Goal: Task Accomplishment & Management: Manage account settings

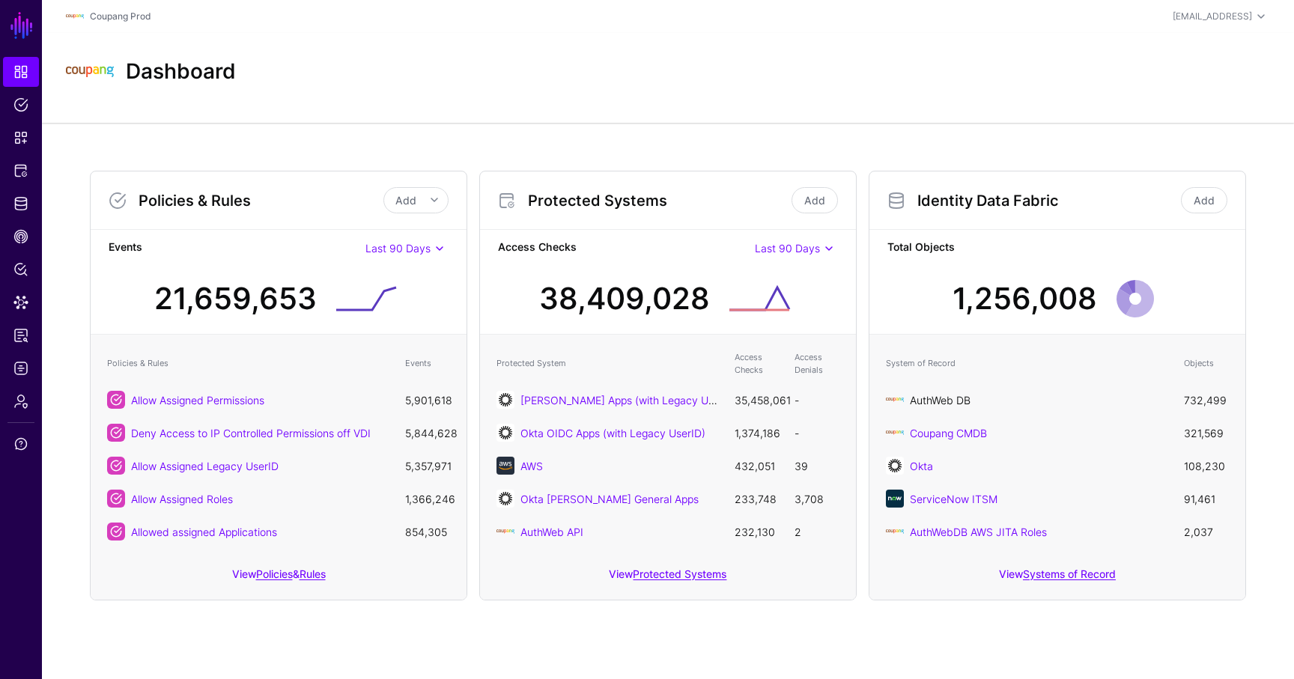
click at [948, 405] on link "AuthWeb DB" at bounding box center [940, 400] width 61 height 13
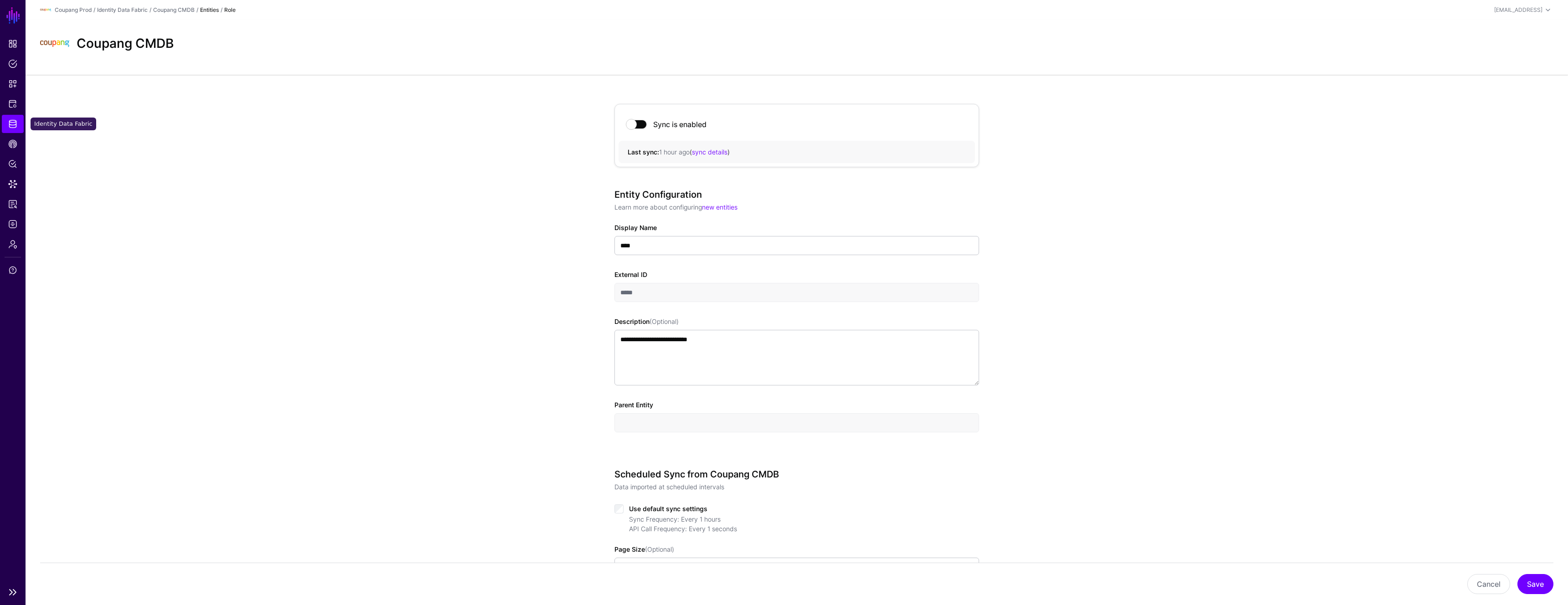
click at [15, 117] on link "Identity Data Fabric" at bounding box center [13, 124] width 22 height 18
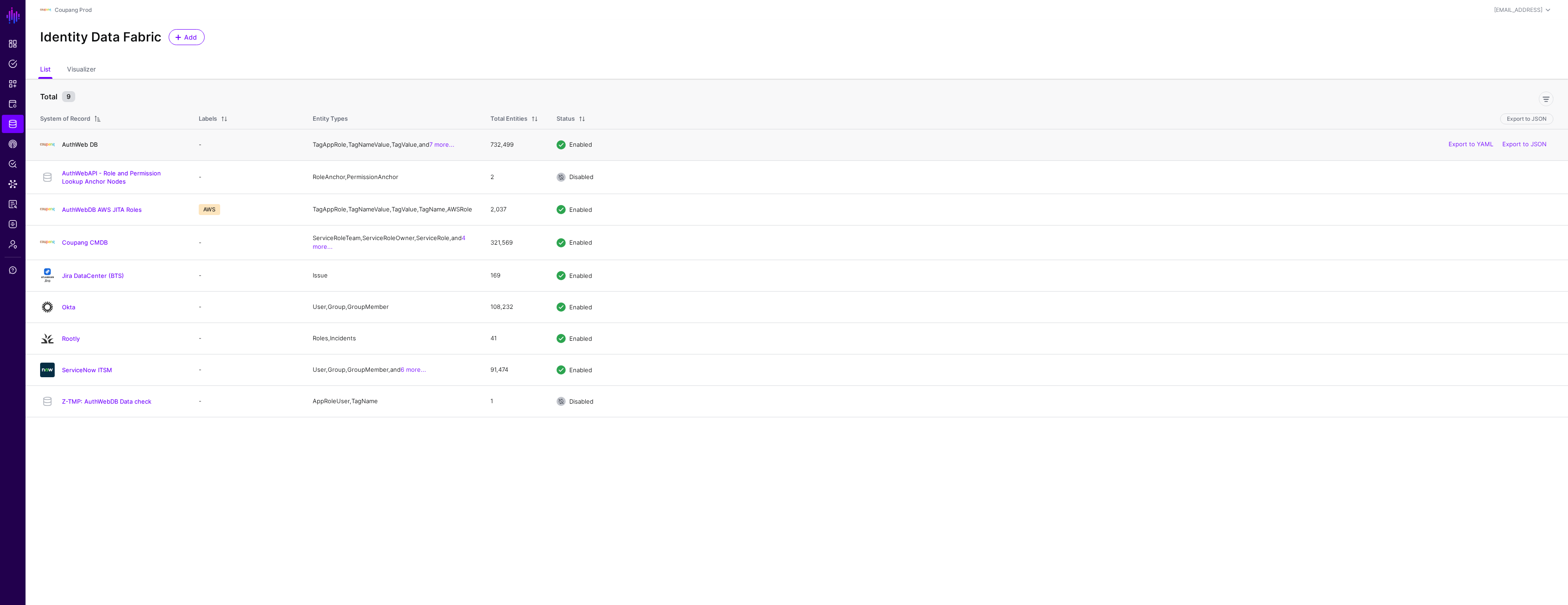
click at [86, 147] on link "AuthWeb DB" at bounding box center [80, 144] width 35 height 7
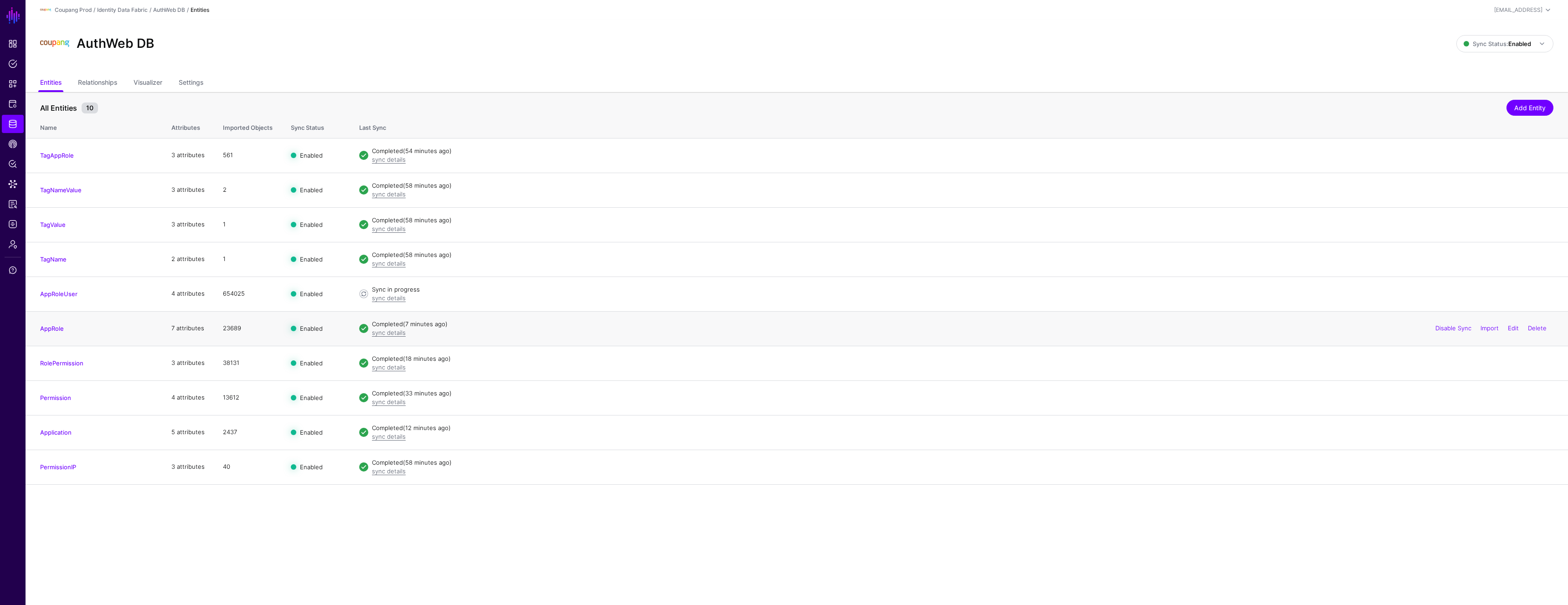
click at [54, 335] on td "AppRole" at bounding box center [94, 328] width 137 height 35
click at [59, 328] on link "AppRole" at bounding box center [52, 329] width 24 height 7
click at [133, 8] on link "Identity Data Fabric" at bounding box center [122, 9] width 51 height 7
click at [133, 8] on div "Coupang Prod / Identity Data Fabric / AuthWeb DB / Entities" at bounding box center [544, 10] width 1009 height 11
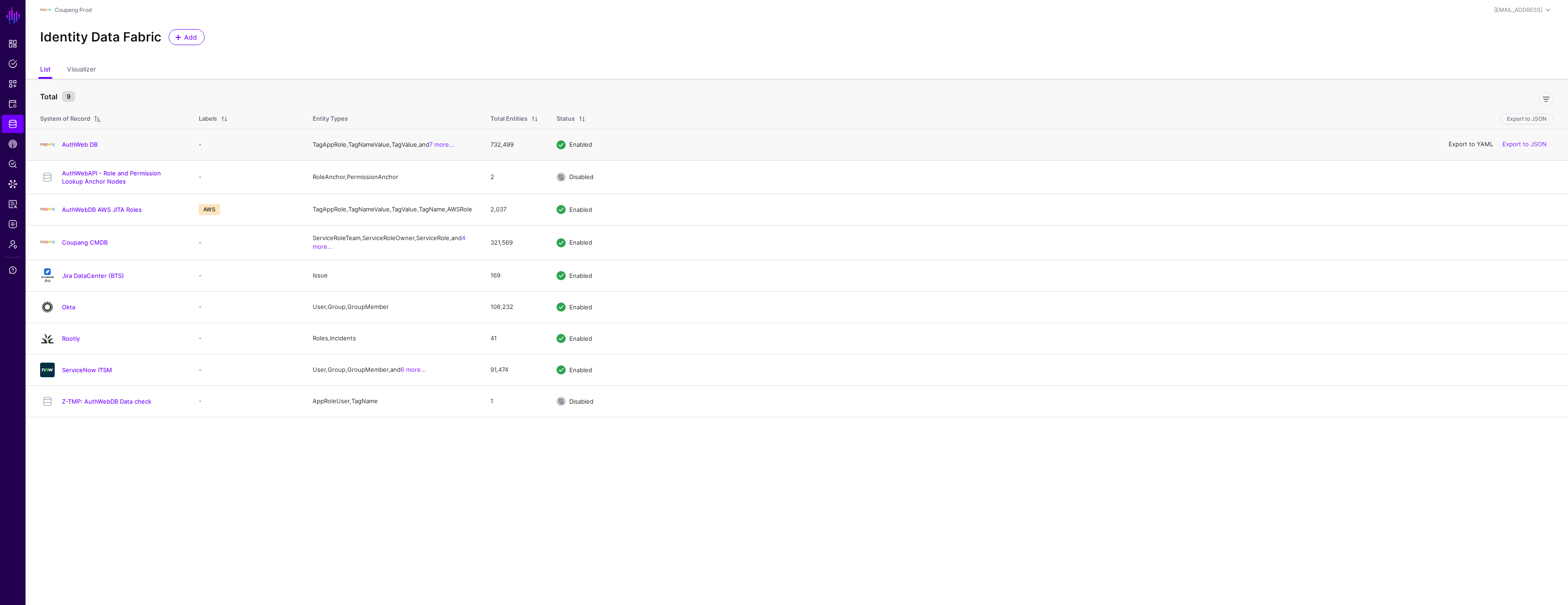
click at [1479, 148] on link "Export to YAML" at bounding box center [1471, 144] width 44 height 7
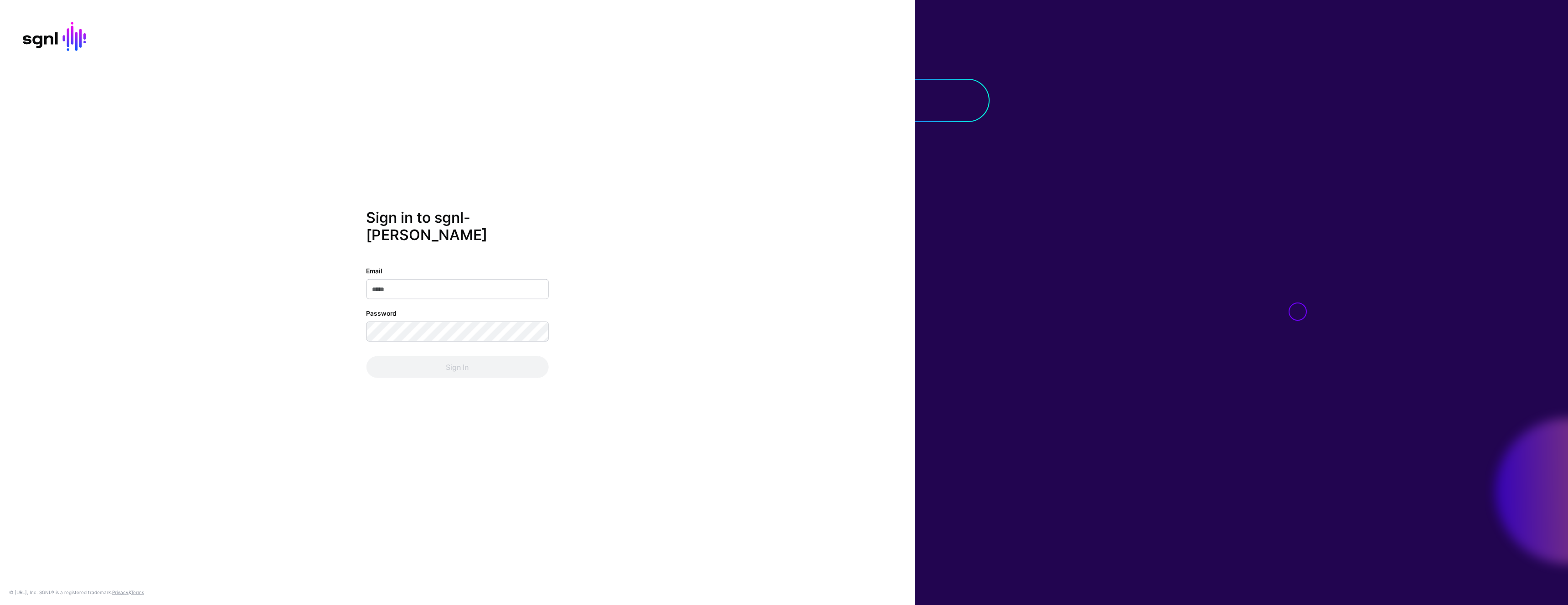
type input "**********"
click at [366, 356] on button "Sign In" at bounding box center [457, 367] width 183 height 22
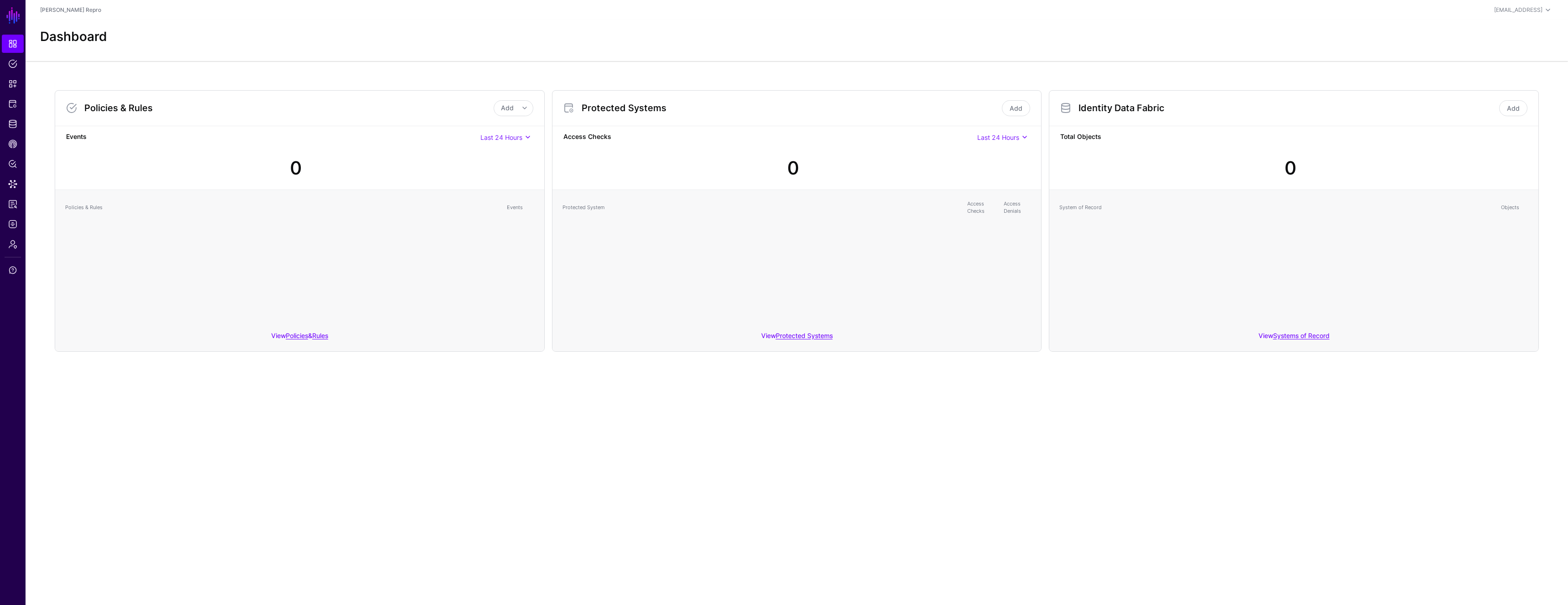
click at [1164, 161] on div "0" at bounding box center [1294, 164] width 475 height 39
click at [1518, 111] on link "Add" at bounding box center [1513, 108] width 28 height 16
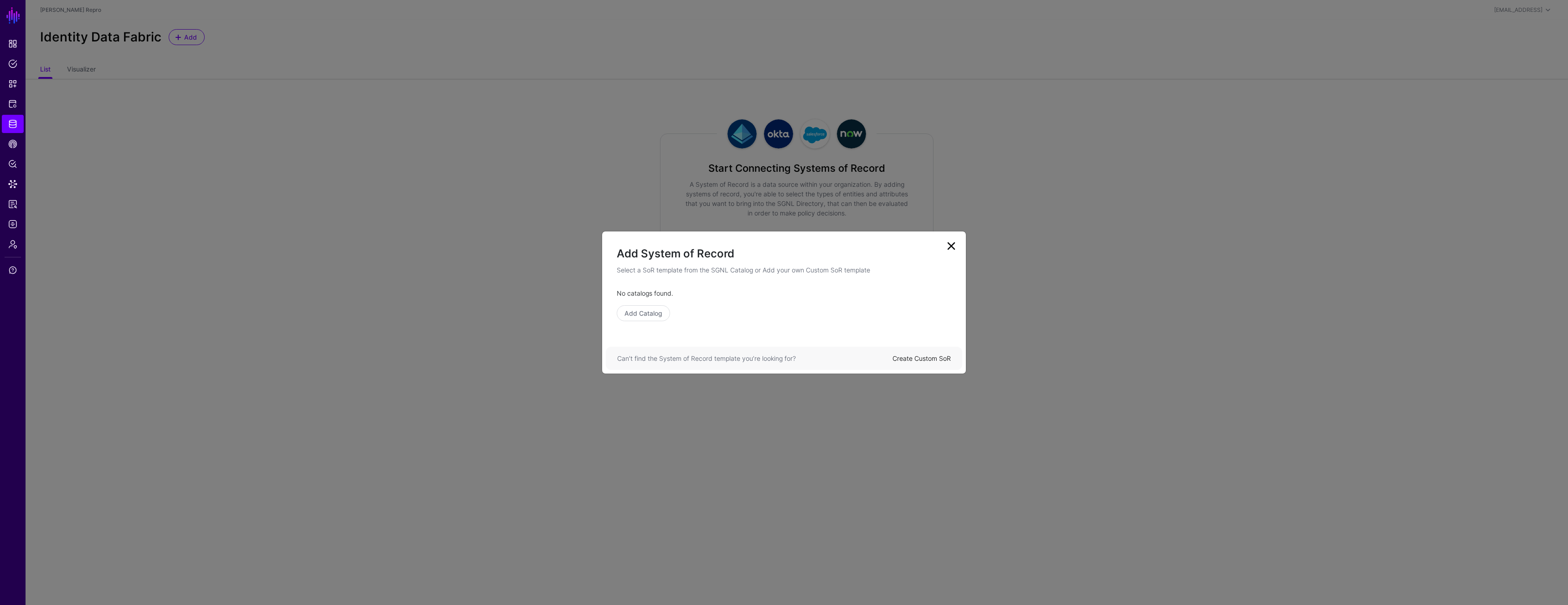
click at [928, 360] on link "Create Custom SoR" at bounding box center [922, 358] width 58 height 8
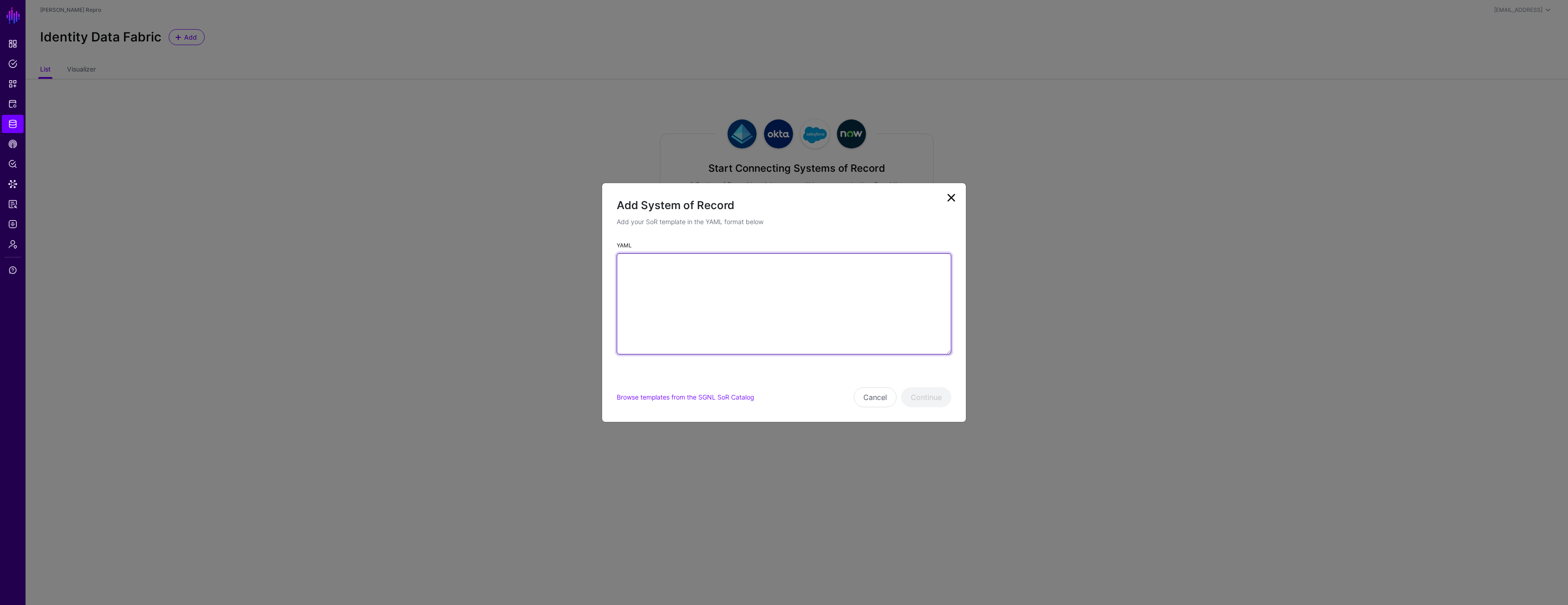
click at [742, 296] on textarea "YAML" at bounding box center [784, 304] width 335 height 101
paste textarea "**********"
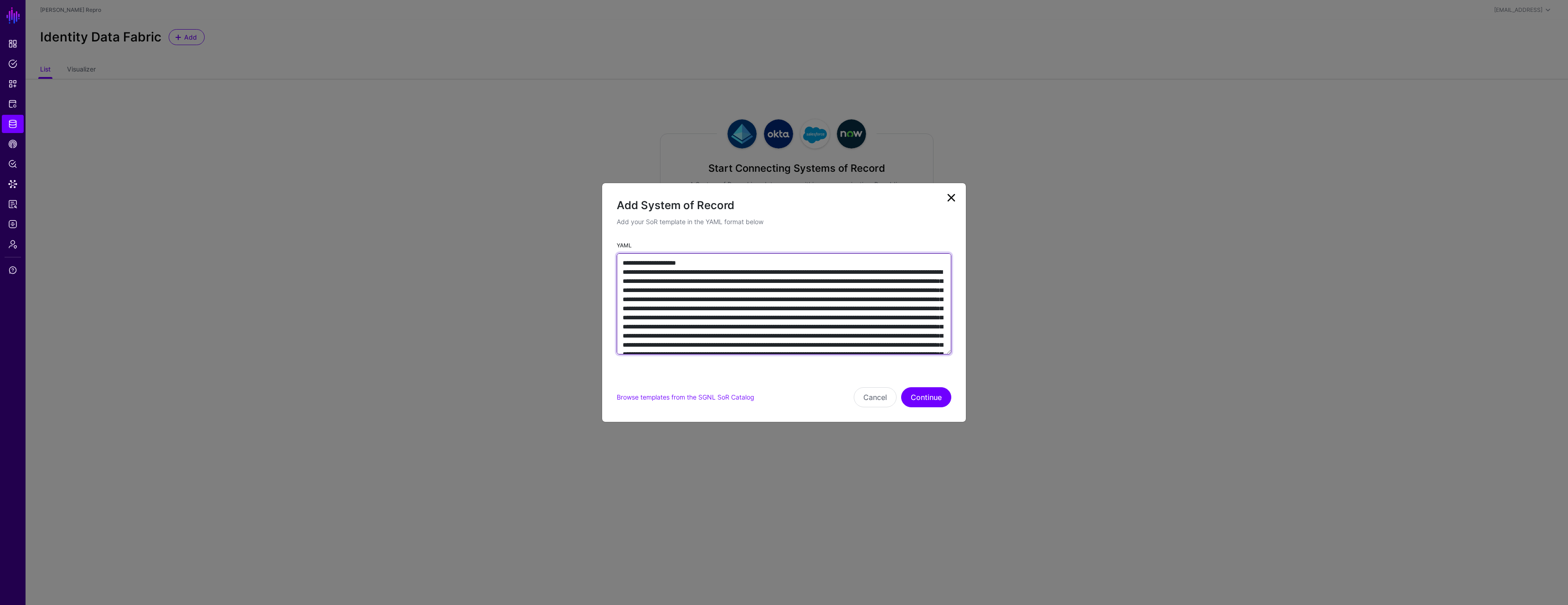
scroll to position [4534, 0]
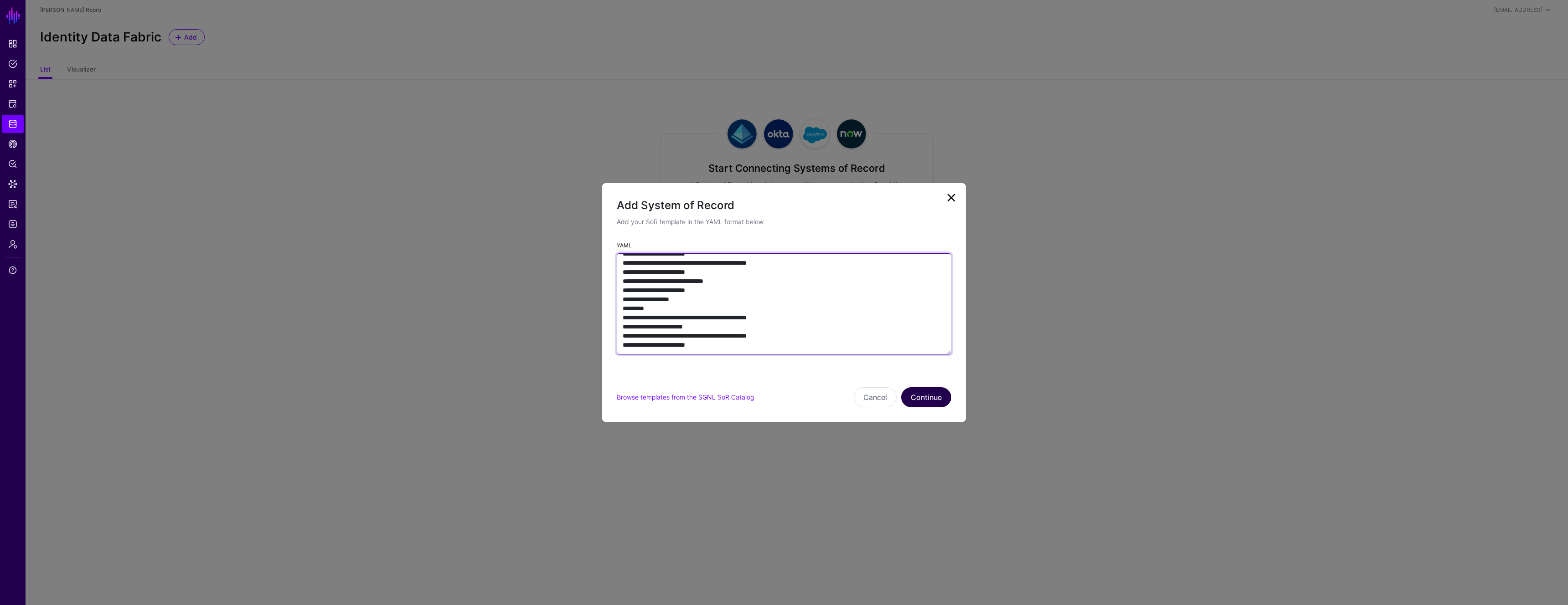
type textarea "**********"
click at [919, 396] on button "Continue" at bounding box center [926, 397] width 50 height 20
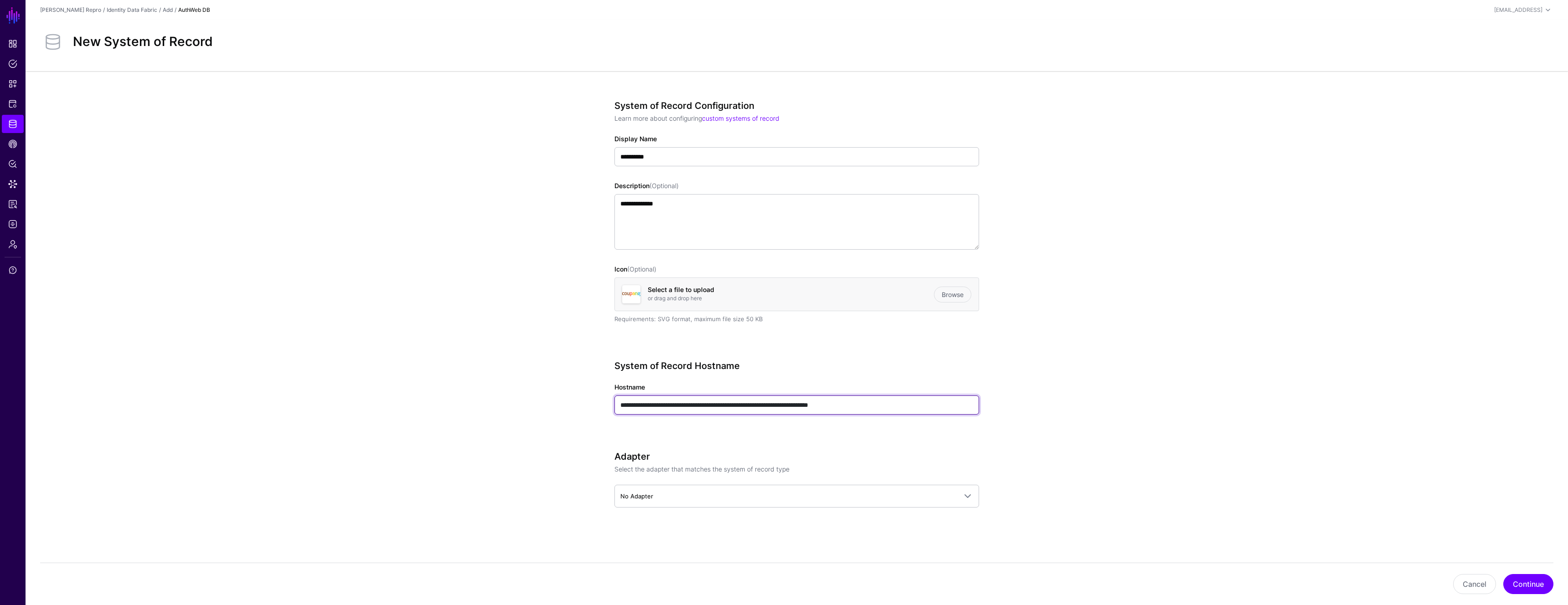
drag, startPoint x: 939, startPoint y: 404, endPoint x: 544, endPoint y: 391, distance: 395.2
click at [544, 391] on app-datasources-details-form "**********" at bounding box center [797, 337] width 1542 height 531
type input "**********"
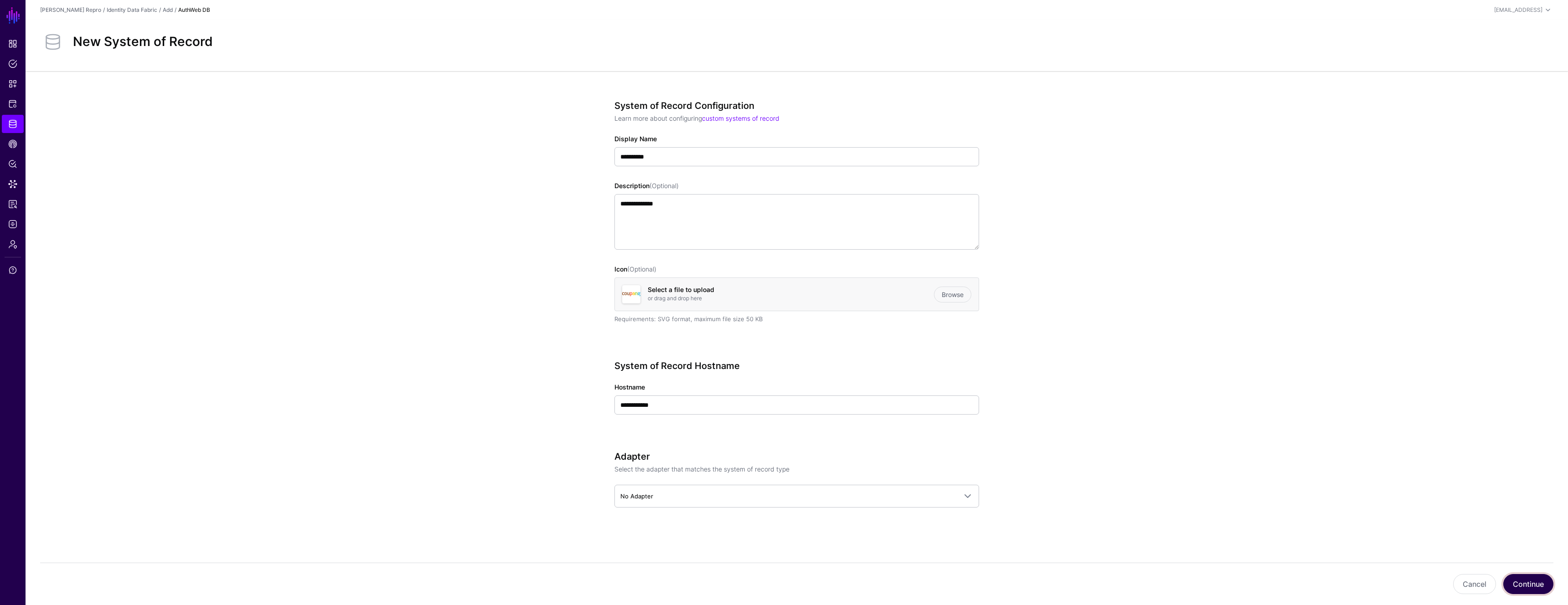
click at [1526, 587] on button "Continue" at bounding box center [1528, 584] width 50 height 20
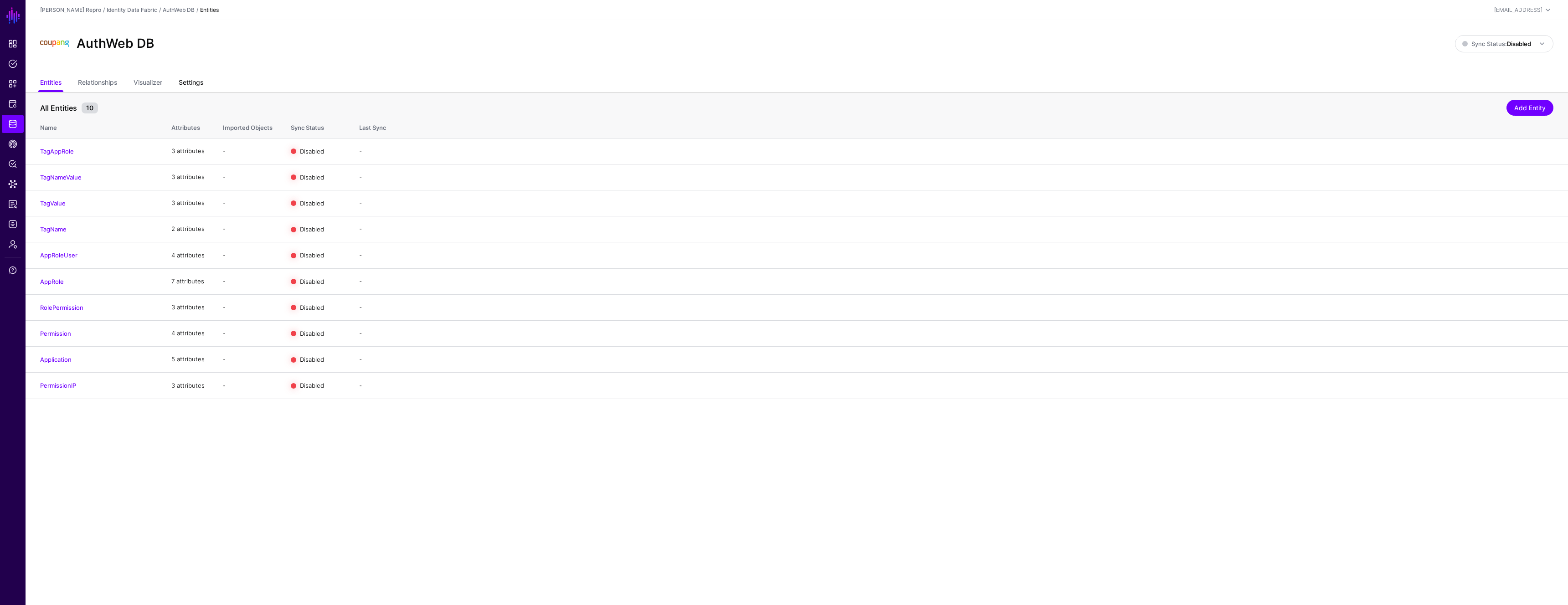
click at [181, 83] on link "Settings" at bounding box center [191, 83] width 24 height 17
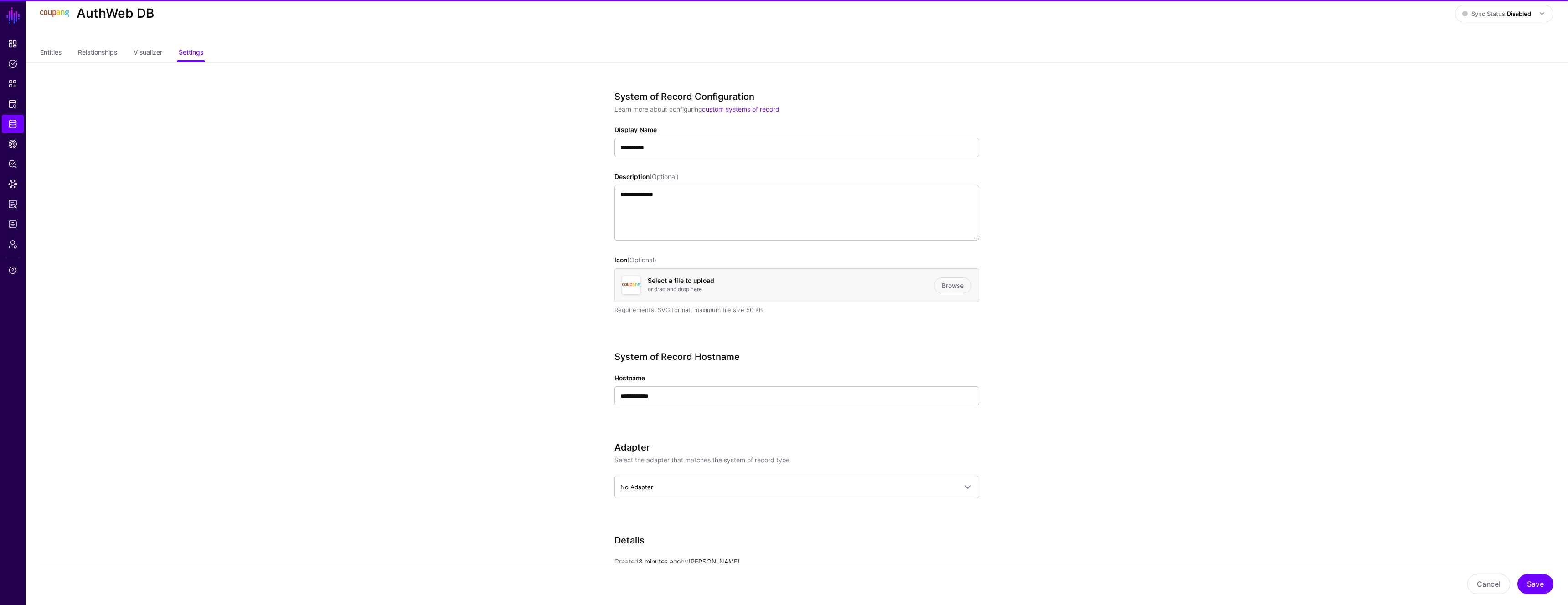
scroll to position [70, 0]
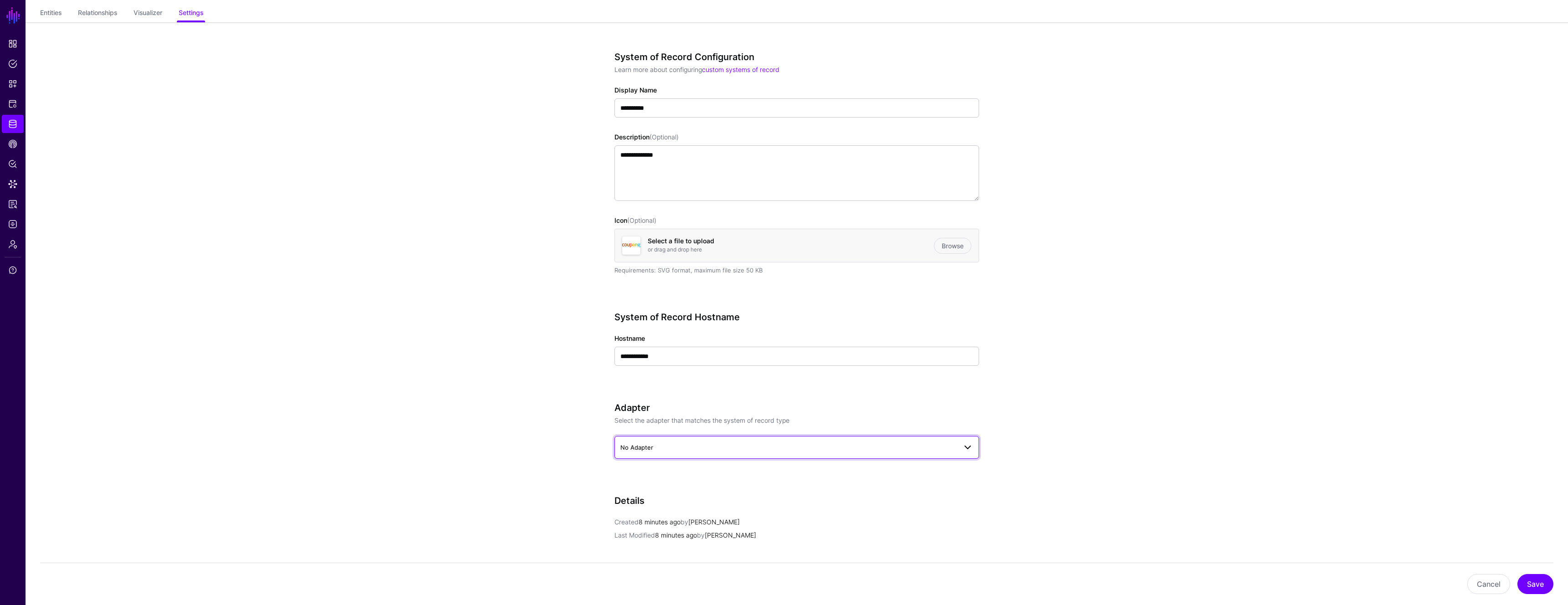
click at [656, 447] on span "No Adapter" at bounding box center [788, 447] width 337 height 10
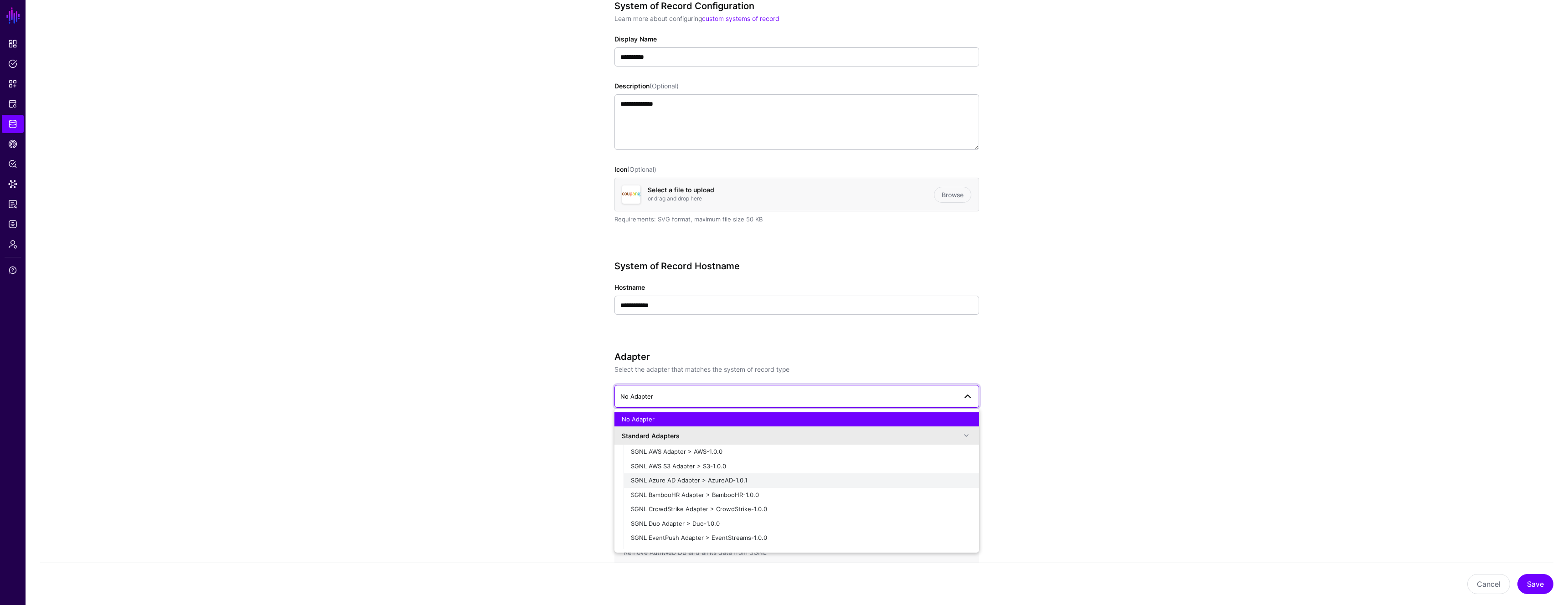
scroll to position [8, 0]
click at [695, 460] on span "SGNL AWS S3 Adapter > S3-1.0.0" at bounding box center [678, 458] width 96 height 7
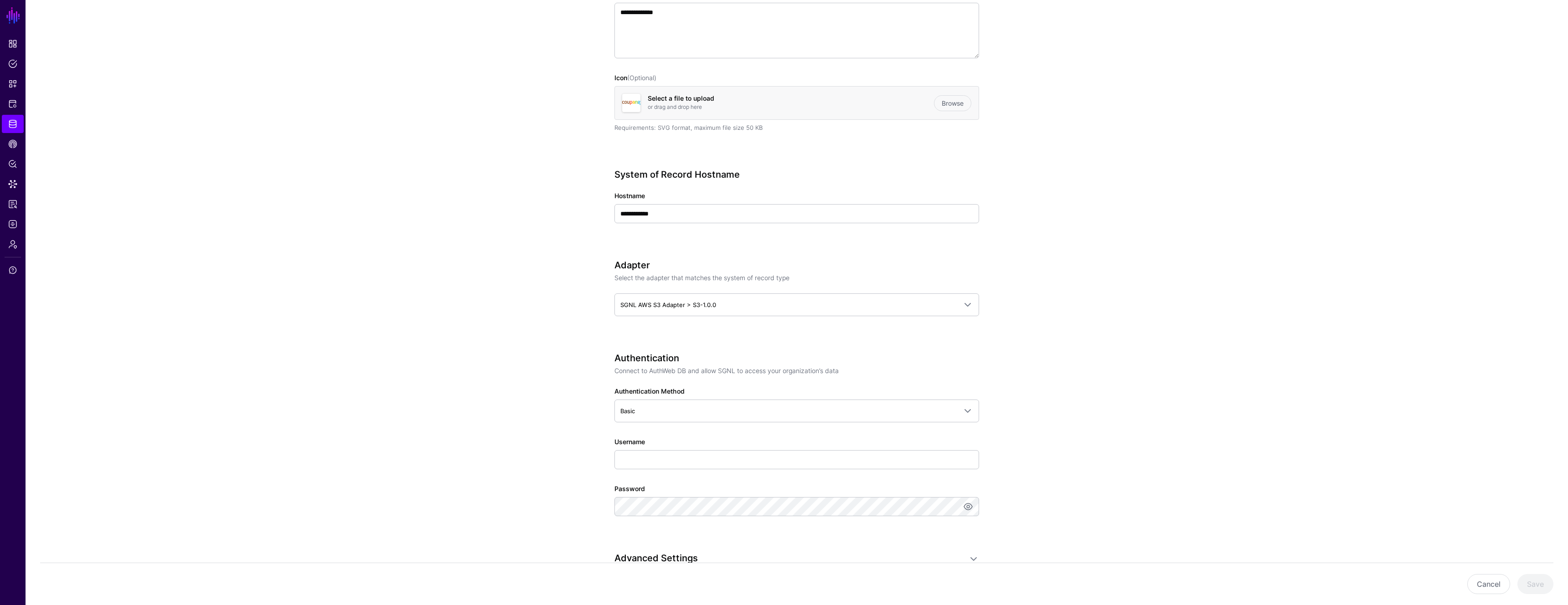
scroll to position [297, 0]
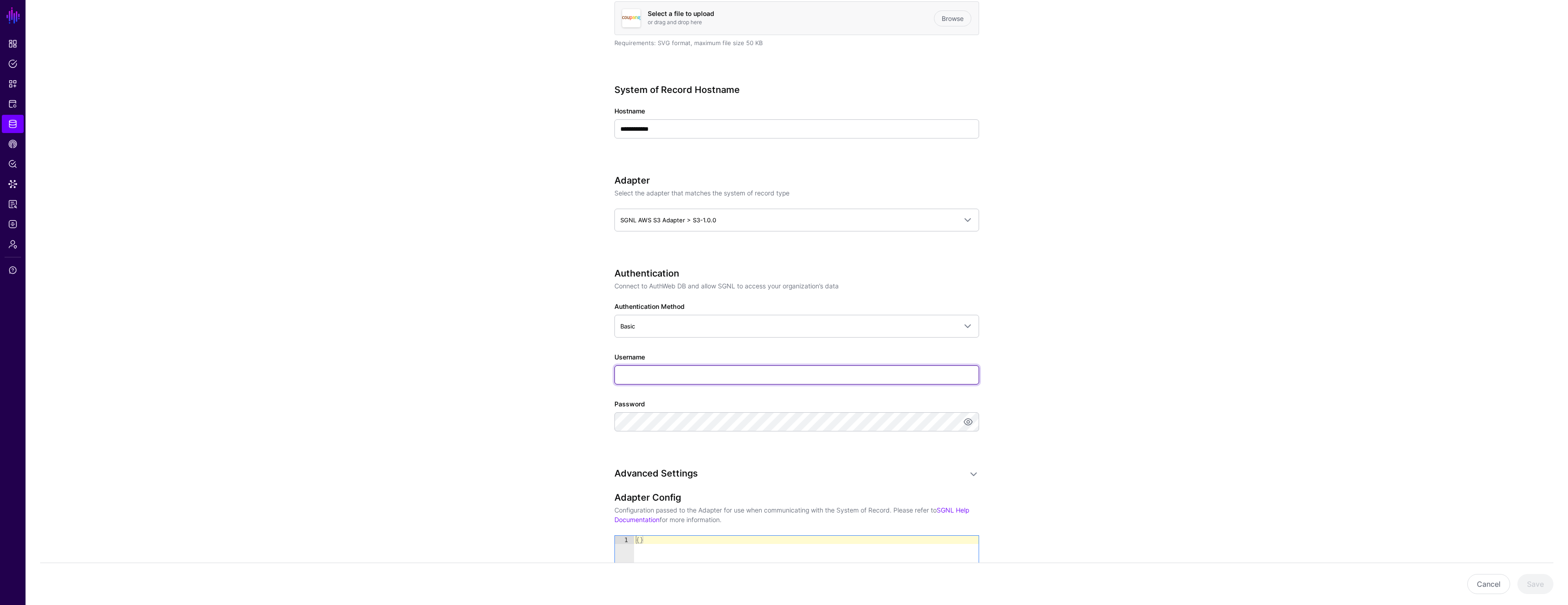
click at [707, 377] on input "Username" at bounding box center [796, 375] width 365 height 19
paste input "**********"
type input "**********"
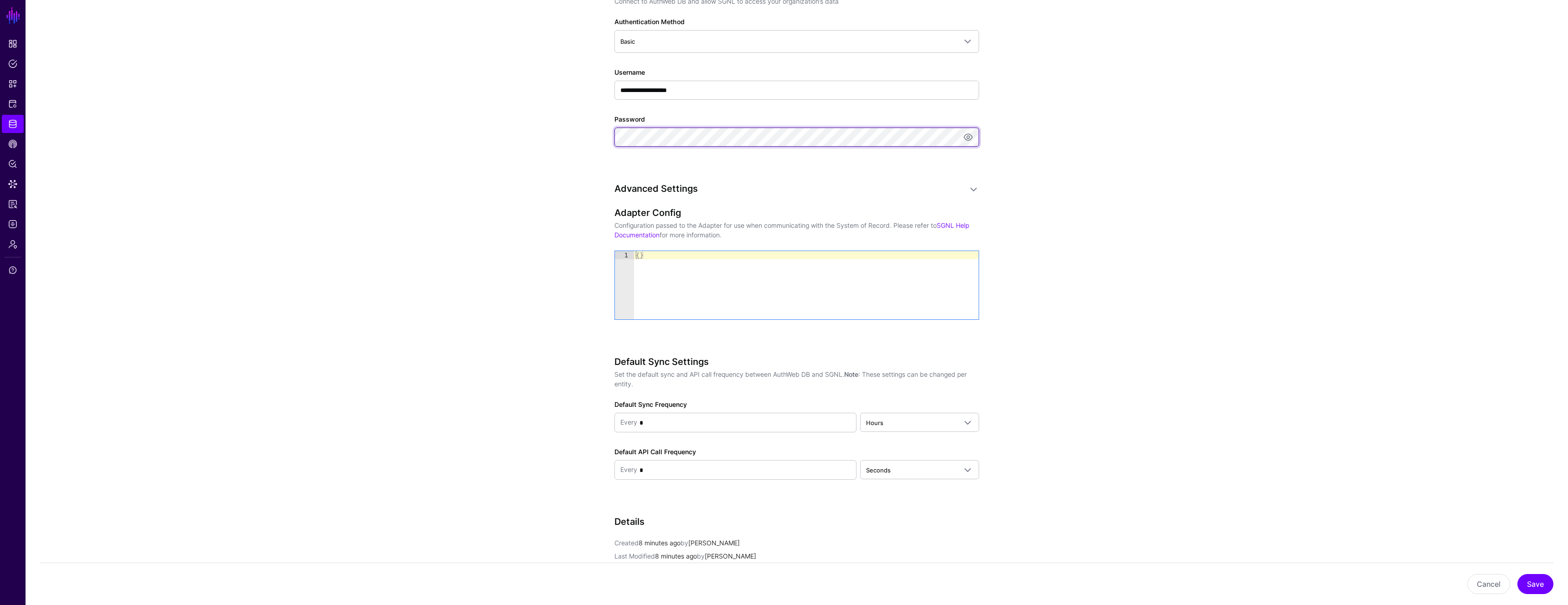
scroll to position [605, 0]
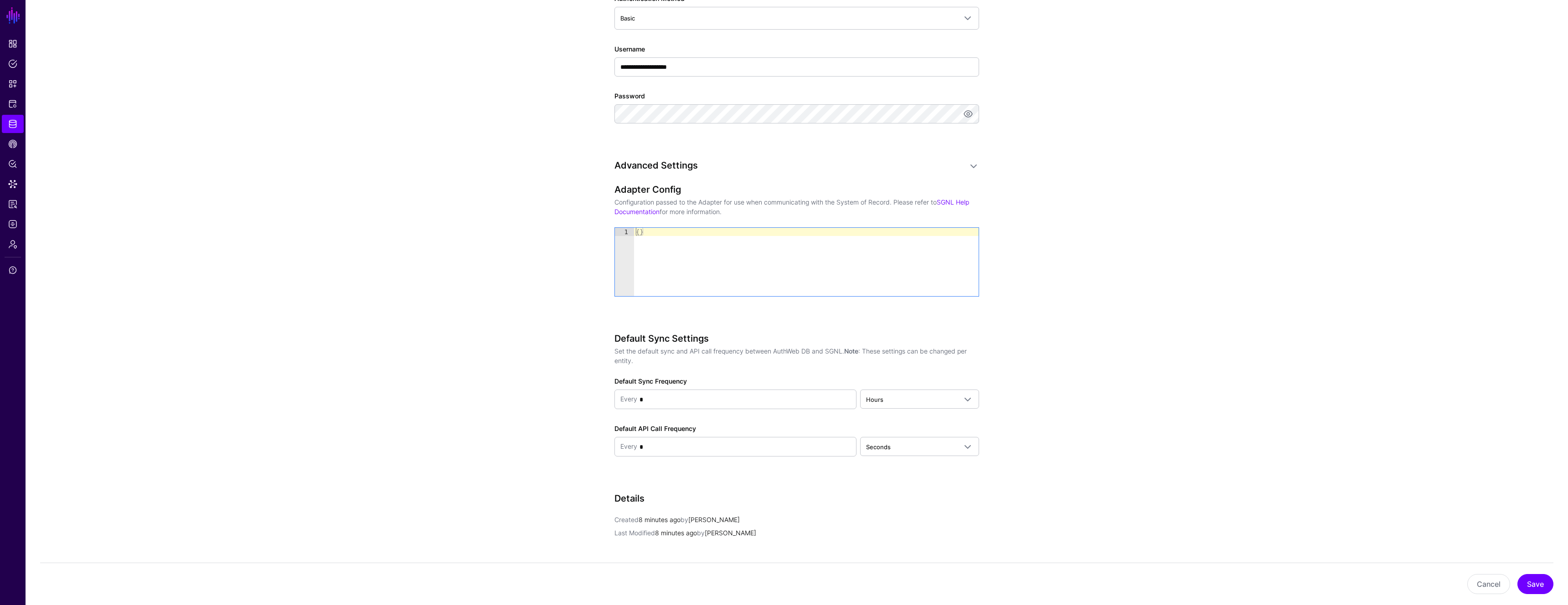
click at [800, 279] on div "{ }" at bounding box center [807, 270] width 345 height 85
click at [727, 267] on div "{ }" at bounding box center [807, 270] width 345 height 85
paste textarea "*"
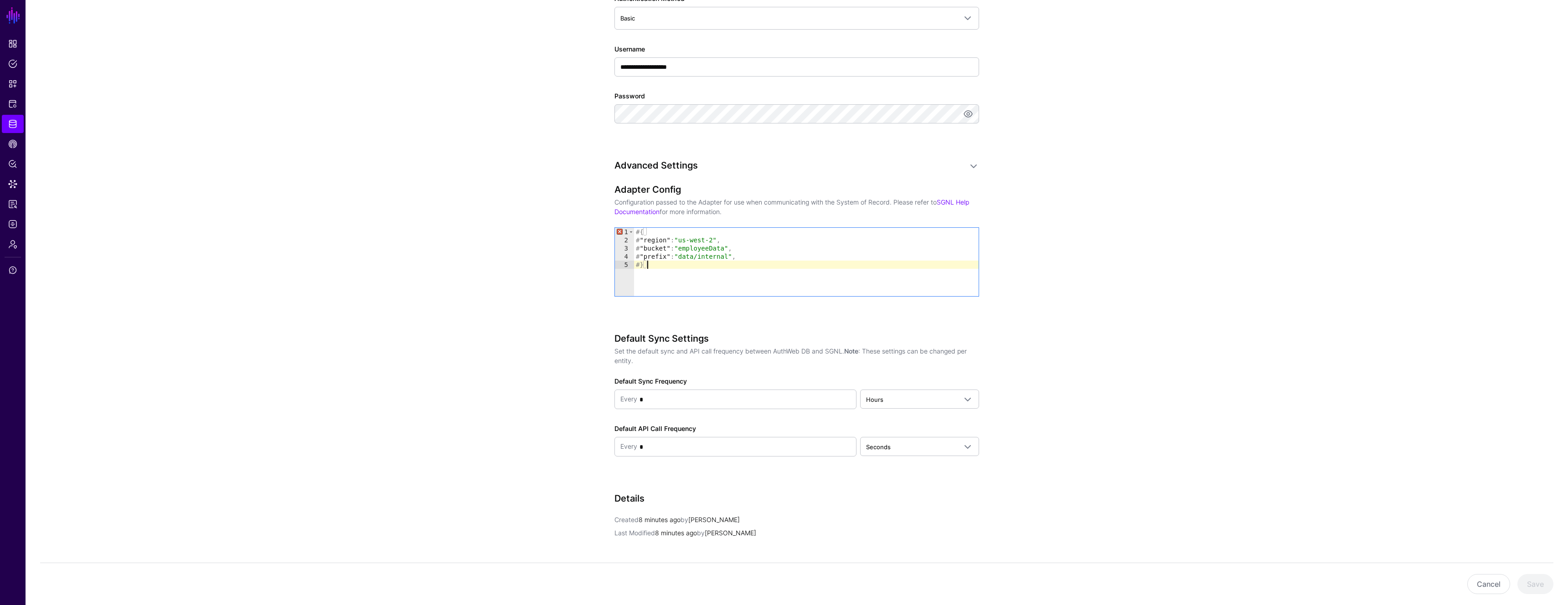
click at [641, 234] on div "# { # "region" : "us-west-2" , # "bucket" : "employeeData" , # "prefix" : "data…" at bounding box center [807, 270] width 345 height 85
drag, startPoint x: 758, startPoint y: 257, endPoint x: 582, endPoint y: 254, distance: 176.0
click at [582, 254] on app-datasources-details-form "**********" at bounding box center [797, 108] width 1542 height 1243
type textarea "**********"
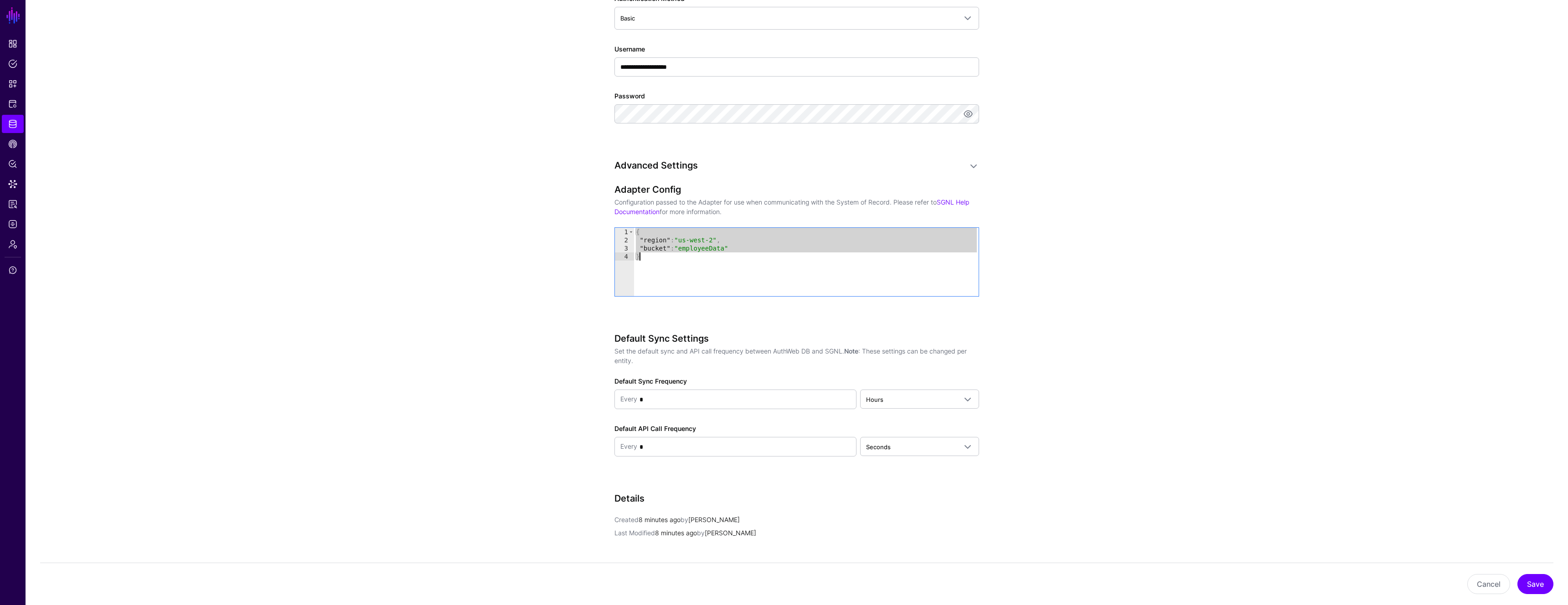
click at [695, 262] on div "{ "region" : "us-west-2" , "bucket" : "employeeData" }" at bounding box center [807, 270] width 345 height 85
drag, startPoint x: 682, startPoint y: 240, endPoint x: 716, endPoint y: 242, distance: 34.1
click at [716, 242] on div "{ "region" : "us-west-2" , "bucket" : "employeeData" }" at bounding box center [807, 270] width 345 height 85
click at [692, 248] on div "{ "region" : "ap-northeast-2" , "bucket" : "employeeData" }" at bounding box center [807, 270] width 345 height 85
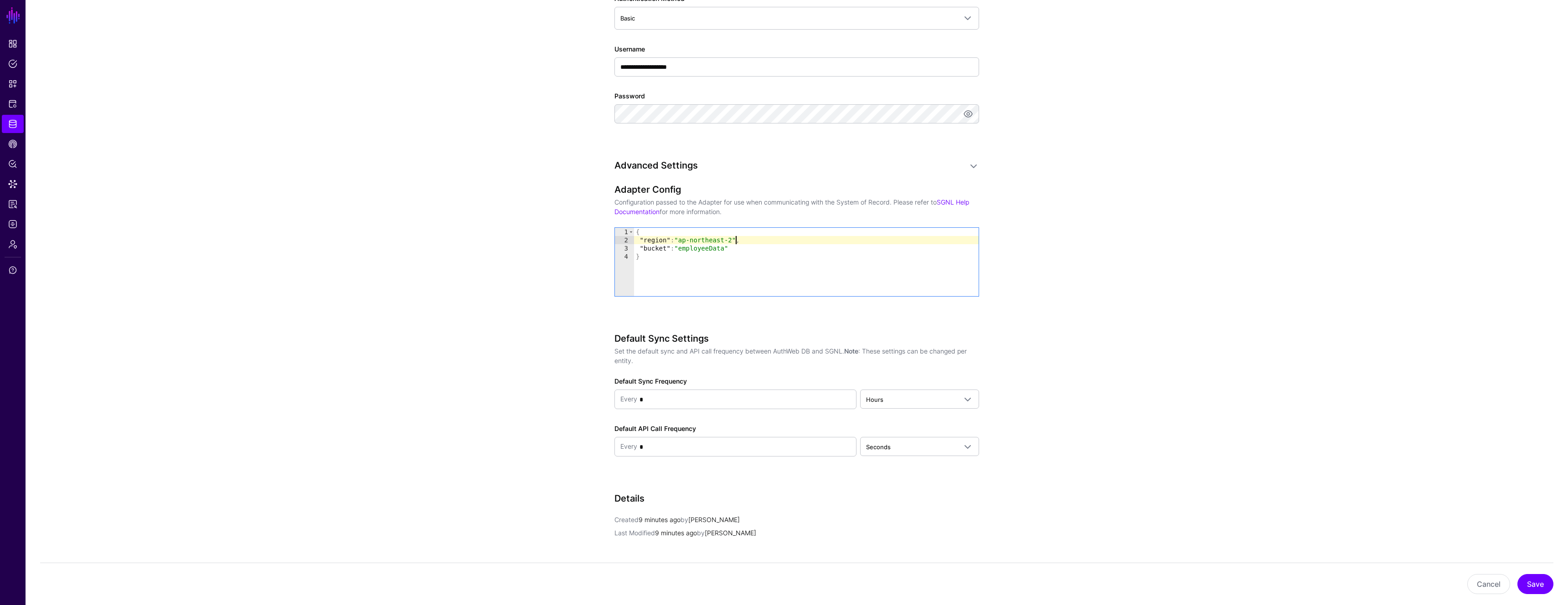
scroll to position [0, 6]
click at [692, 248] on div "{ "region" : "ap-northeast-2" , "bucket" : "employeeData" }" at bounding box center [807, 270] width 345 height 85
paste textarea "***"
type textarea "**********"
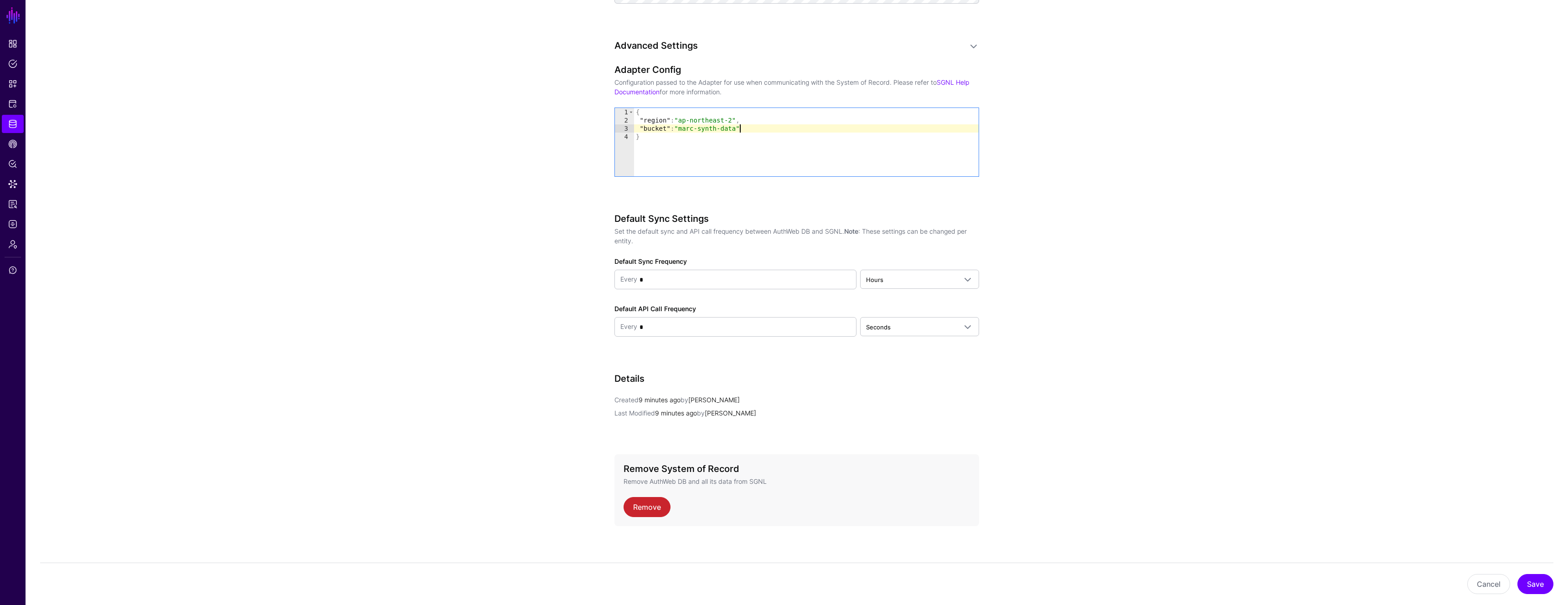
scroll to position [729, 0]
click at [1529, 579] on button "Save" at bounding box center [1535, 584] width 36 height 20
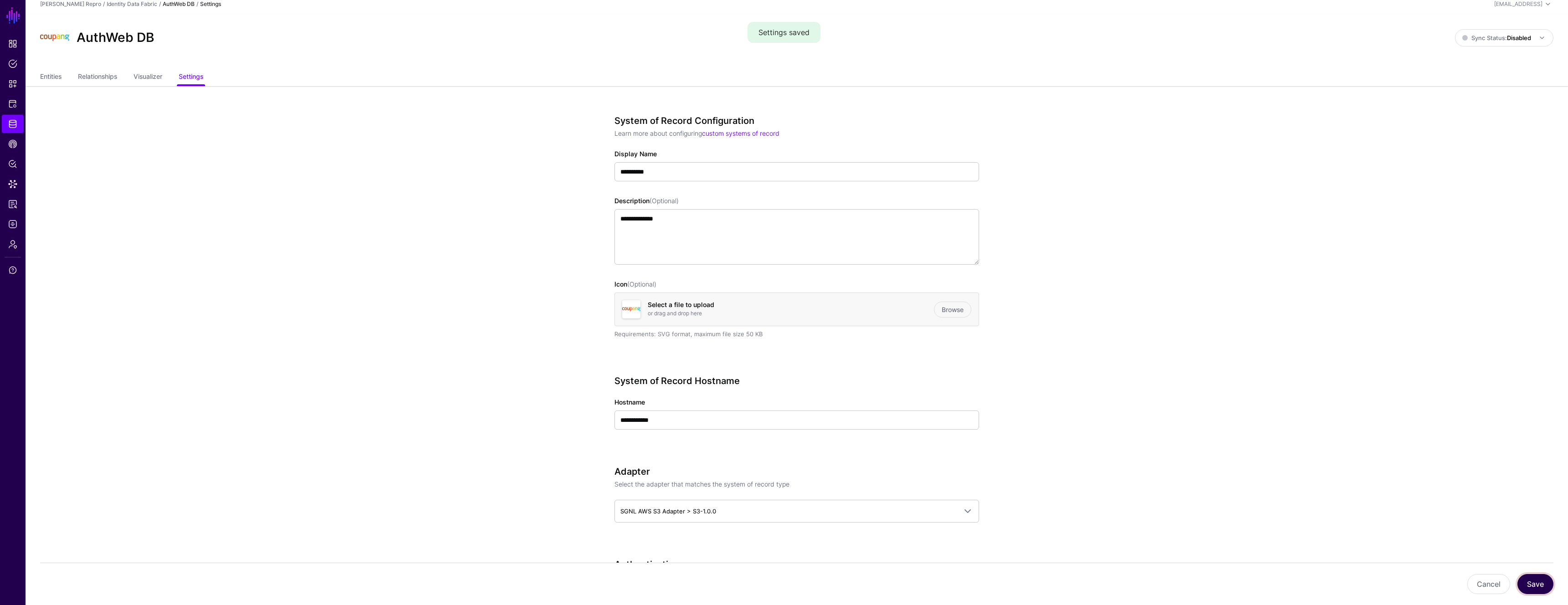
scroll to position [0, 0]
click at [65, 85] on ul "Entities Relationships Visualizer Settings" at bounding box center [797, 83] width 1513 height 17
click at [57, 83] on link "Entities" at bounding box center [51, 83] width 21 height 17
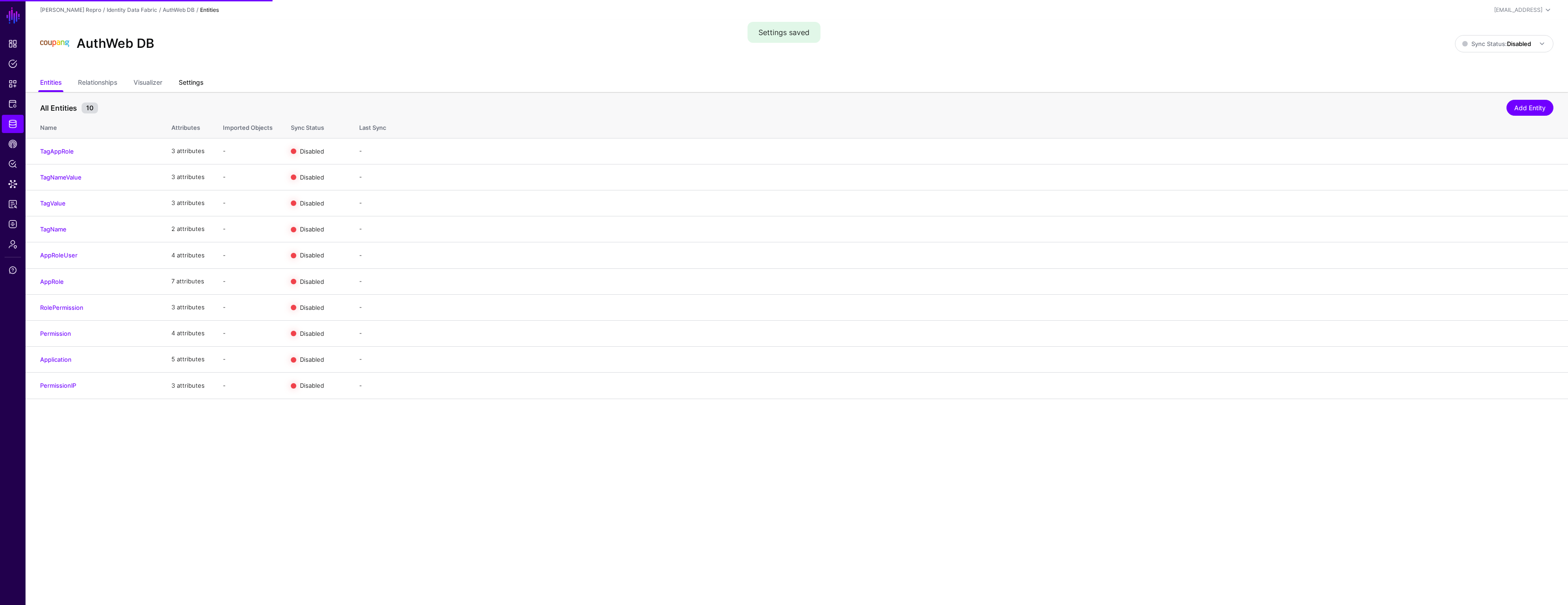
click at [192, 87] on link "Settings" at bounding box center [191, 83] width 24 height 17
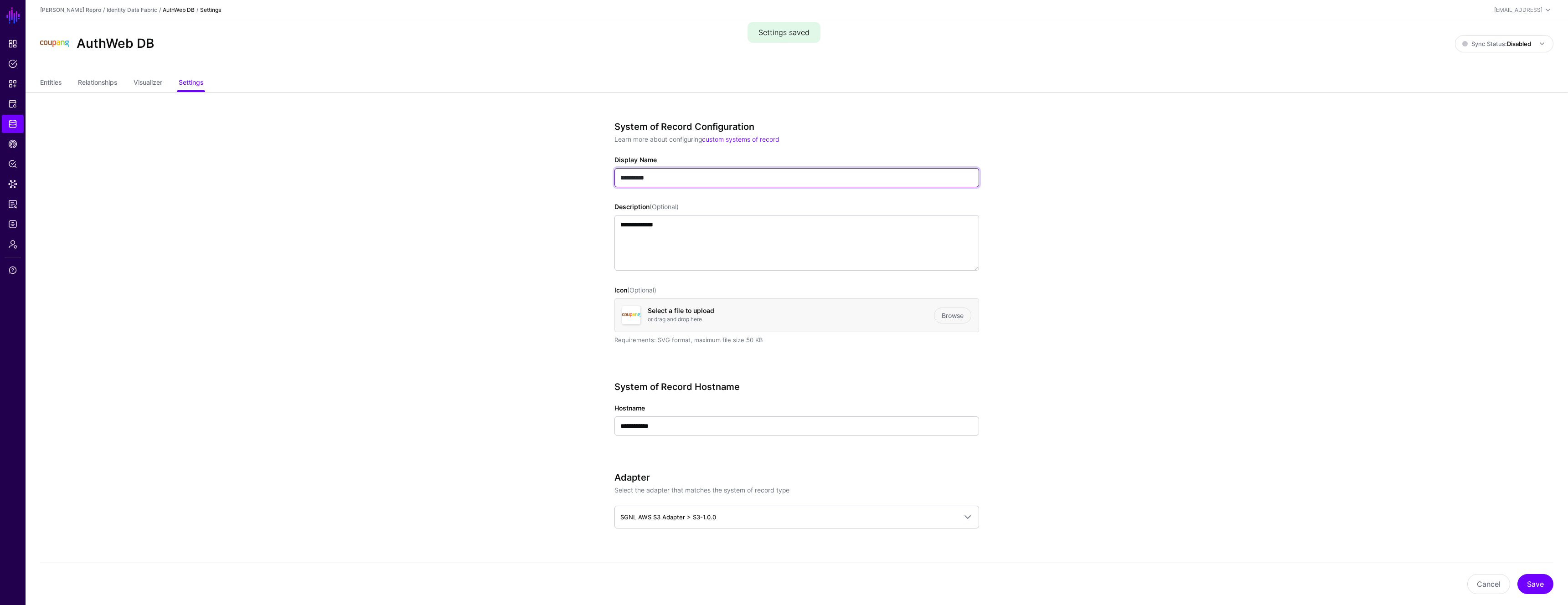
click at [683, 181] on input "**********" at bounding box center [796, 177] width 365 height 19
drag, startPoint x: 707, startPoint y: 180, endPoint x: 551, endPoint y: 177, distance: 156.0
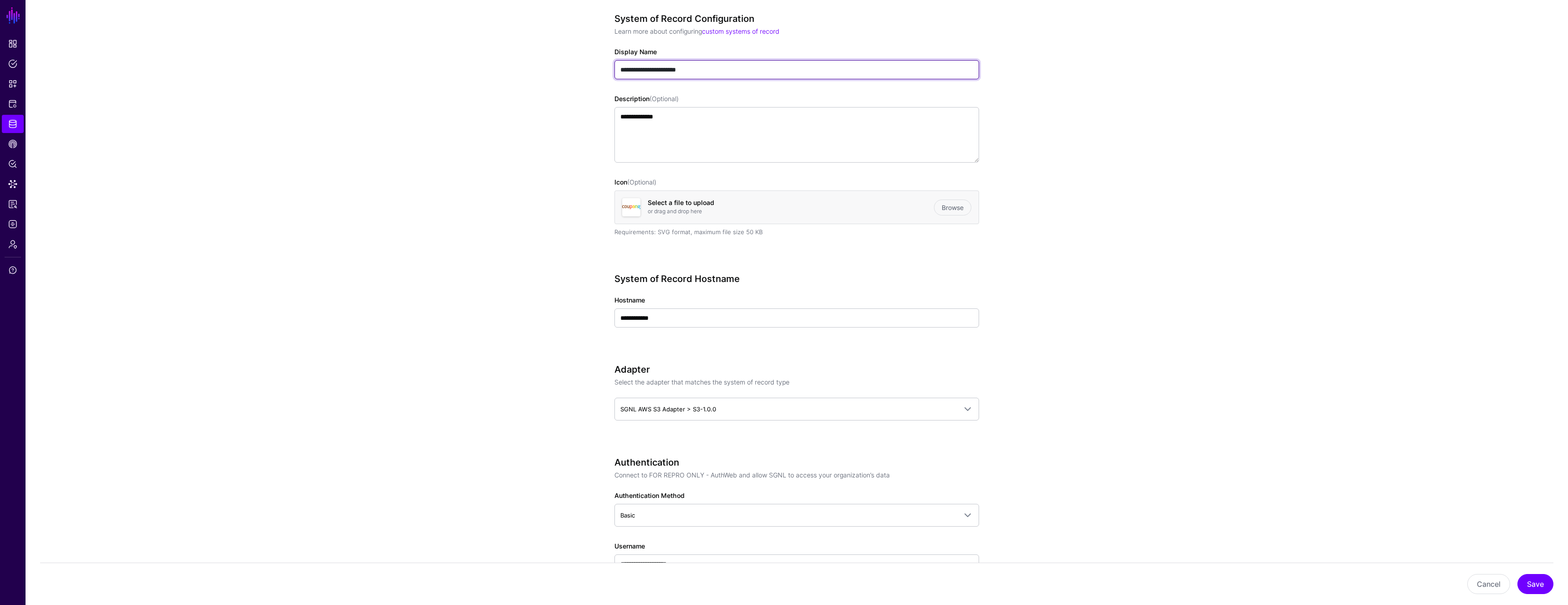
scroll to position [130, 0]
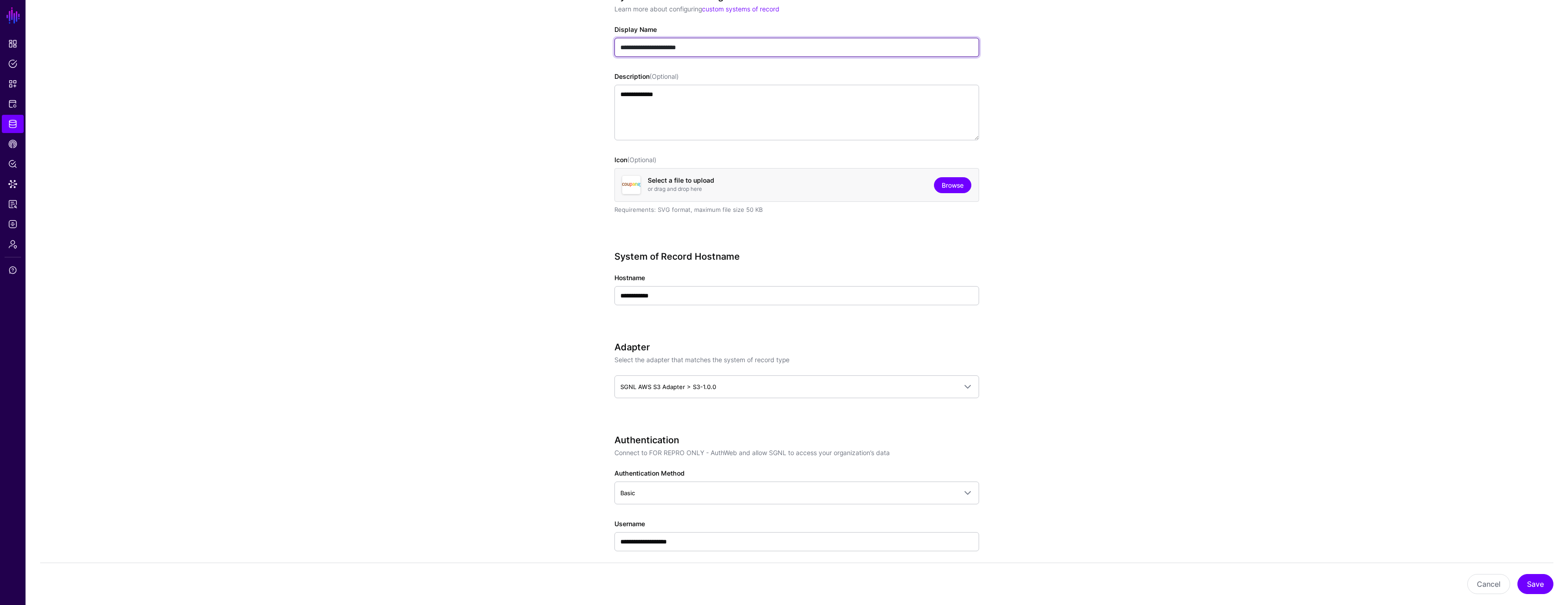
type input "**********"
click at [947, 189] on link "Browse" at bounding box center [952, 185] width 37 height 16
click at [937, 186] on link "Browse" at bounding box center [952, 185] width 37 height 16
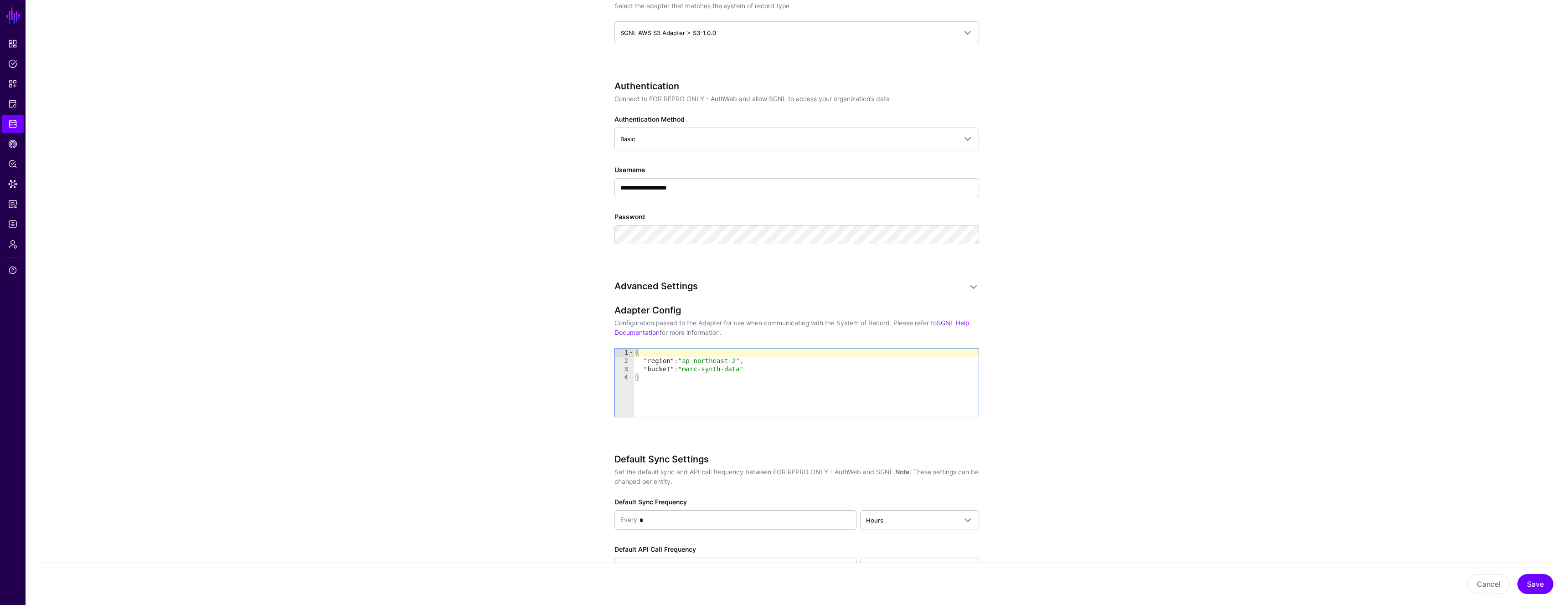
scroll to position [729, 0]
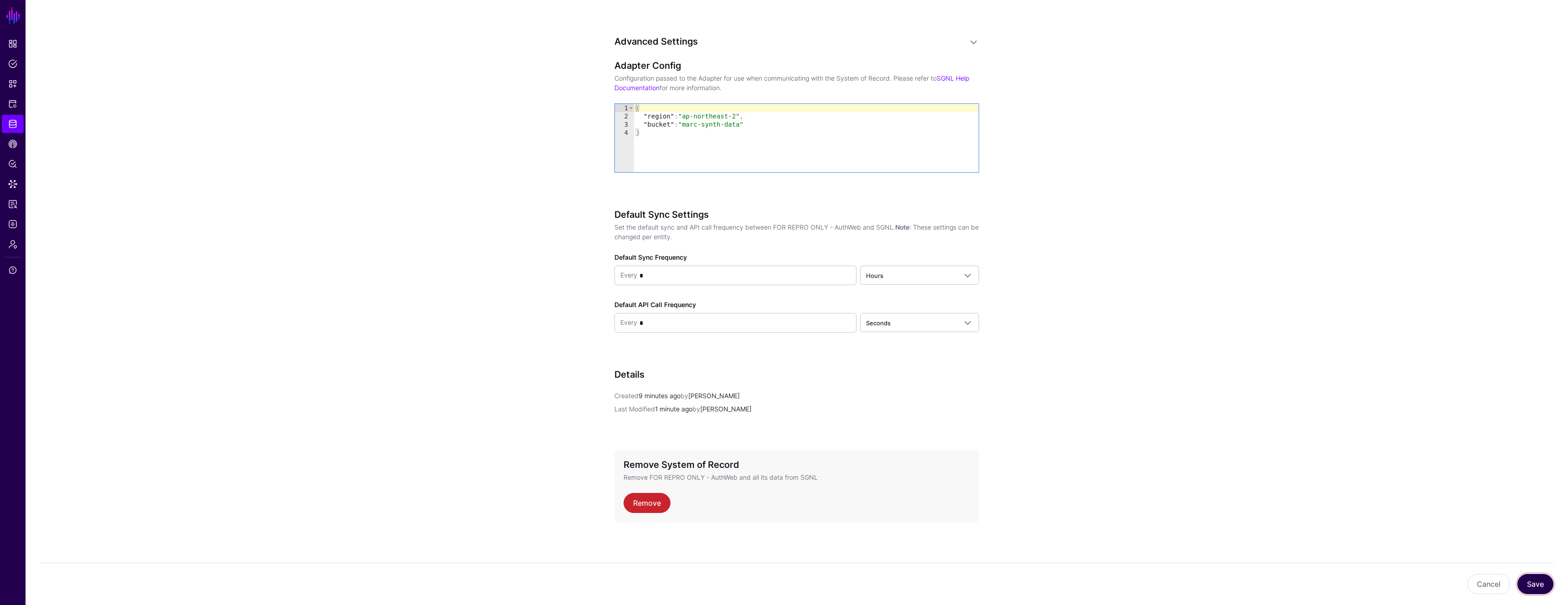
click at [1542, 587] on button "Save" at bounding box center [1535, 584] width 36 height 20
click at [17, 126] on link "Identity Data Fabric" at bounding box center [13, 124] width 22 height 18
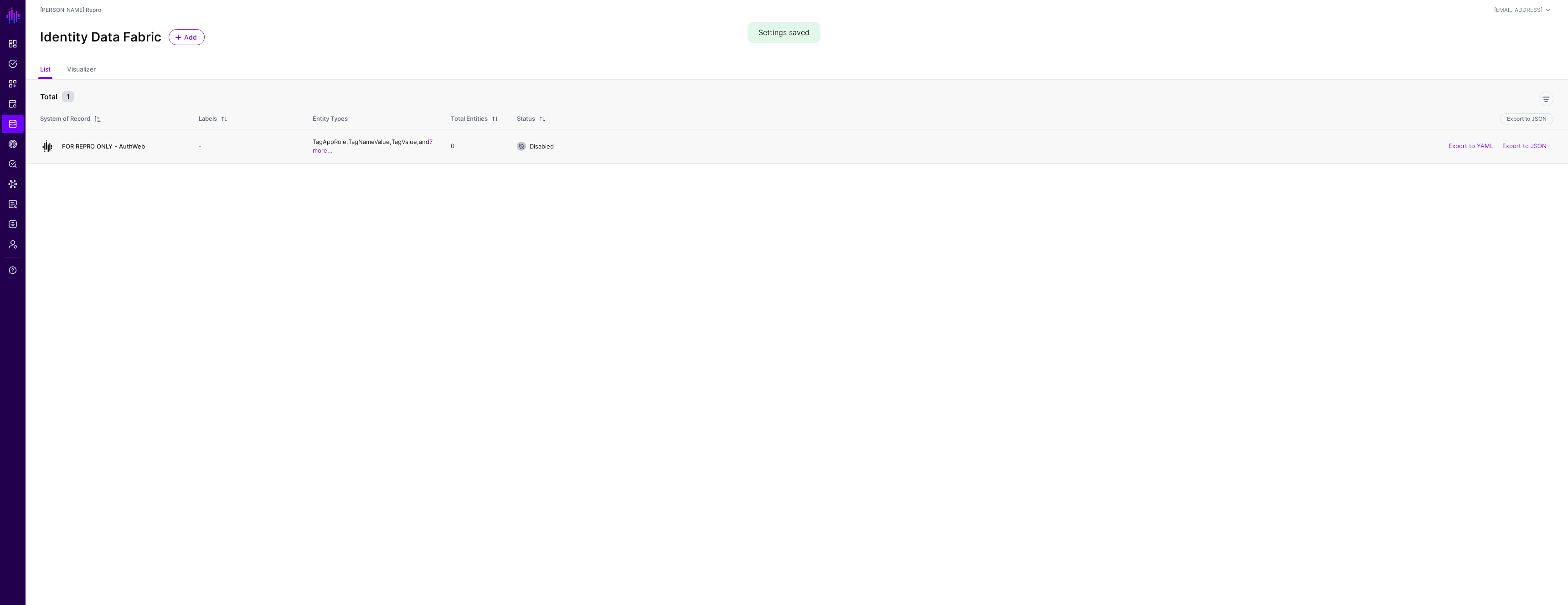
click at [112, 146] on link "FOR REPRO ONLY - AuthWeb" at bounding box center [103, 146] width 83 height 7
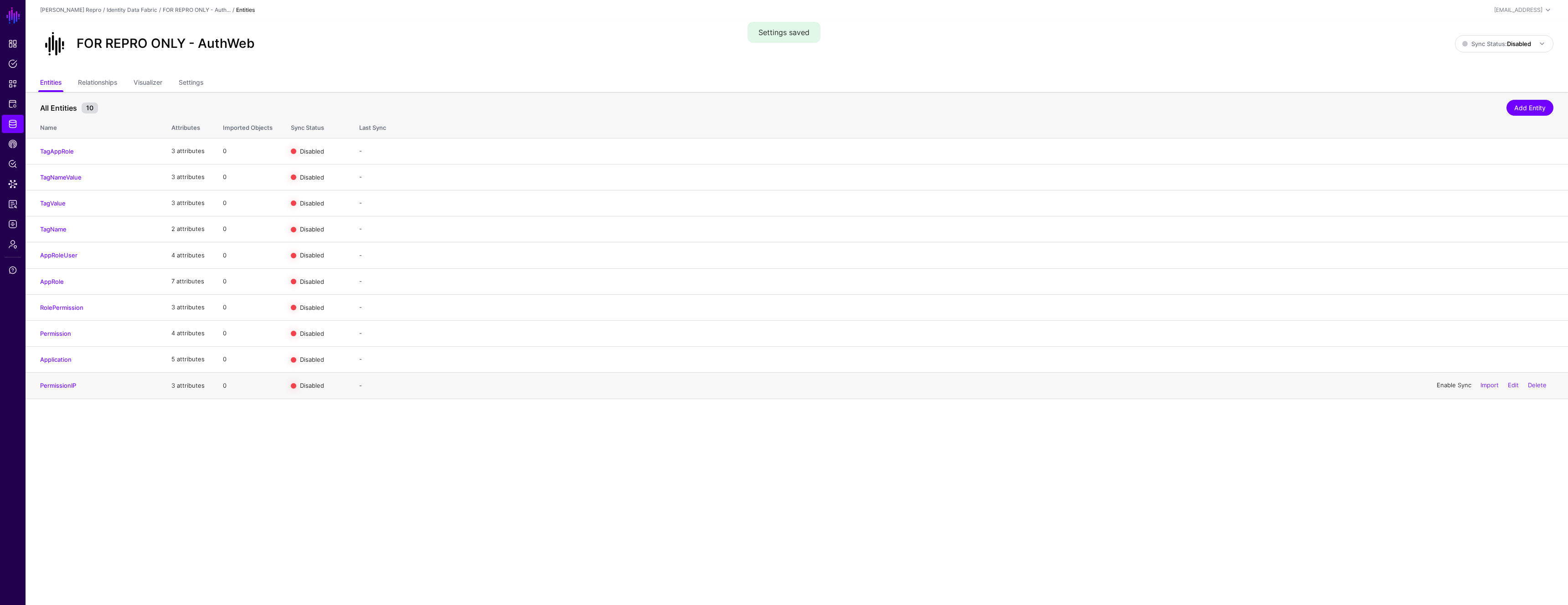
click at [1454, 385] on link "Enable Sync" at bounding box center [1454, 386] width 35 height 7
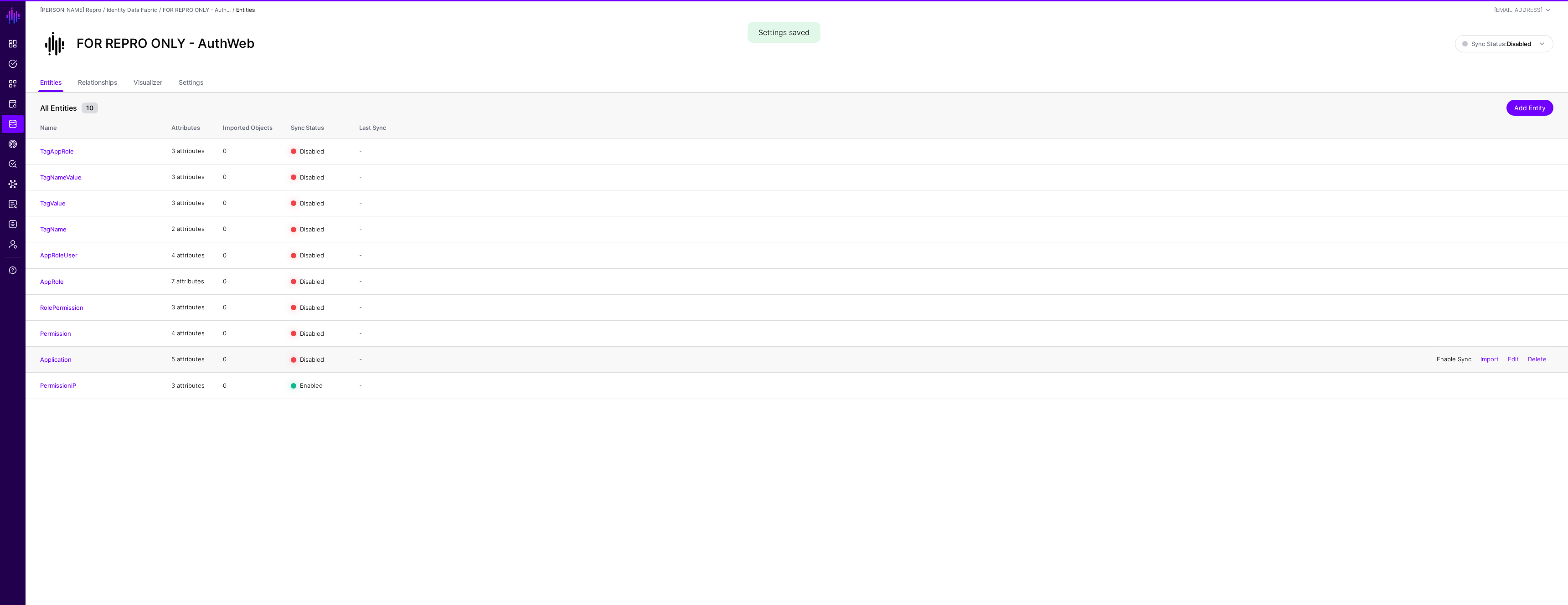
click at [1455, 359] on link "Enable Sync" at bounding box center [1454, 359] width 35 height 7
click at [1447, 327] on div "Enable Sync Import Edit Delete" at bounding box center [1491, 333] width 124 height 23
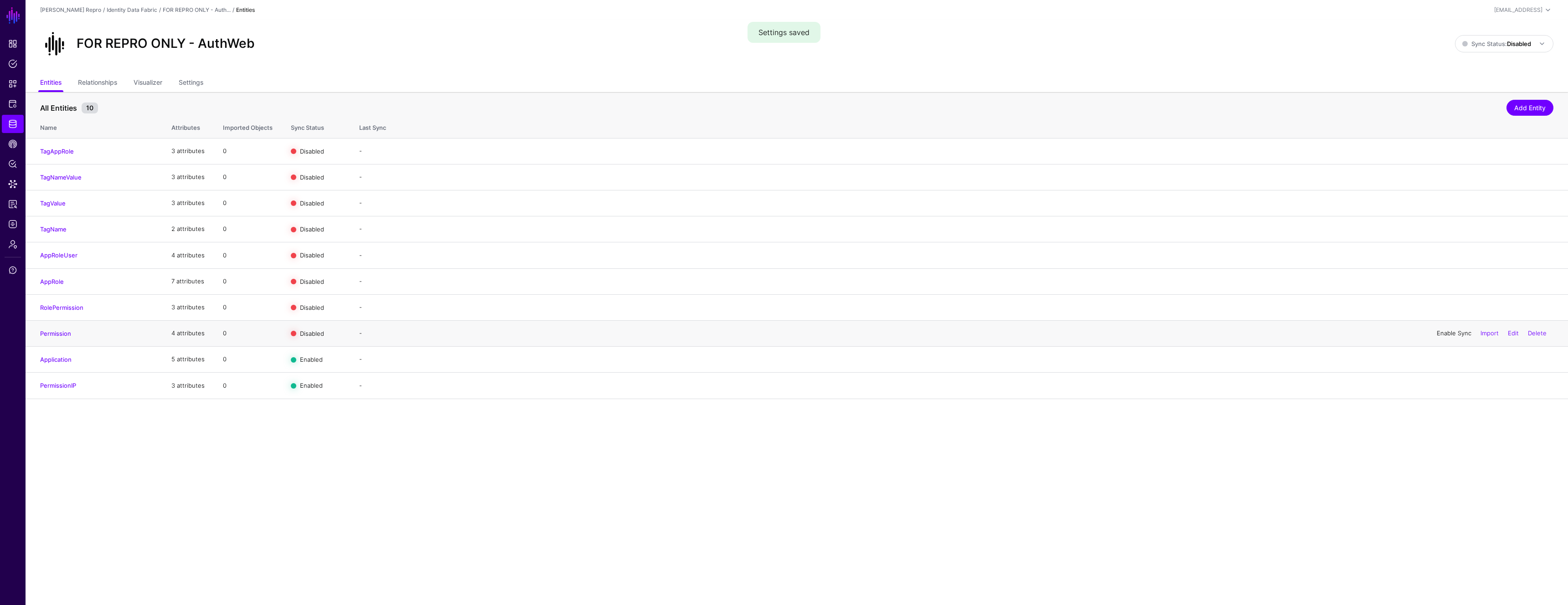
click at [1447, 330] on link "Enable Sync" at bounding box center [1454, 333] width 35 height 7
click at [1444, 309] on link "Enable Sync" at bounding box center [1454, 307] width 35 height 7
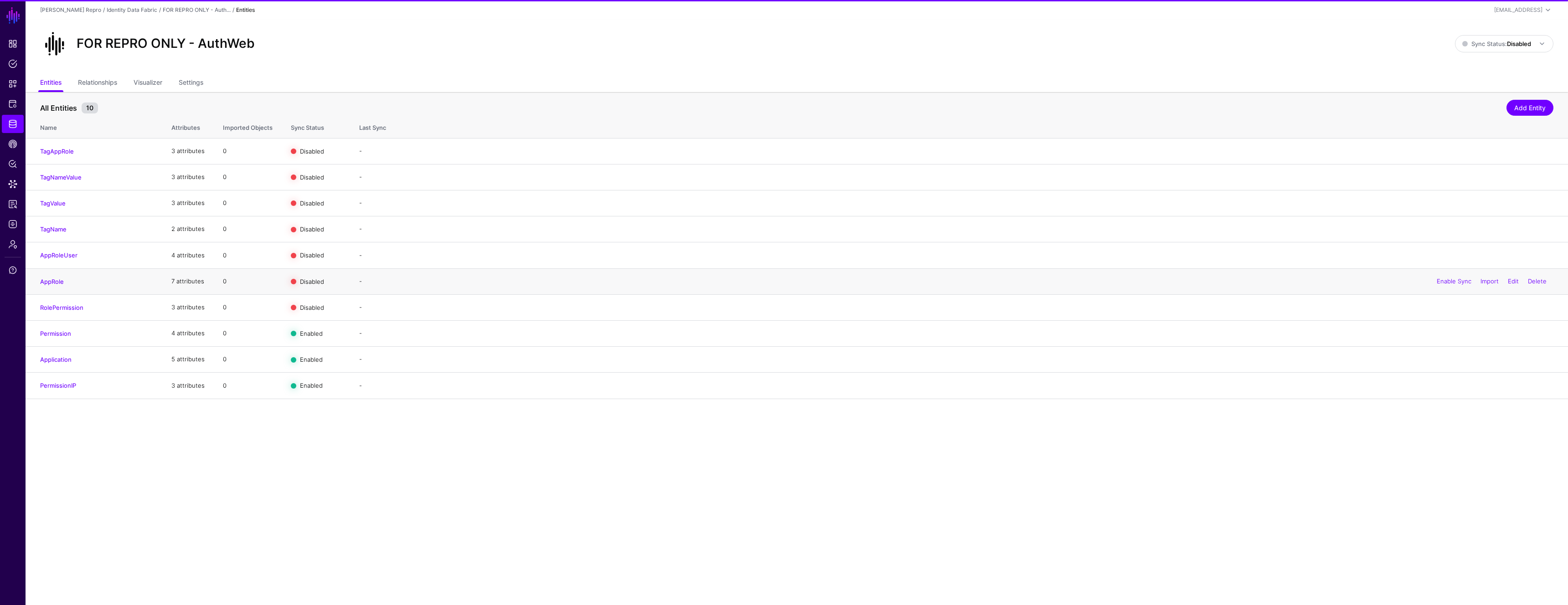
click at [1446, 285] on div "Enable Sync Import Edit Delete" at bounding box center [1491, 281] width 124 height 23
click at [1444, 281] on link "Enable Sync" at bounding box center [1454, 281] width 35 height 7
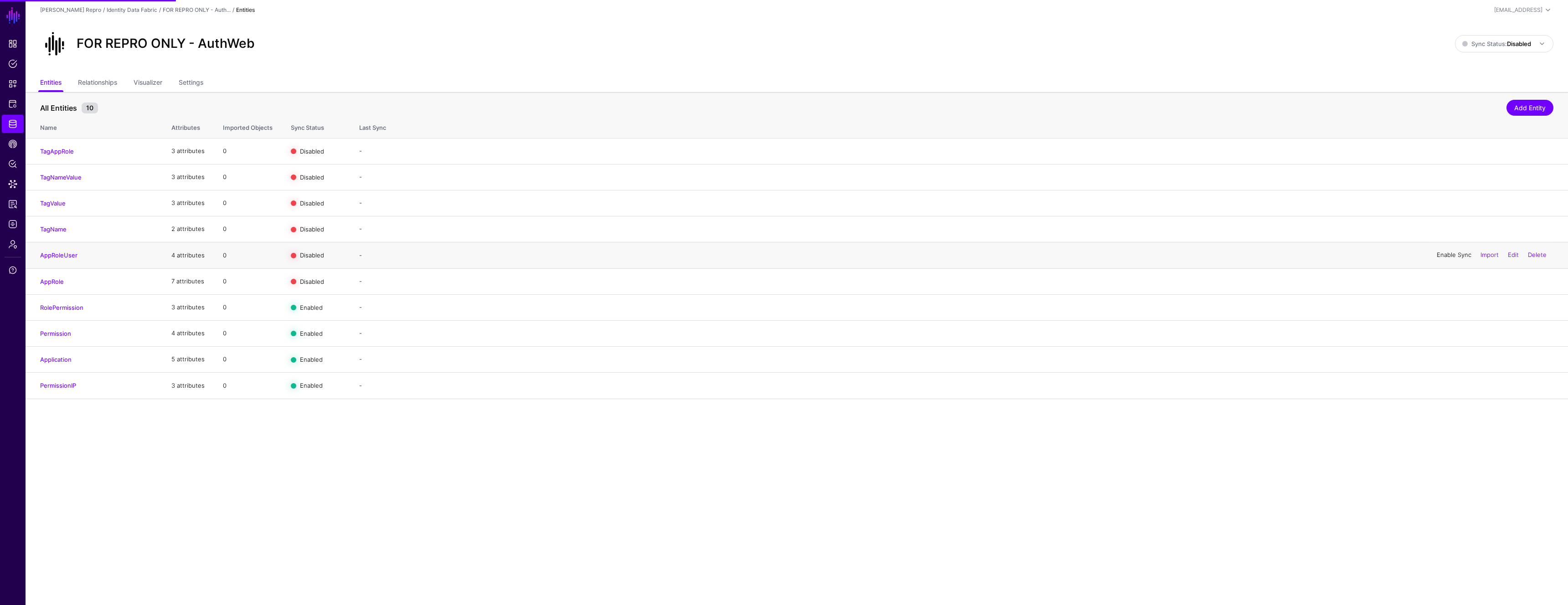
click at [1444, 256] on link "Enable Sync" at bounding box center [1454, 255] width 35 height 7
click at [1444, 233] on div "Enable Sync Import Edit Delete" at bounding box center [1491, 229] width 124 height 23
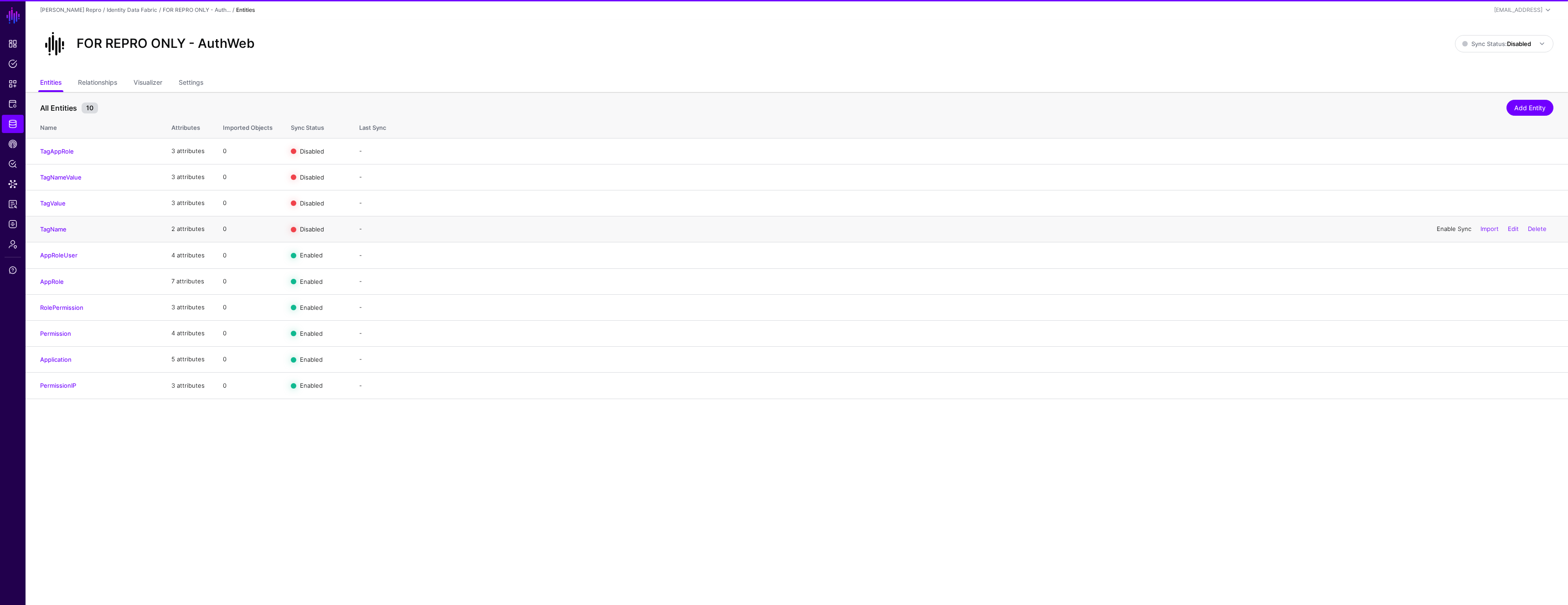
click at [1442, 231] on link "Enable Sync" at bounding box center [1454, 229] width 35 height 7
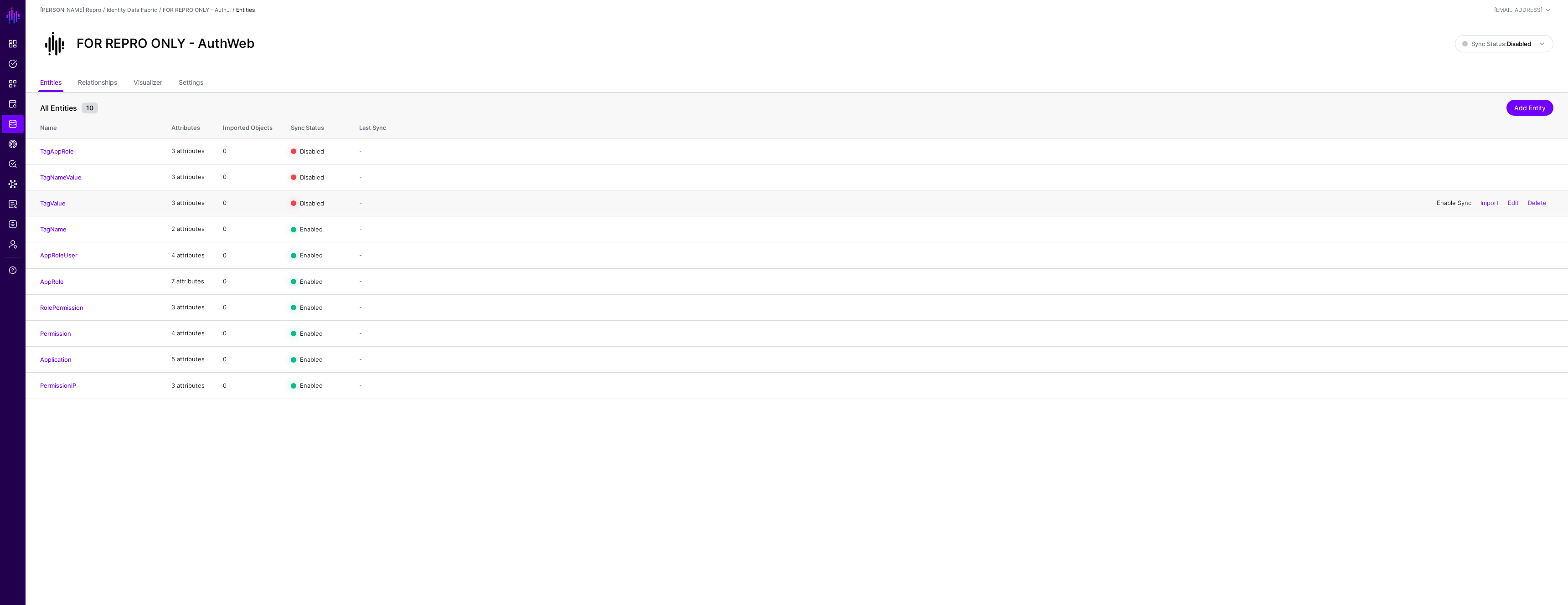
click at [1444, 204] on link "Enable Sync" at bounding box center [1454, 203] width 35 height 7
click at [1446, 178] on link "Enable Sync" at bounding box center [1454, 177] width 35 height 7
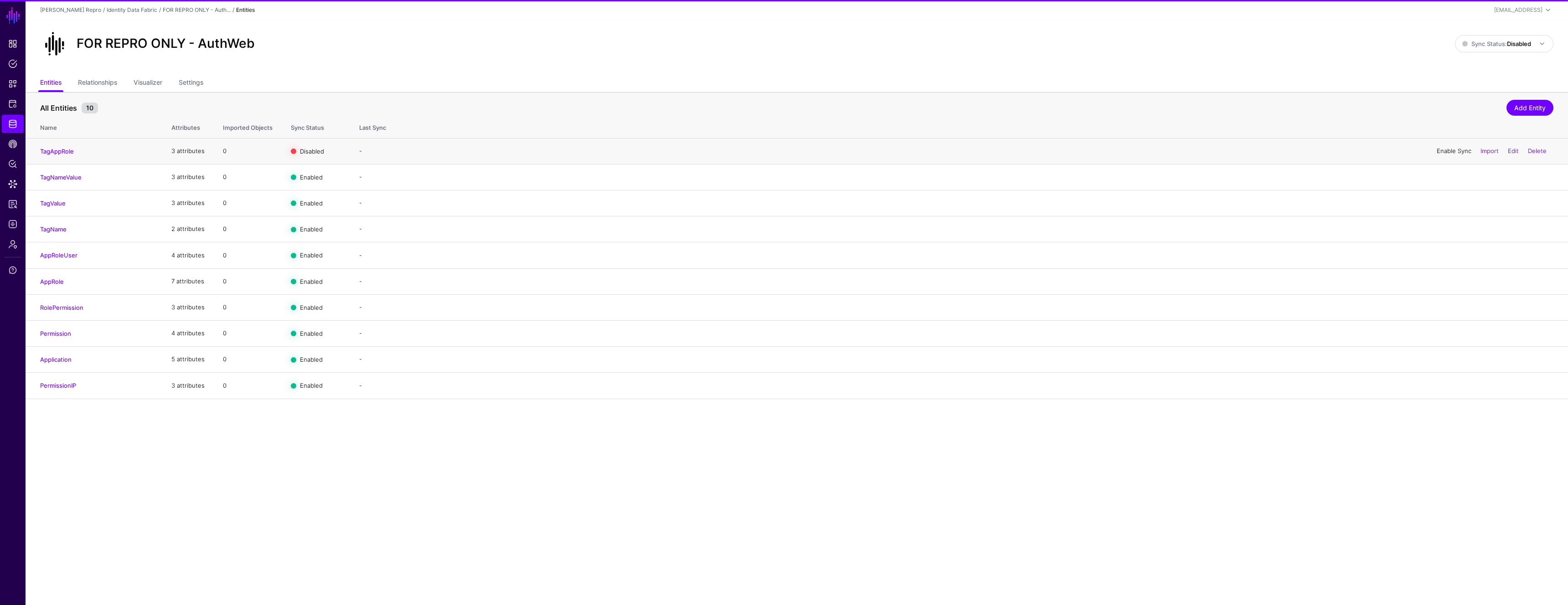
click at [1446, 150] on link "Enable Sync" at bounding box center [1454, 151] width 35 height 7
click at [1500, 46] on span "Sync Status: Disabled" at bounding box center [1496, 44] width 69 height 7
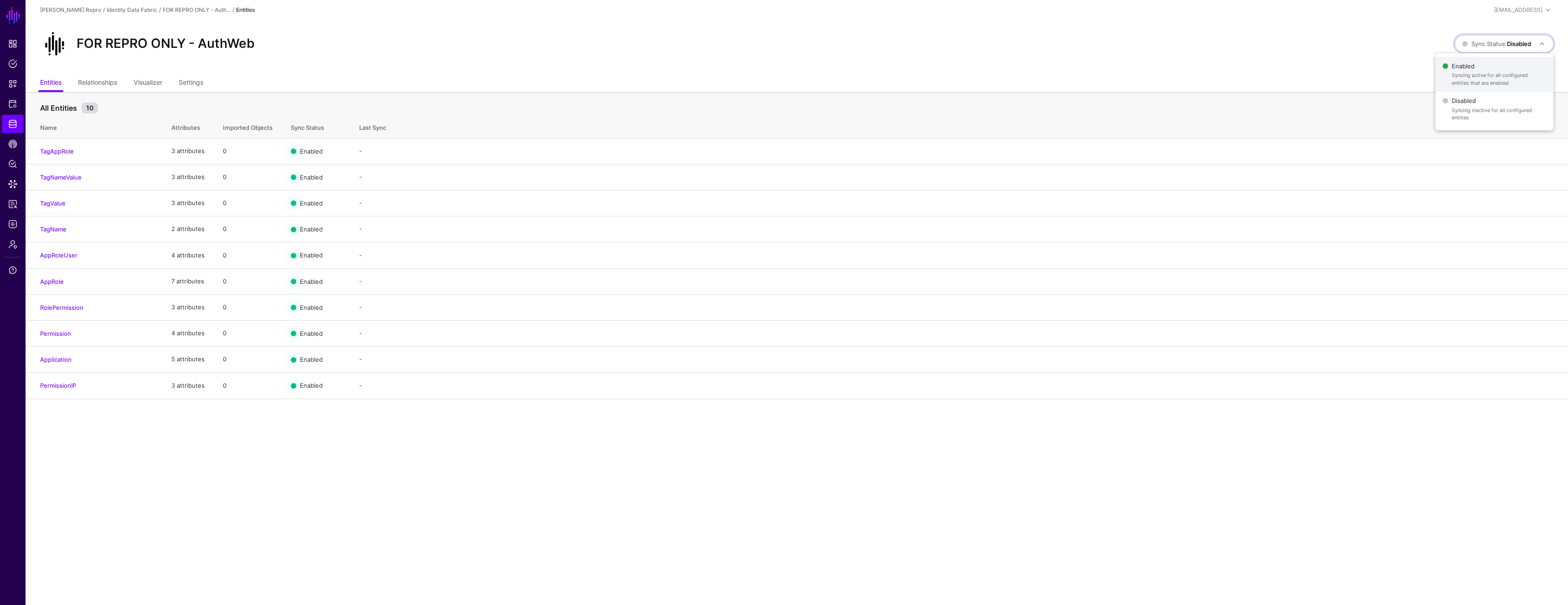
click at [1476, 71] on span "Enabled Syncing active for all configured entities that are enabled" at bounding box center [1494, 74] width 103 height 30
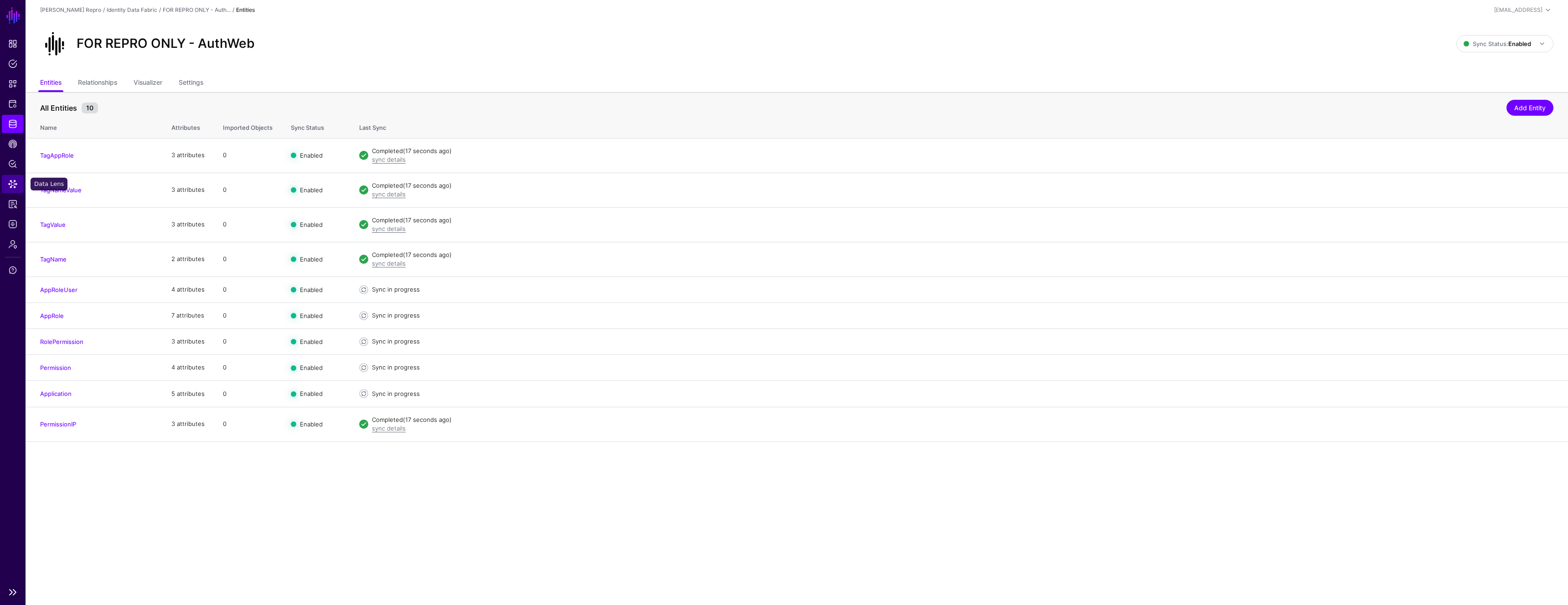
click at [7, 183] on link "Data Lens" at bounding box center [13, 184] width 22 height 18
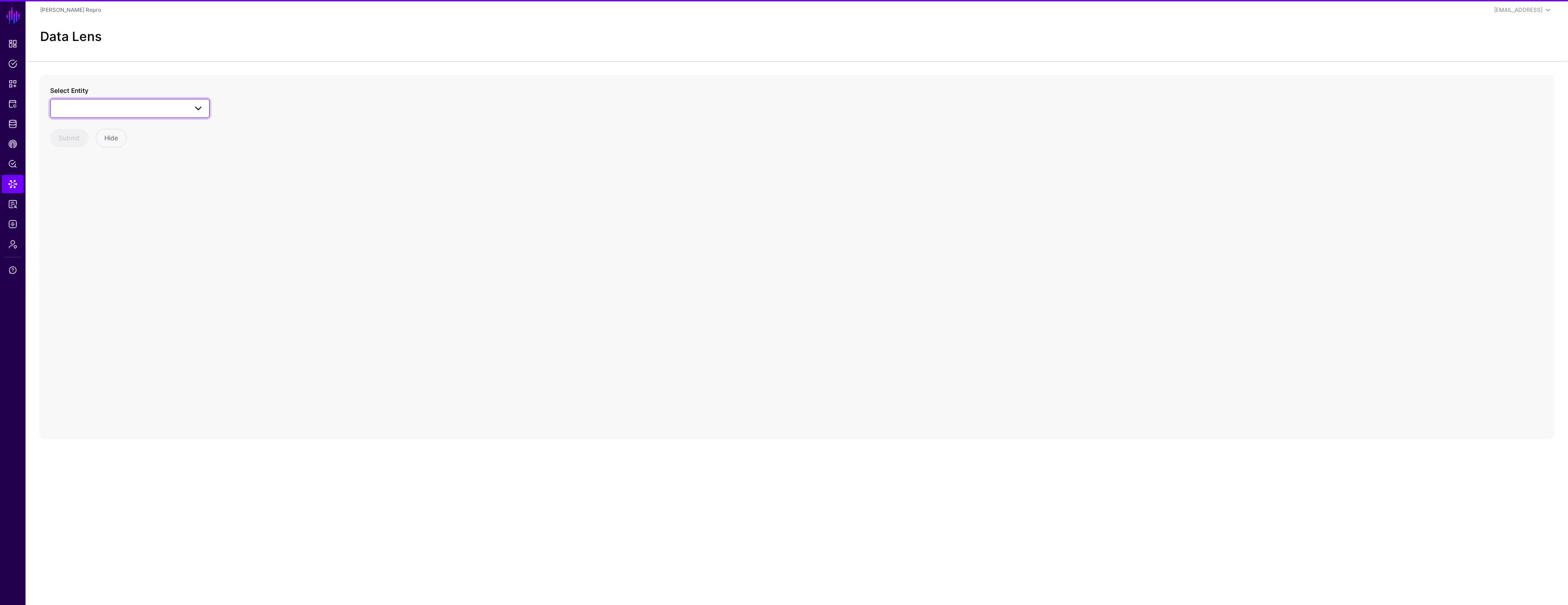
click at [110, 108] on span at bounding box center [130, 108] width 148 height 11
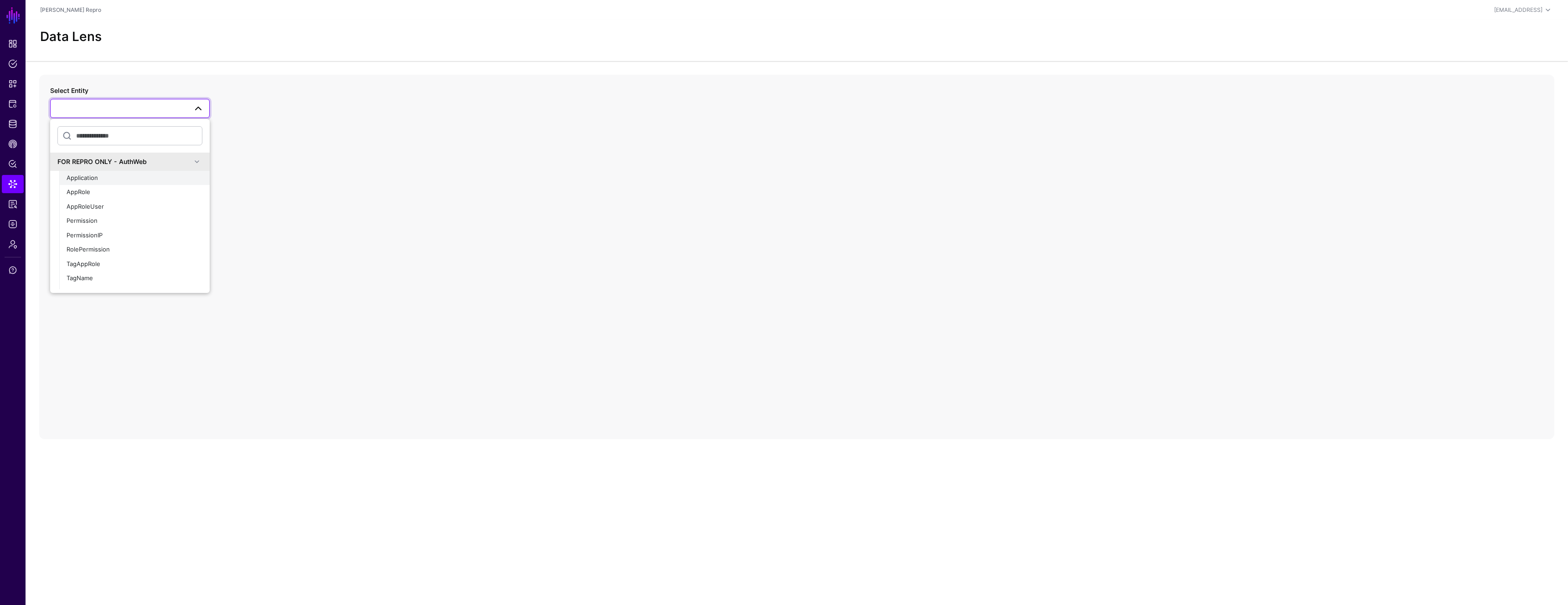
click at [100, 175] on div "Application" at bounding box center [134, 178] width 136 height 9
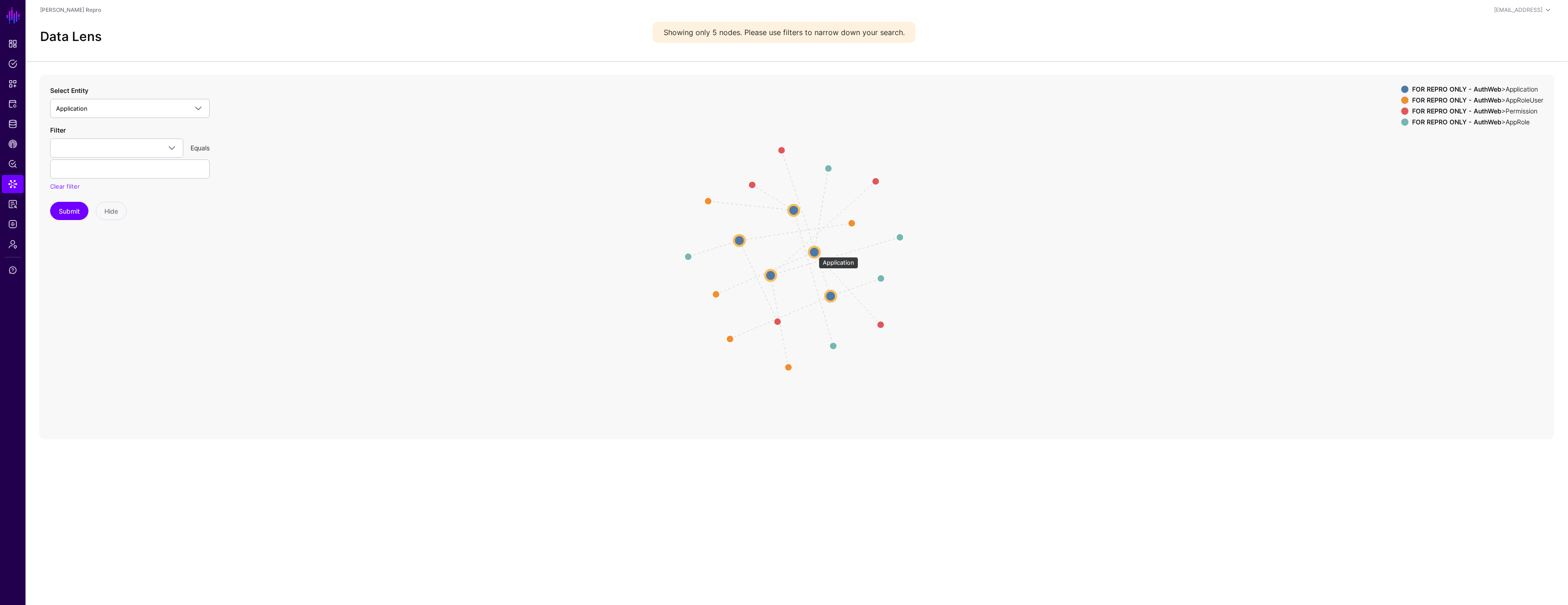
click at [809, 251] on circle at bounding box center [814, 252] width 11 height 11
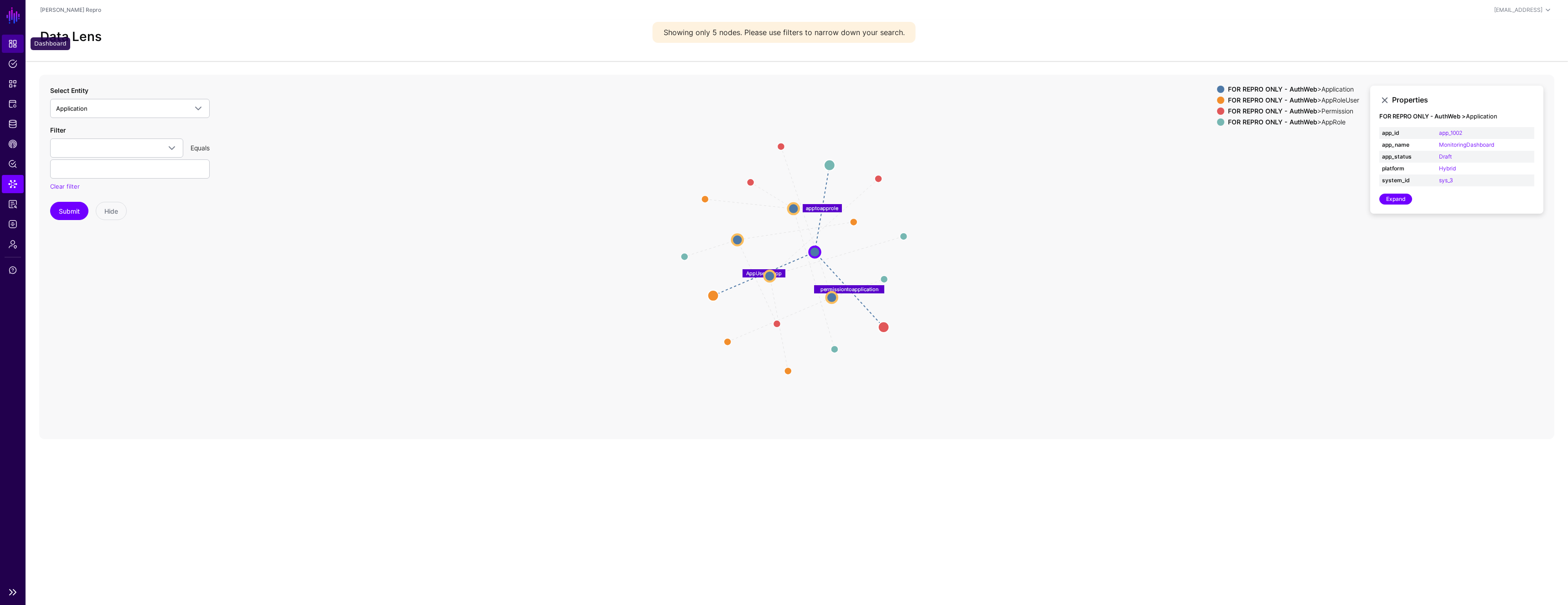
click at [17, 41] on link "Dashboard" at bounding box center [13, 44] width 22 height 18
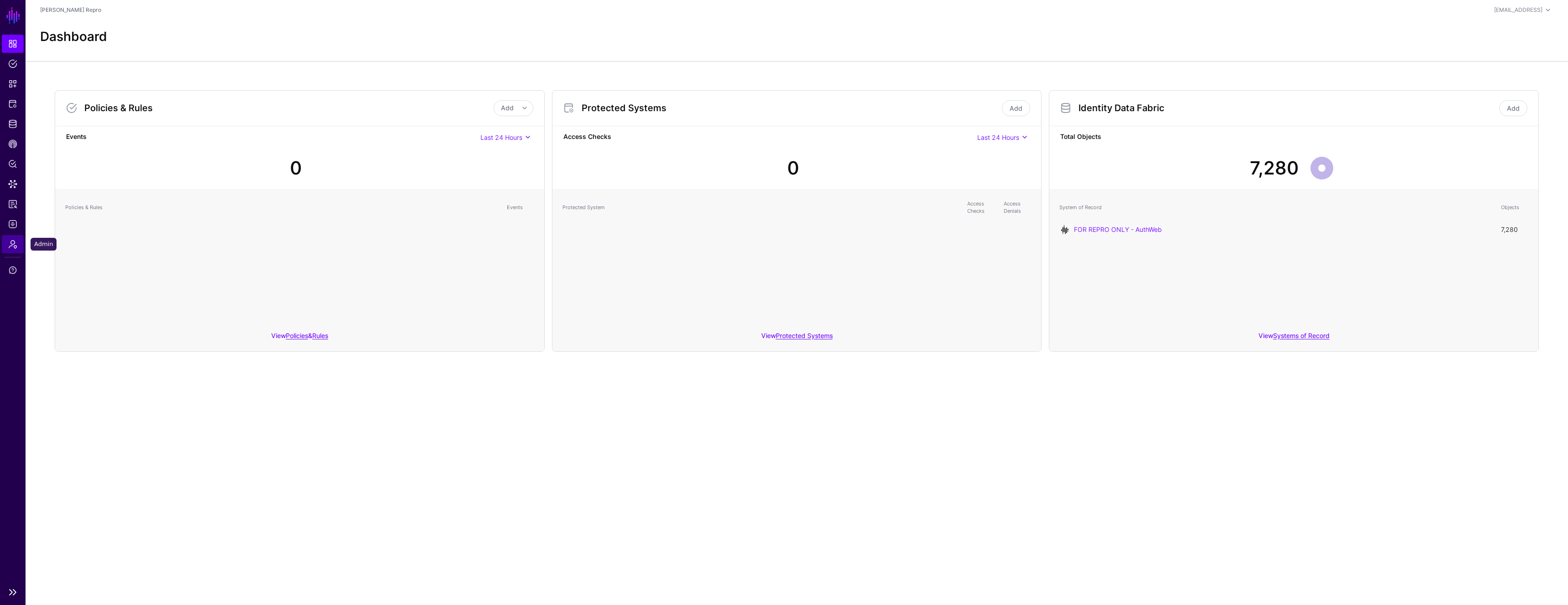
click at [16, 242] on span "Admin" at bounding box center [12, 244] width 9 height 9
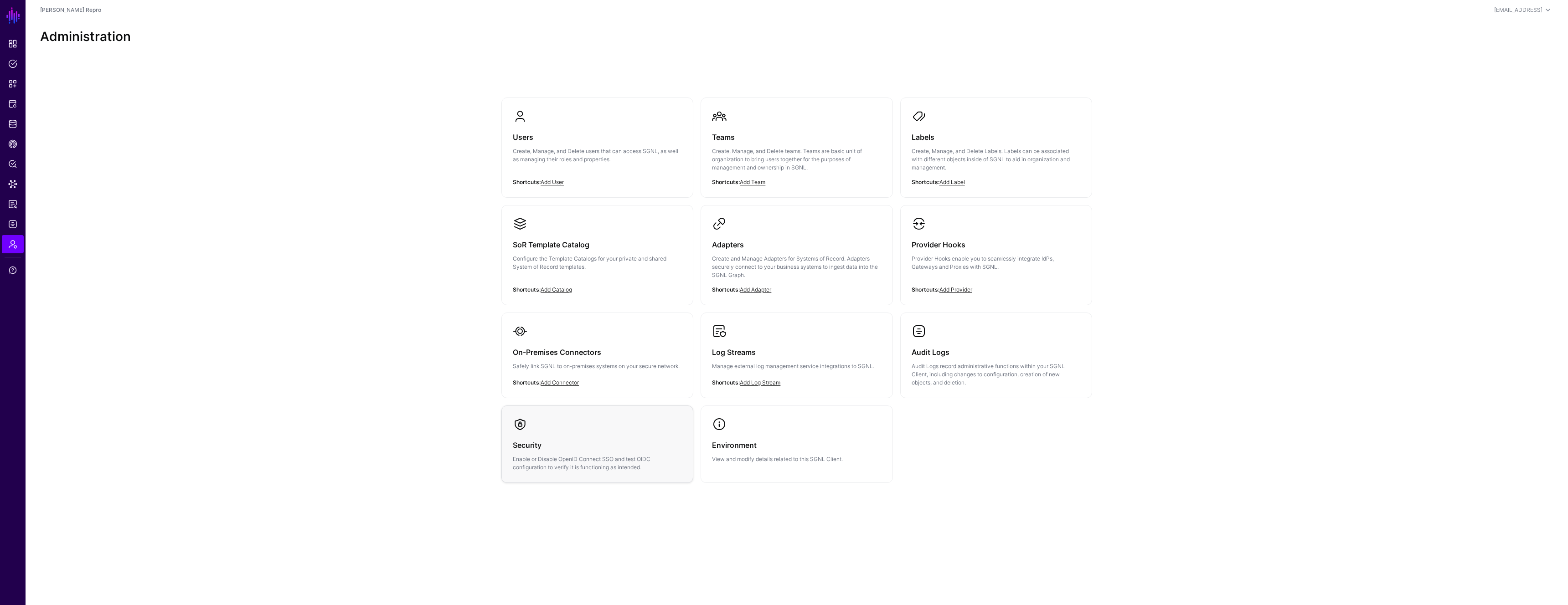
click at [643, 427] on link "Security Enable or Disable OpenID Connect SSO and test OIDC configuration to ve…" at bounding box center [597, 444] width 191 height 77
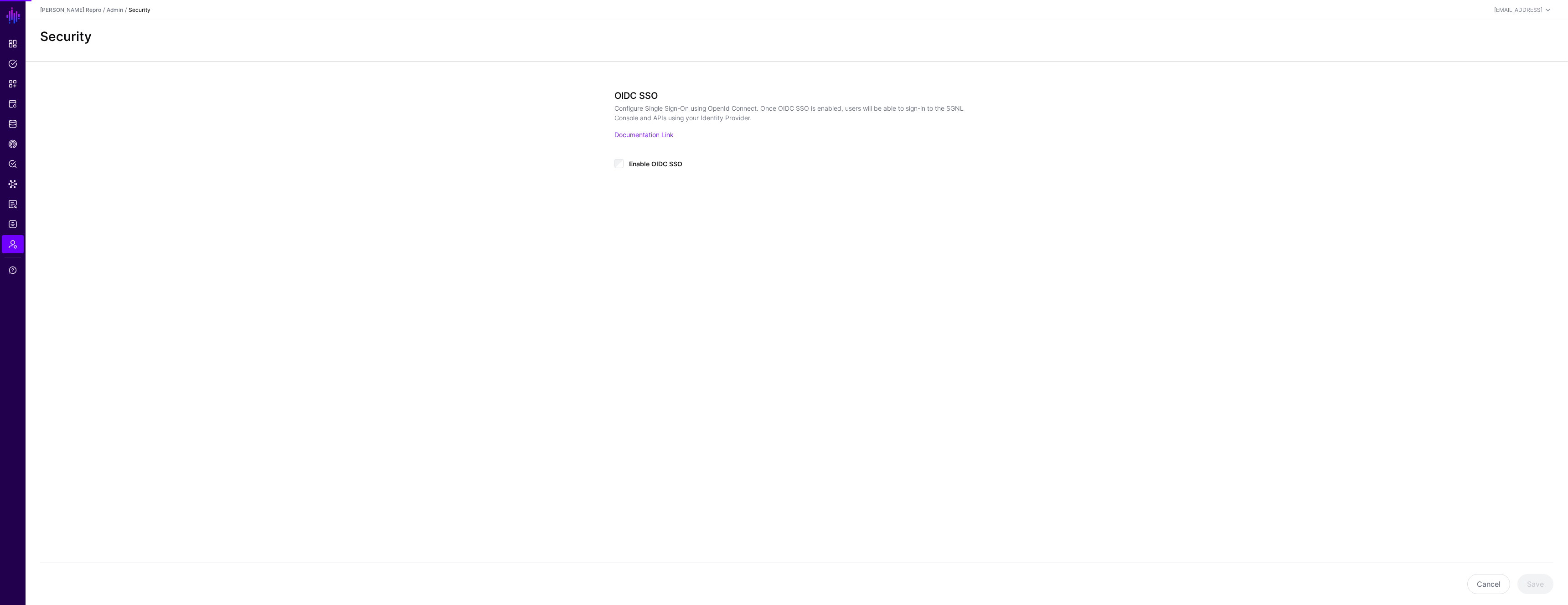
type input "**********"
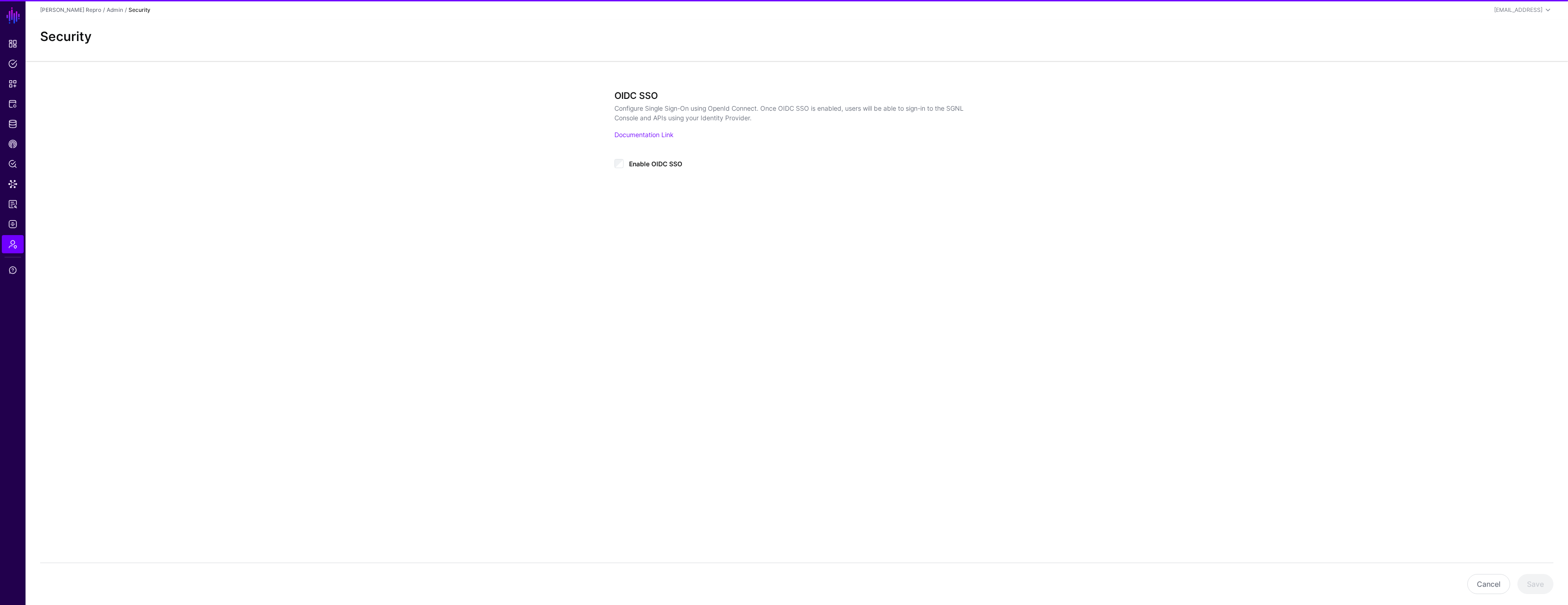
type input "**********"
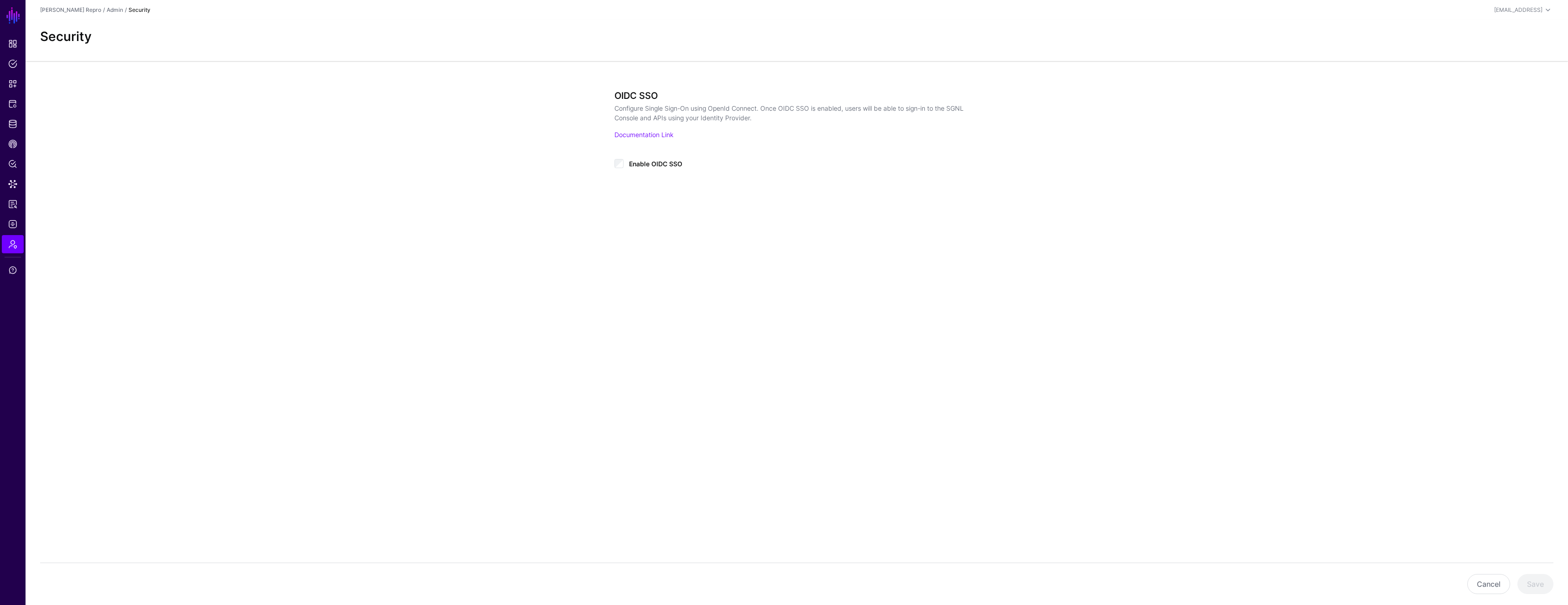
click at [630, 160] on span "Enable OIDC SSO" at bounding box center [656, 164] width 54 height 8
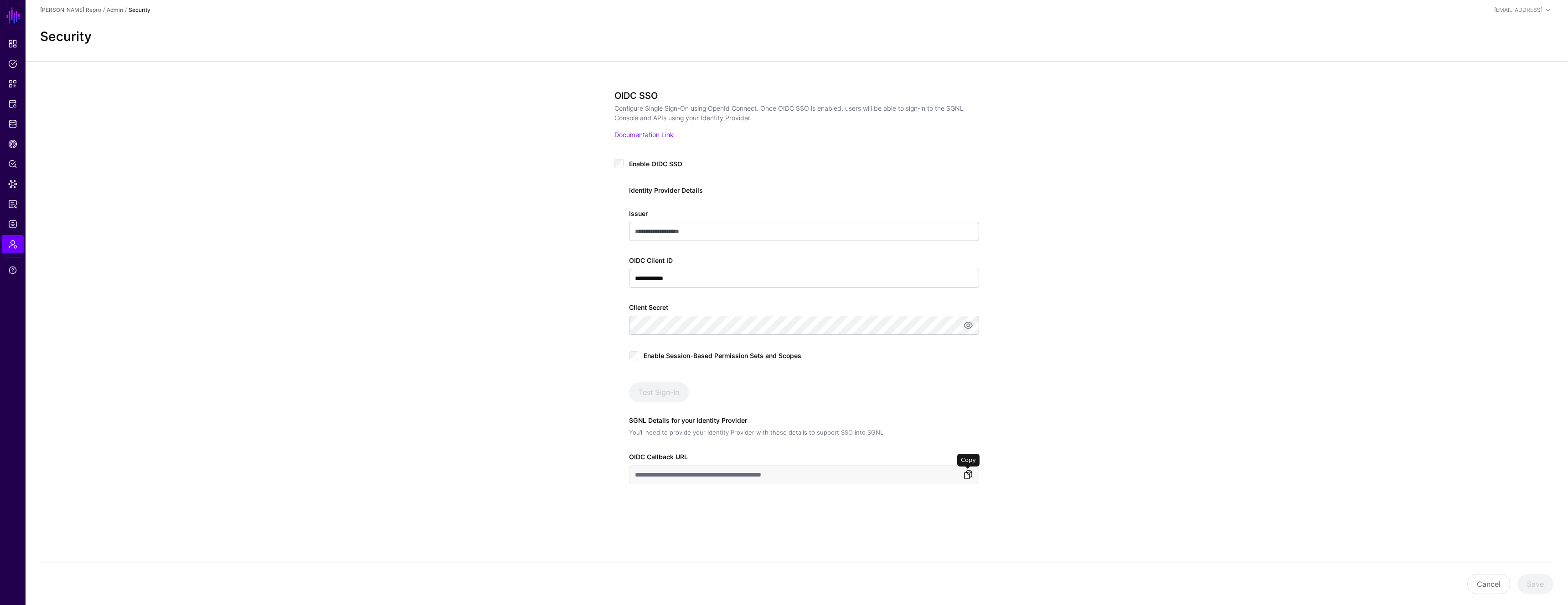
click at [968, 473] on link at bounding box center [968, 475] width 11 height 11
click at [705, 235] on input "Issuer" at bounding box center [803, 231] width 350 height 19
type input "**********"
click at [713, 281] on input "**********" at bounding box center [803, 278] width 350 height 19
paste input "**********"
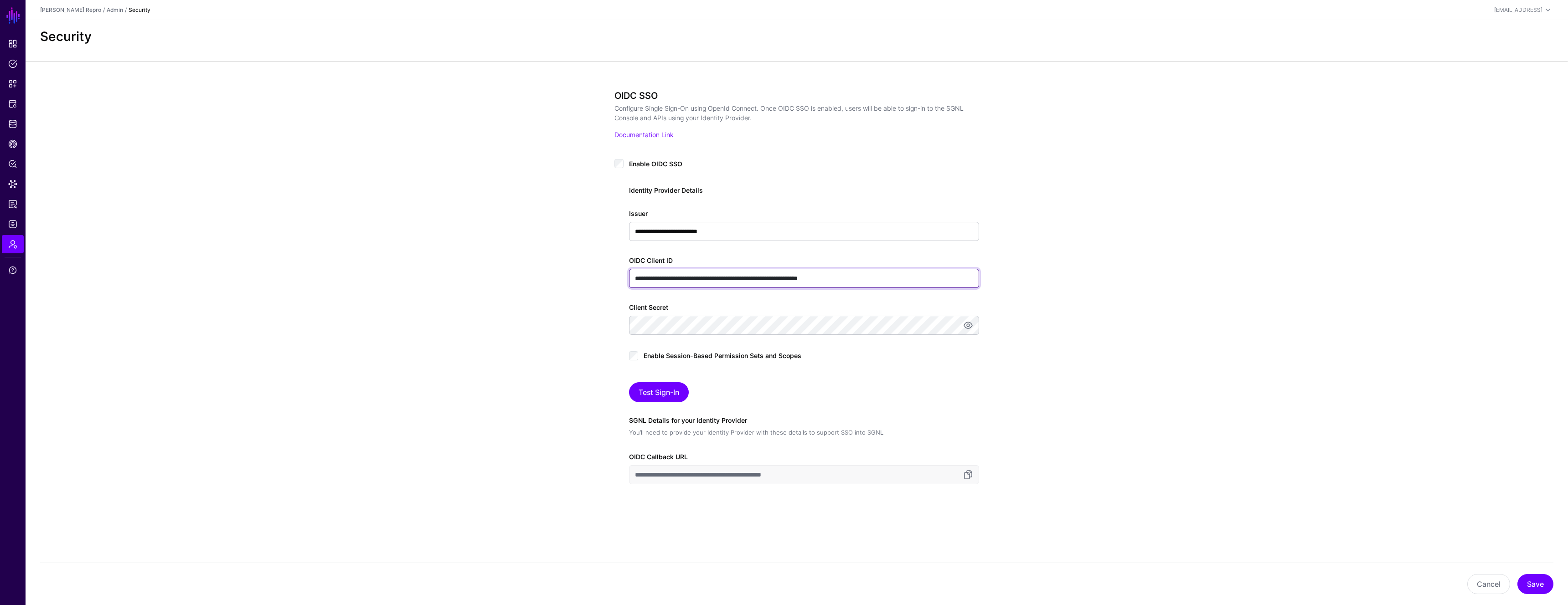
click at [634, 278] on input "**********" at bounding box center [803, 278] width 350 height 19
type input "**********"
click at [1061, 379] on div "**********" at bounding box center [797, 321] width 1542 height 522
click at [970, 327] on link at bounding box center [968, 326] width 11 height 11
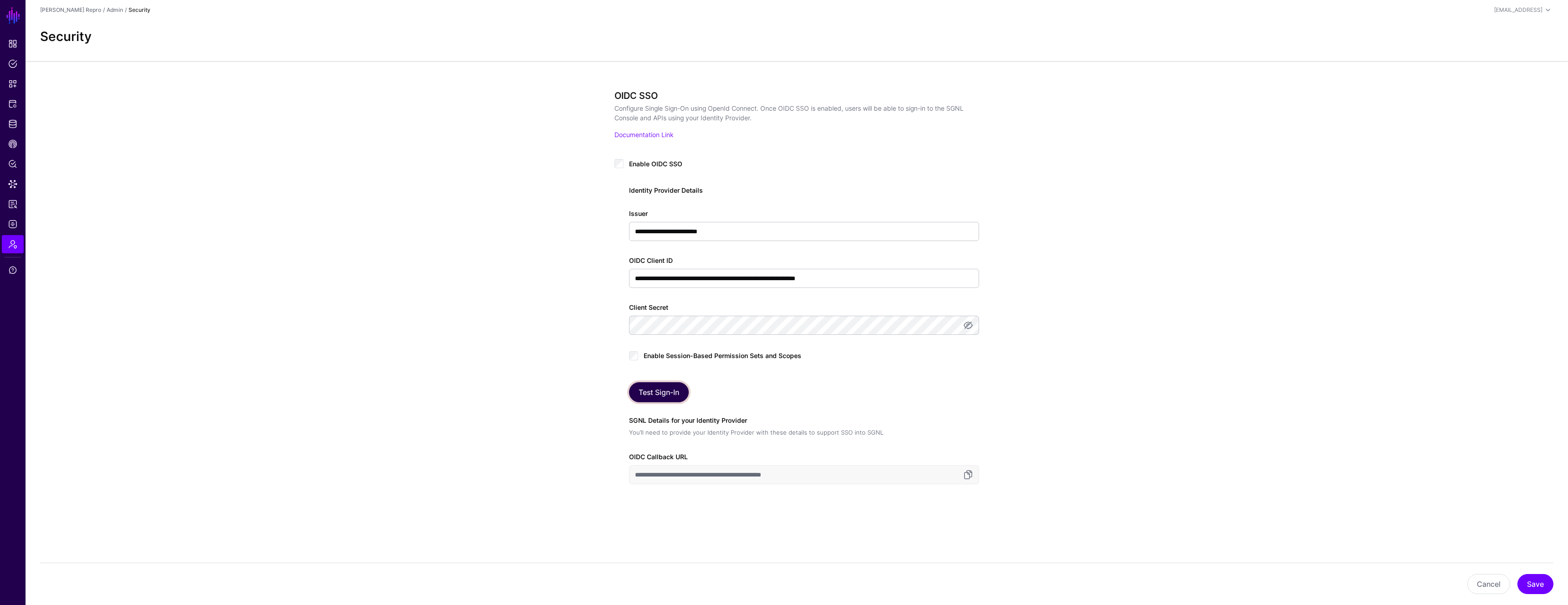
click at [667, 399] on button "Test Sign-In" at bounding box center [659, 392] width 60 height 20
click at [1528, 583] on button "Save" at bounding box center [1535, 584] width 36 height 20
click at [8, 50] on link "Dashboard" at bounding box center [13, 44] width 22 height 18
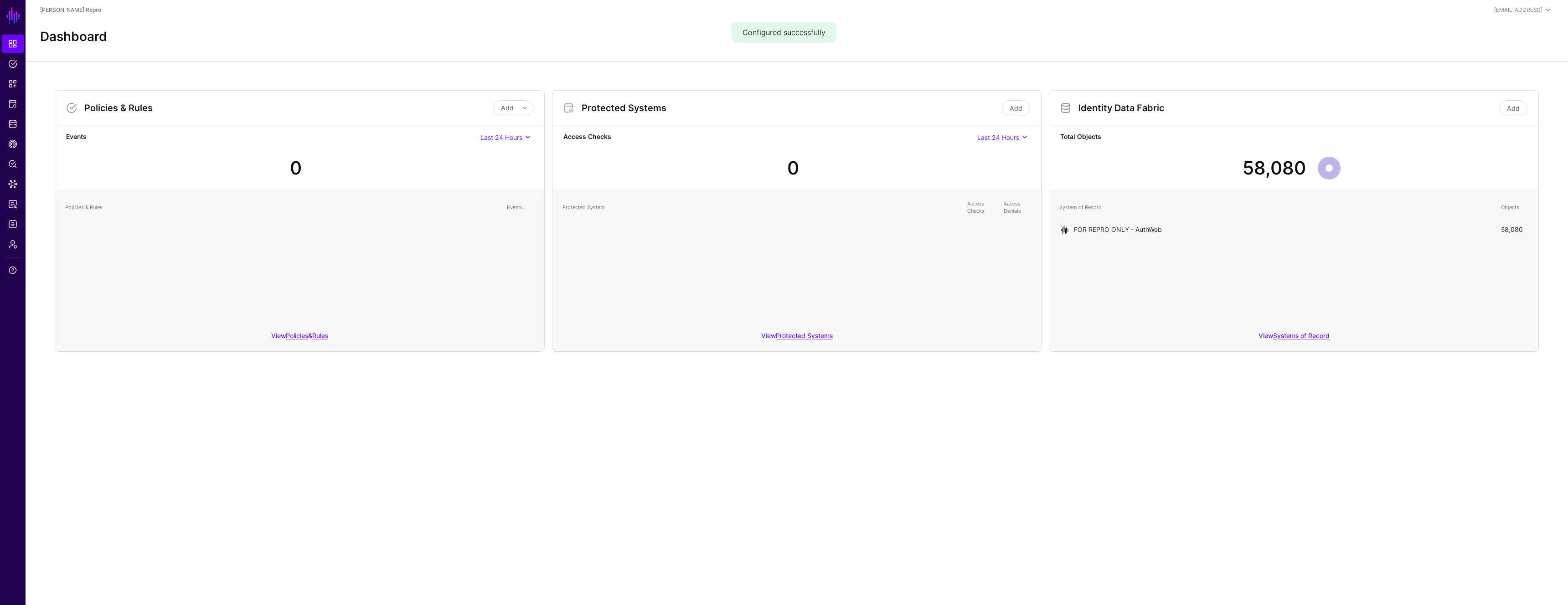
click at [1133, 229] on link "FOR REPRO ONLY - AuthWeb" at bounding box center [1118, 229] width 88 height 8
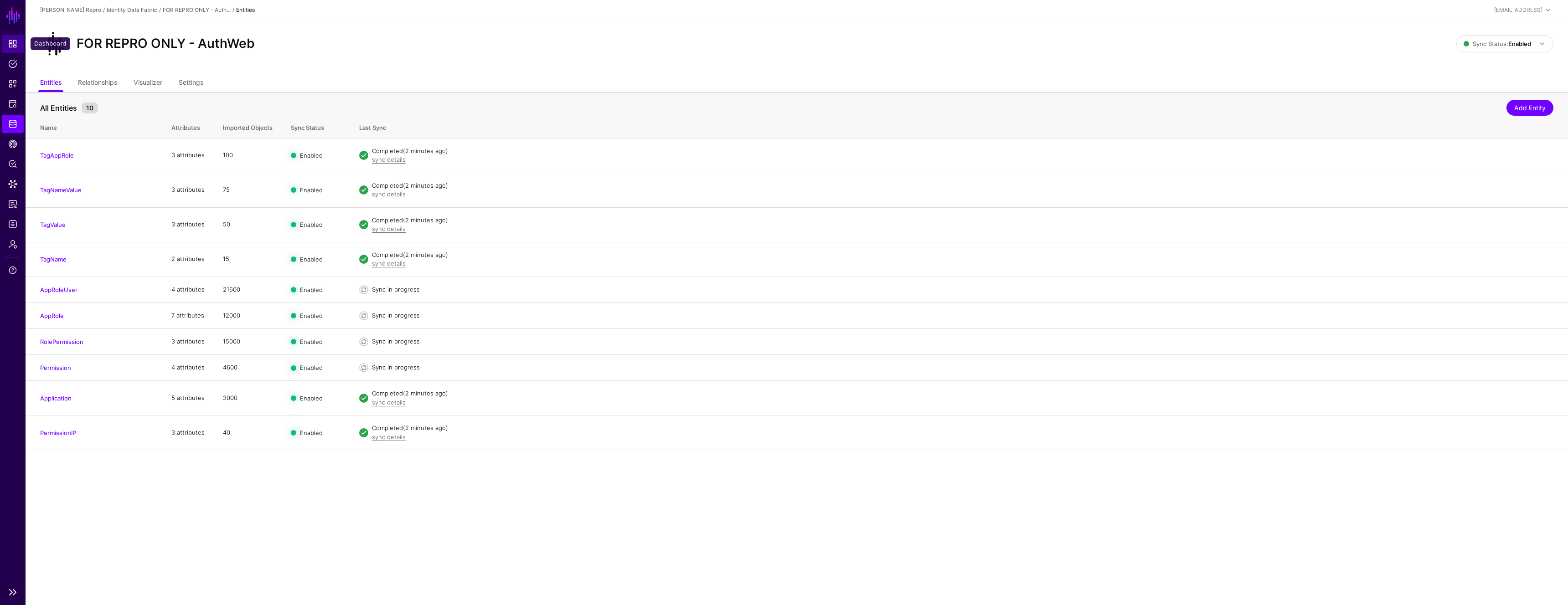
click at [13, 49] on link "Dashboard" at bounding box center [13, 44] width 22 height 18
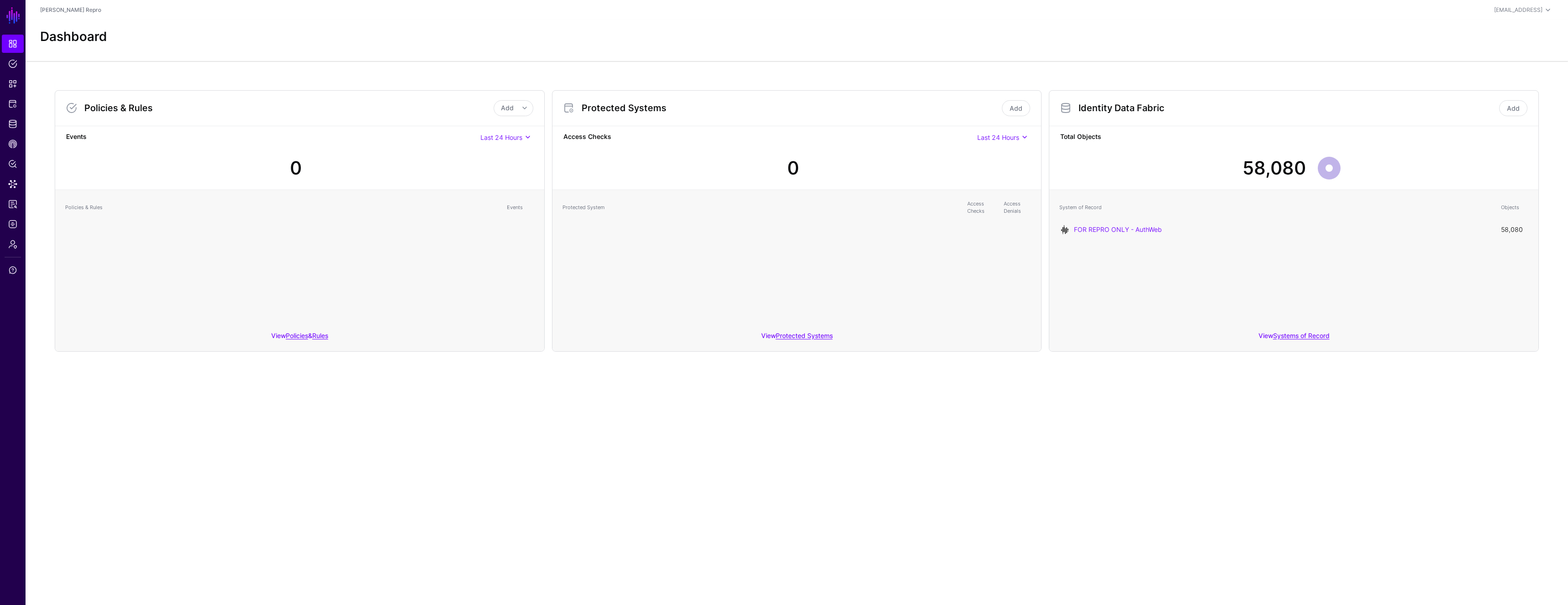
click at [598, 424] on main "SGNL Dashboard Policies Snippets Protected Systems Identity Data Fabric CAEP Hu…" at bounding box center [784, 302] width 1568 height 605
click at [1115, 229] on link "FOR REPRO ONLY - AuthWeb" at bounding box center [1118, 229] width 88 height 8
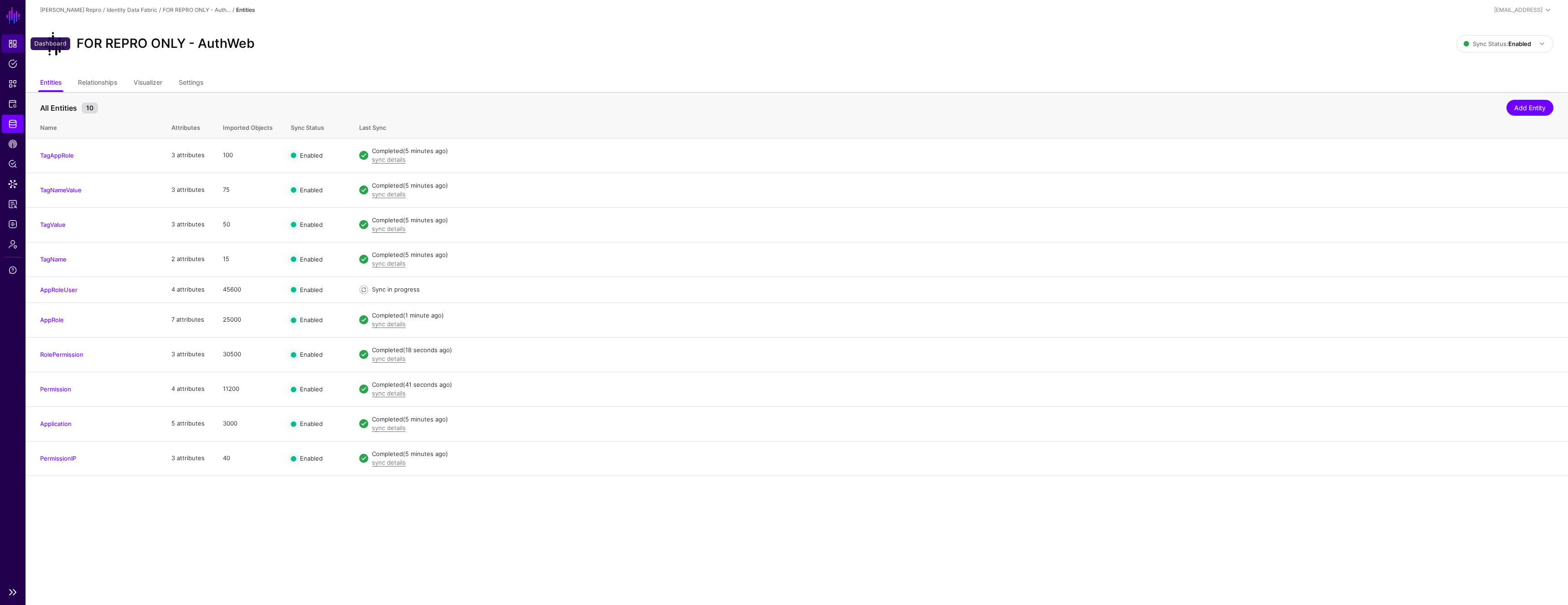
click at [10, 38] on link "Dashboard" at bounding box center [13, 44] width 22 height 18
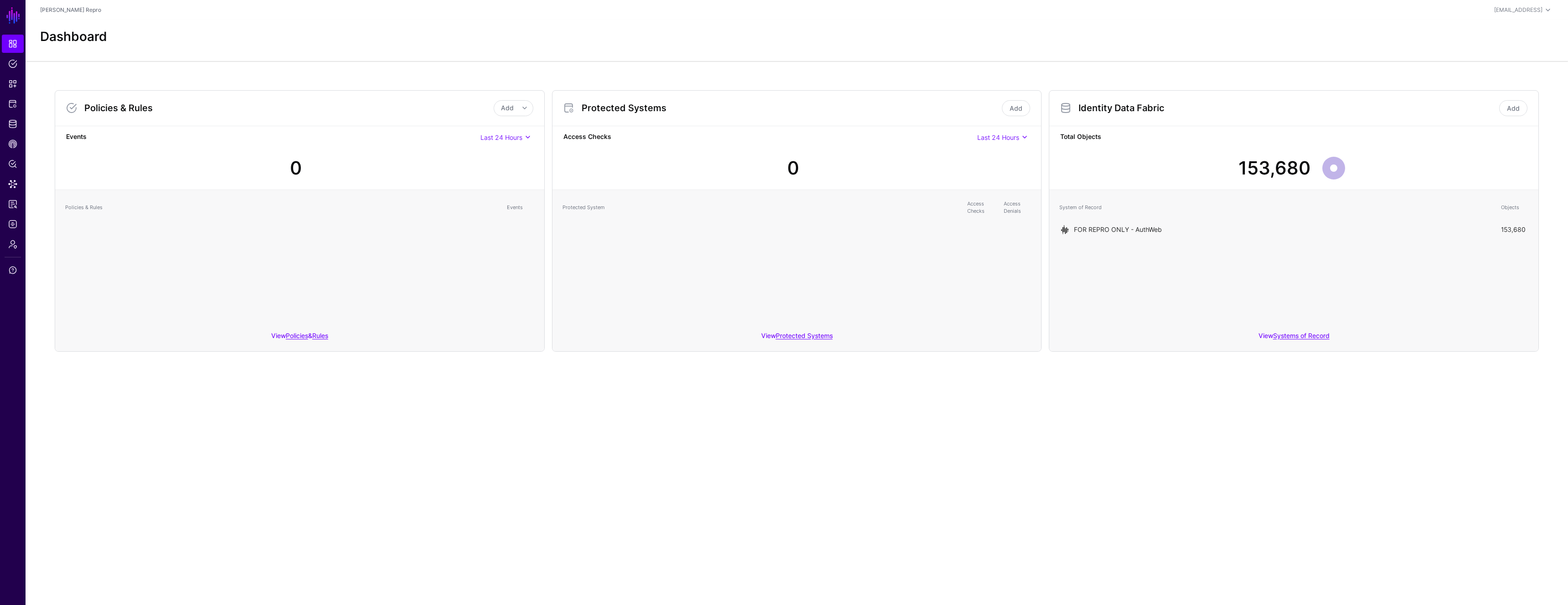
click at [1153, 231] on link "FOR REPRO ONLY - AuthWeb" at bounding box center [1118, 229] width 88 height 8
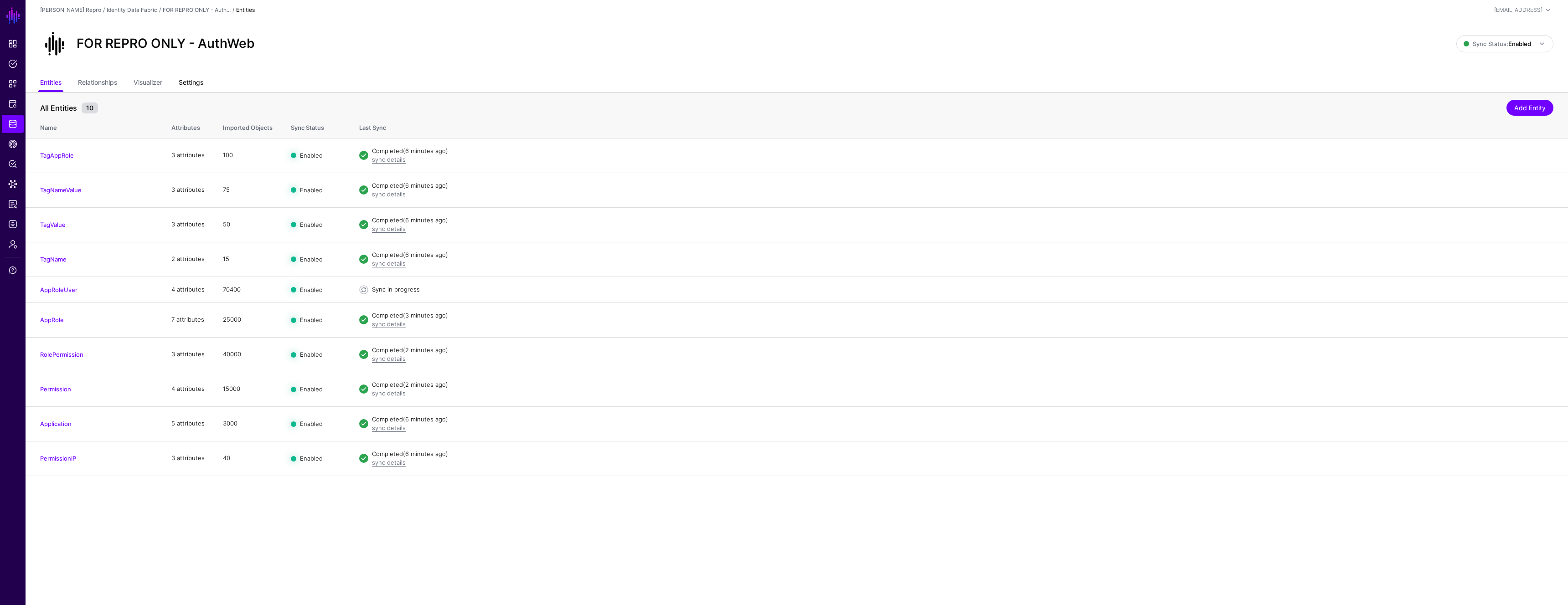
click at [194, 80] on link "Settings" at bounding box center [191, 83] width 24 height 17
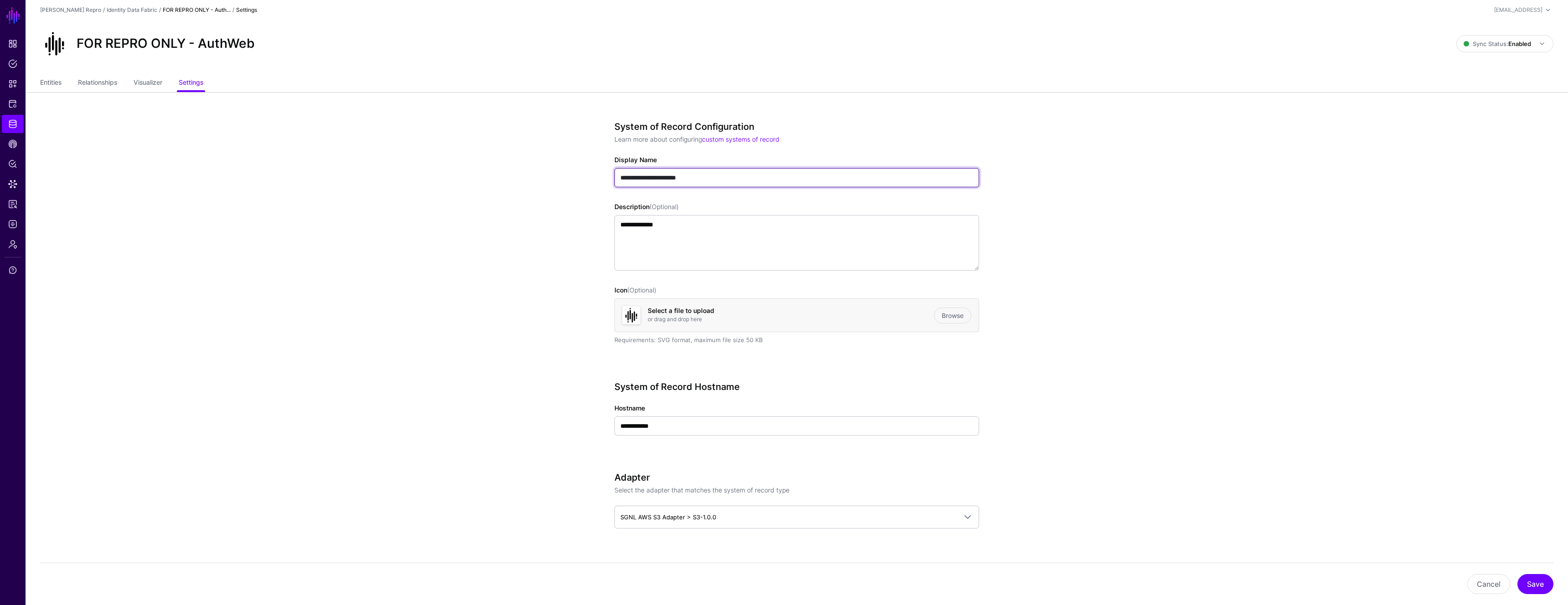
click at [754, 181] on input "**********" at bounding box center [796, 177] width 365 height 19
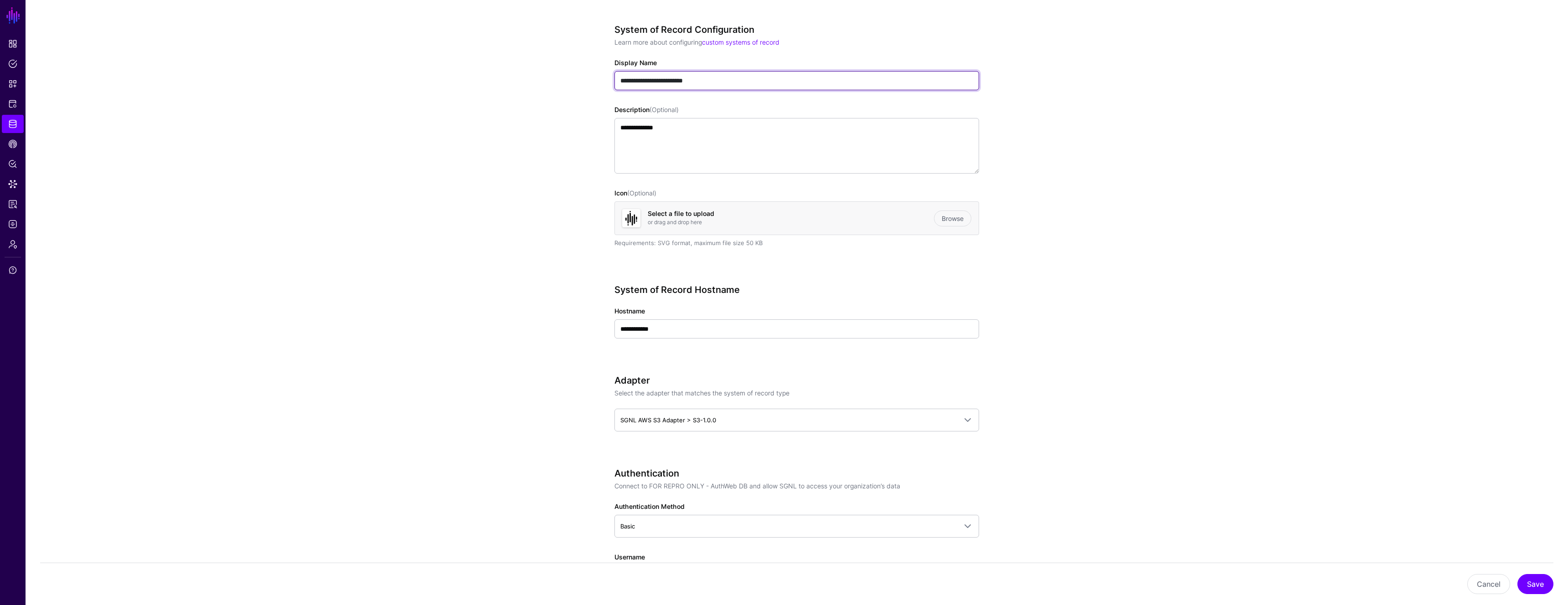
scroll to position [134, 0]
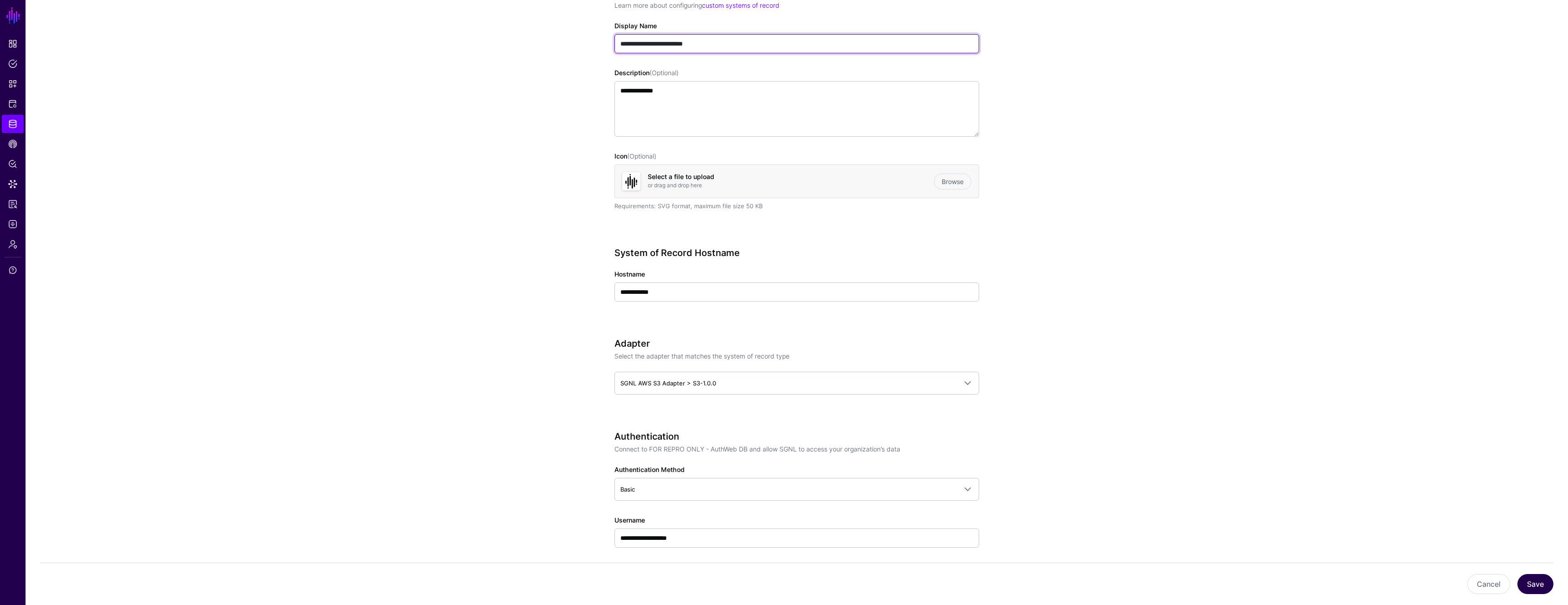
type input "**********"
click at [1539, 587] on button "Save" at bounding box center [1535, 584] width 36 height 20
click at [18, 121] on link "Identity Data Fabric" at bounding box center [13, 124] width 22 height 18
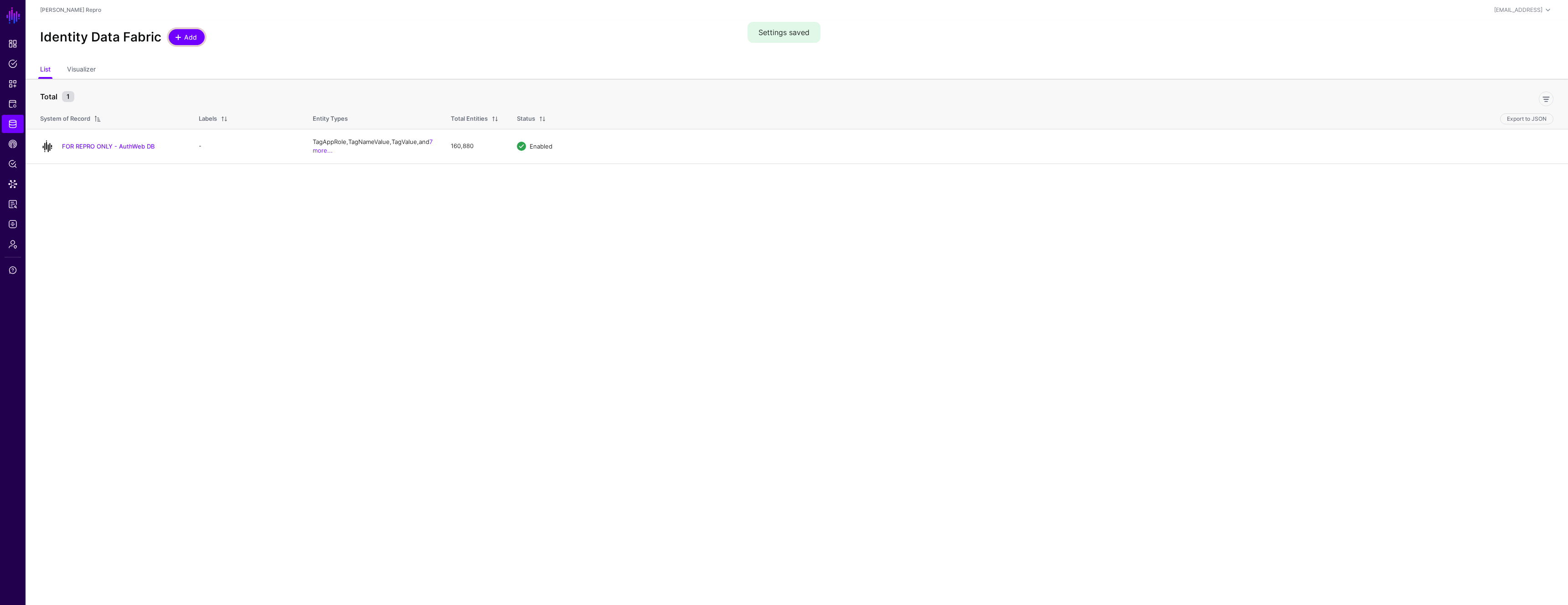
click at [183, 35] on span "Add" at bounding box center [191, 37] width 15 height 10
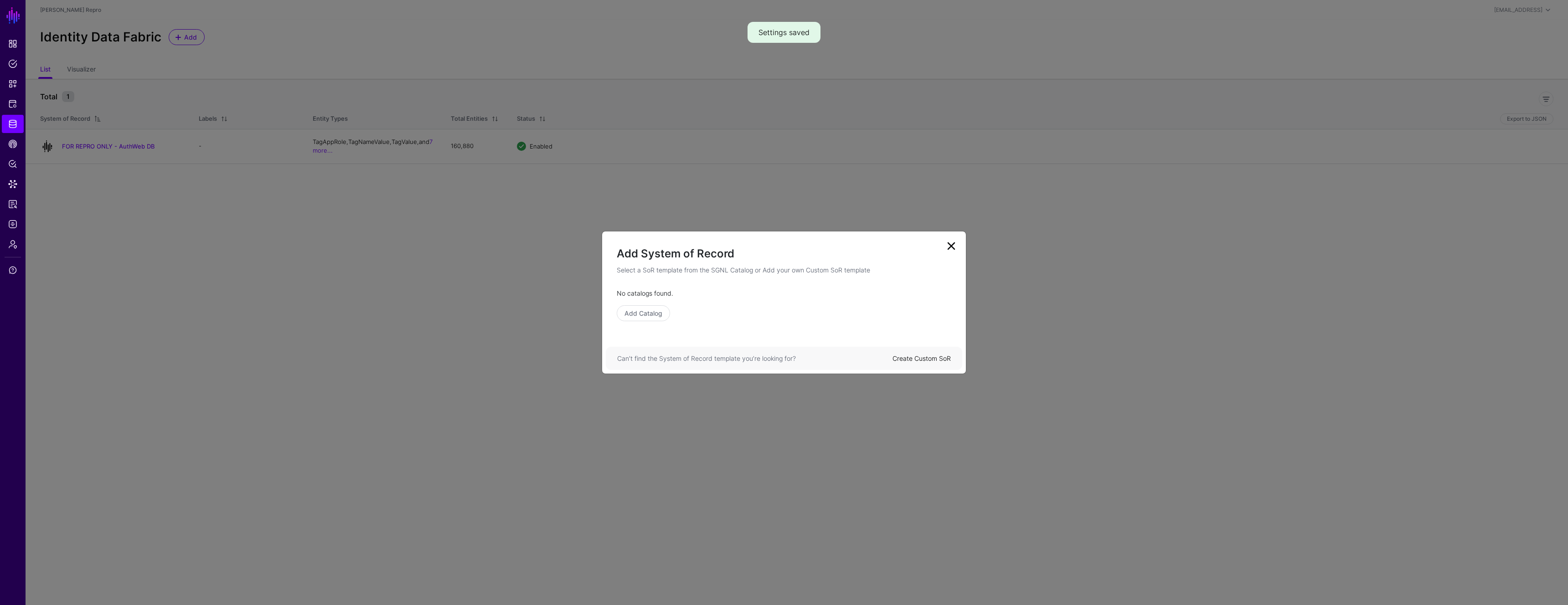
click at [938, 362] on link "Create Custom SoR" at bounding box center [922, 358] width 58 height 8
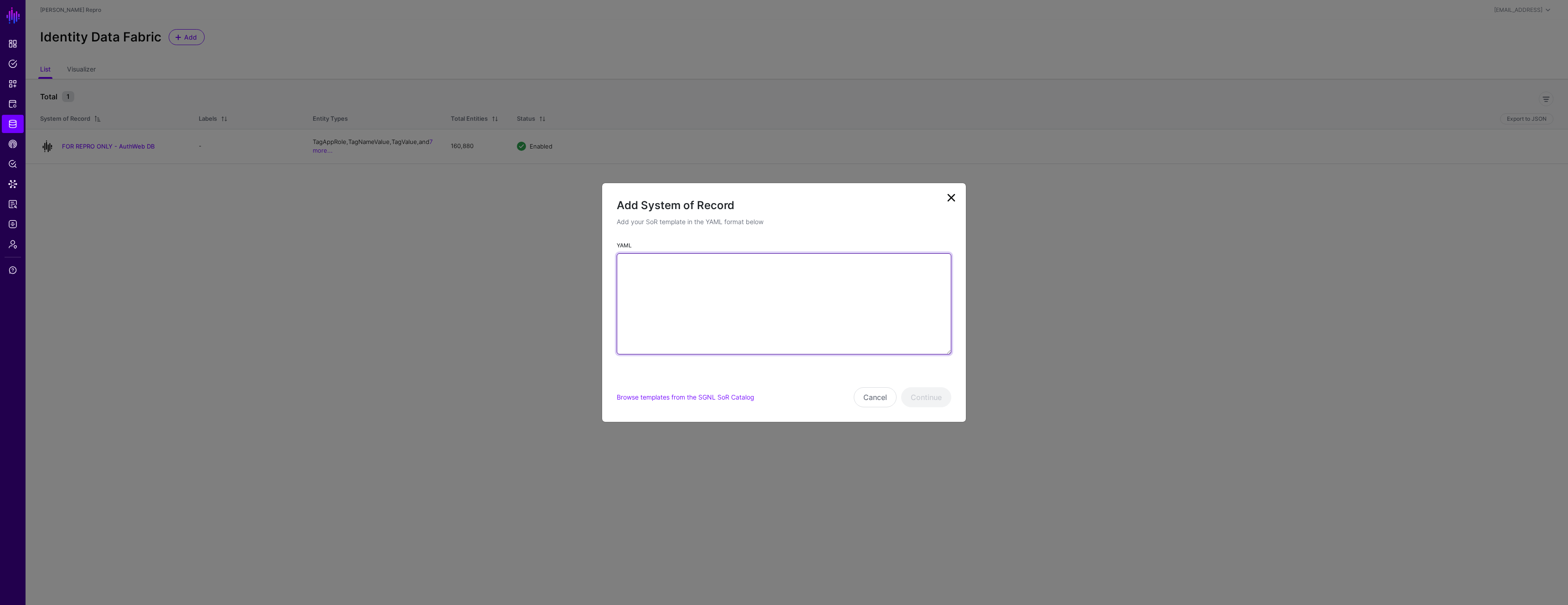
click at [702, 298] on textarea "YAML" at bounding box center [784, 304] width 335 height 101
paste textarea "**********"
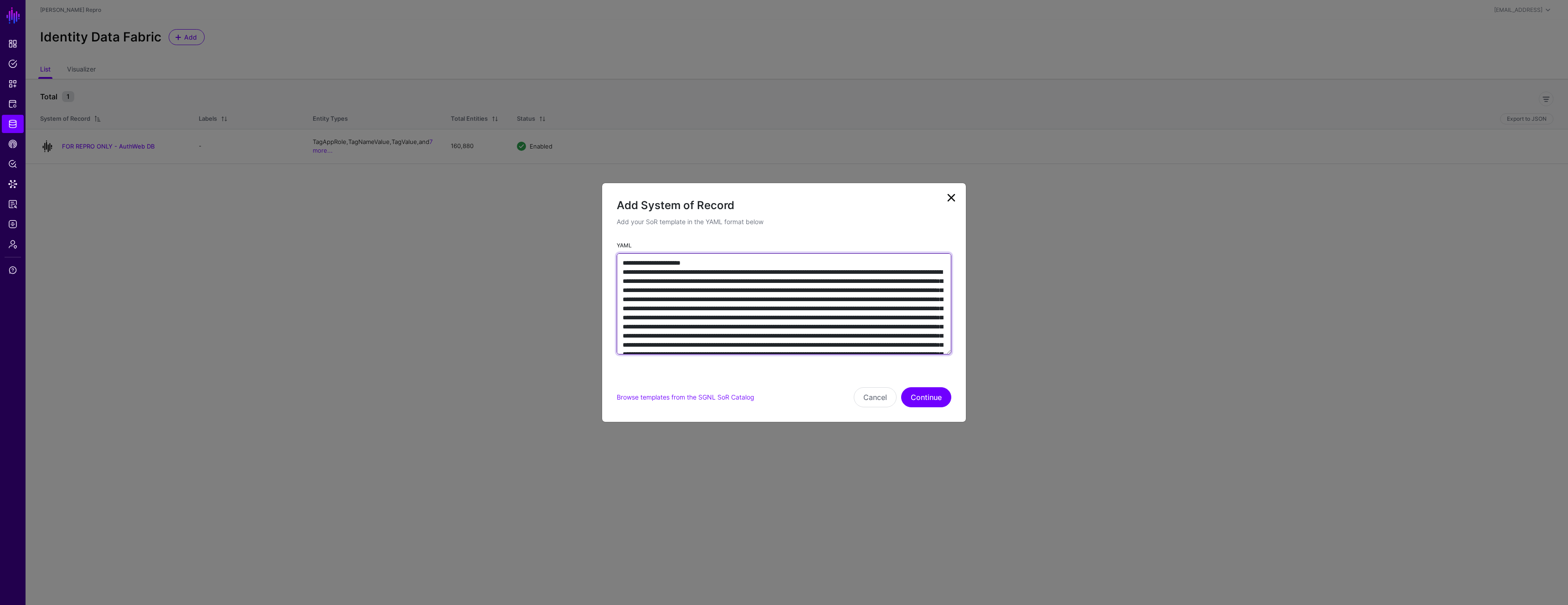
scroll to position [3978, 0]
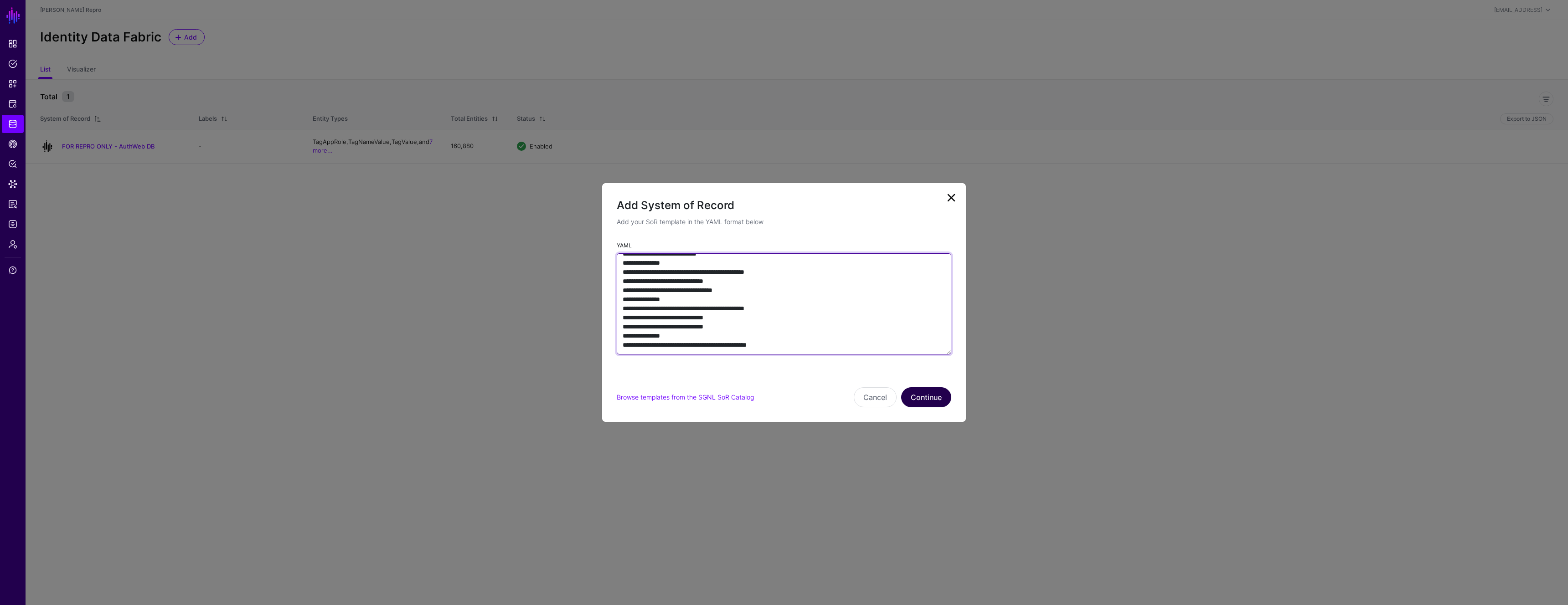
type textarea "**********"
click at [920, 395] on button "Continue" at bounding box center [926, 397] width 50 height 20
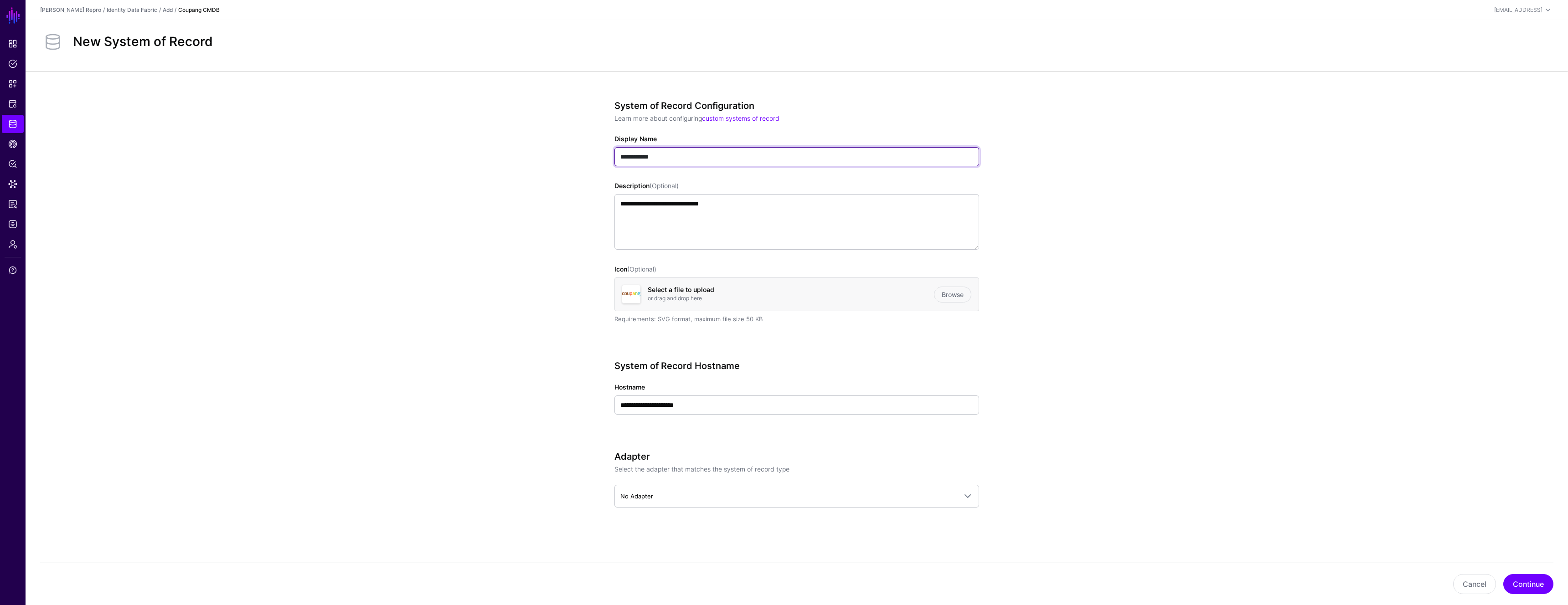
click at [623, 159] on input "**********" at bounding box center [796, 156] width 365 height 19
type input "**********"
click at [946, 298] on link "Browse" at bounding box center [952, 295] width 37 height 16
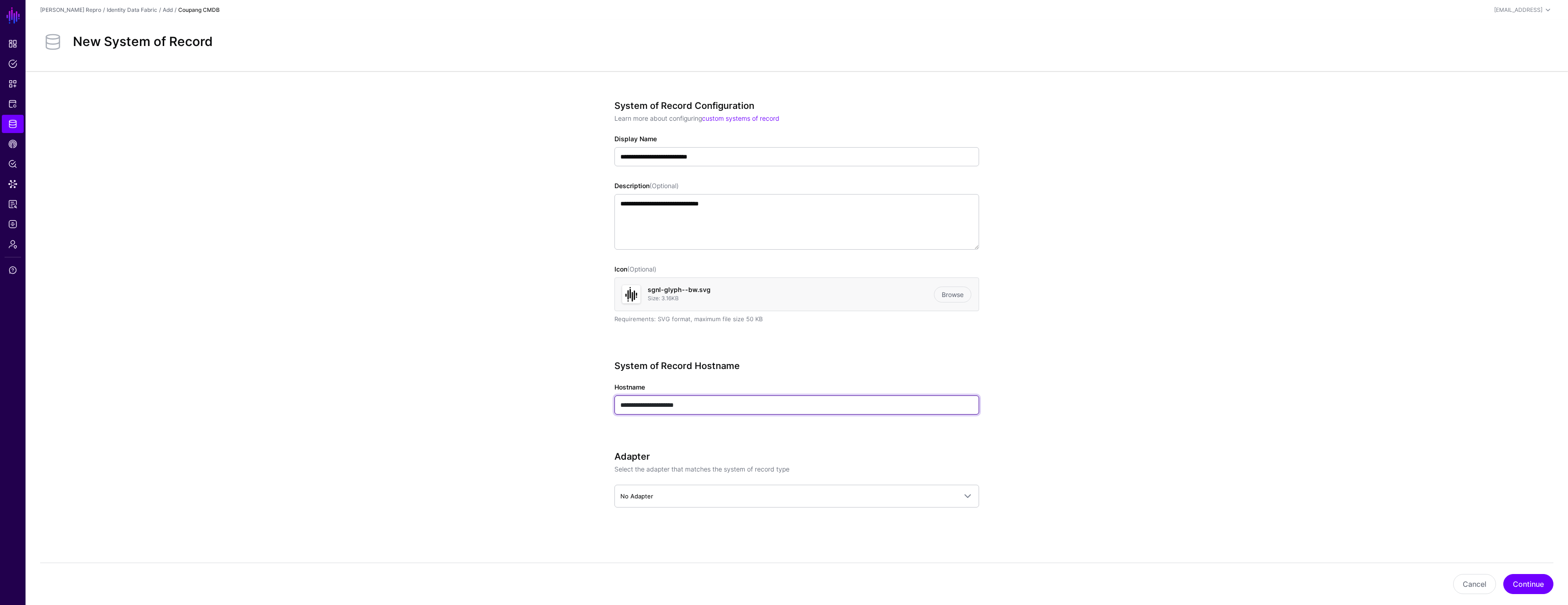
click at [720, 396] on input "**********" at bounding box center [796, 405] width 365 height 19
click at [720, 402] on input "**********" at bounding box center [796, 405] width 365 height 19
type input "**********"
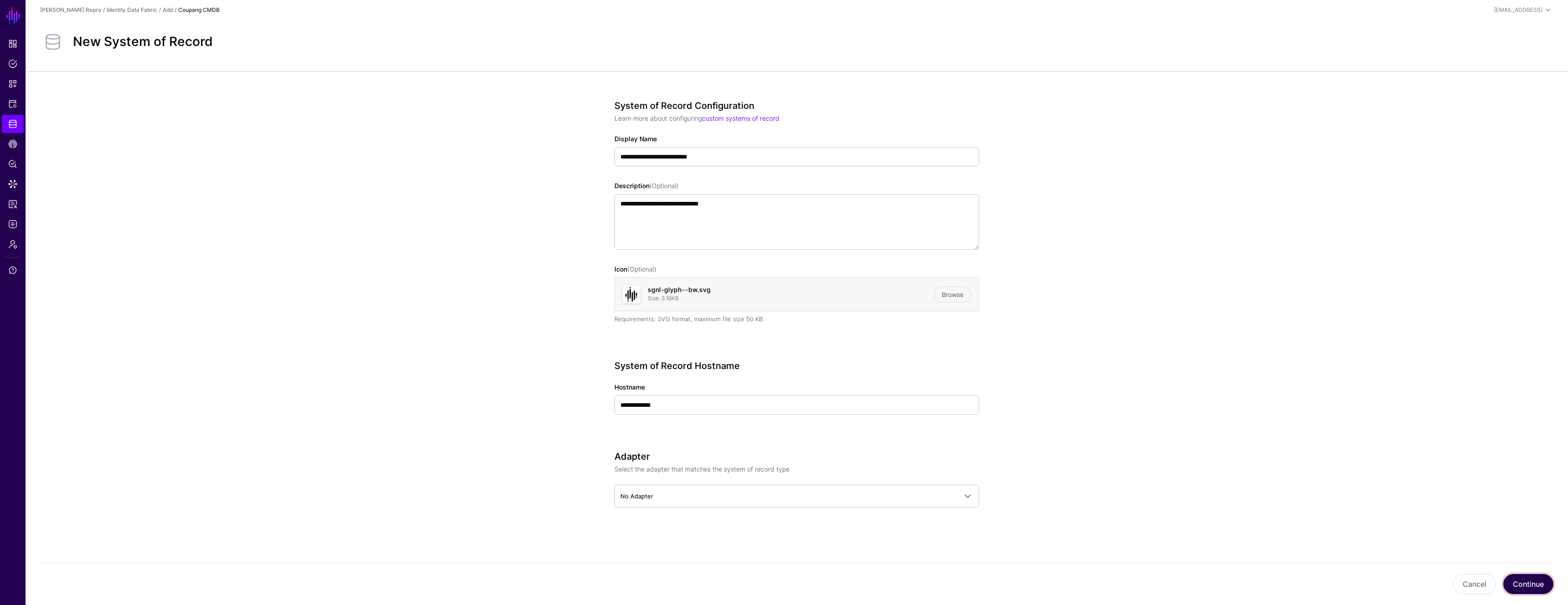
click at [1520, 580] on button "Continue" at bounding box center [1528, 584] width 50 height 20
click at [139, 10] on link "Identity Data Fabric" at bounding box center [131, 9] width 51 height 7
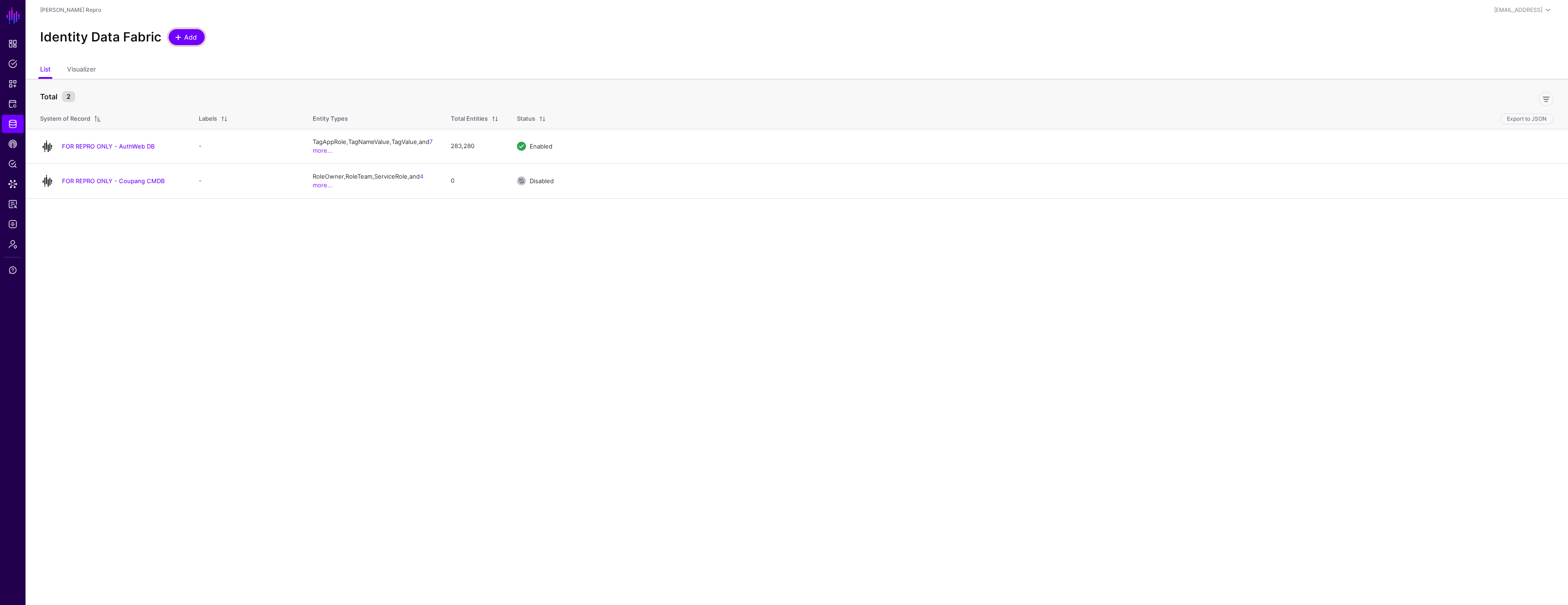
click at [184, 39] on span "Add" at bounding box center [191, 37] width 15 height 10
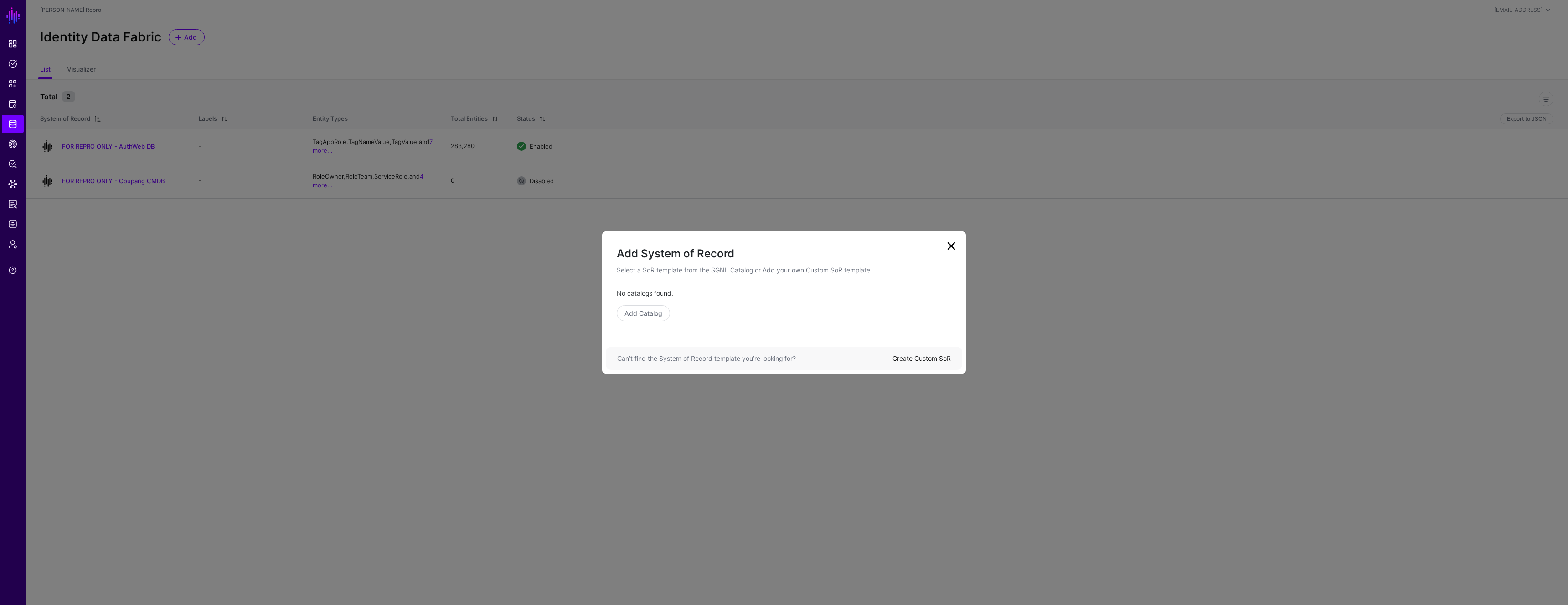
click at [907, 352] on div "Can’t find the System of Record template you’re looking for? Create Custom SoR" at bounding box center [784, 358] width 357 height 23
click at [907, 357] on link "Create Custom SoR" at bounding box center [922, 358] width 58 height 8
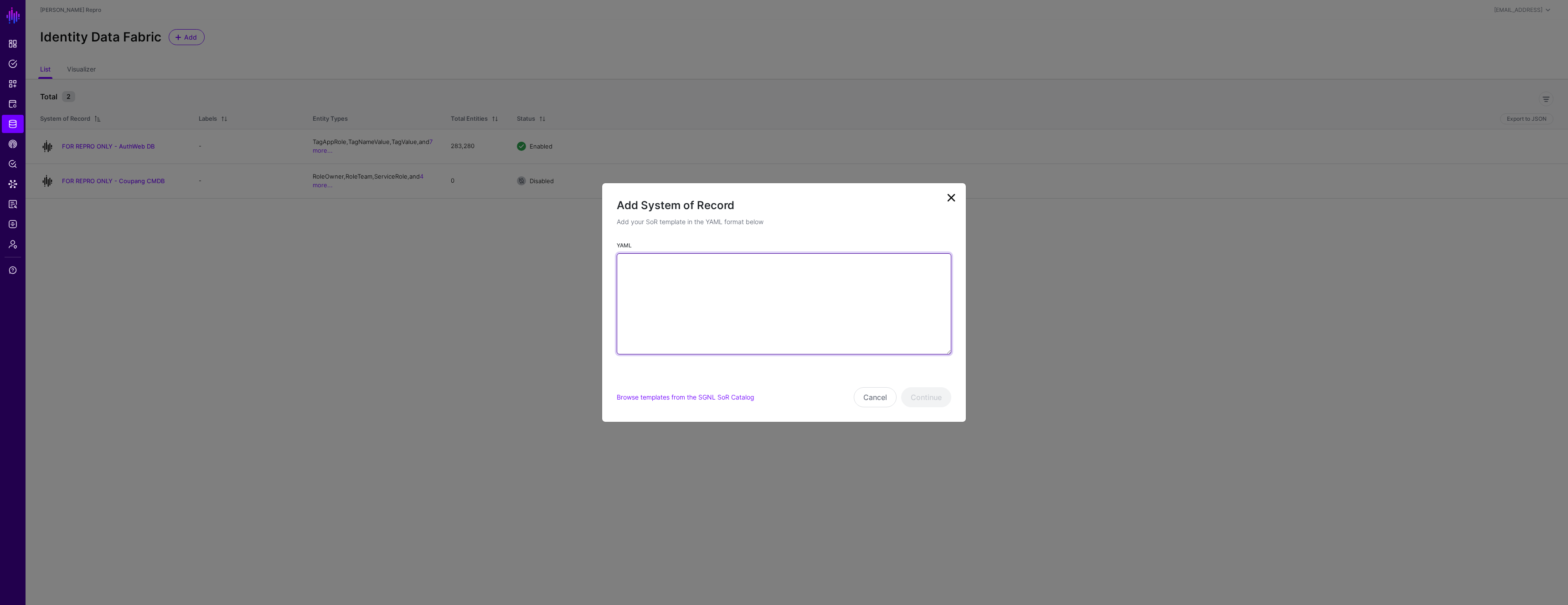
click at [671, 284] on textarea "YAML" at bounding box center [784, 304] width 335 height 101
paste textarea "**********"
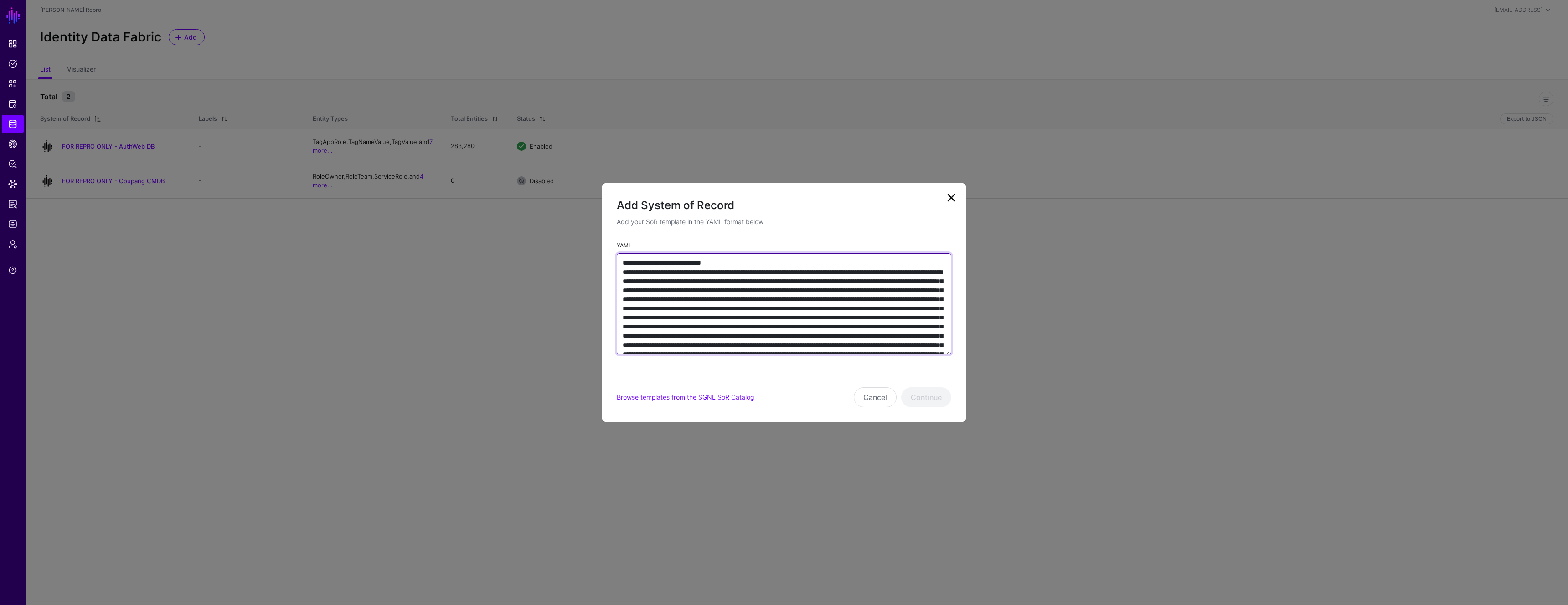
scroll to position [2465, 0]
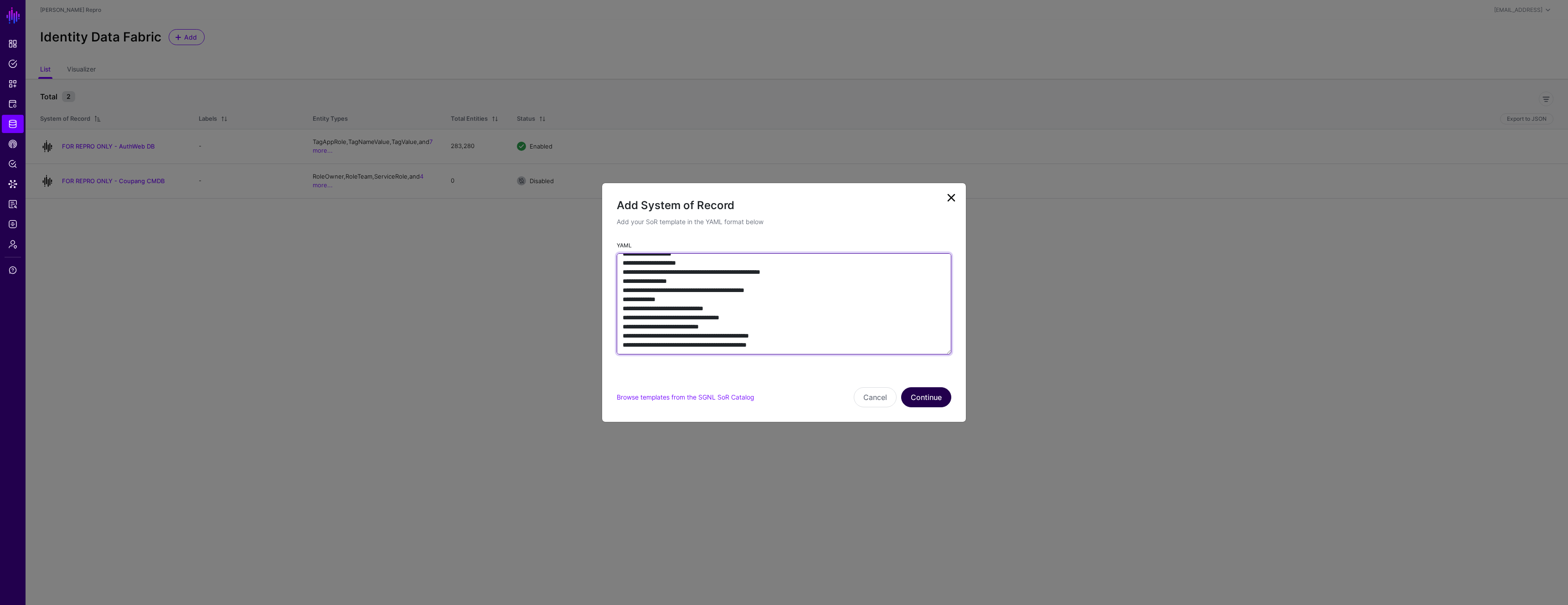
type textarea "**********"
click at [922, 395] on button "Continue" at bounding box center [926, 397] width 50 height 20
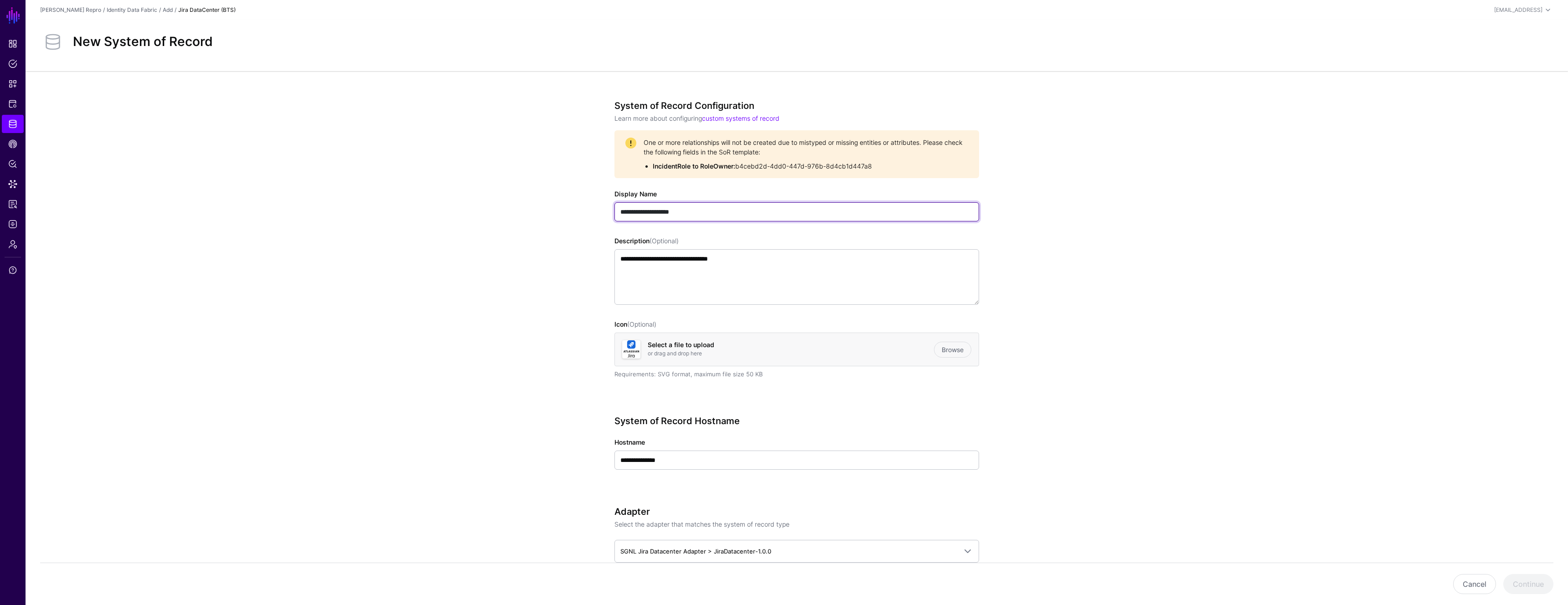
click at [620, 214] on input "**********" at bounding box center [796, 211] width 365 height 19
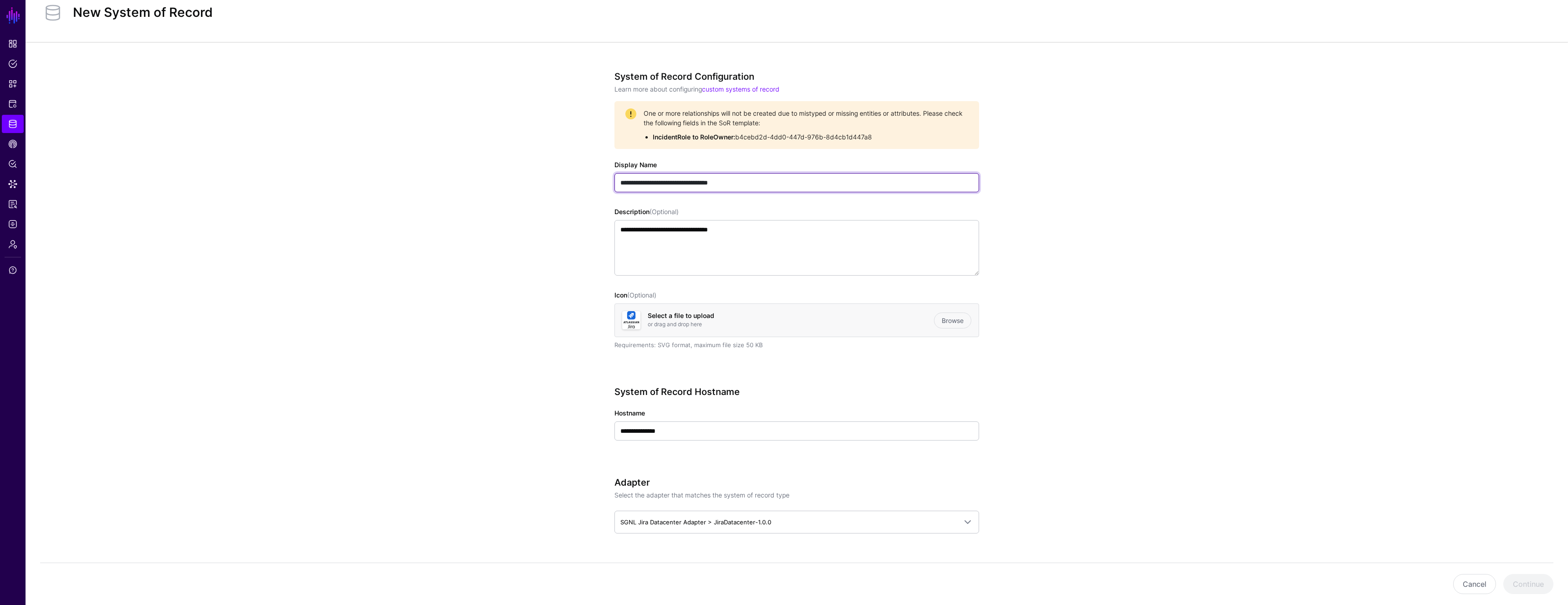
scroll to position [33, 0]
type input "**********"
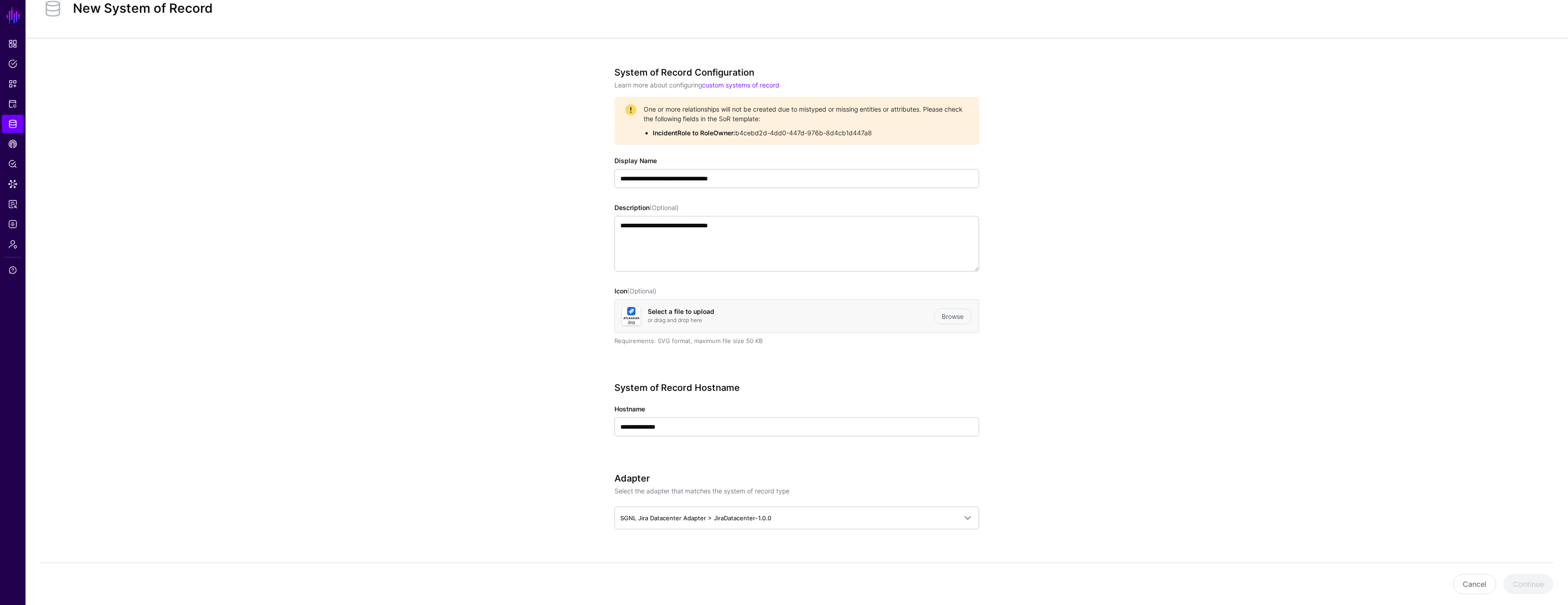
click at [930, 309] on h4 "Select a file to upload" at bounding box center [791, 312] width 286 height 8
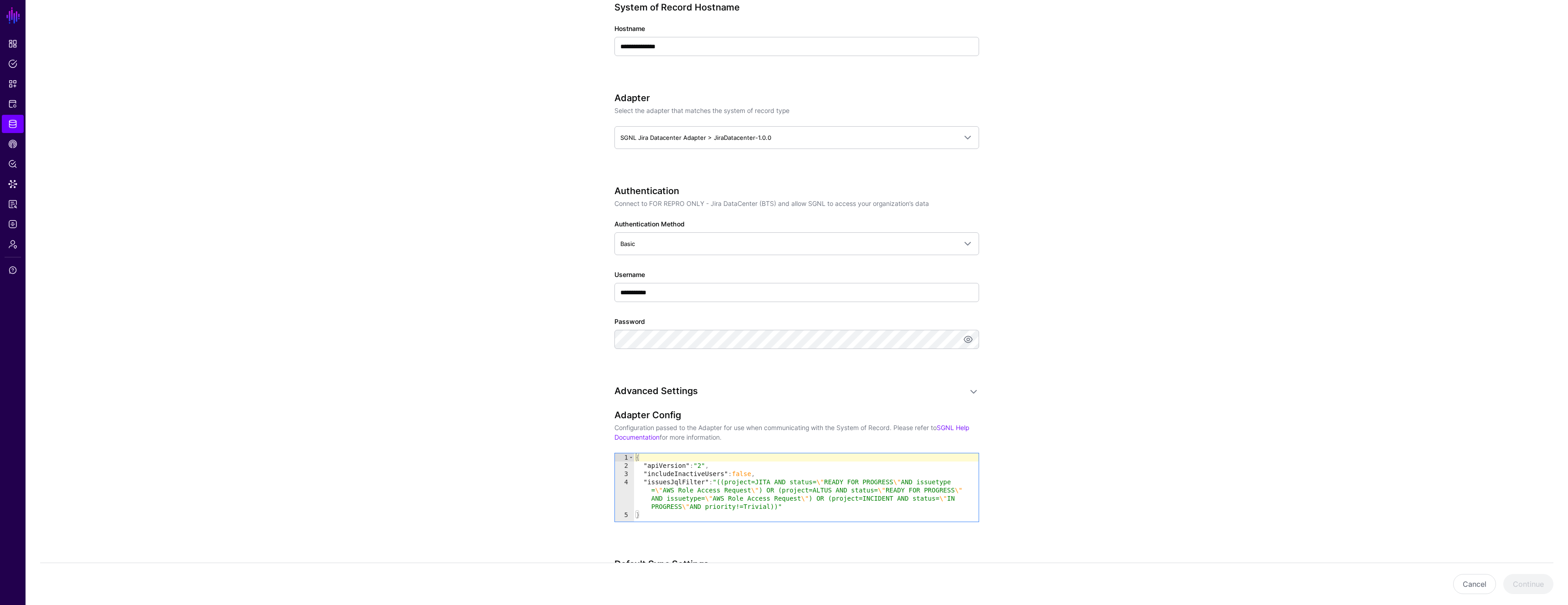
scroll to position [431, 0]
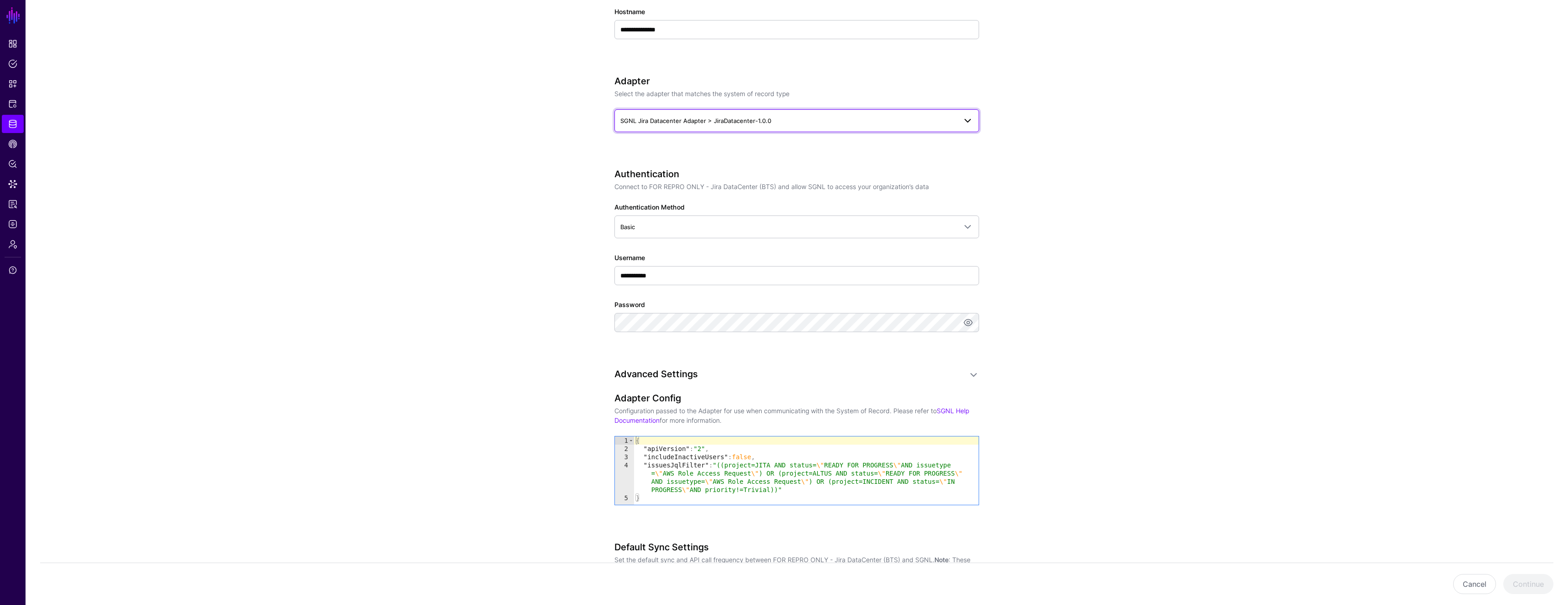
click at [714, 124] on span "SGNL Jira Datacenter Adapter > JiraDatacenter-1.0.0" at bounding box center [696, 121] width 151 height 7
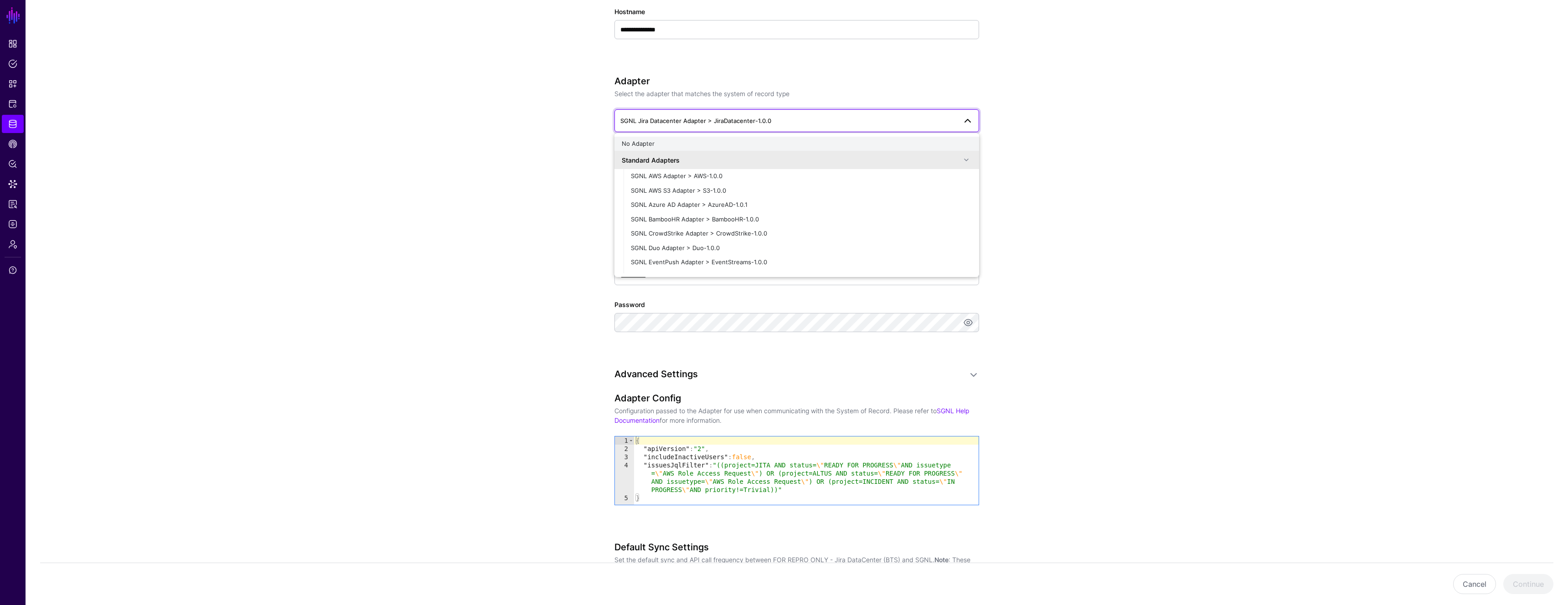
click at [691, 139] on button "No Adapter" at bounding box center [796, 144] width 365 height 15
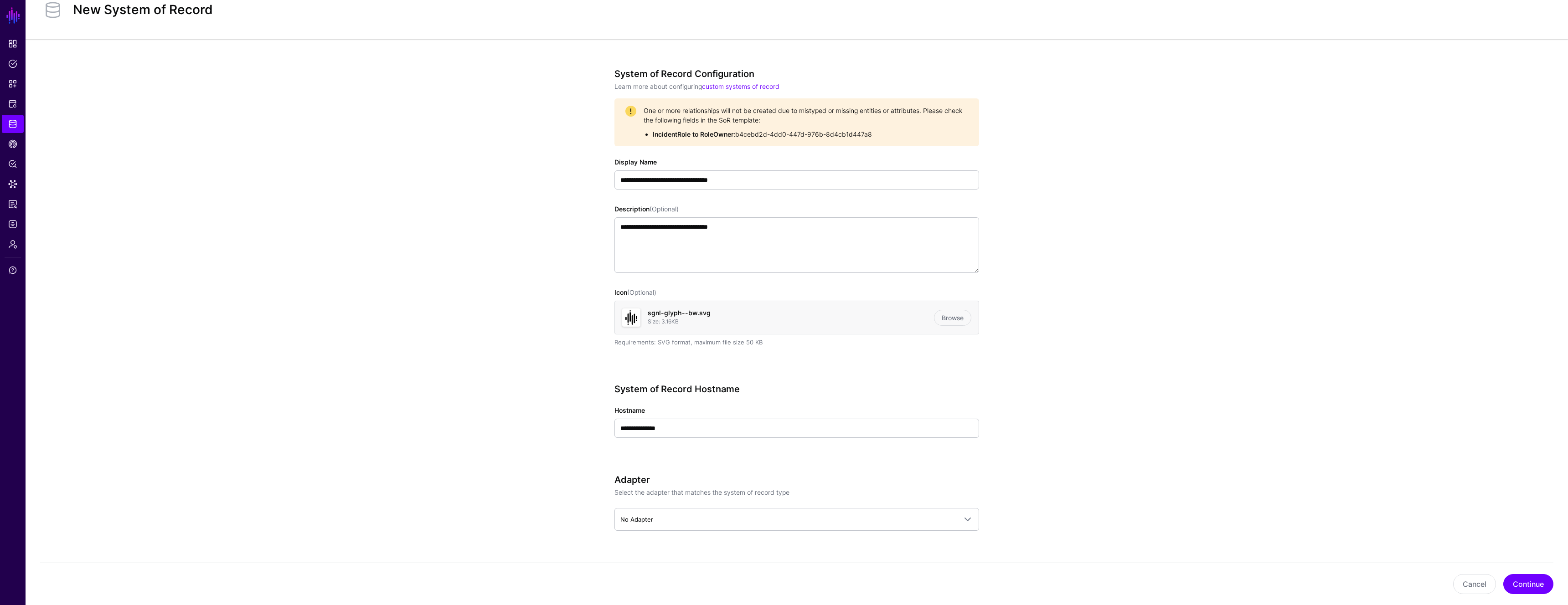
scroll to position [52, 0]
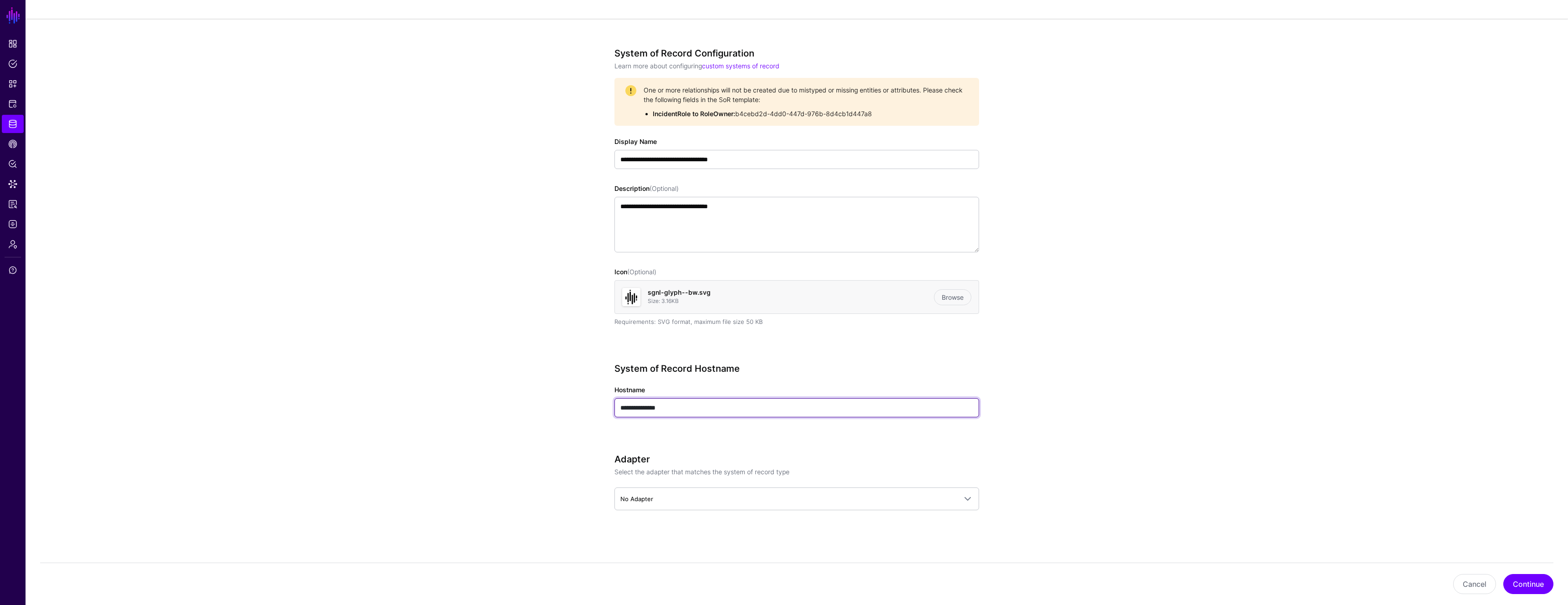
click at [679, 405] on input "**********" at bounding box center [796, 407] width 365 height 19
type input "**********"
click at [1538, 575] on button "Continue" at bounding box center [1528, 584] width 50 height 20
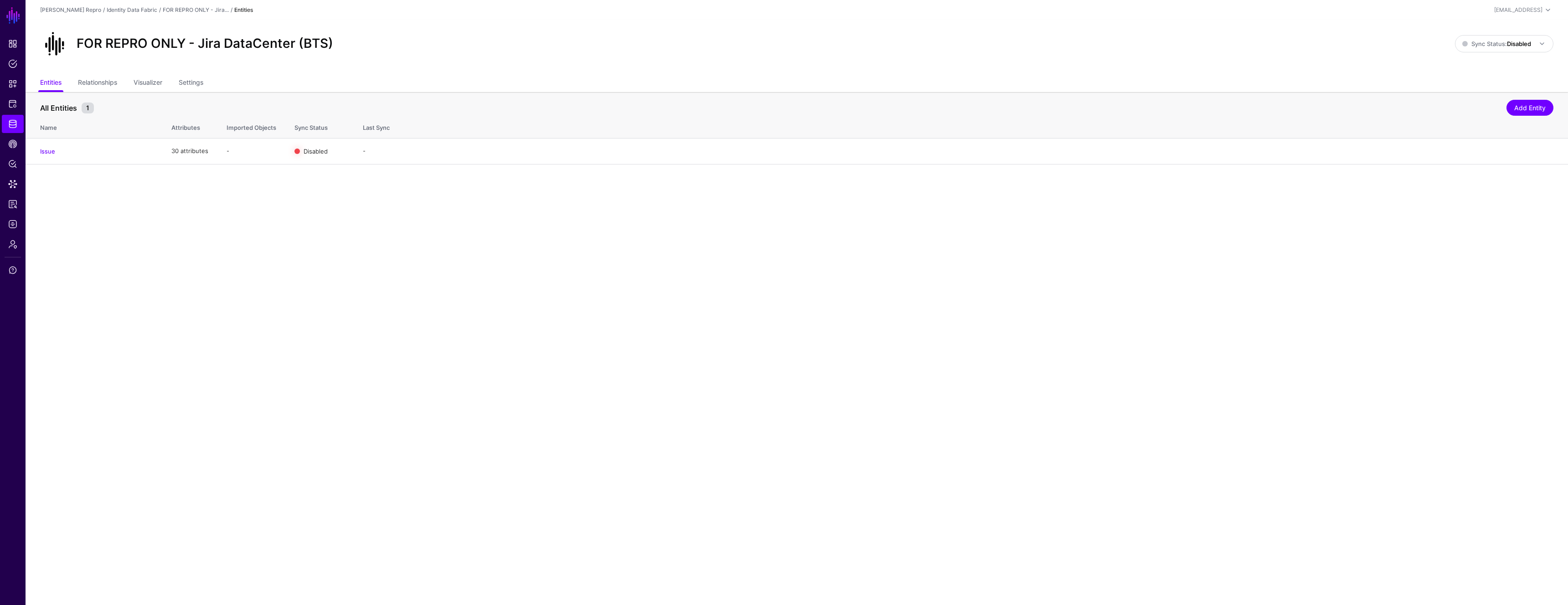
click at [202, 13] on div "FOR REPRO ONLY - Jira..." at bounding box center [195, 10] width 66 height 8
click at [189, 9] on link "FOR REPRO ONLY - Jira..." at bounding box center [195, 9] width 66 height 7
click at [119, 10] on link "Identity Data Fabric" at bounding box center [131, 9] width 51 height 7
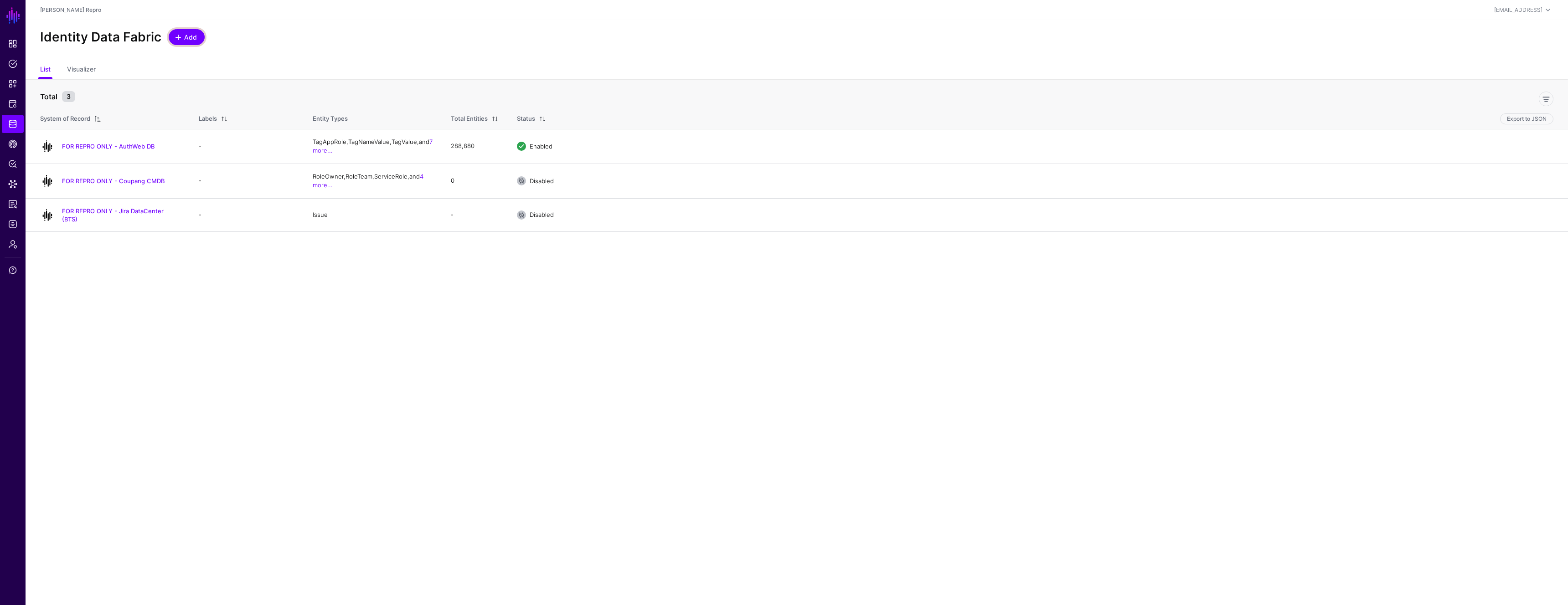
click at [191, 42] on link "Add" at bounding box center [186, 37] width 36 height 16
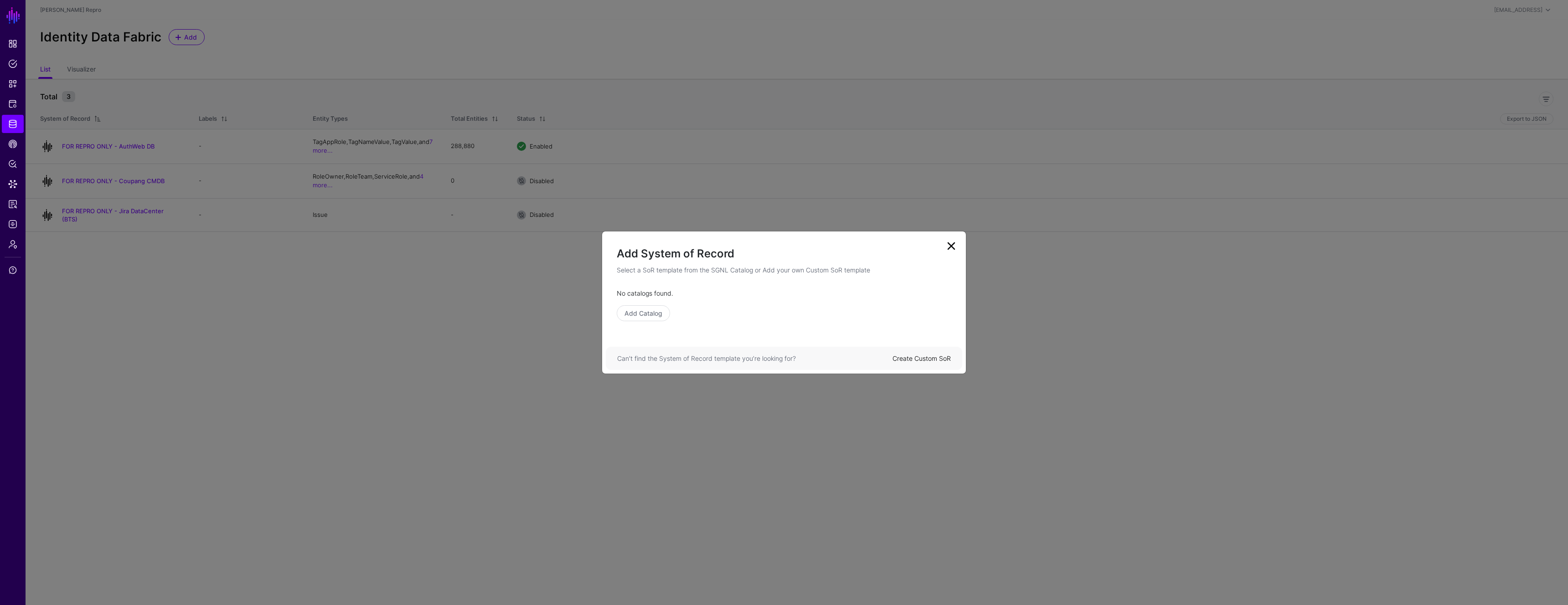
click at [922, 361] on link "Create Custom SoR" at bounding box center [922, 358] width 58 height 8
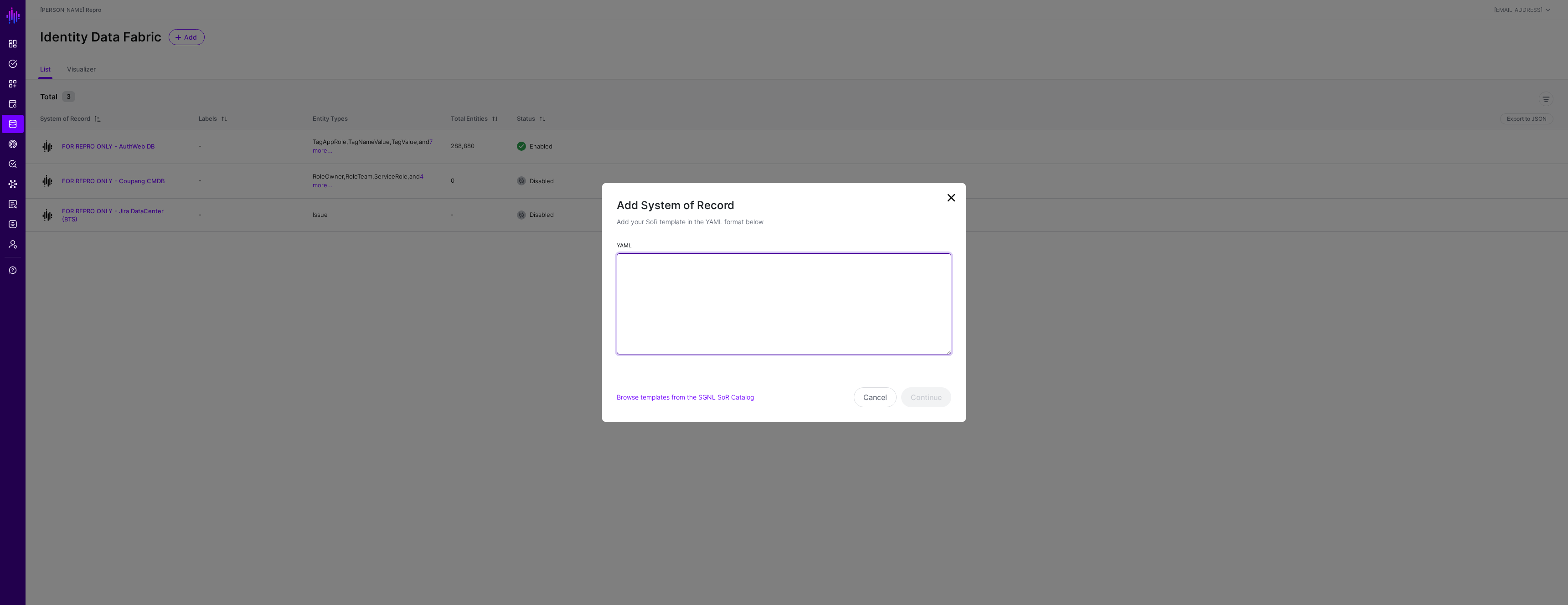
click at [794, 329] on textarea "YAML" at bounding box center [784, 304] width 335 height 101
paste textarea "**********"
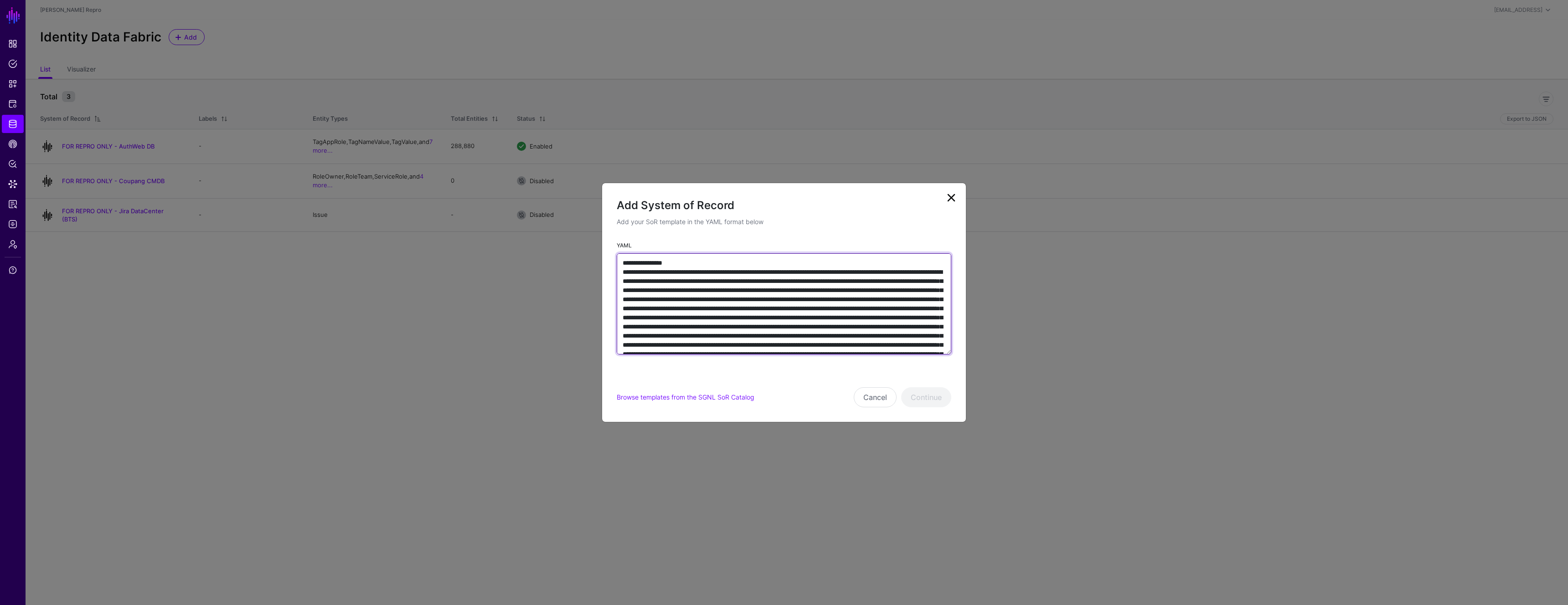
scroll to position [3021, 0]
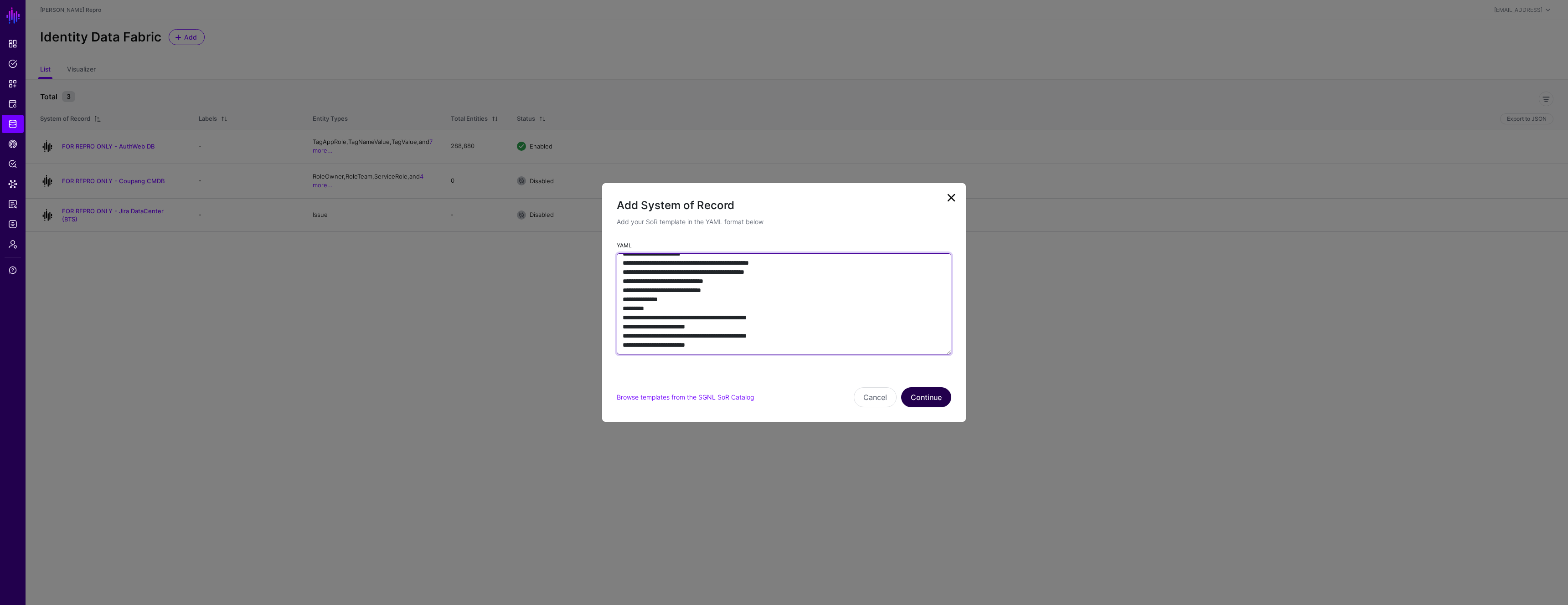
type textarea "**********"
click at [937, 395] on button "Continue" at bounding box center [926, 397] width 50 height 20
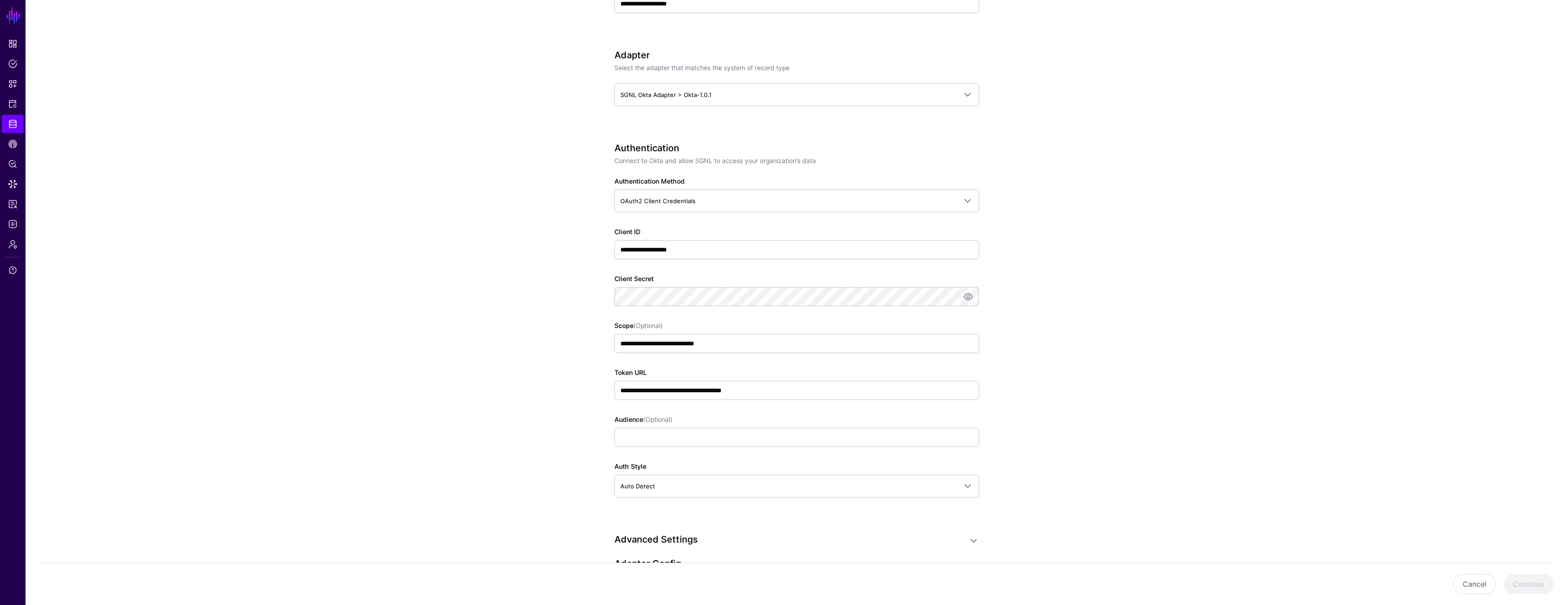
scroll to position [433, 0]
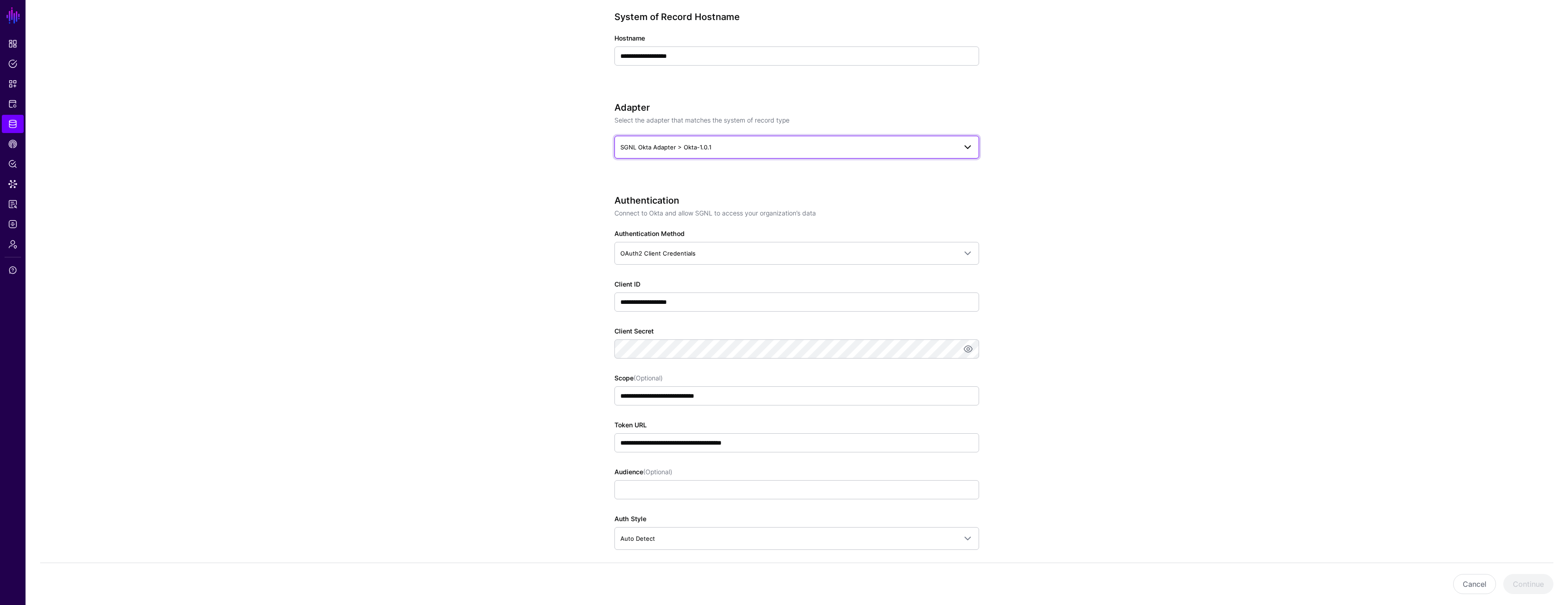
click at [724, 142] on span "SGNL Okta Adapter > Okta-1.0.1" at bounding box center [788, 147] width 337 height 10
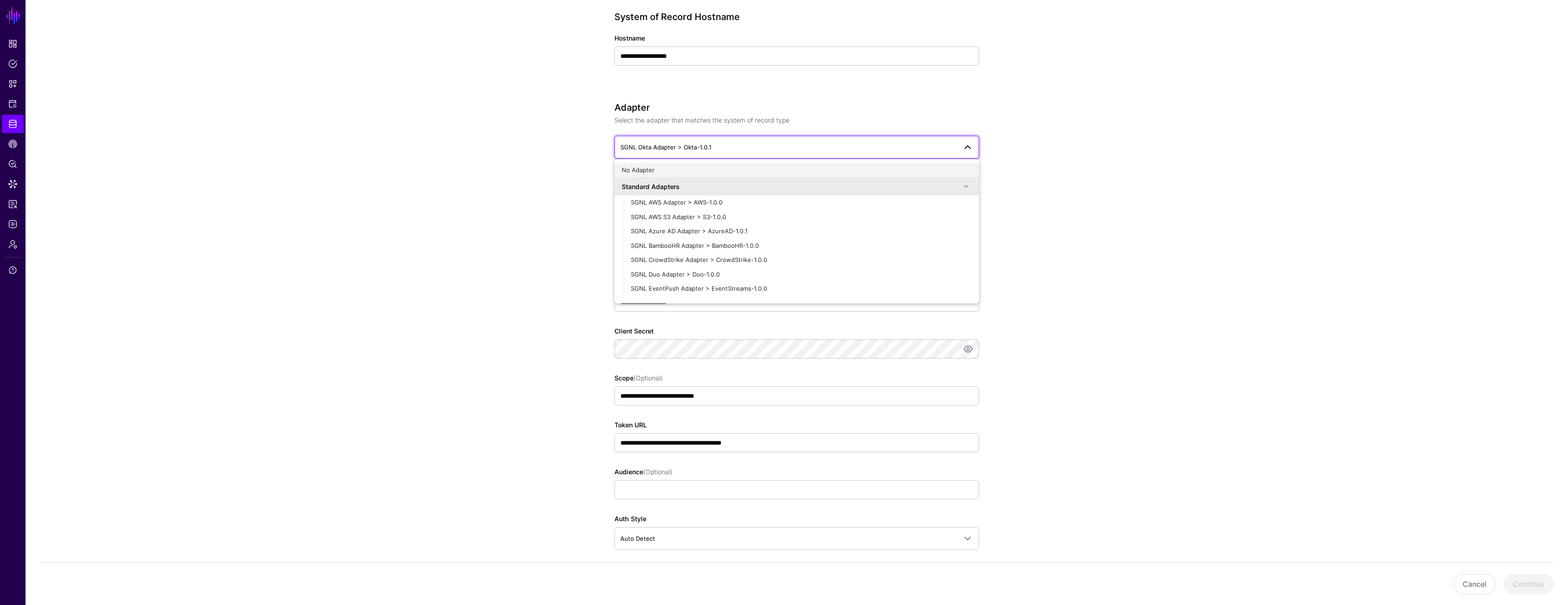
click at [710, 170] on div "No Adapter" at bounding box center [796, 170] width 350 height 9
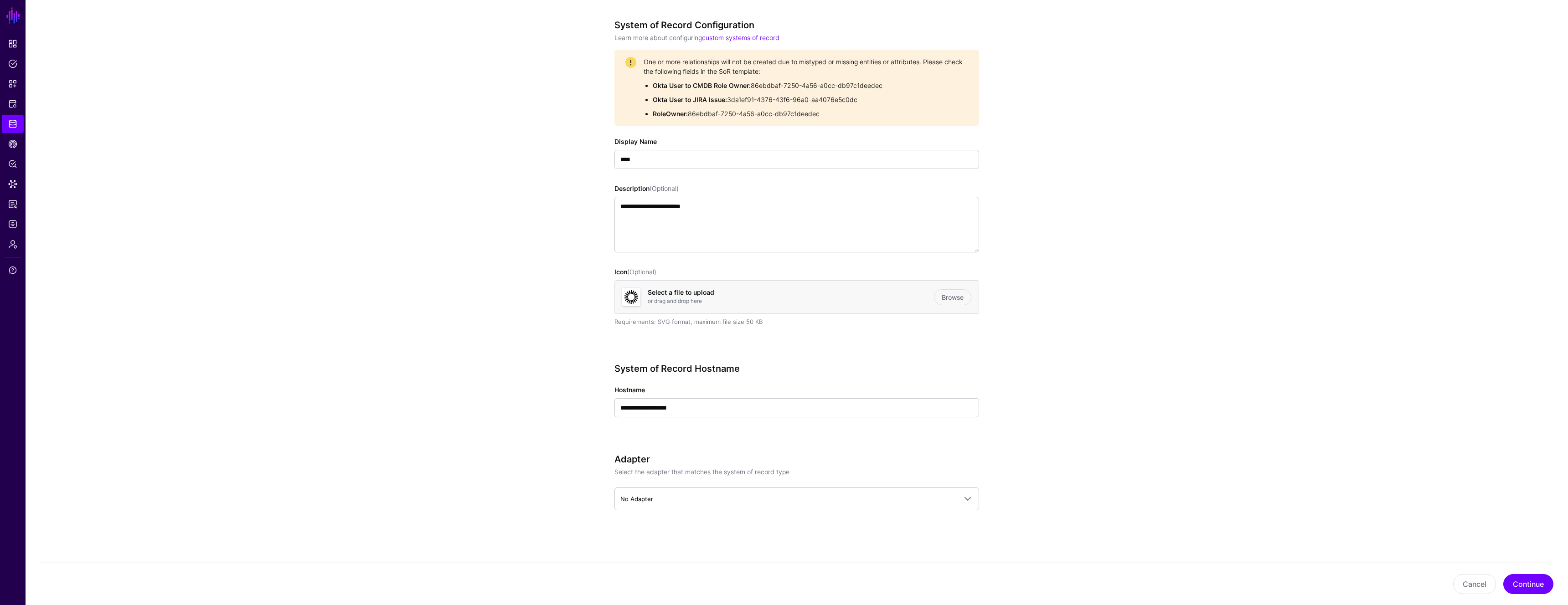
scroll to position [81, 0]
click at [688, 414] on input "**********" at bounding box center [796, 407] width 365 height 19
type input "**********"
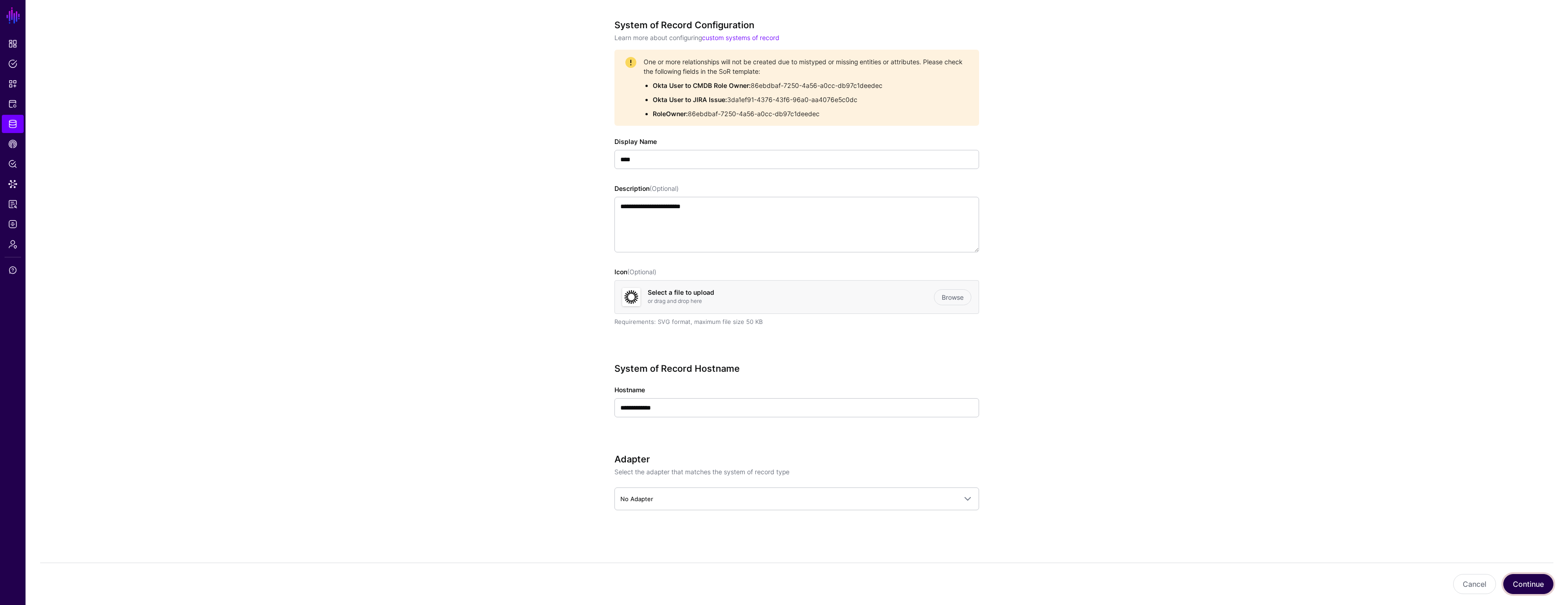
click at [1534, 590] on button "Continue" at bounding box center [1528, 584] width 50 height 20
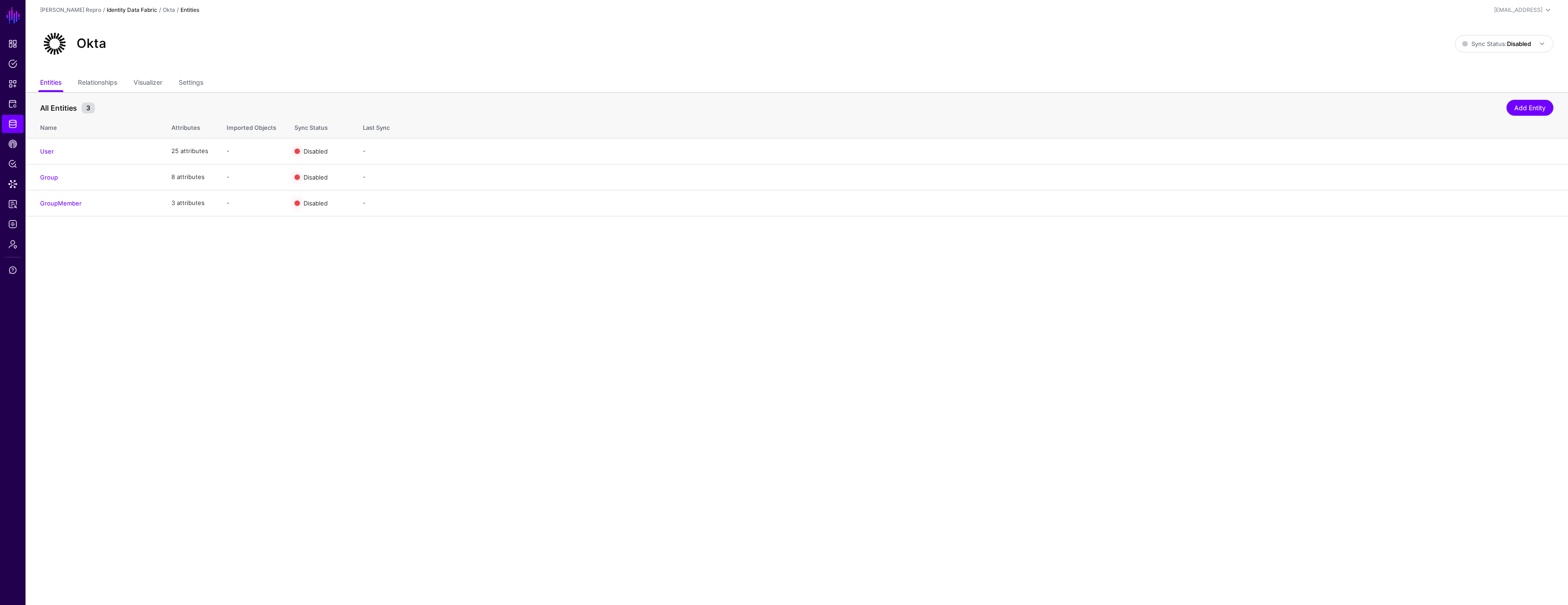
click at [124, 9] on link "Identity Data Fabric" at bounding box center [131, 9] width 51 height 7
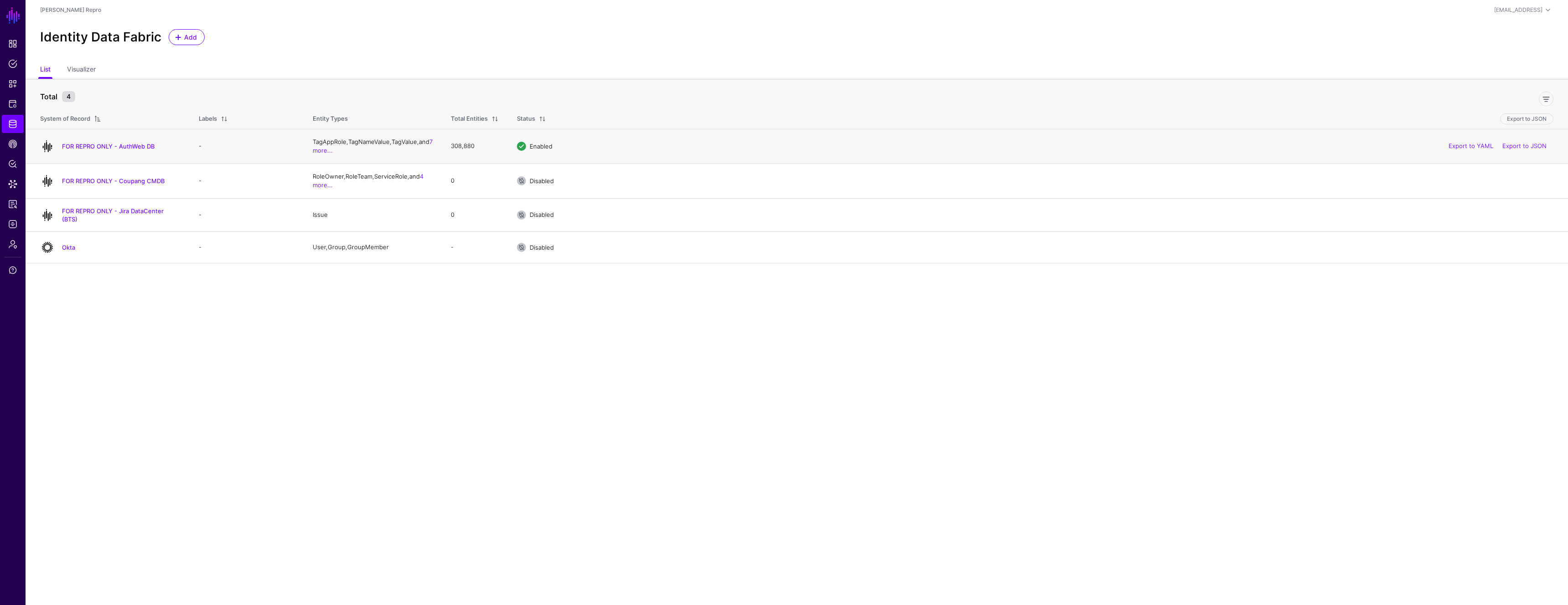
click at [146, 140] on div "FOR REPRO ONLY - AuthWeb DB" at bounding box center [110, 146] width 148 height 15
click at [146, 146] on link "FOR REPRO ONLY - AuthWeb DB" at bounding box center [108, 146] width 93 height 7
click at [66, 250] on div "Okta" at bounding box center [110, 248] width 148 height 15
click at [66, 244] on link "Okta" at bounding box center [69, 248] width 13 height 7
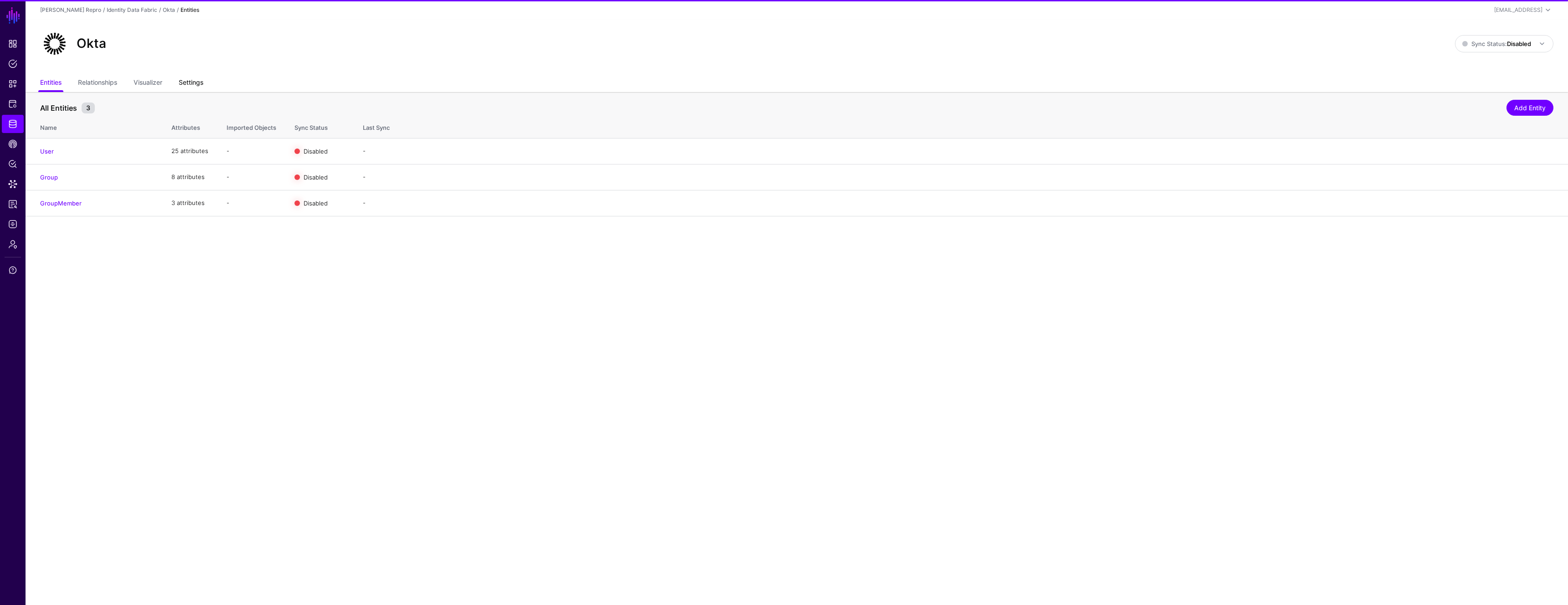
click at [194, 79] on link "Settings" at bounding box center [191, 83] width 24 height 17
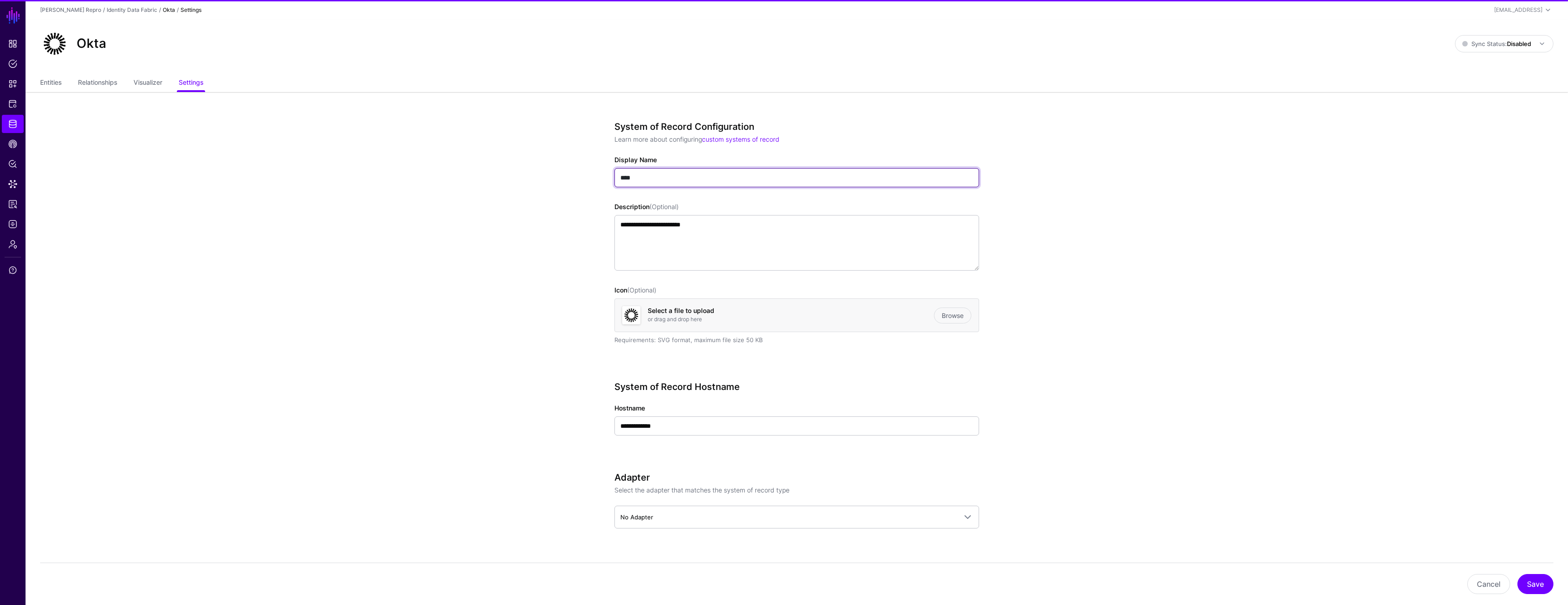
click at [647, 177] on input "****" at bounding box center [796, 177] width 365 height 19
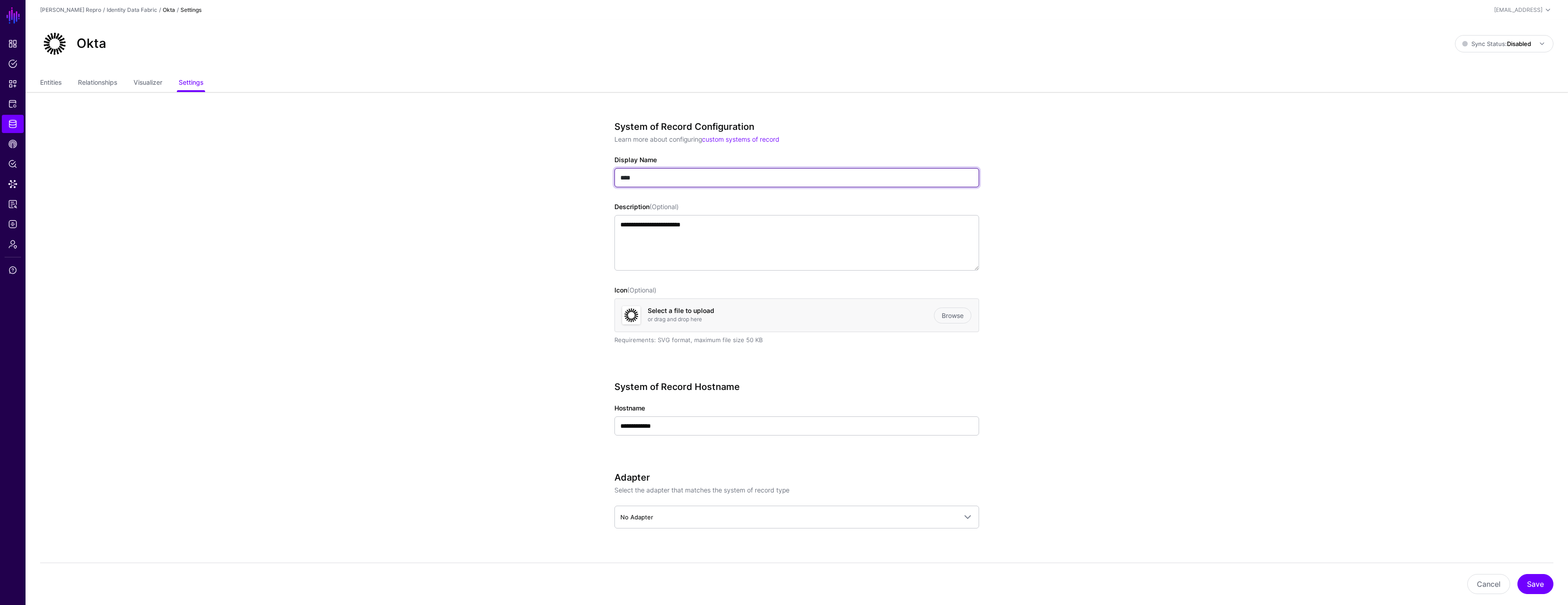
click at [647, 177] on input "****" at bounding box center [796, 177] width 365 height 19
type input "**********"
click at [934, 313] on link "Browse" at bounding box center [952, 315] width 37 height 16
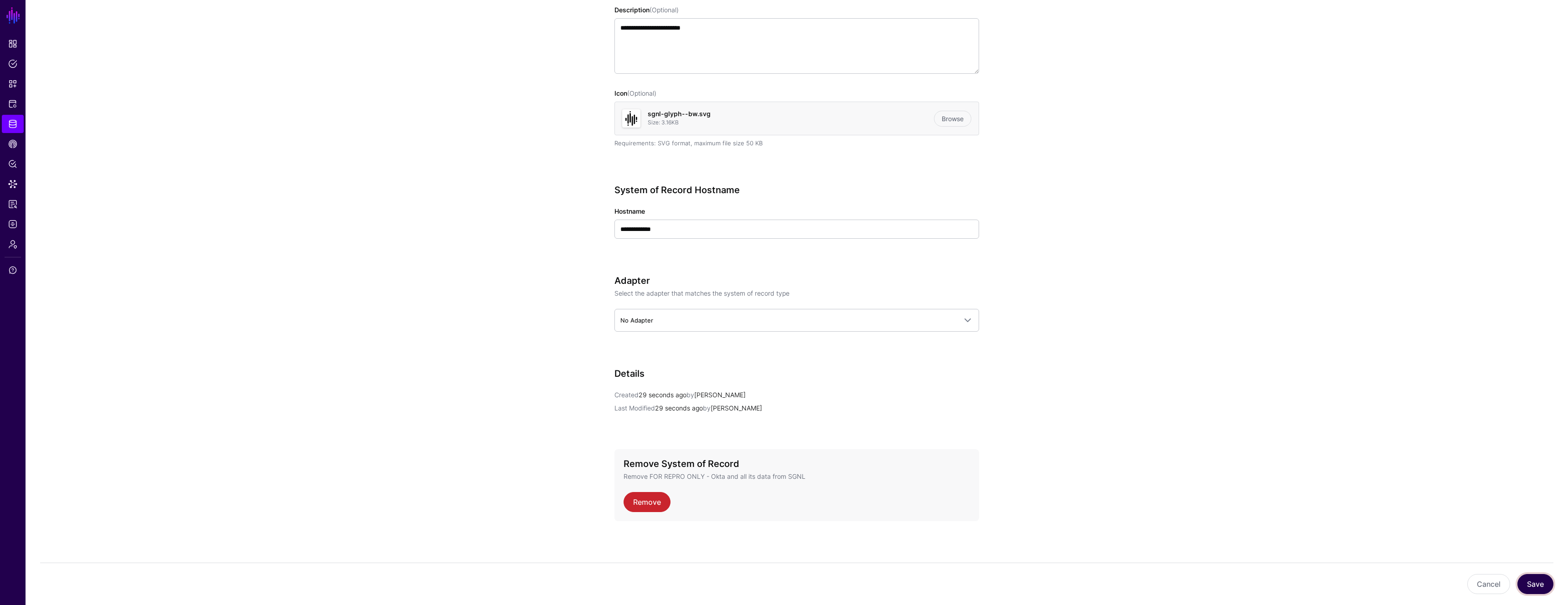
click at [1535, 580] on button "Save" at bounding box center [1535, 584] width 36 height 20
click at [8, 122] on span "Identity Data Fabric" at bounding box center [12, 124] width 9 height 9
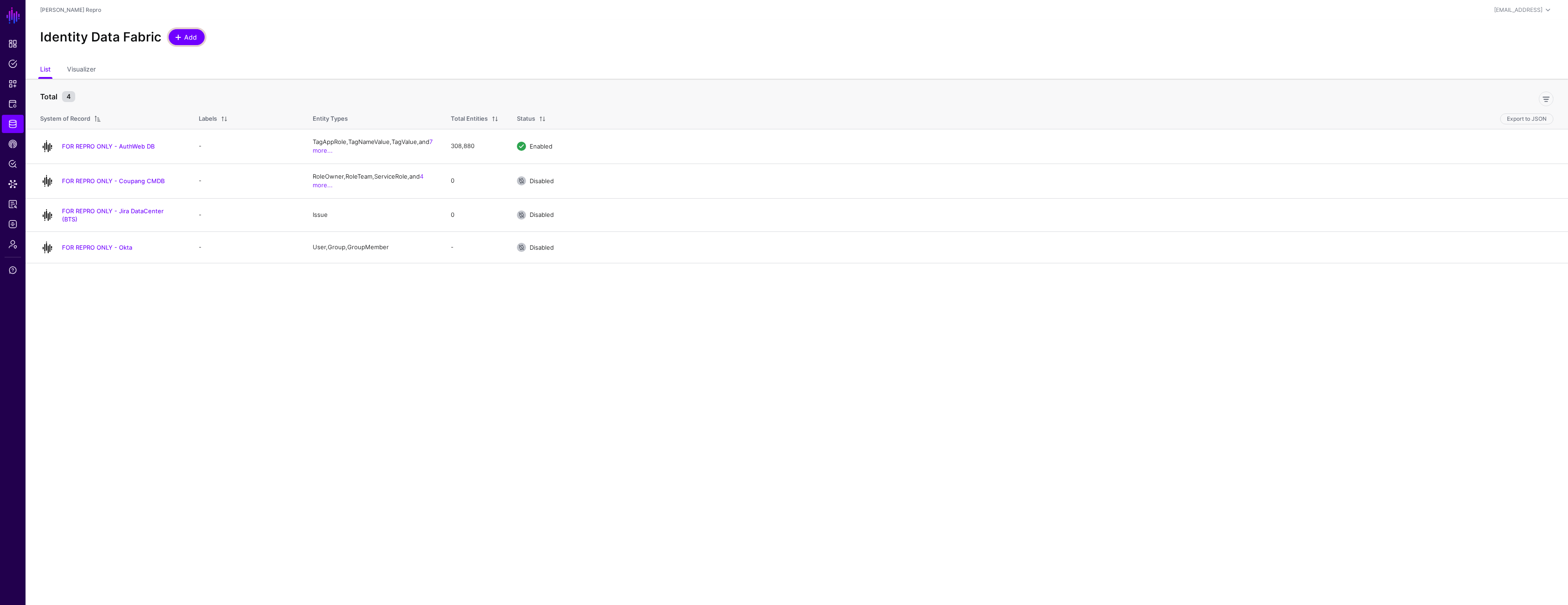
click at [183, 39] on span "Add" at bounding box center [191, 37] width 15 height 10
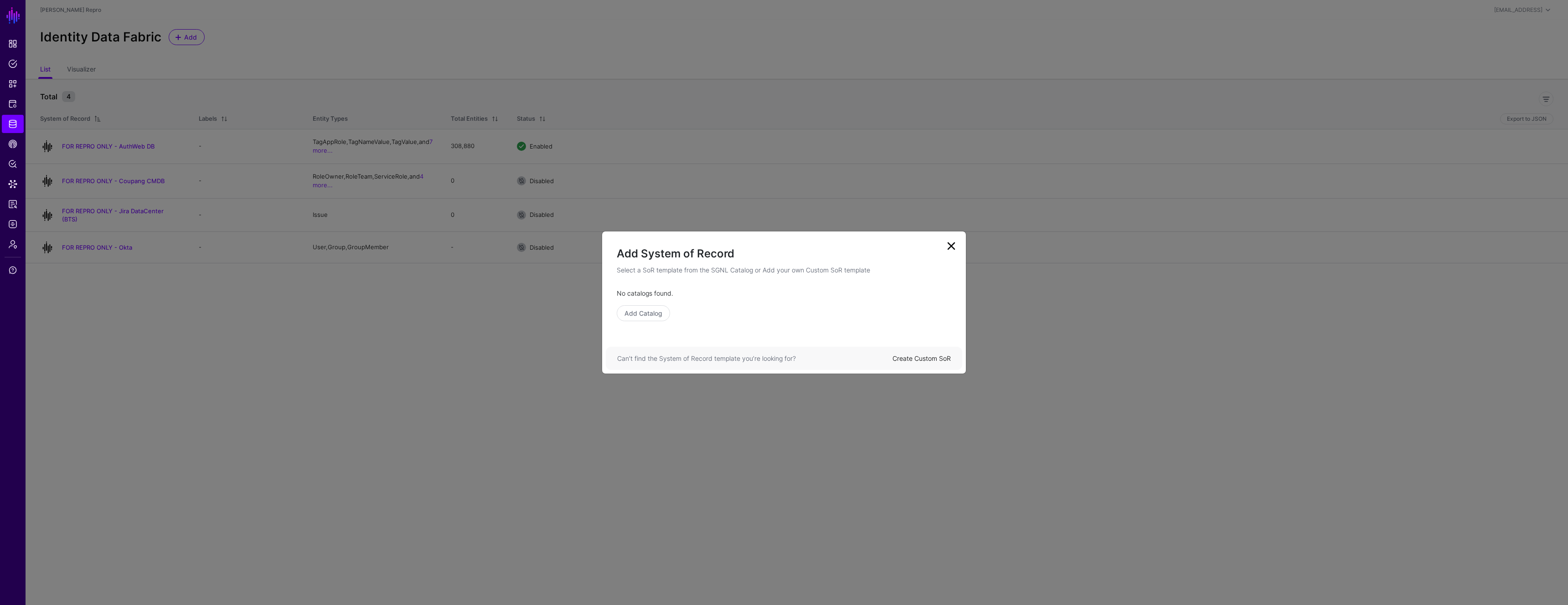
click at [923, 362] on div "Create Custom SoR" at bounding box center [922, 358] width 58 height 10
click at [919, 362] on div "Create Custom SoR" at bounding box center [922, 358] width 58 height 10
click at [915, 358] on link "Create Custom SoR" at bounding box center [922, 358] width 58 height 8
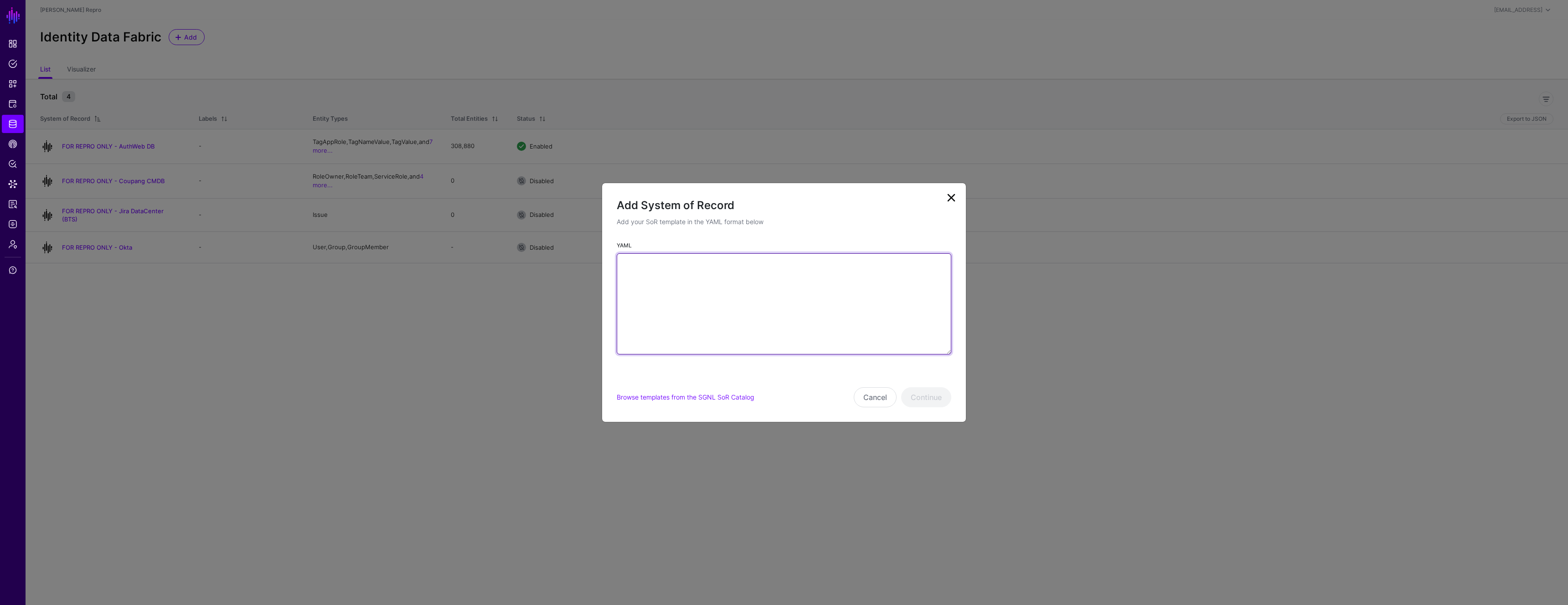
click at [719, 313] on textarea "YAML" at bounding box center [784, 304] width 335 height 101
paste textarea "**********"
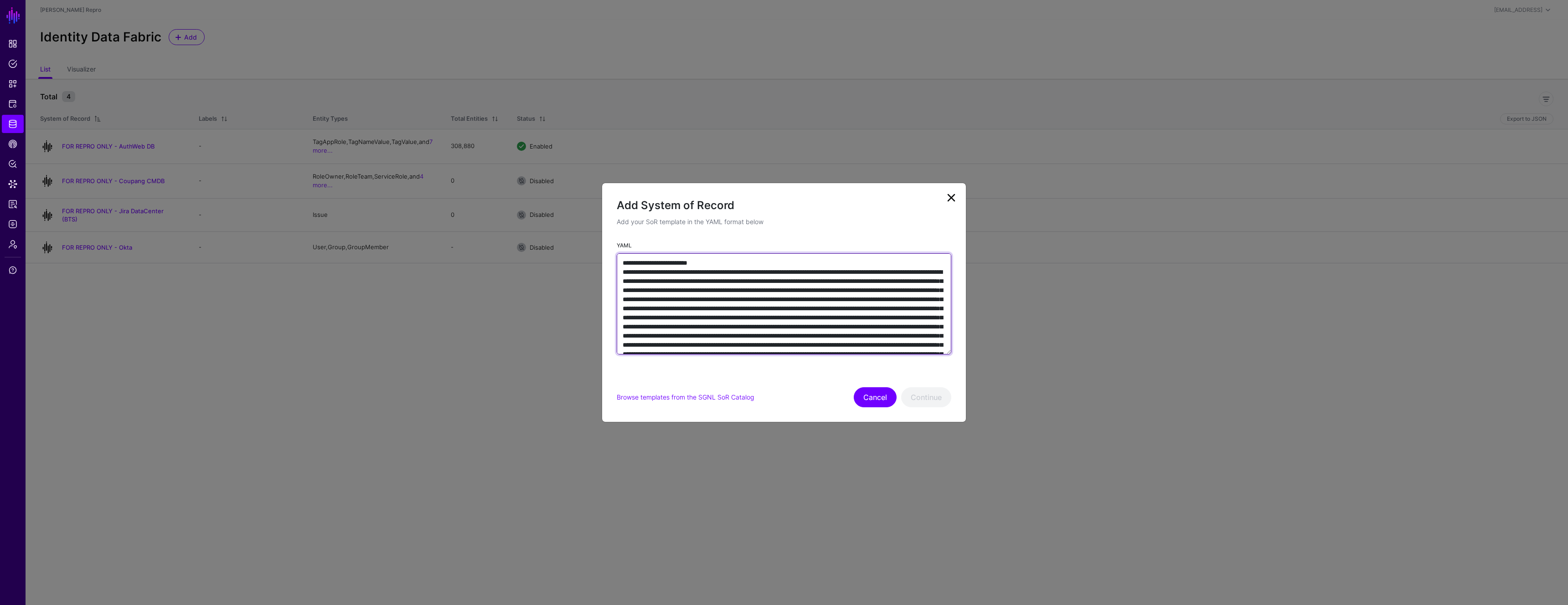
scroll to position [7041, 0]
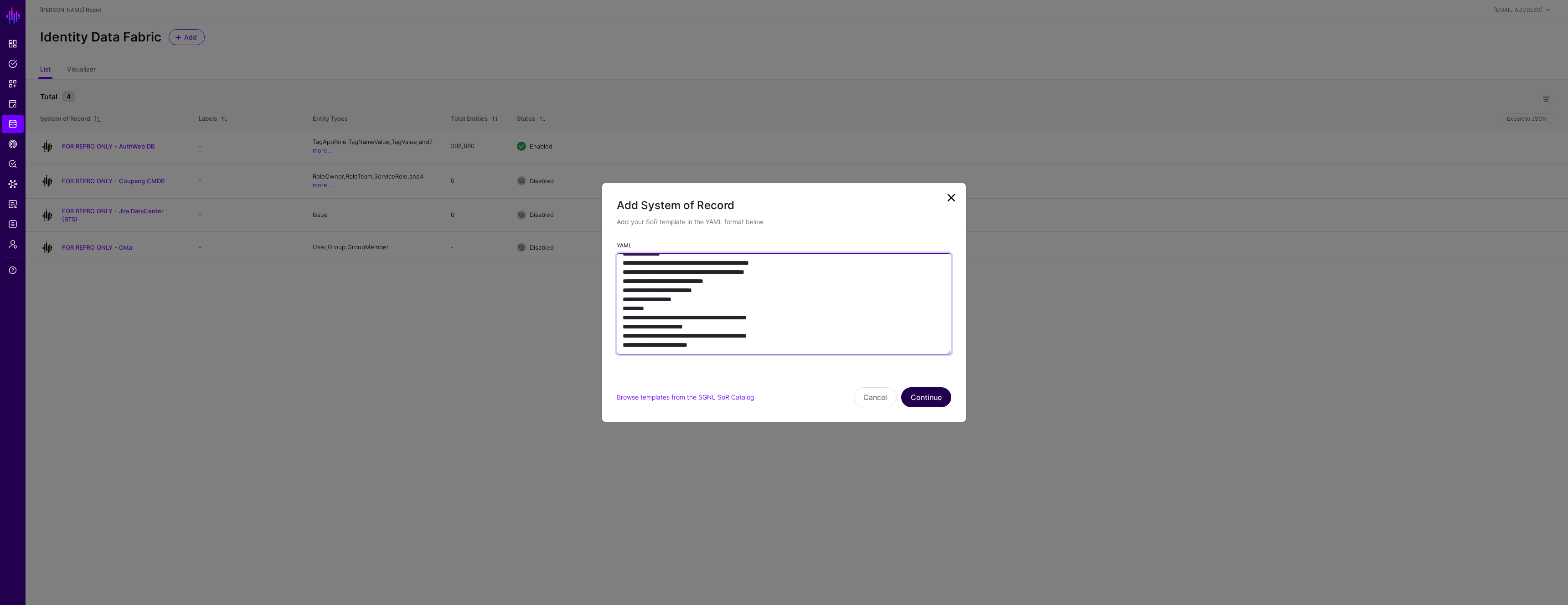
type textarea "**********"
click at [929, 402] on button "Continue" at bounding box center [926, 397] width 50 height 20
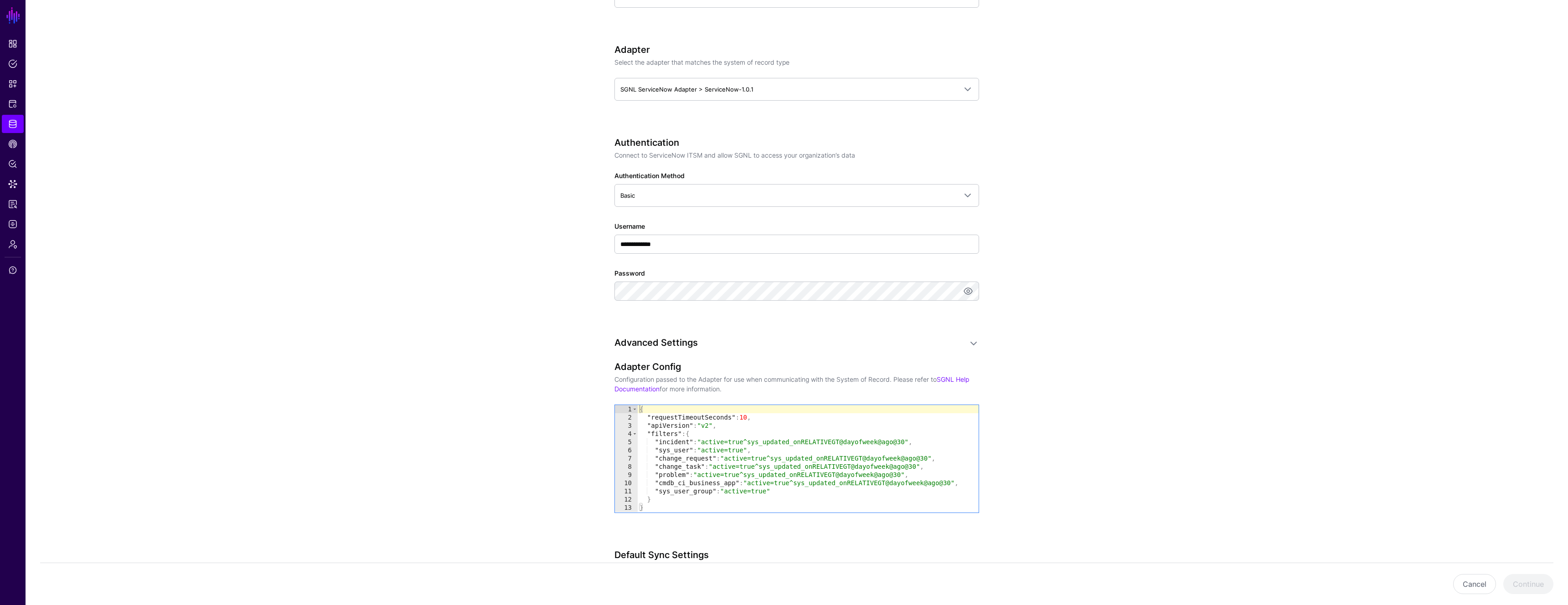
scroll to position [384, 0]
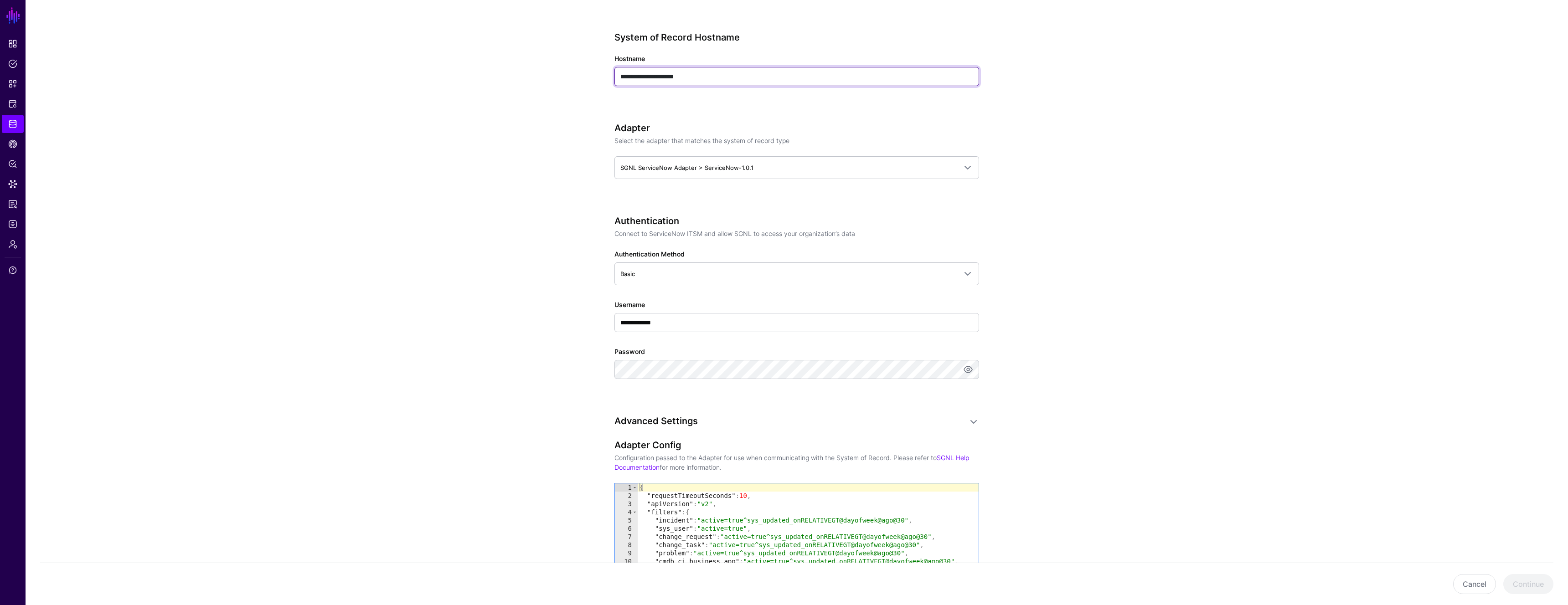
click at [729, 81] on input "**********" at bounding box center [796, 76] width 365 height 19
type input "**********"
click at [744, 164] on span "SGNL ServiceNow Adapter > ServiceNow-1.0.1" at bounding box center [687, 168] width 133 height 7
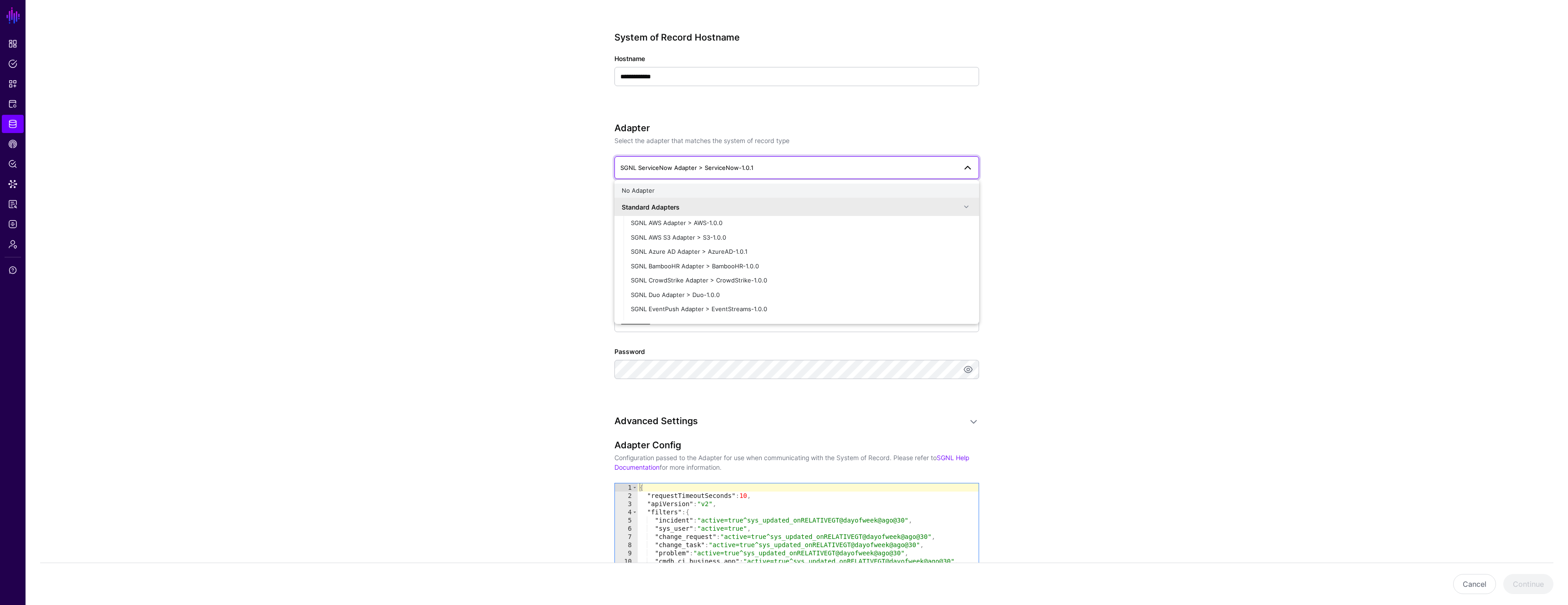
click at [717, 190] on div "No Adapter" at bounding box center [796, 191] width 350 height 9
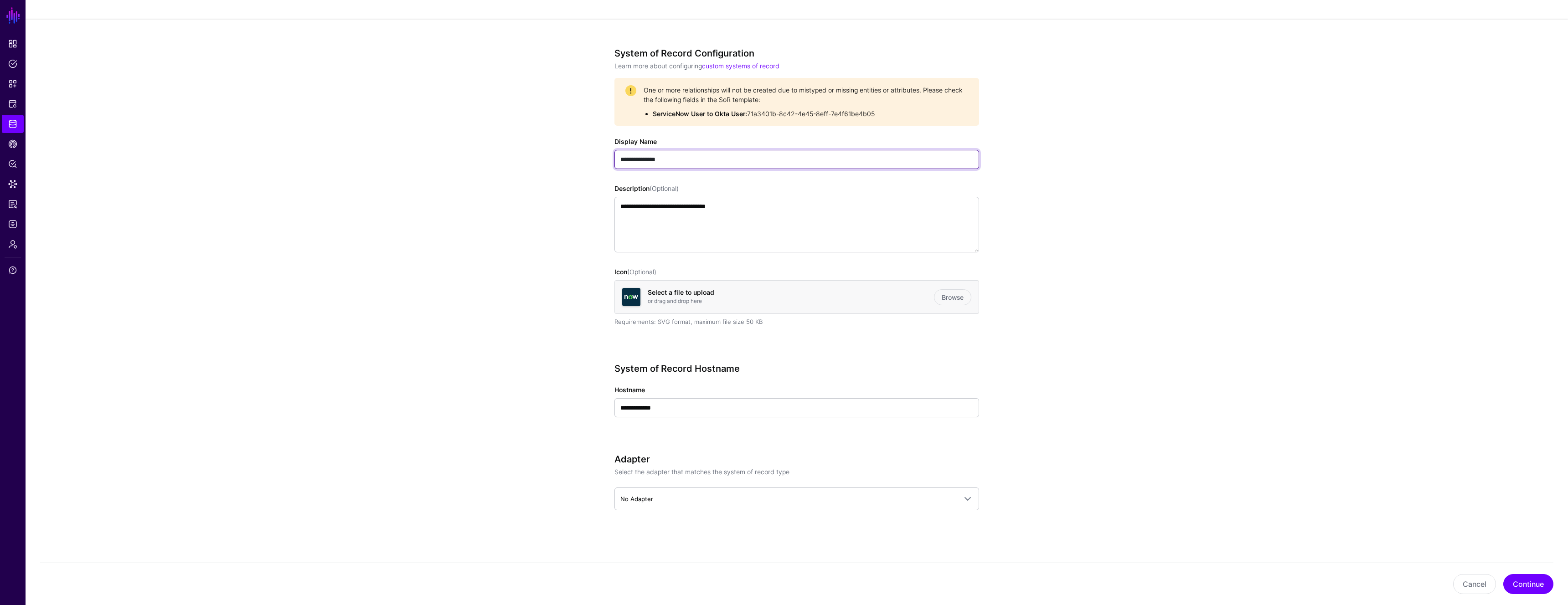
click at [699, 157] on input "**********" at bounding box center [796, 159] width 365 height 19
type input "**********"
click at [954, 299] on link "Browse" at bounding box center [952, 298] width 37 height 16
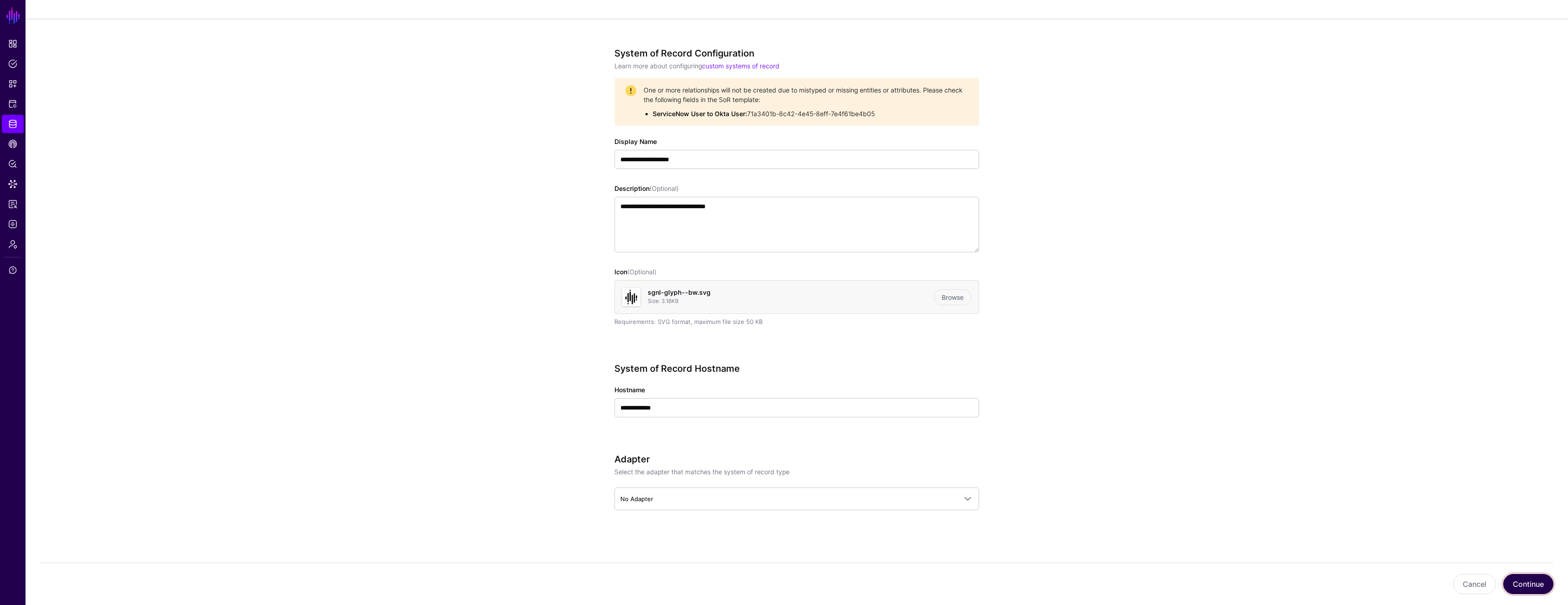
click at [1533, 584] on button "Continue" at bounding box center [1528, 584] width 50 height 20
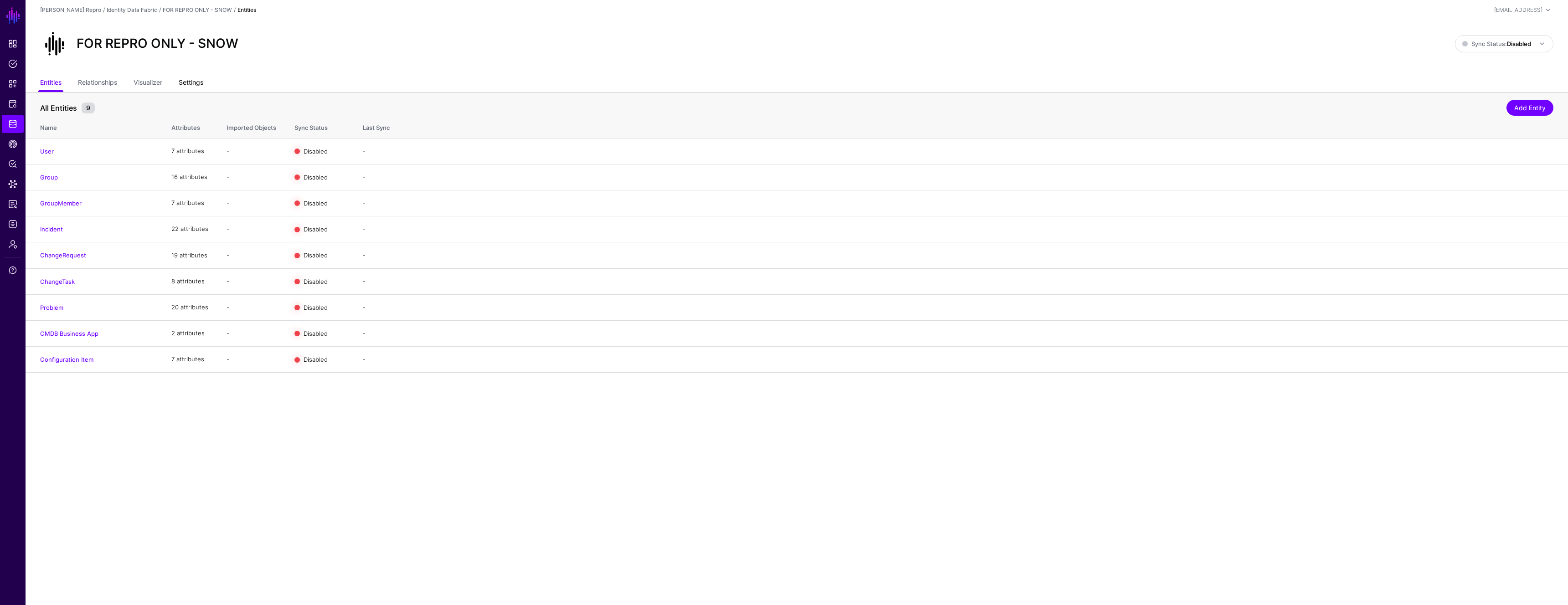
click at [191, 78] on link "Settings" at bounding box center [191, 83] width 24 height 17
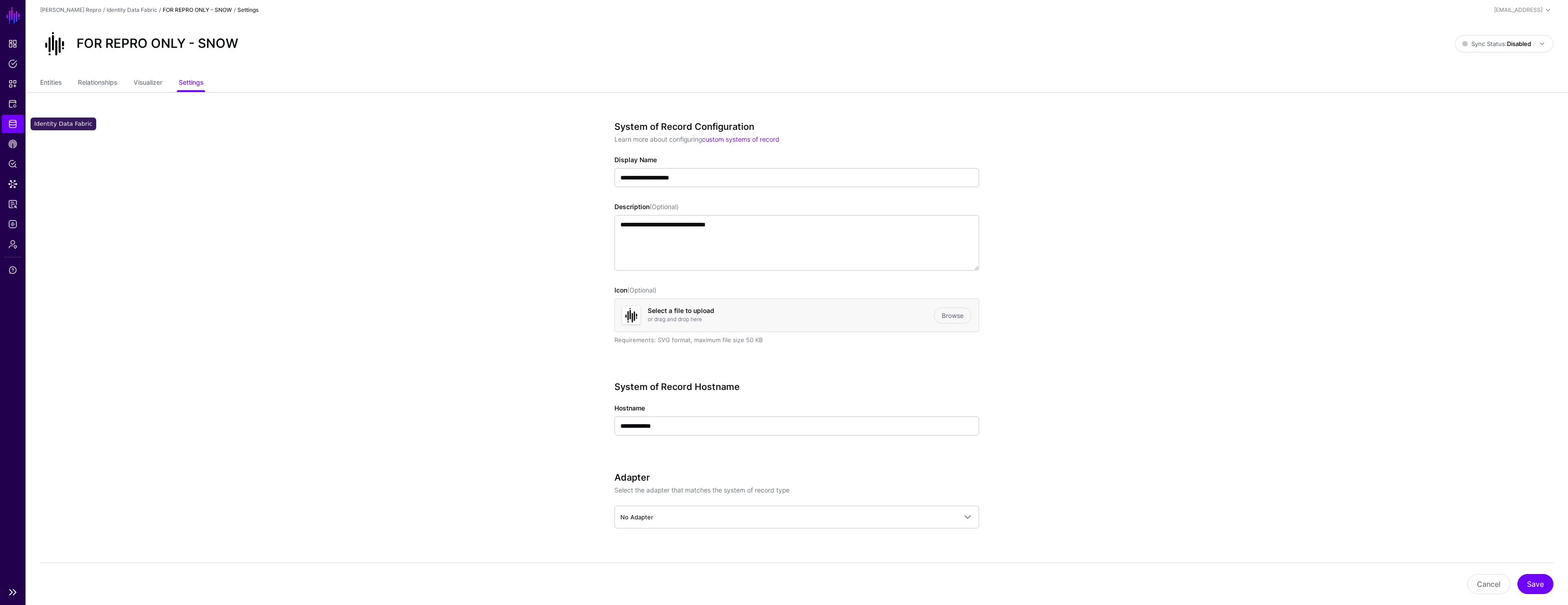
click at [15, 124] on span "Identity Data Fabric" at bounding box center [12, 124] width 9 height 9
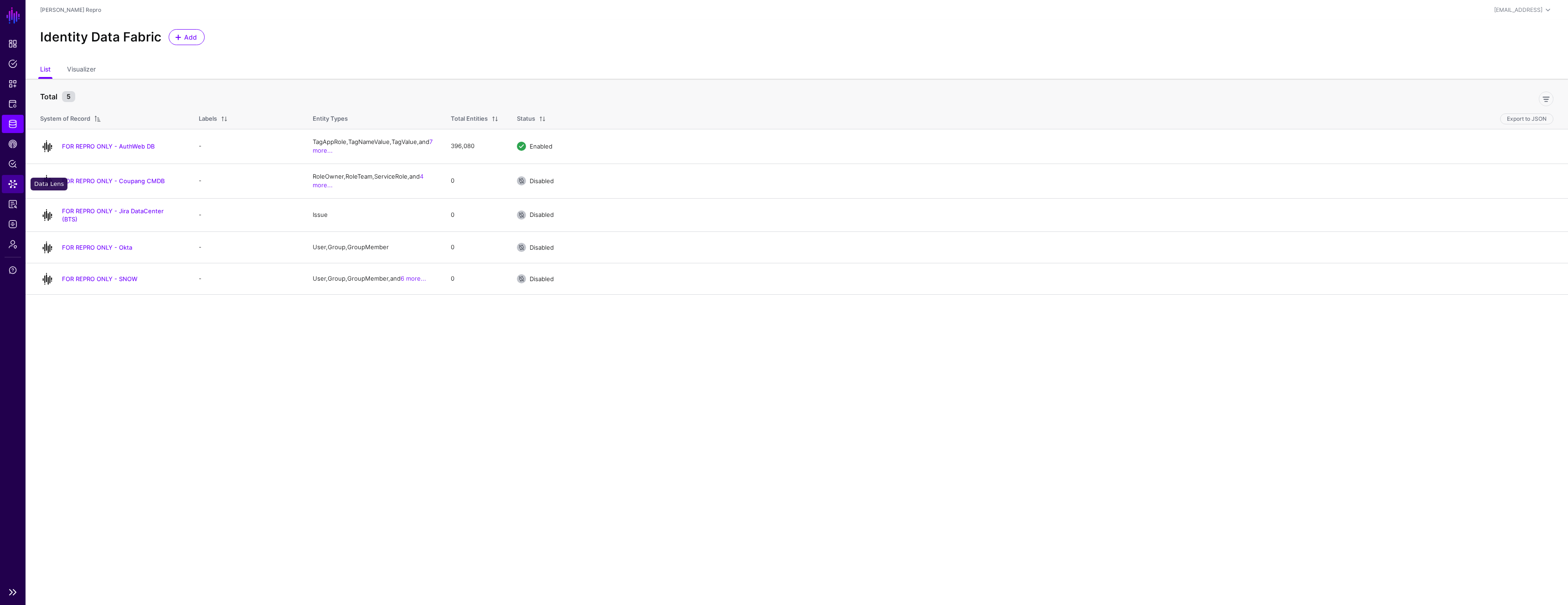
click at [15, 186] on span "Data Lens" at bounding box center [12, 184] width 9 height 9
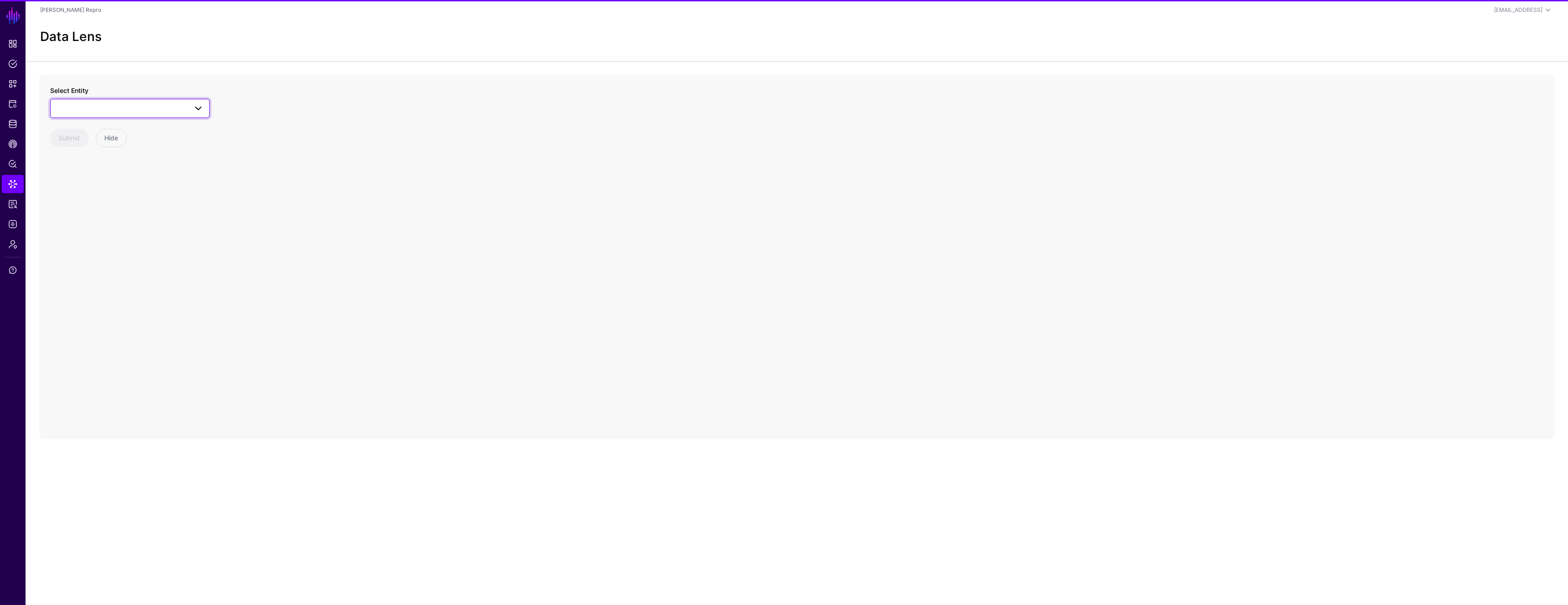
click at [131, 107] on span at bounding box center [130, 108] width 148 height 11
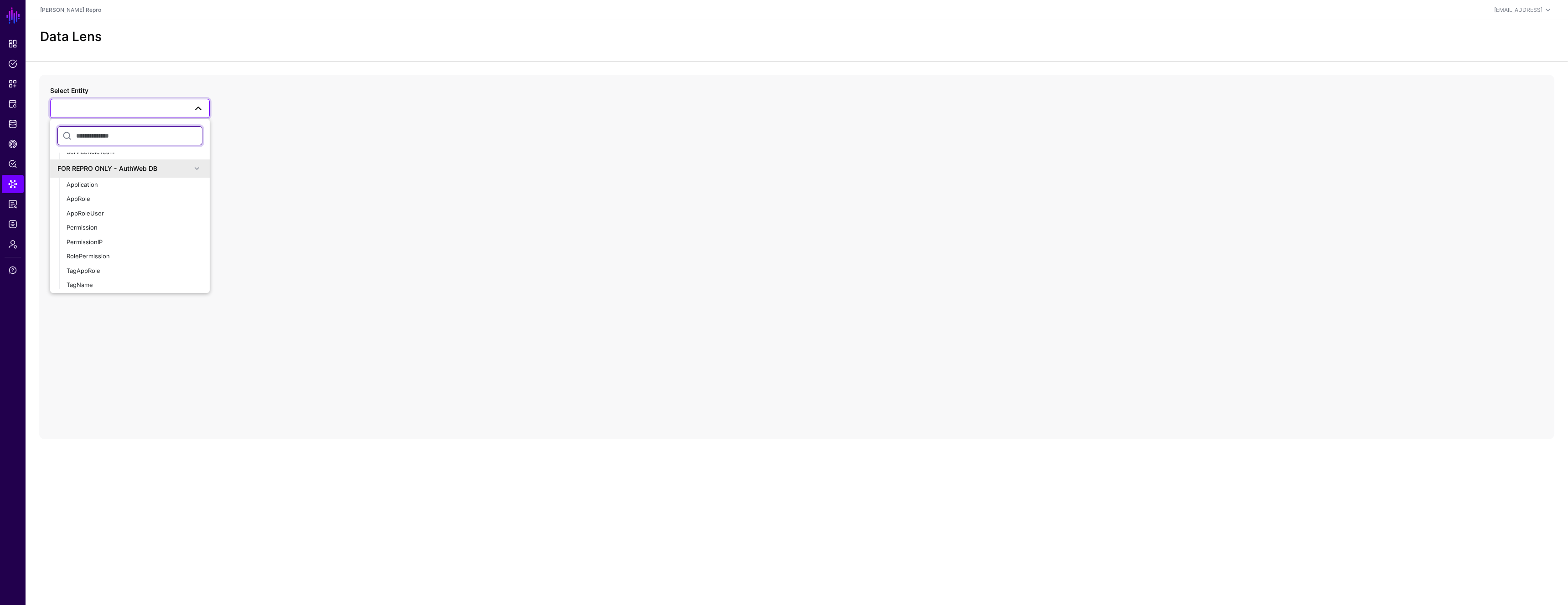
scroll to position [350, 0]
click at [103, 217] on div "AppRoleUser" at bounding box center [134, 217] width 136 height 9
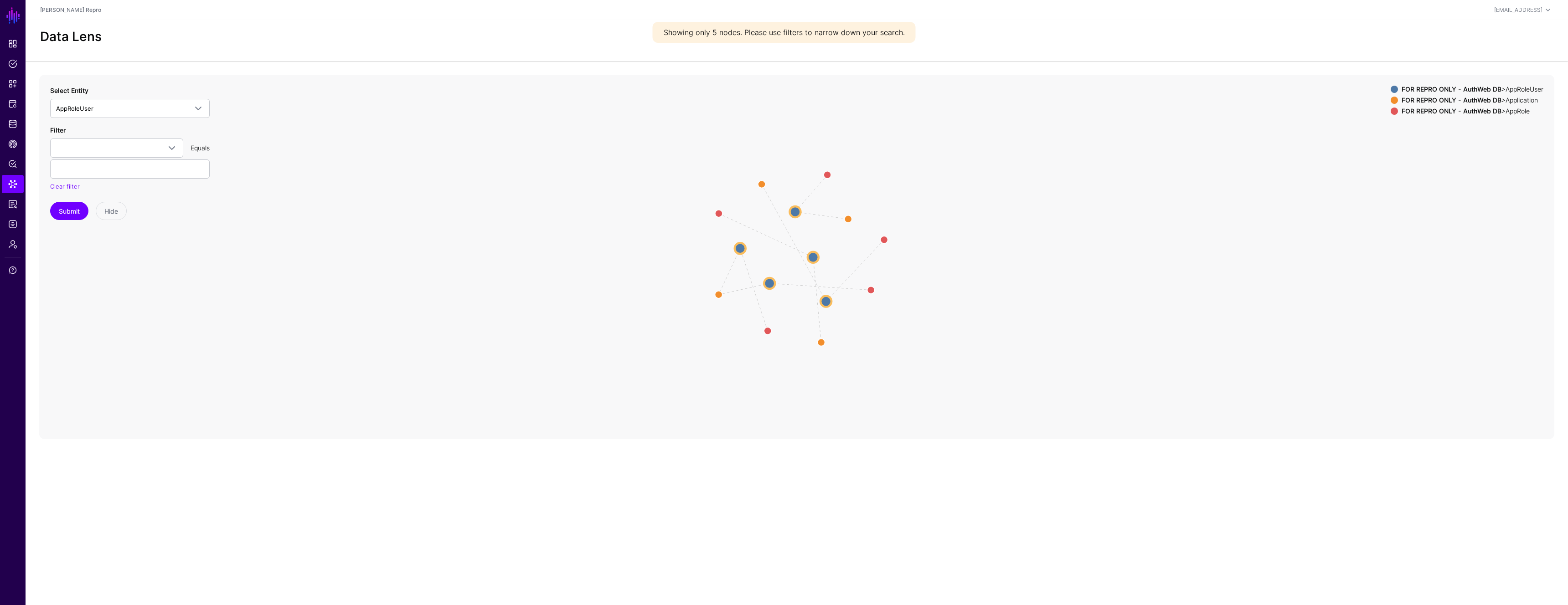
click at [814, 259] on circle at bounding box center [813, 257] width 11 height 11
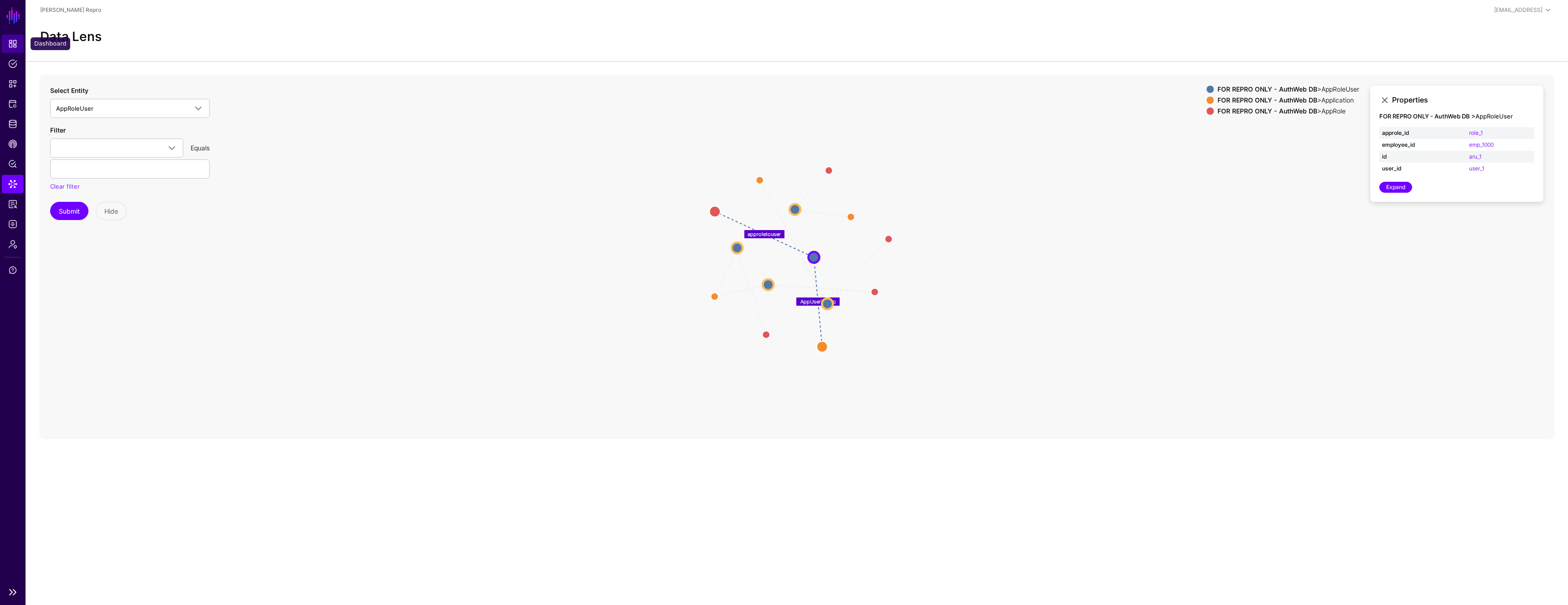
click at [14, 51] on link "Dashboard" at bounding box center [13, 44] width 22 height 18
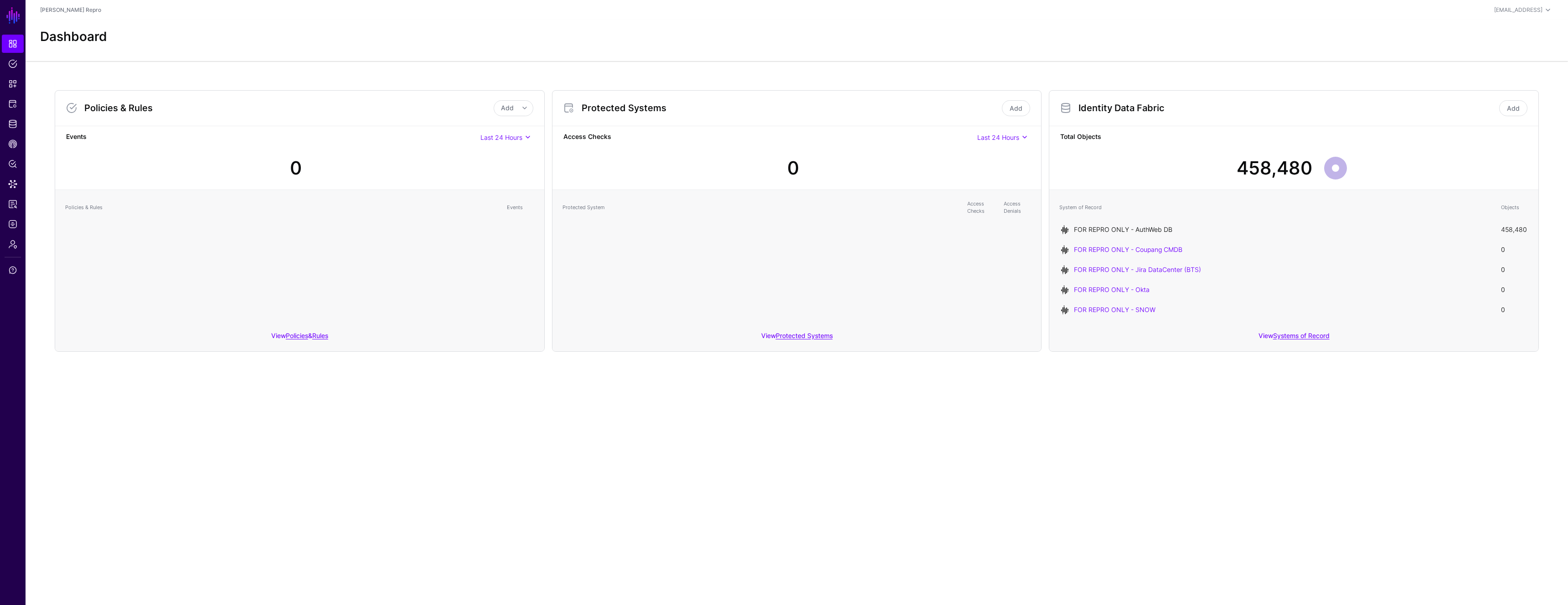
click at [1155, 226] on link "FOR REPRO ONLY - AuthWeb DB" at bounding box center [1123, 229] width 99 height 8
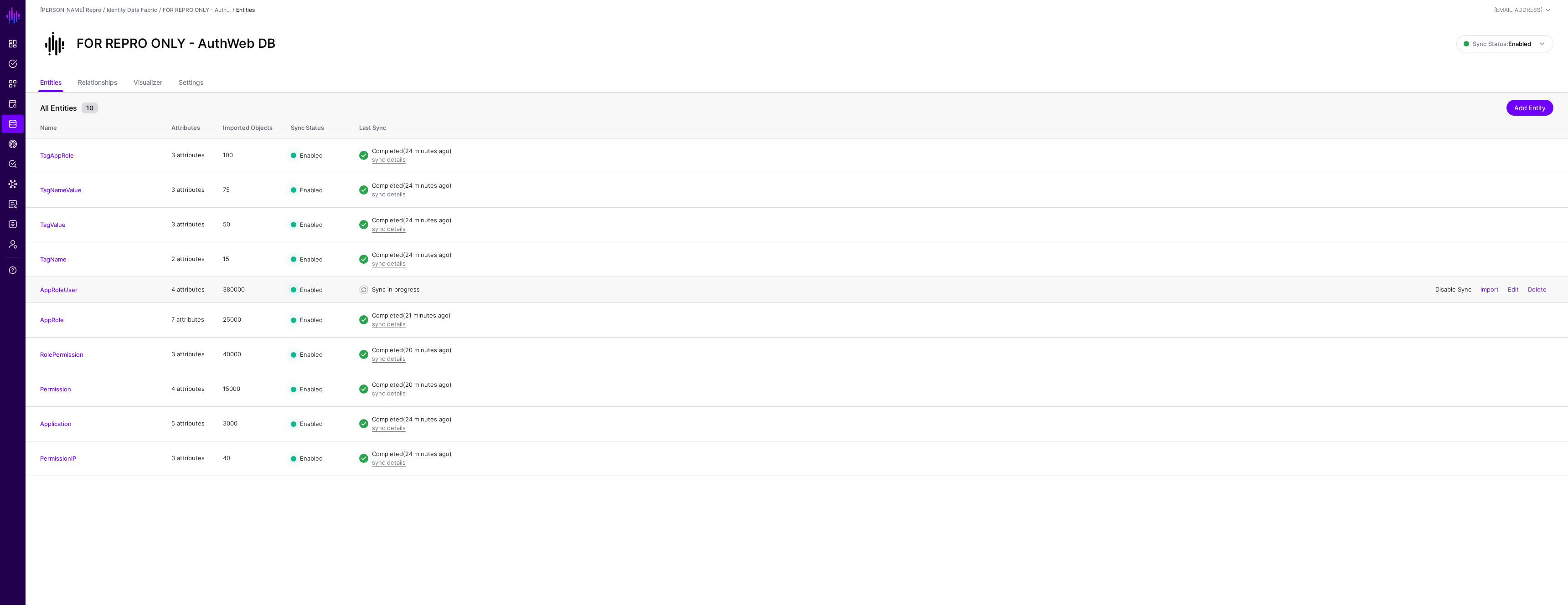
click at [1443, 288] on link "Disable Sync" at bounding box center [1453, 290] width 36 height 7
click at [1446, 290] on link "Enable Sync" at bounding box center [1454, 290] width 35 height 7
click at [1520, 43] on strong "Enabled" at bounding box center [1519, 44] width 23 height 7
click at [1505, 99] on span "Disabled Syncing inactive for all configured entities" at bounding box center [1495, 109] width 102 height 30
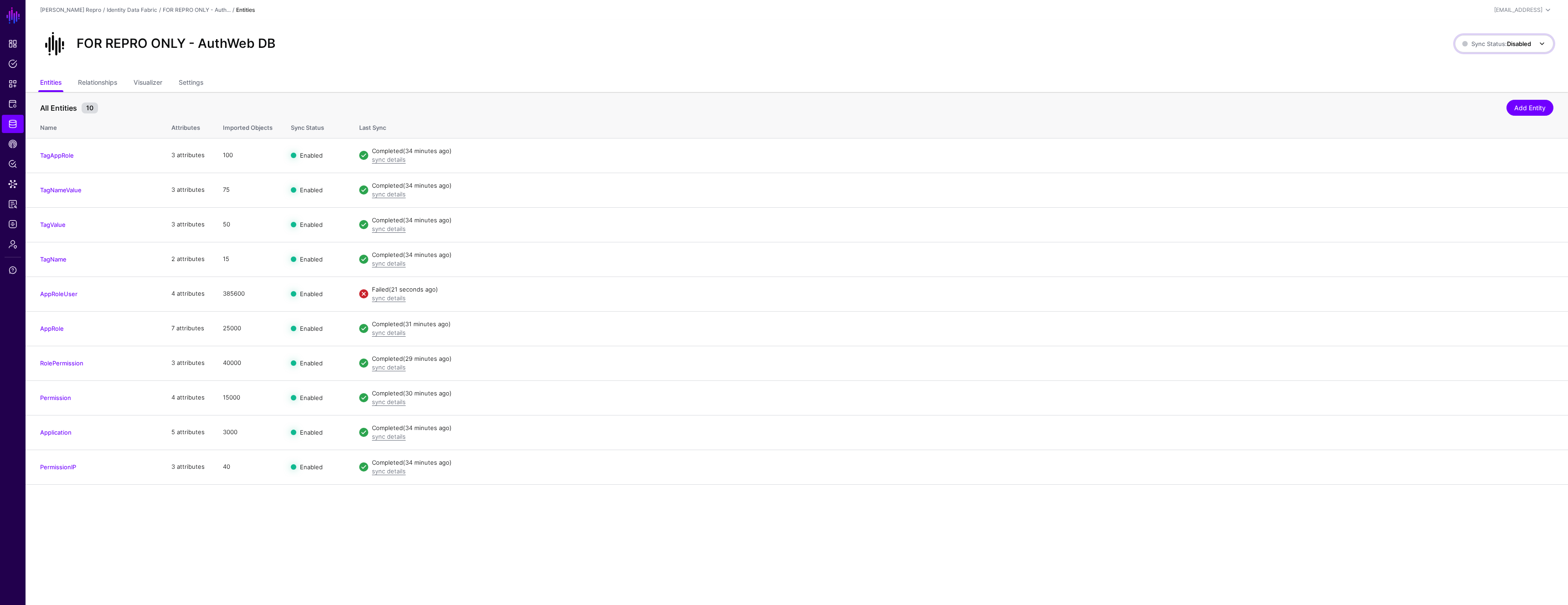
click at [1484, 38] on span "Sync Status: Disabled" at bounding box center [1505, 44] width 85 height 11
click at [1482, 78] on span "Syncing active for all configured entities that are enabled" at bounding box center [1499, 79] width 94 height 15
click at [46, 290] on link "AppRoleUser" at bounding box center [58, 294] width 37 height 7
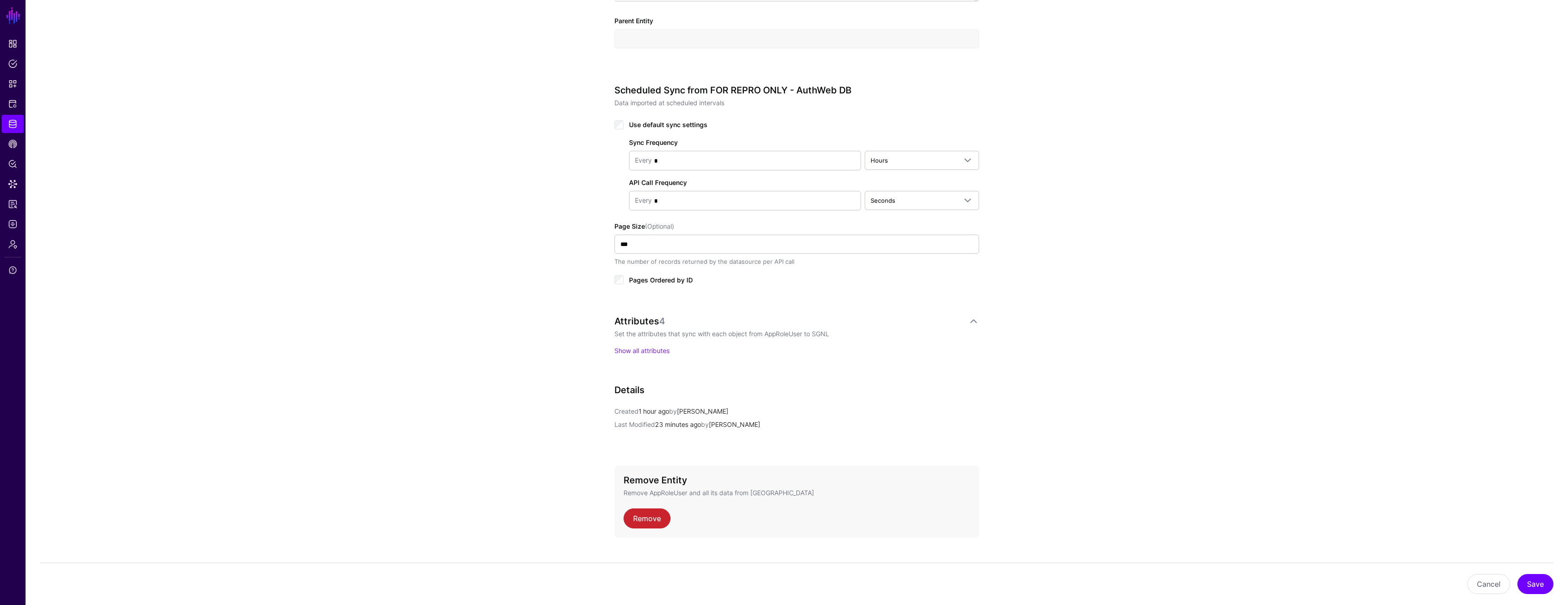
scroll to position [400, 0]
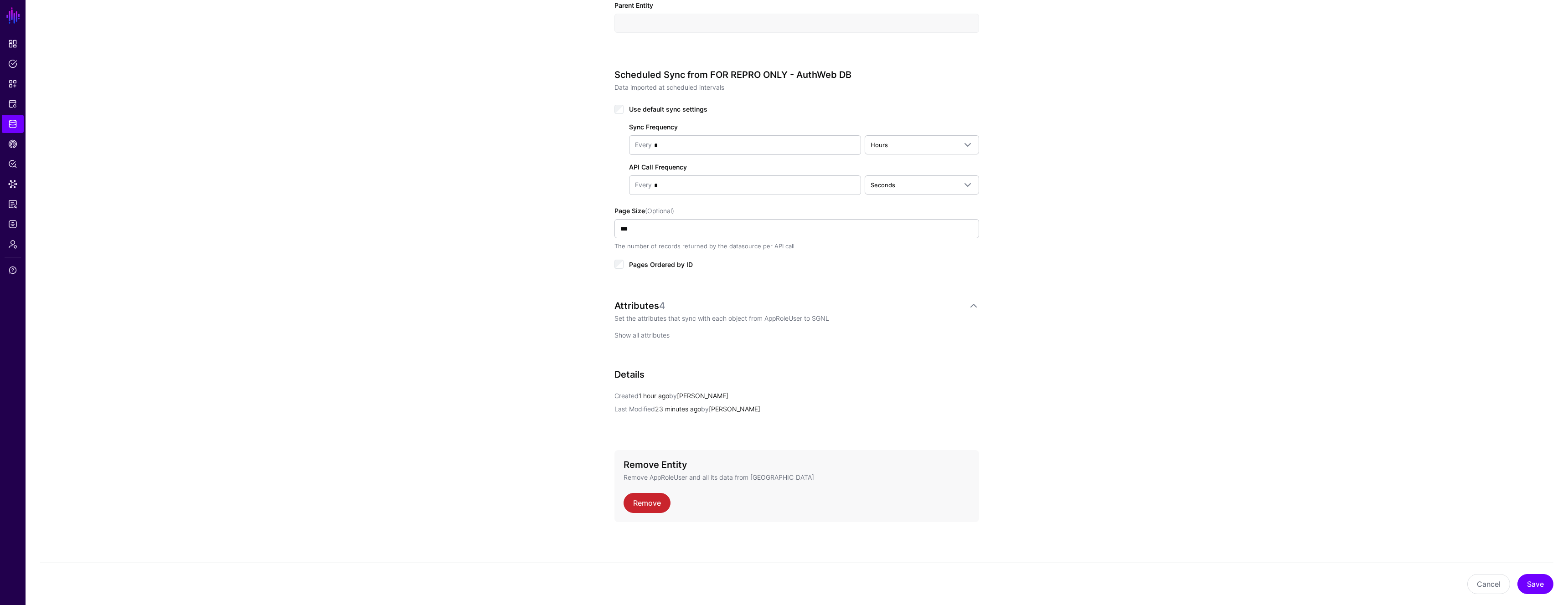
click at [654, 335] on link "Show all attributes" at bounding box center [642, 335] width 55 height 8
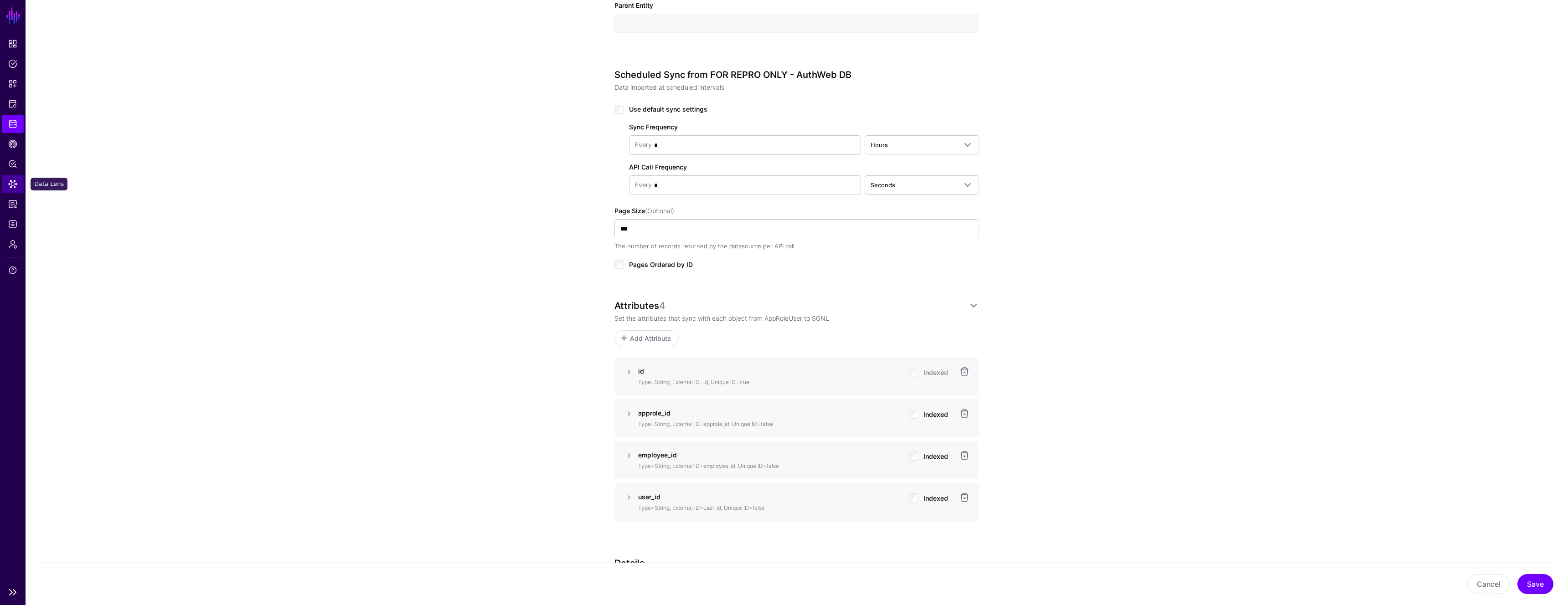
click at [19, 187] on link "Data Lens" at bounding box center [13, 184] width 22 height 18
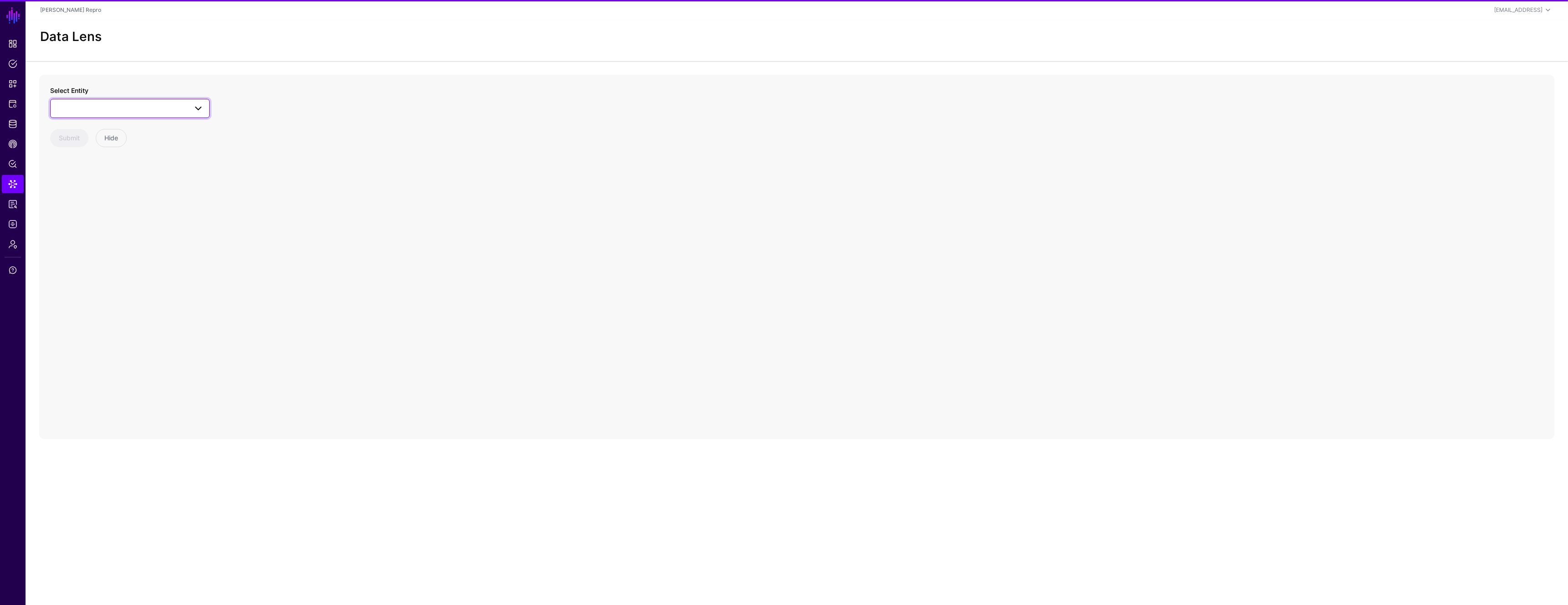
click at [117, 109] on span at bounding box center [130, 108] width 148 height 11
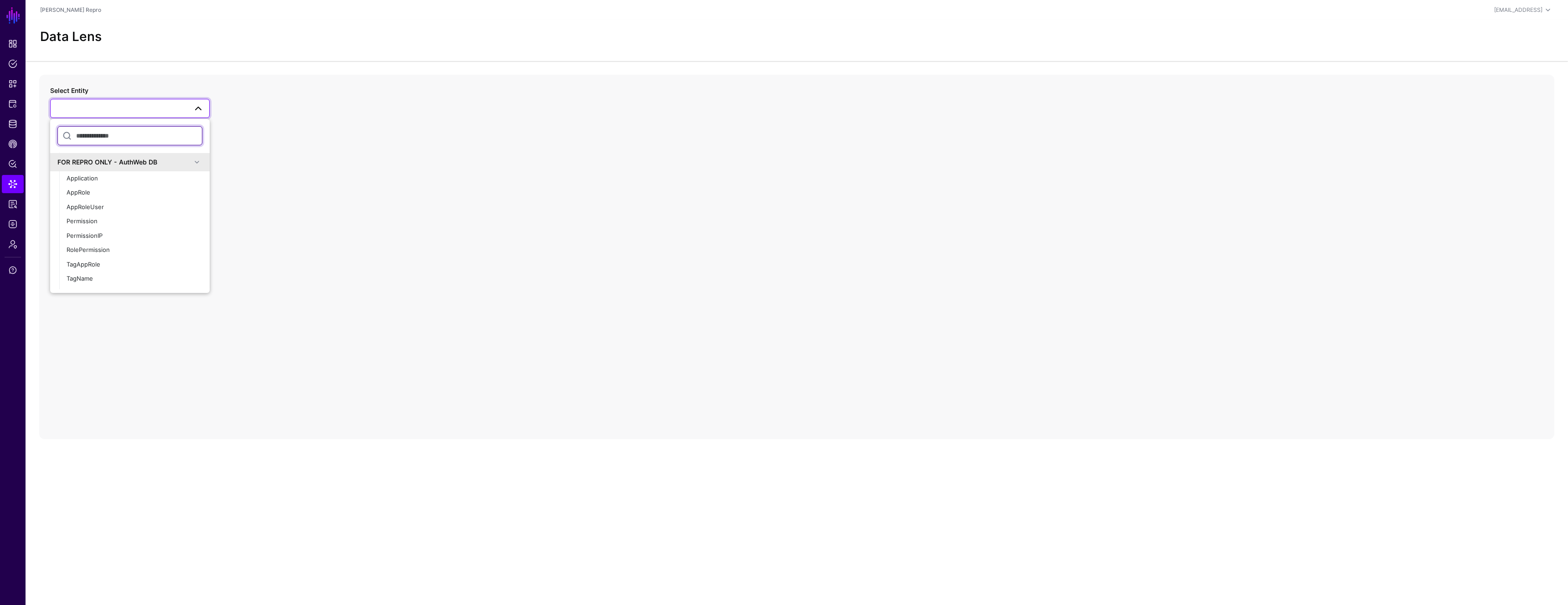
scroll to position [359, 0]
click at [112, 208] on div "AppRoleUser" at bounding box center [134, 208] width 136 height 9
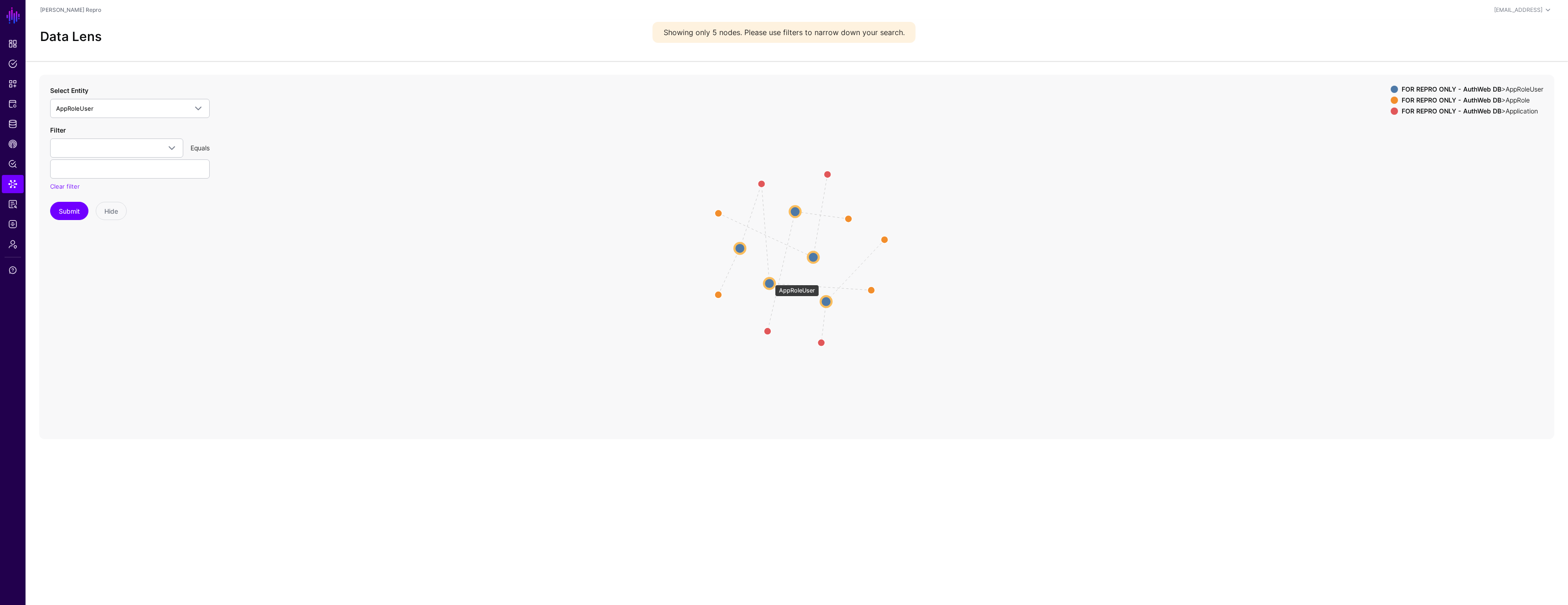
click at [771, 281] on circle at bounding box center [769, 284] width 11 height 11
click at [771, 285] on circle at bounding box center [769, 285] width 11 height 11
click at [771, 285] on circle at bounding box center [768, 286] width 11 height 11
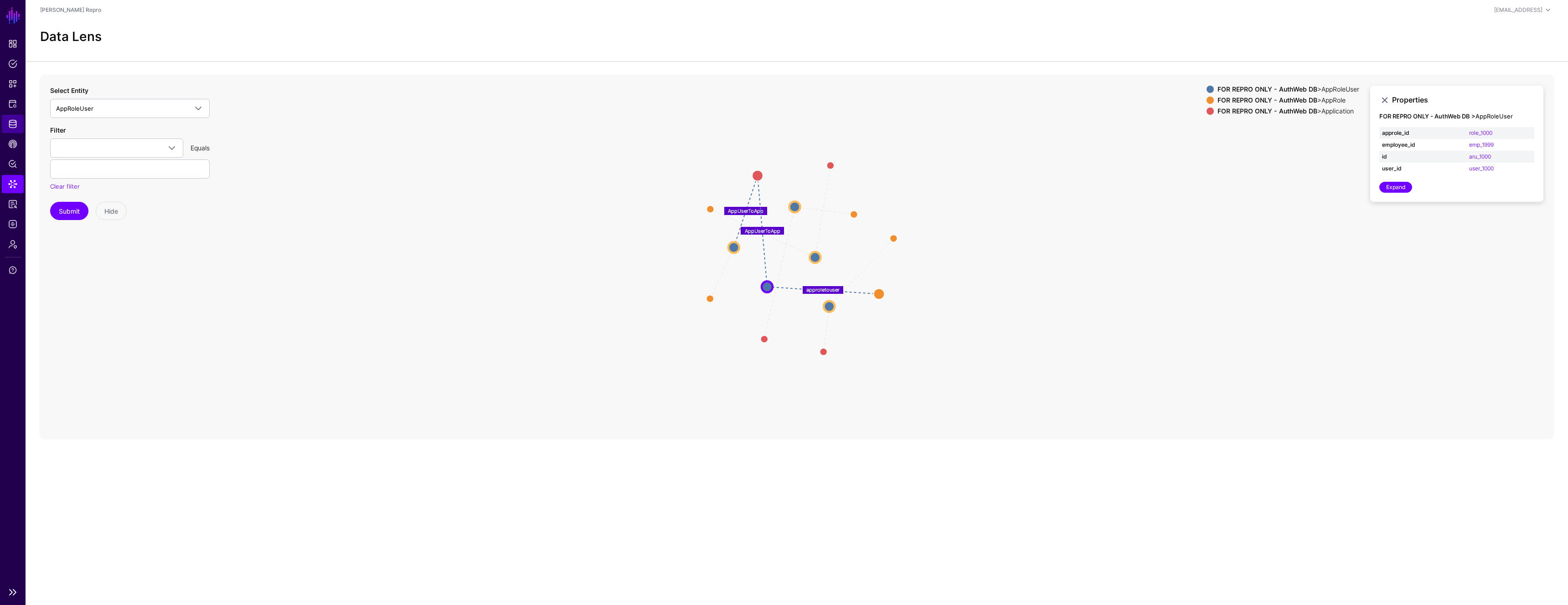
click at [16, 121] on span "Identity Data Fabric" at bounding box center [12, 124] width 9 height 9
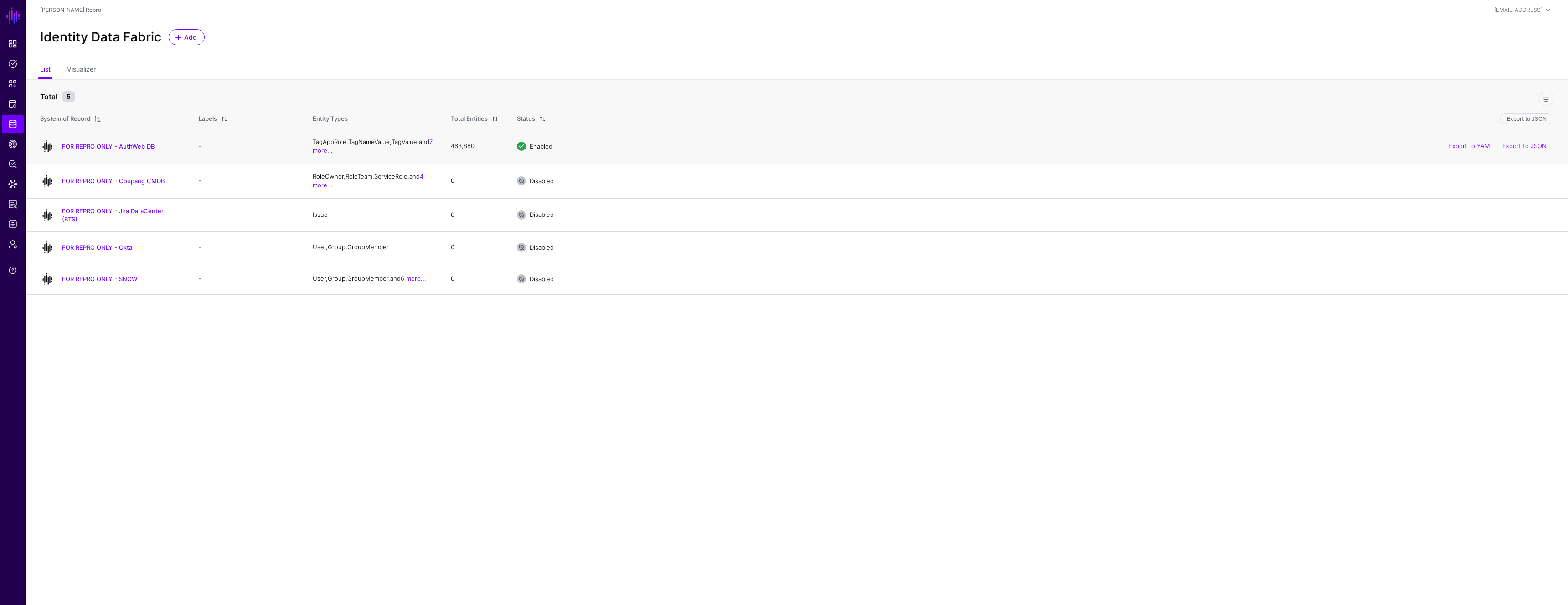
click at [129, 155] on td "FOR REPRO ONLY - AuthWeb DB" at bounding box center [108, 146] width 164 height 35
click at [124, 152] on div "FOR REPRO ONLY - AuthWeb DB" at bounding box center [110, 146] width 148 height 15
click at [122, 149] on link "FOR REPRO ONLY - AuthWeb DB" at bounding box center [108, 146] width 93 height 7
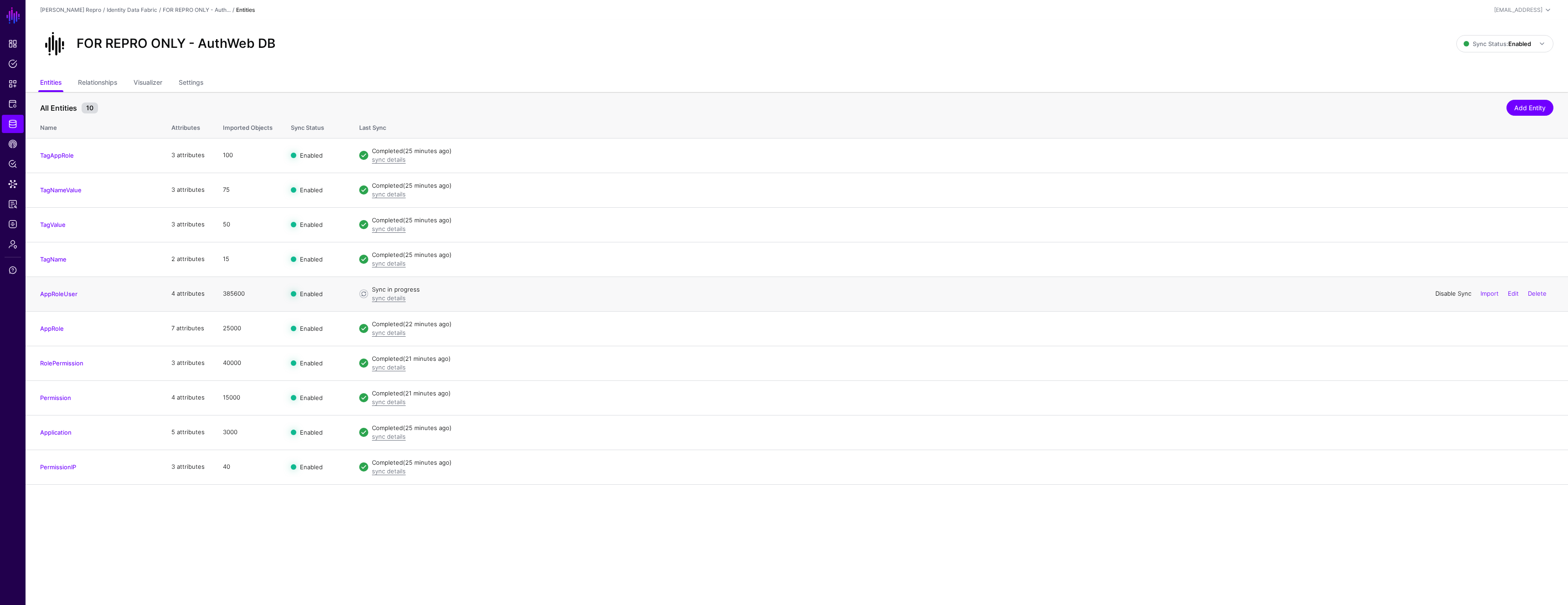
click at [1449, 293] on link "Disable Sync" at bounding box center [1453, 293] width 36 height 7
click at [63, 296] on link "AppRoleUser" at bounding box center [58, 294] width 37 height 7
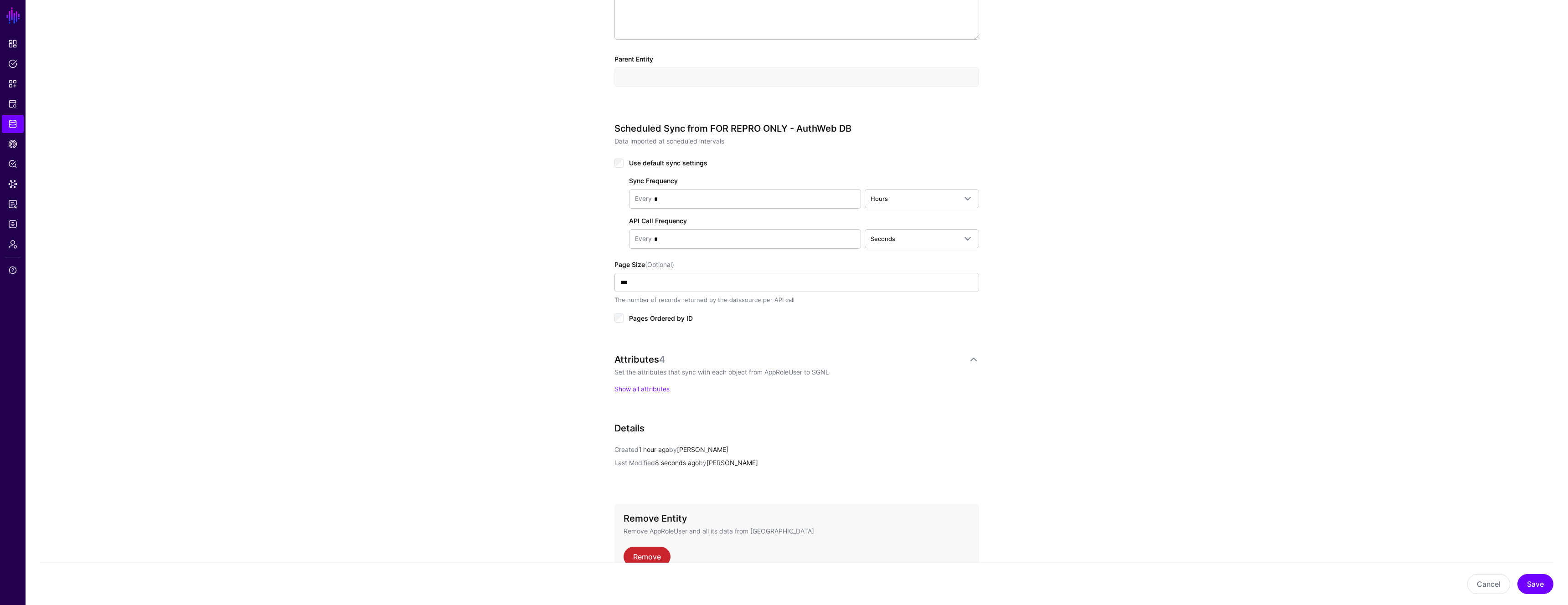
scroll to position [400, 0]
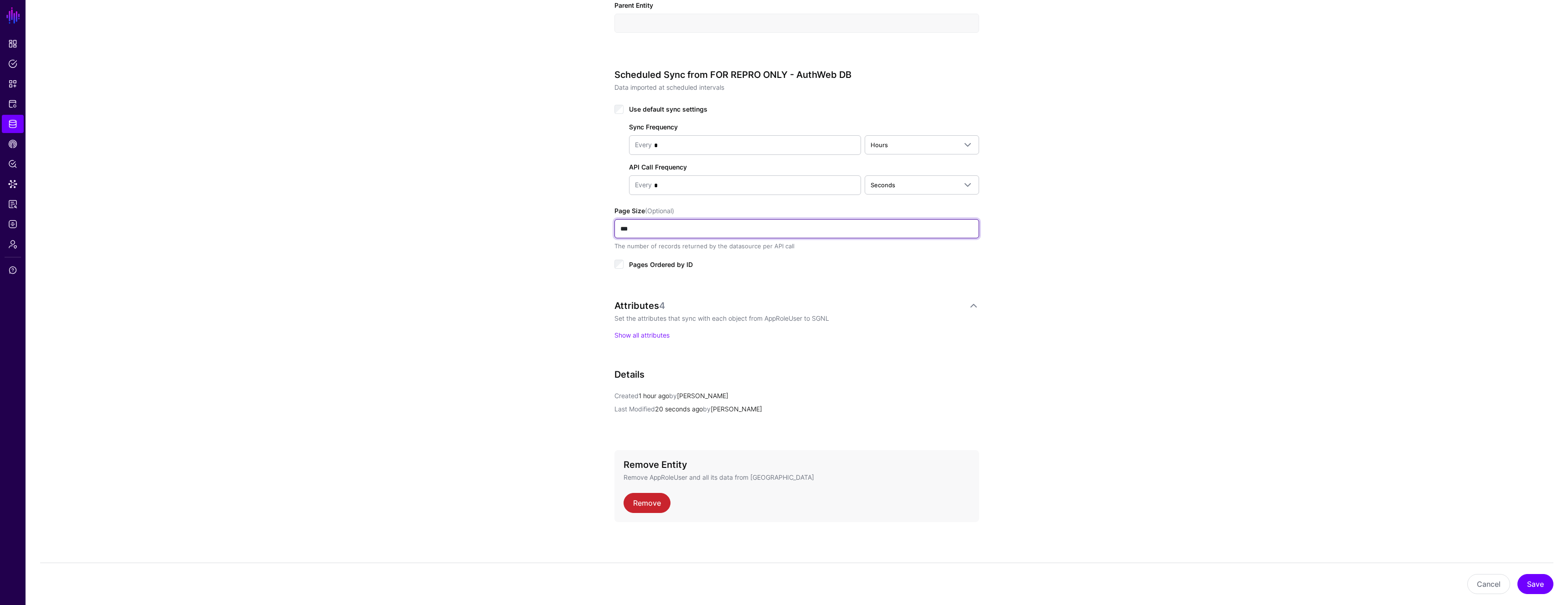
click at [651, 223] on input "***" at bounding box center [796, 228] width 365 height 19
type input "*"
type input "***"
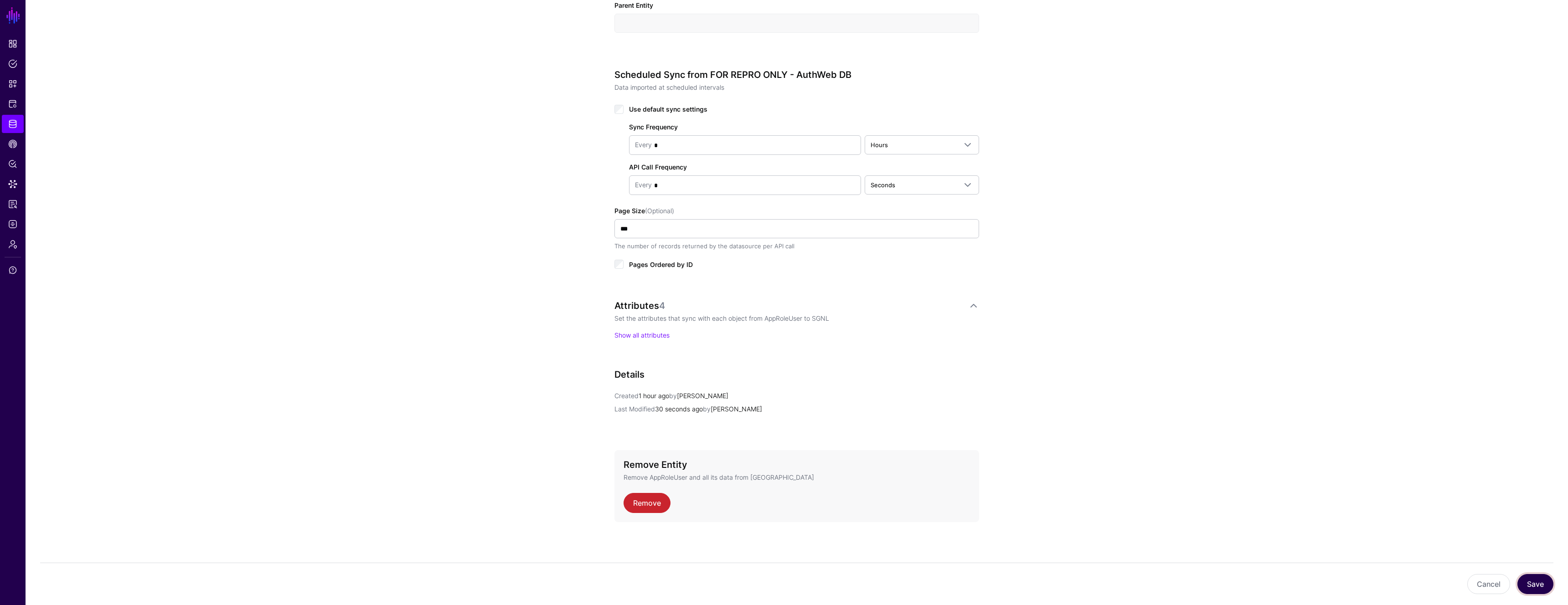
click at [1531, 590] on button "Save" at bounding box center [1535, 584] width 36 height 20
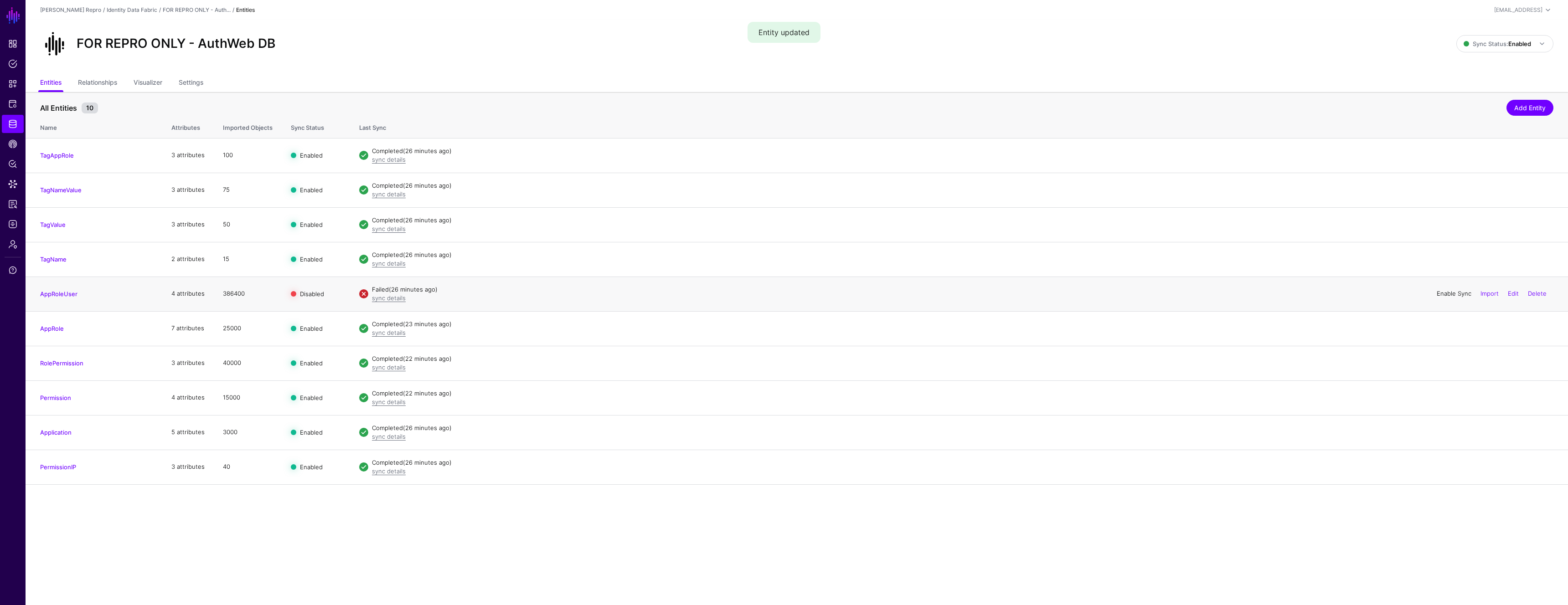
click at [1452, 295] on link "Enable Sync" at bounding box center [1454, 293] width 35 height 7
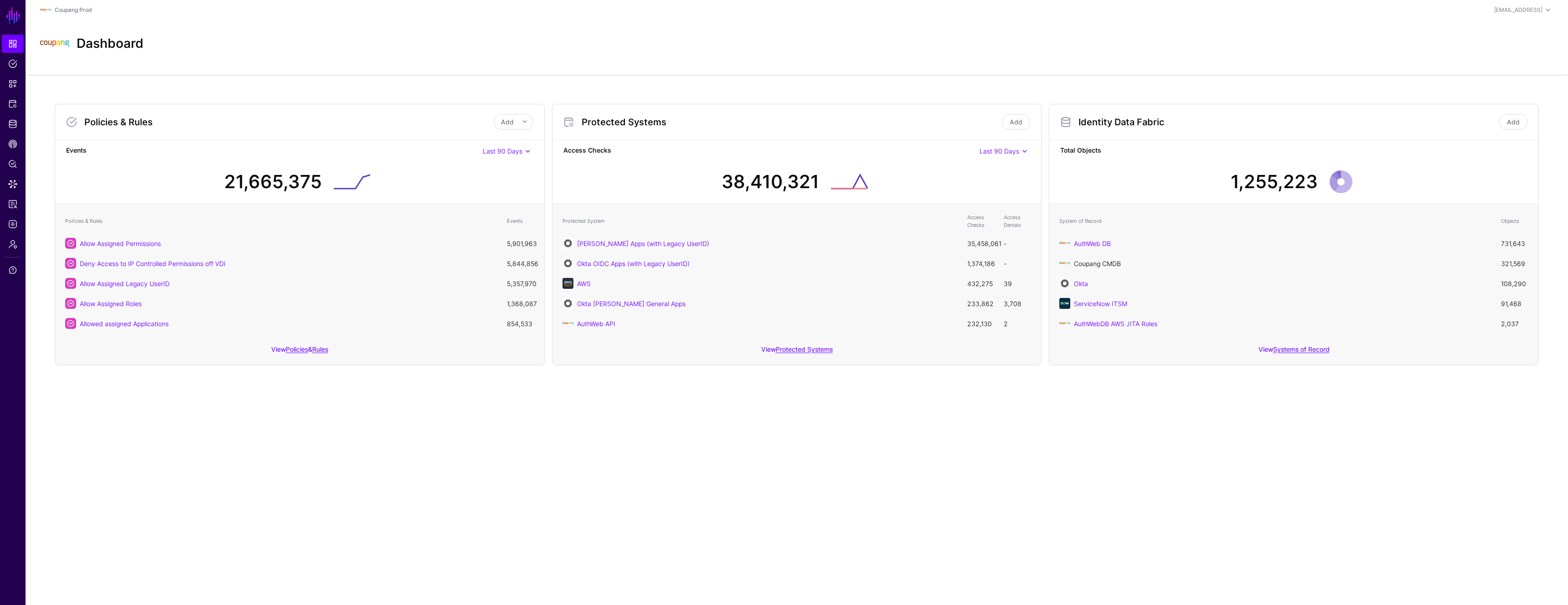
click at [1113, 263] on link "Coupang CMDB" at bounding box center [1097, 264] width 47 height 8
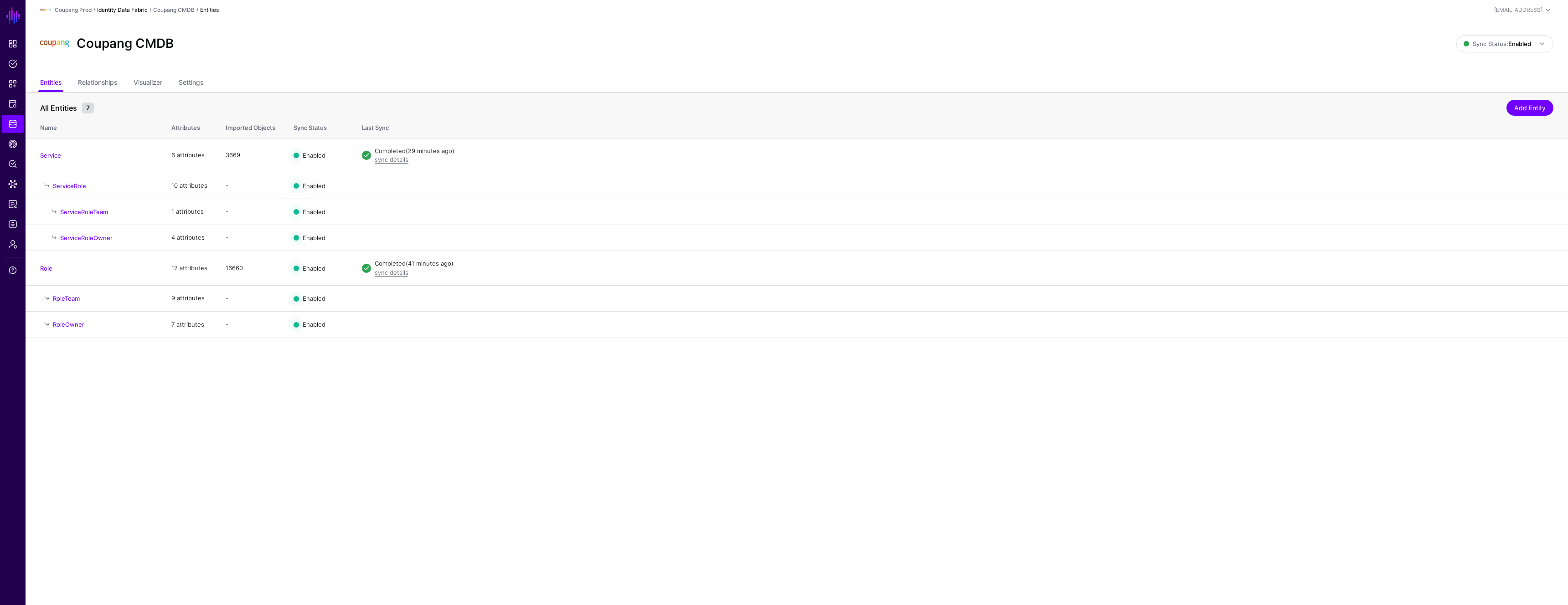
click at [119, 9] on link "Identity Data Fabric" at bounding box center [122, 9] width 51 height 7
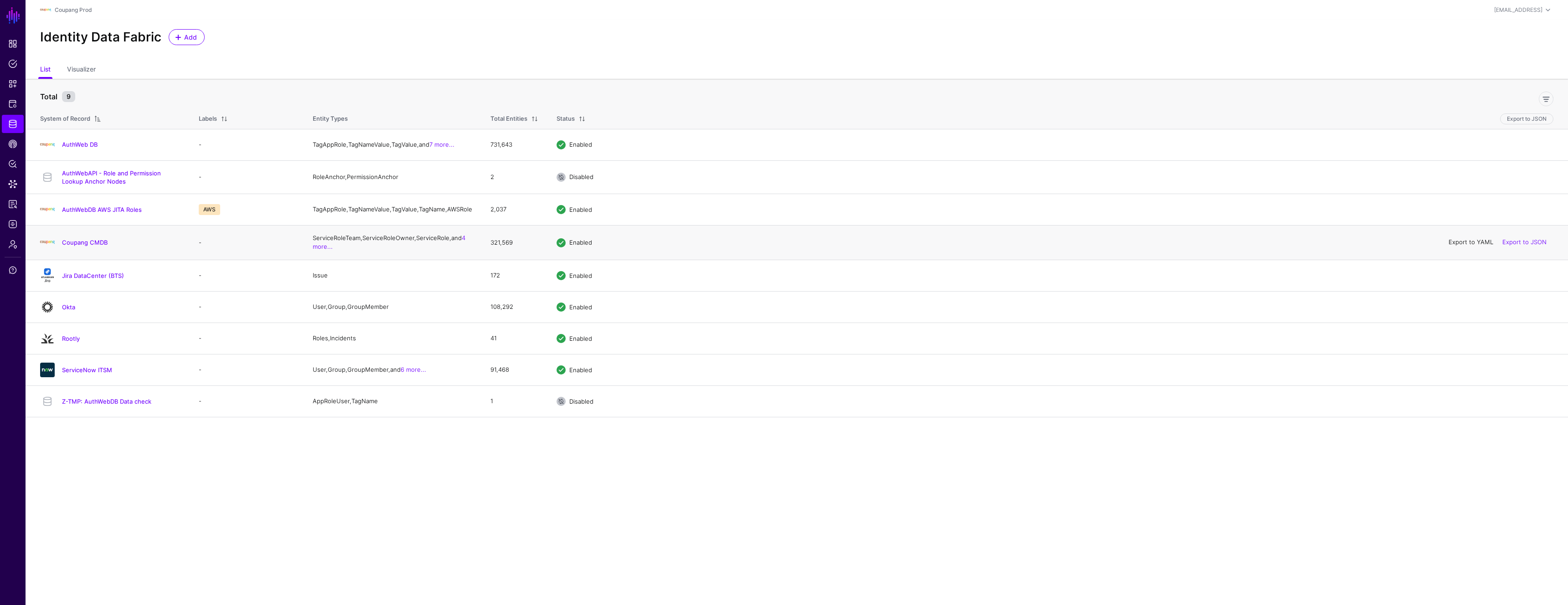
click at [1476, 246] on link "Export to YAML" at bounding box center [1471, 242] width 44 height 7
click at [1457, 279] on link "Export to YAML" at bounding box center [1471, 275] width 44 height 7
click at [1460, 310] on link "Export to YAML" at bounding box center [1471, 307] width 44 height 7
click at [1468, 373] on link "Export to YAML" at bounding box center [1471, 369] width 44 height 7
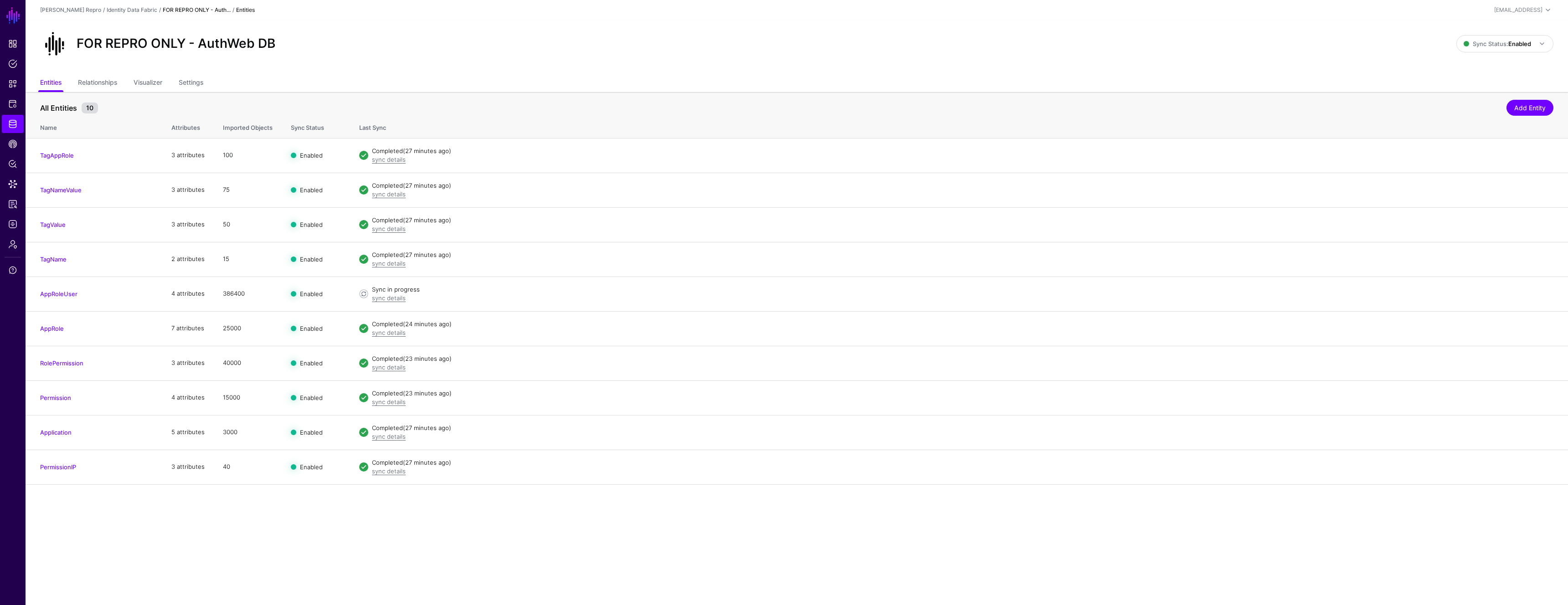
click at [181, 9] on link "FOR REPRO ONLY - Auth..." at bounding box center [197, 9] width 68 height 7
click at [130, 10] on link "Identity Data Fabric" at bounding box center [131, 9] width 51 height 7
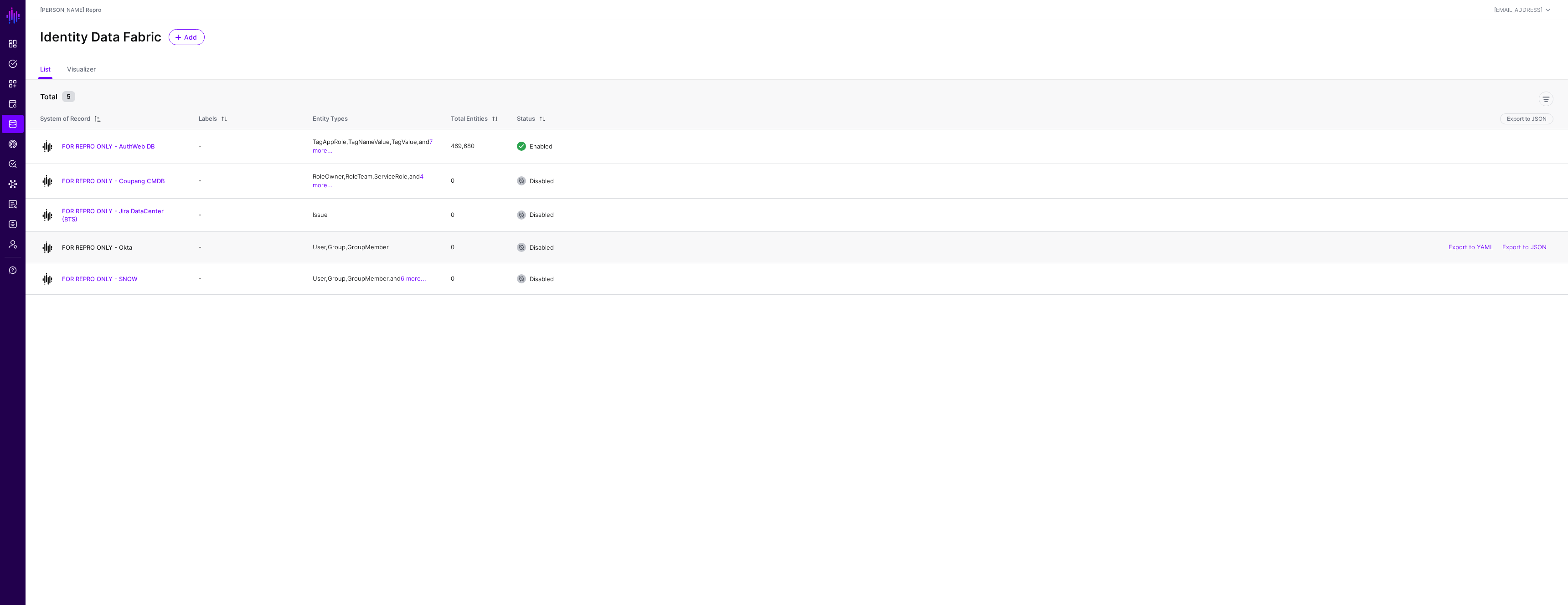
click at [113, 244] on link "FOR REPRO ONLY - Okta" at bounding box center [97, 248] width 70 height 7
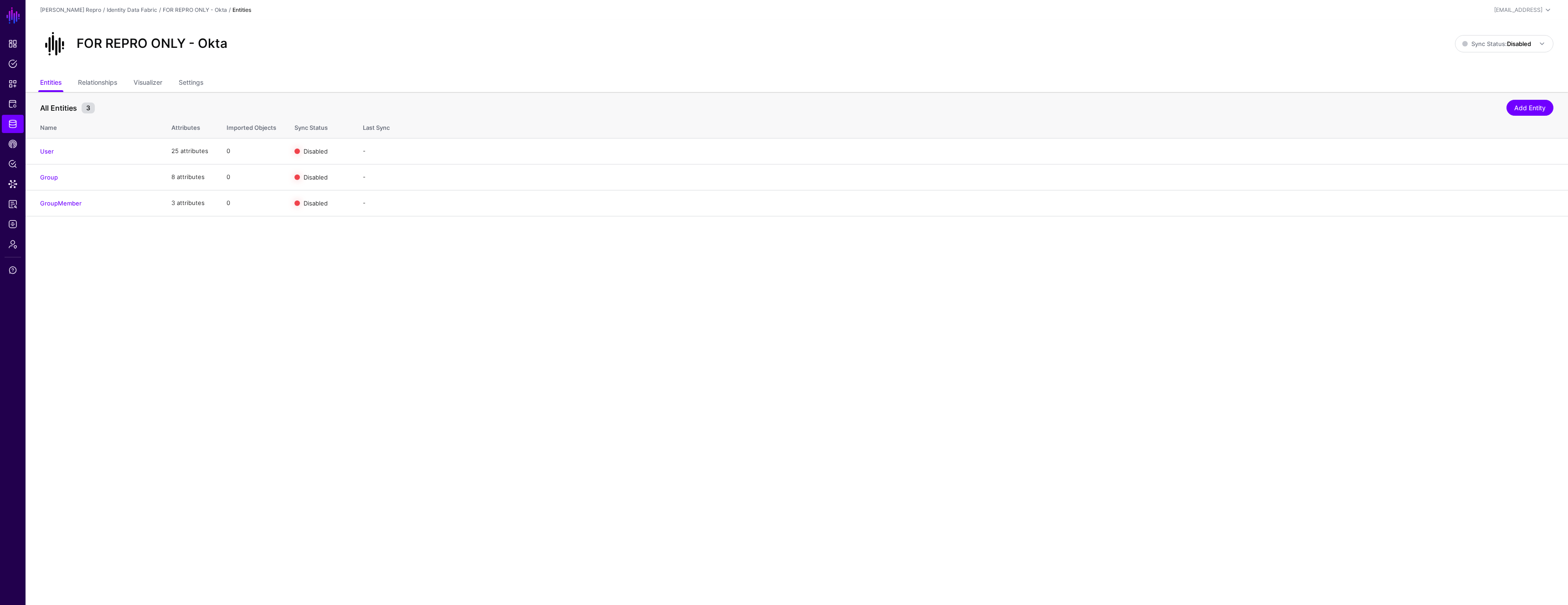
click at [118, 14] on div "[PERSON_NAME] Repro / Identity Data Fabric / FOR REPRO ONLY - Okta / Entities […" at bounding box center [797, 10] width 1513 height 11
click at [117, 12] on link "Identity Data Fabric" at bounding box center [131, 9] width 51 height 7
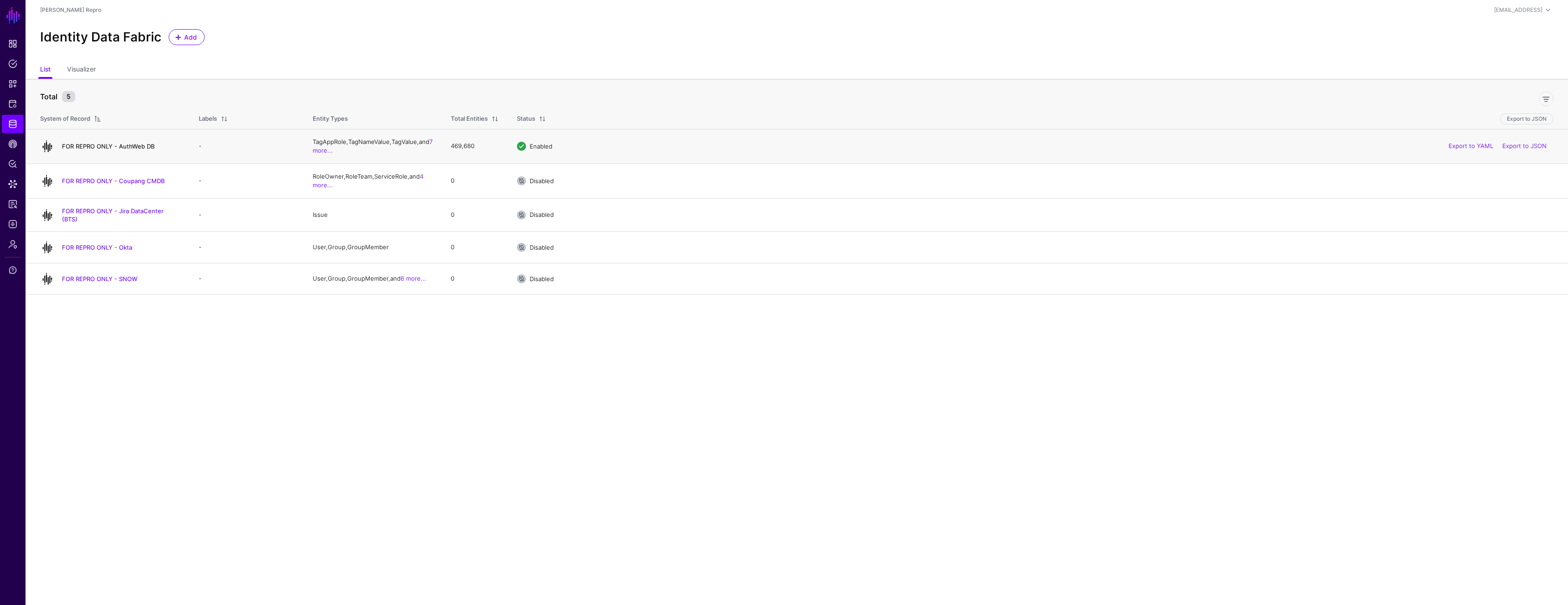
click at [139, 147] on link "FOR REPRO ONLY - AuthWeb DB" at bounding box center [108, 146] width 93 height 7
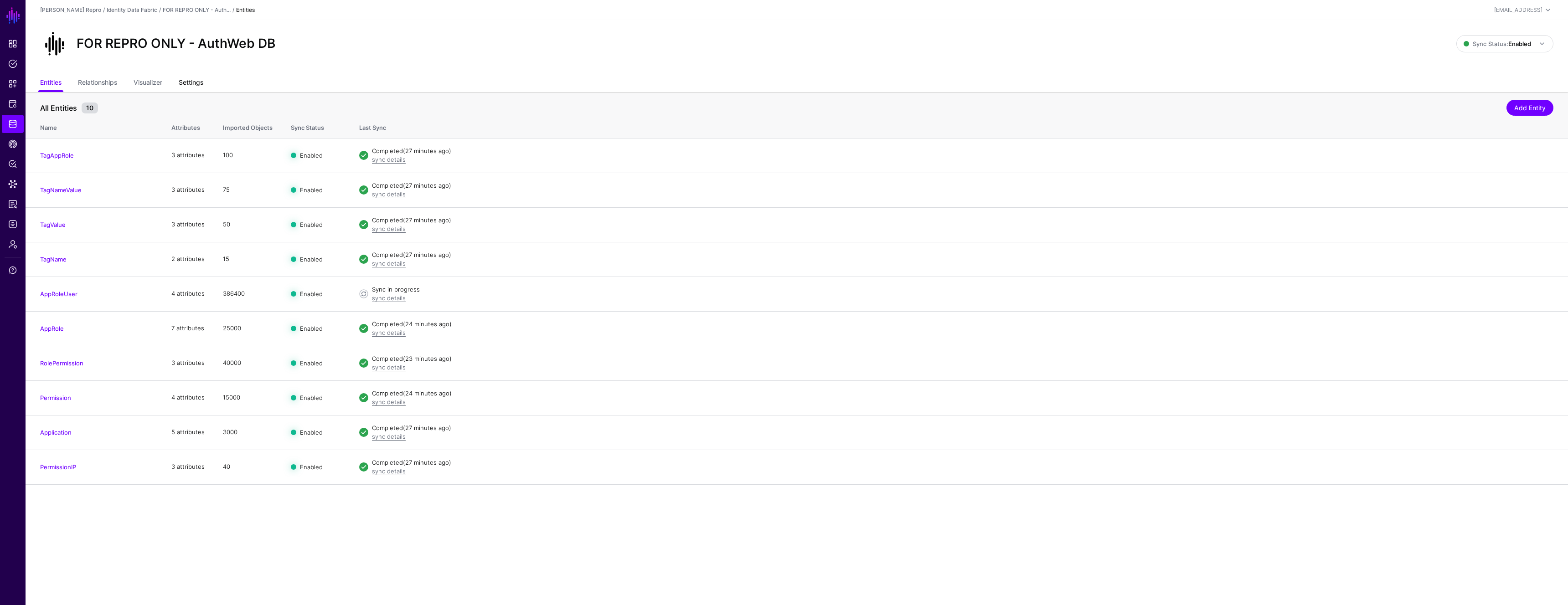
click at [194, 83] on link "Settings" at bounding box center [191, 83] width 24 height 17
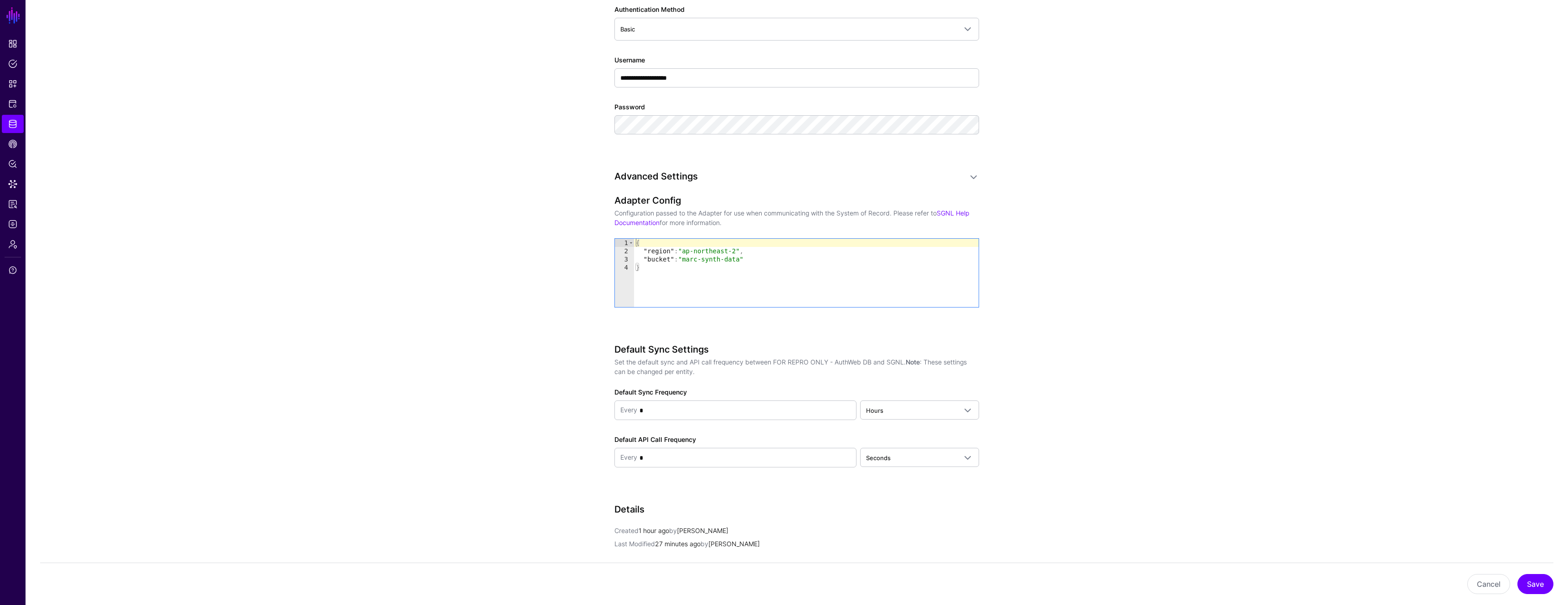
scroll to position [632, 0]
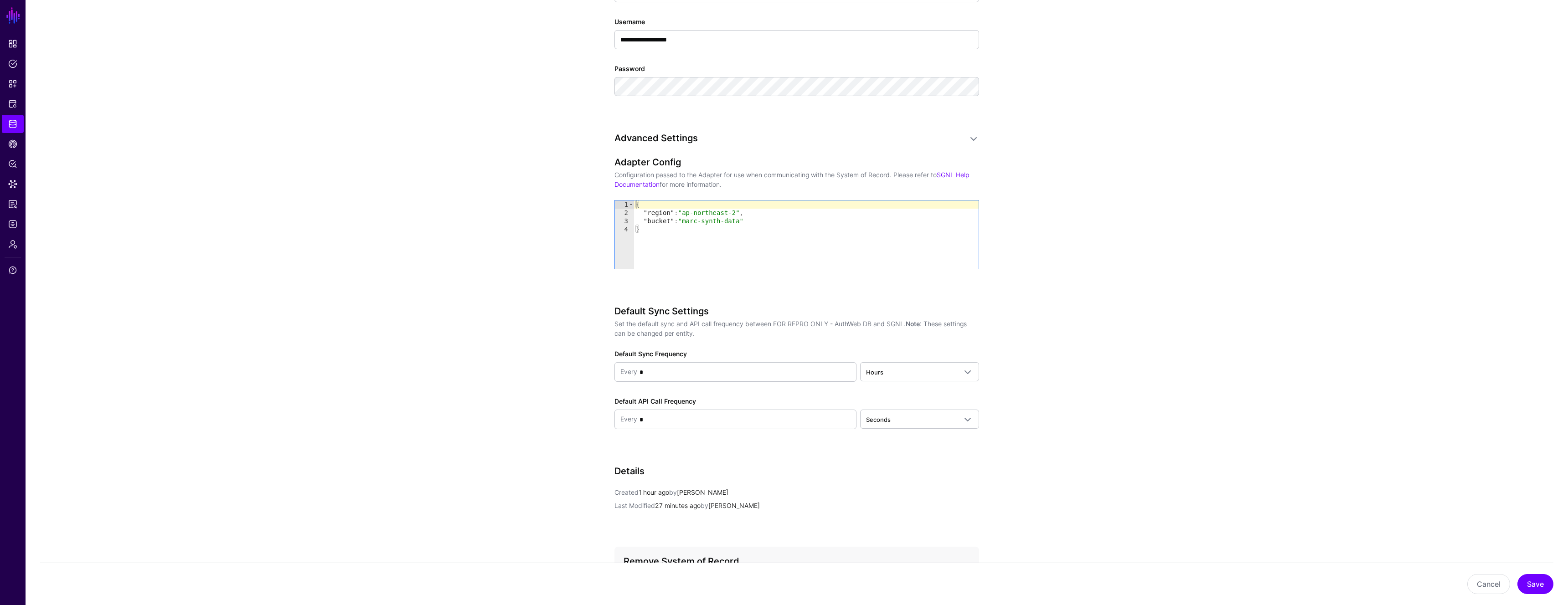
click at [707, 246] on div "{ "region" : "ap-northeast-2" , "bucket" : "marc-synth-data" }" at bounding box center [807, 242] width 345 height 85
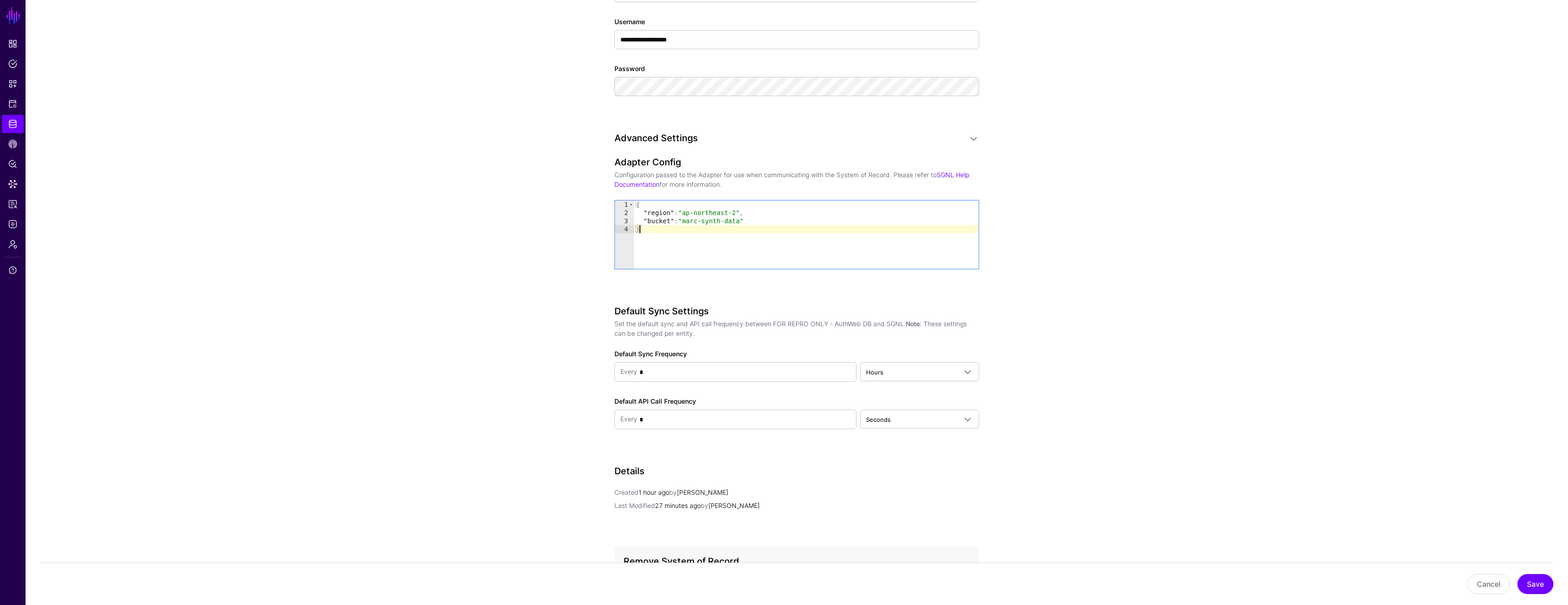
type textarea "**********"
click at [1491, 586] on button "Cancel" at bounding box center [1489, 584] width 43 height 20
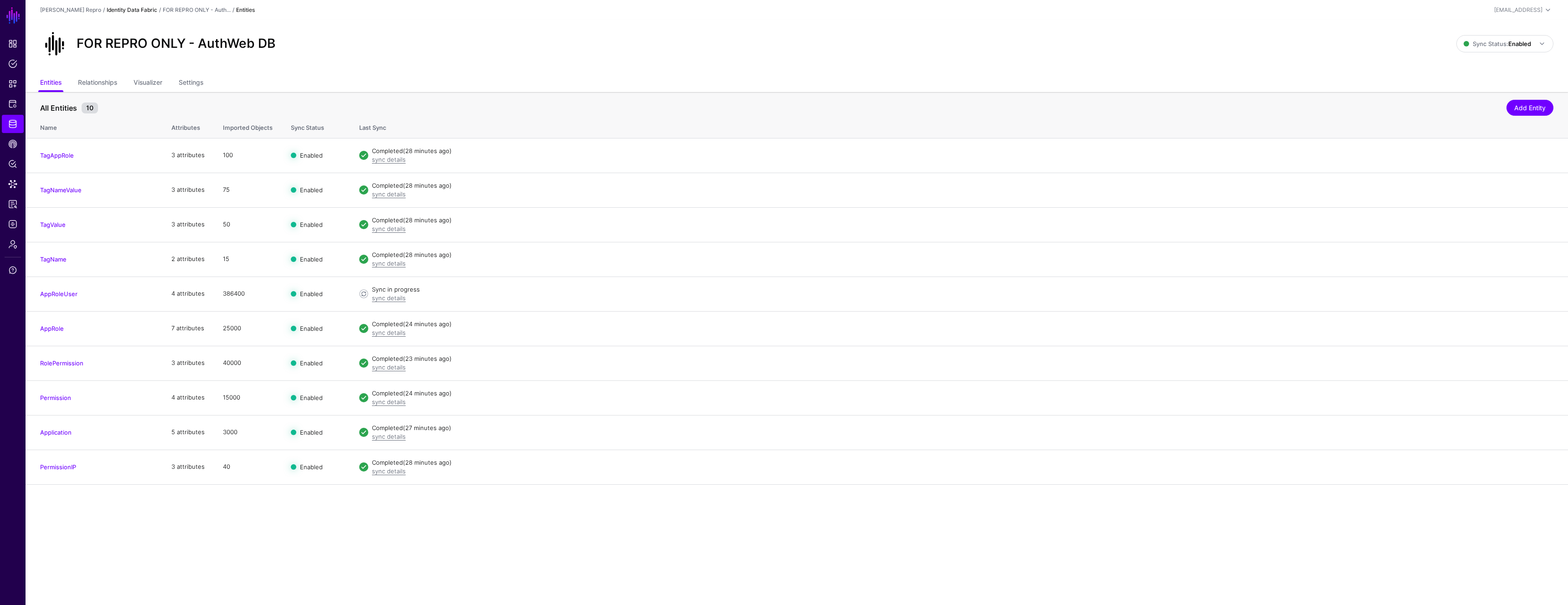
click at [121, 8] on link "Identity Data Fabric" at bounding box center [131, 9] width 51 height 7
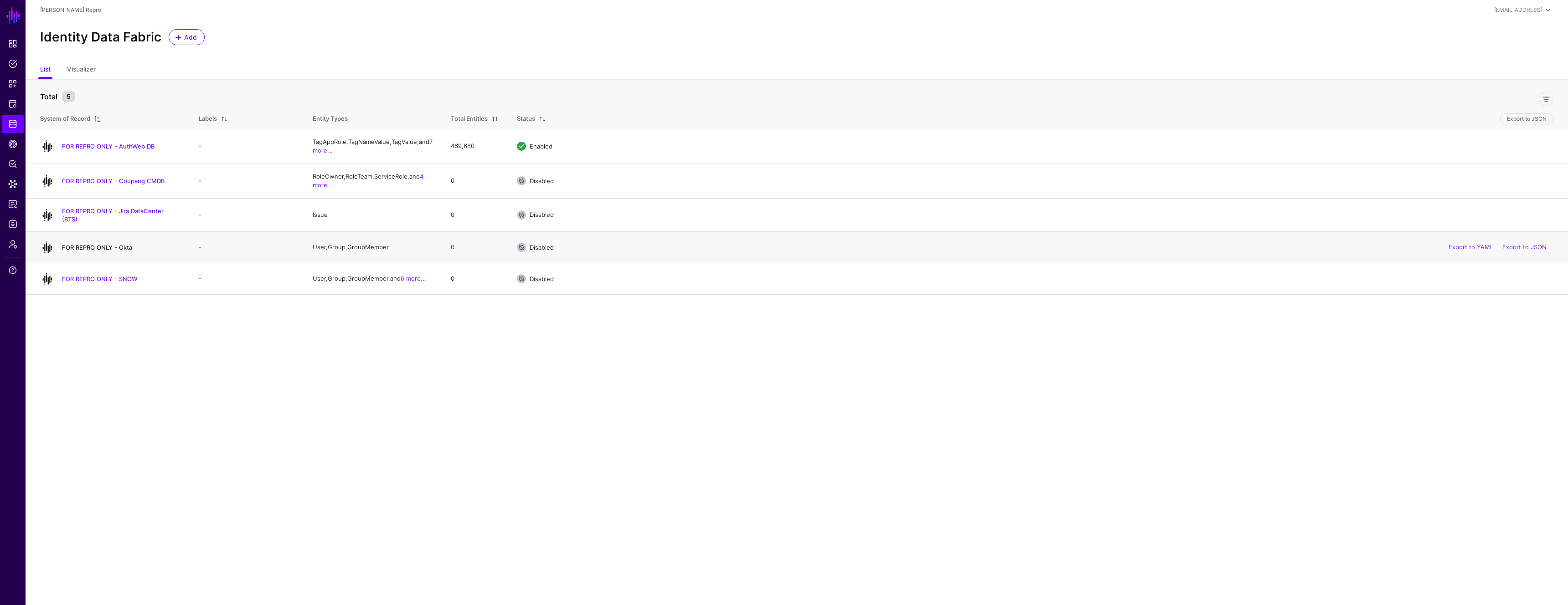
click at [108, 244] on link "FOR REPRO ONLY - Okta" at bounding box center [97, 248] width 70 height 7
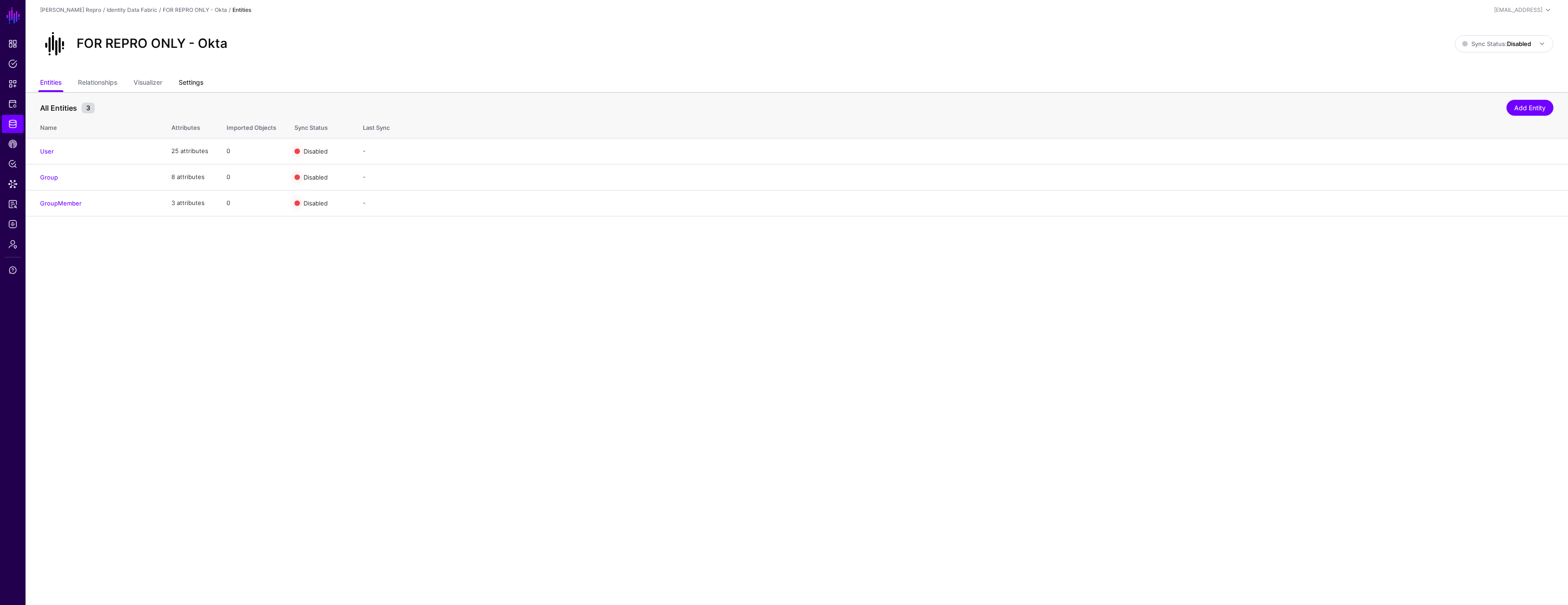
click at [198, 79] on link "Settings" at bounding box center [191, 83] width 24 height 17
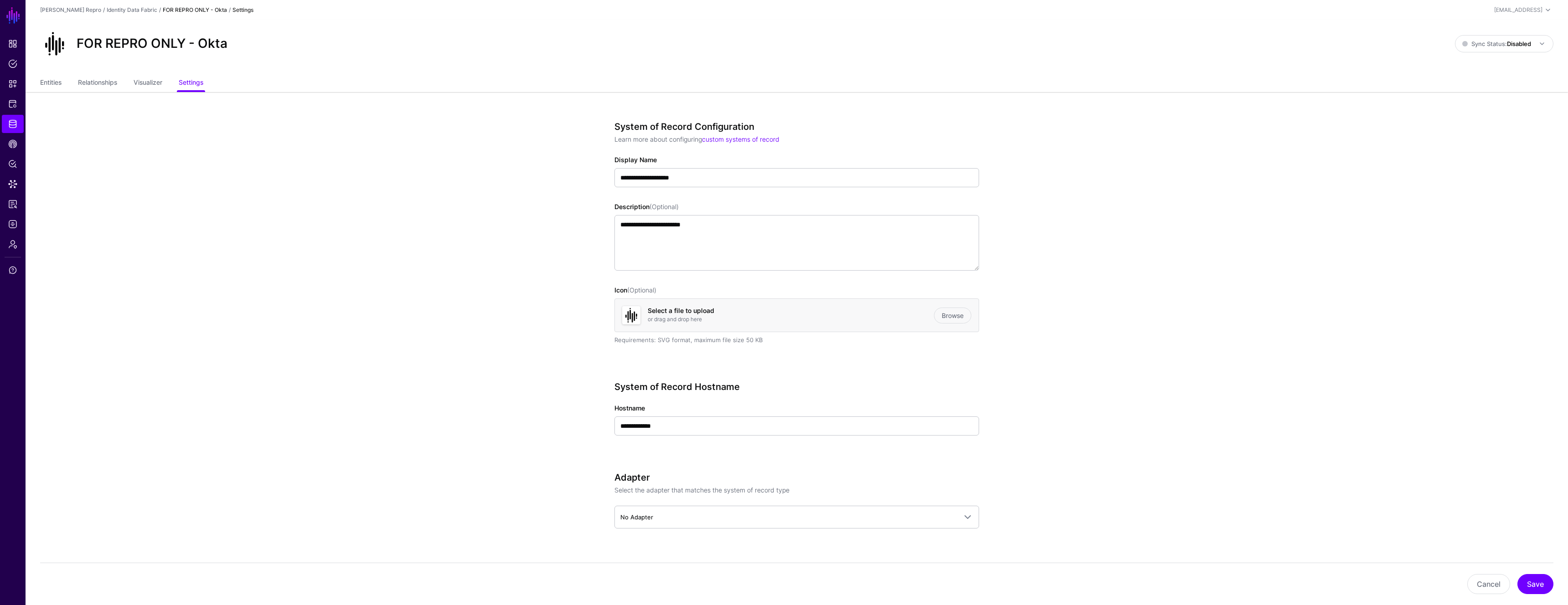
scroll to position [197, 0]
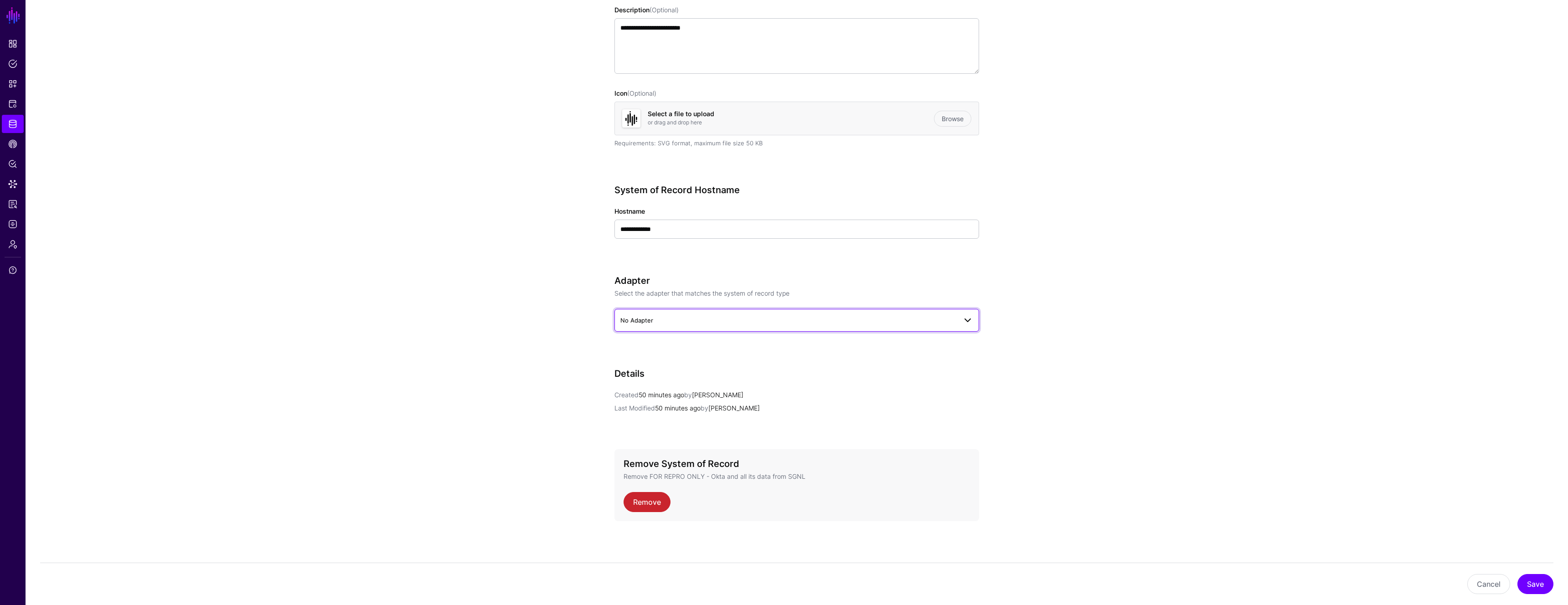
click at [670, 315] on span "No Adapter" at bounding box center [797, 320] width 353 height 11
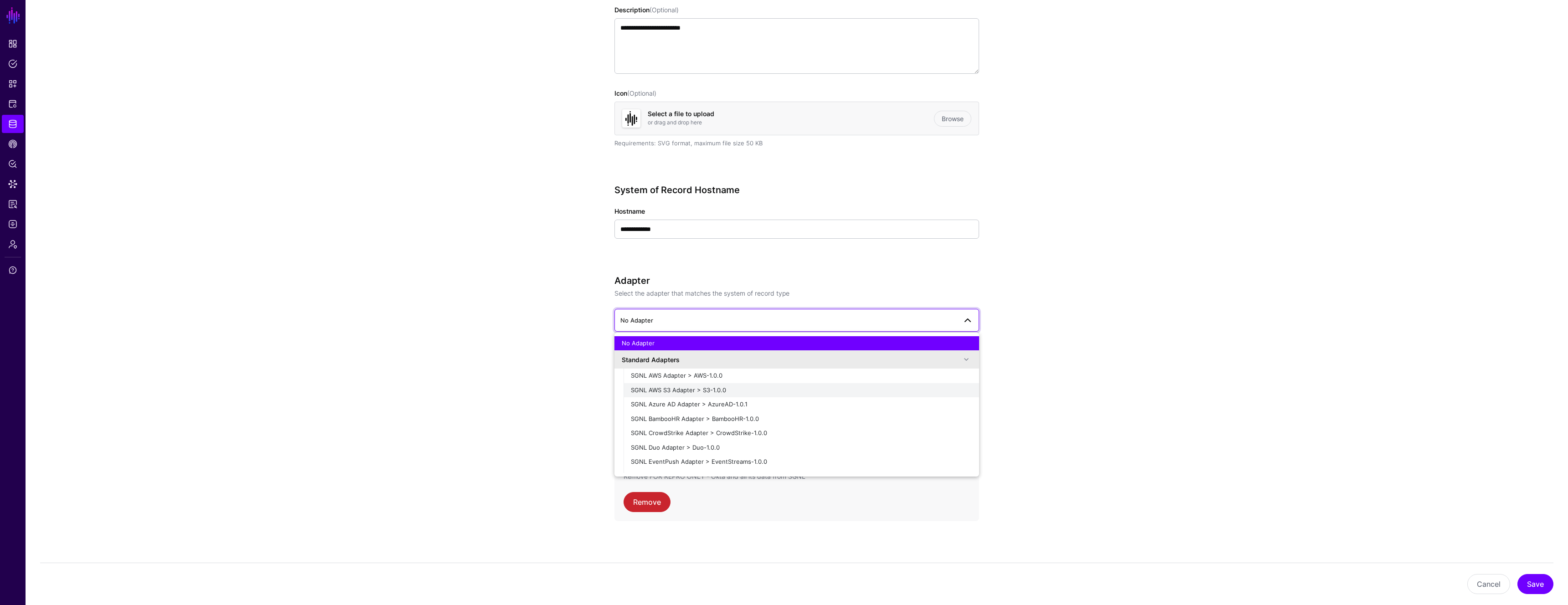
click at [707, 394] on button "SGNL AWS S3 Adapter > S3-1.0.0" at bounding box center [801, 391] width 355 height 15
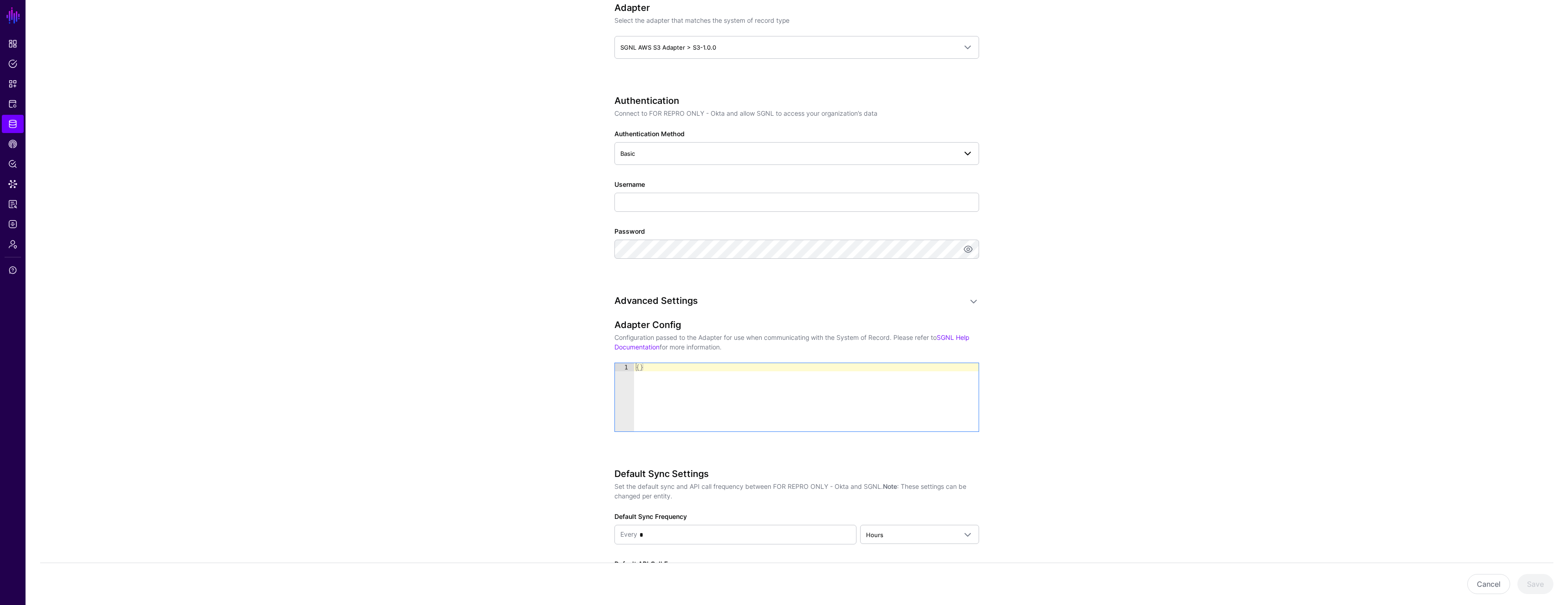
scroll to position [506, 0]
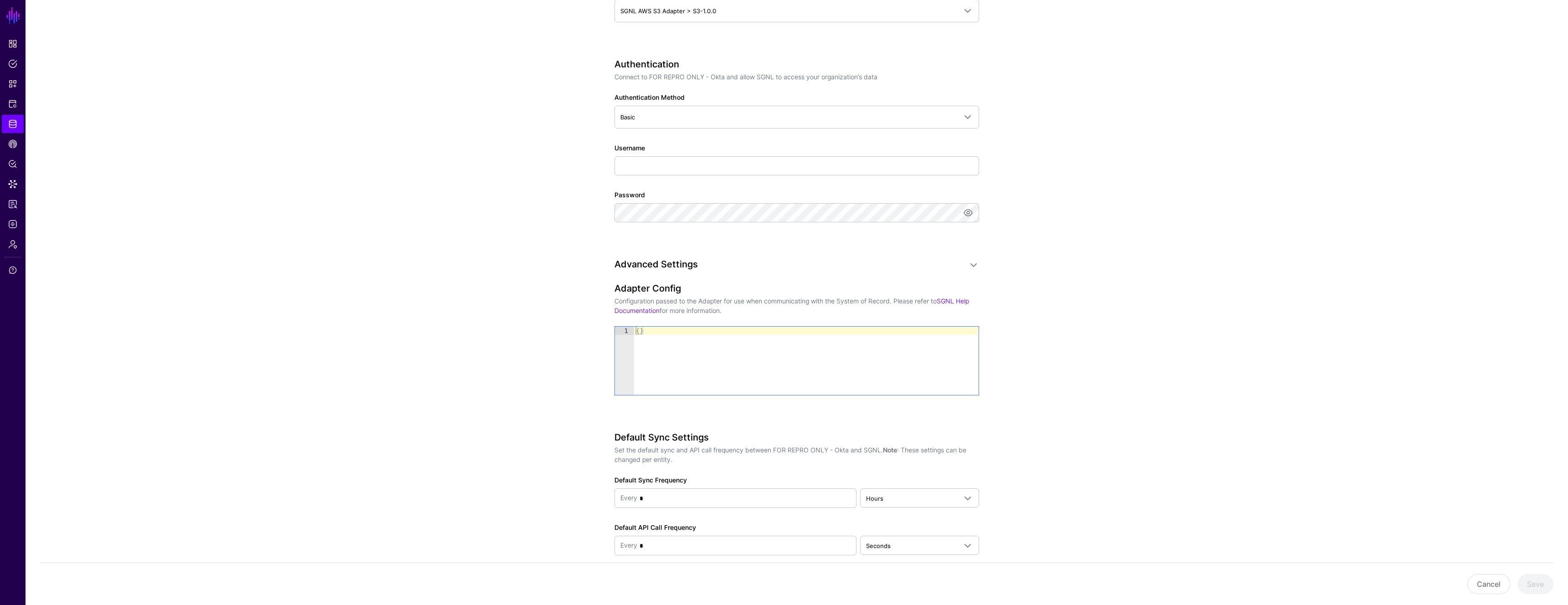
click at [674, 377] on div "{ }" at bounding box center [807, 369] width 345 height 85
paste textarea "Cursor at row 1"
type textarea "*"
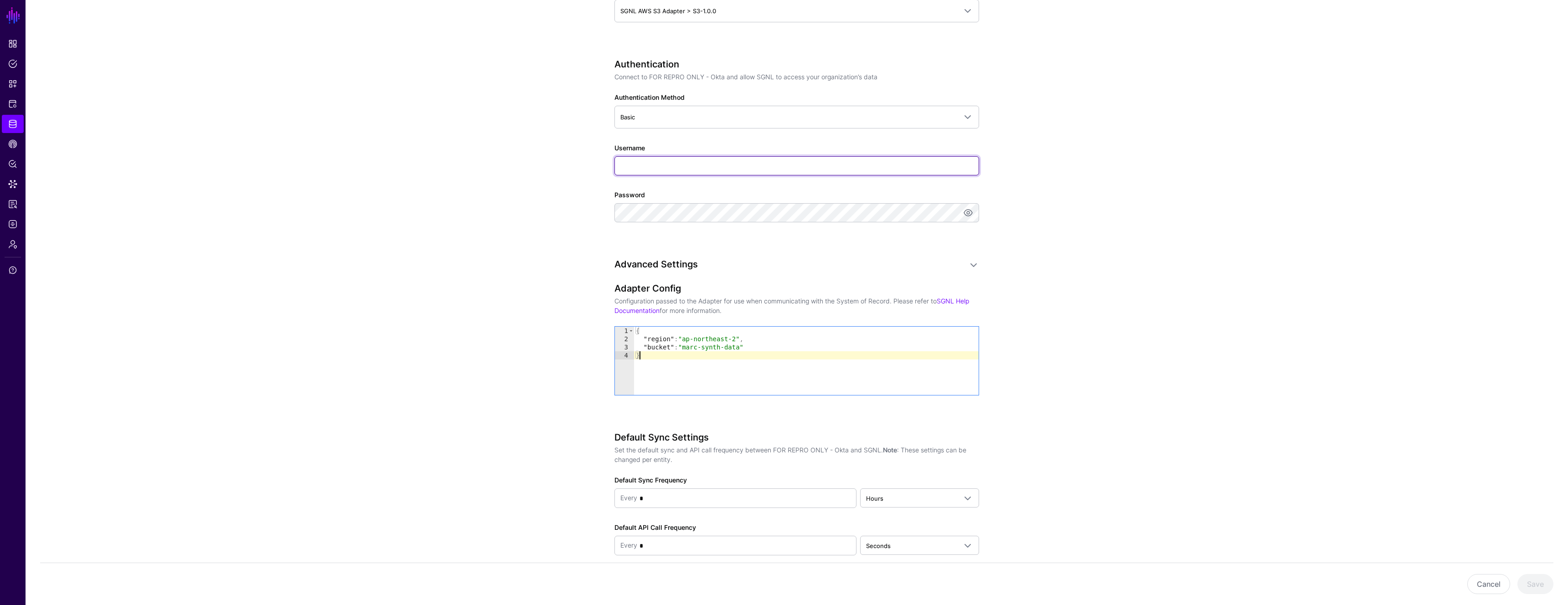
click at [656, 161] on input "Username" at bounding box center [796, 166] width 365 height 19
paste input "**********"
type input "**********"
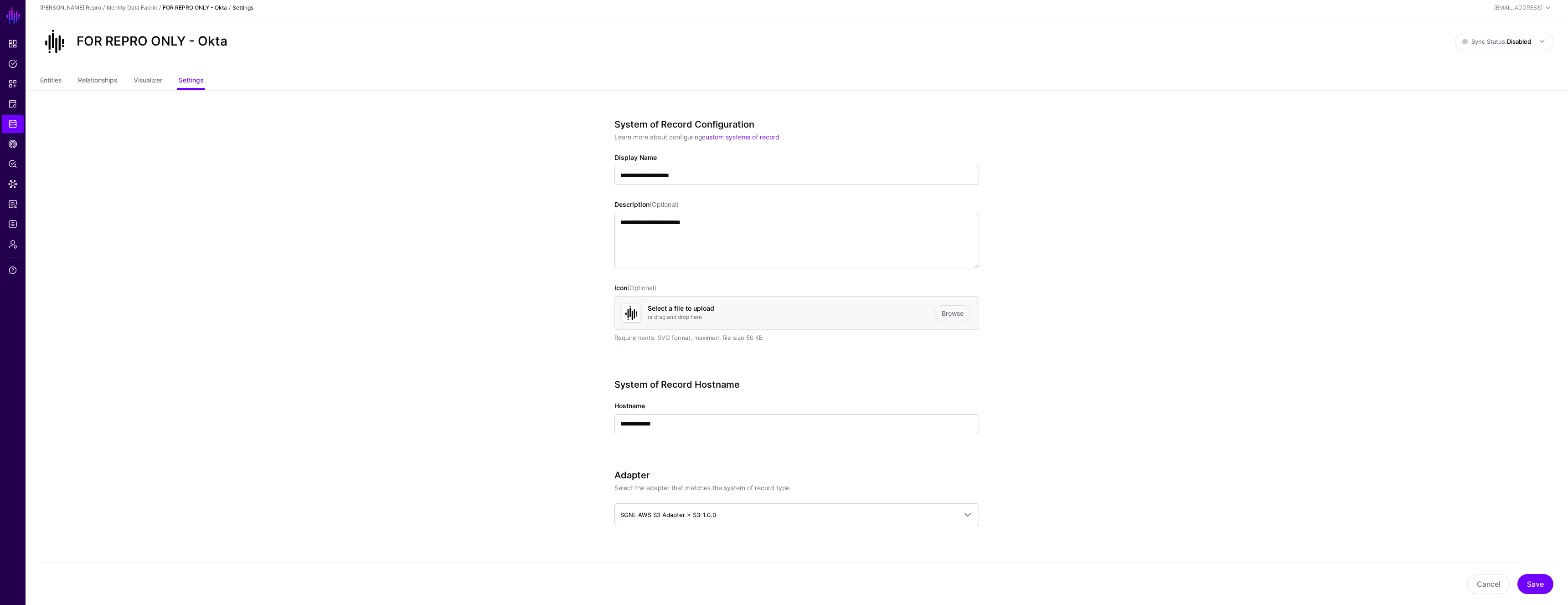
scroll to position [0, 0]
click at [1544, 590] on button "Save" at bounding box center [1535, 584] width 36 height 20
click at [44, 80] on link "Entities" at bounding box center [51, 83] width 21 height 17
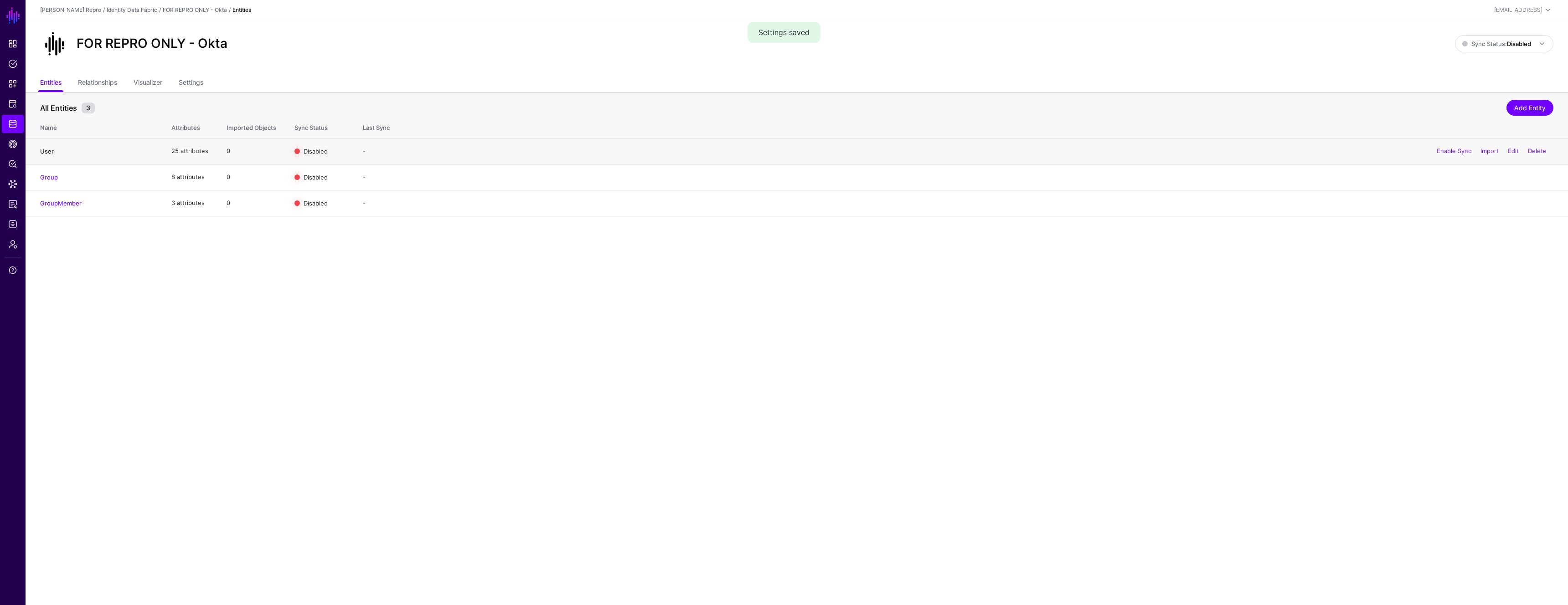
click at [46, 148] on link "User" at bounding box center [47, 152] width 13 height 7
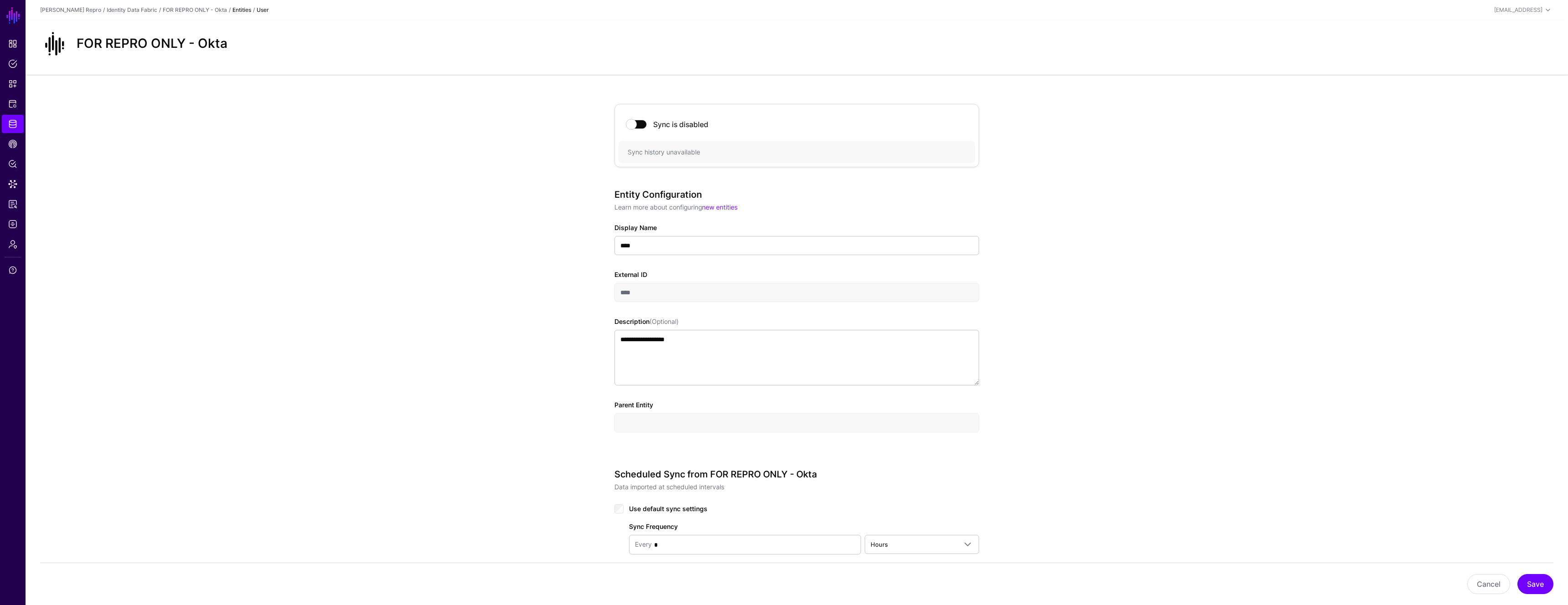
click at [1315, 405] on div "**********" at bounding box center [797, 540] width 1542 height 931
click at [640, 131] on div "Sync is disabled" at bounding box center [797, 124] width 357 height 33
click at [636, 124] on span at bounding box center [637, 124] width 20 height 9
click at [1529, 580] on button "Save" at bounding box center [1535, 584] width 36 height 20
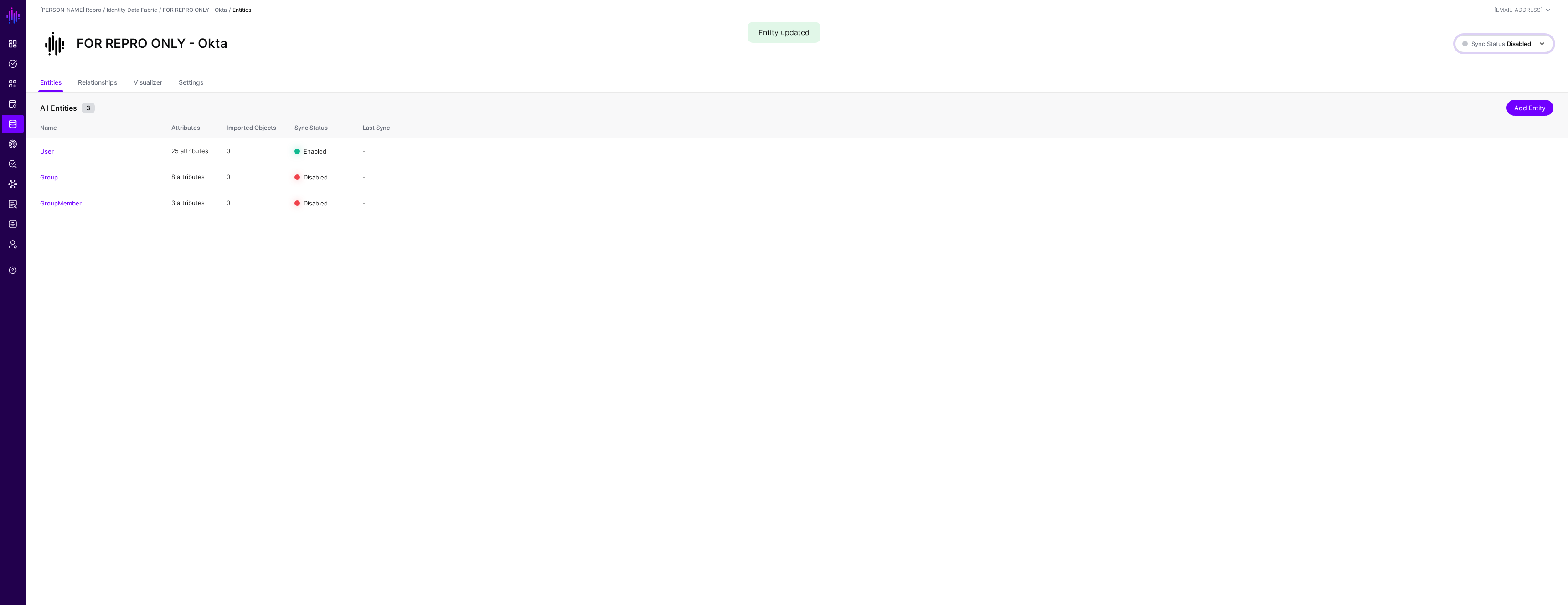
click at [1469, 43] on span "Sync Status: Disabled" at bounding box center [1496, 44] width 69 height 7
click at [1444, 75] on span "Enabled Syncing active for all configured entities that are enabled" at bounding box center [1494, 74] width 103 height 30
click at [94, 81] on link "Relationships" at bounding box center [97, 83] width 39 height 17
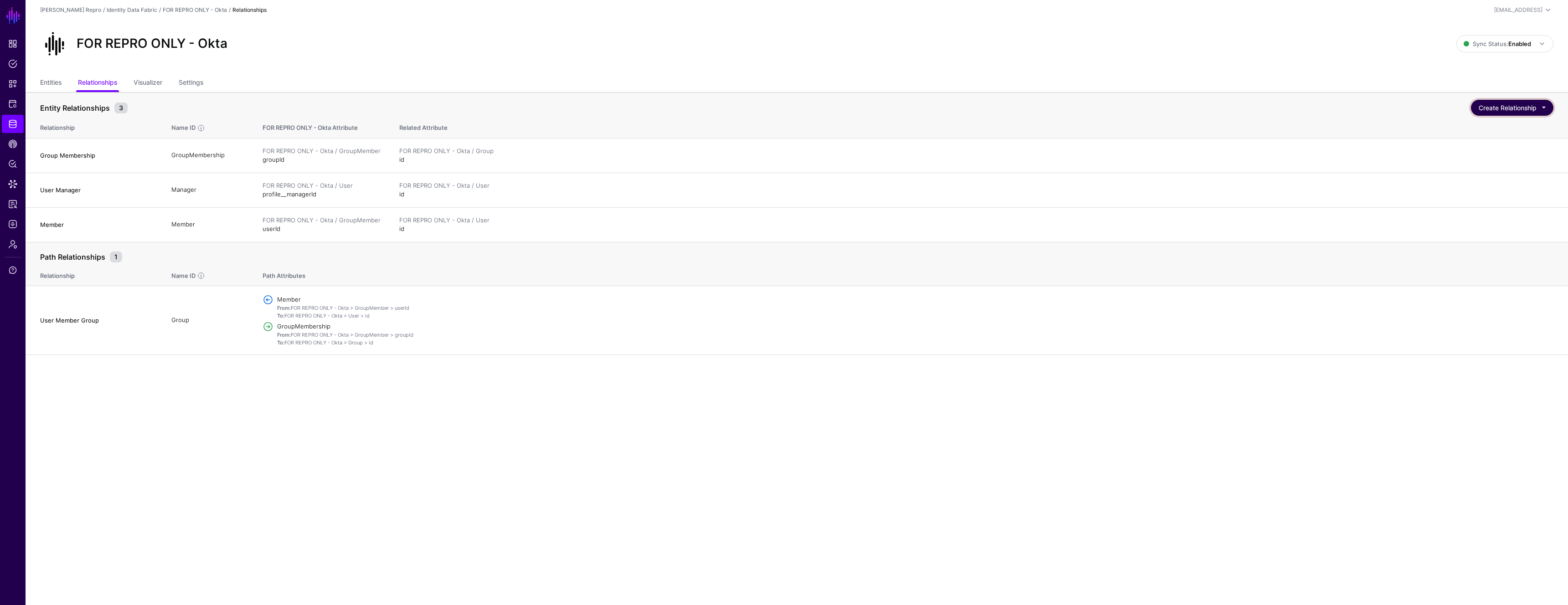
click at [1499, 109] on button "Create Relationship" at bounding box center [1512, 108] width 83 height 16
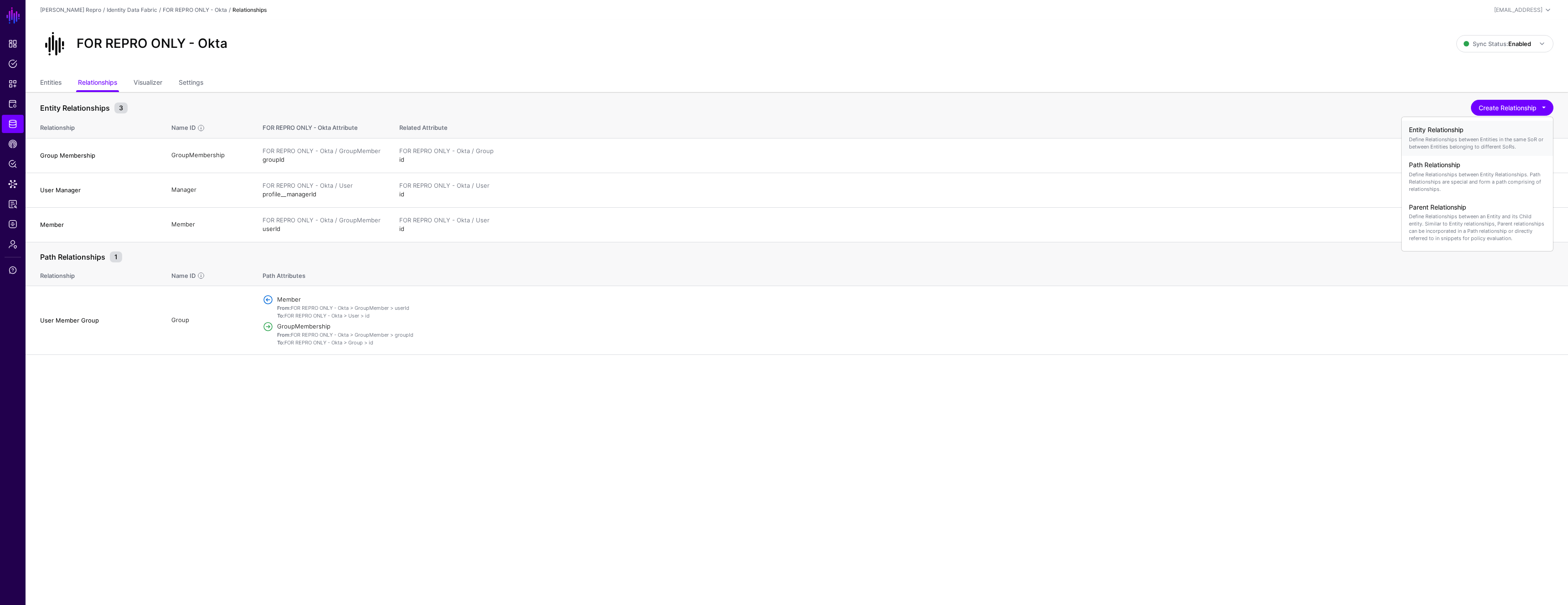
click at [1424, 142] on p "Define Relationships between Entities in the same SoR or between Entities belon…" at bounding box center [1477, 143] width 137 height 15
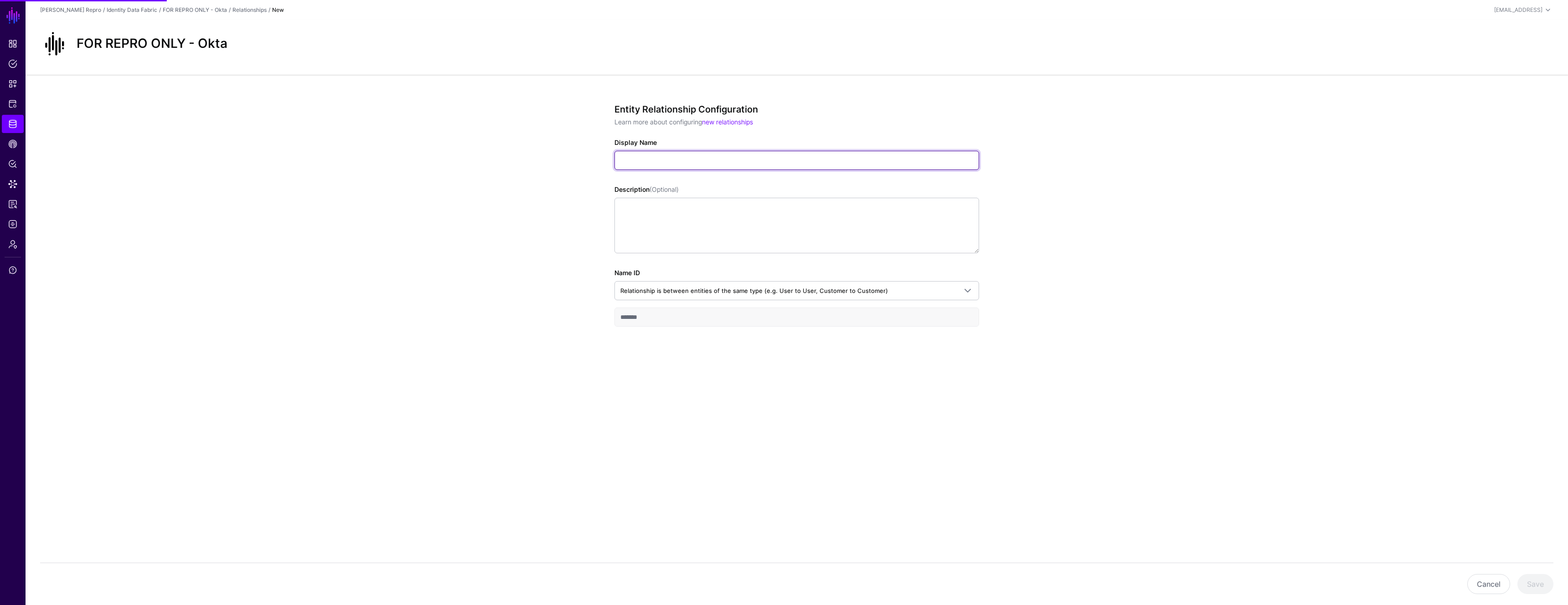
click at [675, 158] on input "Display Name" at bounding box center [796, 160] width 365 height 19
type input "**********"
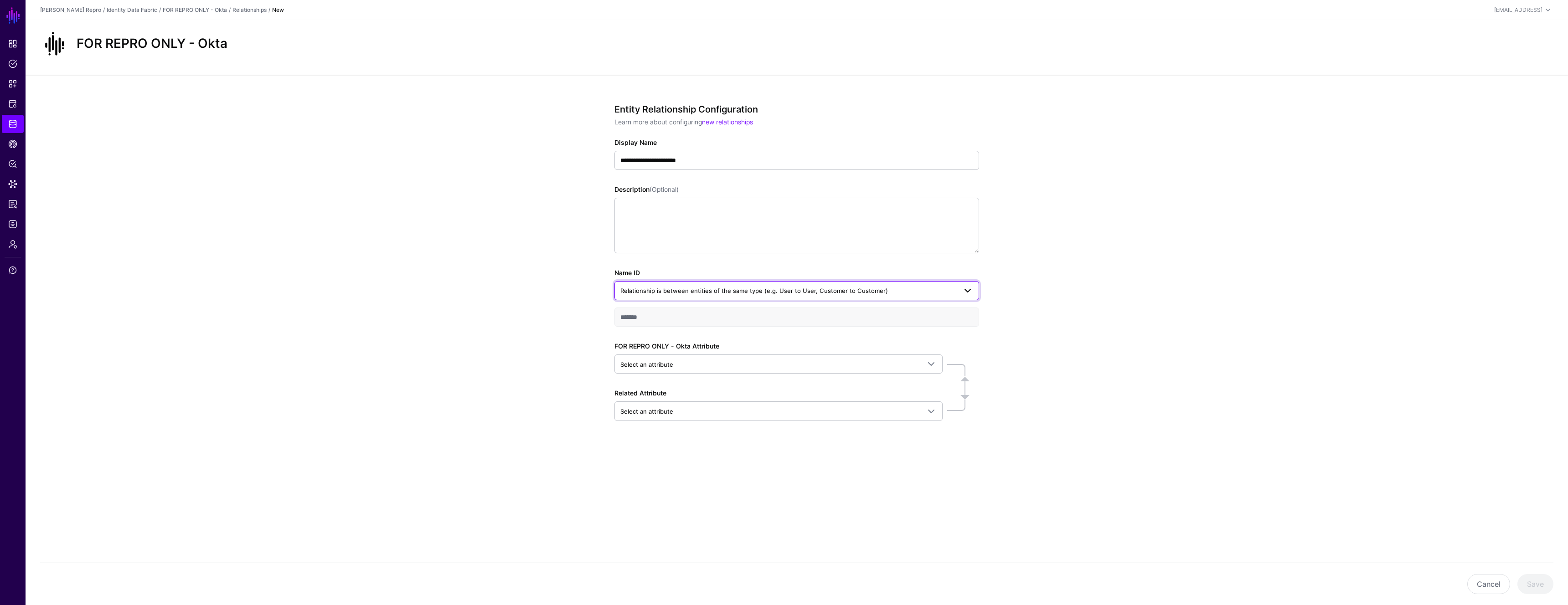
click at [683, 292] on span "Relationship is between entities of the same type (e.g. User to User, Customer …" at bounding box center [754, 291] width 268 height 7
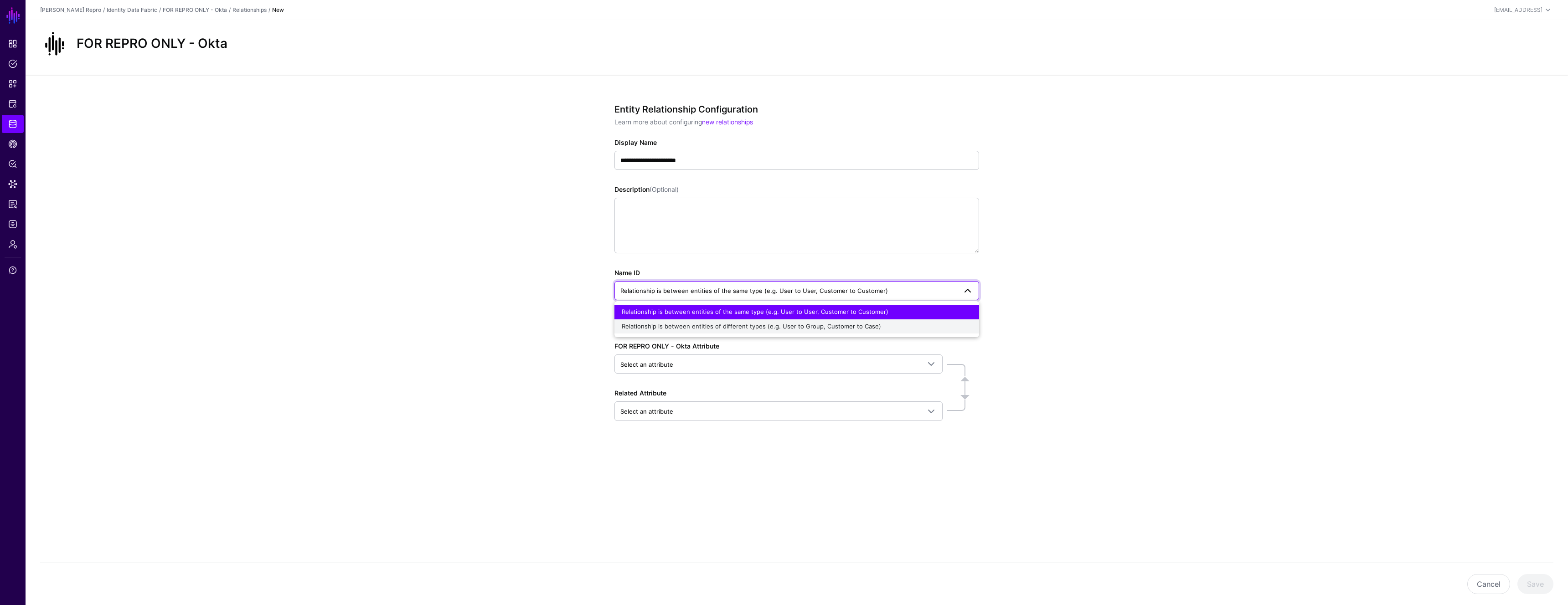
click at [684, 327] on span "Relationship is between entities of different types (e.g. User to Group, Custom…" at bounding box center [751, 326] width 259 height 7
type input "**********"
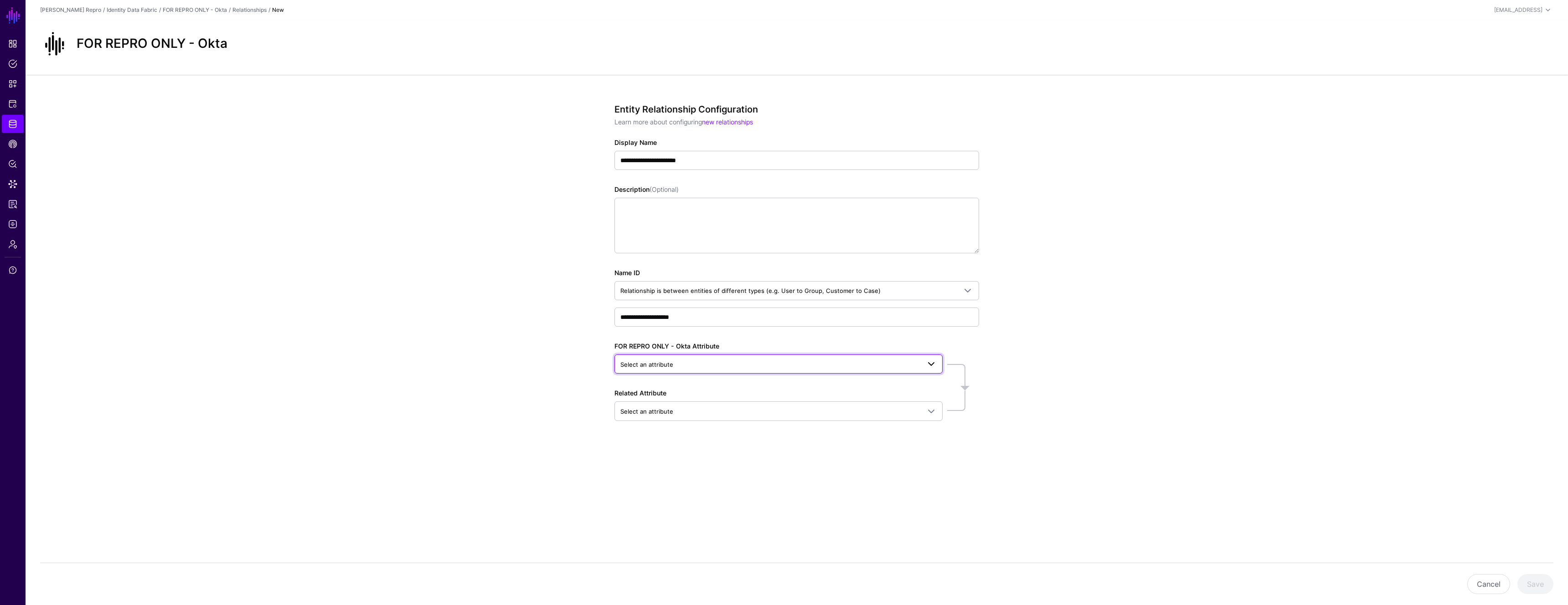
click at [685, 362] on span "Select an attribute" at bounding box center [770, 365] width 300 height 10
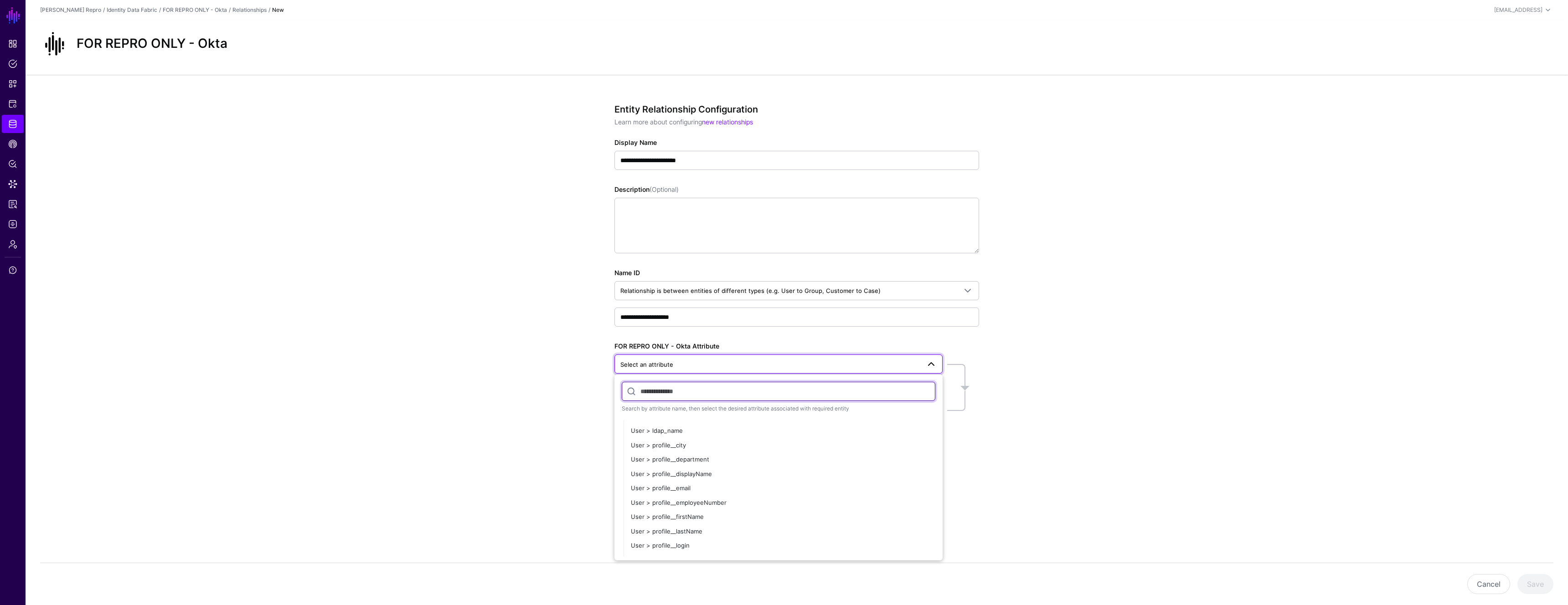
scroll to position [210, 0]
click at [667, 432] on div "User > ldap_name" at bounding box center [783, 436] width 304 height 9
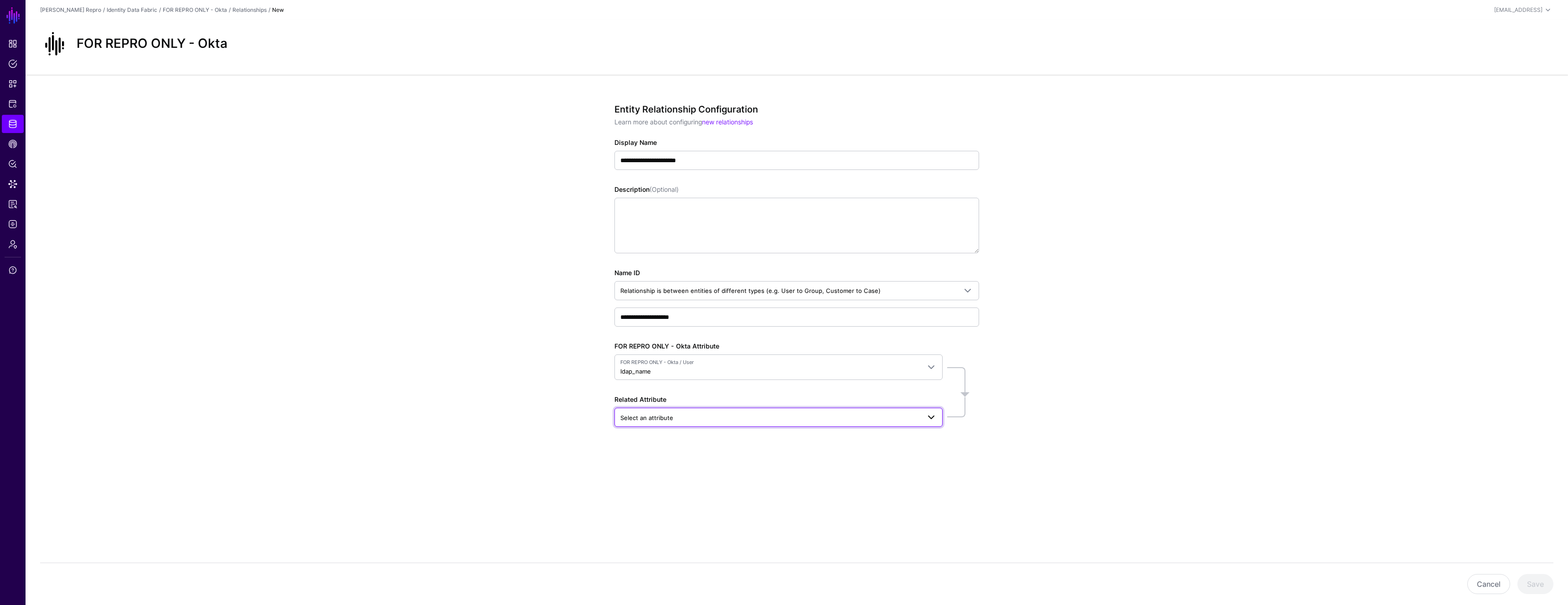
click at [677, 418] on span "Select an attribute" at bounding box center [770, 418] width 300 height 10
click at [681, 532] on span "AppRoleUser > user_id" at bounding box center [663, 531] width 66 height 7
click at [1538, 584] on button "Save" at bounding box center [1535, 584] width 36 height 20
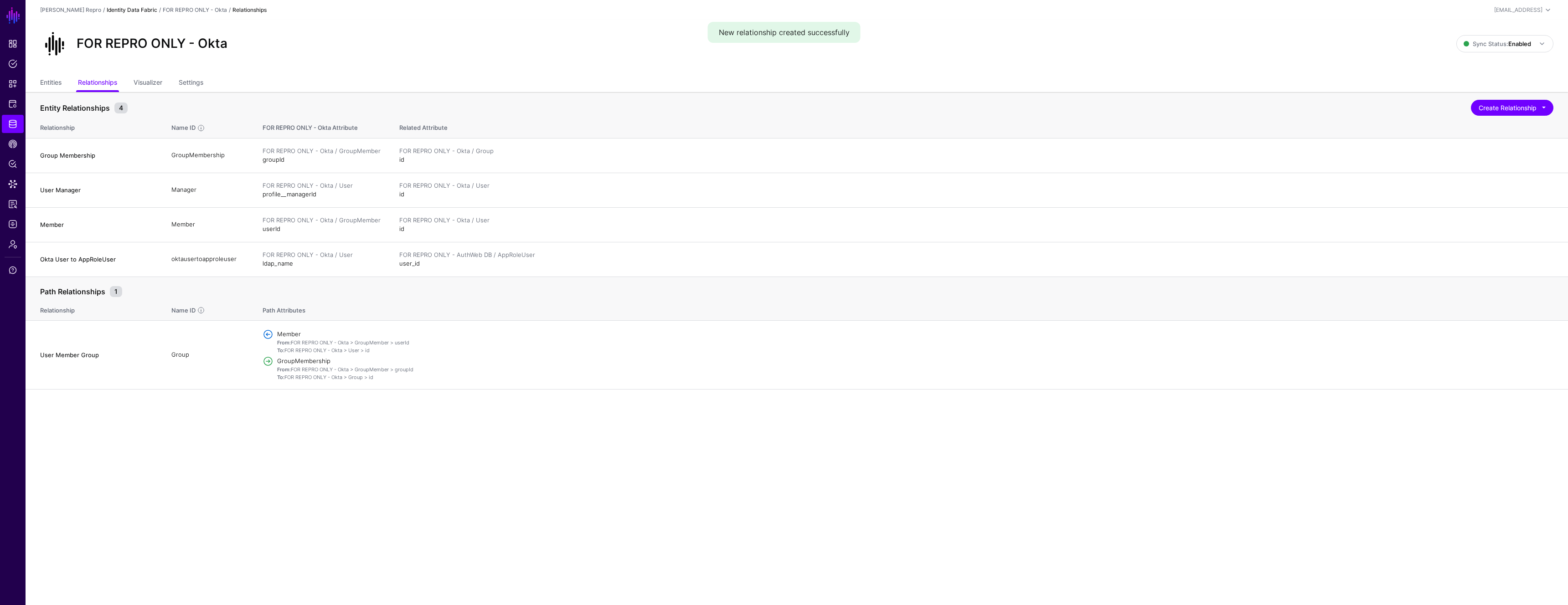
click at [117, 9] on link "Identity Data Fabric" at bounding box center [131, 9] width 51 height 7
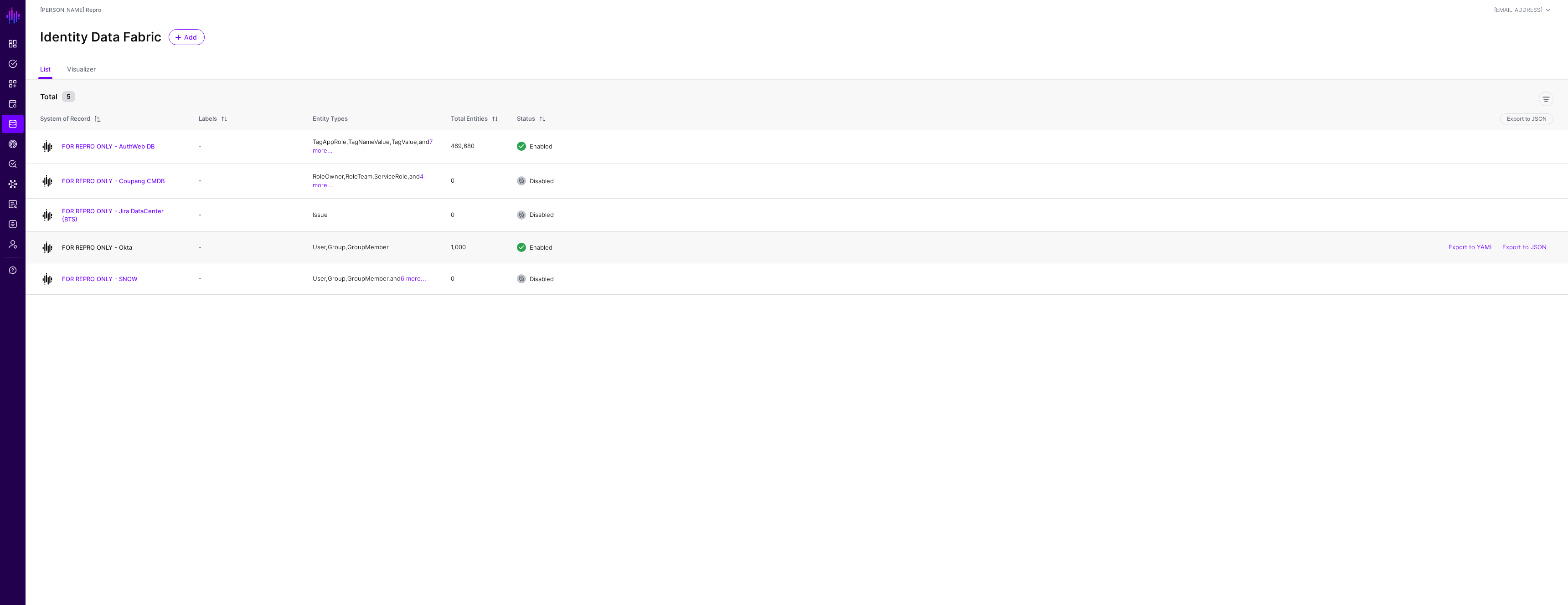
click at [110, 247] on link "FOR REPRO ONLY - Okta" at bounding box center [97, 248] width 70 height 7
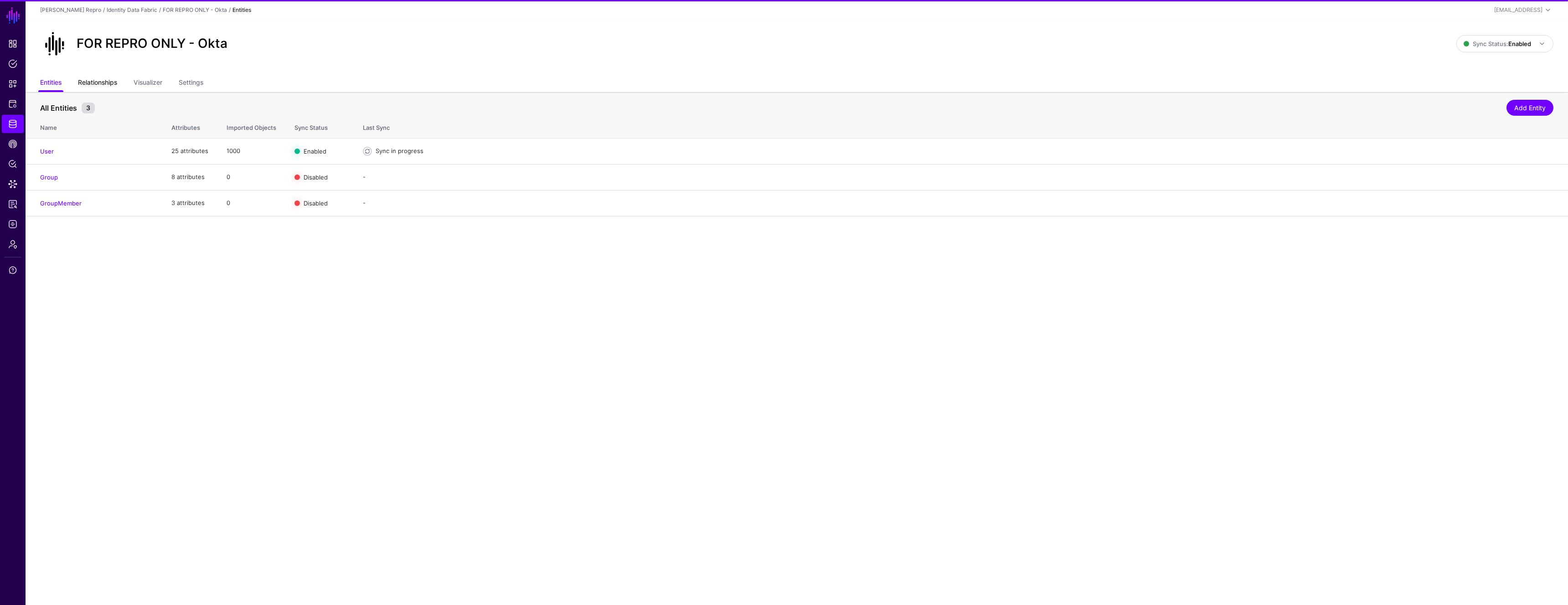
click at [105, 85] on link "Relationships" at bounding box center [97, 83] width 39 height 17
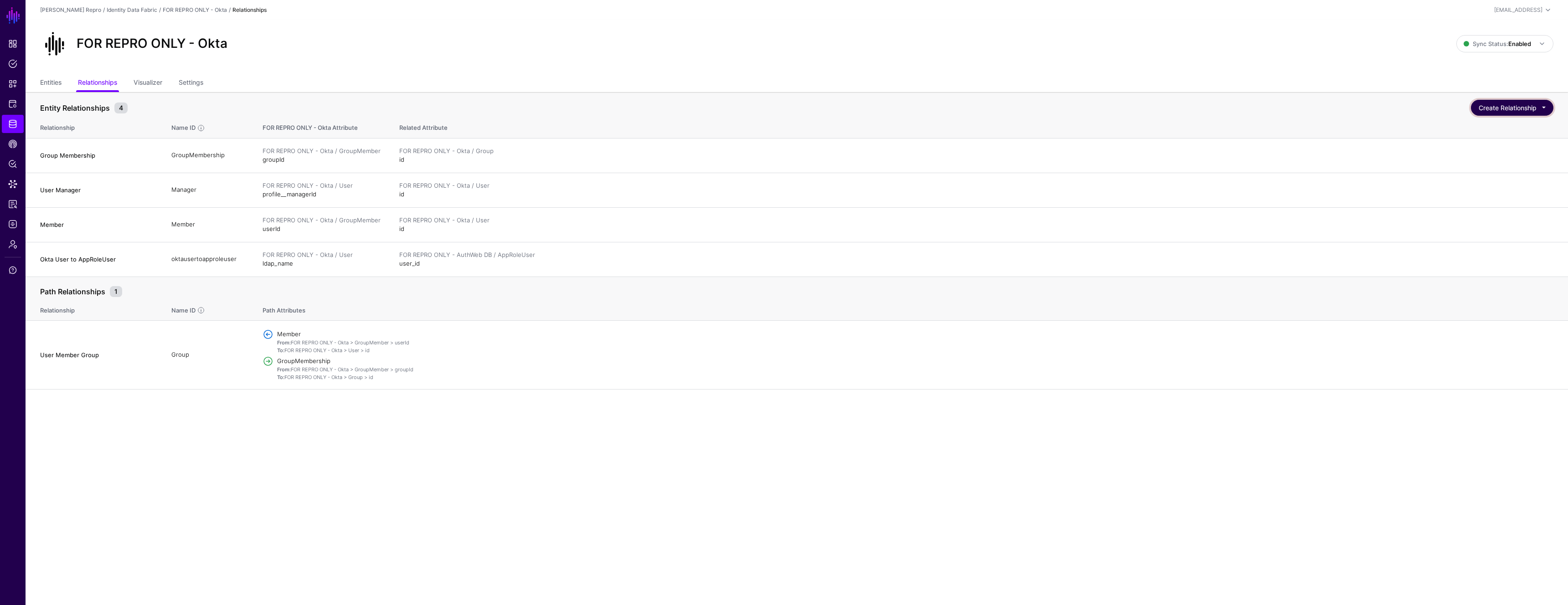
click at [1545, 105] on button "Create Relationship" at bounding box center [1512, 108] width 83 height 16
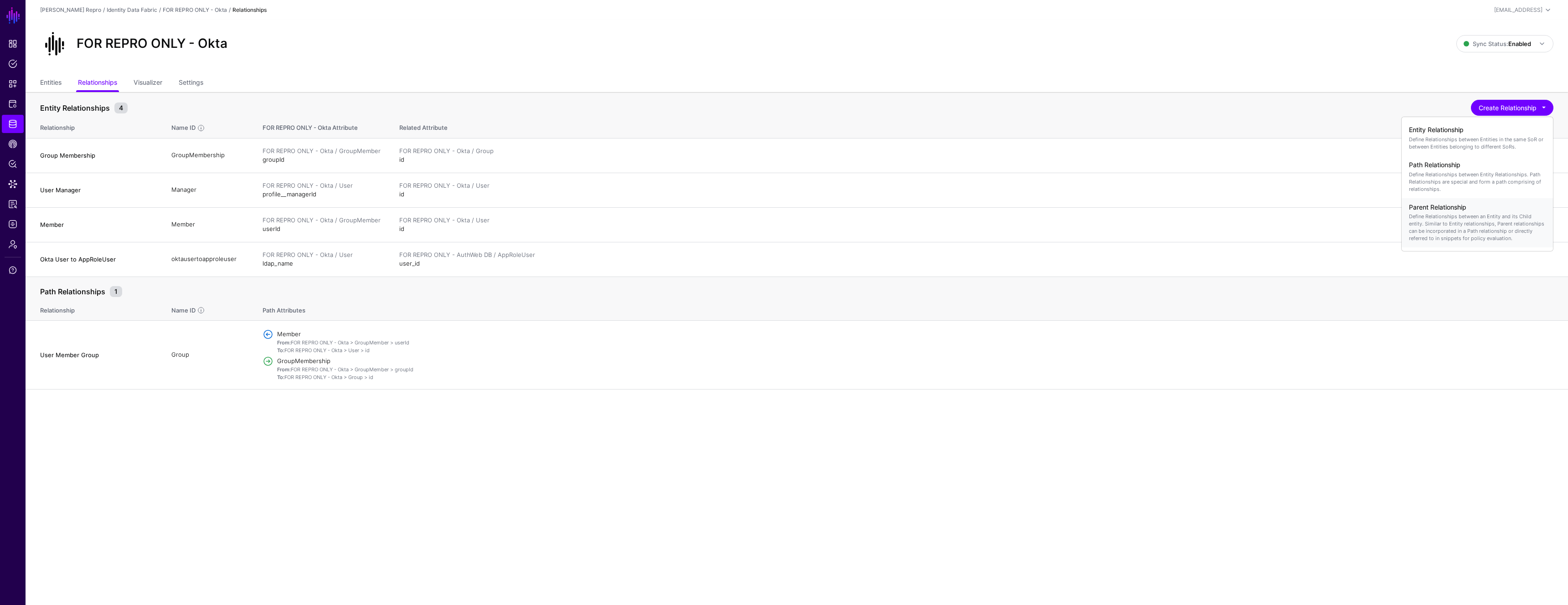
click at [1454, 219] on p "Define Relationships between an Entity and its Child entity. Similar to Entity …" at bounding box center [1477, 228] width 137 height 29
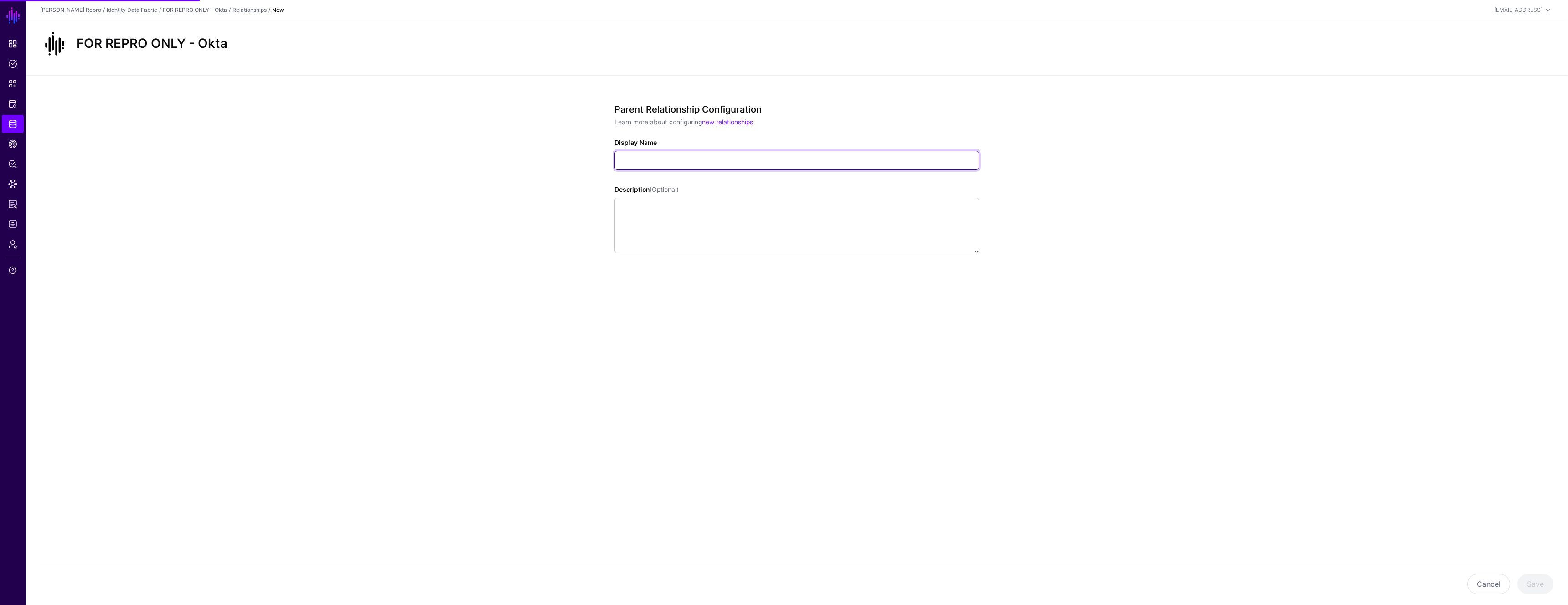
click at [684, 163] on input "Display Name" at bounding box center [796, 160] width 365 height 19
type input "**********"
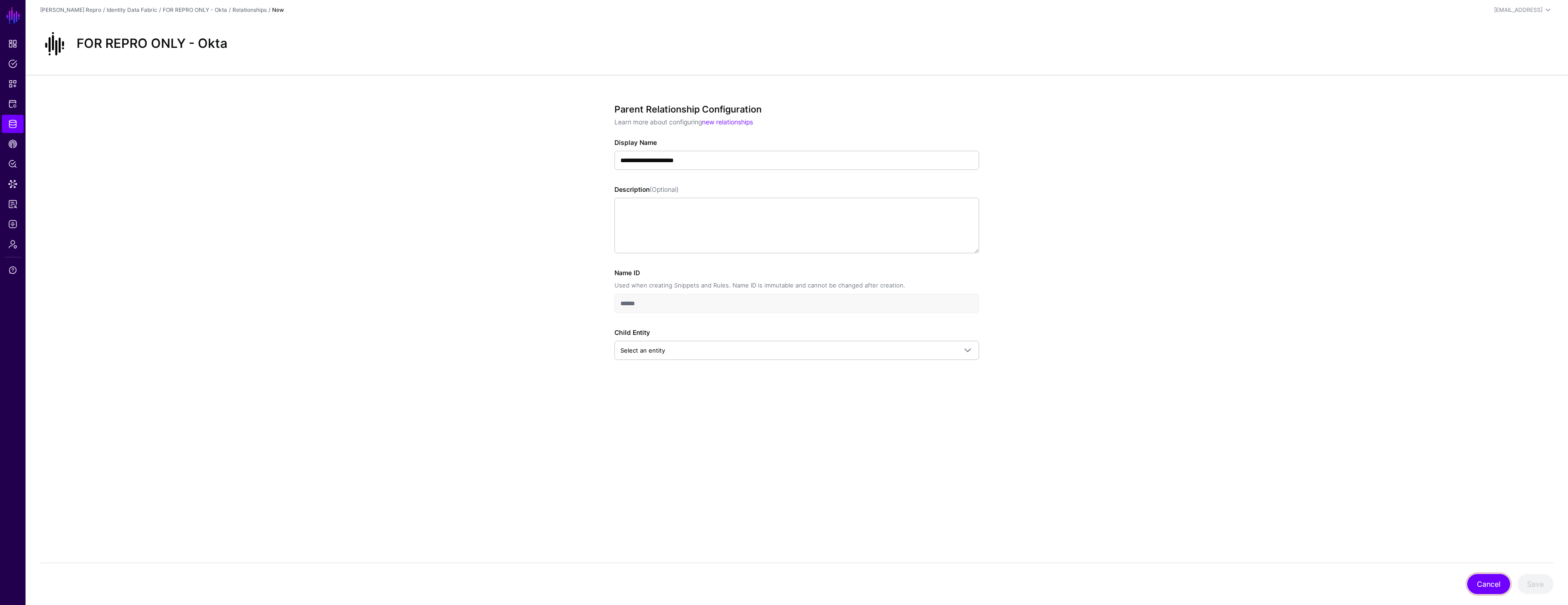
click at [1480, 581] on button "Cancel" at bounding box center [1489, 584] width 43 height 20
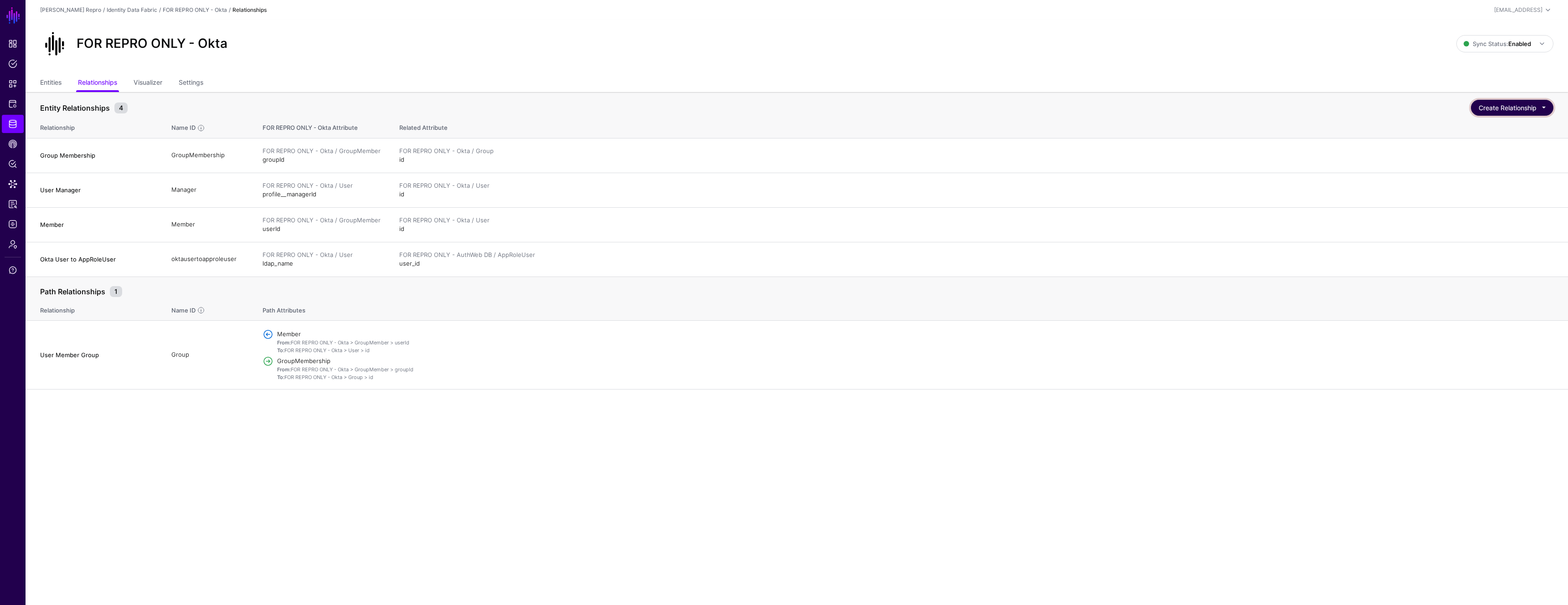
click at [1544, 110] on button "Create Relationship" at bounding box center [1512, 108] width 83 height 16
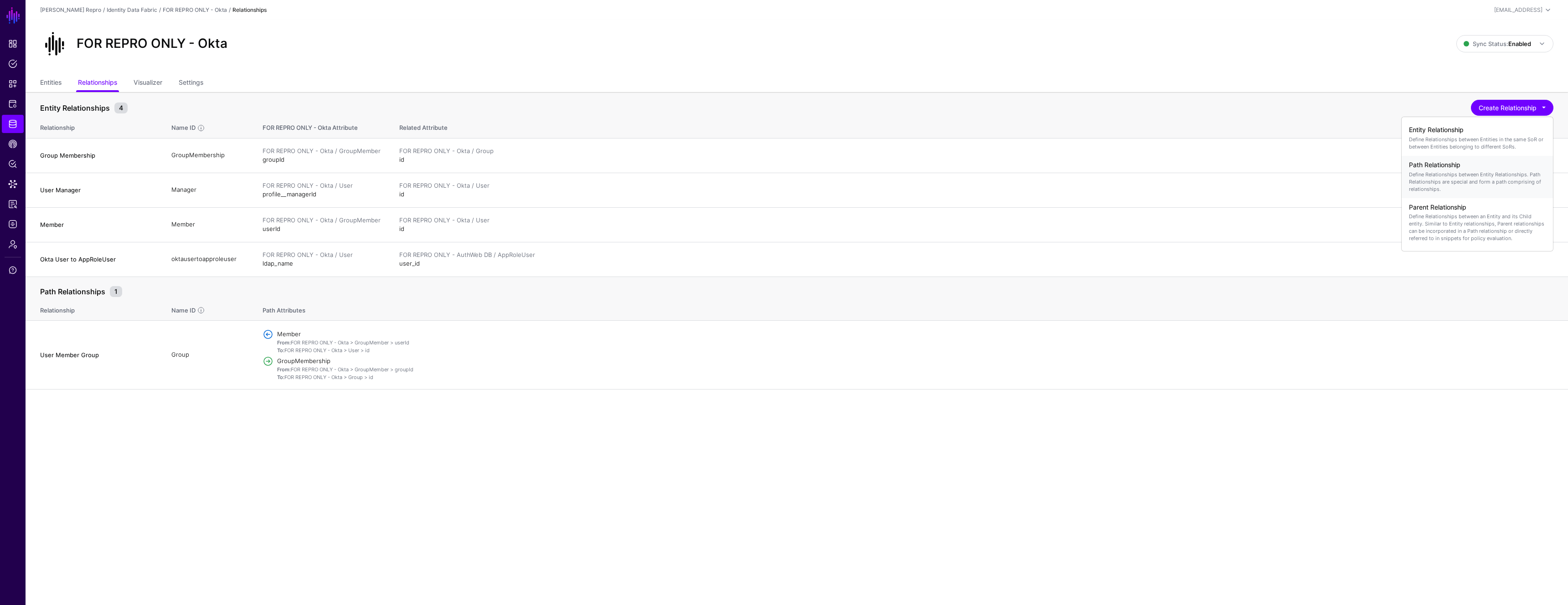
click at [1476, 174] on p "Define Relationships between Entity Relationships. Path Relationships are speci…" at bounding box center [1477, 182] width 137 height 22
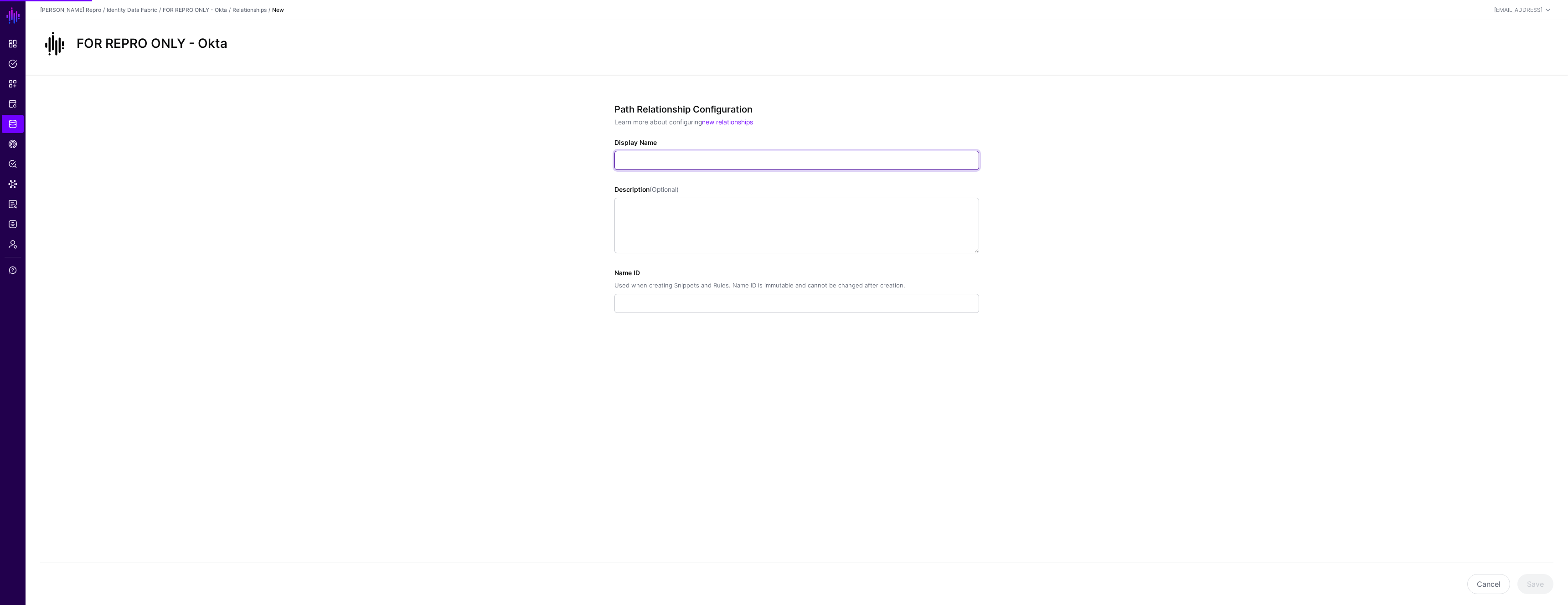
click at [746, 164] on input "Display Name" at bounding box center [796, 160] width 365 height 19
type input "**********"
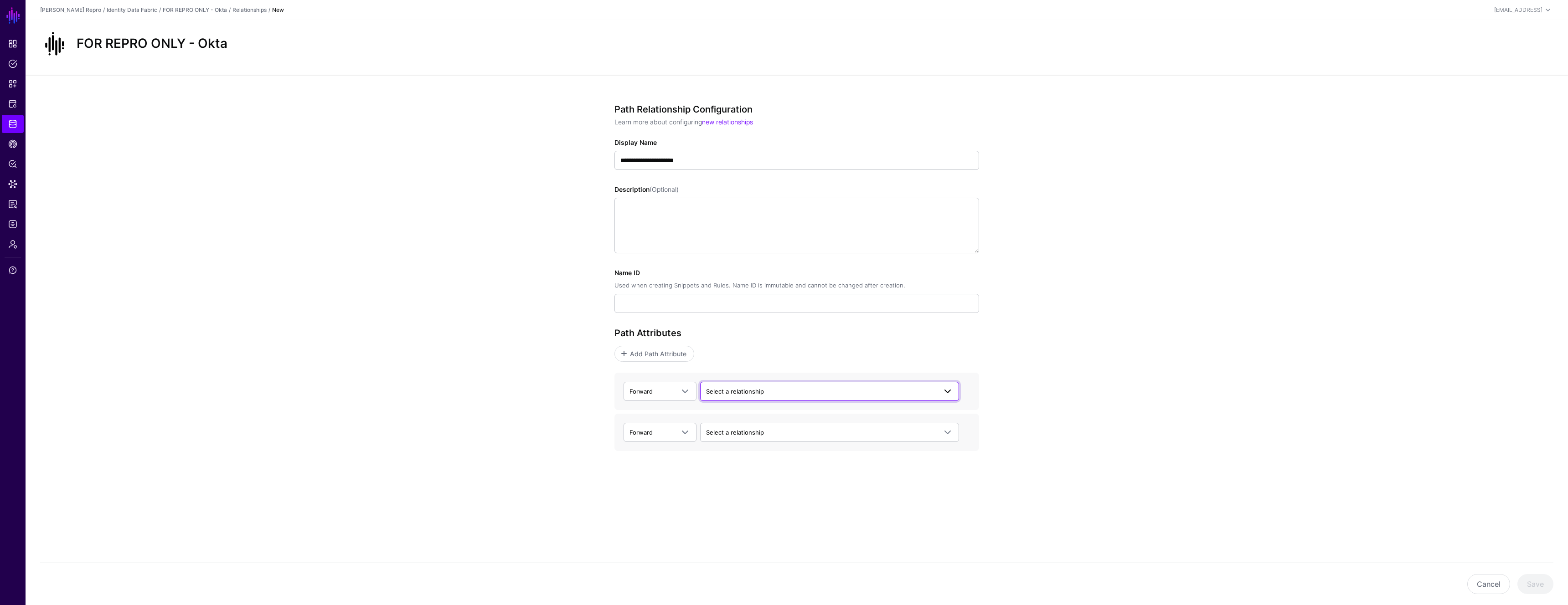
type input "**********"
click at [716, 394] on span "Select a relationship" at bounding box center [735, 391] width 58 height 7
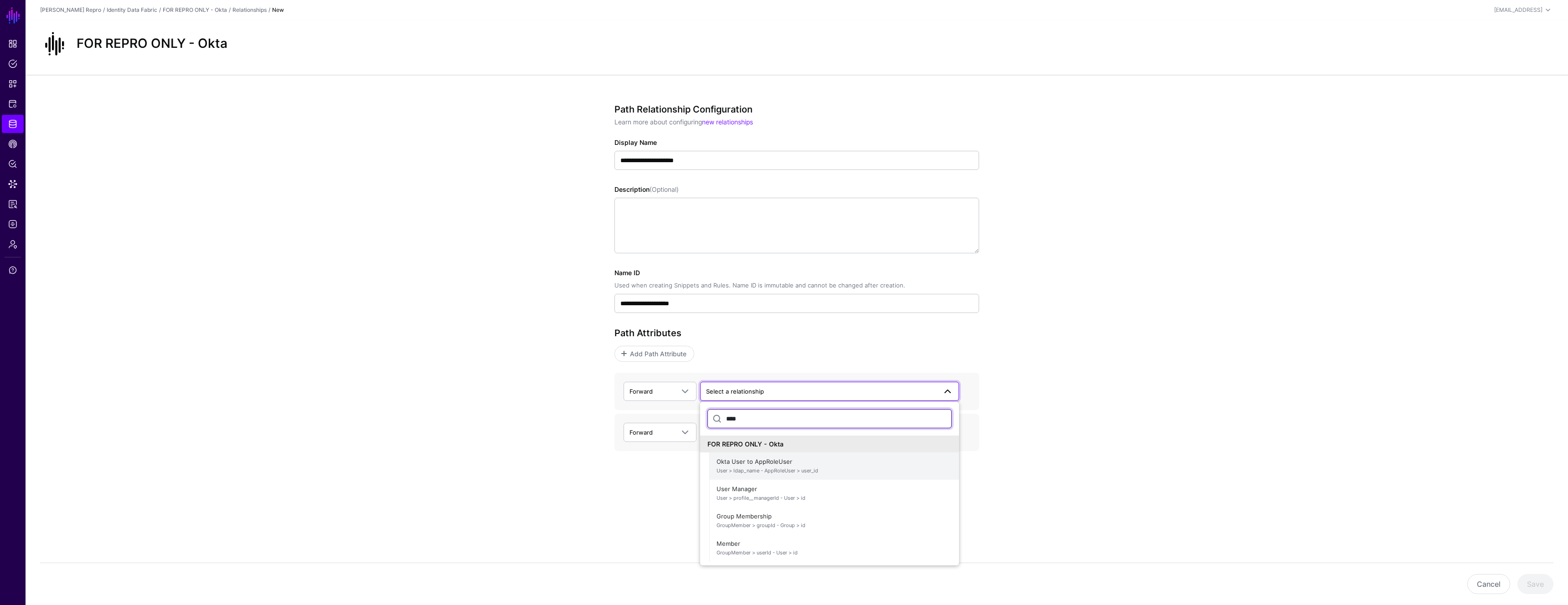
type input "****"
click at [773, 475] on span "Okta User to AppRoleUser User > ldap_name - AppRoleUser > user_id" at bounding box center [834, 466] width 235 height 22
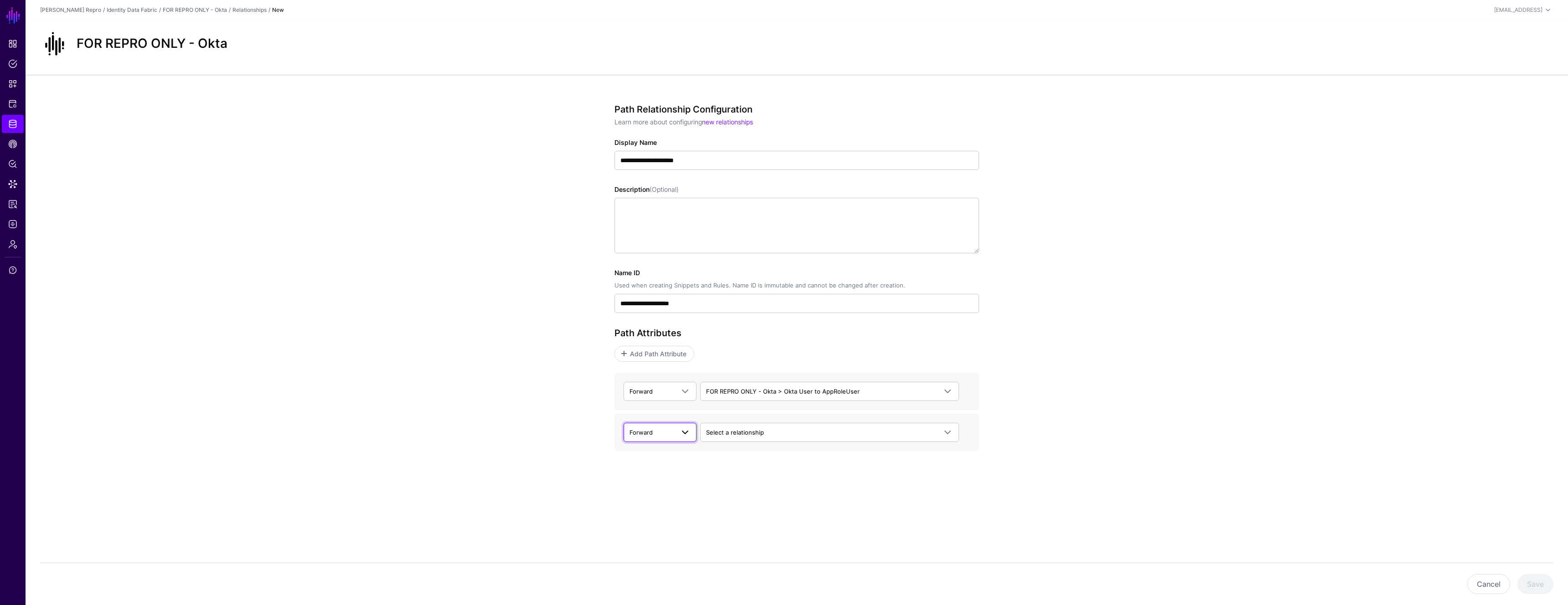
click at [675, 439] on link "Forward" at bounding box center [660, 432] width 73 height 19
click at [673, 467] on div "Backward" at bounding box center [660, 468] width 58 height 9
click at [743, 440] on link "Select a relationship" at bounding box center [829, 432] width 259 height 19
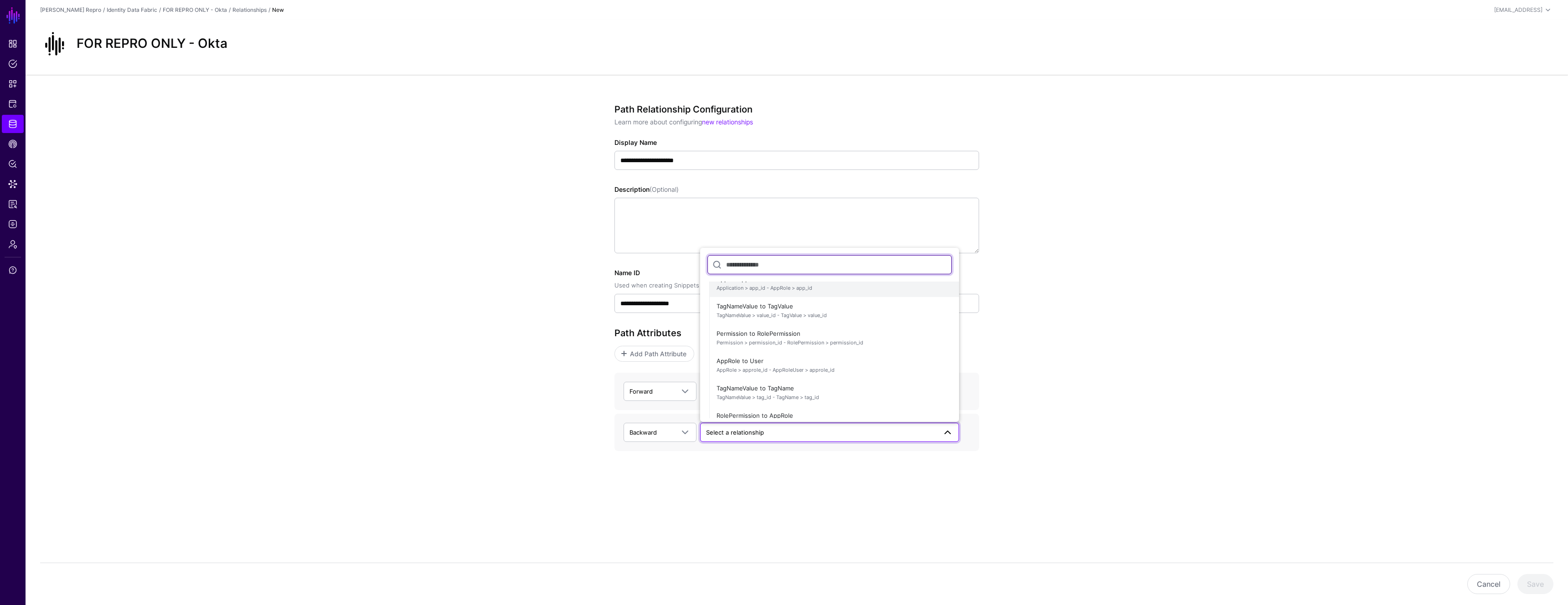
scroll to position [32, 0]
click at [833, 360] on span "AppRole to User AppRole > approle_id - AppRoleUser > approle_id" at bounding box center [834, 363] width 235 height 22
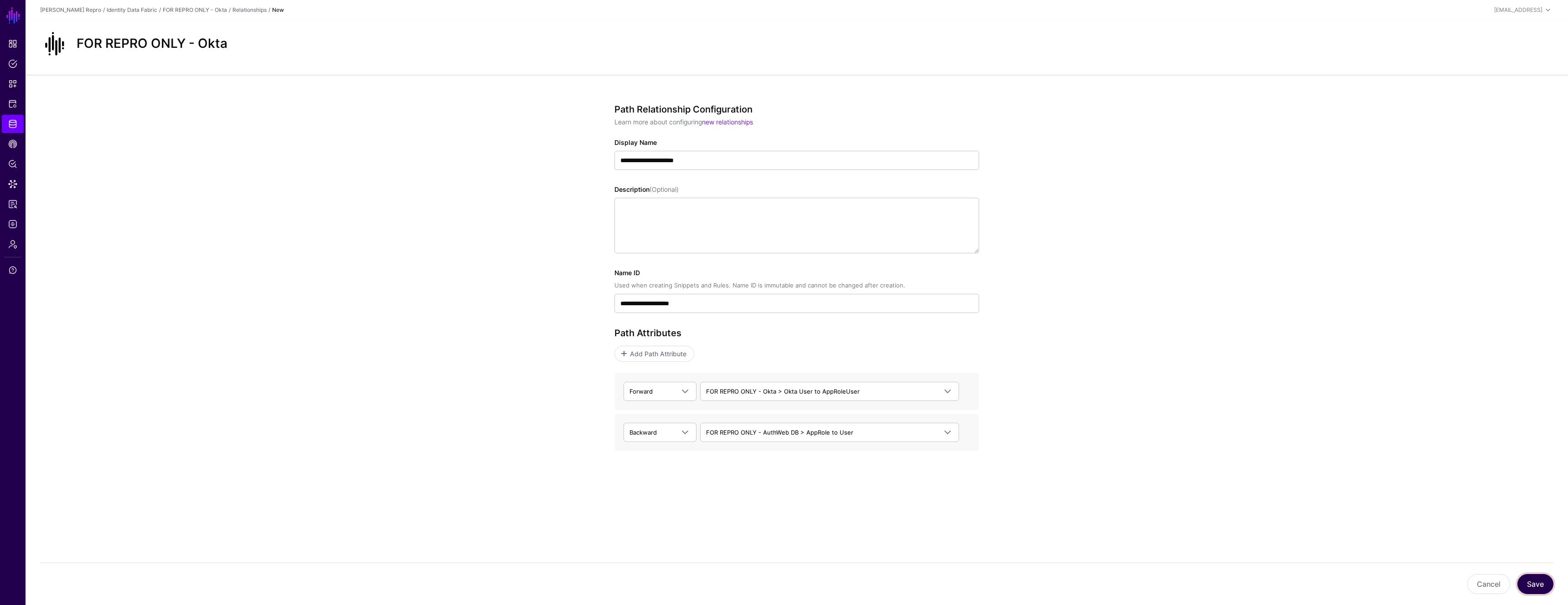
click at [1535, 582] on button "Save" at bounding box center [1535, 584] width 36 height 20
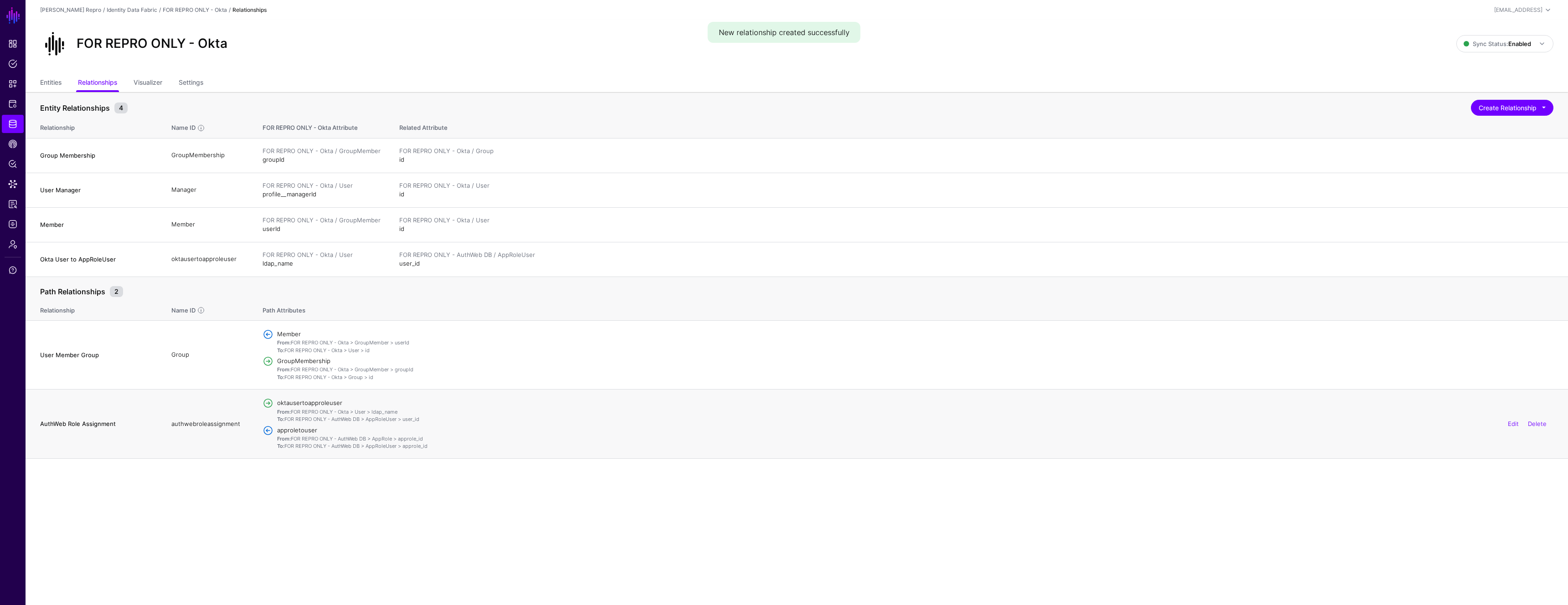
click at [1547, 428] on div "Edit Delete" at bounding box center [1527, 424] width 52 height 23
click at [1538, 425] on link "Delete" at bounding box center [1537, 424] width 19 height 7
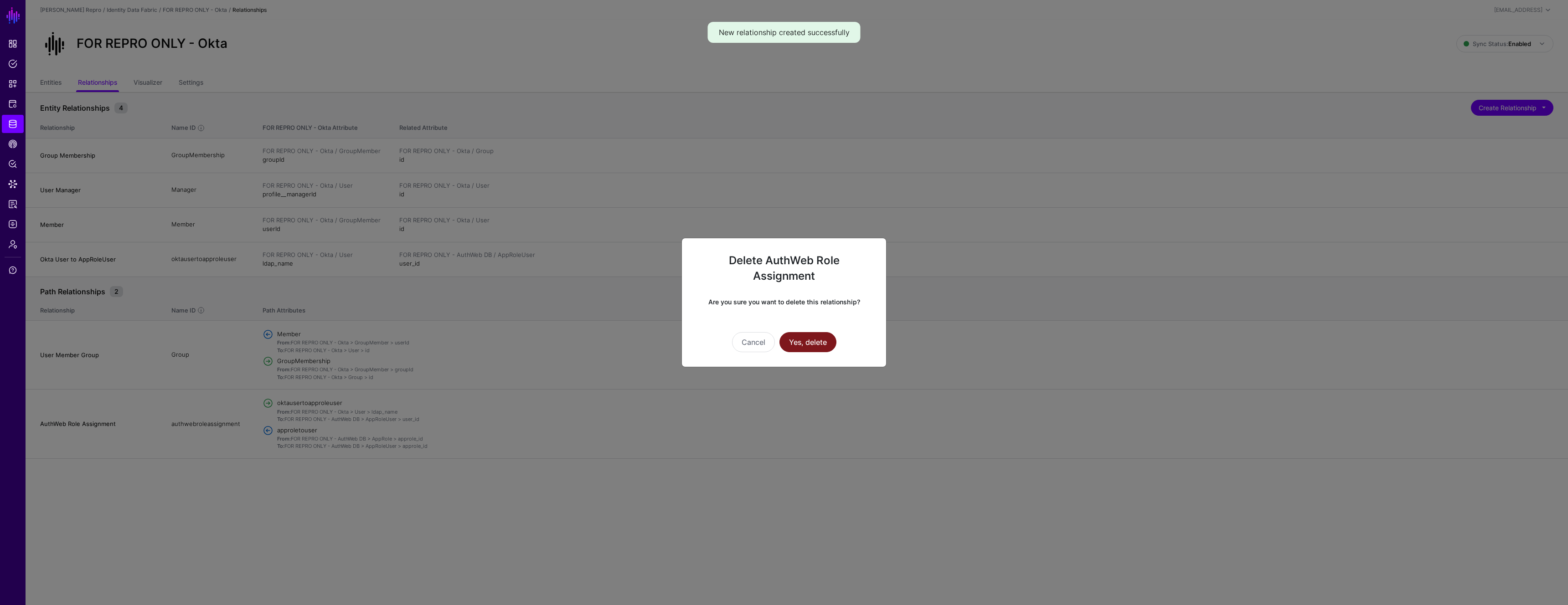
click at [817, 343] on button "Yes, delete" at bounding box center [808, 342] width 57 height 20
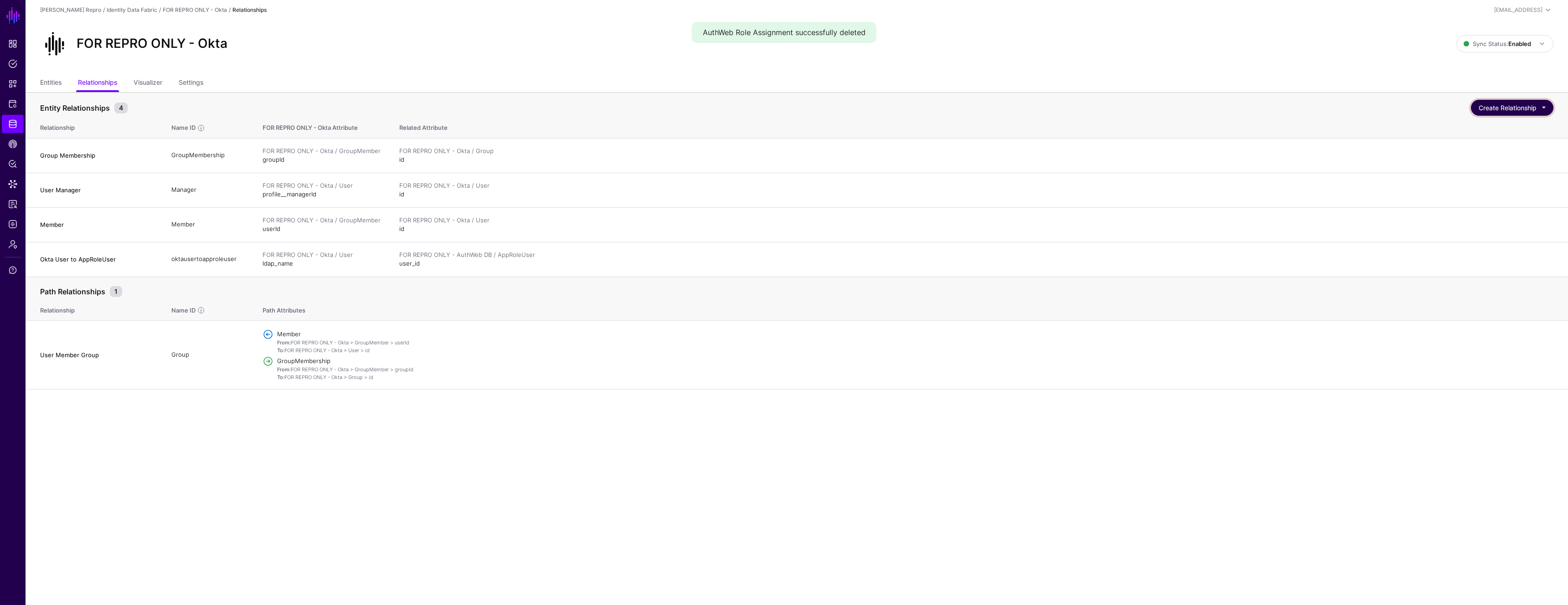
click at [1548, 108] on button "Create Relationship" at bounding box center [1512, 108] width 83 height 16
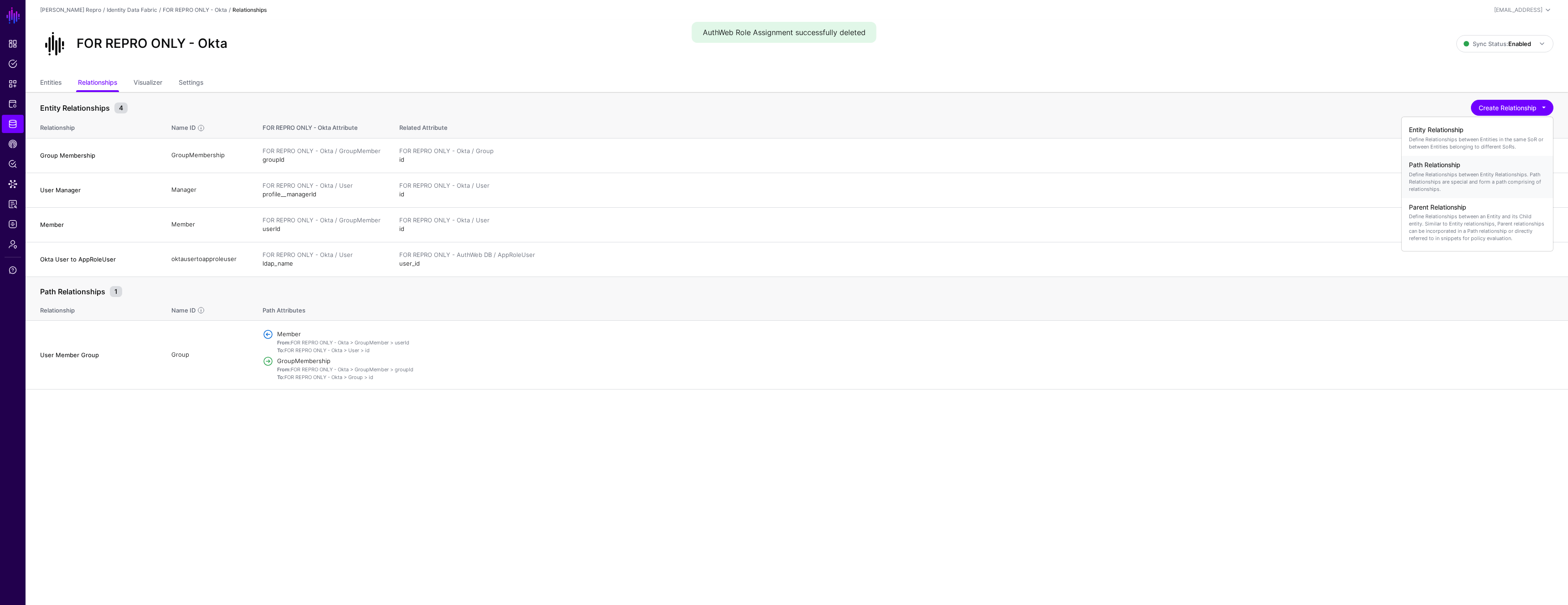
click at [1472, 167] on h4 "Path Relationship" at bounding box center [1477, 165] width 137 height 8
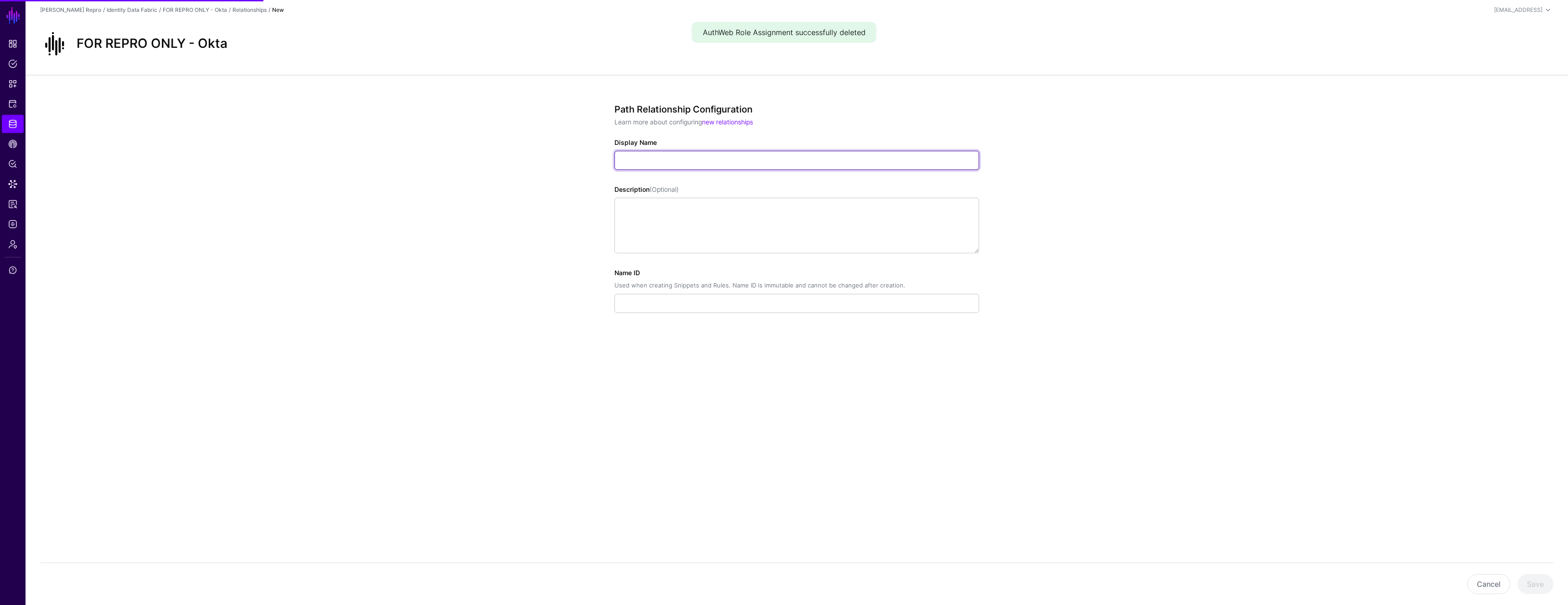
click at [640, 165] on input "Display Name" at bounding box center [796, 160] width 365 height 19
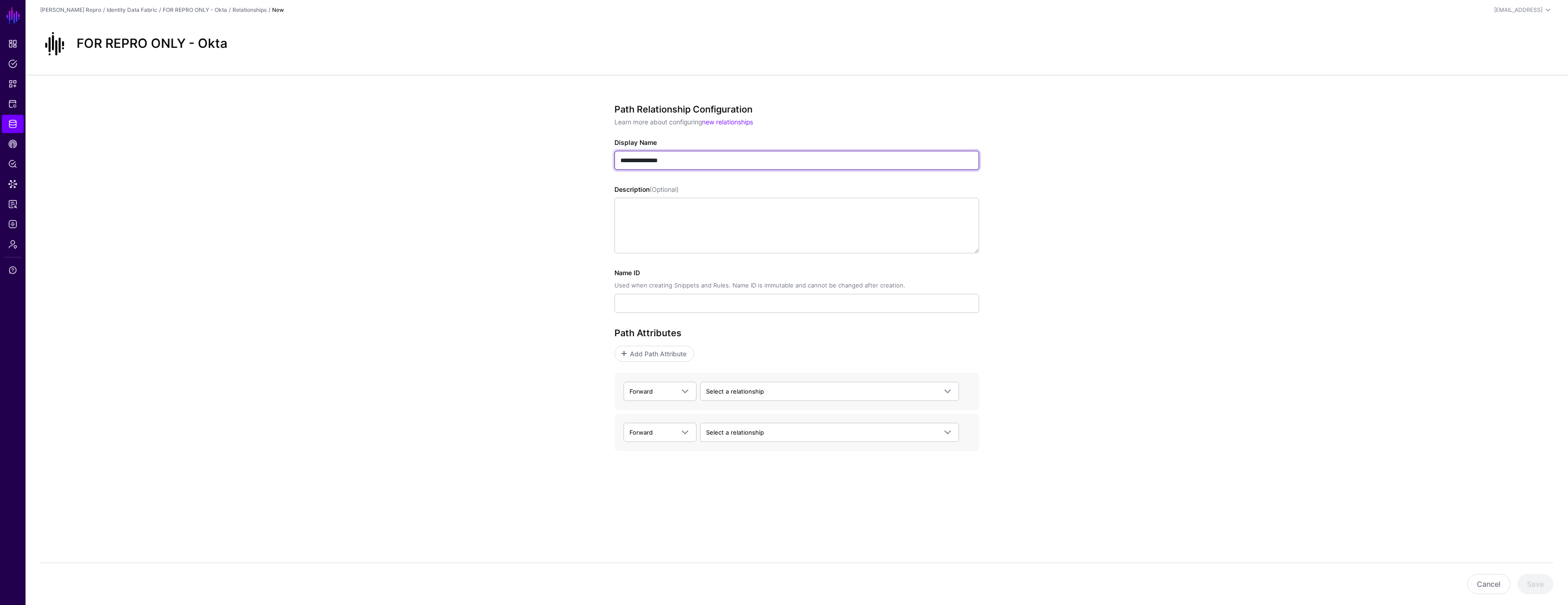
type input "**********"
click at [662, 303] on input "**********" at bounding box center [796, 303] width 365 height 19
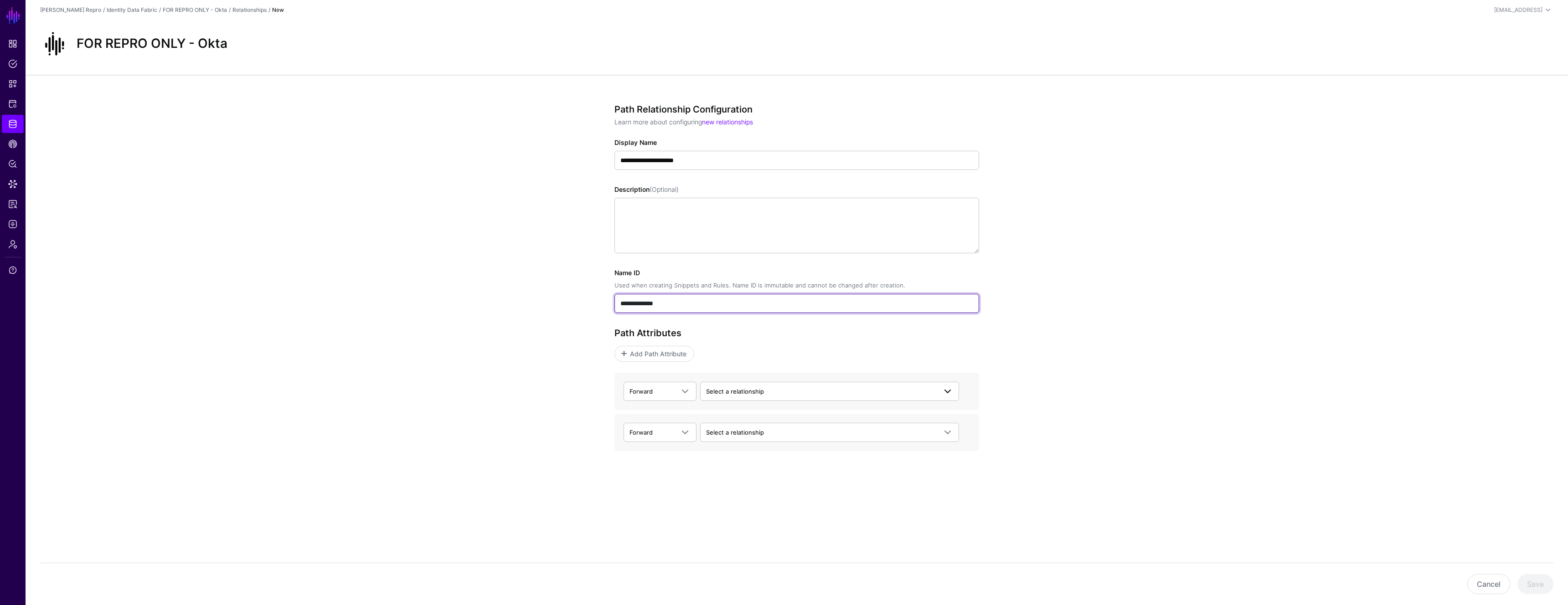
type input "**********"
click at [763, 391] on span "Select a relationship" at bounding box center [821, 391] width 231 height 10
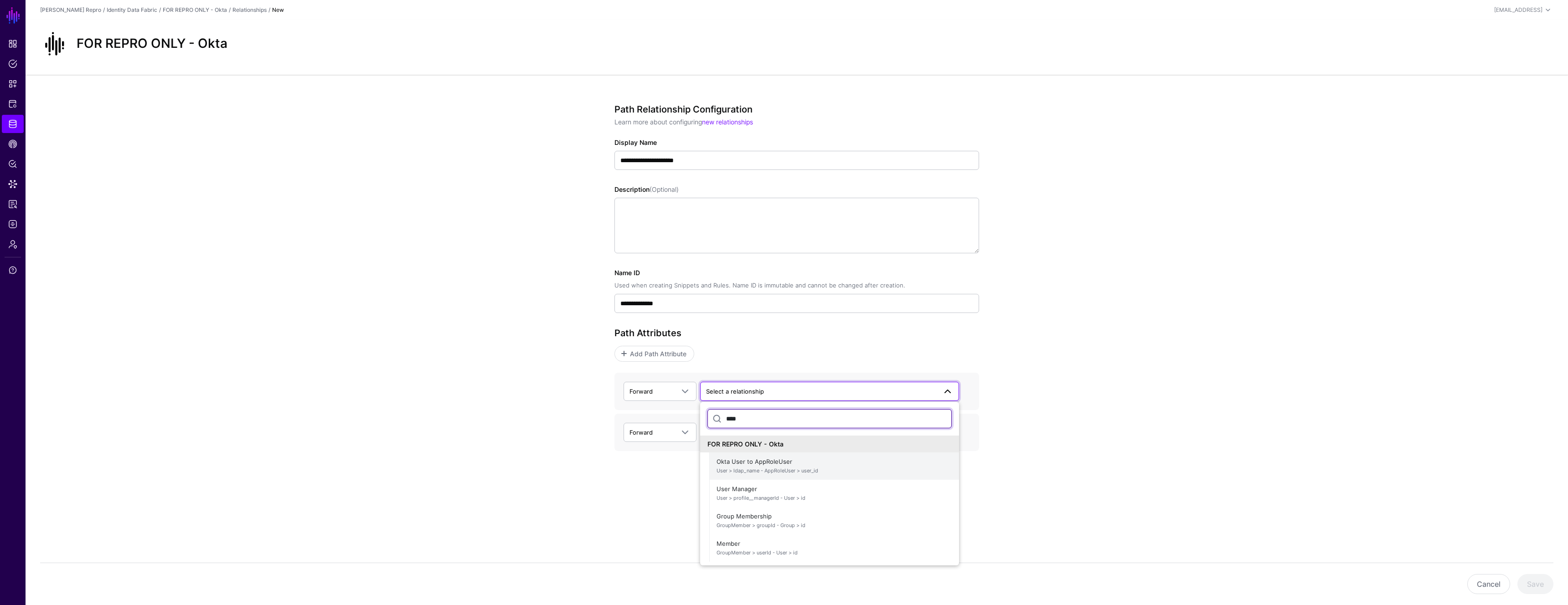
type input "****"
click at [794, 475] on span "Okta User to AppRoleUser User > ldap_name - AppRoleUser > user_id" at bounding box center [834, 466] width 235 height 22
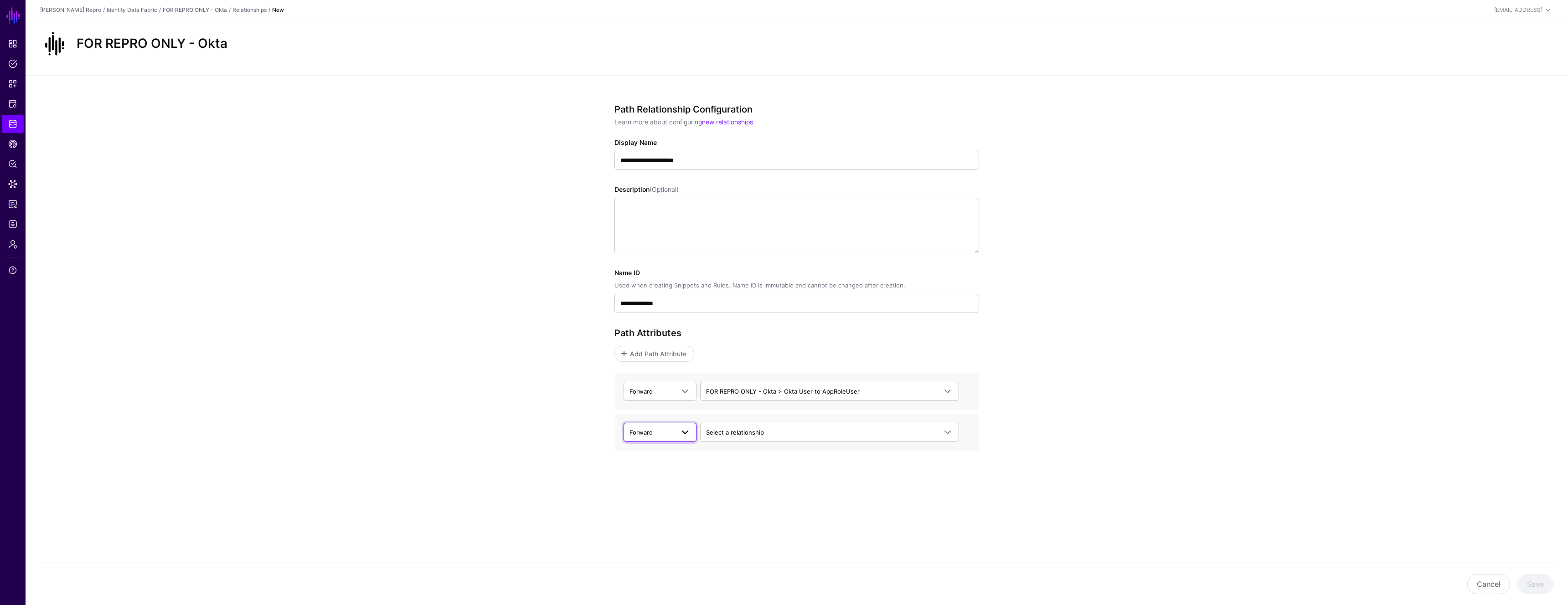
click at [683, 435] on span at bounding box center [685, 433] width 11 height 11
click at [683, 469] on div "Backward" at bounding box center [660, 468] width 58 height 9
click at [758, 435] on span "Select a relationship" at bounding box center [735, 433] width 58 height 7
type input "****"
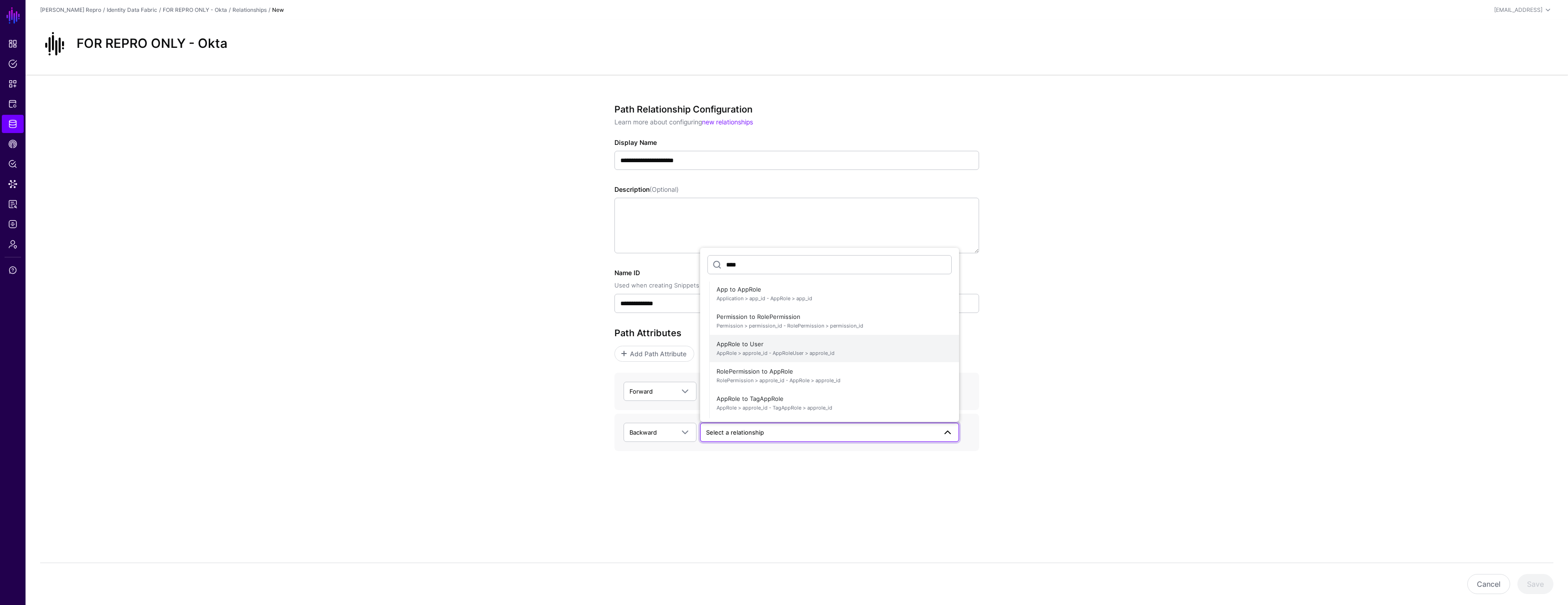
click at [796, 354] on span "AppRole > approle_id - AppRoleUser > approle_id" at bounding box center [834, 353] width 235 height 8
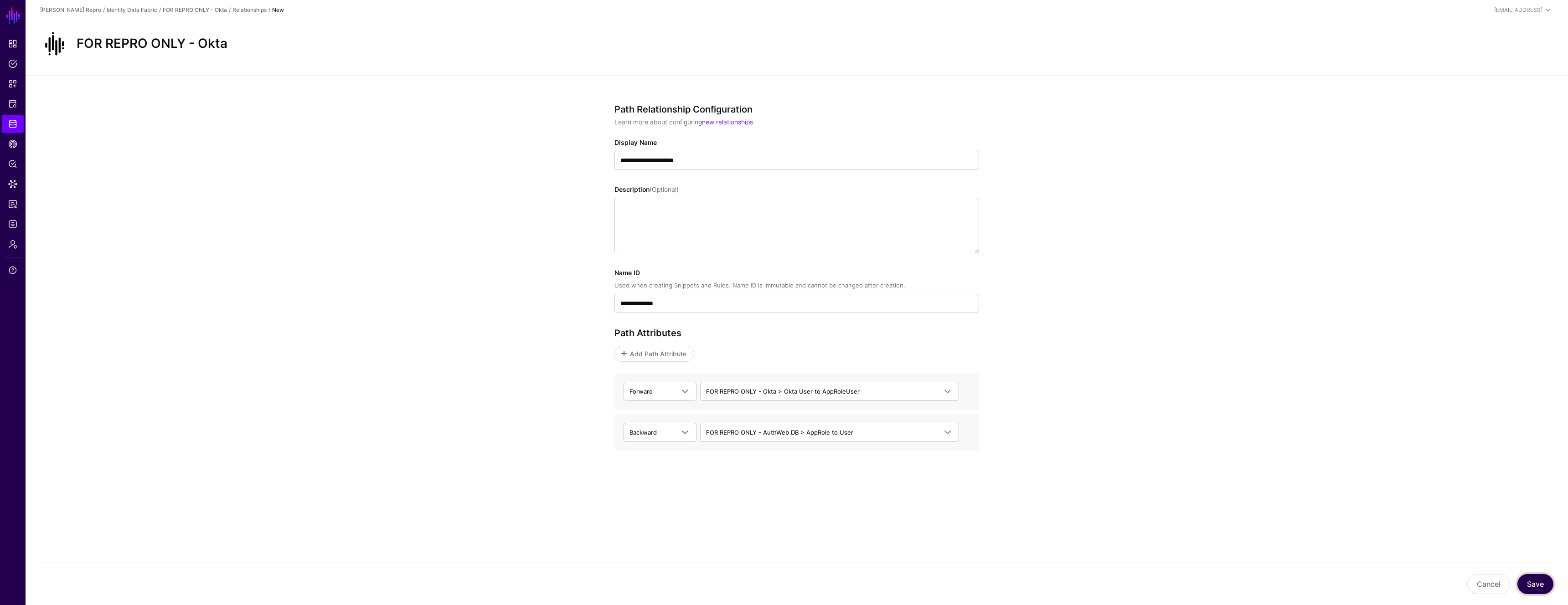
click at [1529, 585] on button "Save" at bounding box center [1535, 584] width 36 height 20
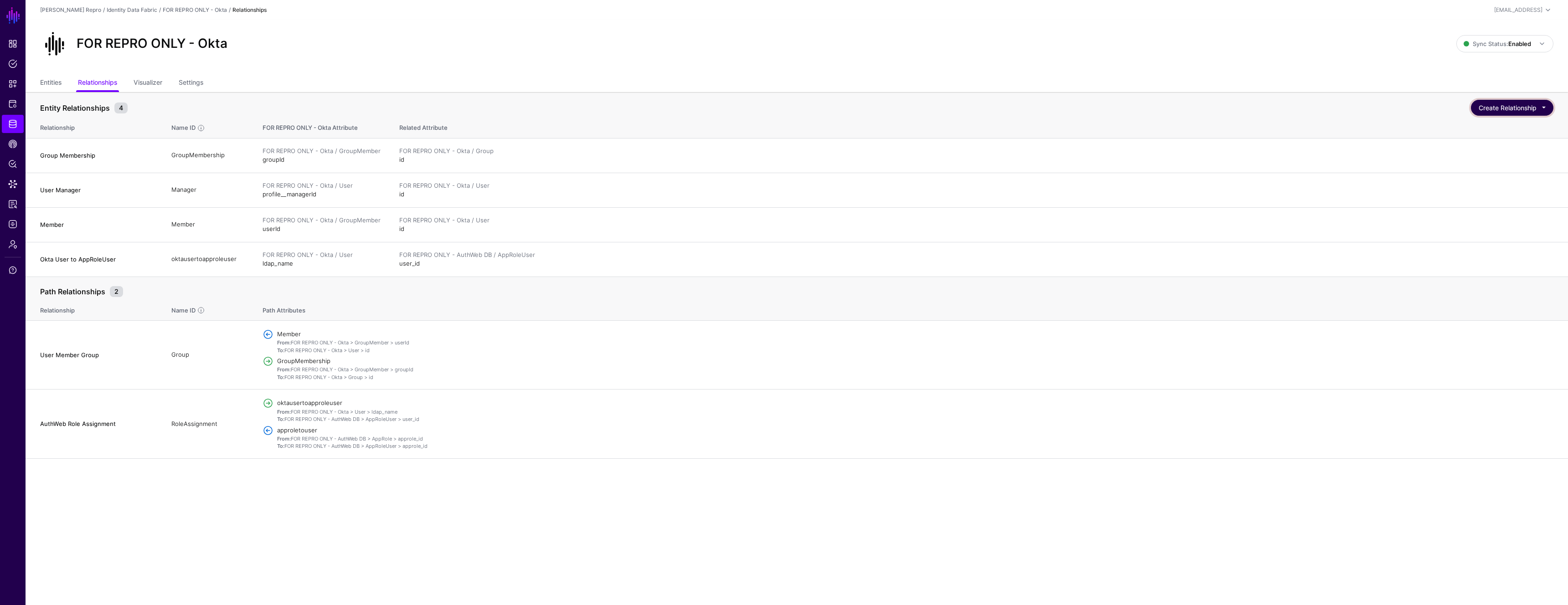
click at [1545, 108] on button "Create Relationship" at bounding box center [1512, 108] width 83 height 16
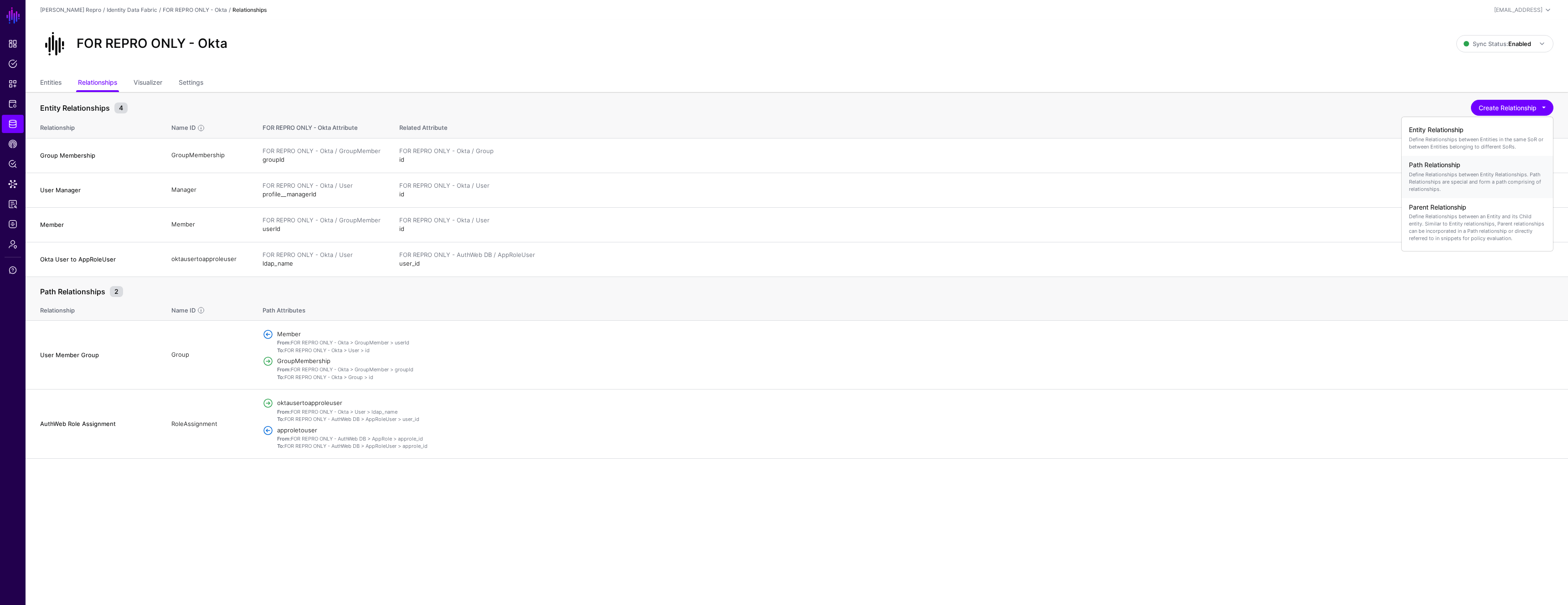
click at [1472, 166] on h4 "Path Relationship" at bounding box center [1477, 165] width 137 height 8
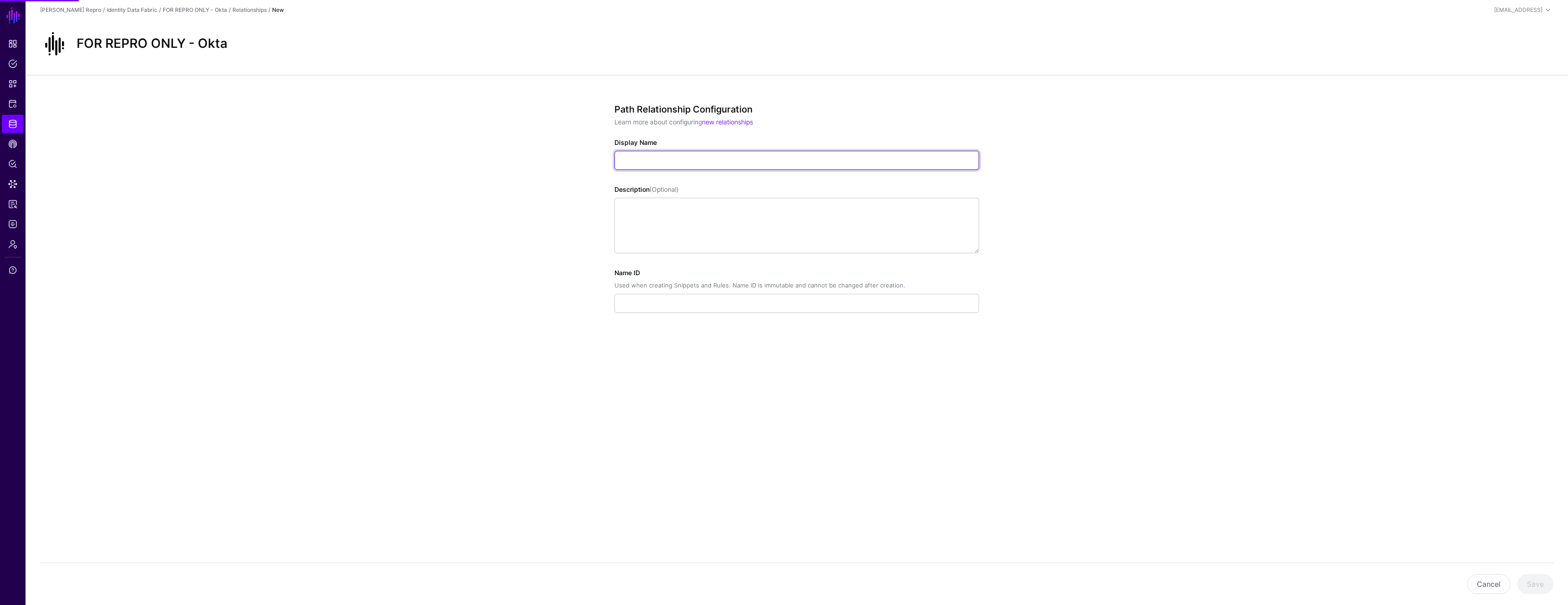
click at [758, 155] on input "Display Name" at bounding box center [796, 160] width 365 height 19
type input "**********"
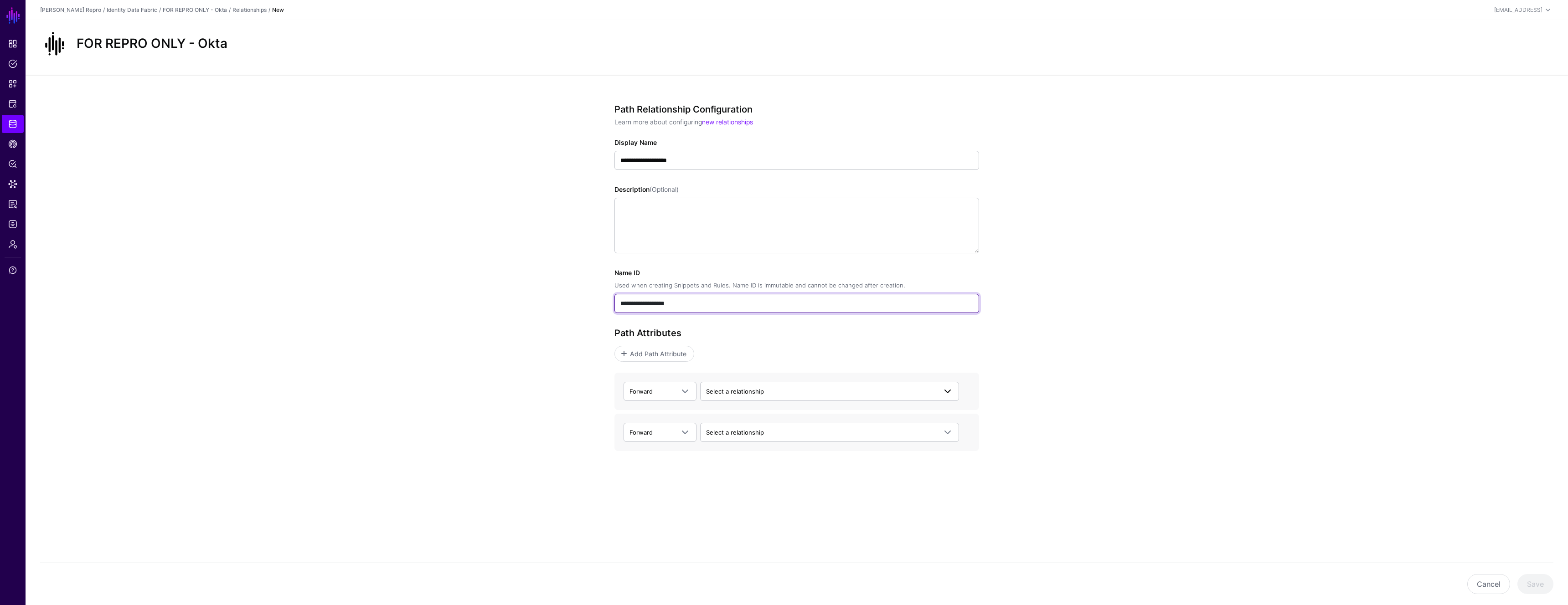
type input "**********"
click at [726, 387] on span "Select a relationship" at bounding box center [821, 391] width 231 height 10
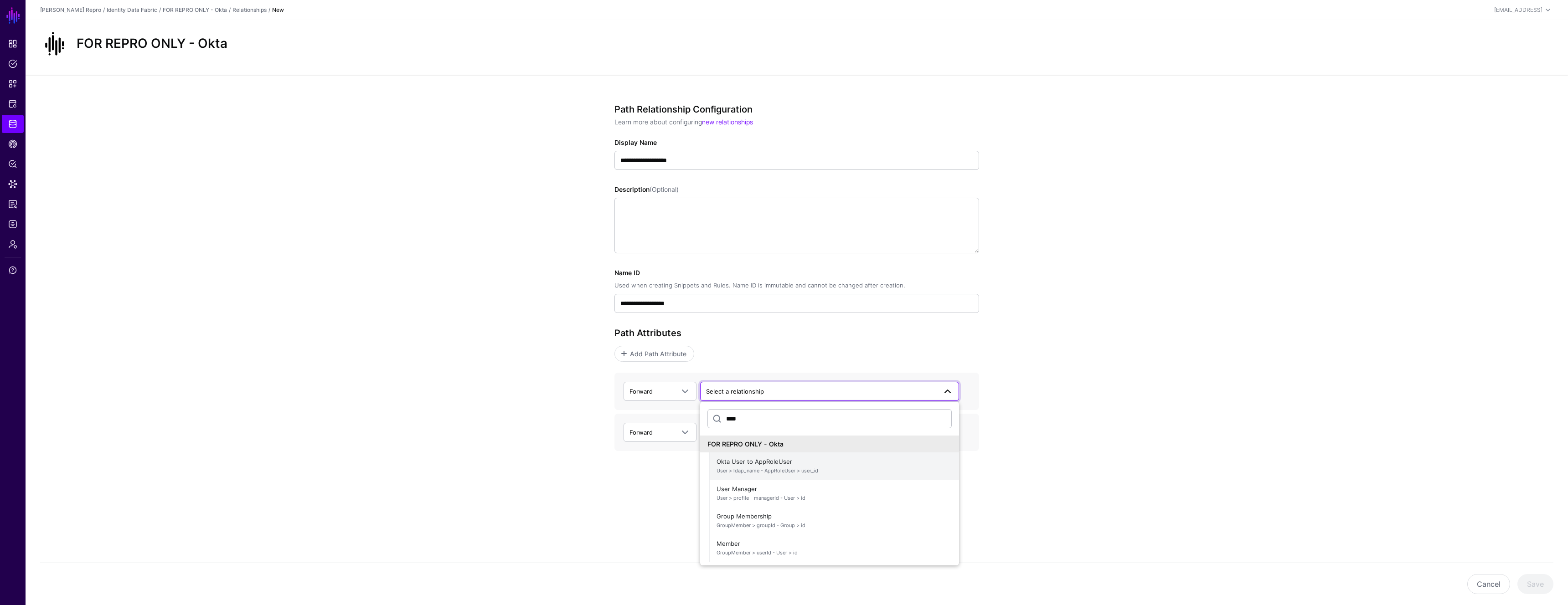
type input "****"
click at [789, 467] on span "User > ldap_name - AppRoleUser > user_id" at bounding box center [834, 471] width 235 height 8
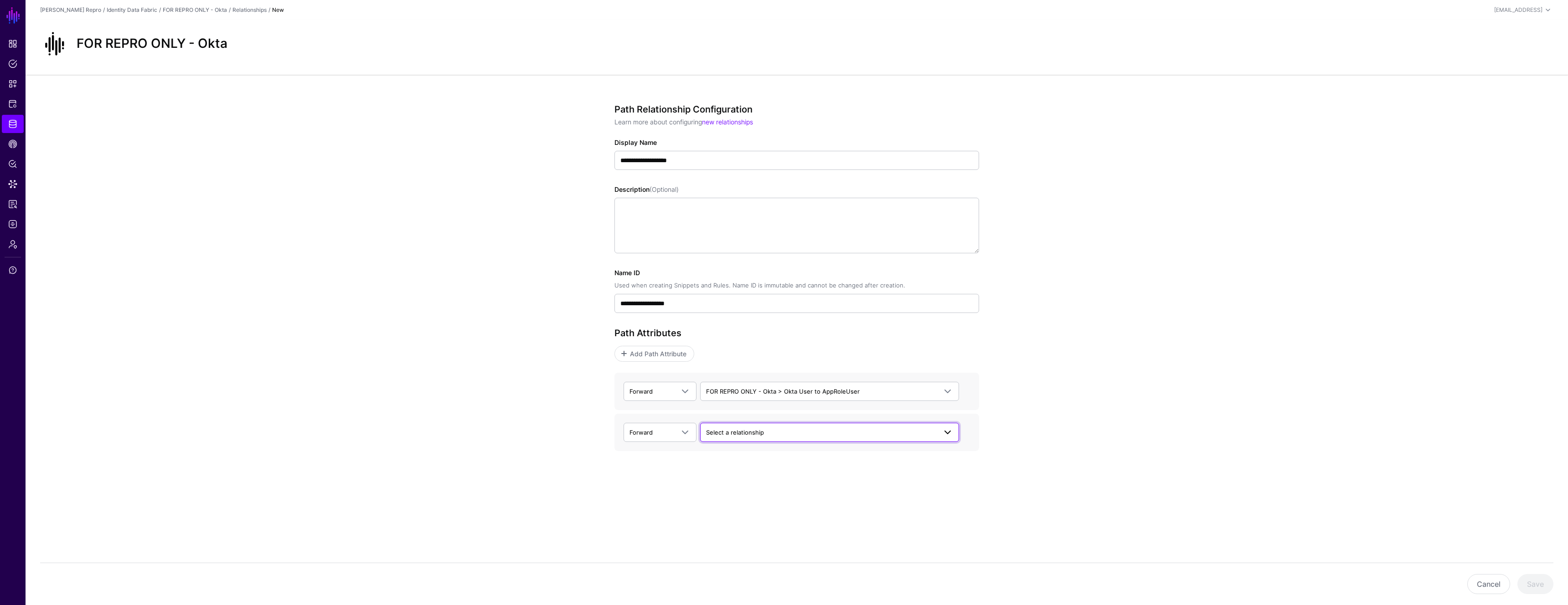
click at [735, 430] on span "Select a relationship" at bounding box center [735, 433] width 58 height 7
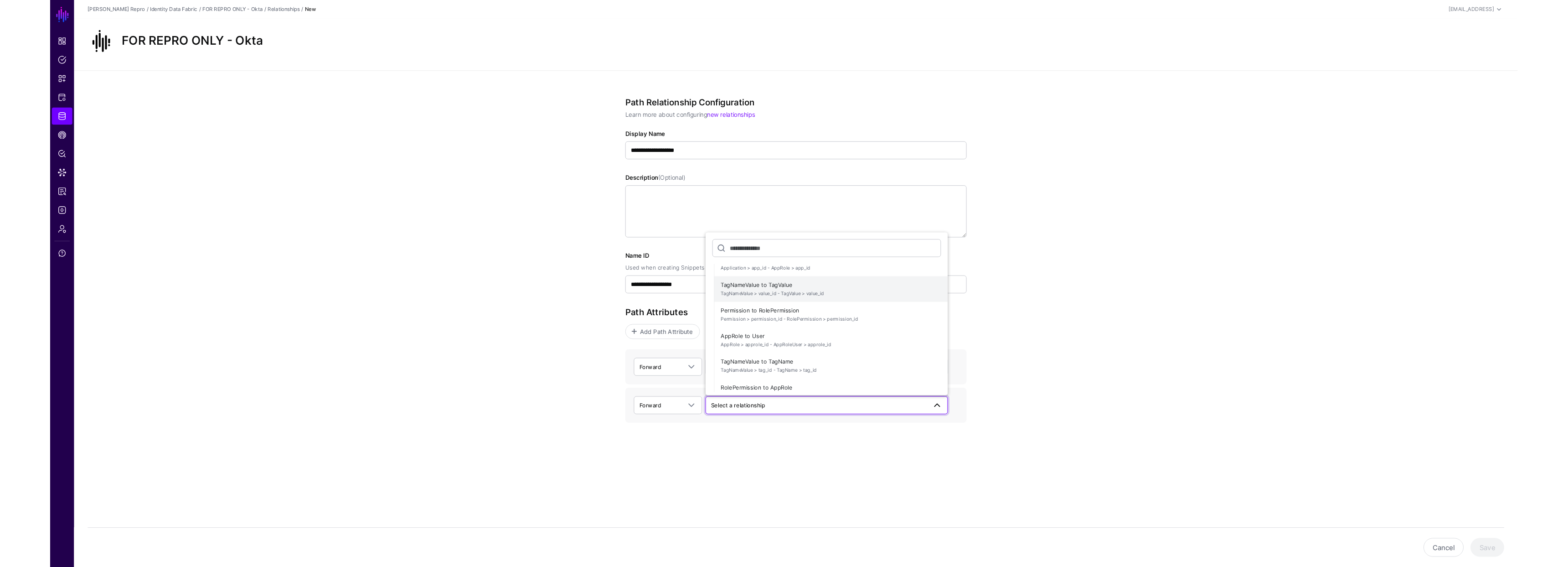
scroll to position [39, 0]
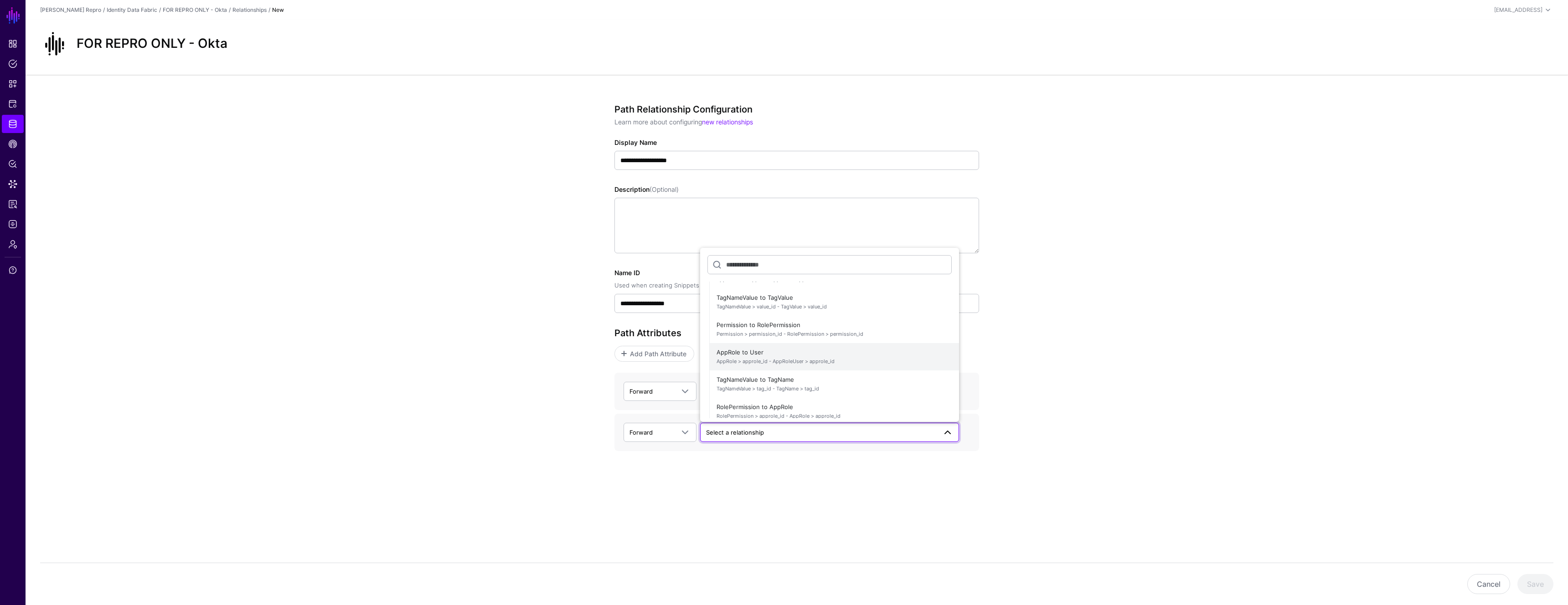
click at [786, 353] on span "AppRole to User AppRole > approle_id - AppRoleUser > approle_id" at bounding box center [834, 357] width 235 height 22
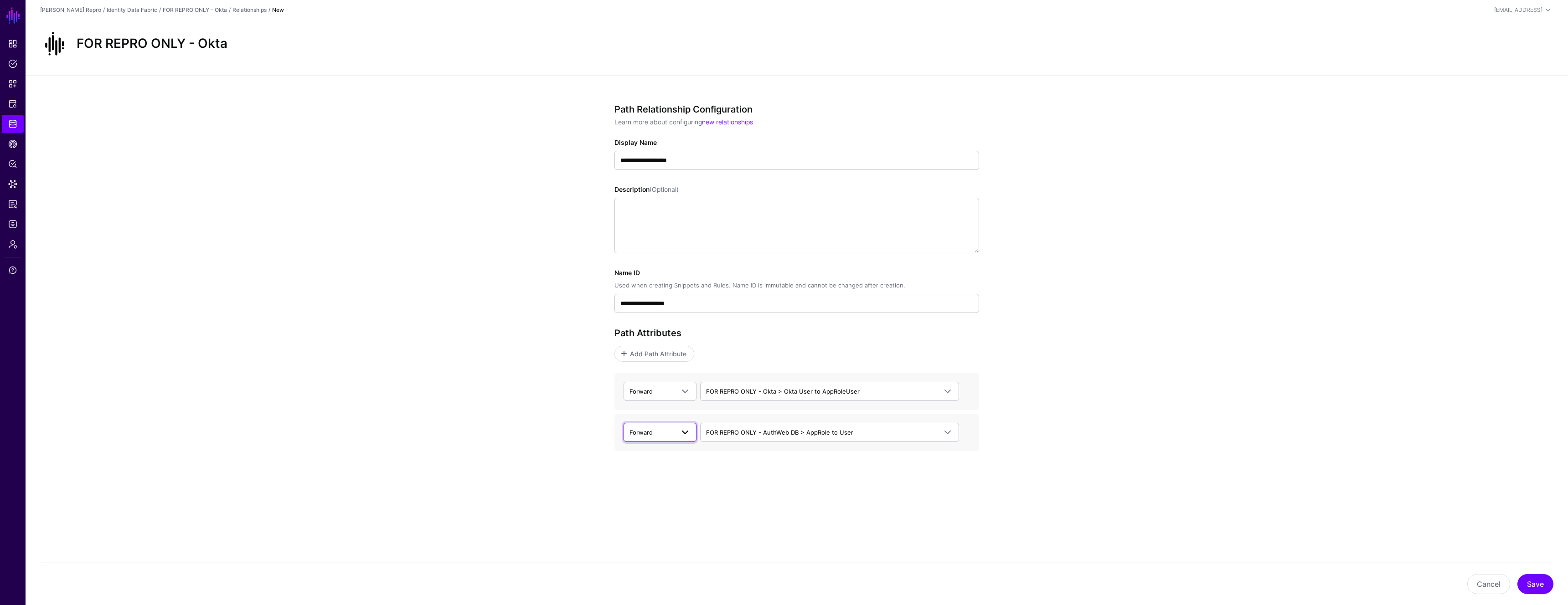
click at [653, 435] on span "Forward" at bounding box center [641, 433] width 23 height 7
click at [654, 462] on button "Backward" at bounding box center [660, 468] width 73 height 15
click at [662, 356] on span "Add Path Attribute" at bounding box center [658, 354] width 59 height 10
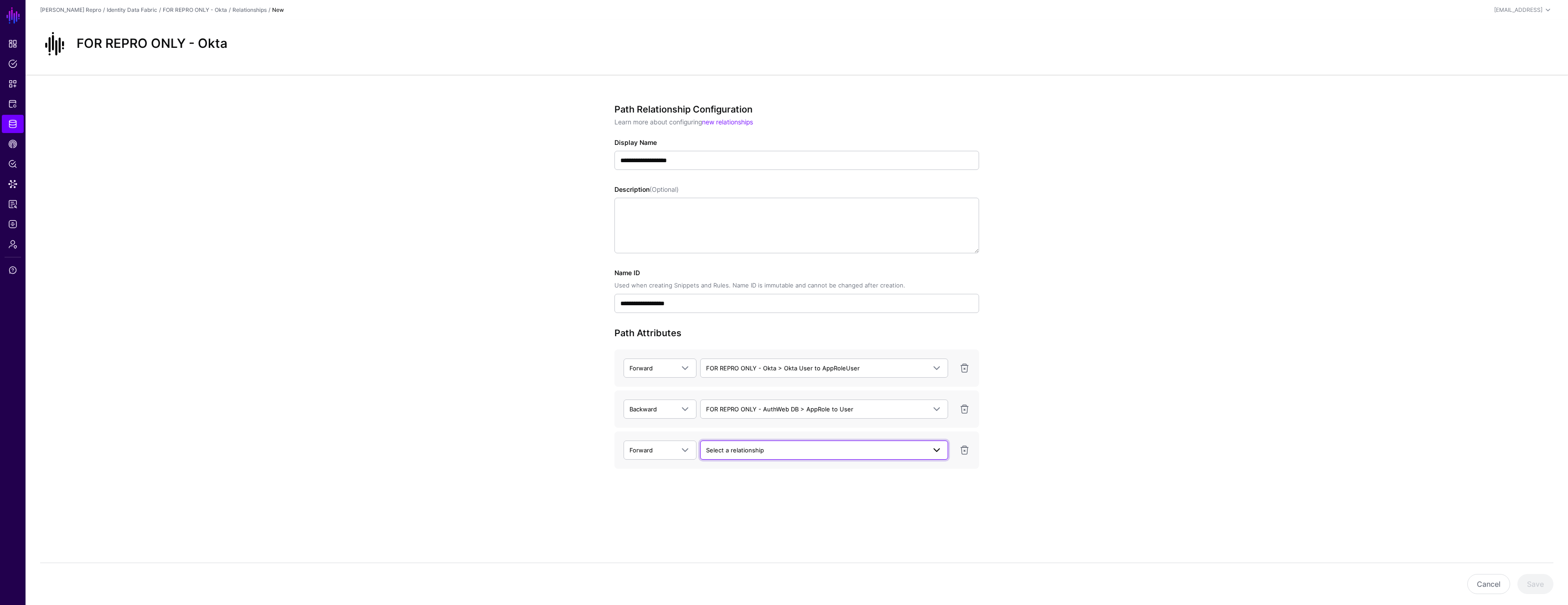
click at [735, 450] on span "Select a relationship" at bounding box center [735, 450] width 58 height 7
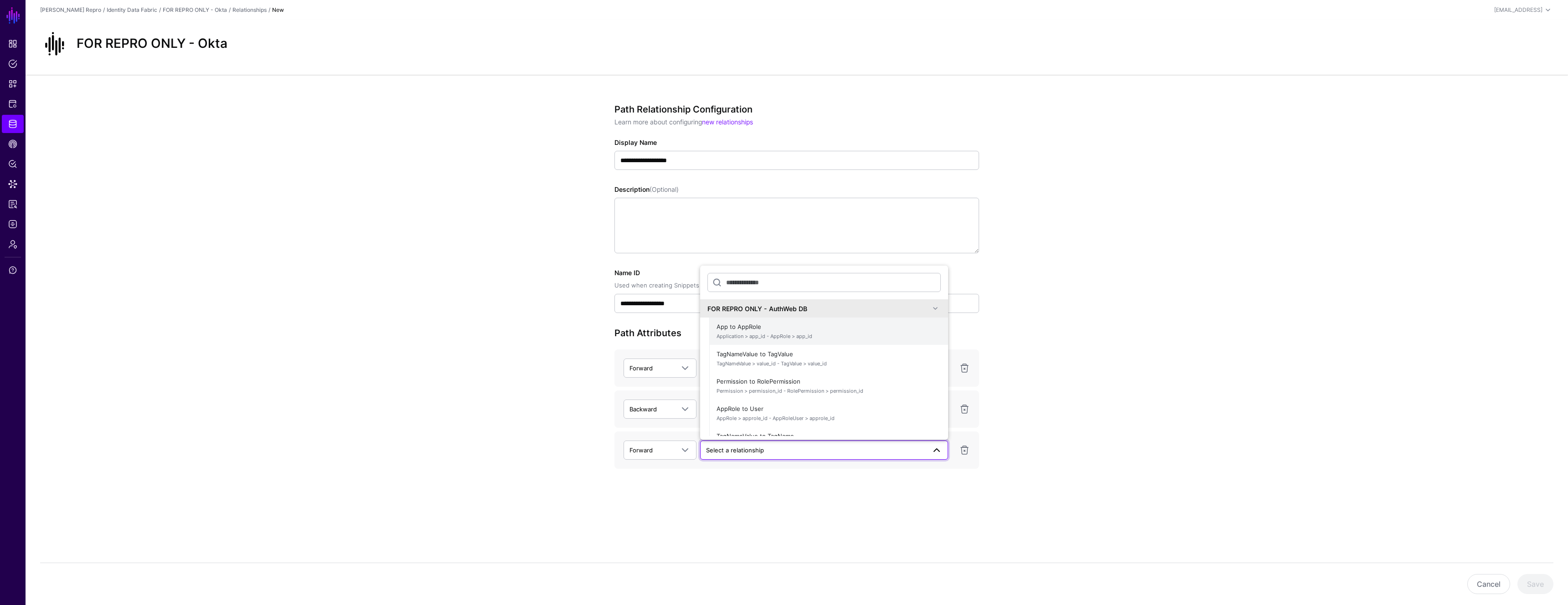
click at [788, 337] on span "Application > app_id - AppRole > app_id" at bounding box center [828, 337] width 224 height 8
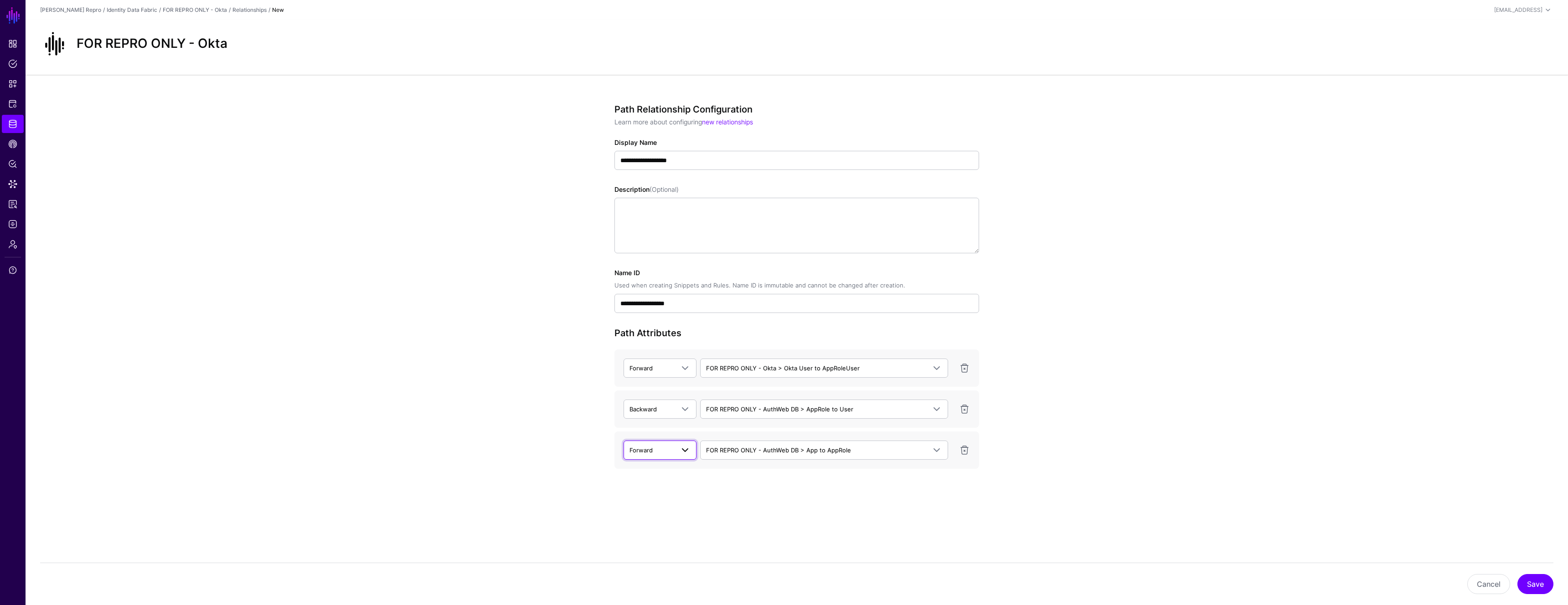
click at [673, 451] on span "Forward" at bounding box center [651, 450] width 44 height 10
click at [667, 484] on div "Backward" at bounding box center [660, 486] width 58 height 9
click at [1538, 586] on button "Save" at bounding box center [1535, 584] width 36 height 20
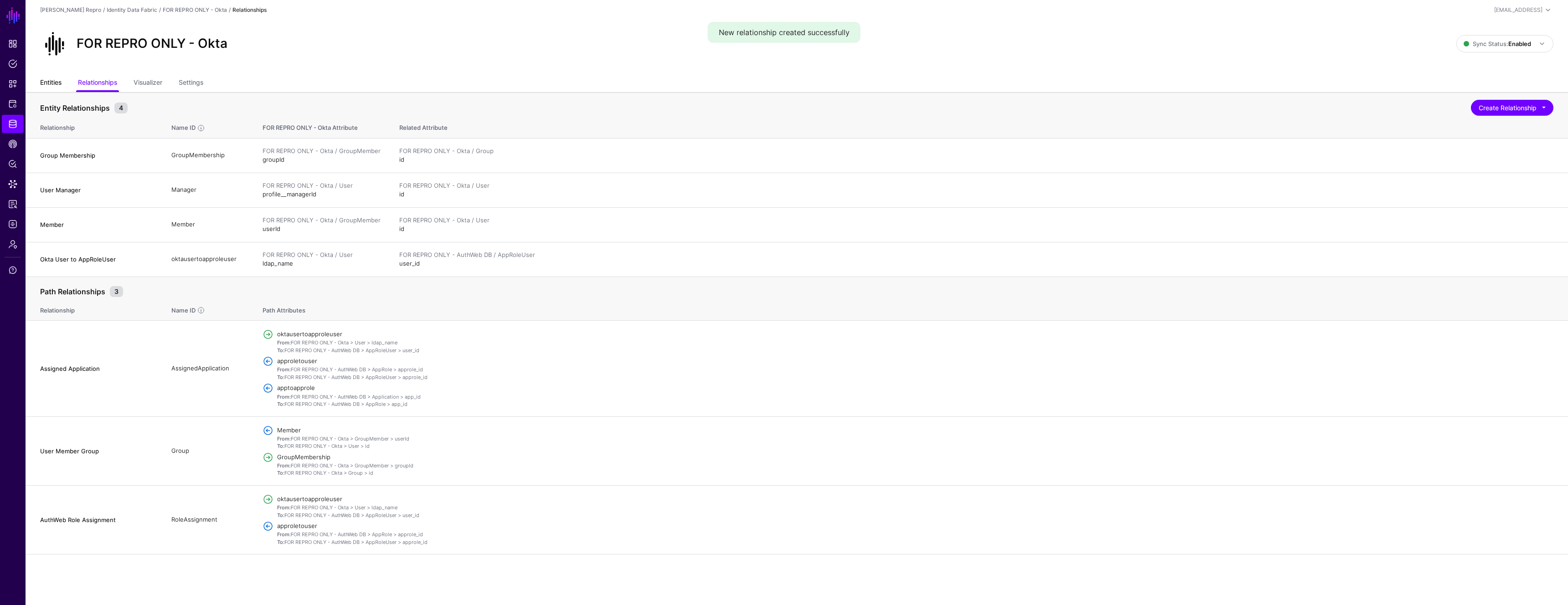
click at [41, 87] on link "Entities" at bounding box center [51, 83] width 21 height 17
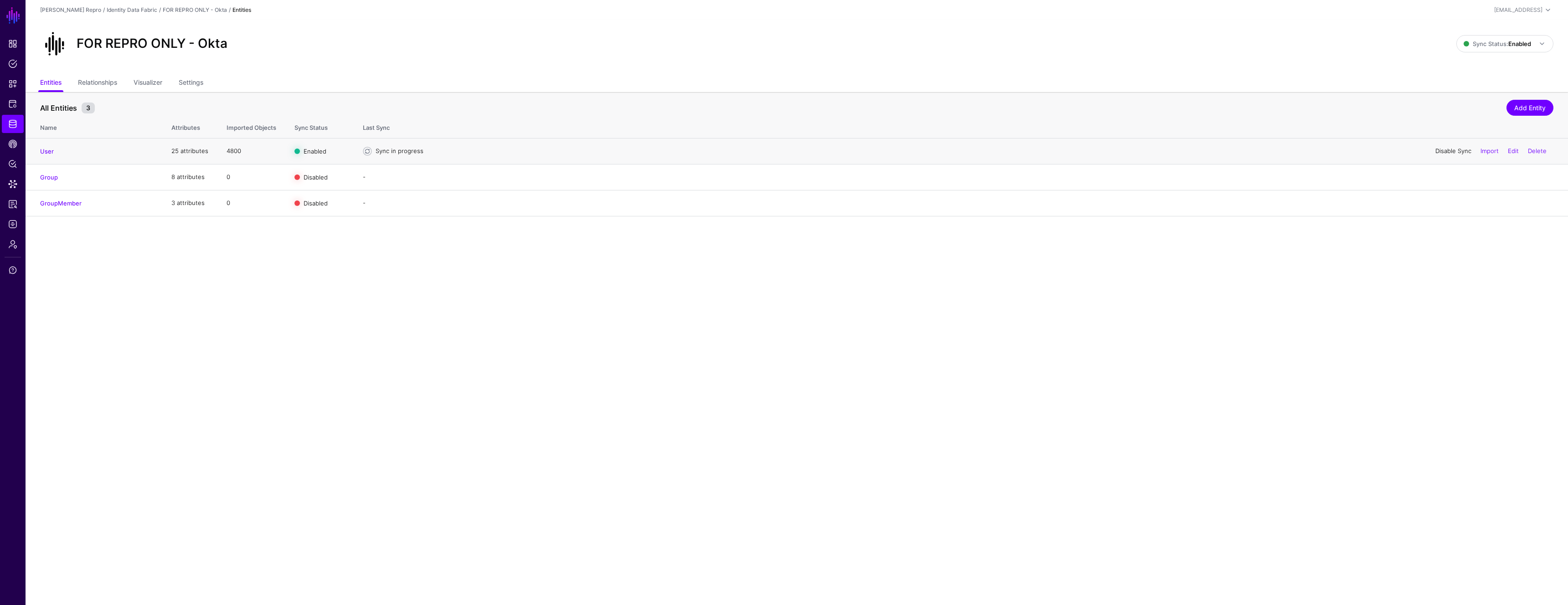
click at [1452, 147] on link "Disable Sync" at bounding box center [1453, 151] width 36 height 7
click at [1444, 151] on link "Enable Sync" at bounding box center [1454, 151] width 35 height 7
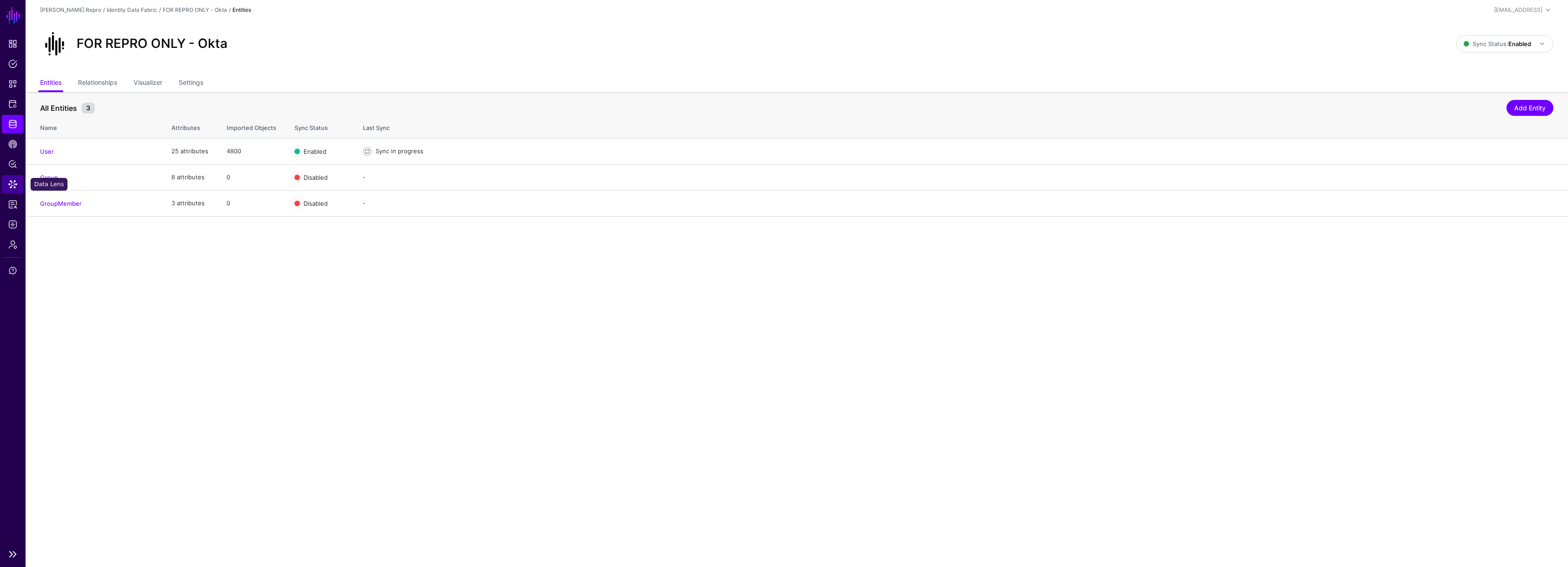
click at [10, 192] on link "Data Lens" at bounding box center [13, 185] width 22 height 18
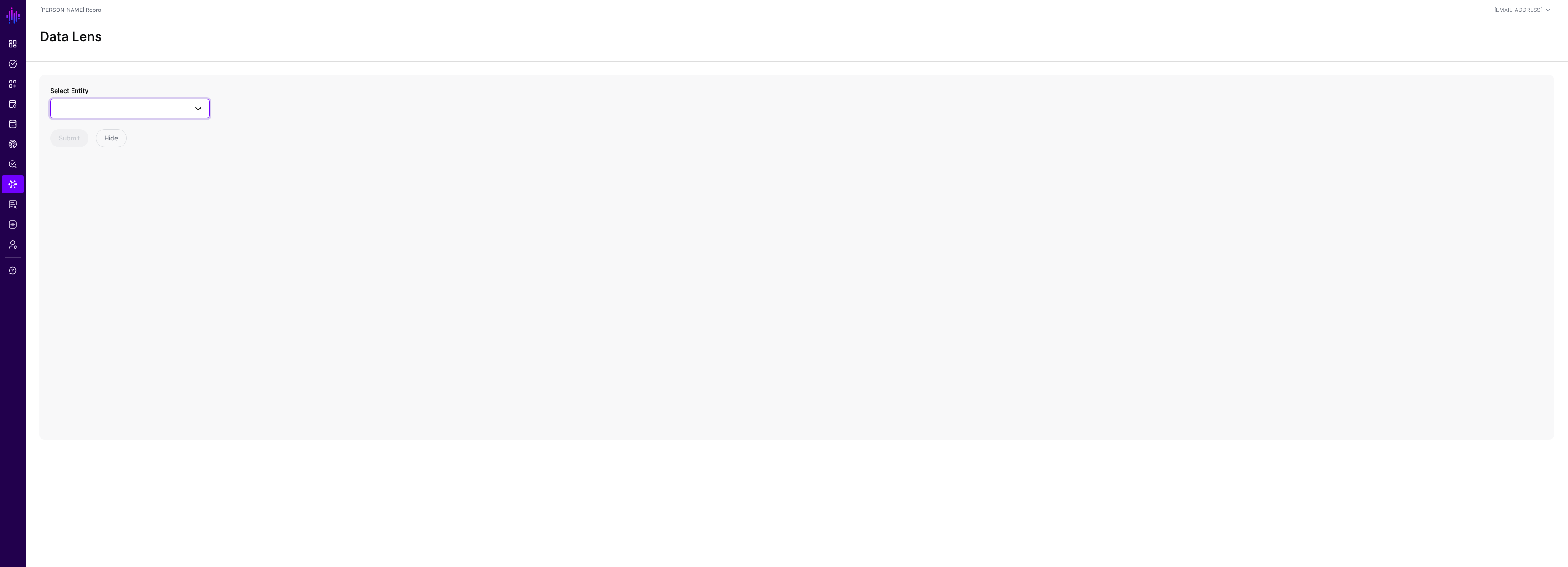
click at [137, 107] on span at bounding box center [130, 108] width 148 height 11
click at [89, 242] on div "User" at bounding box center [134, 243] width 136 height 9
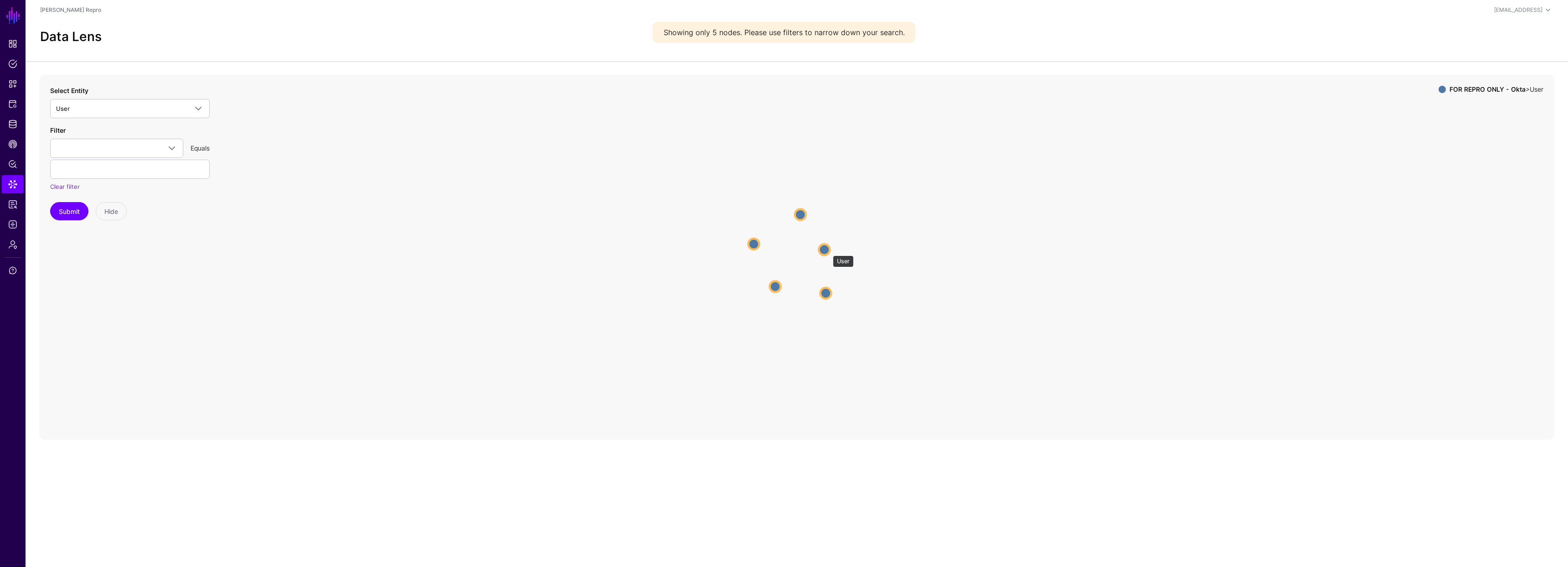
click at [828, 251] on circle at bounding box center [824, 250] width 11 height 11
click at [828, 251] on circle at bounding box center [825, 249] width 11 height 11
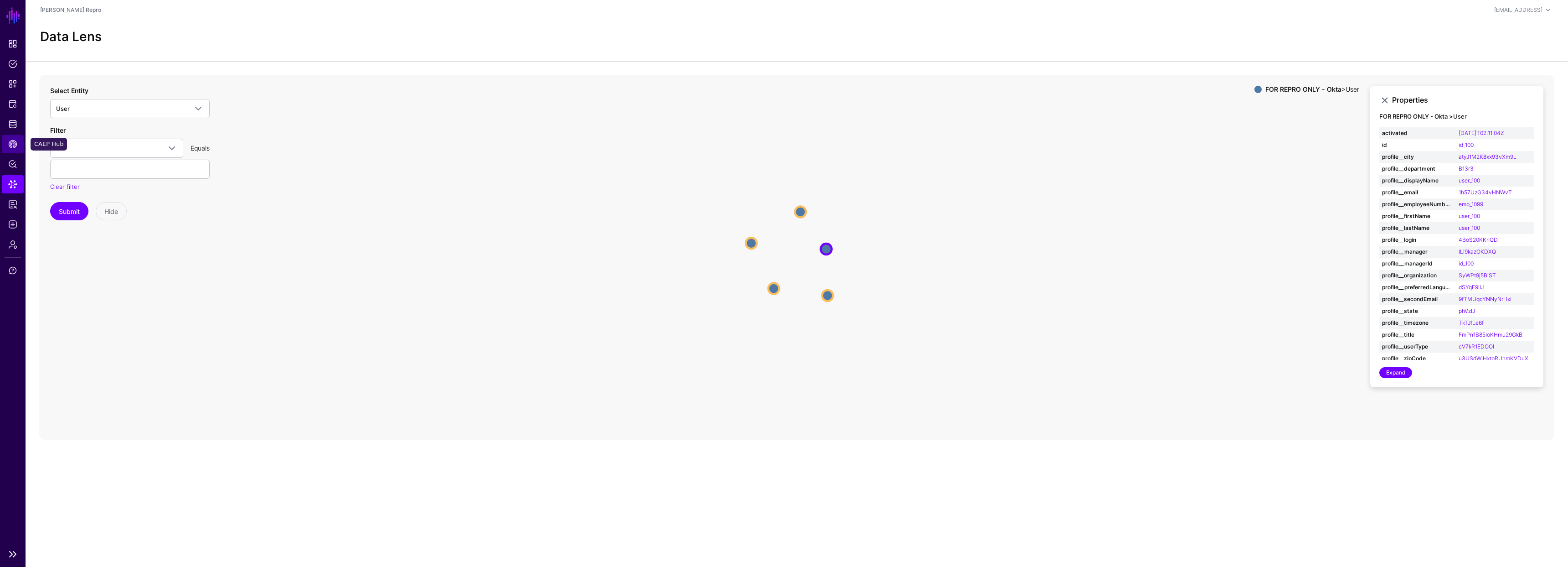
click at [10, 146] on span "CAEP Hub" at bounding box center [12, 144] width 9 height 9
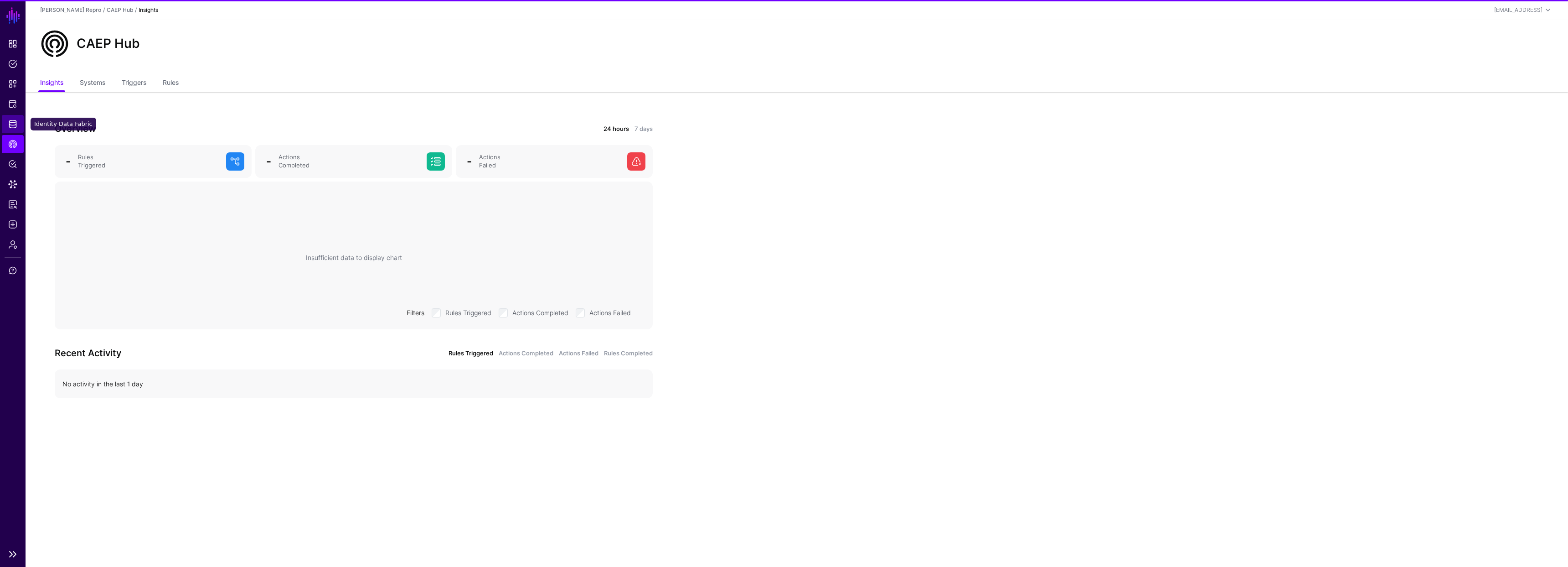
click at [13, 127] on span "Identity Data Fabric" at bounding box center [12, 124] width 9 height 9
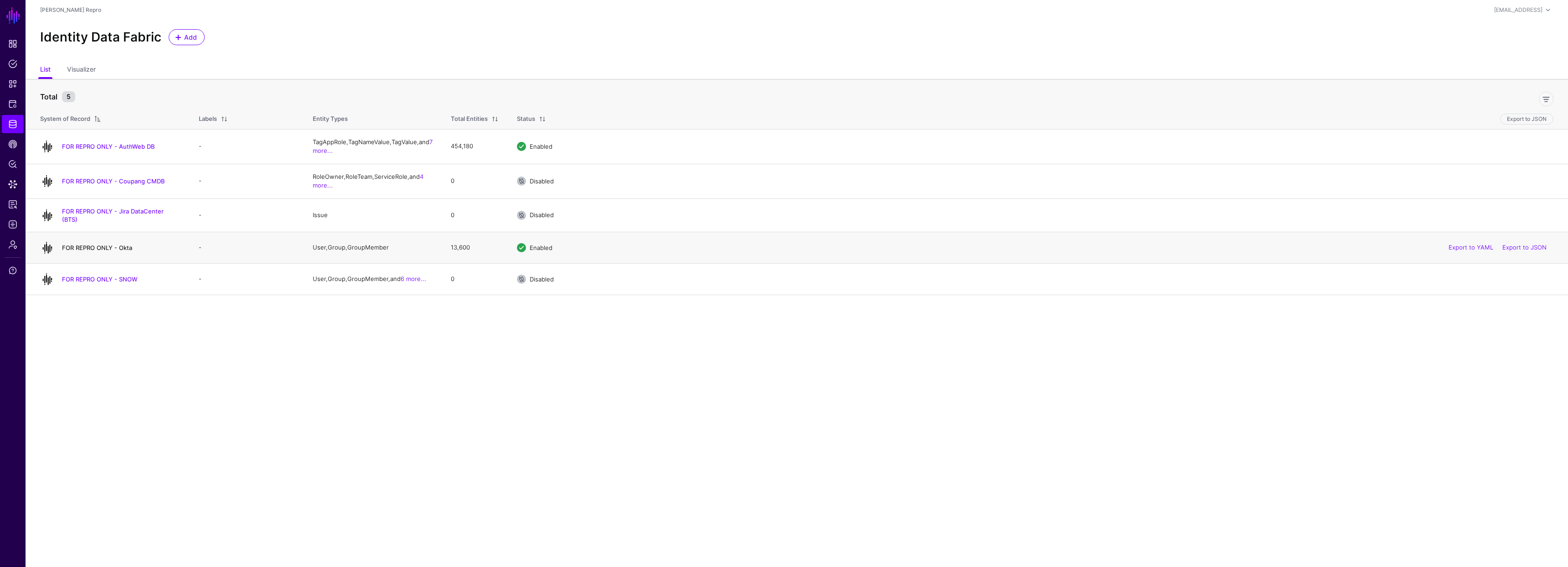
click at [120, 246] on link "FOR REPRO ONLY - Okta" at bounding box center [97, 248] width 70 height 7
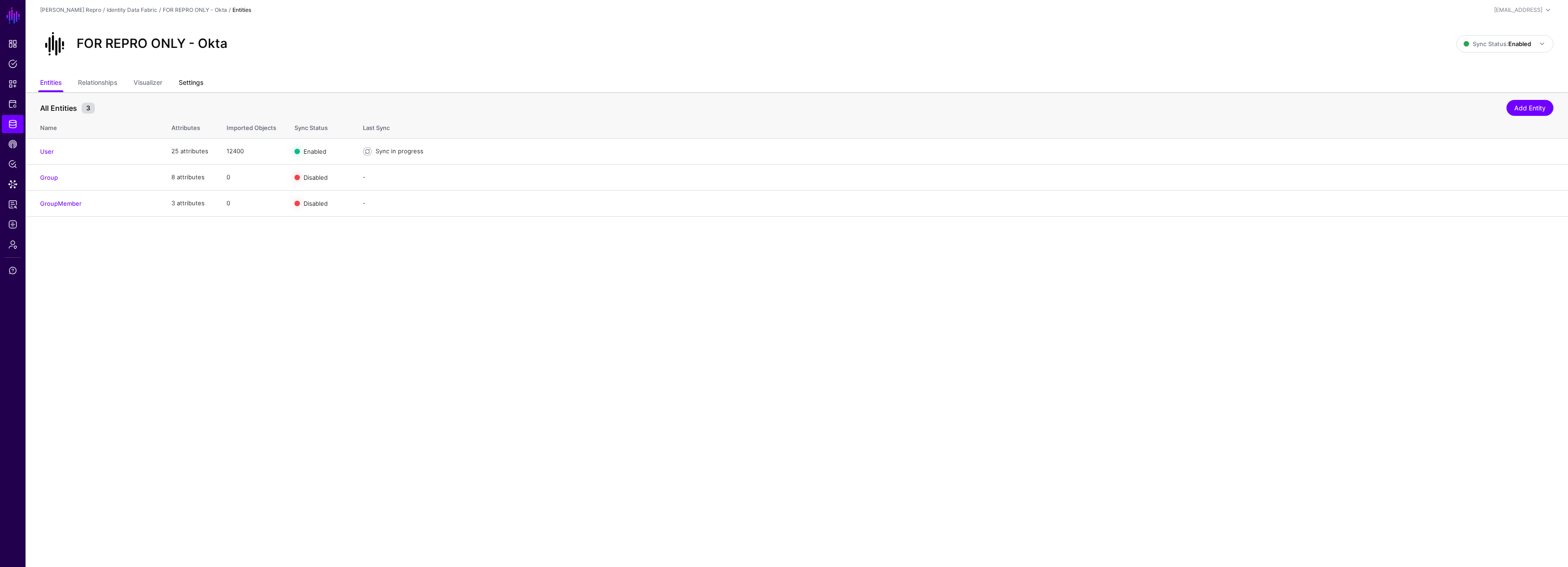
click at [196, 84] on link "Settings" at bounding box center [191, 83] width 24 height 17
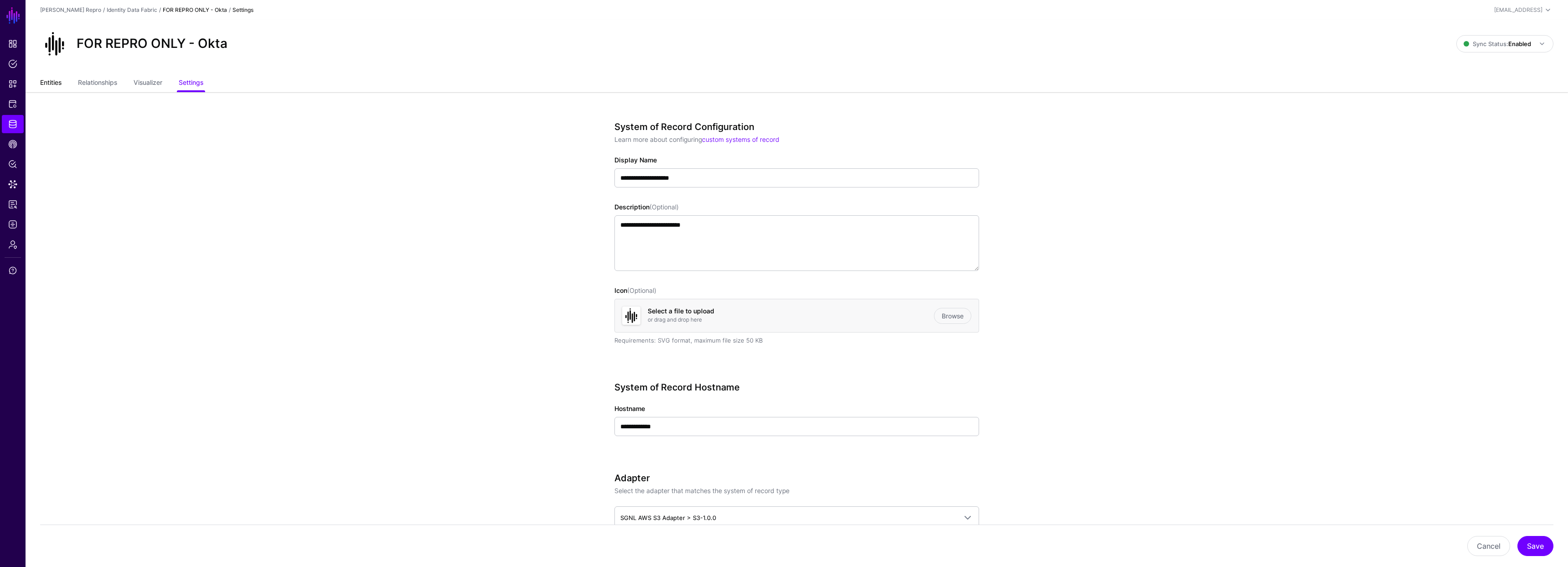
click at [60, 80] on link "Entities" at bounding box center [51, 83] width 21 height 17
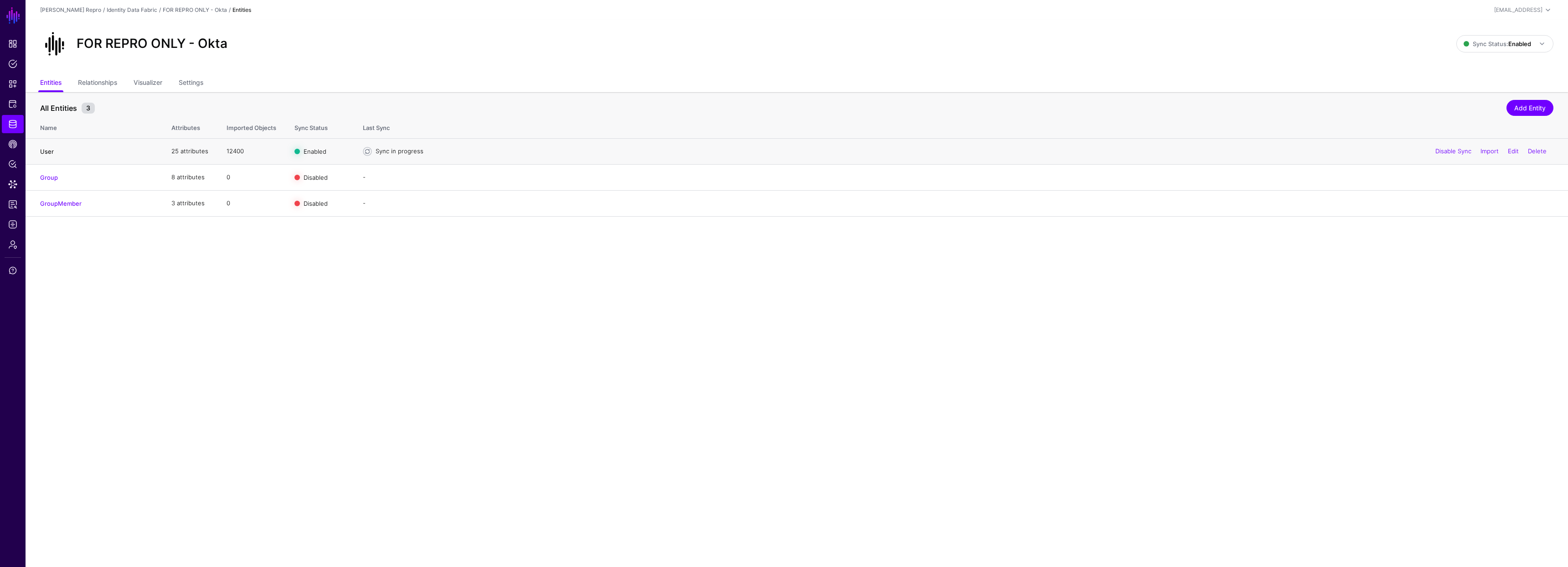
click at [46, 152] on link "User" at bounding box center [47, 152] width 13 height 7
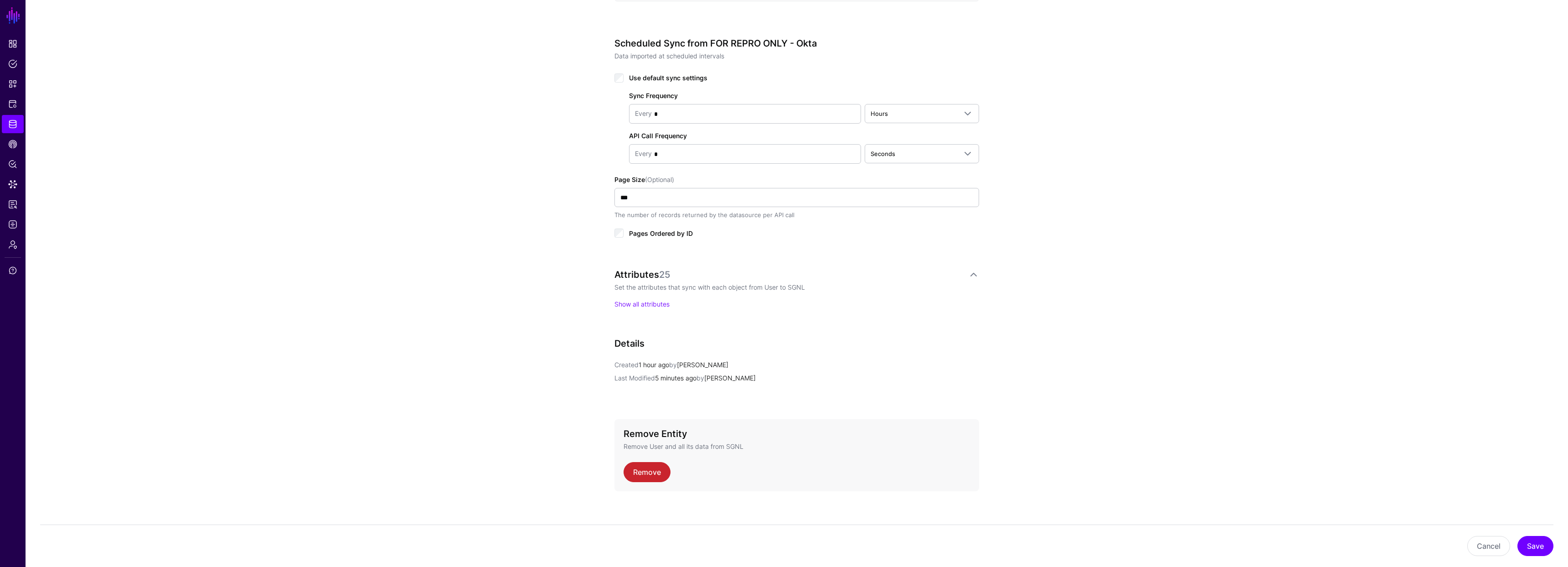
scroll to position [438, 0]
click at [639, 293] on link "Show all attributes" at bounding box center [642, 297] width 55 height 8
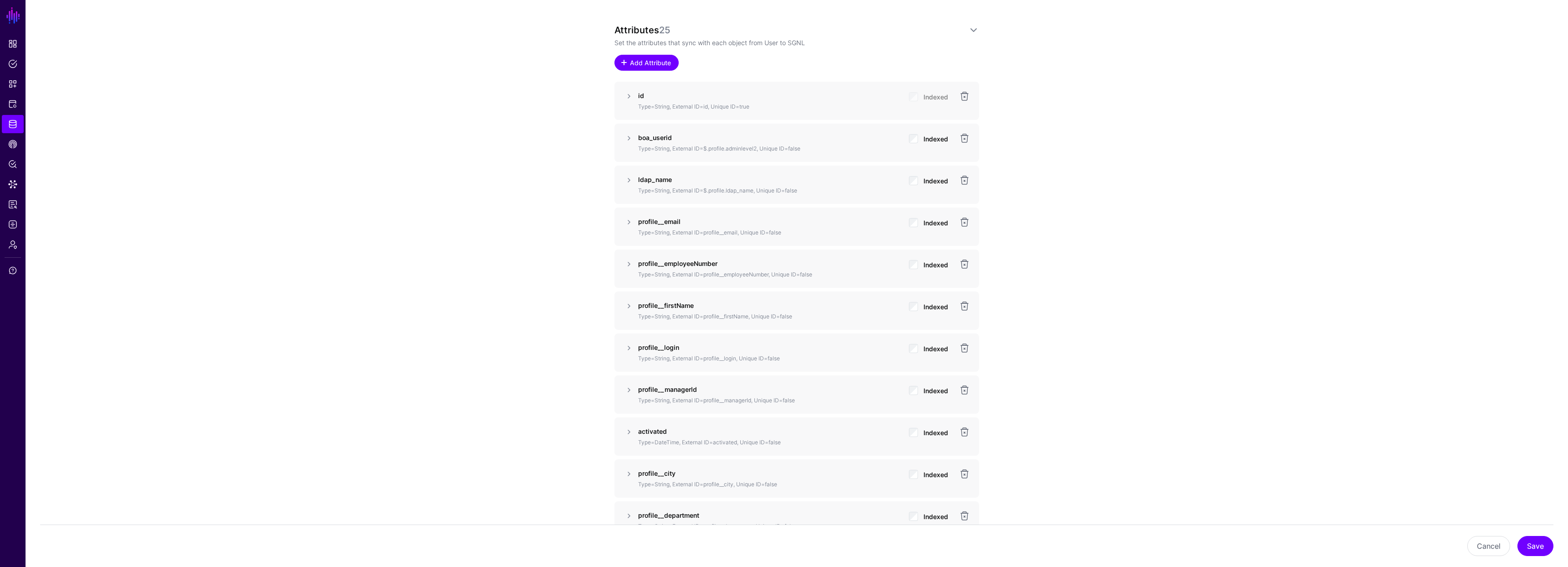
scroll to position [681, 0]
drag, startPoint x: 687, startPoint y: 174, endPoint x: 638, endPoint y: 173, distance: 49.0
click at [638, 173] on p "ldap_name" at bounding box center [769, 175] width 264 height 10
copy strong "ldap_name"
click at [961, 178] on link at bounding box center [965, 175] width 11 height 11
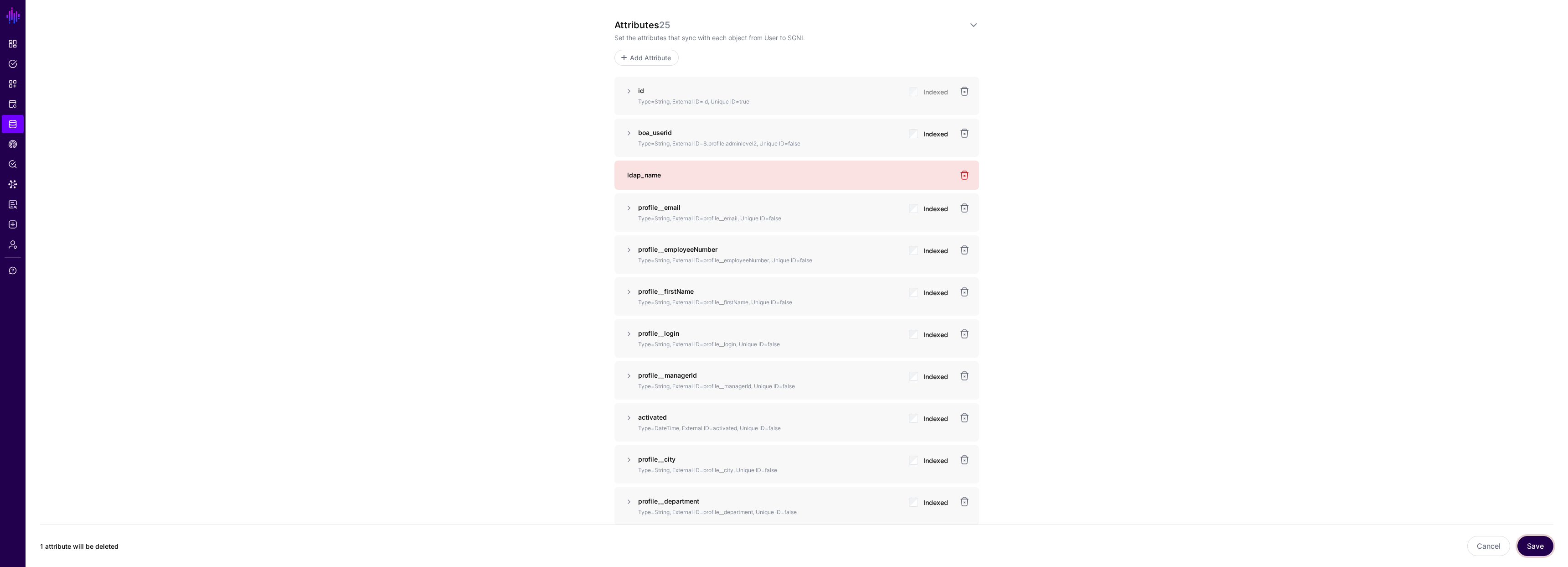
click at [1538, 544] on button "Save" at bounding box center [1535, 546] width 36 height 20
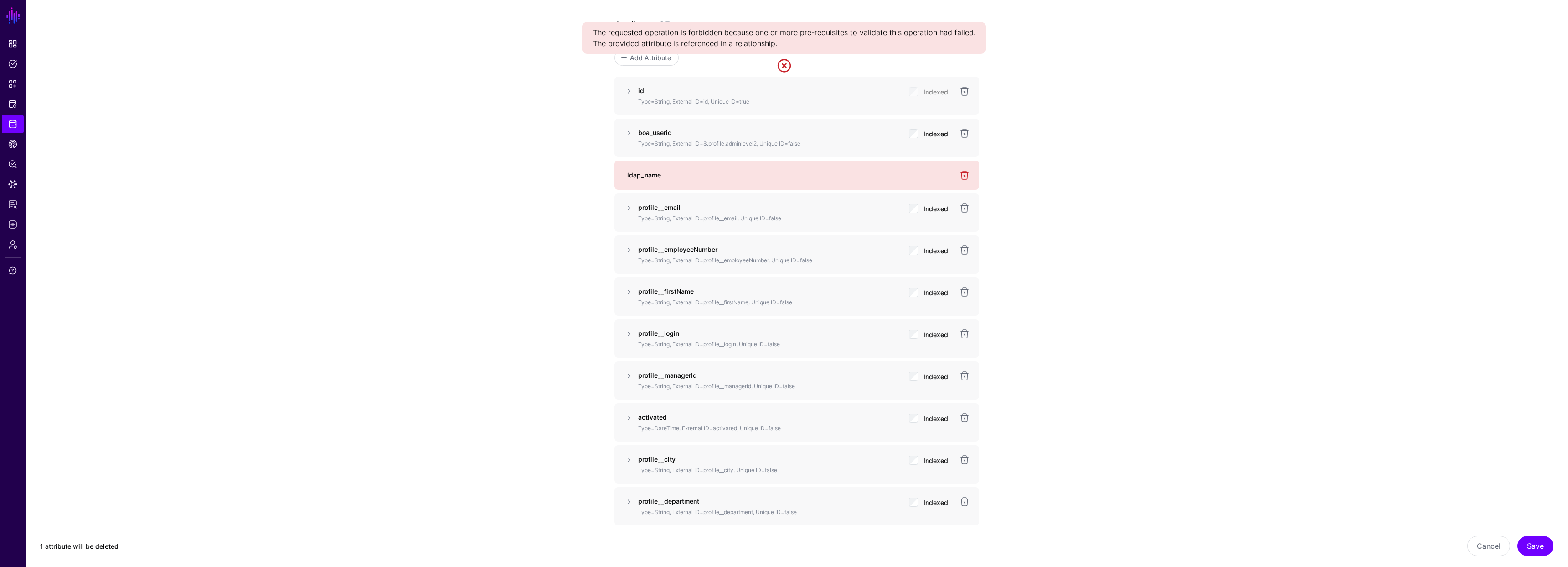
click at [783, 63] on link at bounding box center [784, 66] width 15 height 15
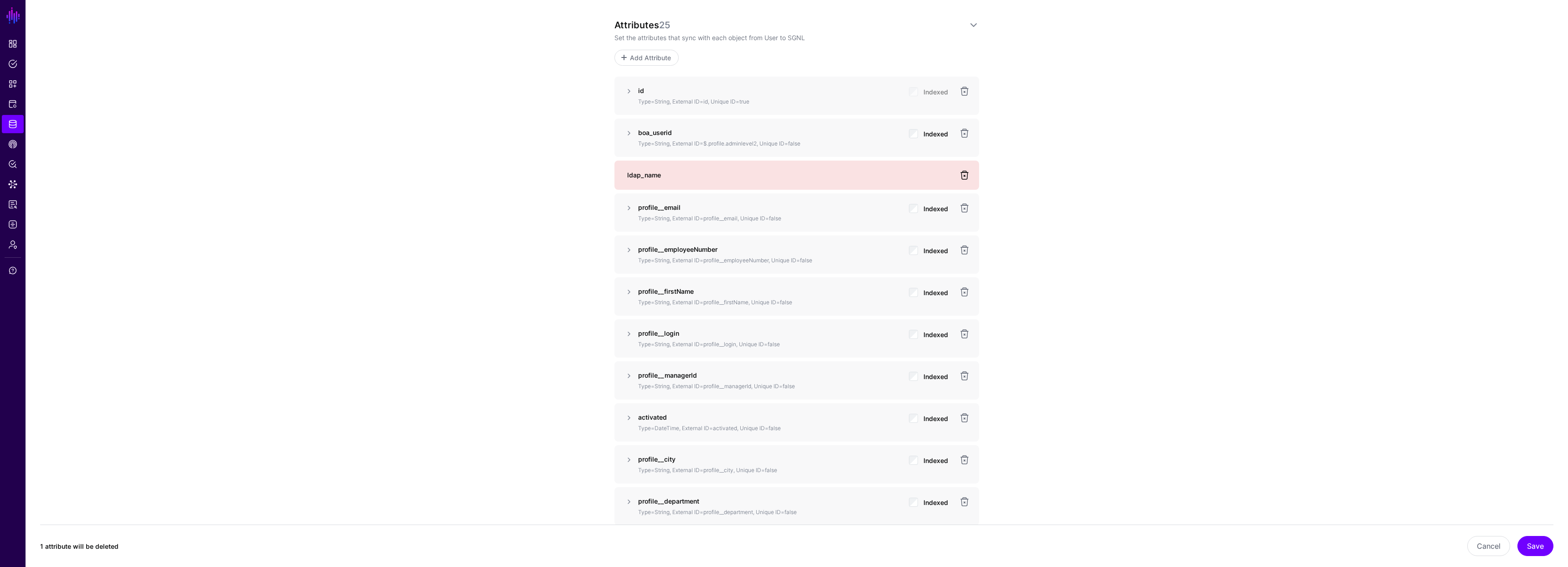
click at [964, 172] on link at bounding box center [965, 175] width 11 height 11
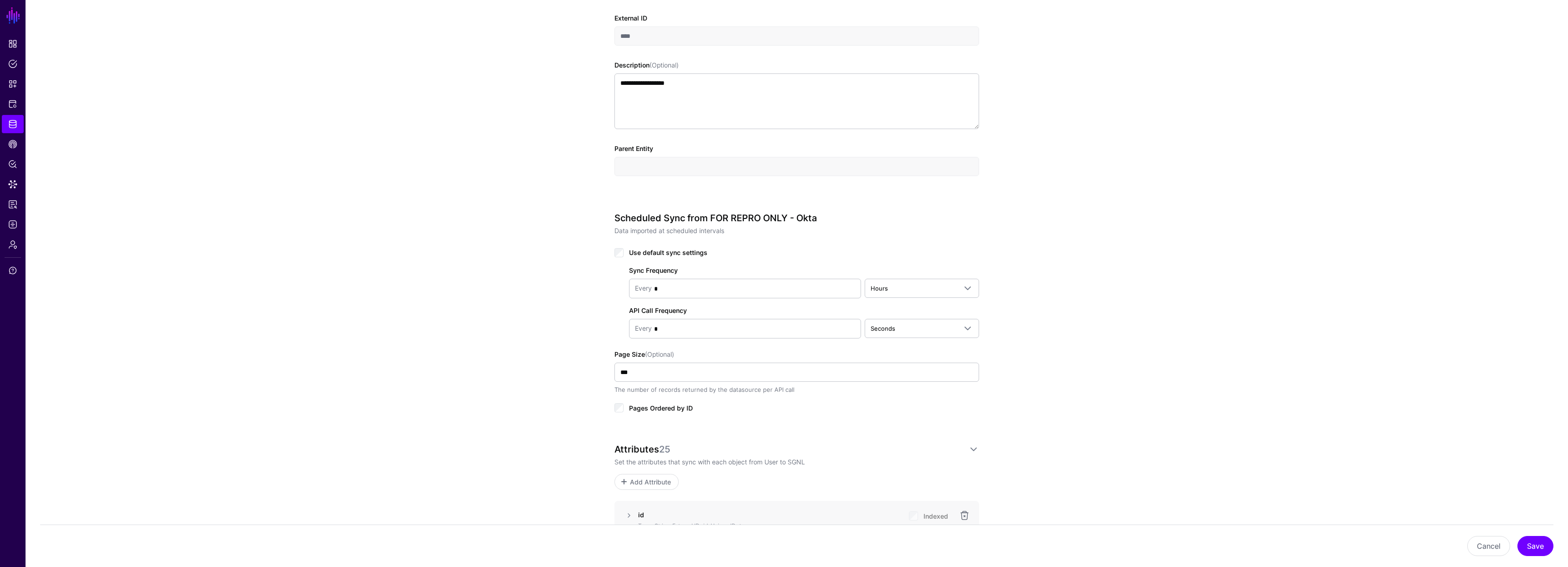
scroll to position [0, 0]
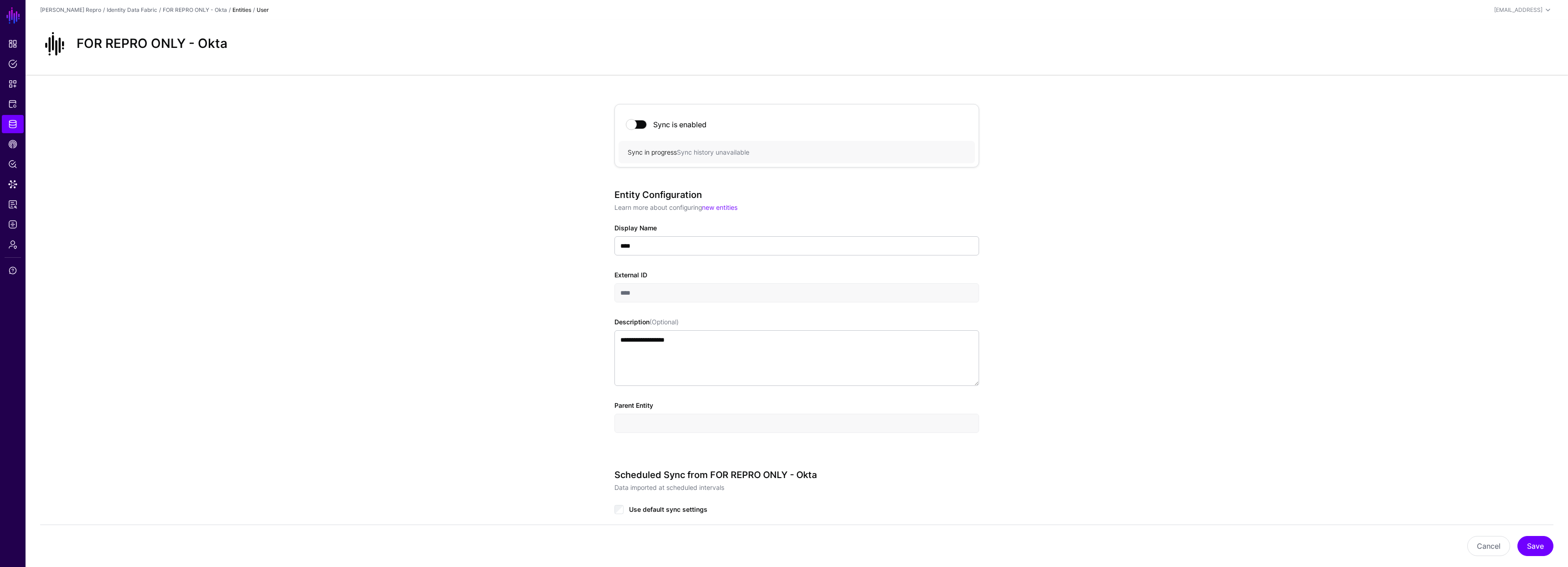
click at [639, 124] on span at bounding box center [637, 124] width 20 height 9
click at [642, 131] on div "Sync is disabled" at bounding box center [797, 124] width 357 height 33
click at [638, 125] on span at bounding box center [637, 124] width 20 height 9
click at [12, 237] on link "Admin" at bounding box center [13, 244] width 22 height 18
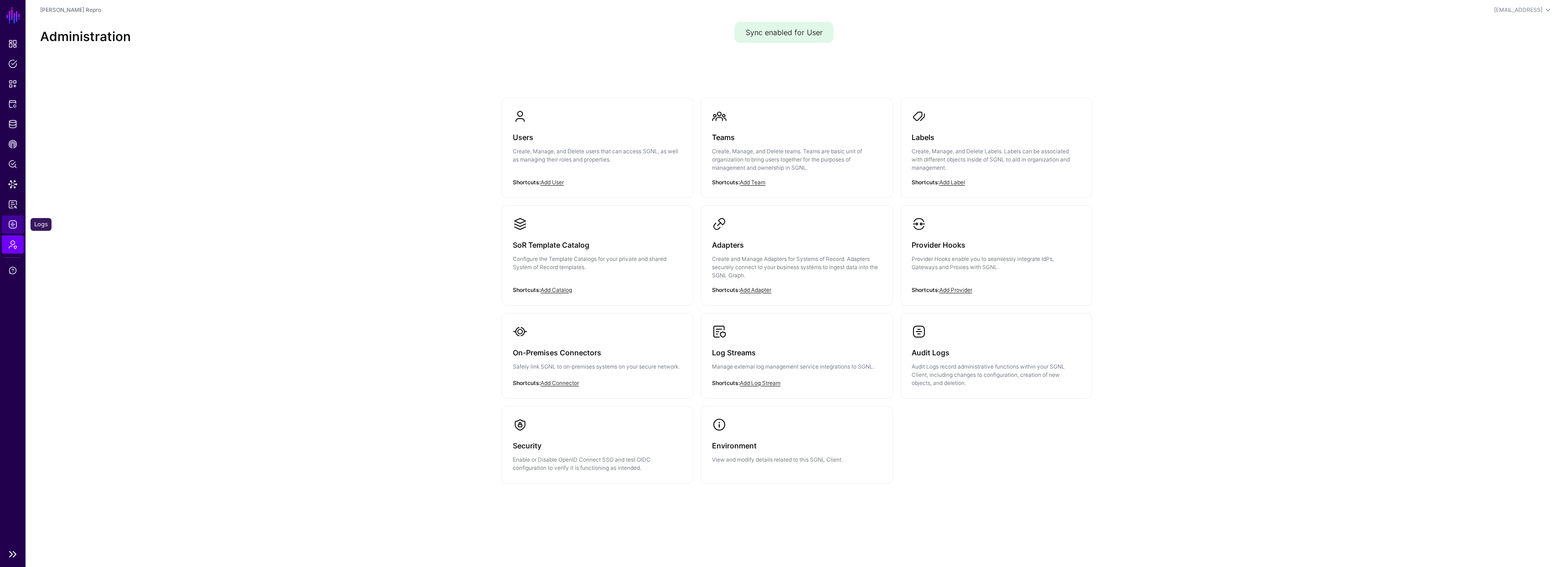
click at [13, 228] on span "Logs" at bounding box center [12, 224] width 9 height 9
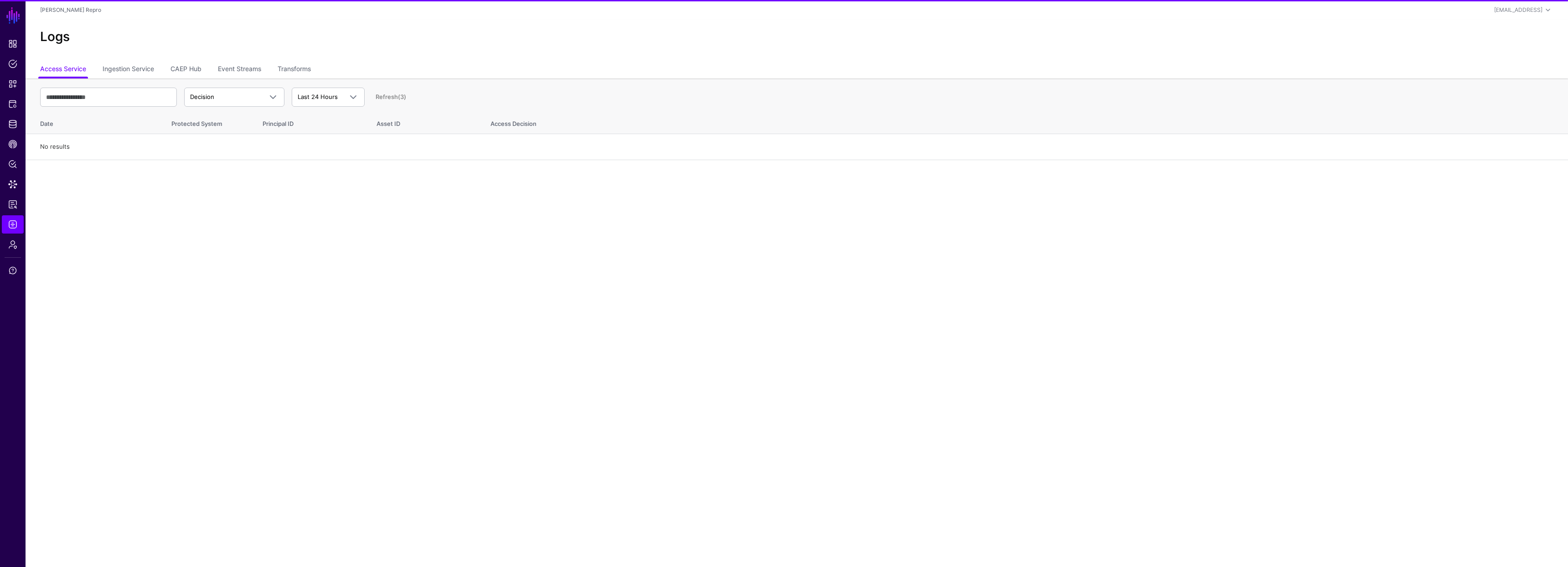
click at [130, 79] on th "Decision Decision Match Last 24 Hours Last 24 Hours Last 7 Days Last 30 Days La…" at bounding box center [797, 94] width 1542 height 32
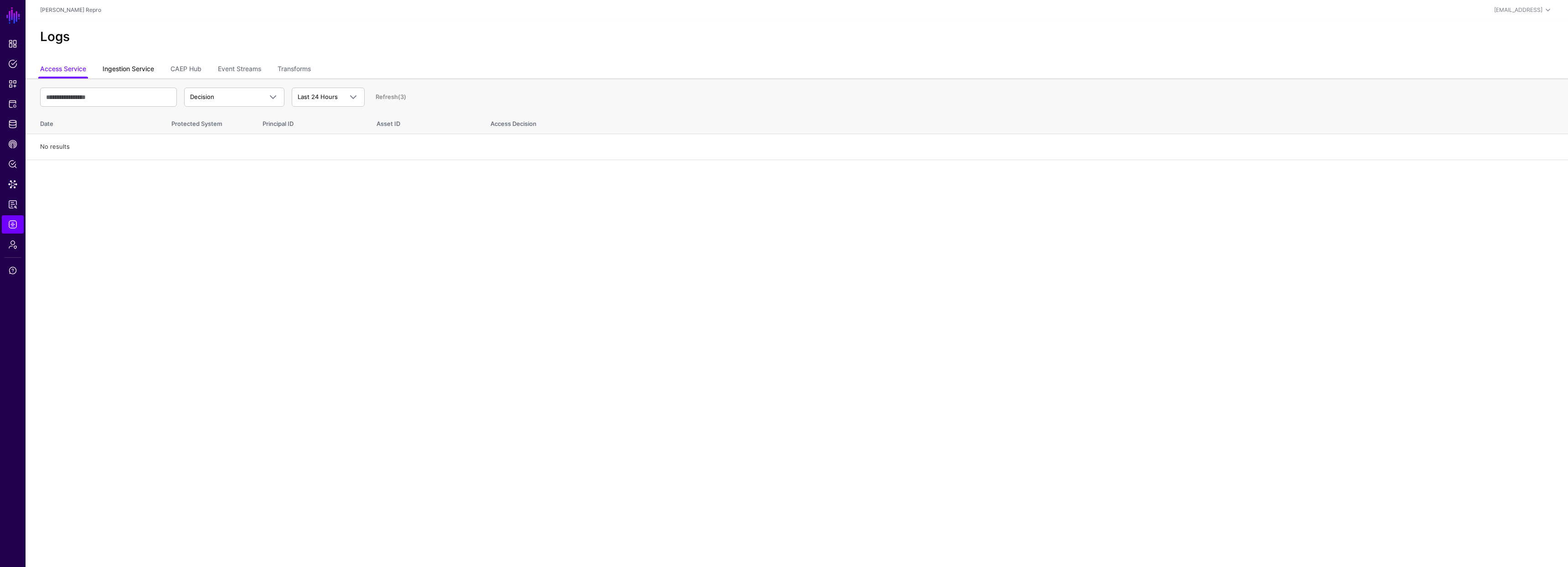
click at [130, 72] on link "Ingestion Service" at bounding box center [128, 69] width 52 height 17
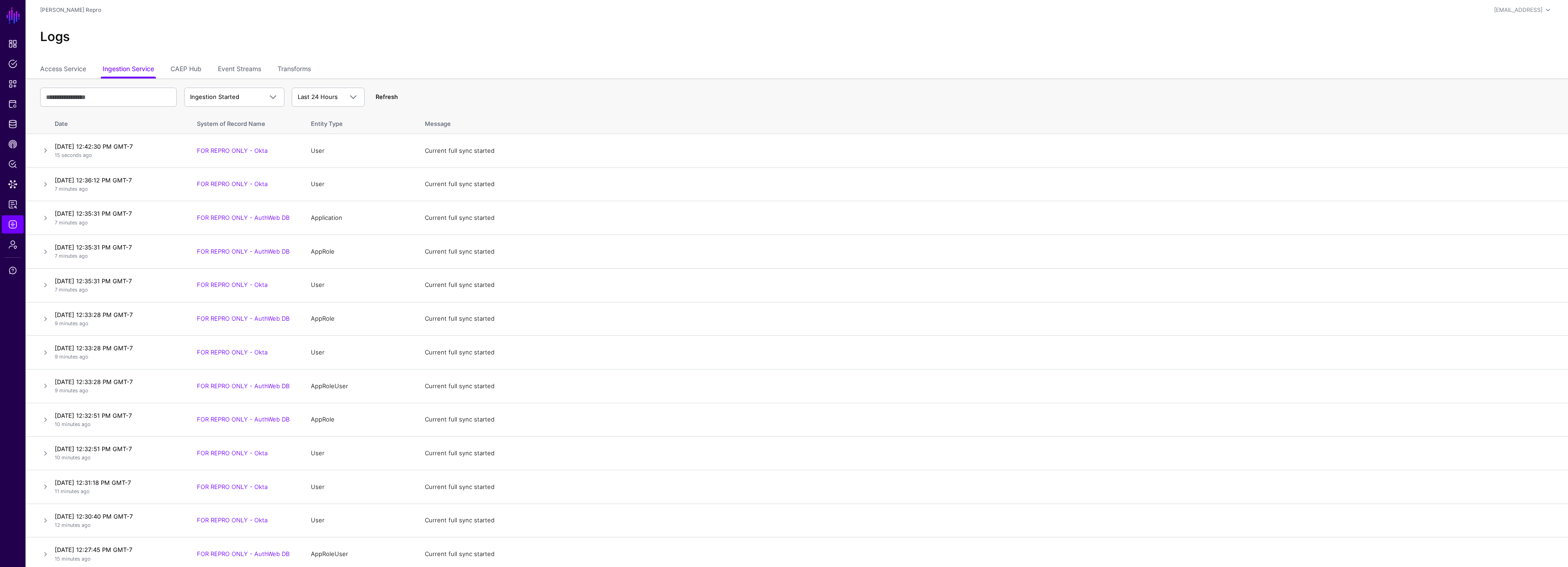
click at [393, 99] on link "Refresh" at bounding box center [387, 97] width 23 height 7
click at [14, 185] on span "Data Lens" at bounding box center [12, 184] width 9 height 9
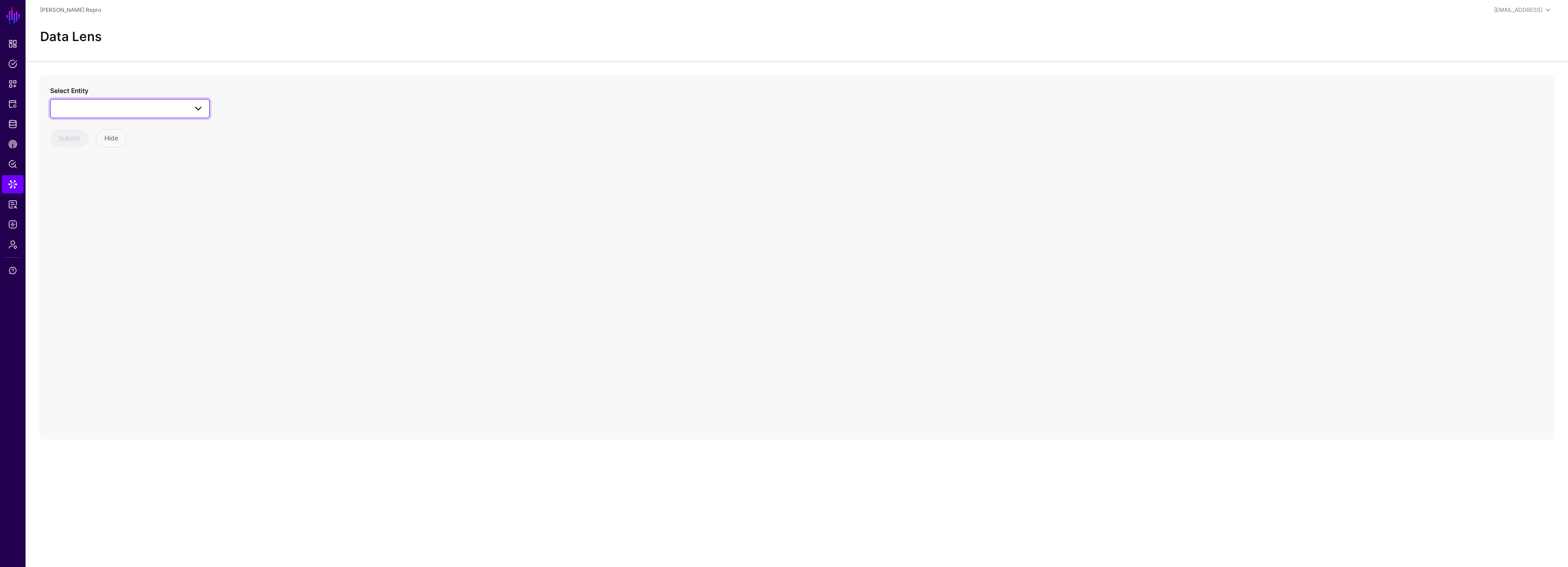
click at [165, 116] on link at bounding box center [130, 108] width 159 height 19
type input "****"
click at [92, 207] on div "User" at bounding box center [134, 205] width 136 height 9
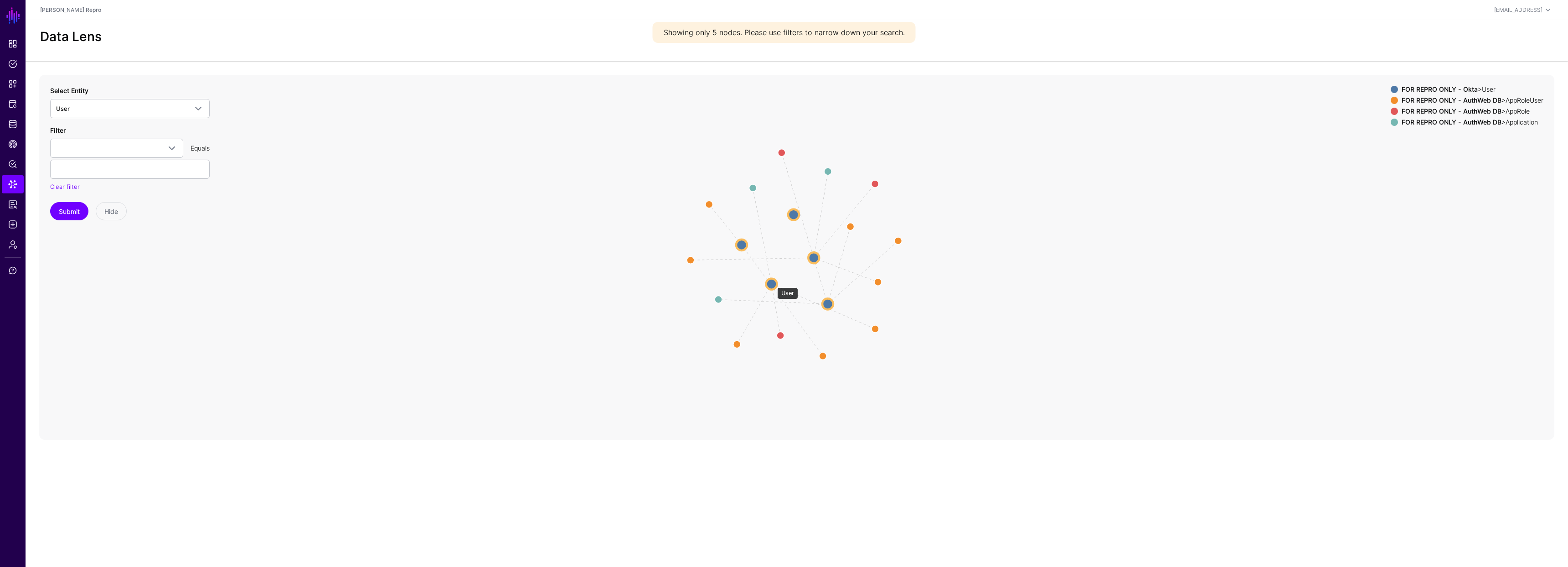
click at [772, 283] on circle at bounding box center [772, 284] width 11 height 11
click at [773, 283] on circle at bounding box center [771, 284] width 11 height 11
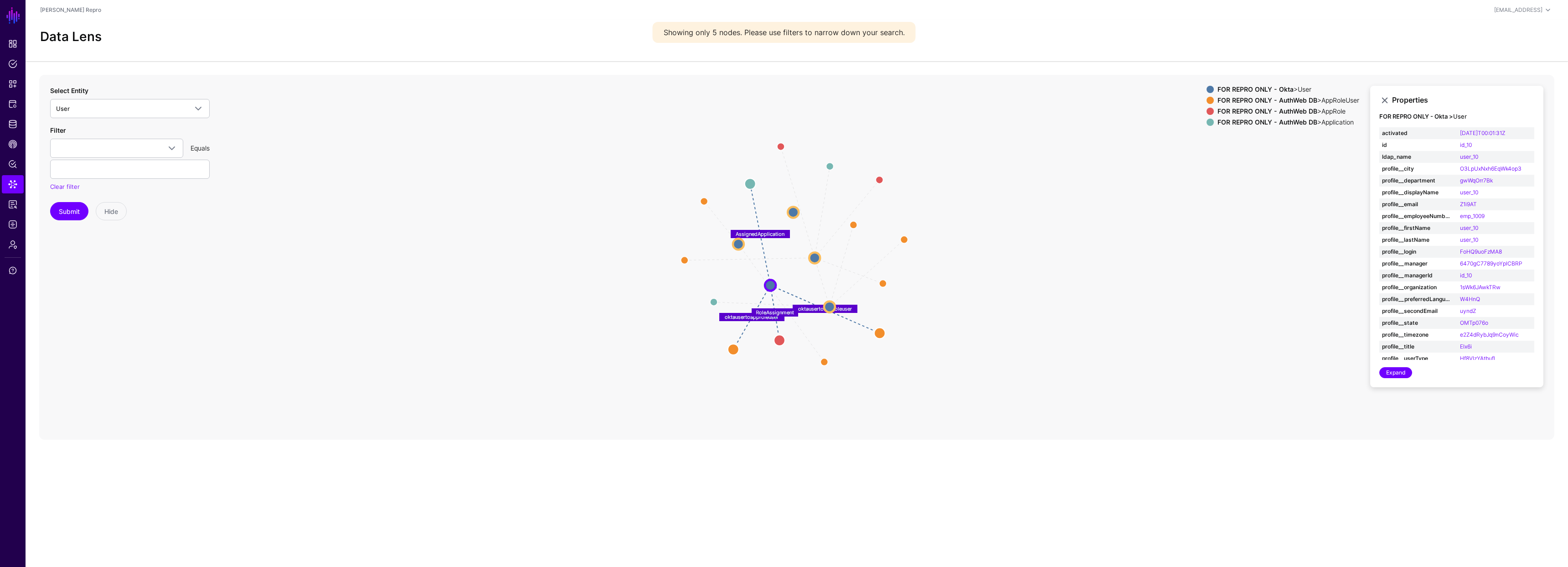
click at [1138, 213] on icon "oktausertoapproleuser oktausertoapproleuser oktausertoapproleuser oktausertoapp…" at bounding box center [796, 257] width 1515 height 365
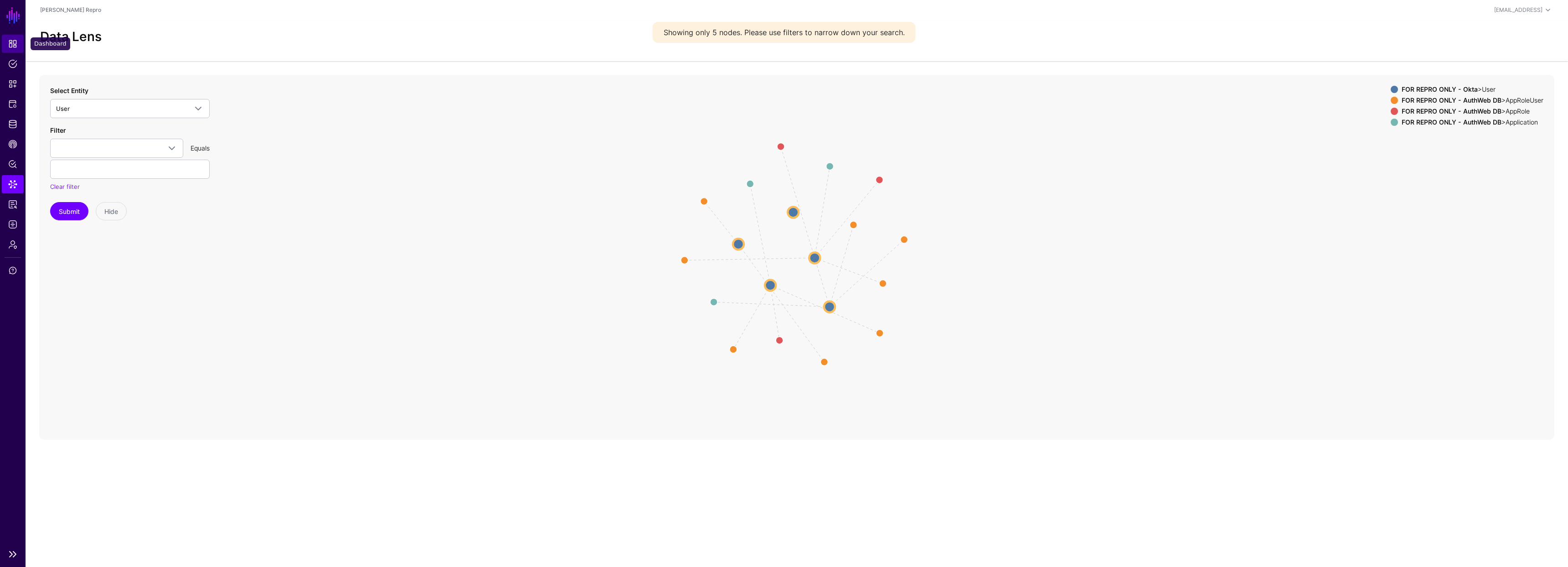
click at [10, 43] on span "Dashboard" at bounding box center [12, 43] width 9 height 9
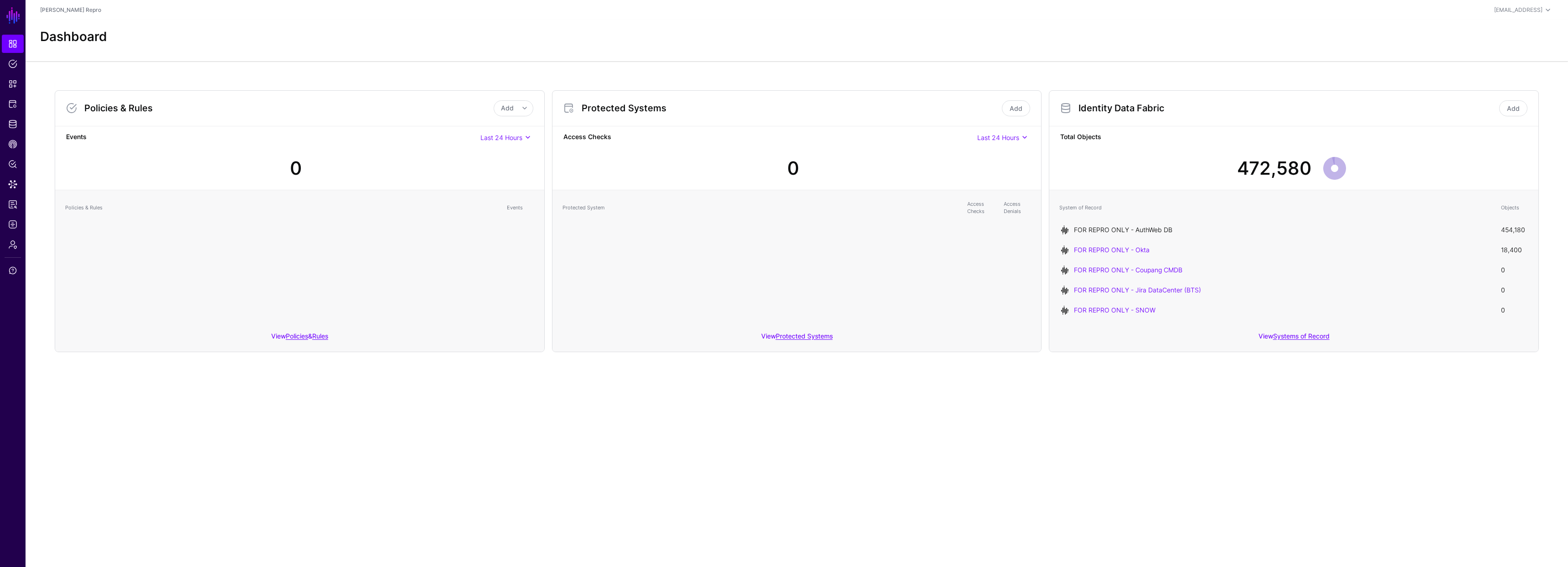
click at [1146, 230] on link "FOR REPRO ONLY - AuthWeb DB" at bounding box center [1123, 230] width 99 height 8
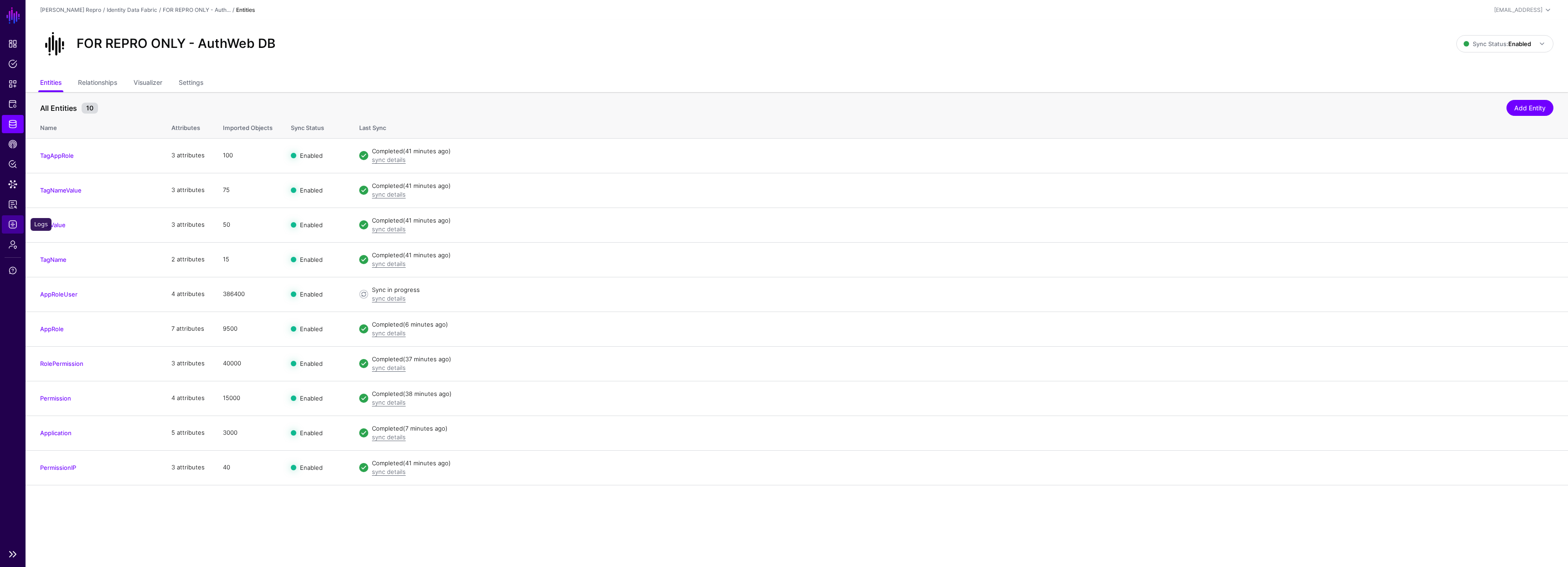
click at [13, 225] on span "Logs" at bounding box center [12, 224] width 9 height 9
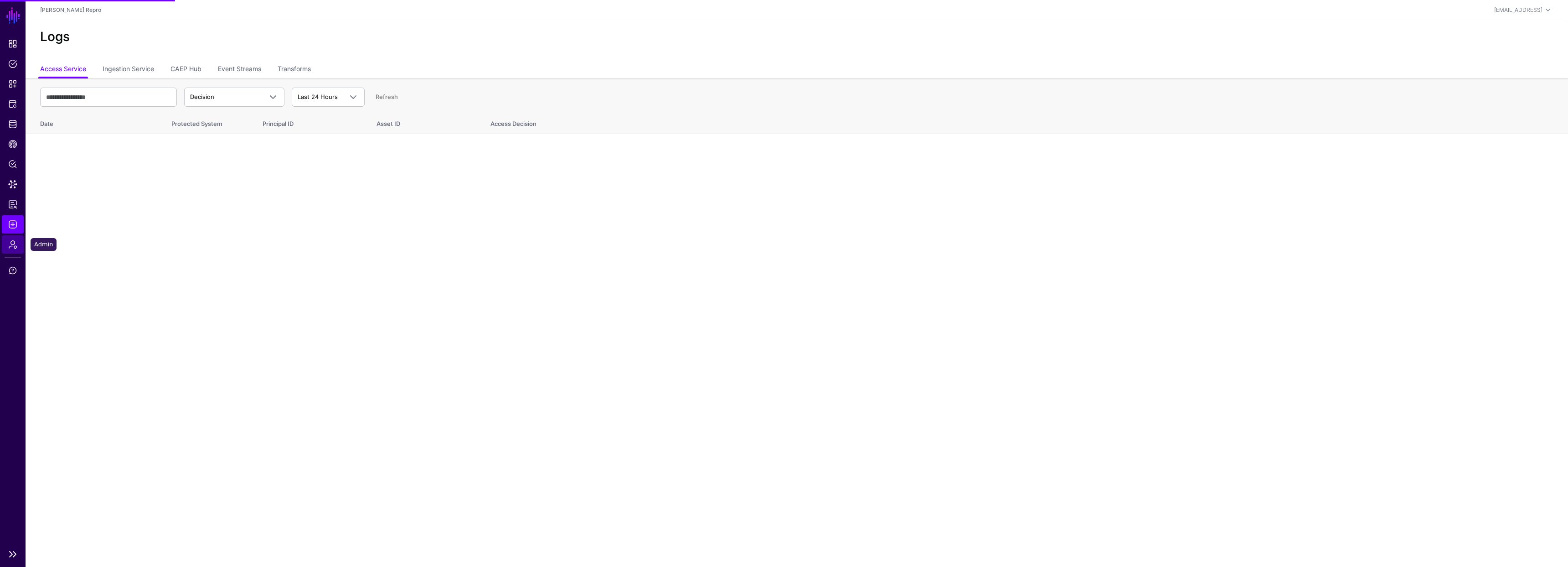
click at [13, 241] on span "Admin" at bounding box center [12, 244] width 9 height 9
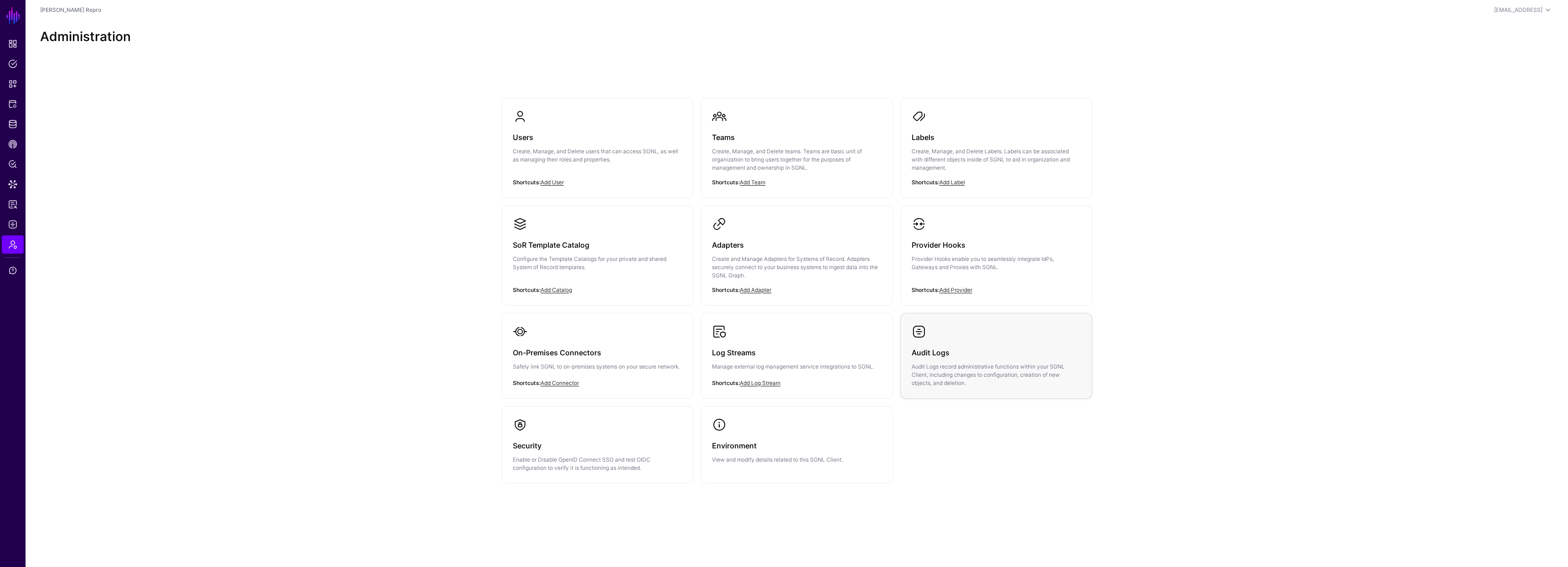
click at [981, 364] on p "Audit Logs record administrative functions within your SGNL Client, including c…" at bounding box center [996, 375] width 169 height 24
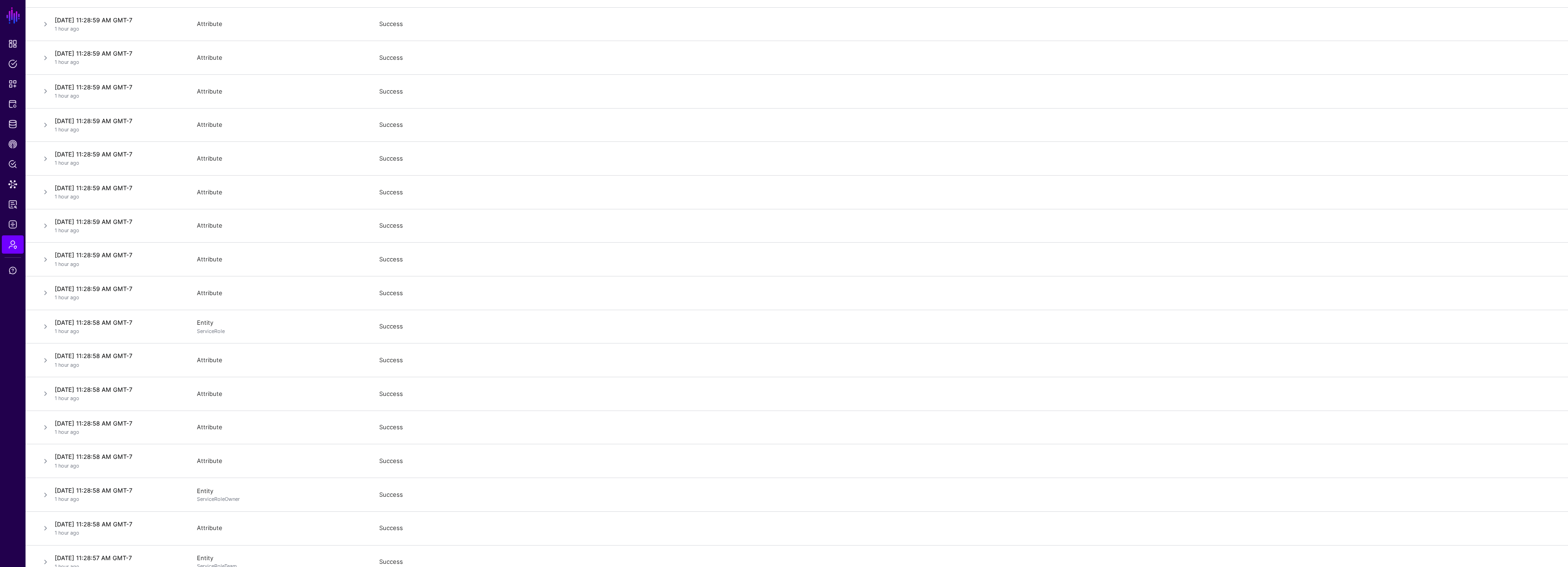
scroll to position [8344, 0]
click at [13, 45] on span "Dashboard" at bounding box center [12, 43] width 9 height 9
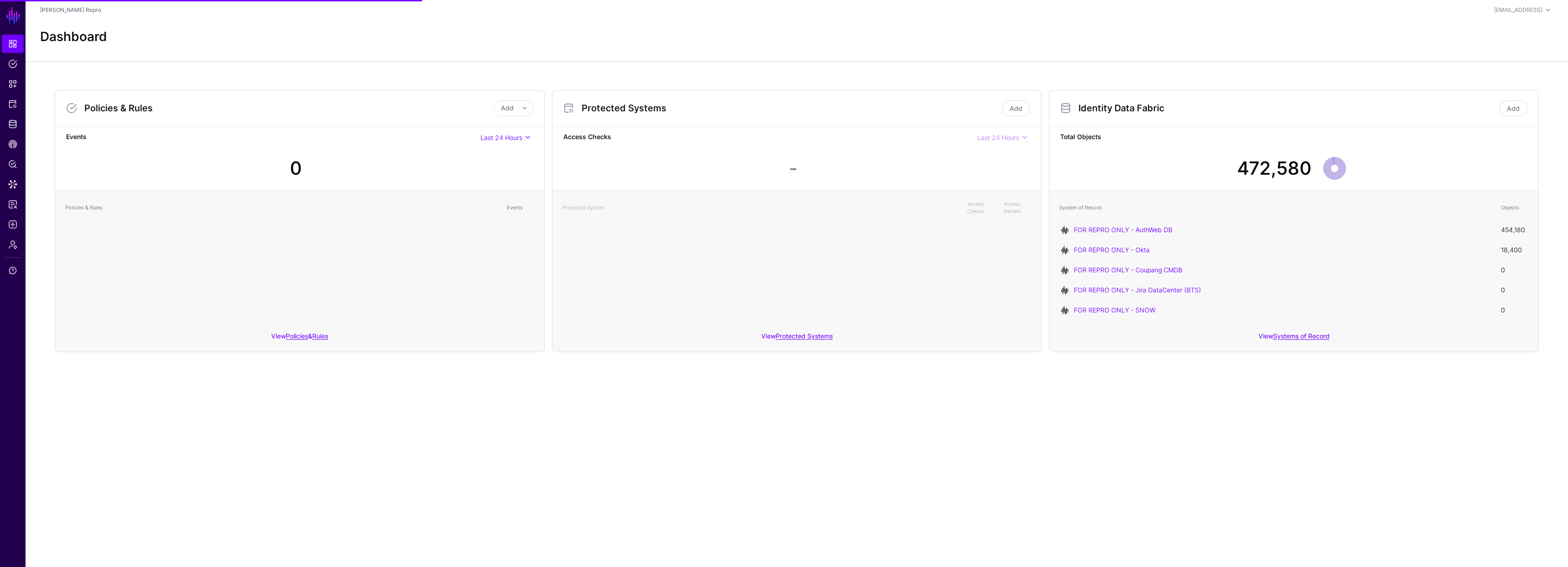
click at [1149, 234] on div "FOR REPRO ONLY - AuthWeb DB" at bounding box center [1283, 230] width 418 height 10
click at [1144, 229] on link "FOR REPRO ONLY - AuthWeb DB" at bounding box center [1123, 230] width 99 height 8
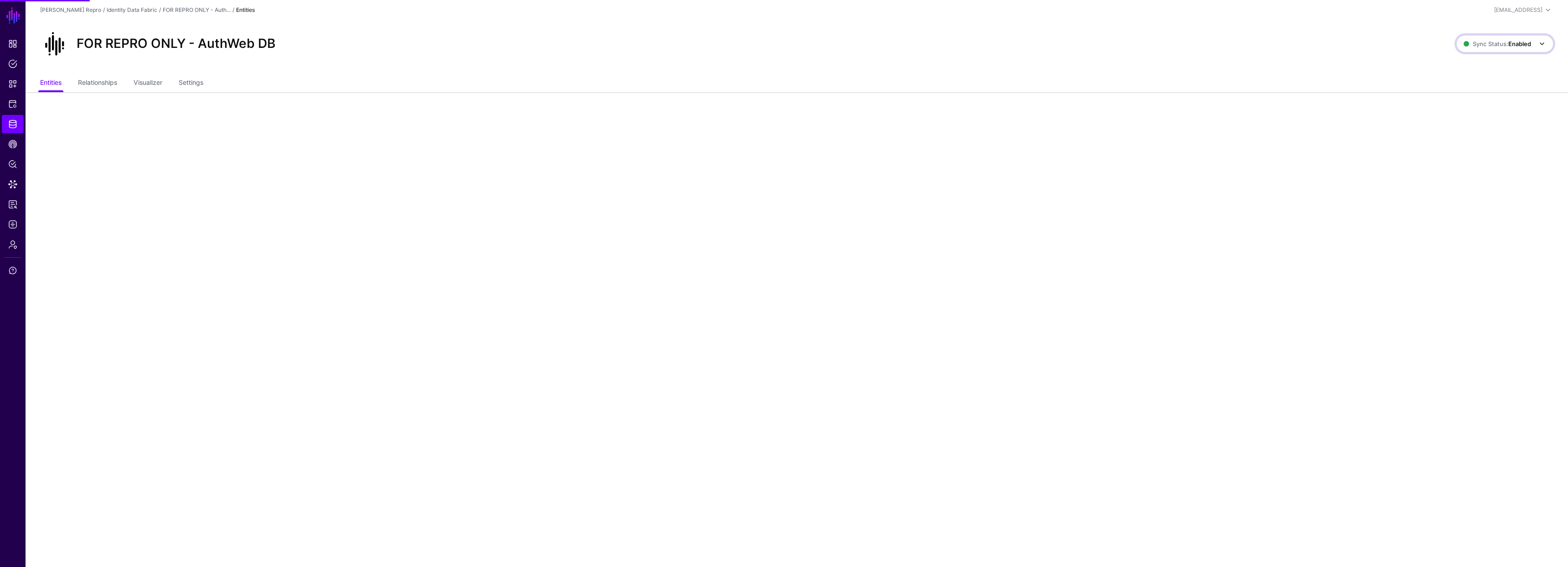
click at [1479, 50] on link "Sync Status: Enabled" at bounding box center [1505, 44] width 97 height 17
click at [1475, 105] on span "Disabled Syncing inactive for all configured entities" at bounding box center [1495, 109] width 102 height 30
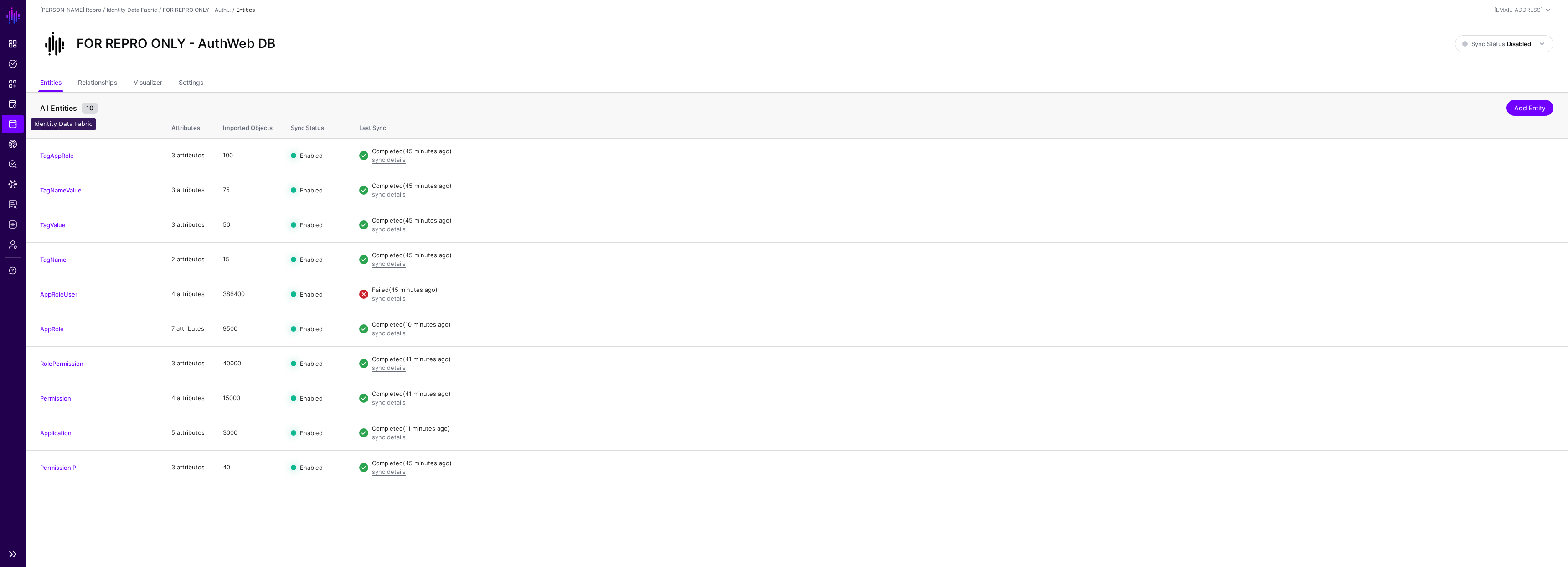
click at [7, 125] on link "Identity Data Fabric" at bounding box center [13, 124] width 22 height 18
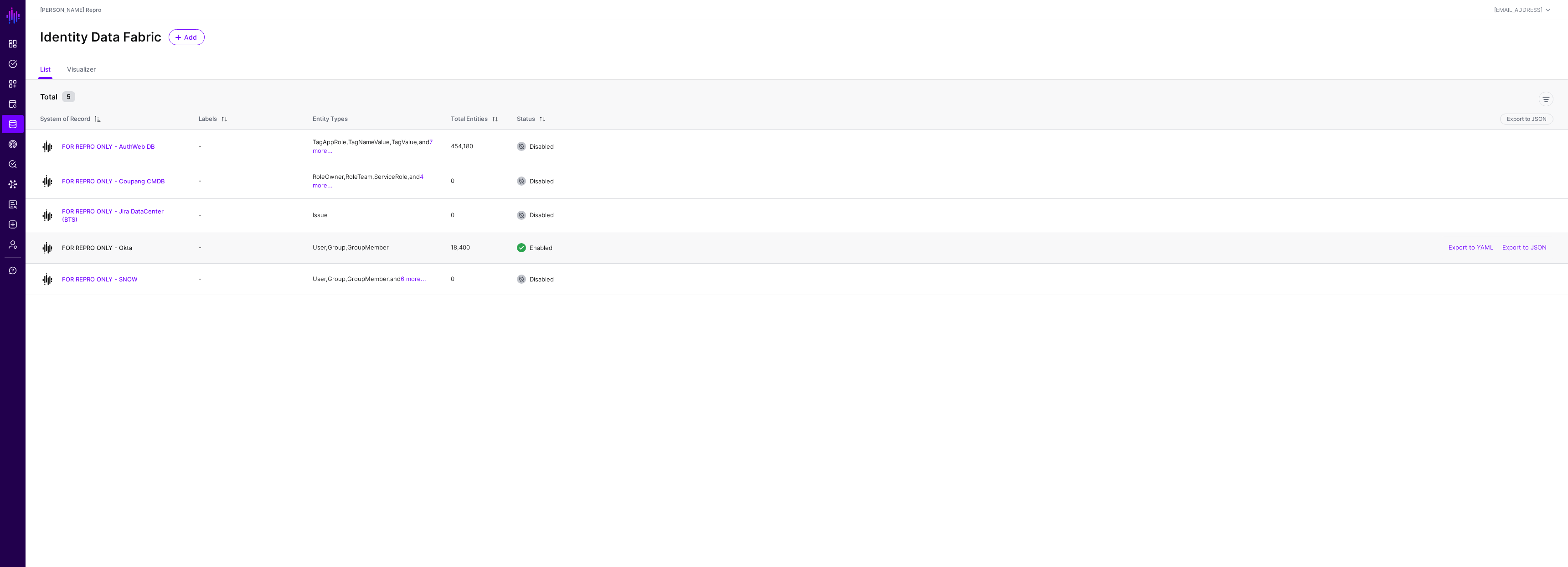
click at [127, 244] on link "FOR REPRO ONLY - Okta" at bounding box center [97, 248] width 70 height 7
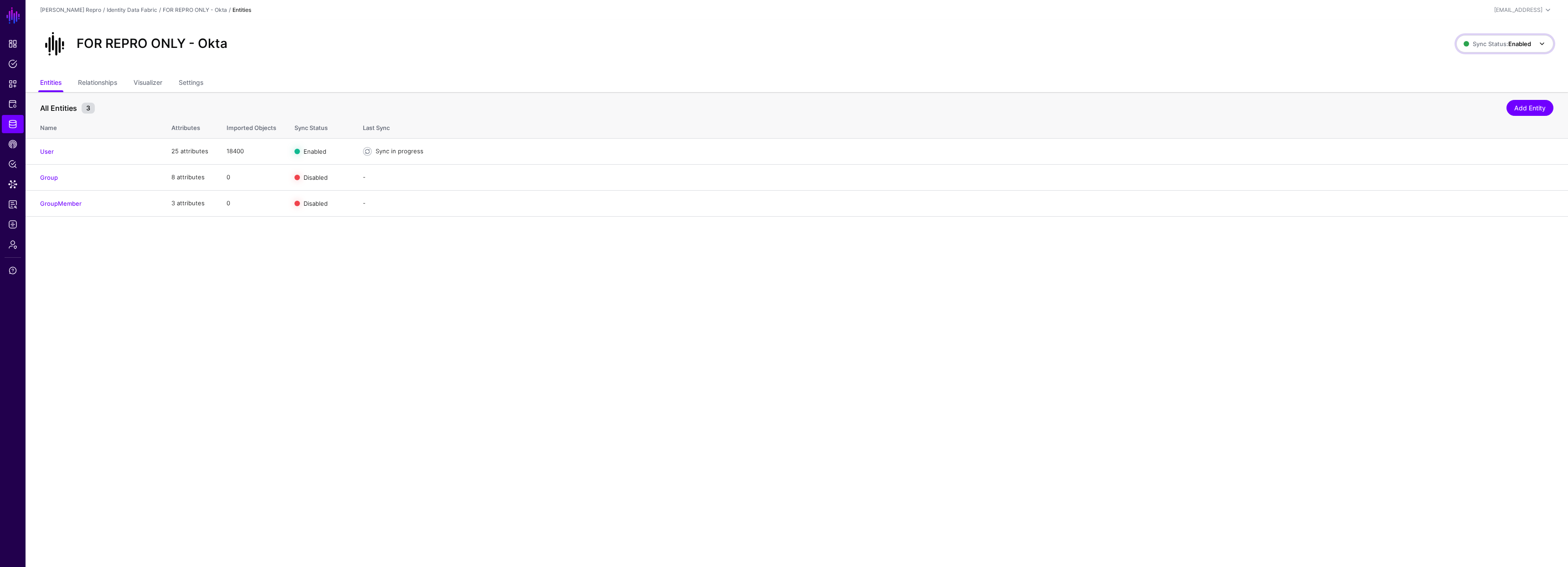
click at [1478, 50] on link "Sync Status: Enabled" at bounding box center [1505, 44] width 97 height 17
click at [1458, 114] on span "Syncing inactive for all configured entities" at bounding box center [1499, 114] width 93 height 15
click at [1529, 46] on strong "Disabled" at bounding box center [1519, 44] width 24 height 7
click at [1466, 73] on span "Syncing active for all configured entities that are enabled" at bounding box center [1499, 79] width 94 height 15
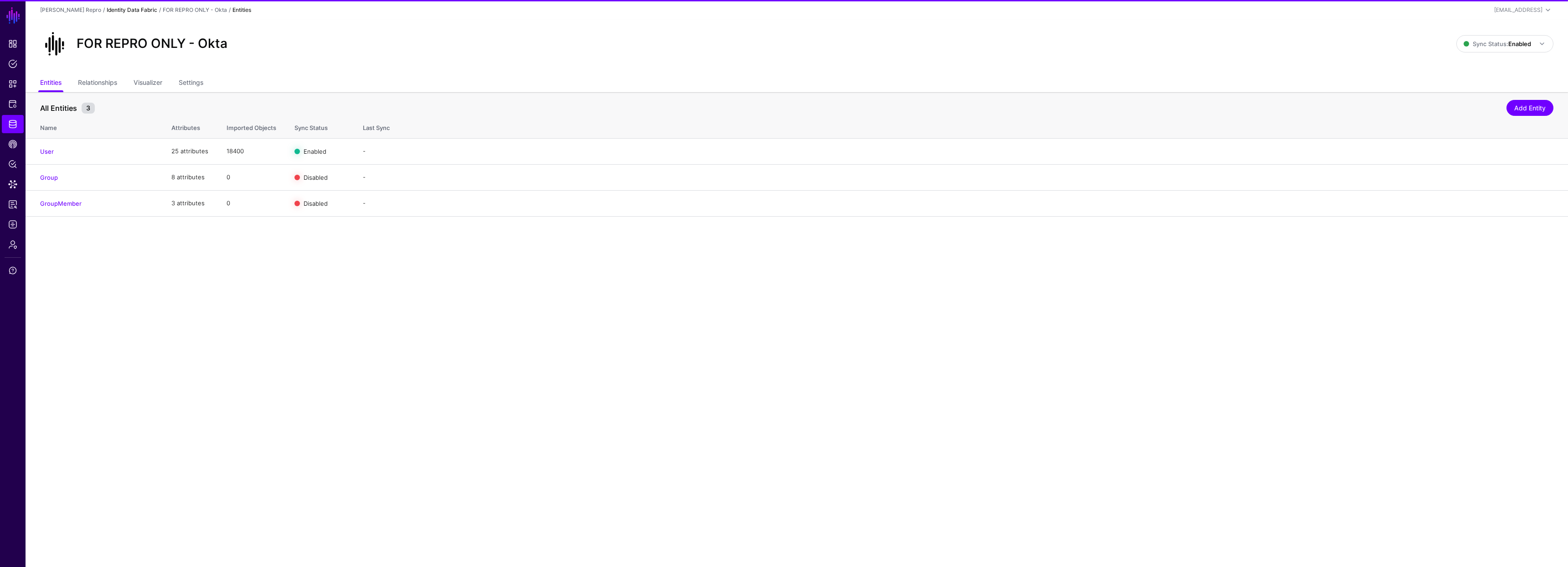
click at [136, 12] on link "Identity Data Fabric" at bounding box center [131, 9] width 51 height 7
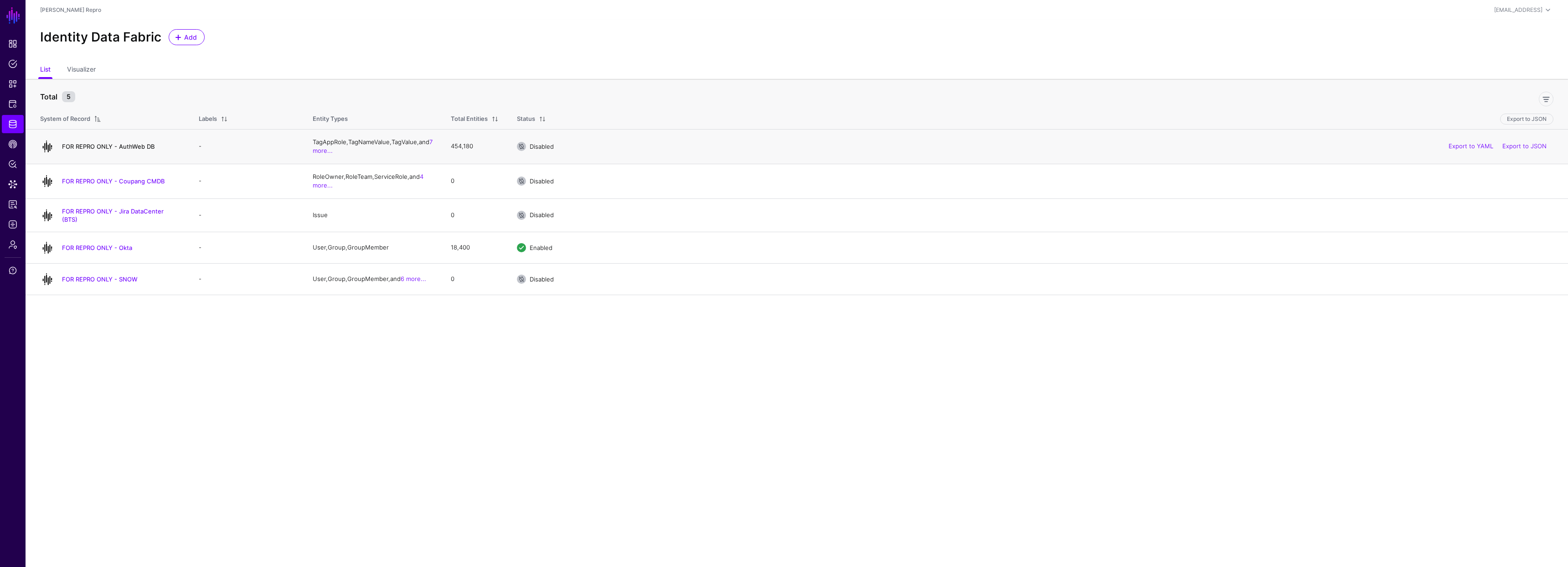
click at [133, 148] on link "FOR REPRO ONLY - AuthWeb DB" at bounding box center [108, 146] width 93 height 7
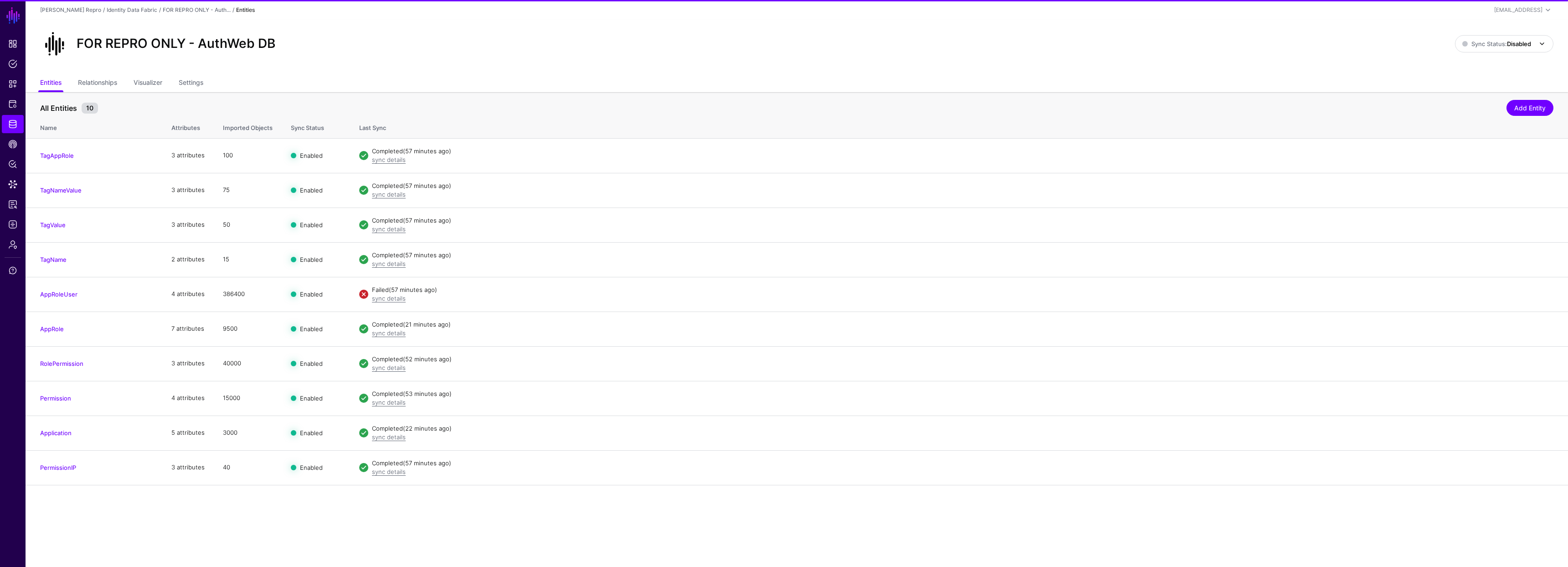
click at [1525, 52] on div "Sync Status: Disabled Enabled Syncing active for all configured entities that a…" at bounding box center [1504, 44] width 99 height 17
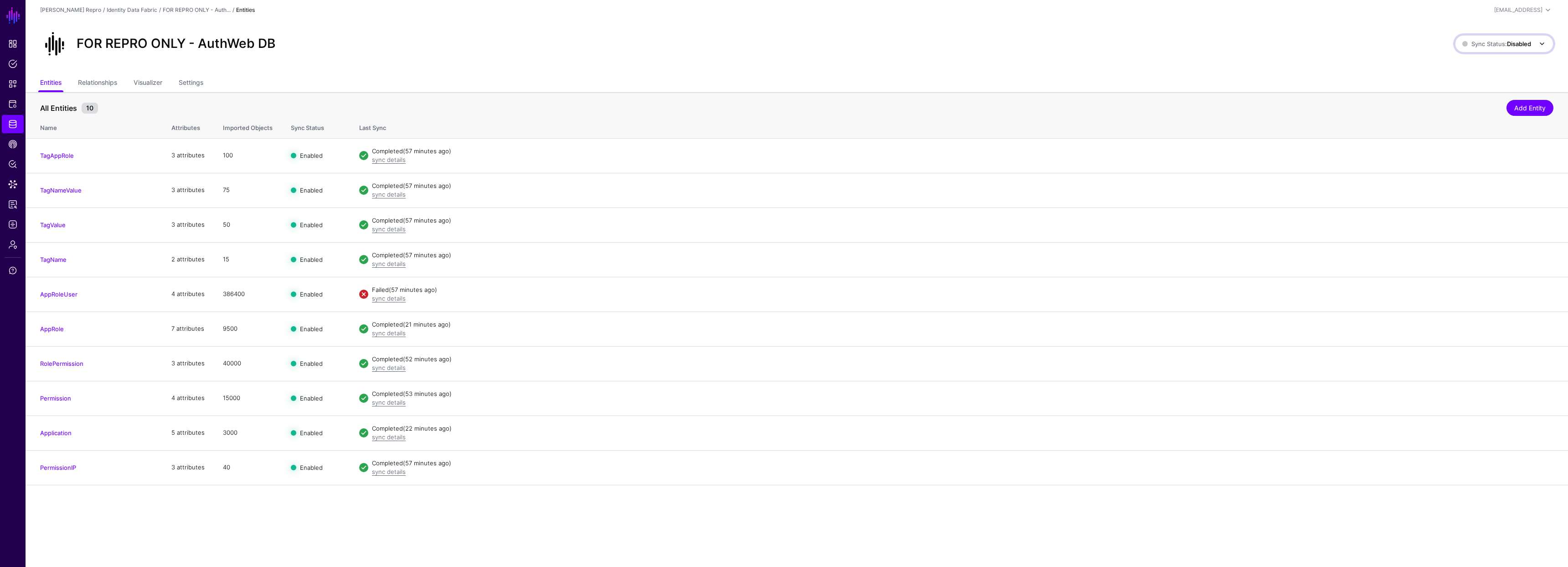
click at [1512, 46] on strong "Disabled" at bounding box center [1519, 44] width 24 height 7
click at [1503, 66] on span "Enabled Syncing active for all configured entities that are enabled" at bounding box center [1494, 74] width 103 height 30
click at [12, 46] on span "Dashboard" at bounding box center [12, 43] width 9 height 9
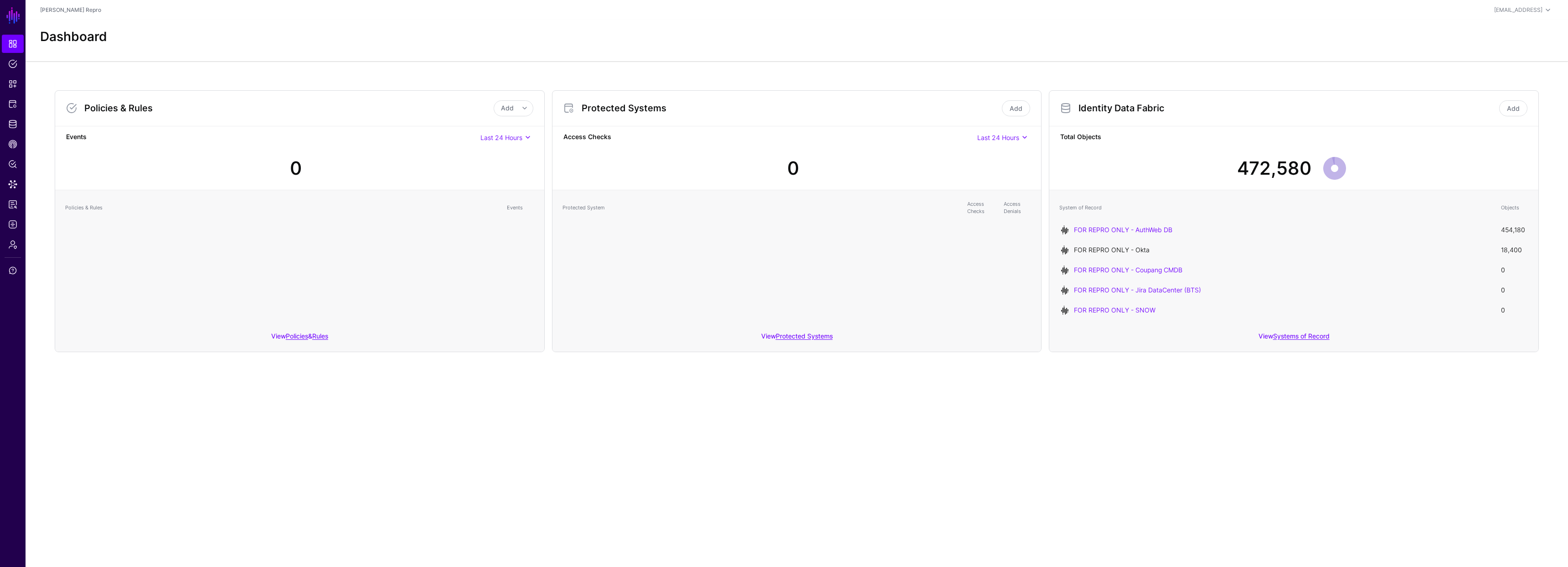
click at [1125, 247] on link "FOR REPRO ONLY - Okta" at bounding box center [1111, 250] width 75 height 8
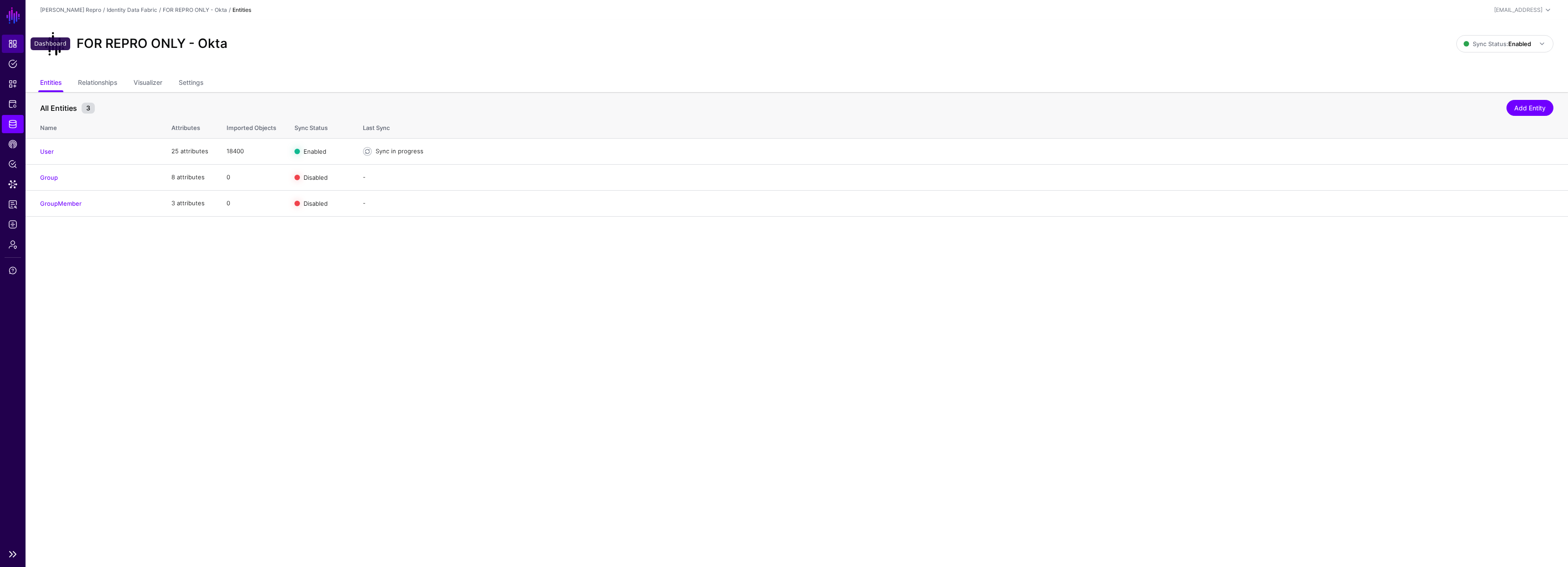
click at [15, 46] on span "Dashboard" at bounding box center [12, 43] width 9 height 9
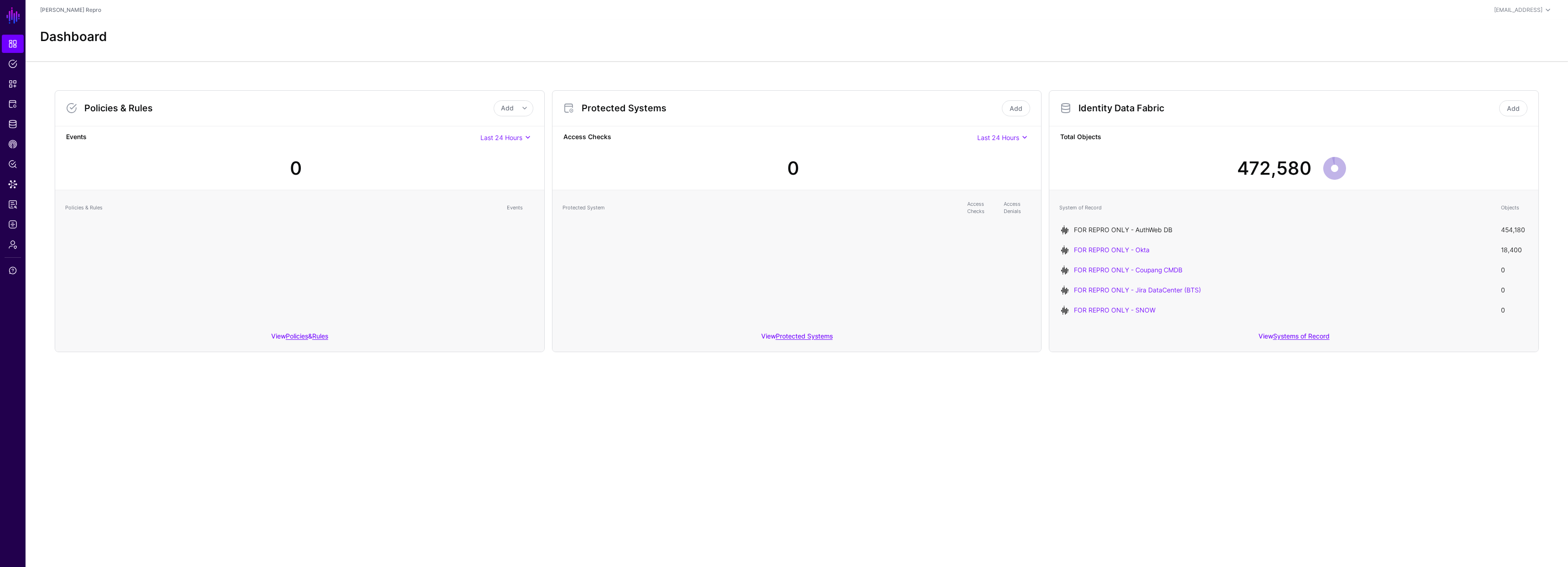
click at [1144, 228] on link "FOR REPRO ONLY - AuthWeb DB" at bounding box center [1123, 230] width 99 height 8
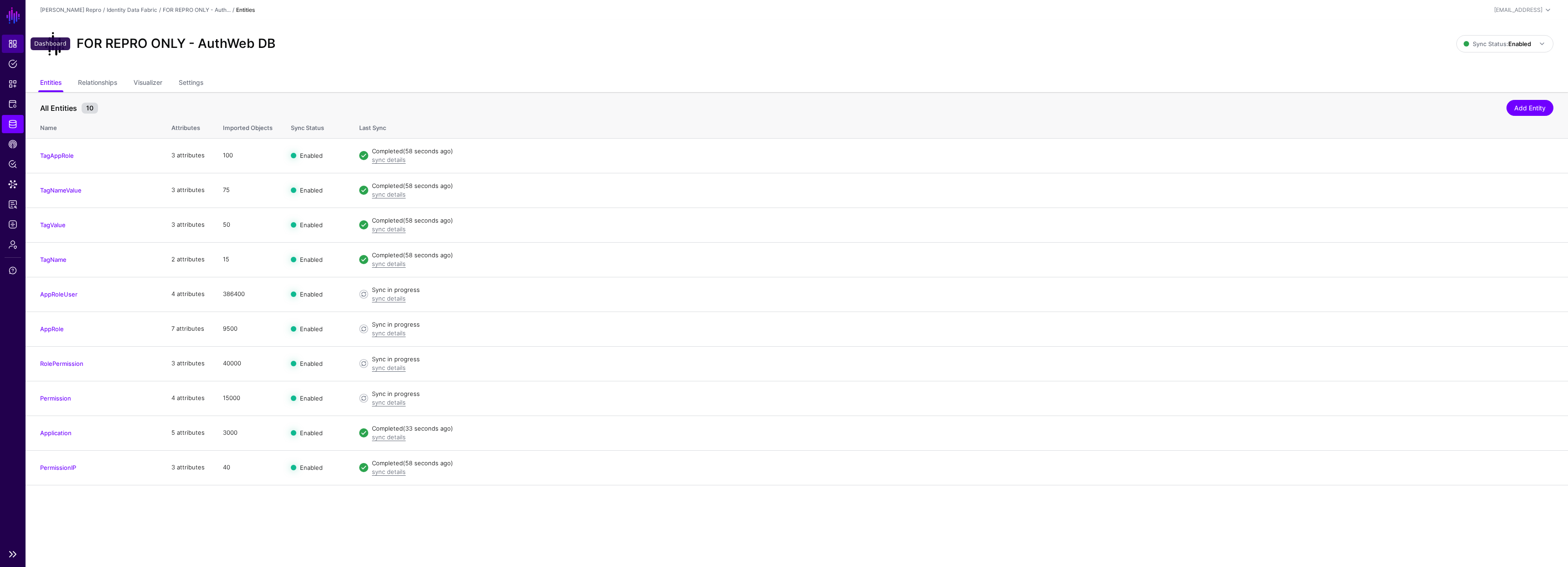
click at [17, 49] on link "Dashboard" at bounding box center [13, 44] width 22 height 18
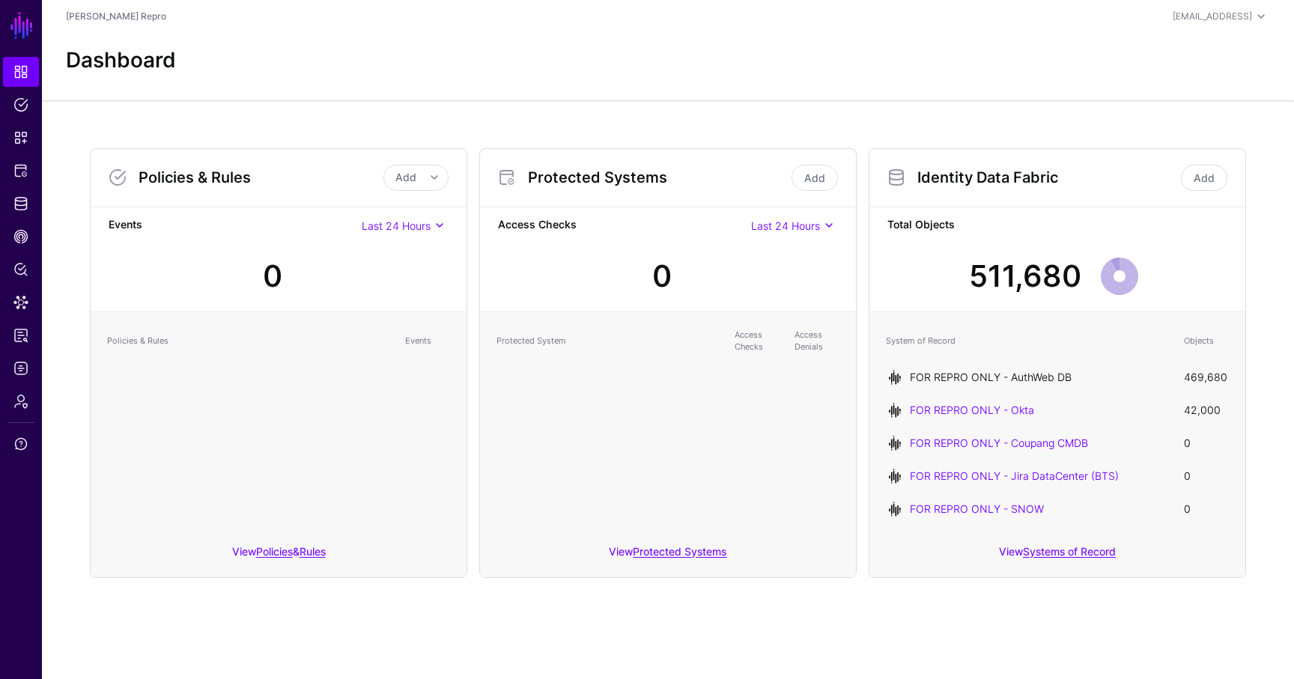
click at [1053, 371] on link "FOR REPRO ONLY - AuthWeb DB" at bounding box center [991, 377] width 162 height 13
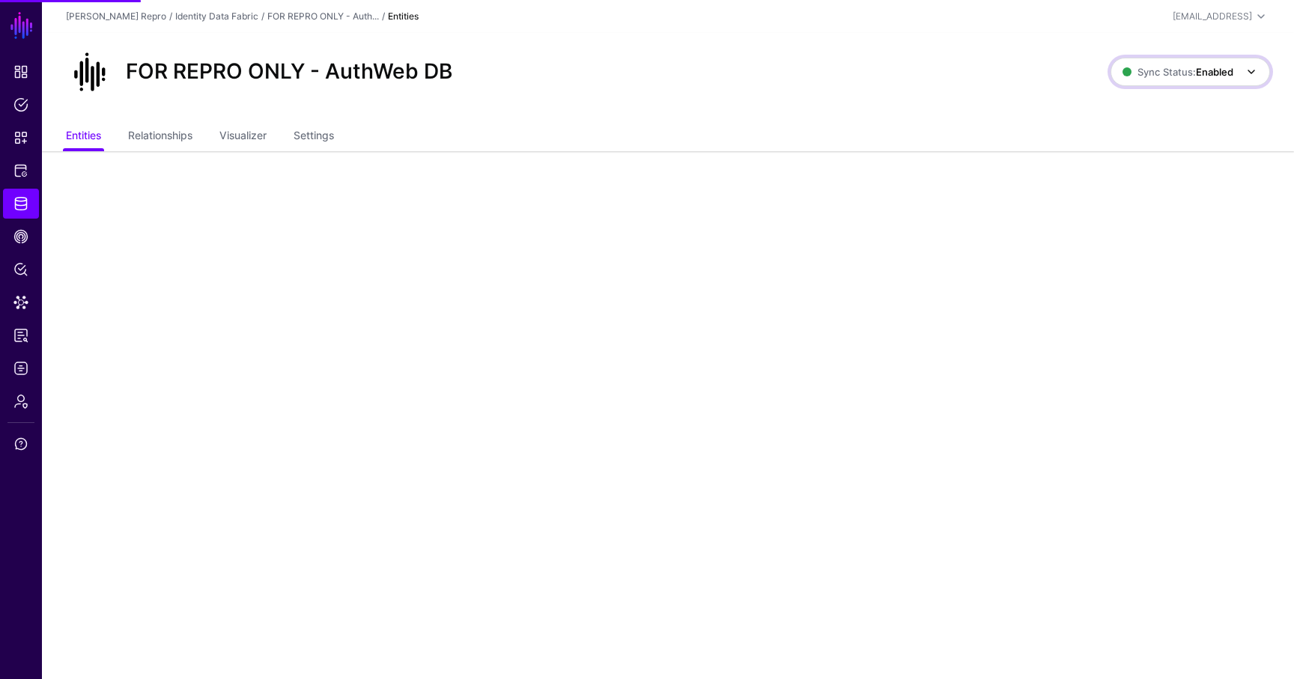
click at [1172, 71] on span "Sync Status: Enabled" at bounding box center [1178, 72] width 111 height 12
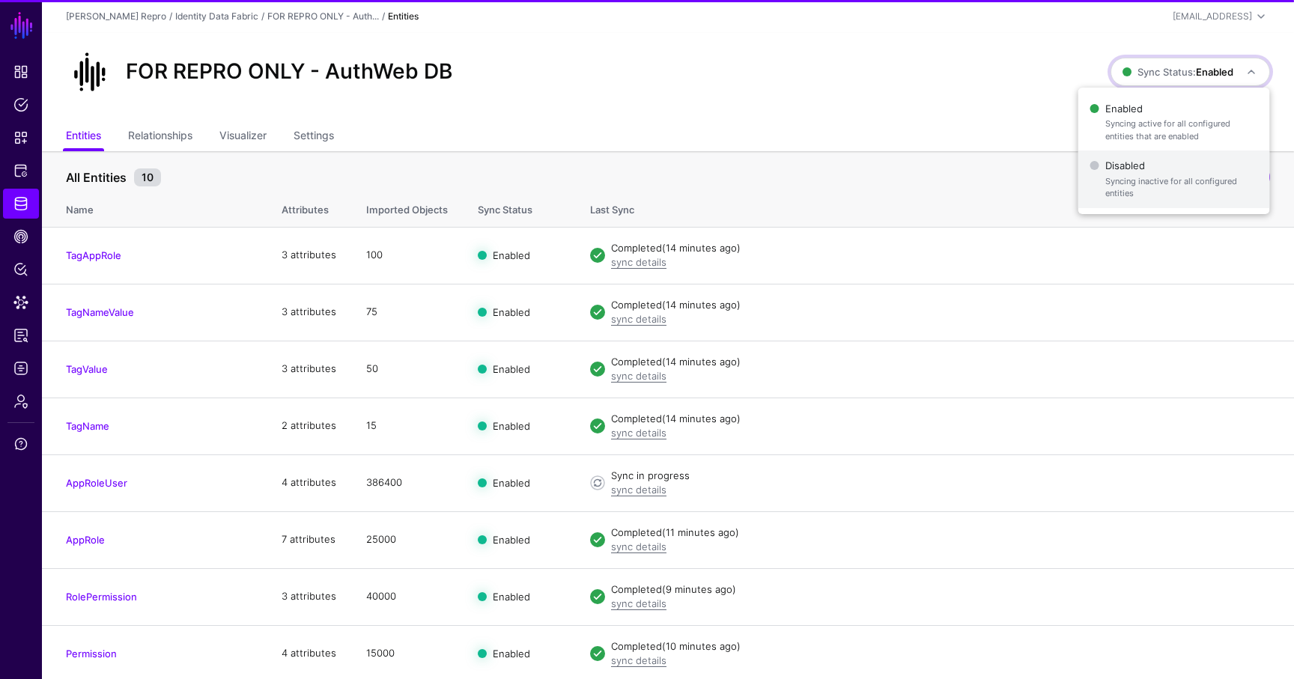
click at [1142, 165] on span "Disabled Syncing inactive for all configured entities" at bounding box center [1174, 179] width 168 height 49
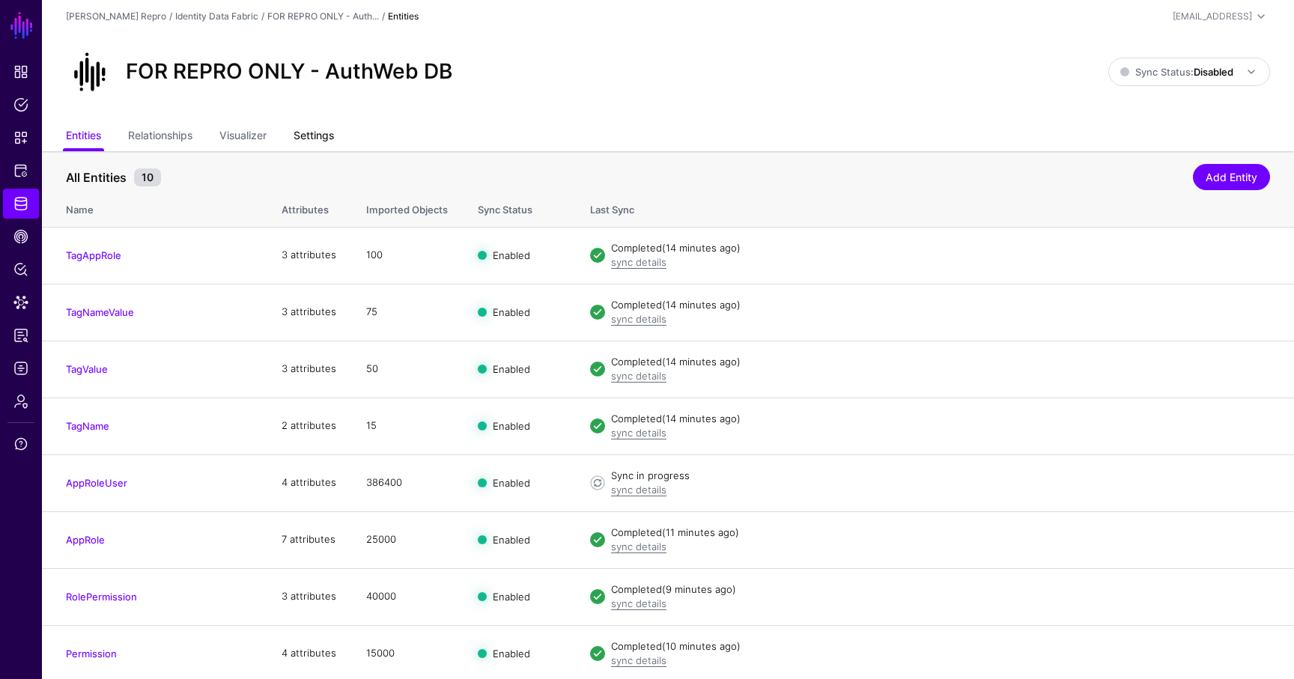
click at [310, 136] on link "Settings" at bounding box center [314, 137] width 40 height 28
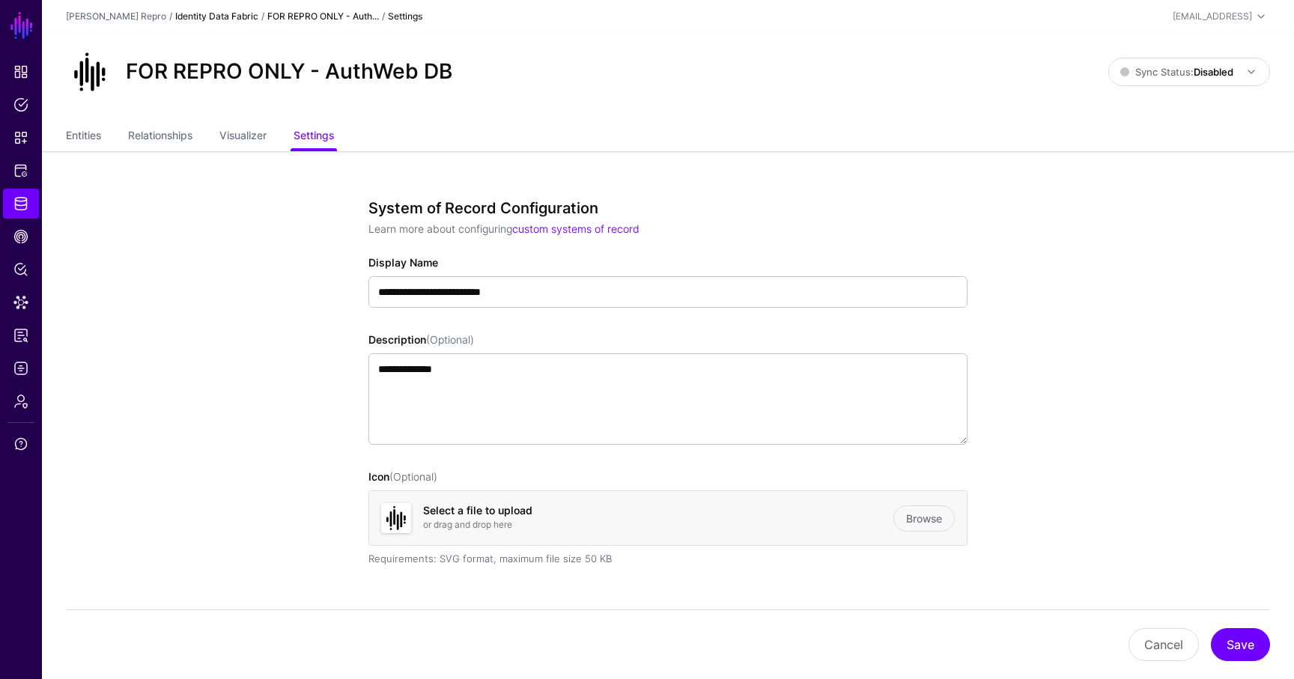
click at [222, 18] on link "Identity Data Fabric" at bounding box center [216, 15] width 83 height 11
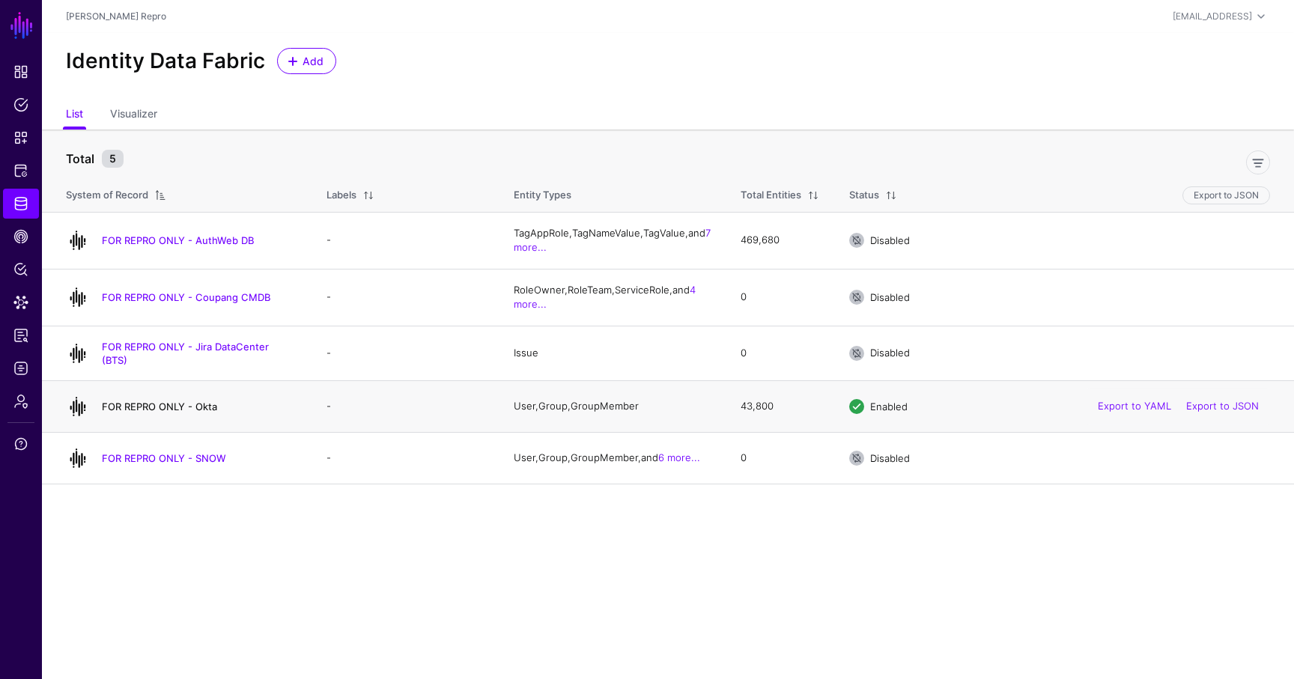
click at [156, 401] on link "FOR REPRO ONLY - Okta" at bounding box center [159, 407] width 115 height 12
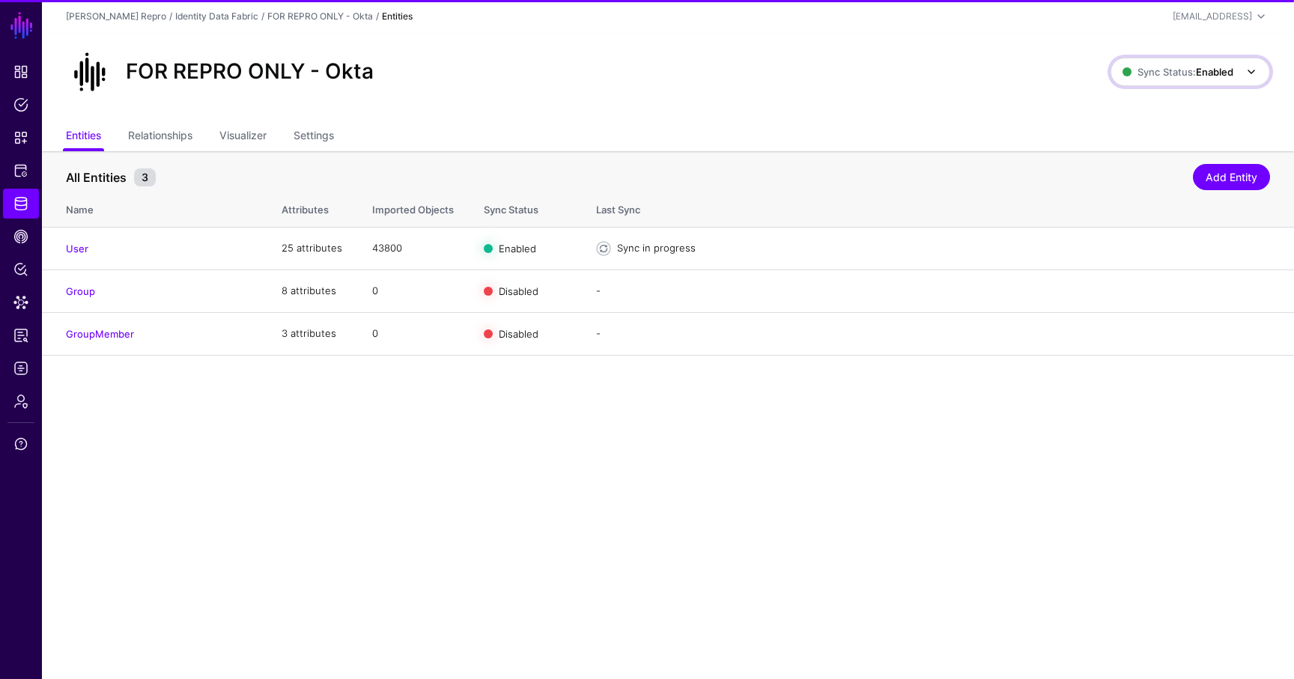
click at [1154, 80] on span "Sync Status: Enabled" at bounding box center [1192, 72] width 138 height 18
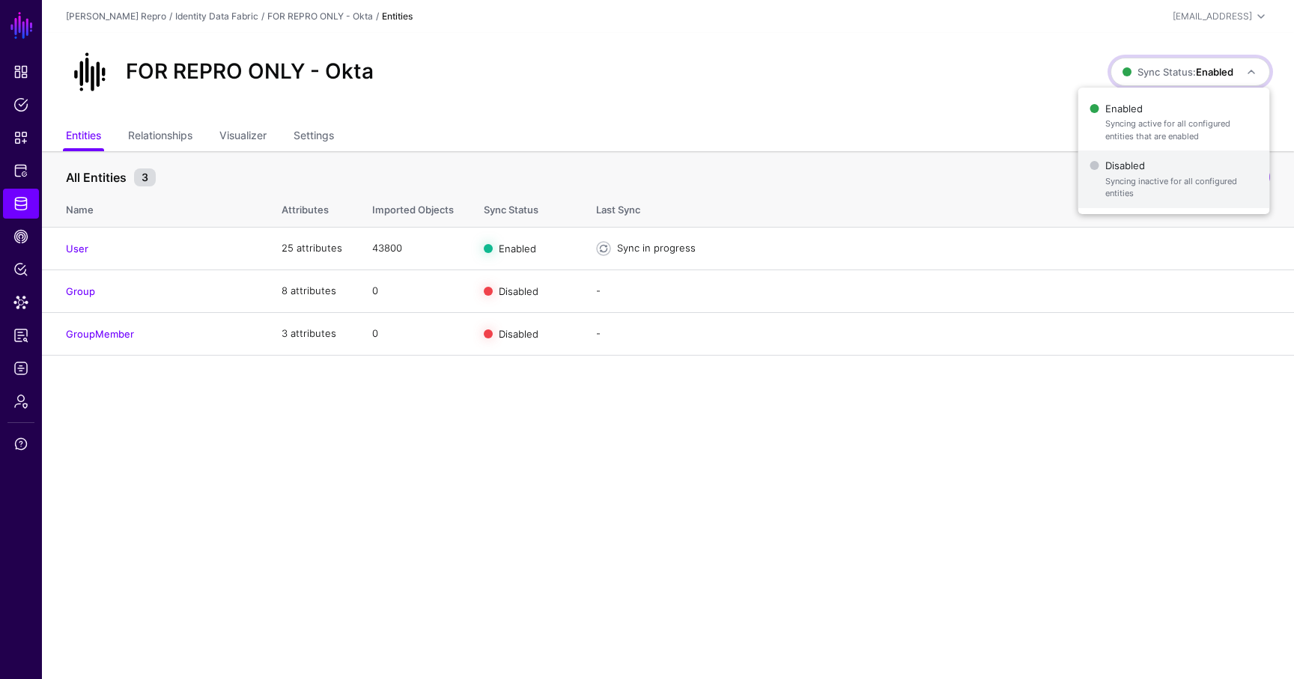
click at [1146, 181] on span "Syncing inactive for all configured entities" at bounding box center [1181, 187] width 153 height 25
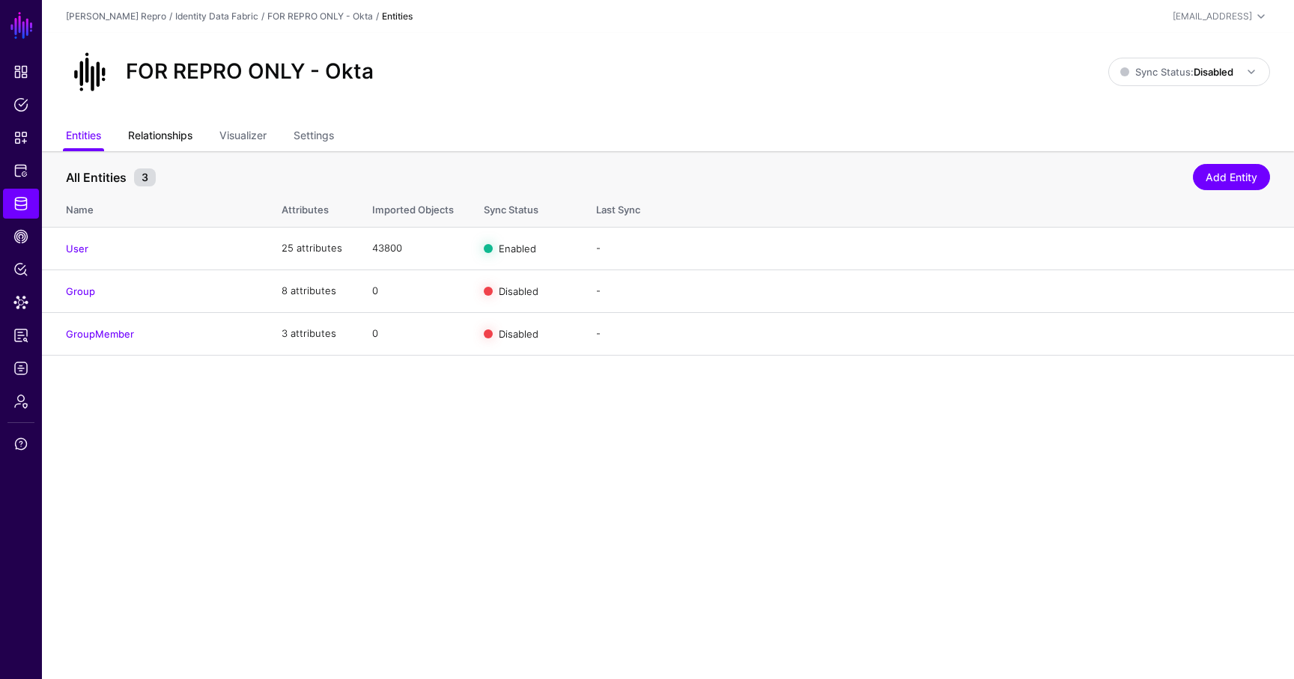
click at [174, 147] on link "Relationships" at bounding box center [160, 137] width 64 height 28
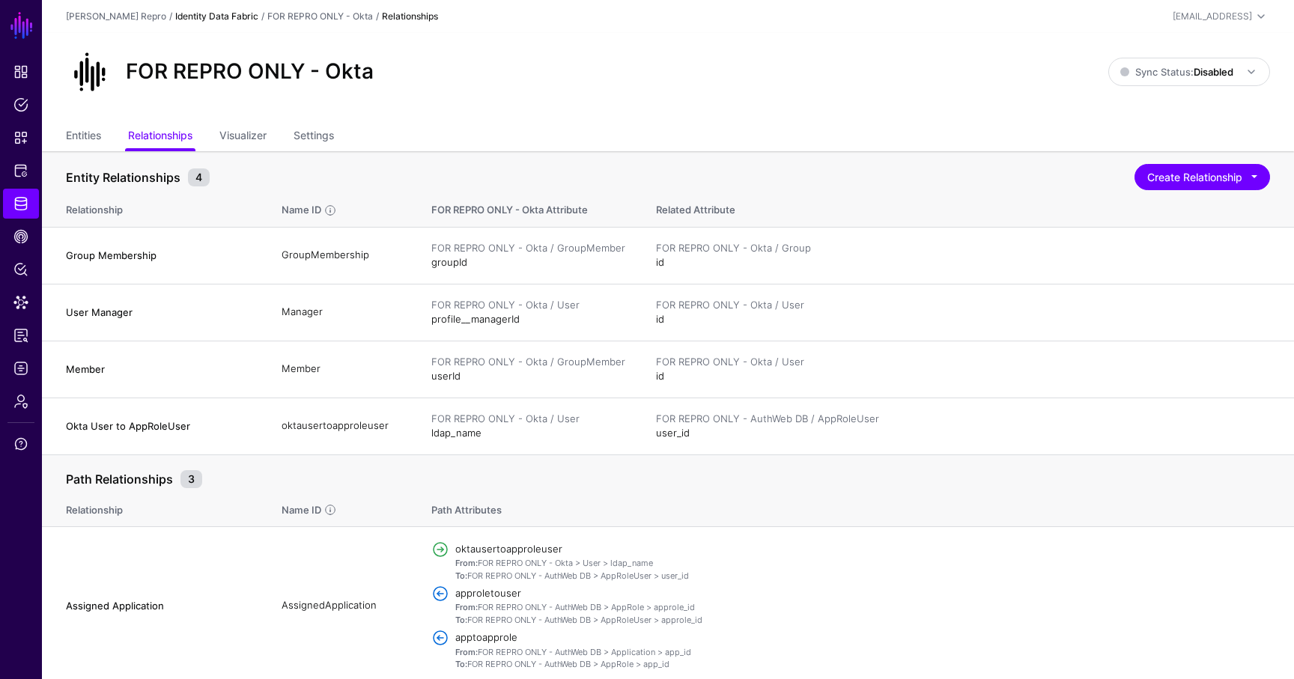
click at [225, 19] on link "Identity Data Fabric" at bounding box center [216, 15] width 83 height 11
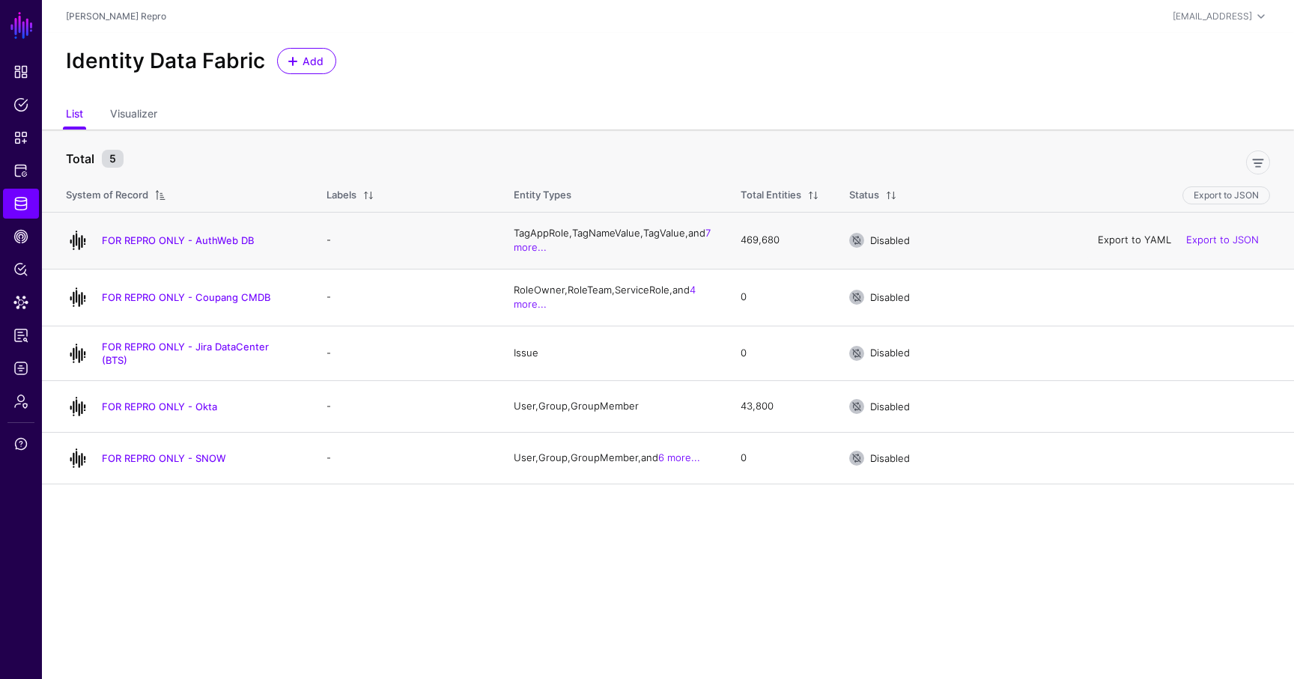
click at [1131, 241] on link "Export to YAML" at bounding box center [1134, 240] width 73 height 12
click at [1111, 405] on link "Export to YAML" at bounding box center [1134, 406] width 73 height 12
click at [733, 532] on main "SGNL Dashboard Policies Snippets Protected Systems Identity Data Fabric CAEP Hu…" at bounding box center [647, 339] width 1294 height 679
click at [198, 242] on link "FOR REPRO ONLY - AuthWeb DB" at bounding box center [178, 240] width 152 height 12
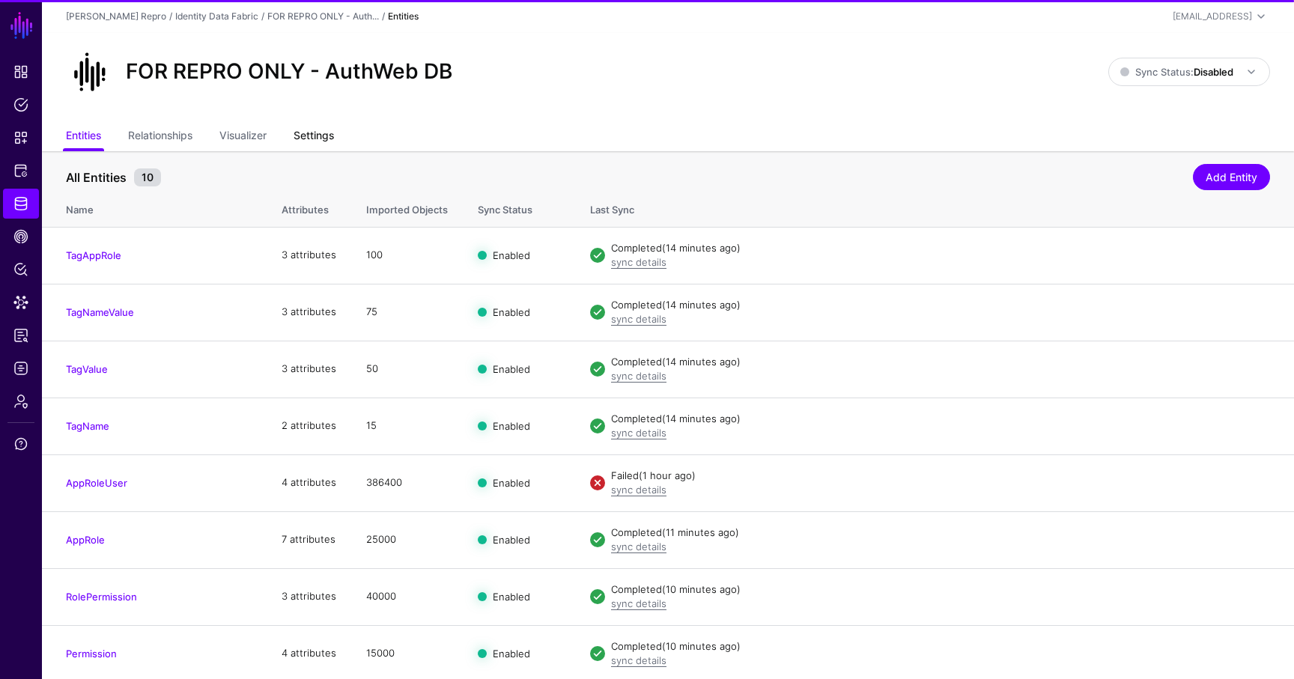
click at [315, 135] on link "Settings" at bounding box center [314, 137] width 40 height 28
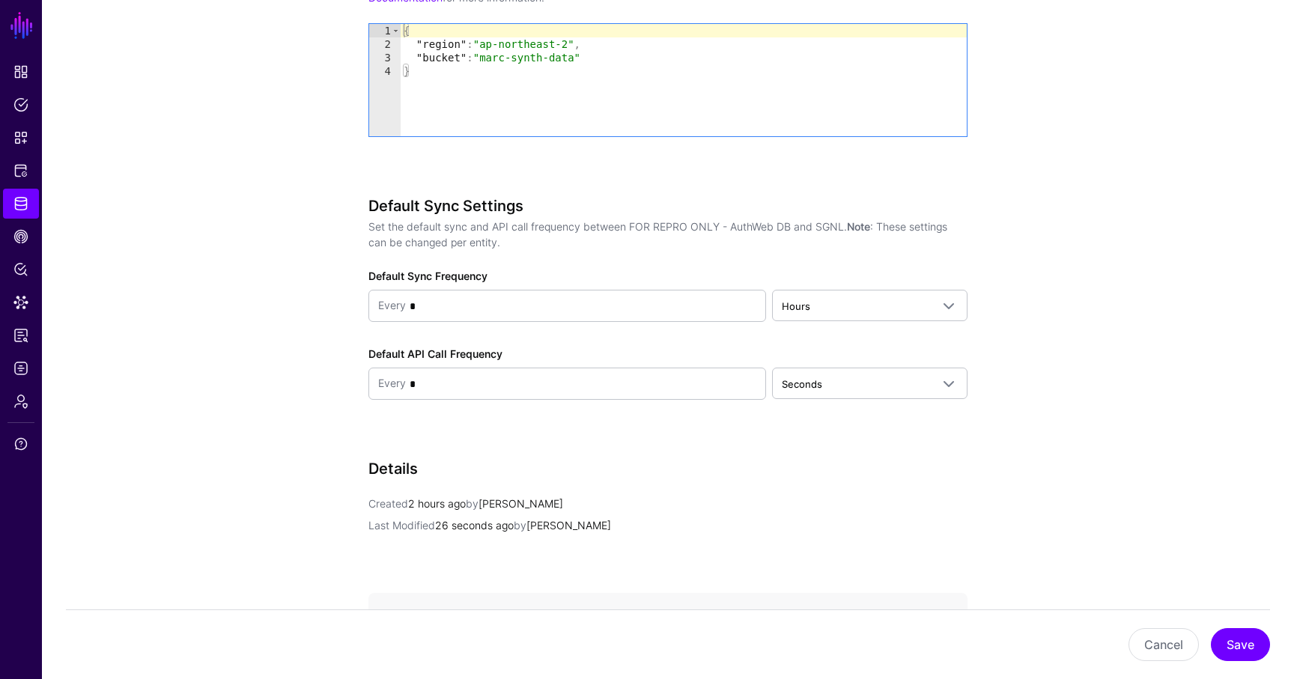
scroll to position [1513, 0]
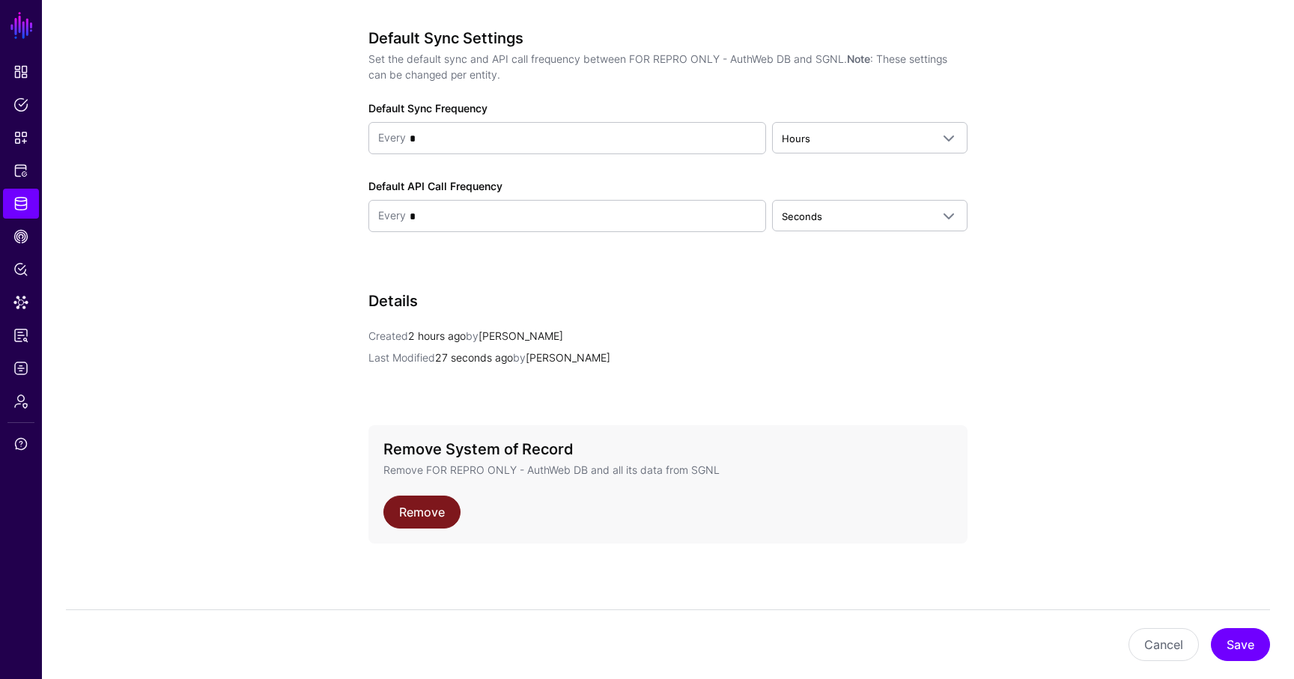
click at [446, 506] on link "Remove" at bounding box center [421, 512] width 77 height 33
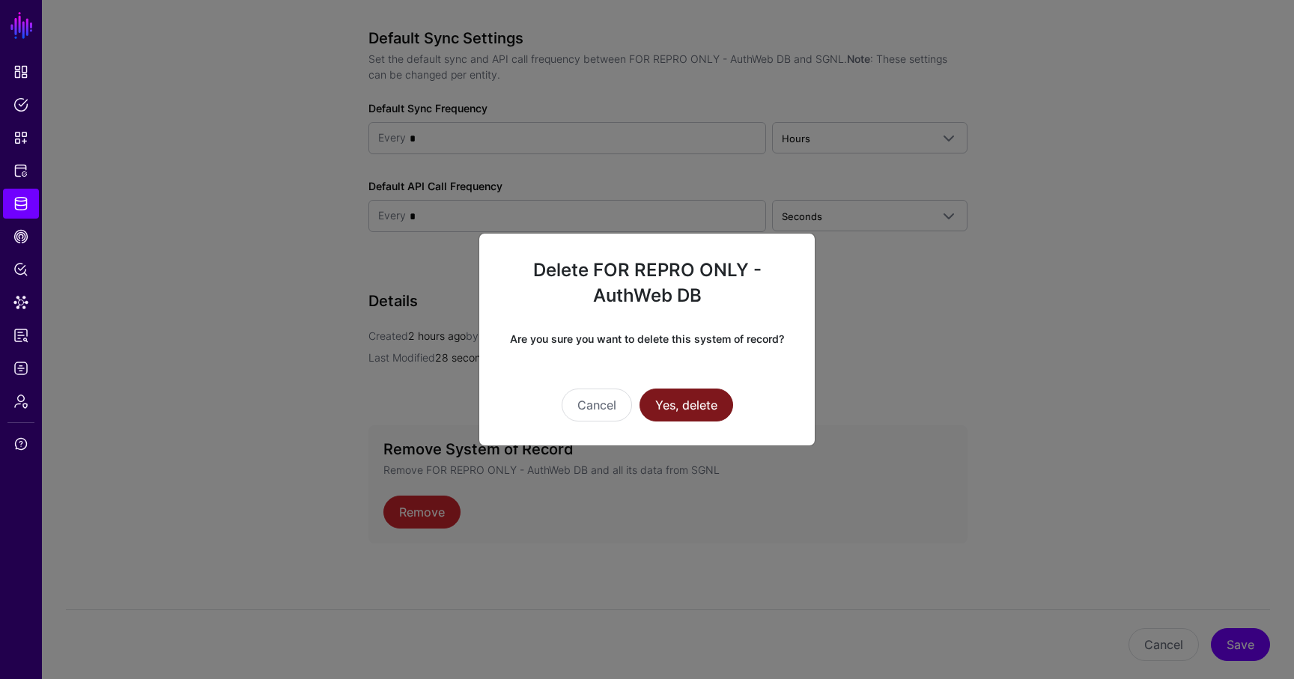
click at [690, 402] on button "Yes, delete" at bounding box center [687, 405] width 94 height 33
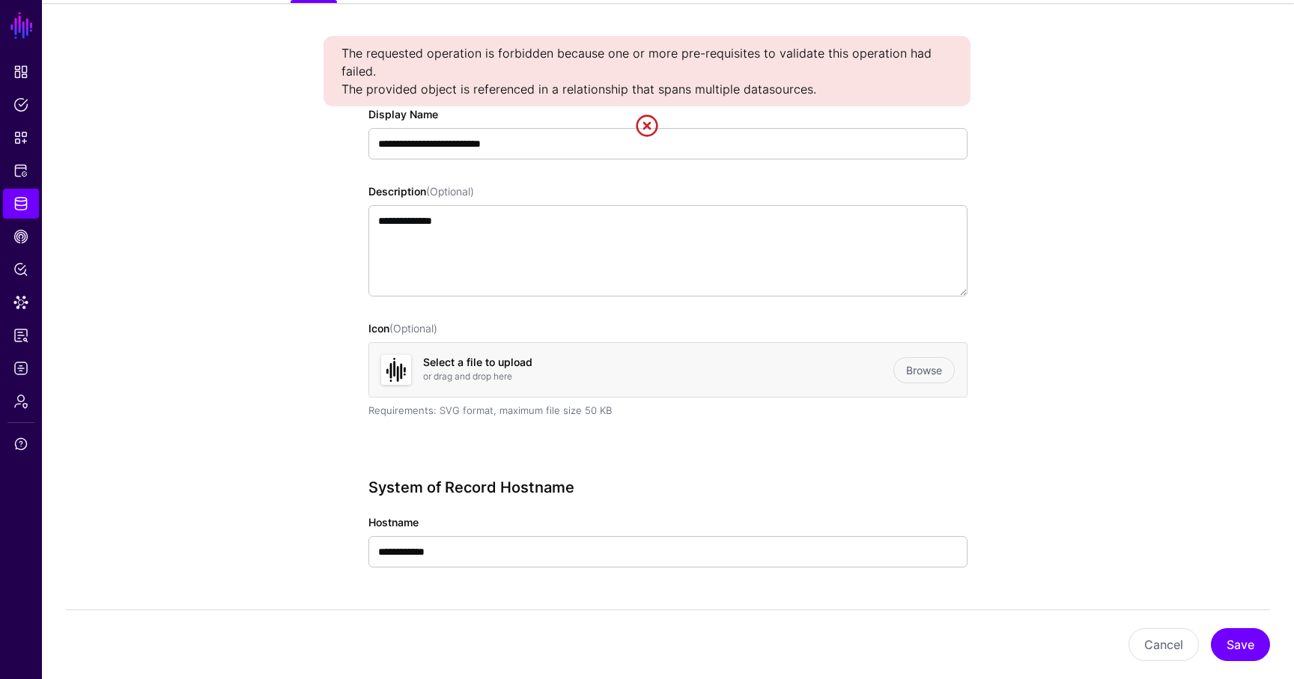
scroll to position [0, 0]
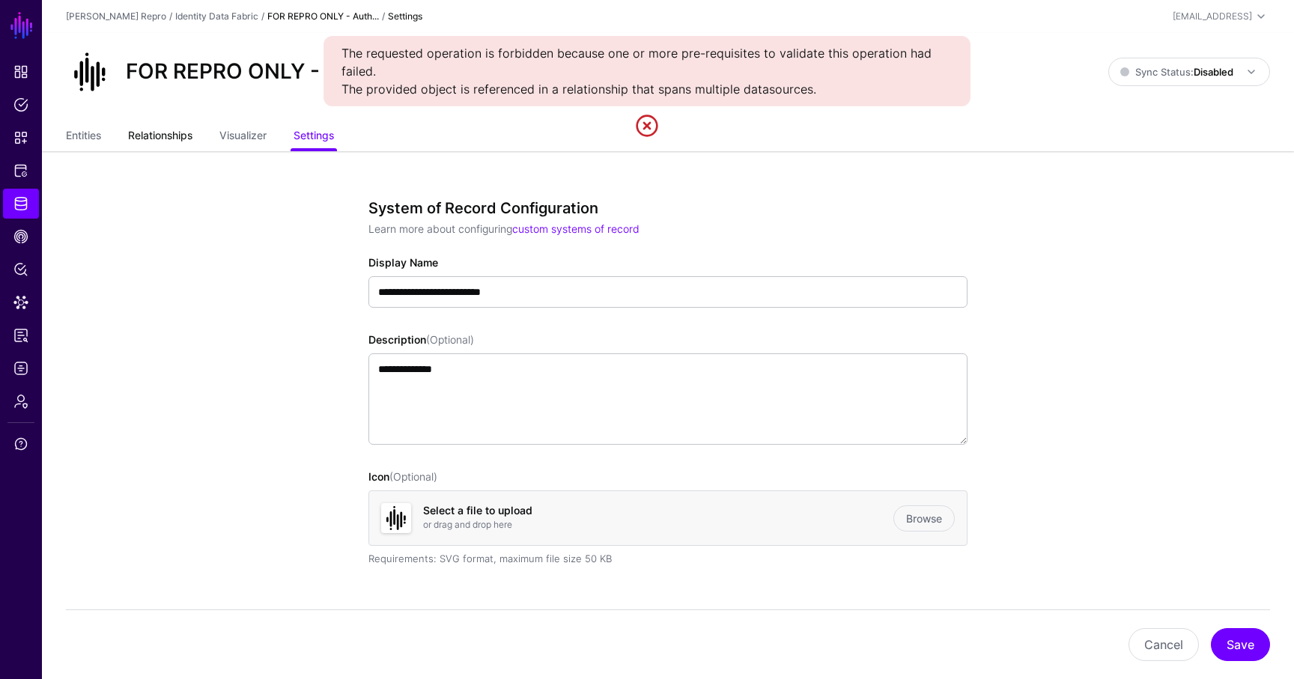
click at [162, 139] on link "Relationships" at bounding box center [160, 137] width 64 height 28
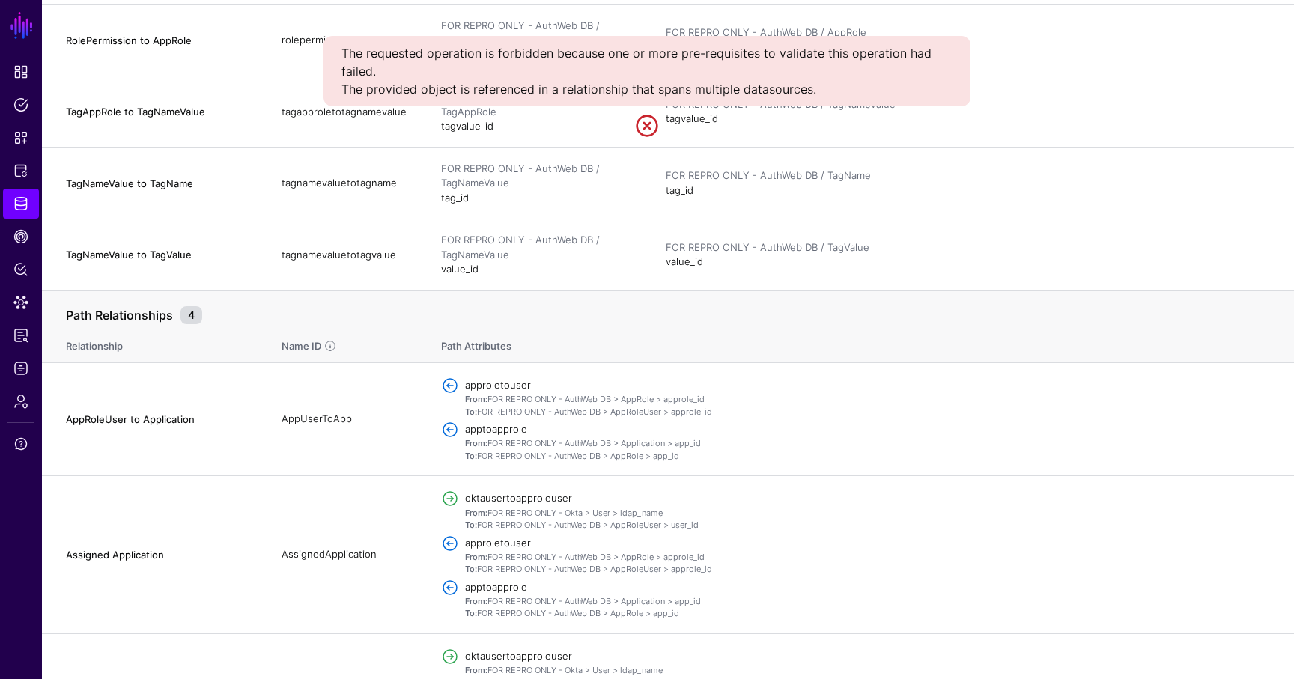
scroll to position [905, 0]
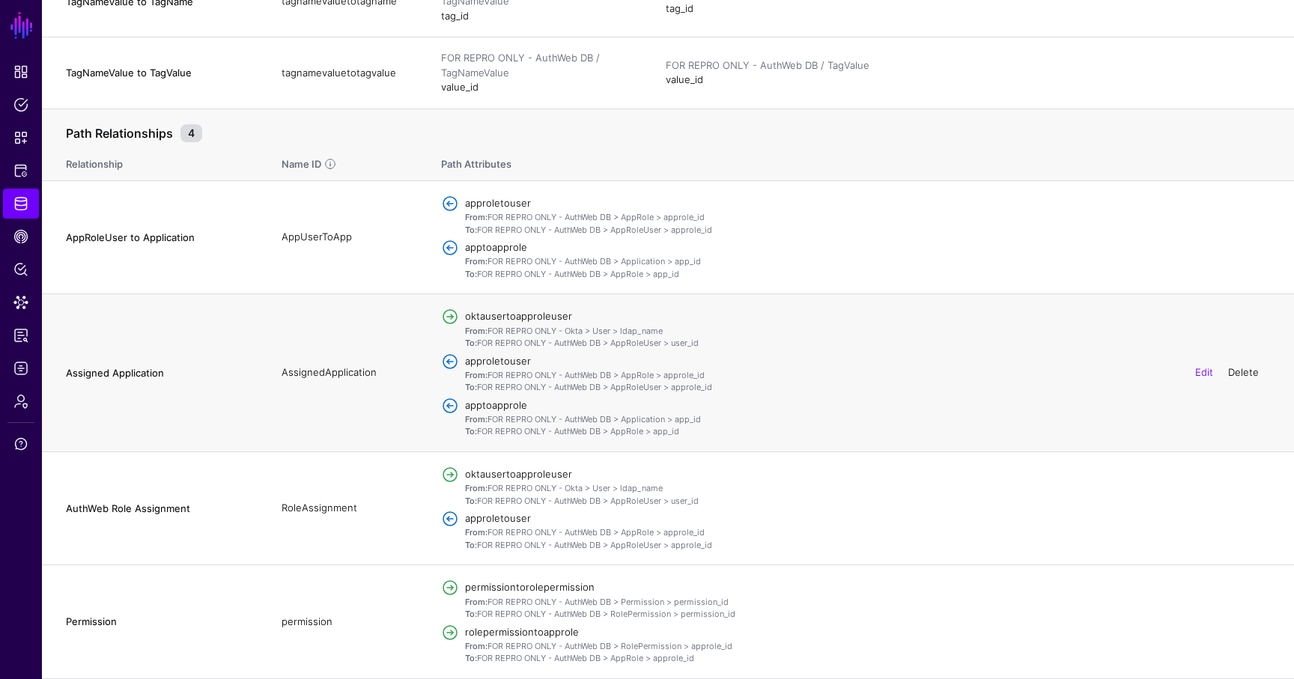
click at [1242, 374] on link "Delete" at bounding box center [1243, 372] width 31 height 12
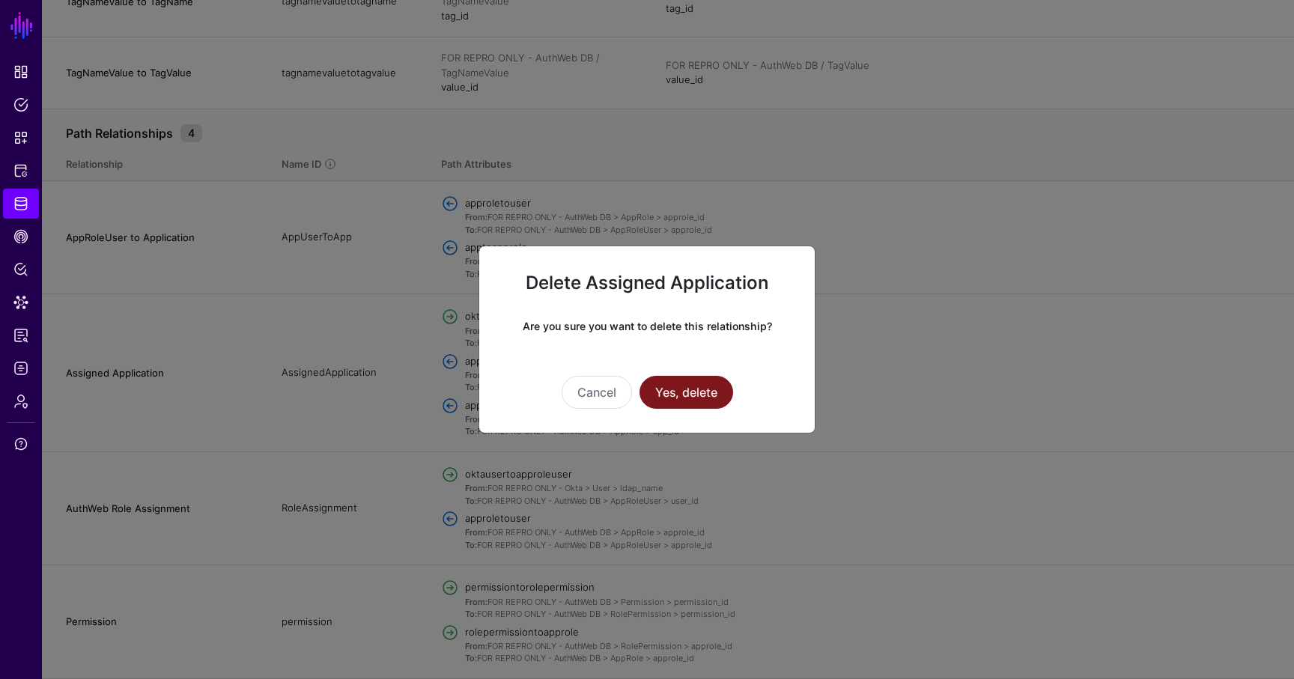
click at [684, 398] on button "Yes, delete" at bounding box center [687, 392] width 94 height 33
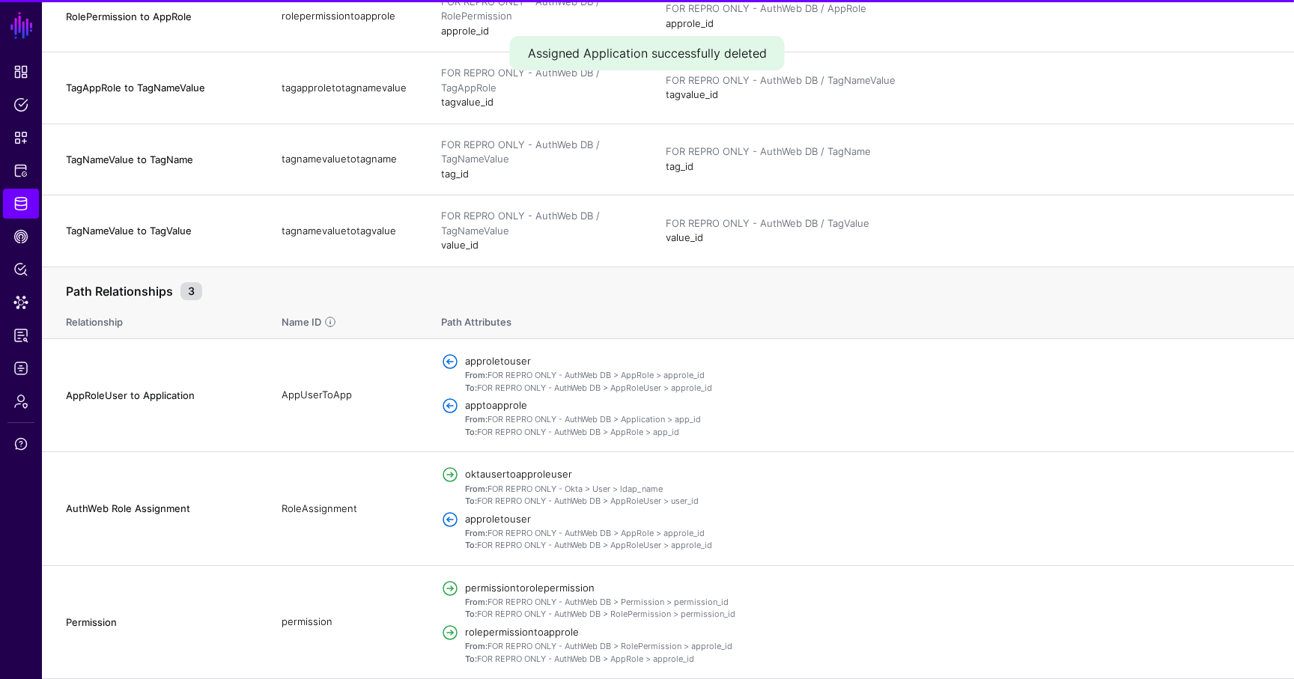
scroll to position [747, 0]
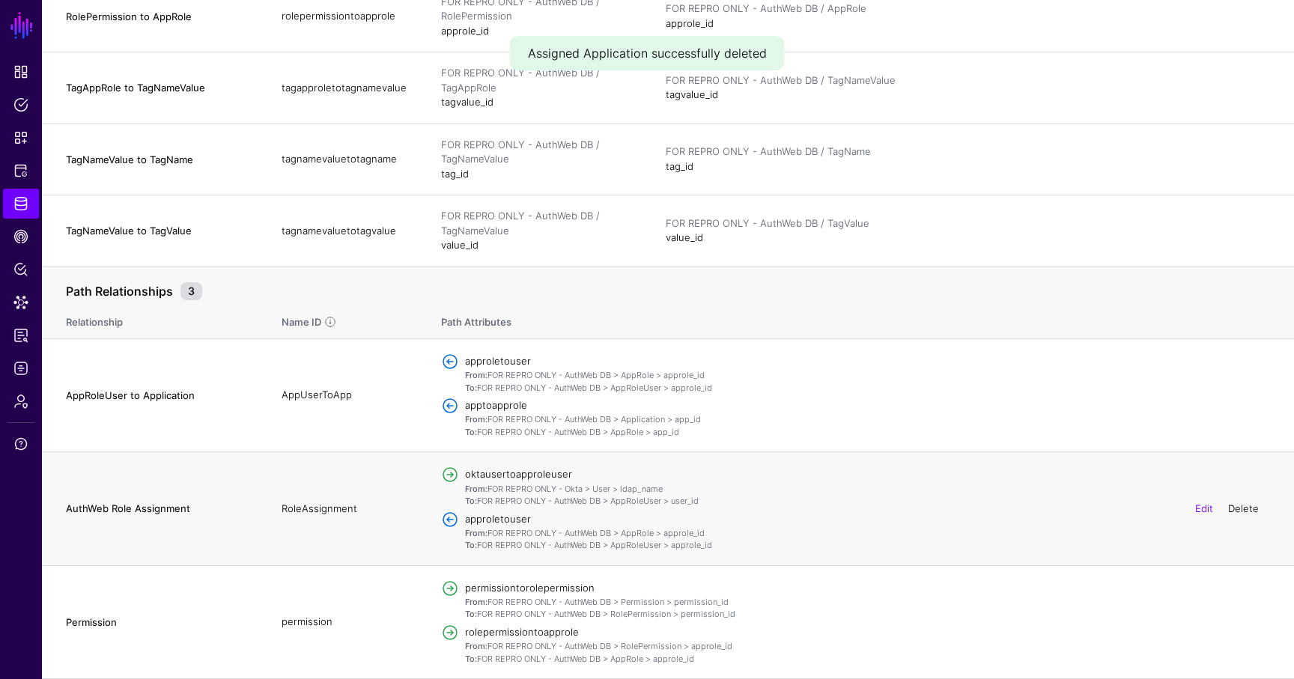
click at [1247, 508] on link "Delete" at bounding box center [1243, 508] width 31 height 12
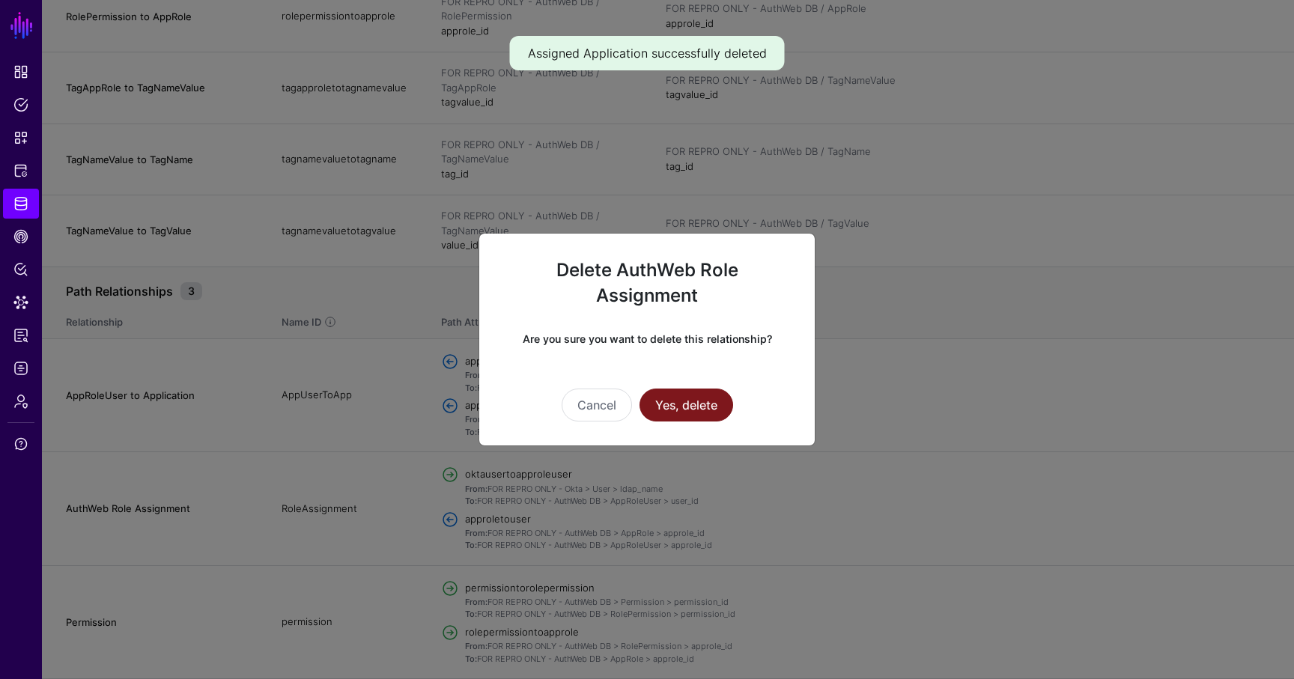
click at [691, 401] on button "Yes, delete" at bounding box center [687, 405] width 94 height 33
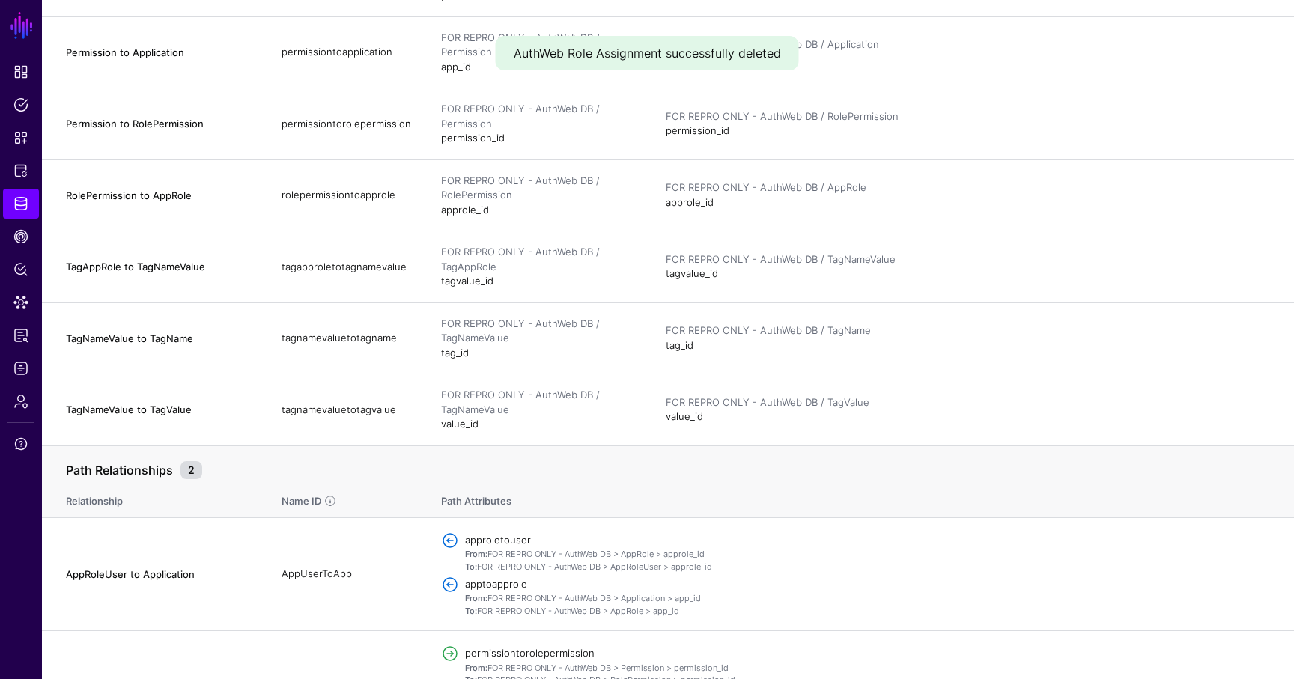
scroll to position [0, 0]
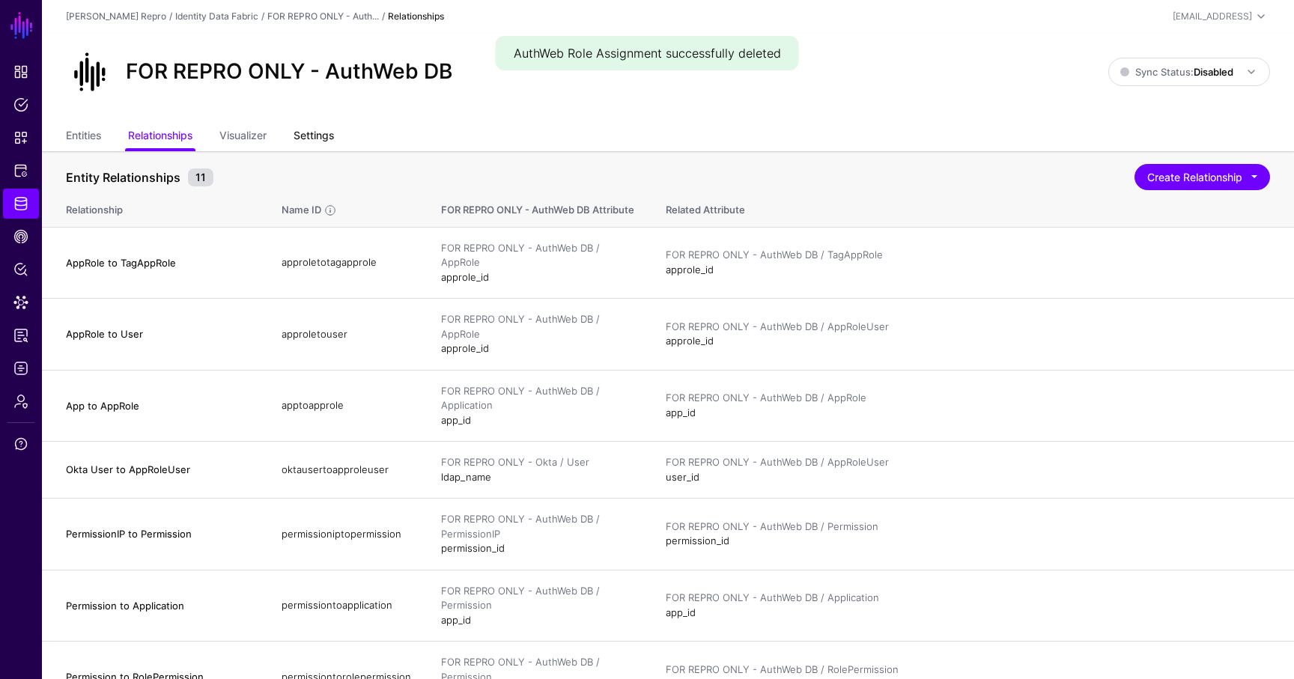
click at [328, 136] on link "Settings" at bounding box center [314, 137] width 40 height 28
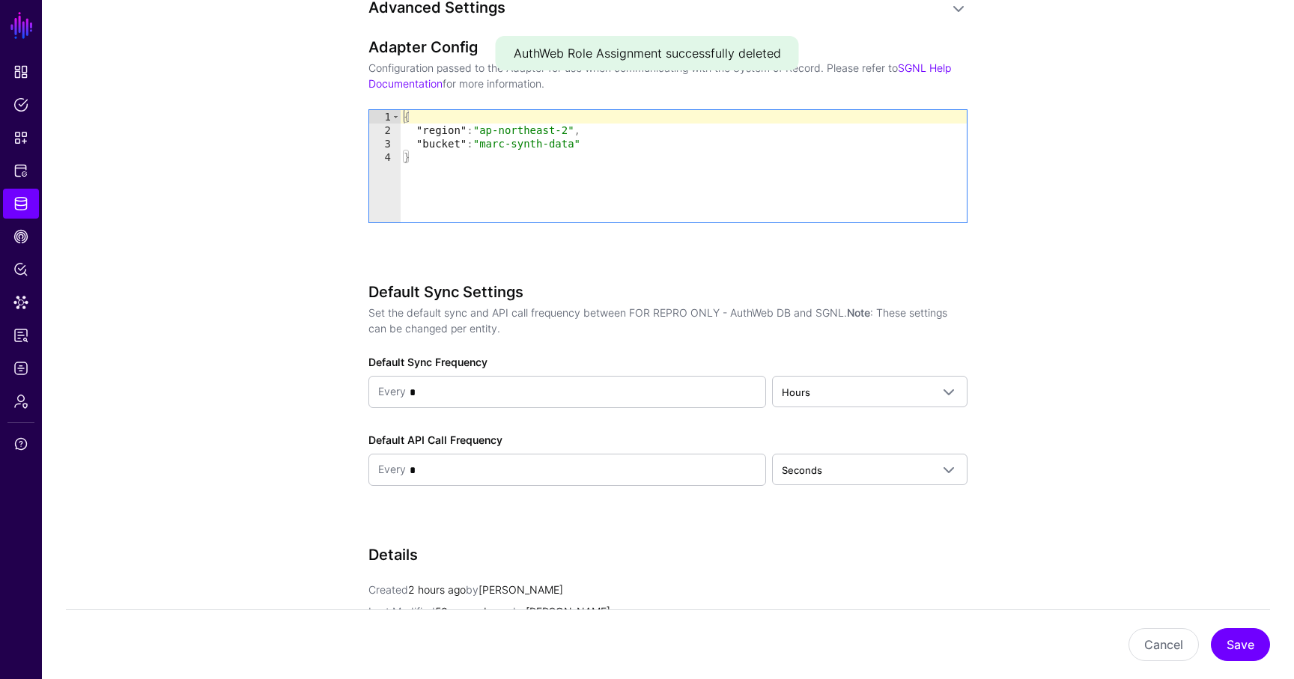
scroll to position [1513, 0]
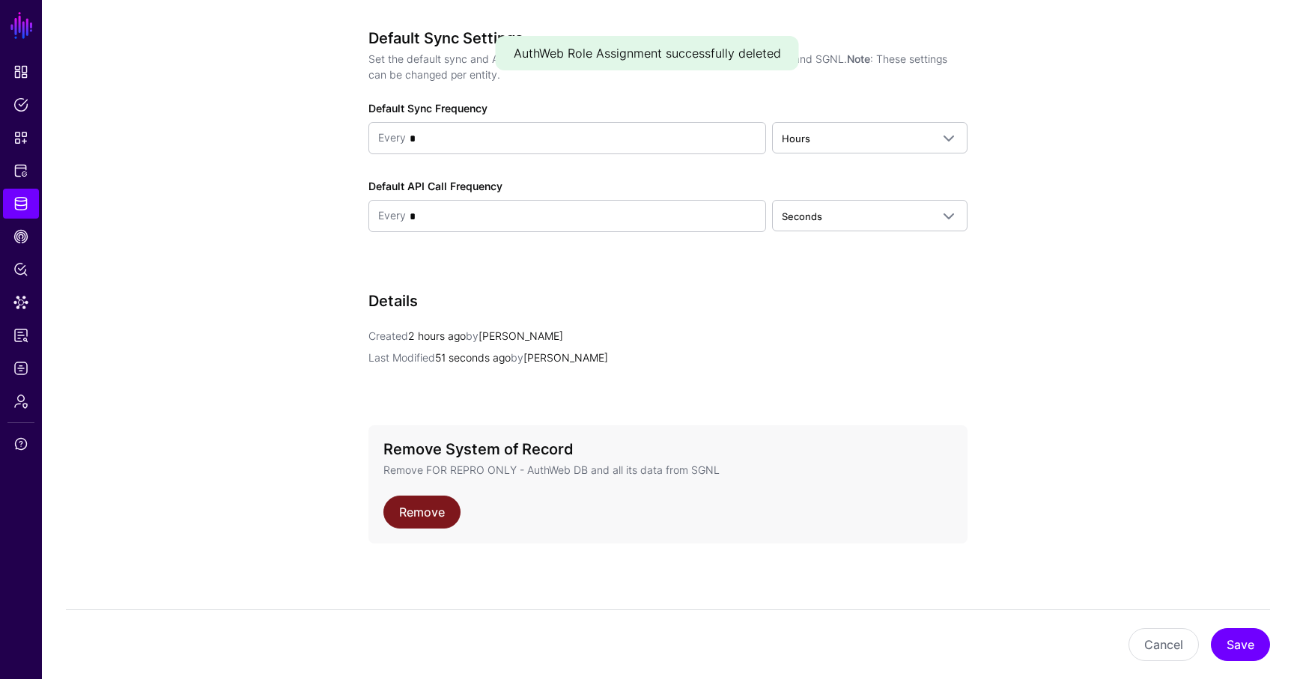
click at [425, 516] on link "Remove" at bounding box center [421, 512] width 77 height 33
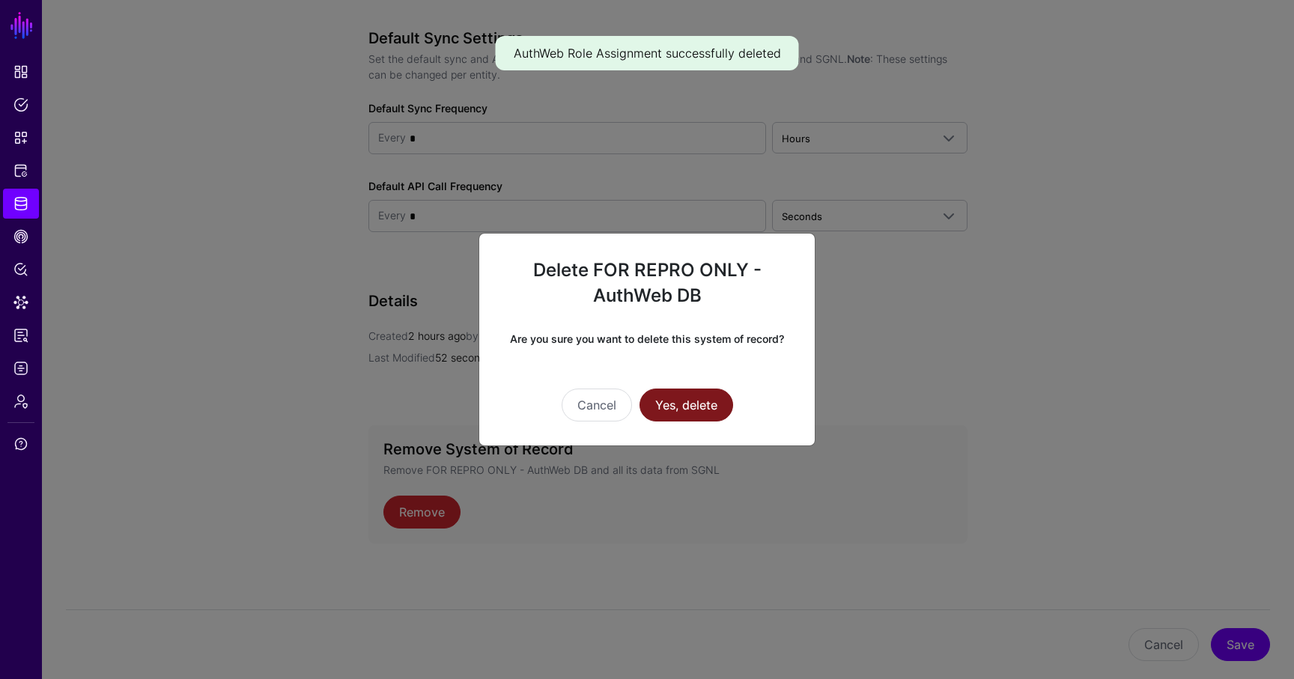
click at [657, 401] on button "Yes, delete" at bounding box center [687, 405] width 94 height 33
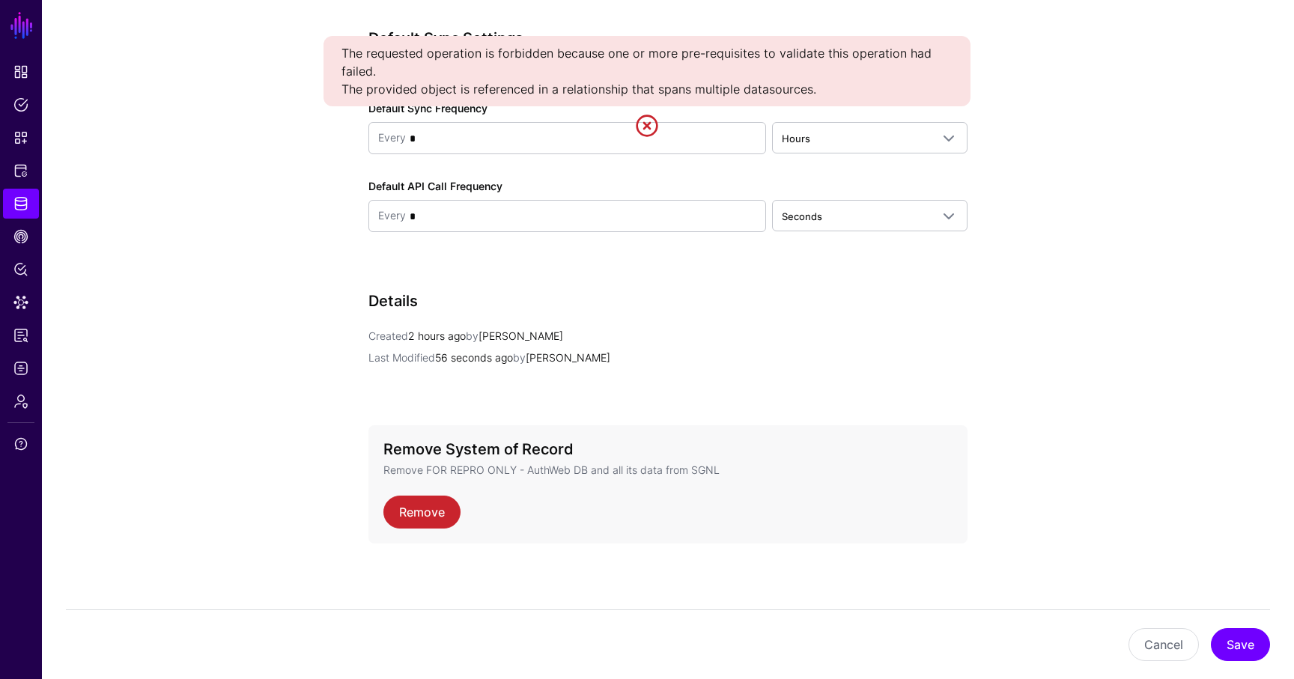
click at [640, 133] on link at bounding box center [647, 126] width 24 height 24
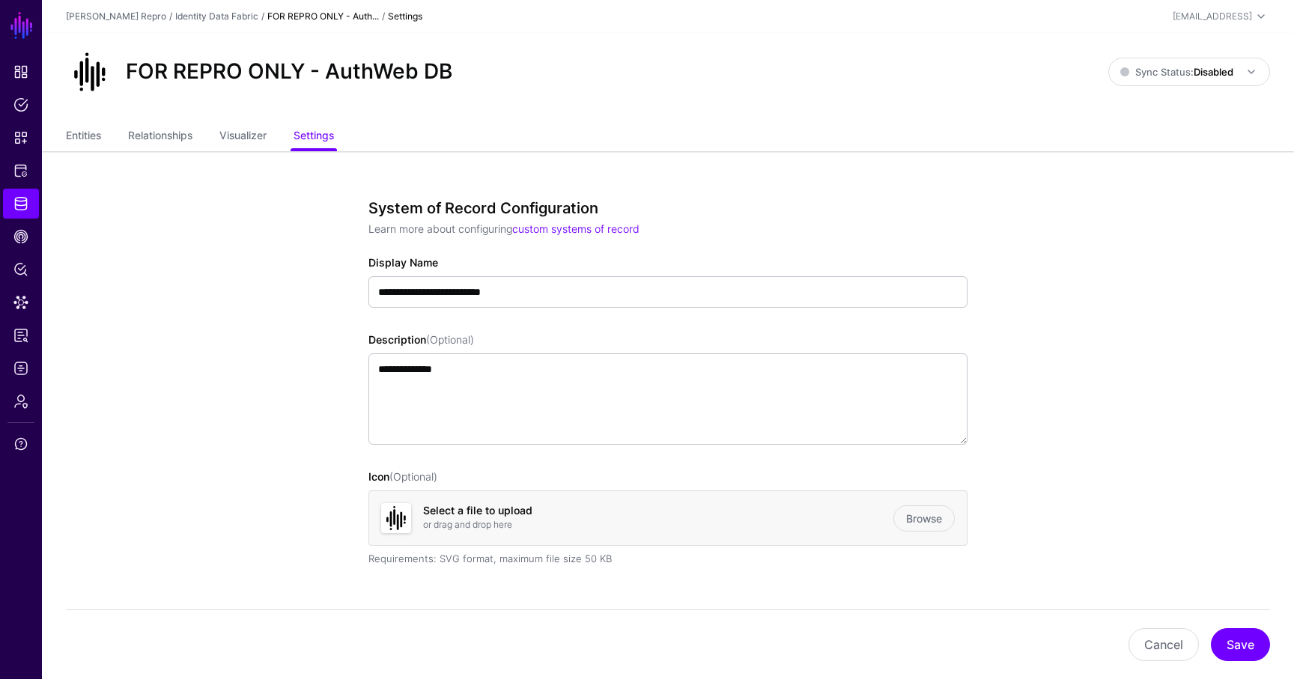
scroll to position [0, 0]
click at [171, 133] on link "Relationships" at bounding box center [160, 137] width 64 height 28
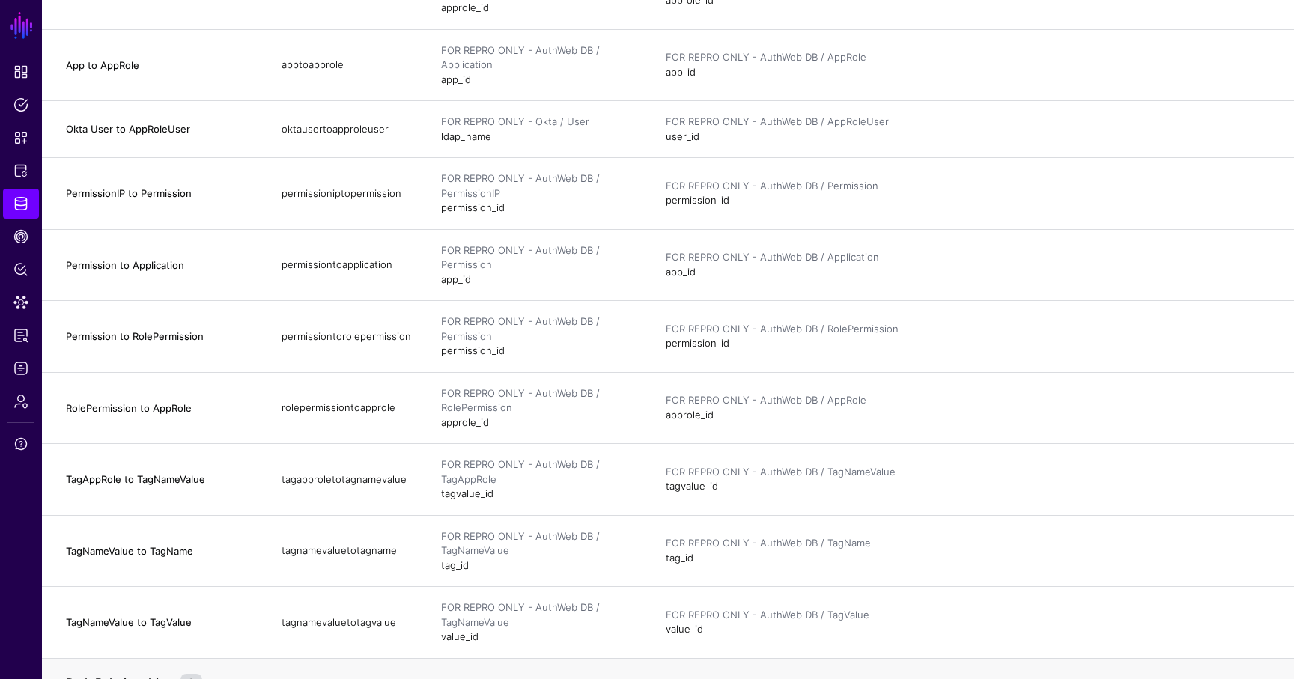
scroll to position [181, 0]
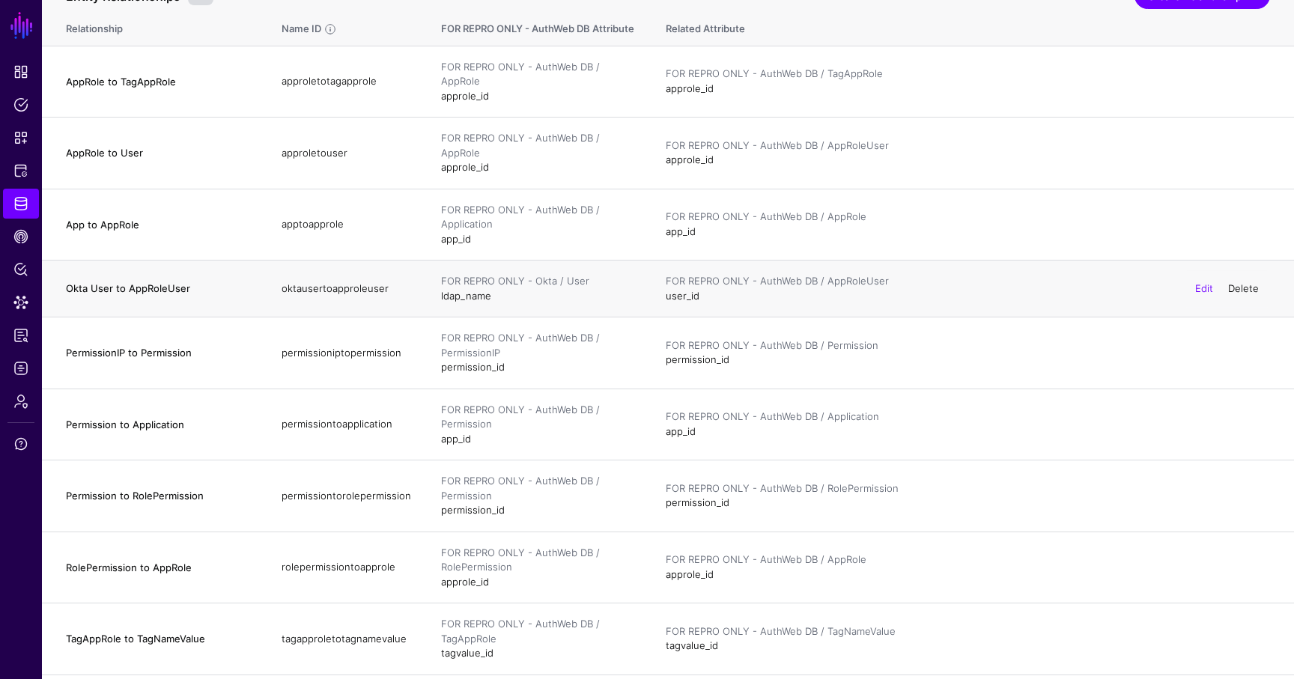
click at [1258, 294] on link "Delete" at bounding box center [1243, 288] width 31 height 12
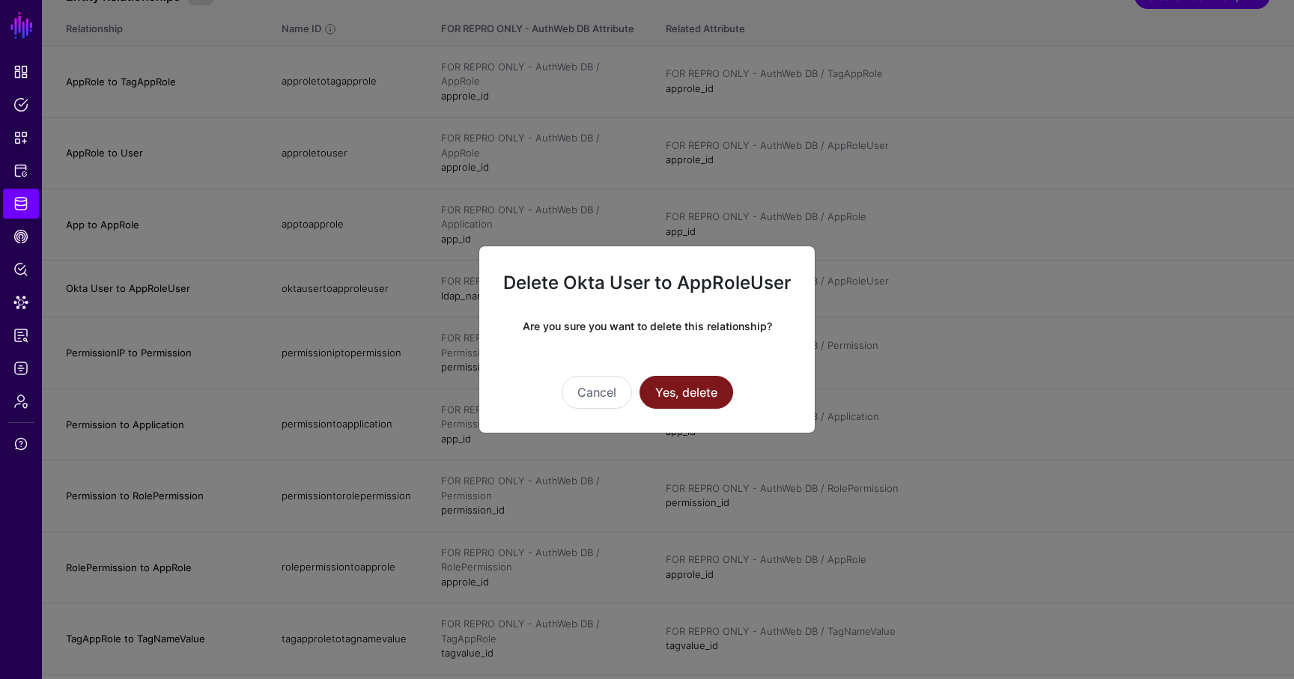
click at [716, 394] on button "Yes, delete" at bounding box center [687, 392] width 94 height 33
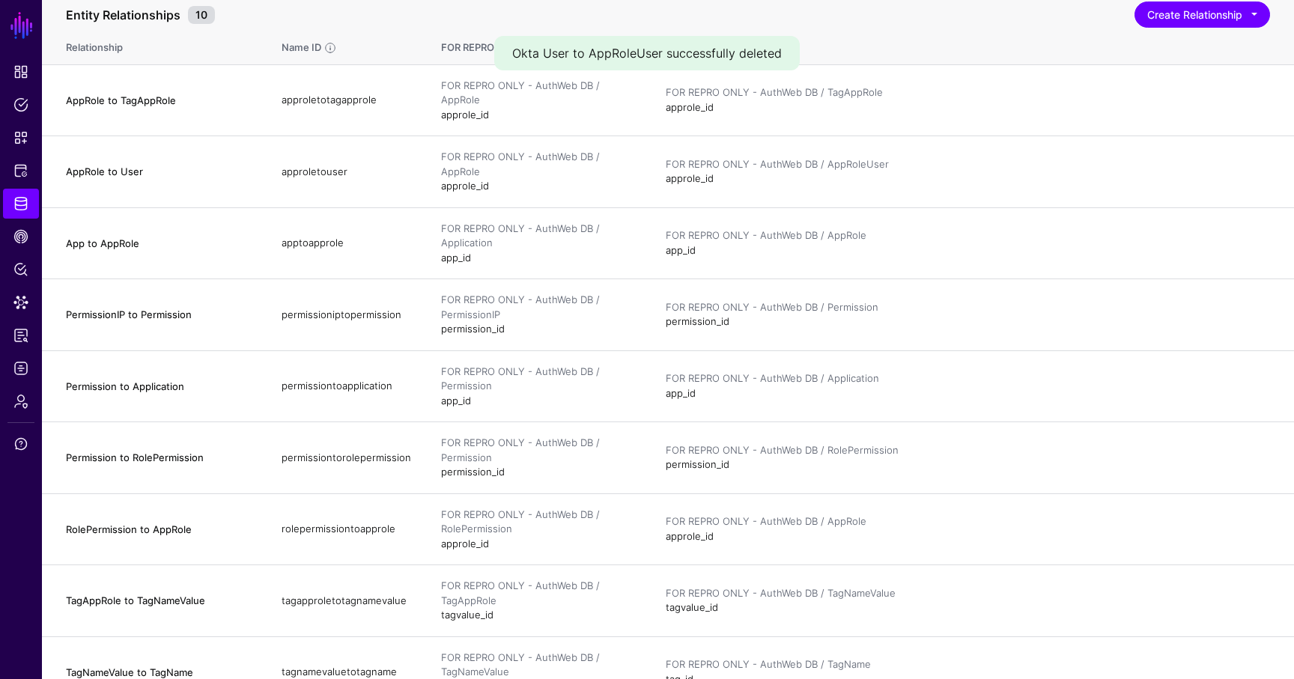
scroll to position [0, 0]
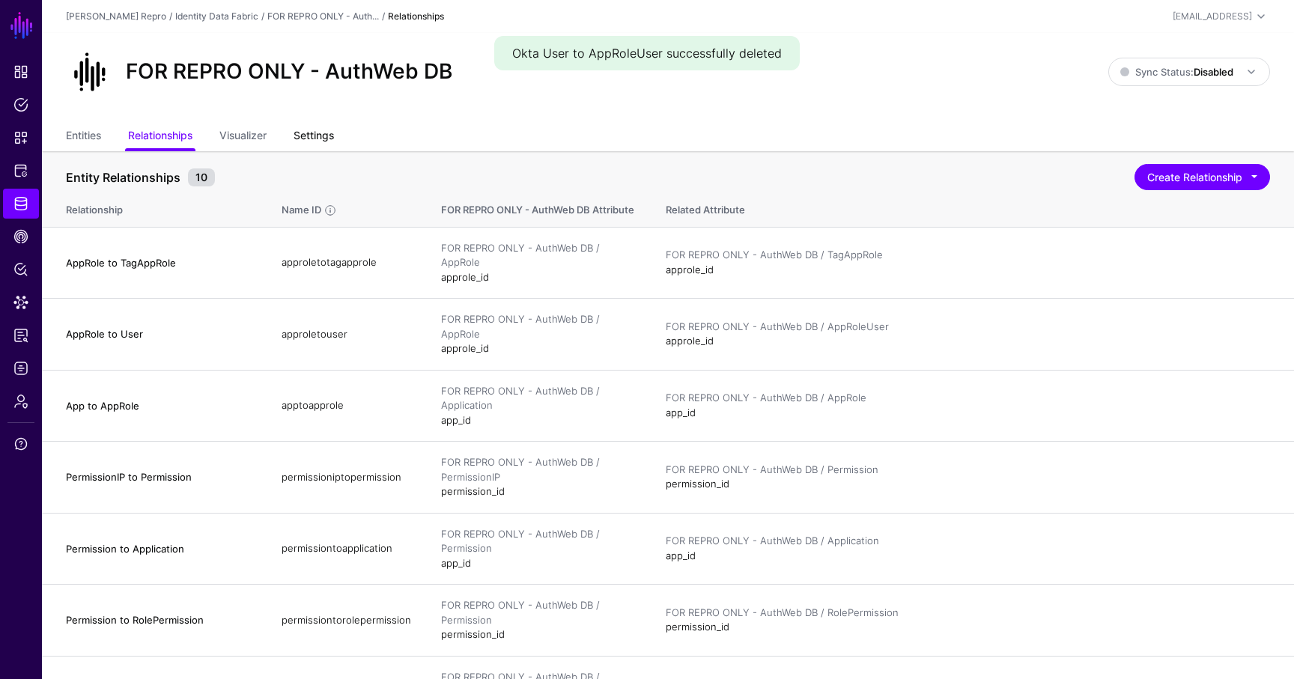
click at [318, 148] on link "Settings" at bounding box center [314, 137] width 40 height 28
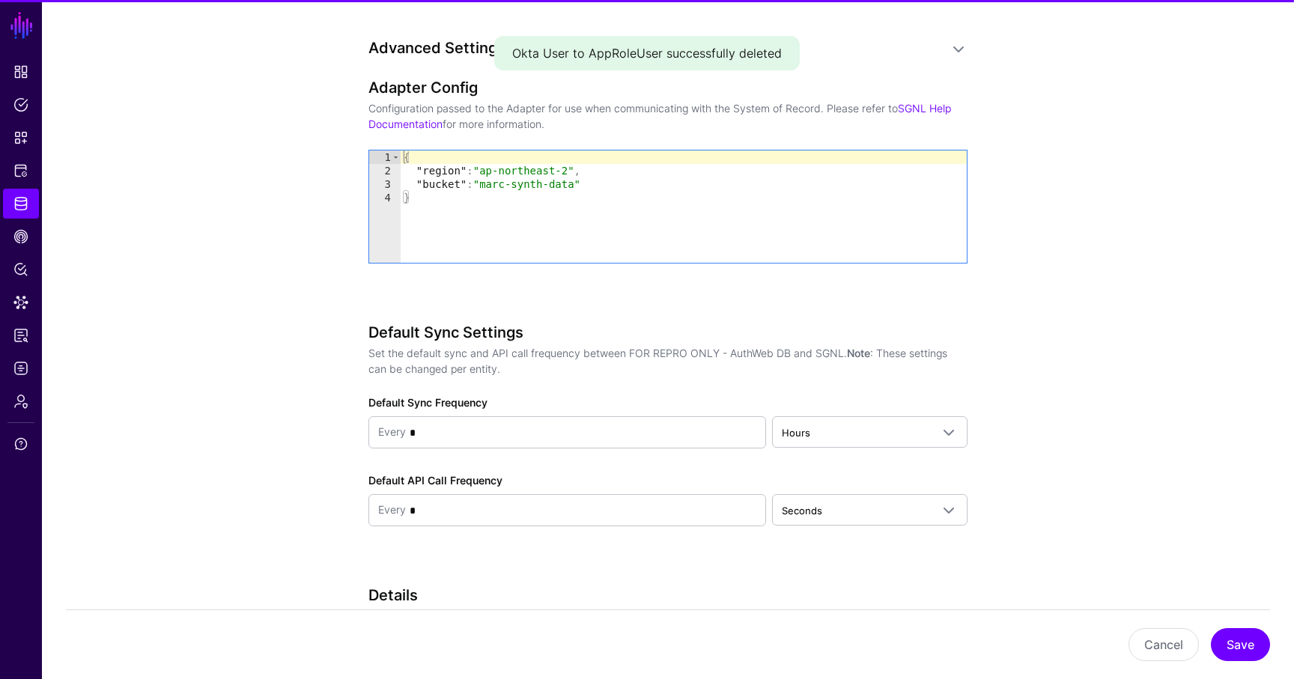
scroll to position [1513, 0]
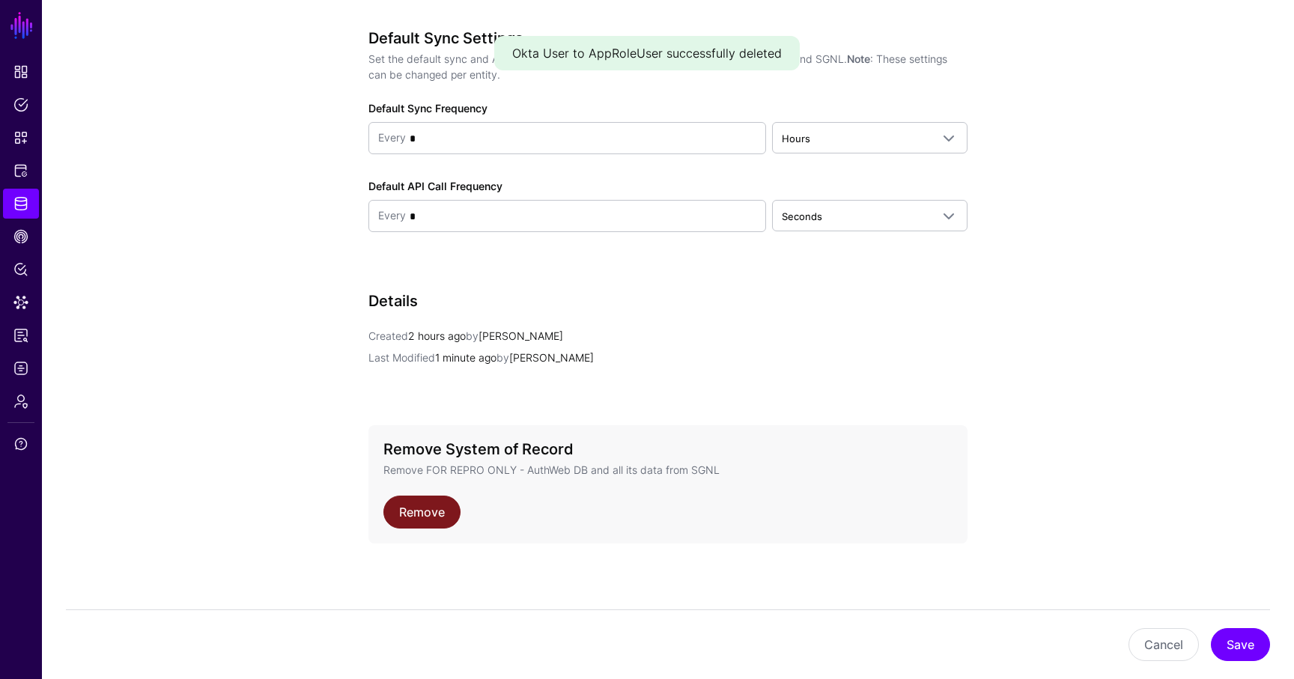
click at [446, 508] on link "Remove" at bounding box center [421, 512] width 77 height 33
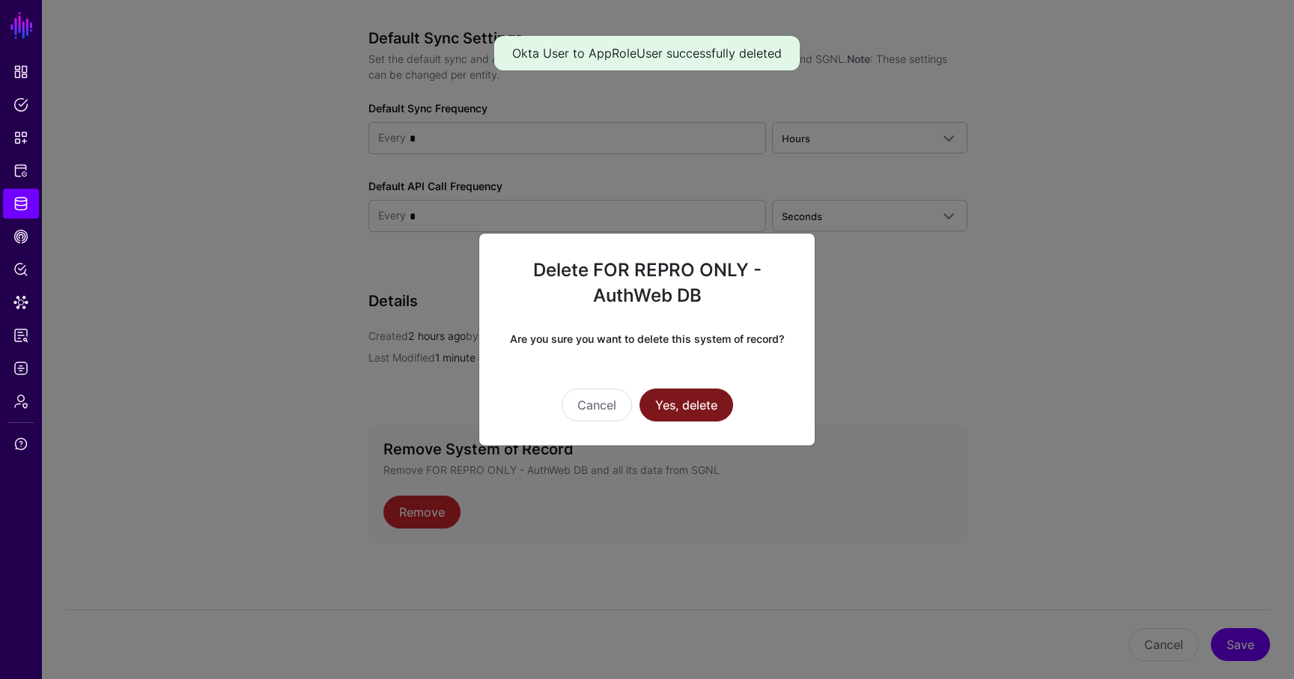
click at [708, 407] on button "Yes, delete" at bounding box center [687, 405] width 94 height 33
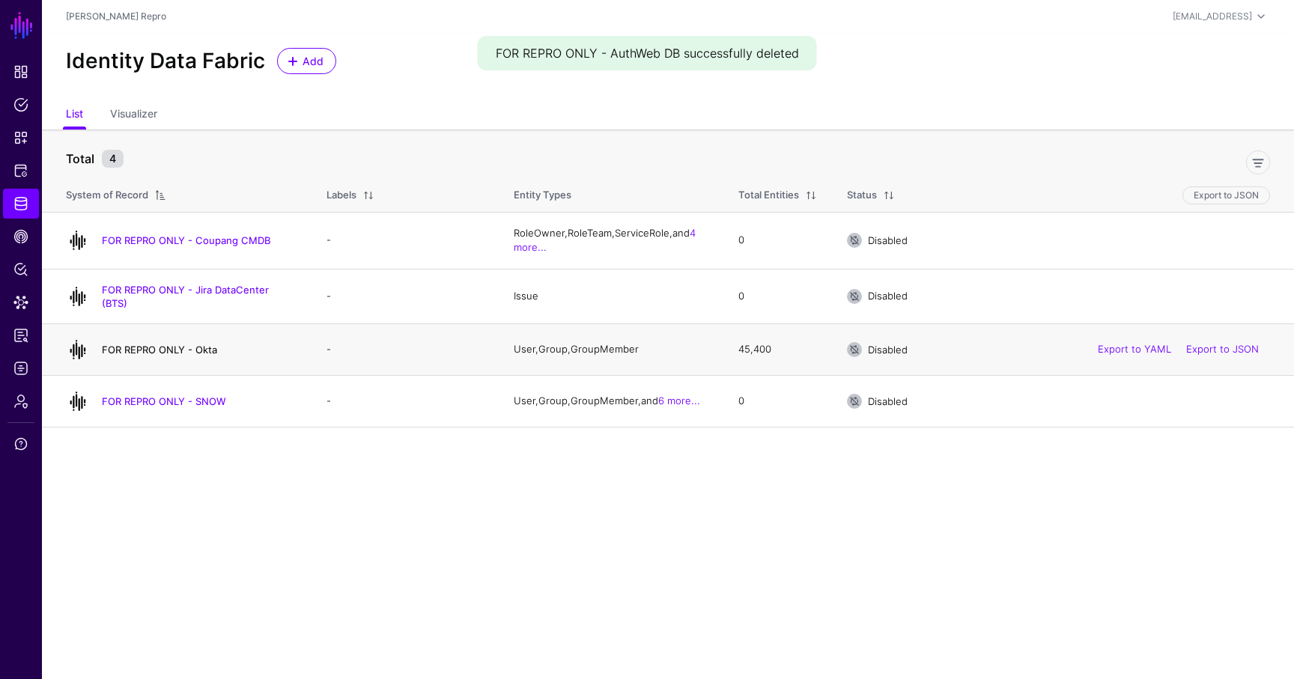
click at [200, 347] on link "FOR REPRO ONLY - Okta" at bounding box center [159, 350] width 115 height 12
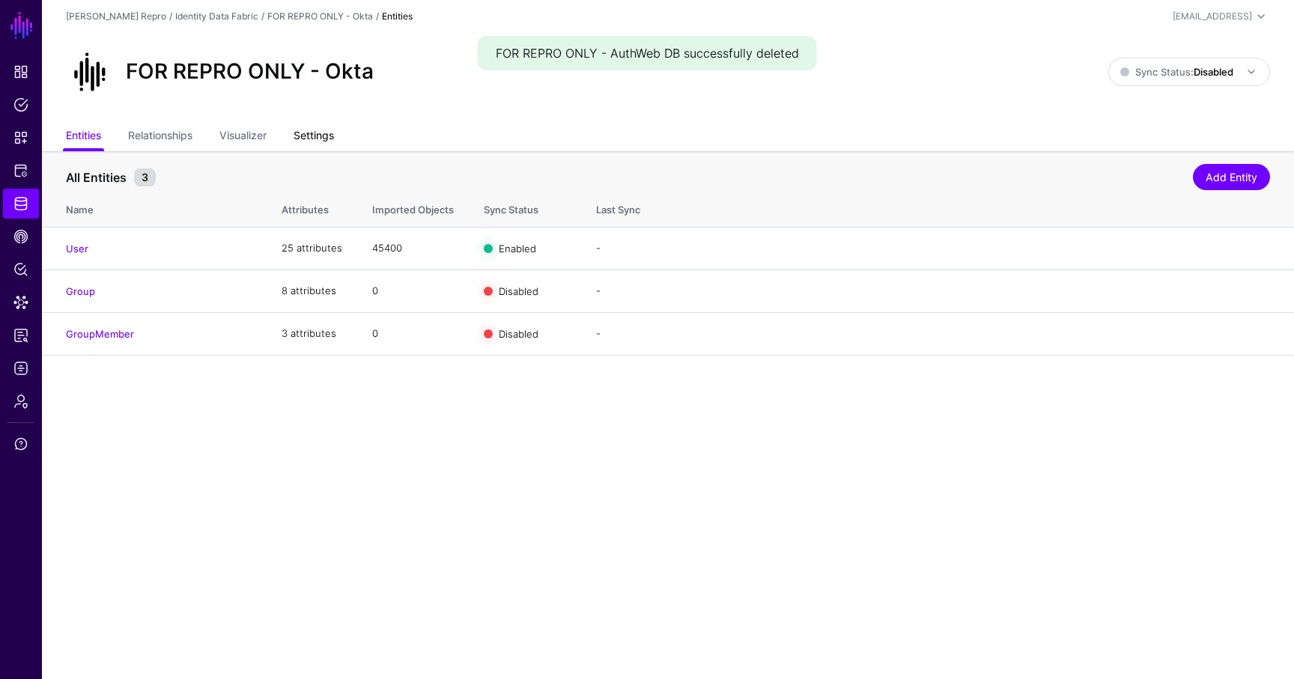
click at [334, 132] on link "Settings" at bounding box center [314, 137] width 40 height 28
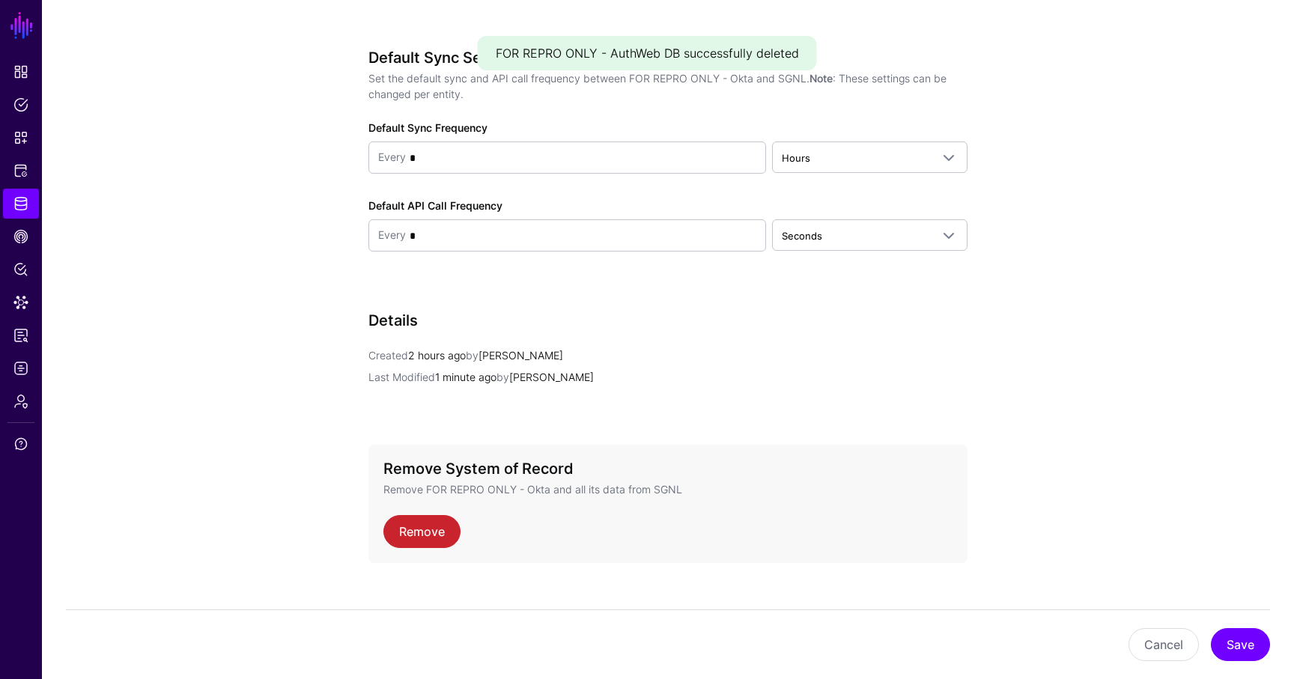
scroll to position [1513, 0]
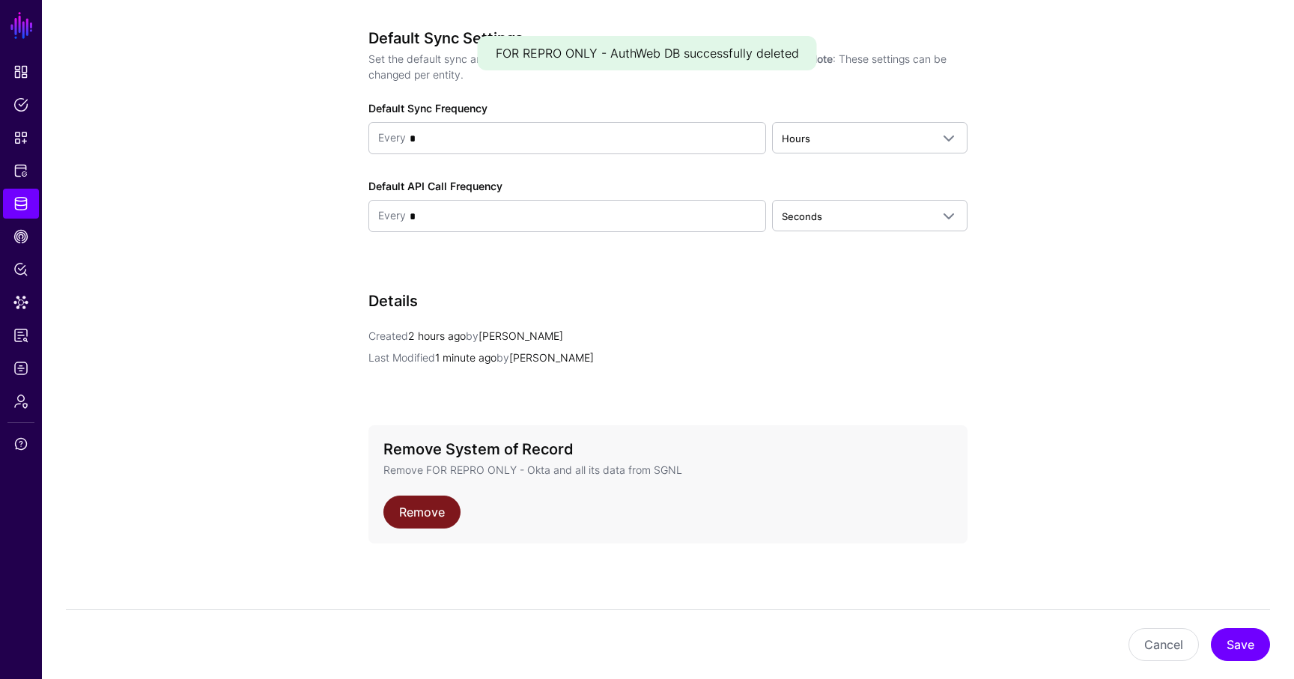
click at [429, 511] on link "Remove" at bounding box center [421, 512] width 77 height 33
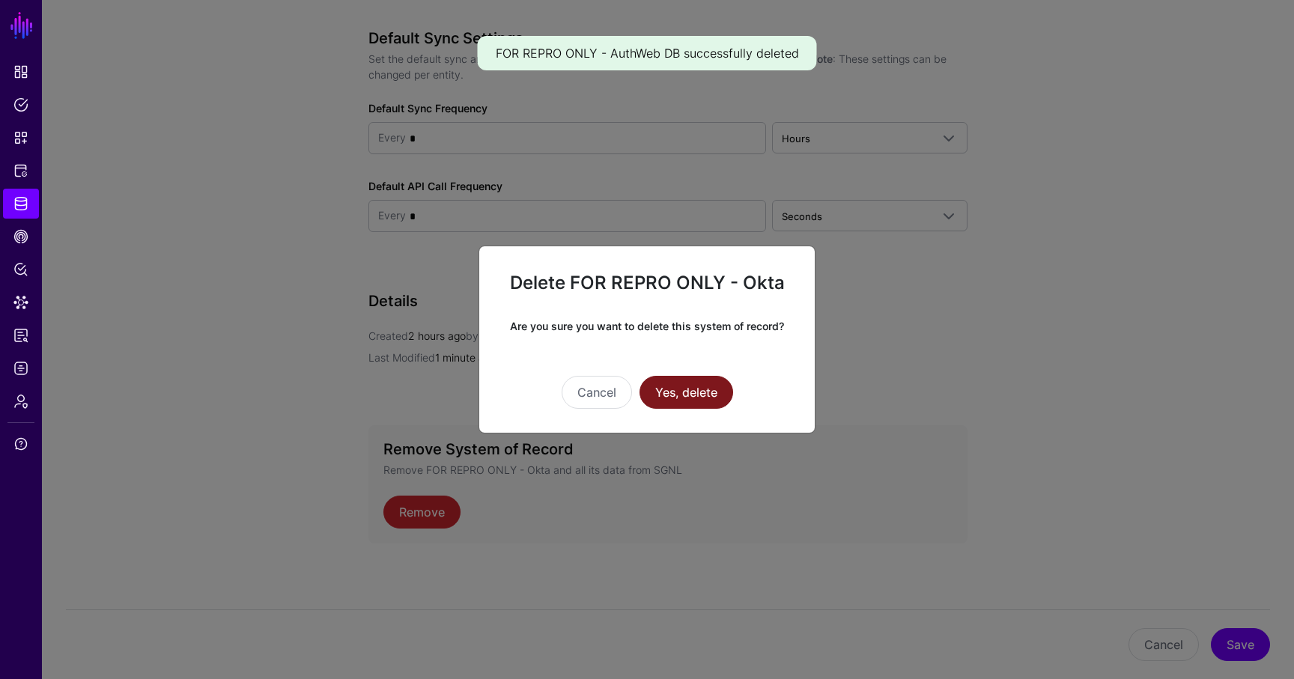
click at [673, 390] on button "Yes, delete" at bounding box center [687, 392] width 94 height 33
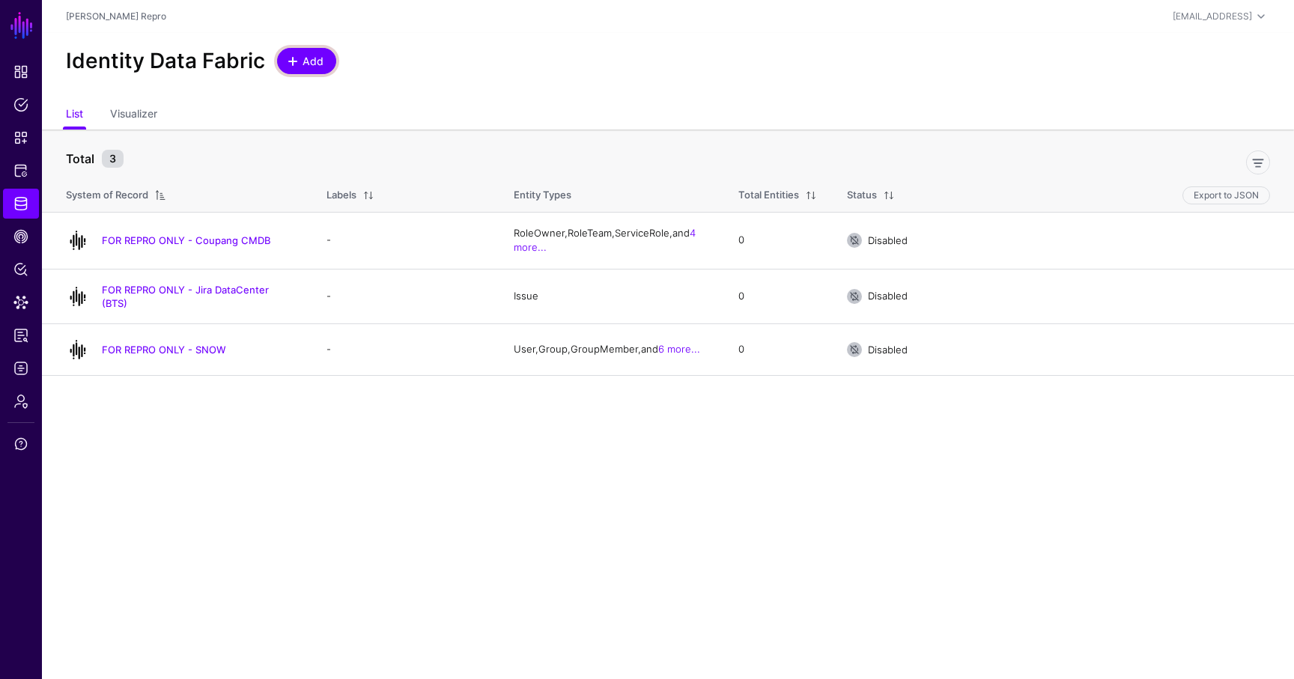
click at [323, 71] on link "Add" at bounding box center [306, 61] width 59 height 26
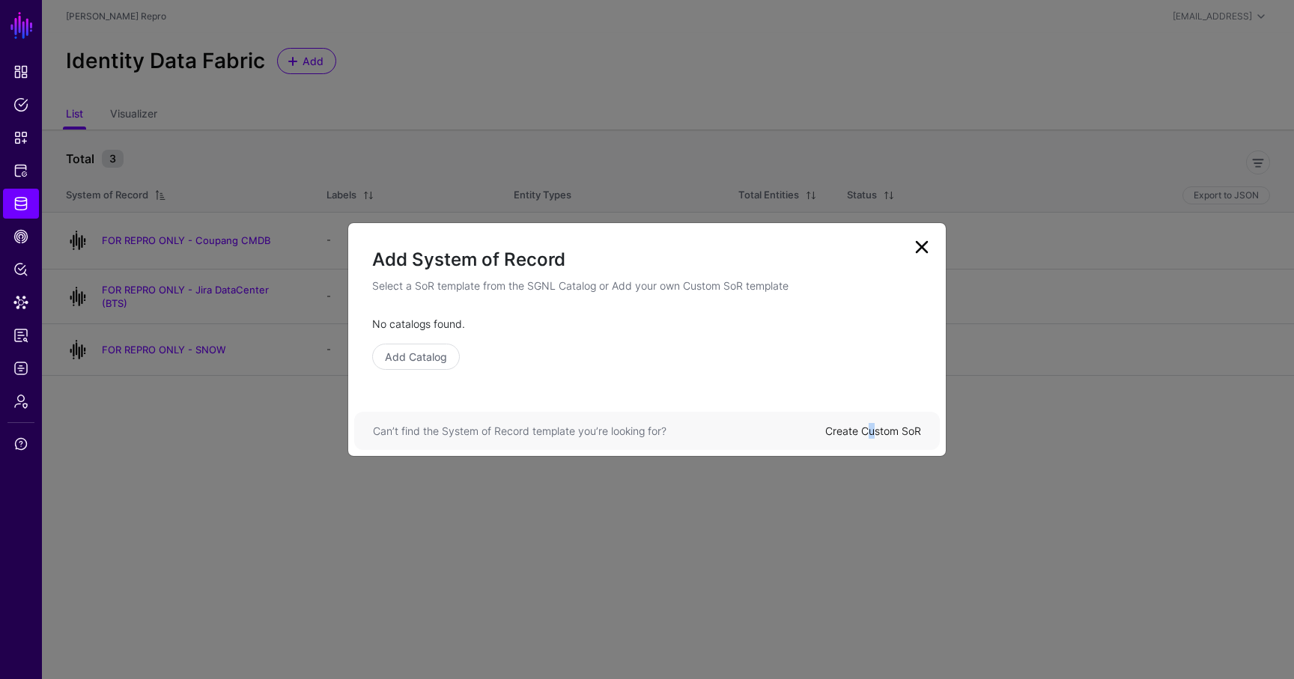
click at [871, 425] on link "Create Custom SoR" at bounding box center [873, 431] width 96 height 13
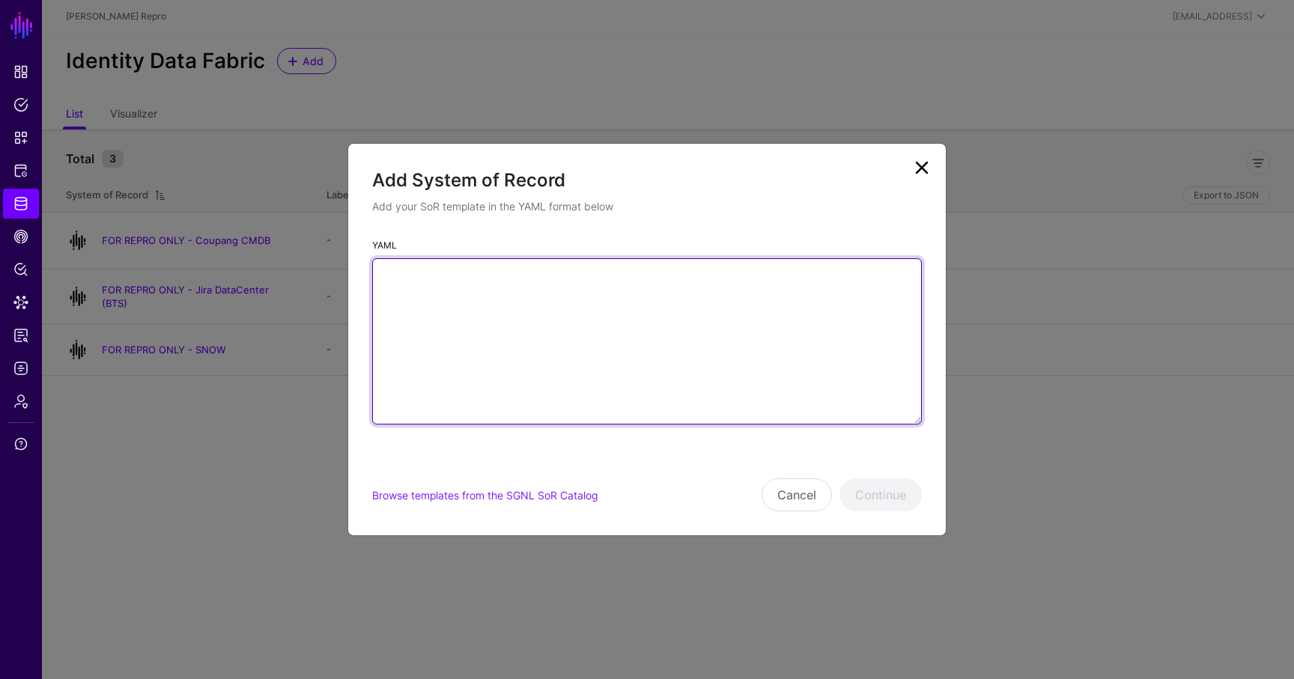
click at [753, 389] on textarea "YAML" at bounding box center [647, 341] width 550 height 166
paste textarea "**********"
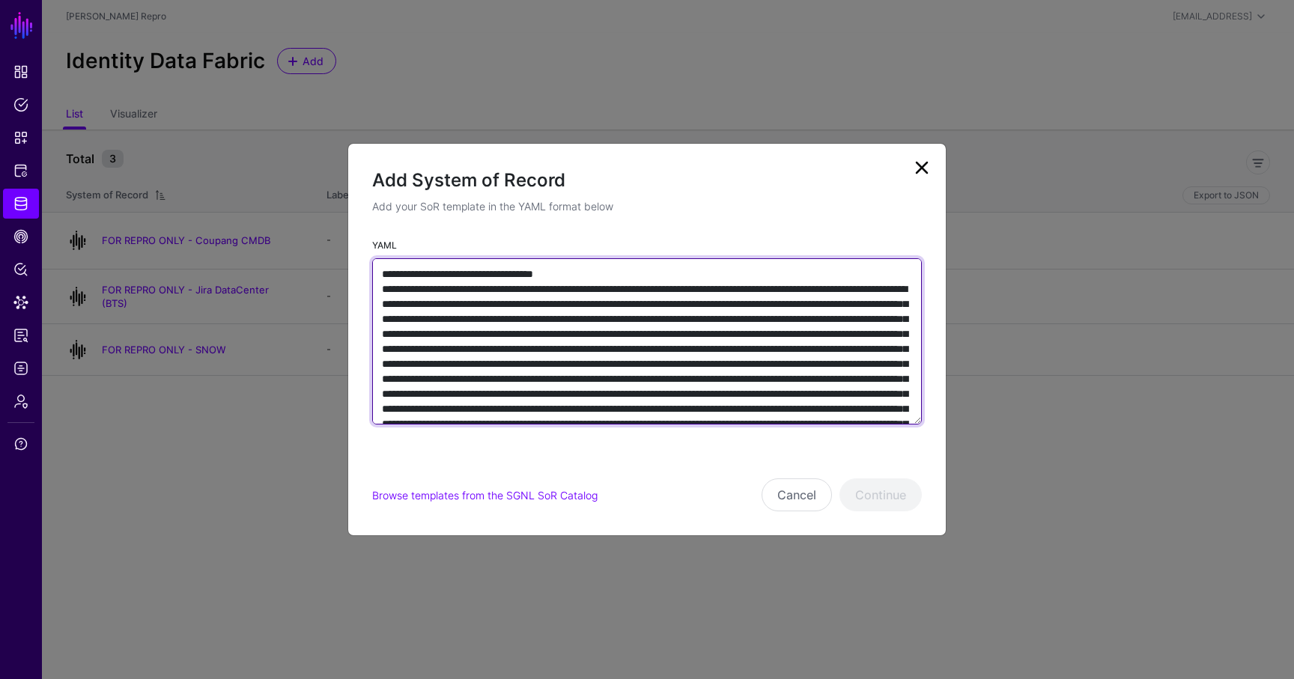
scroll to position [7031, 0]
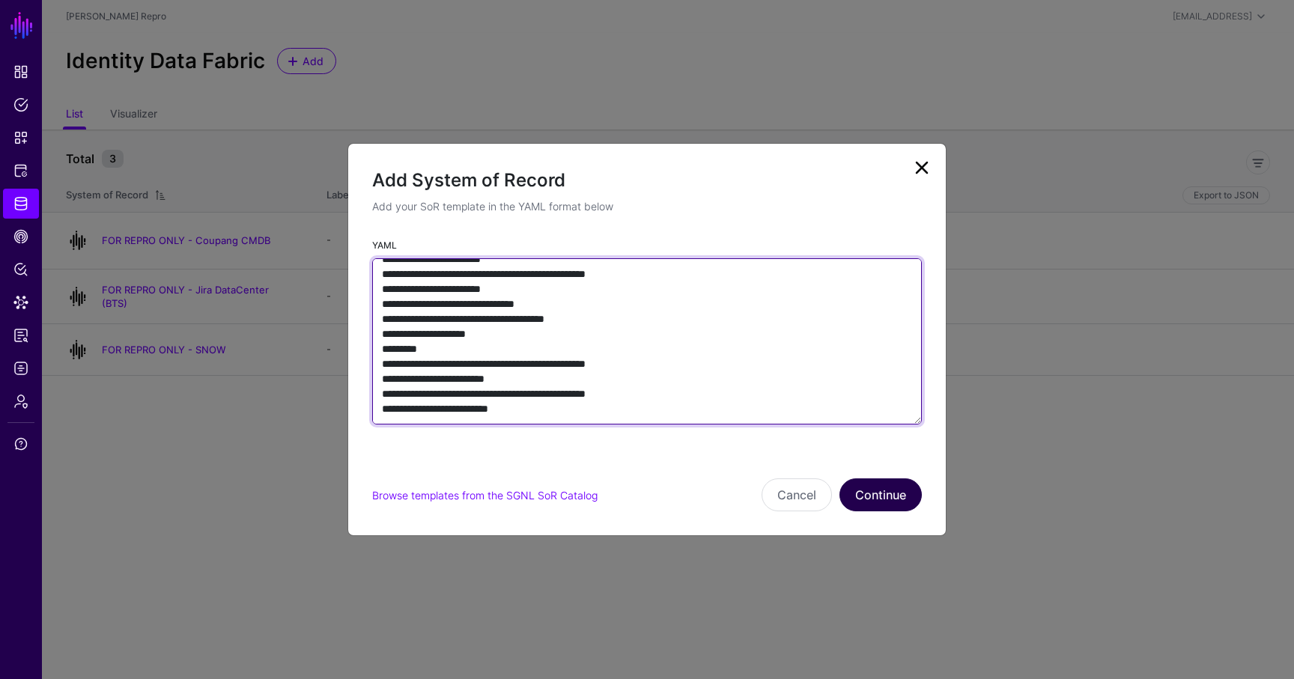
type textarea "**********"
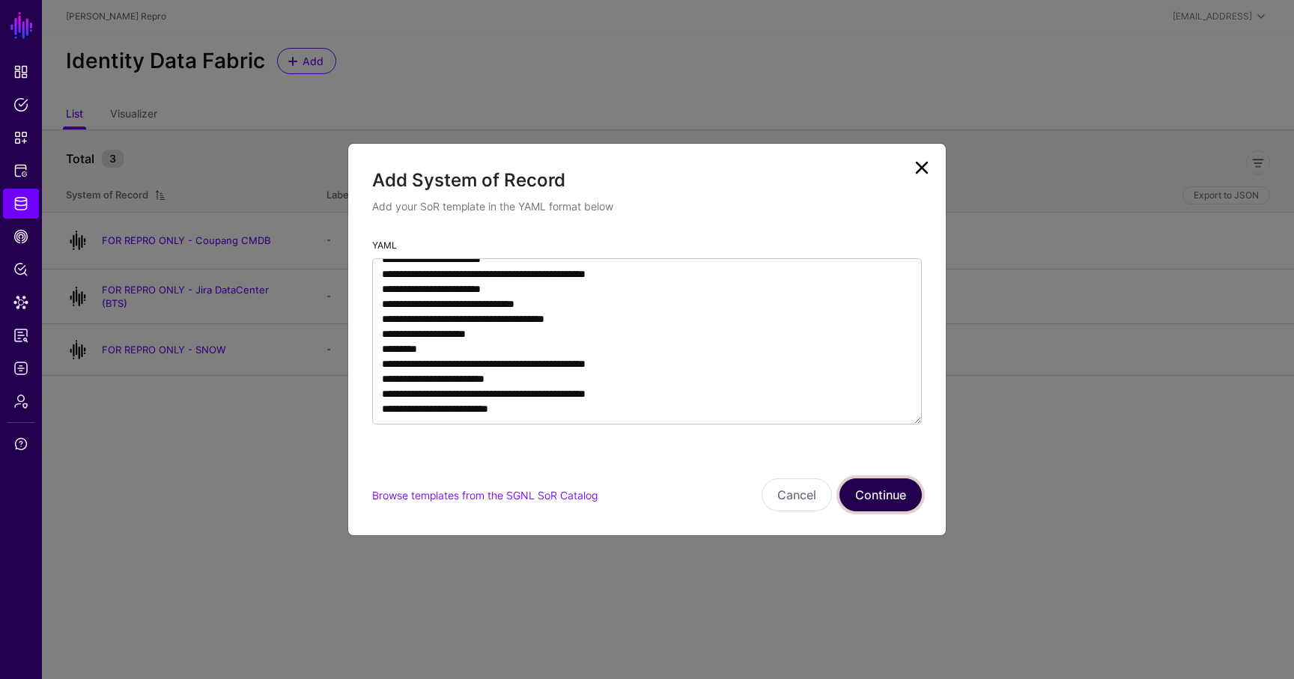
click at [893, 484] on button "Continue" at bounding box center [880, 495] width 82 height 33
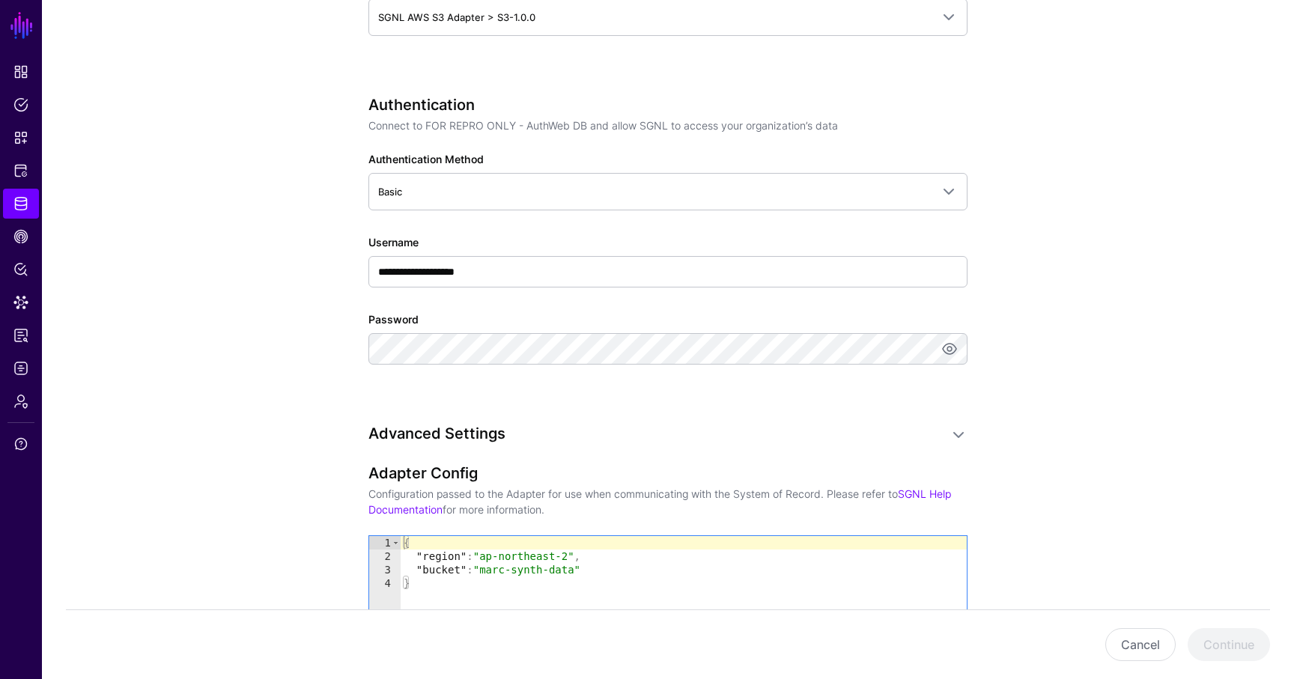
scroll to position [811, 0]
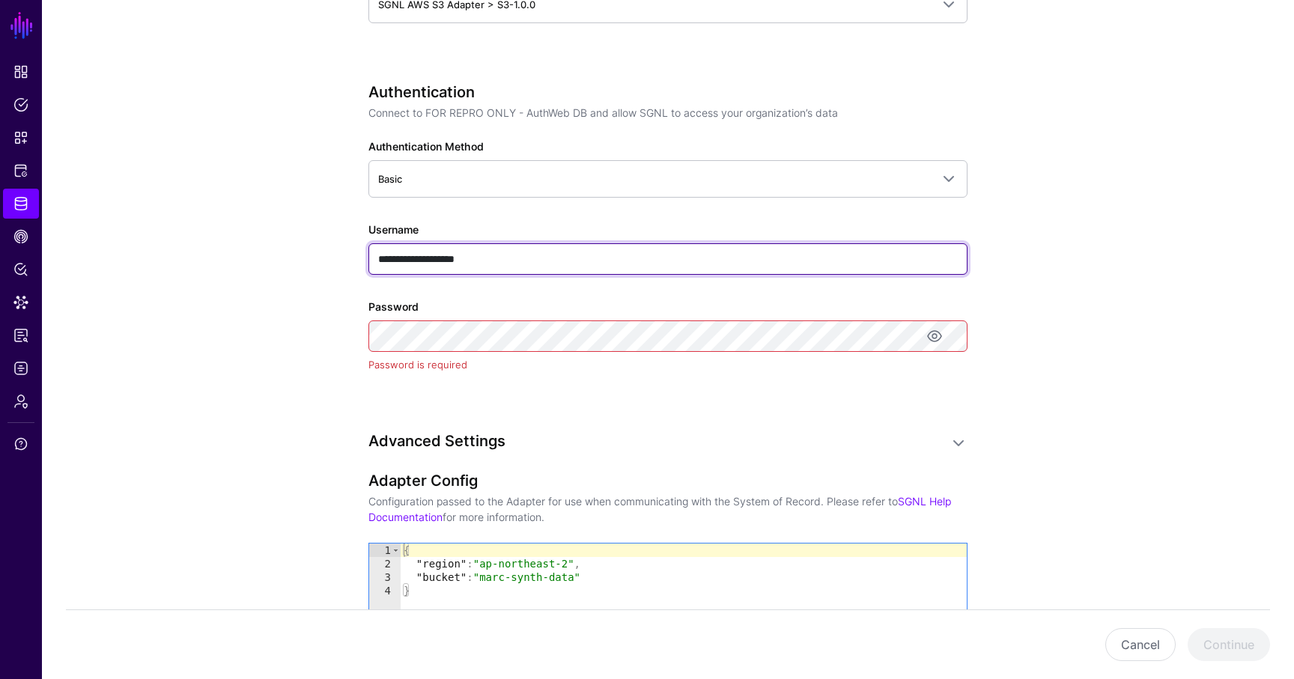
click at [497, 258] on input "**********" at bounding box center [667, 258] width 599 height 31
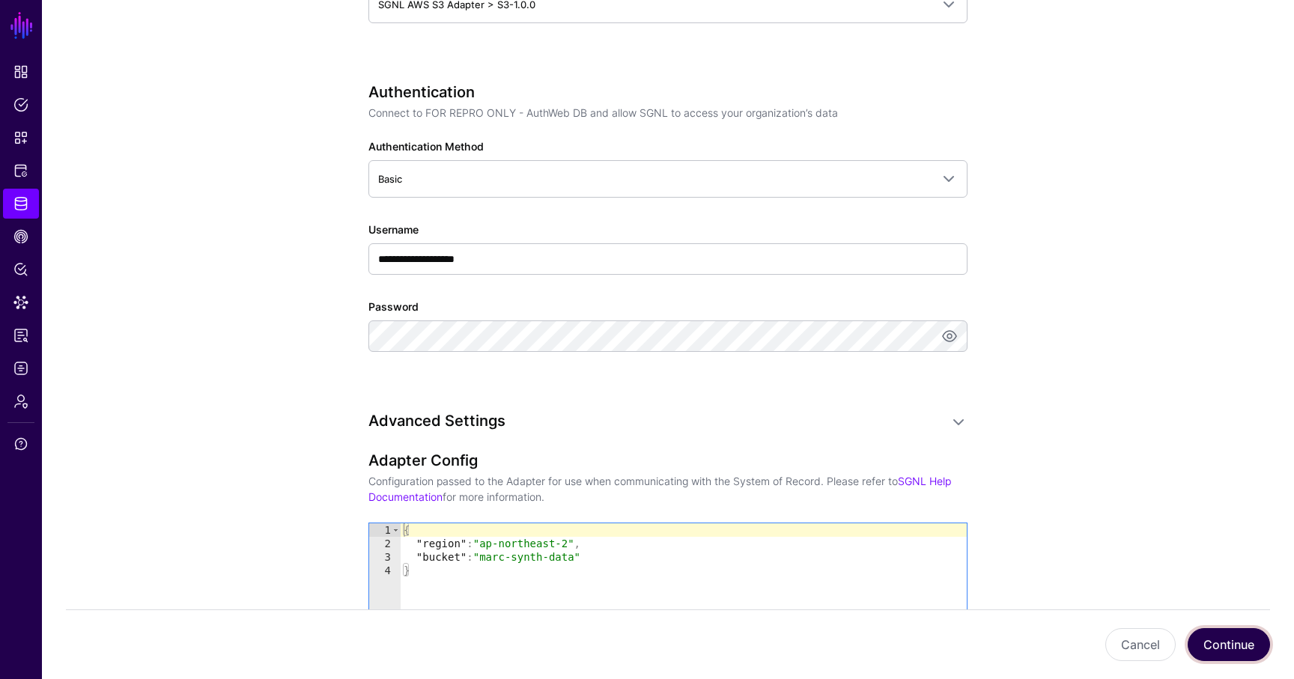
click at [1256, 643] on button "Continue" at bounding box center [1229, 644] width 82 height 33
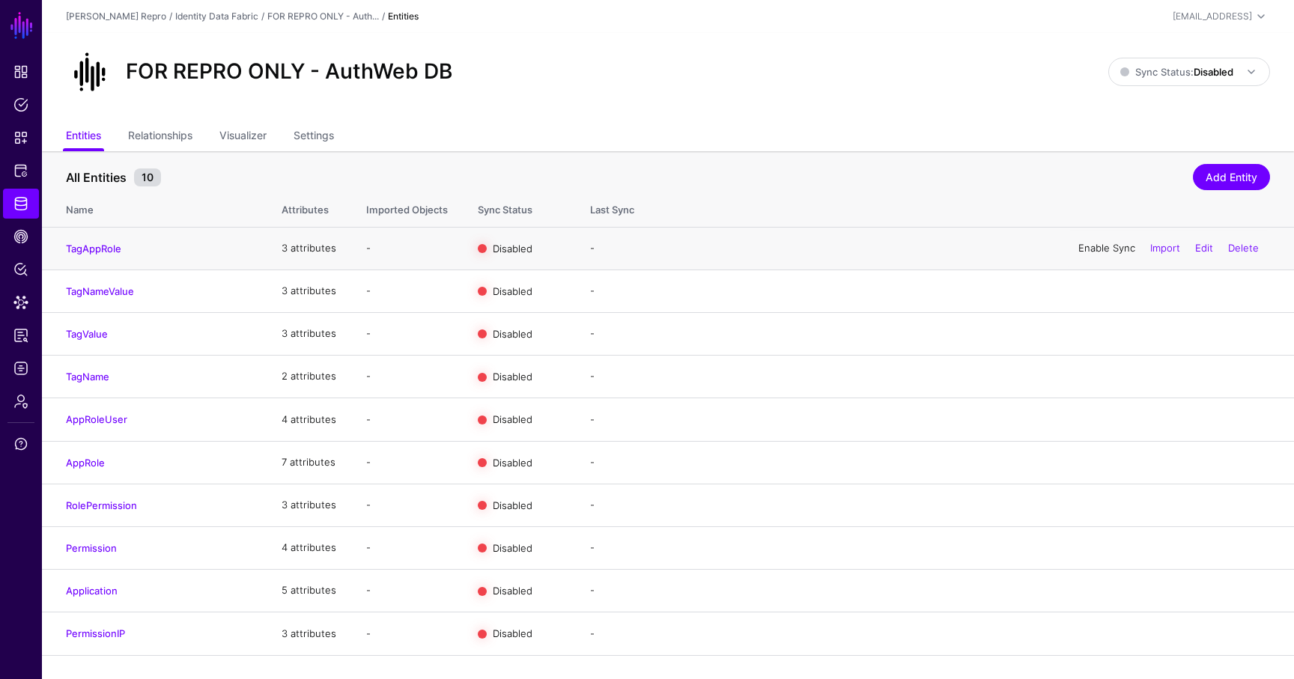
click at [1093, 248] on link "Enable Sync" at bounding box center [1106, 248] width 57 height 12
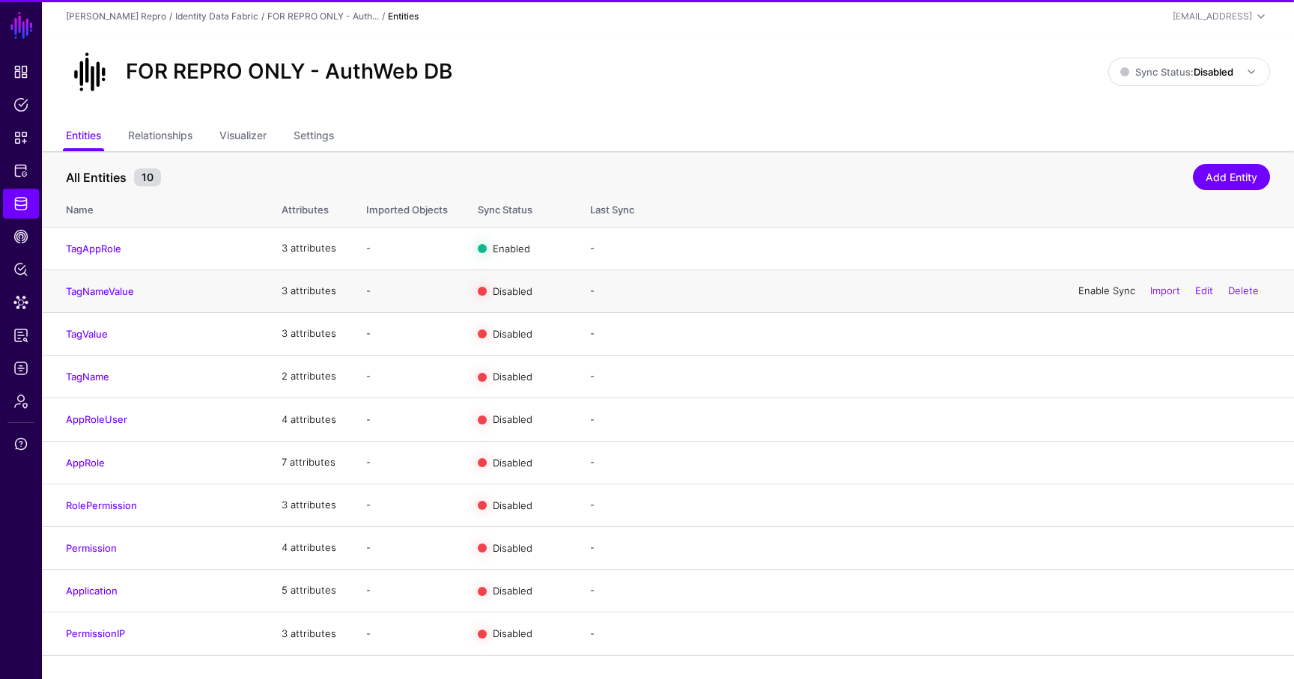
click at [1093, 288] on link "Enable Sync" at bounding box center [1106, 291] width 57 height 12
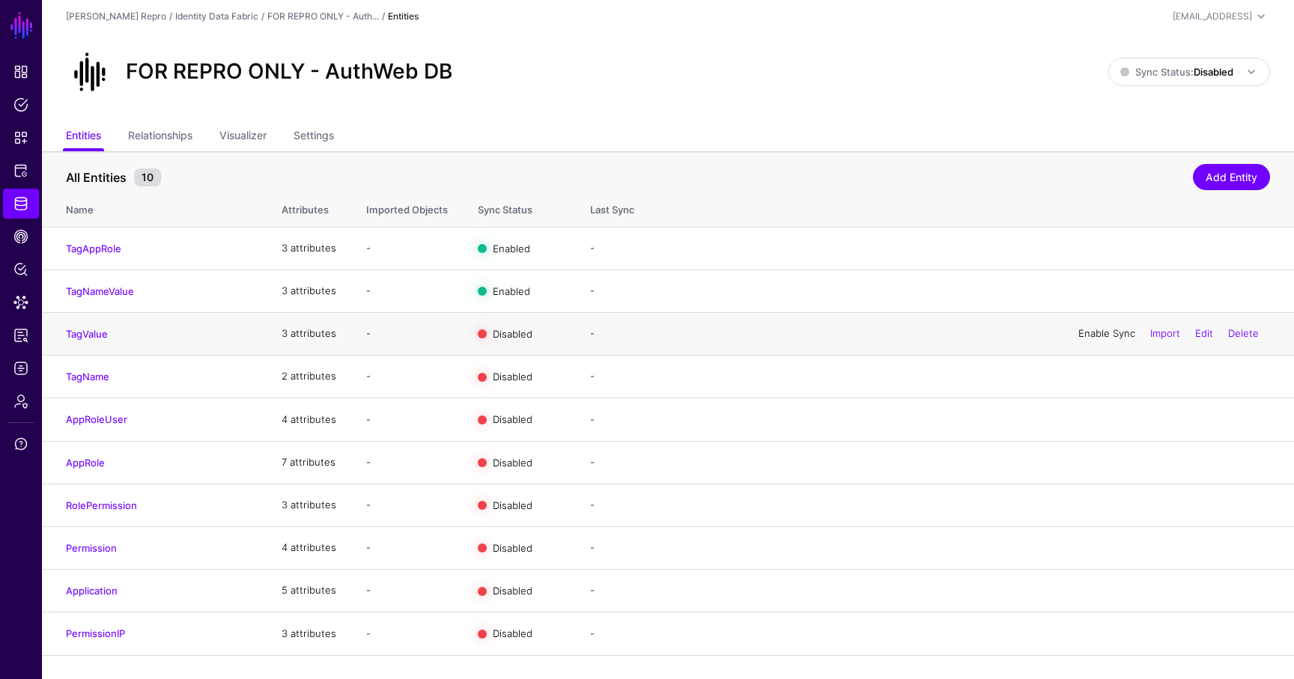
click at [1095, 335] on link "Enable Sync" at bounding box center [1106, 333] width 57 height 12
click at [1100, 382] on link "Enable Sync" at bounding box center [1106, 376] width 57 height 12
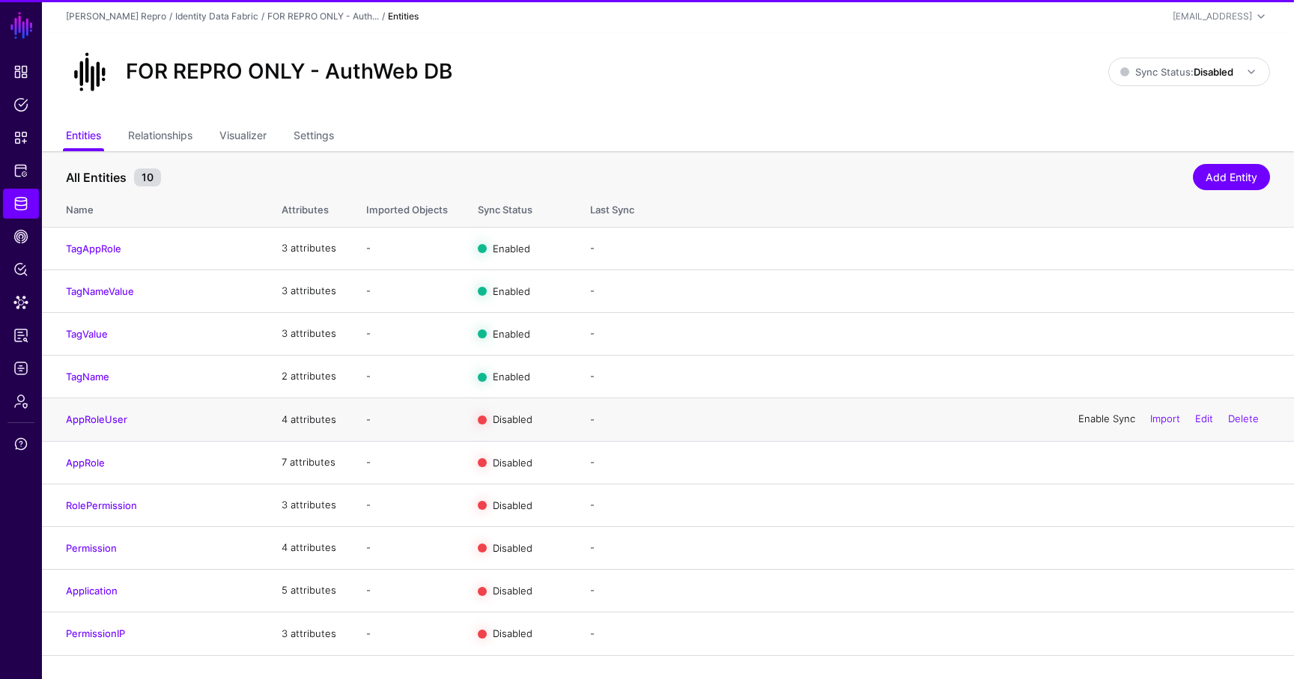
click at [1101, 422] on link "Enable Sync" at bounding box center [1106, 419] width 57 height 12
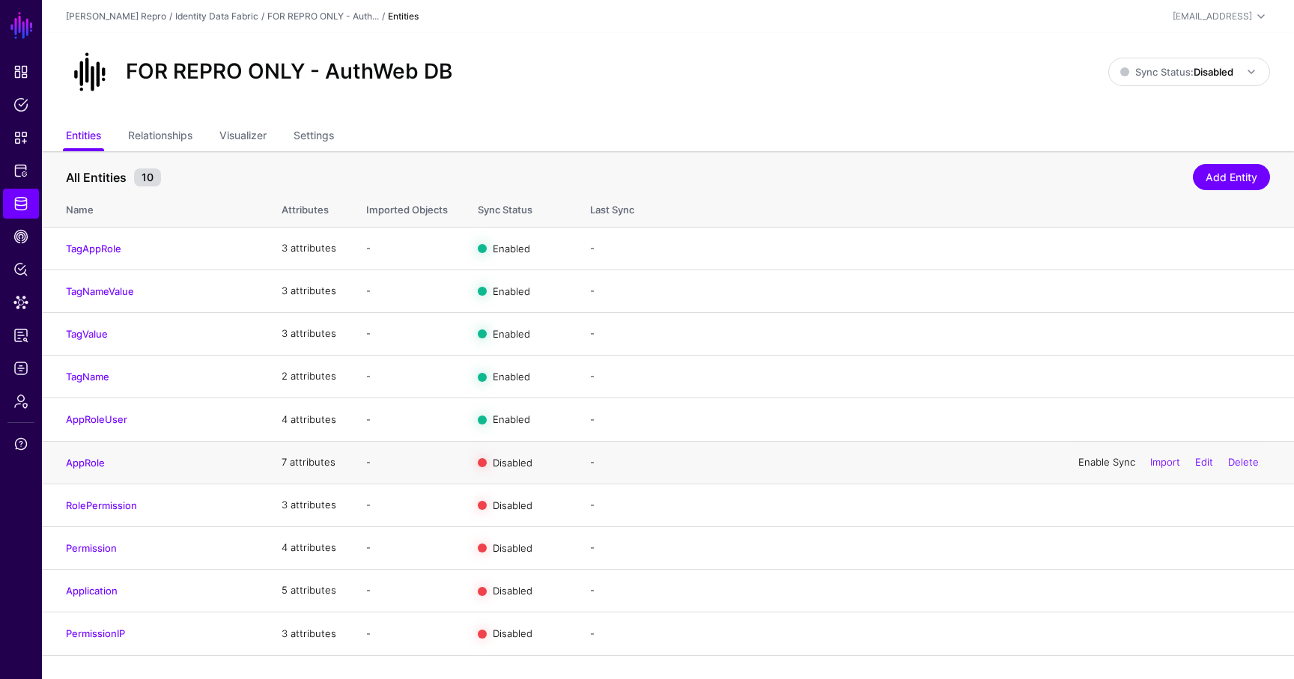
click at [1098, 465] on link "Enable Sync" at bounding box center [1106, 462] width 57 height 12
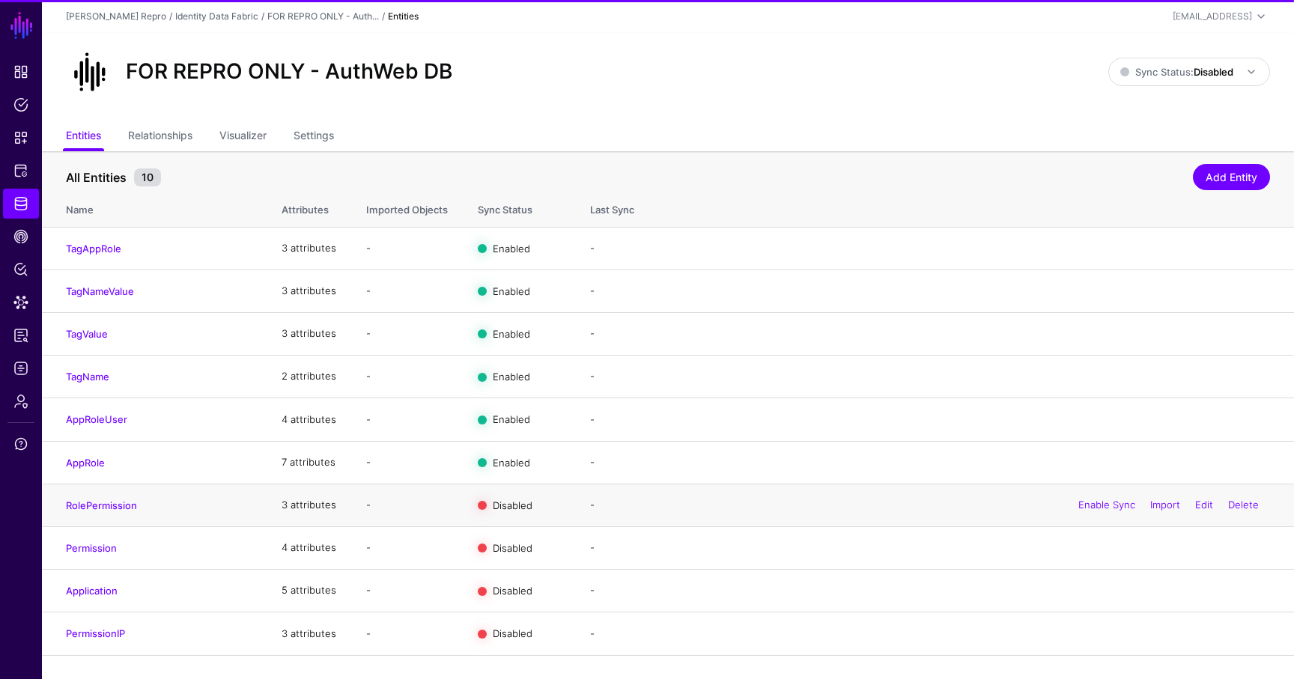
click at [1099, 500] on div "Enable Sync Import Edit Delete" at bounding box center [1168, 505] width 203 height 37
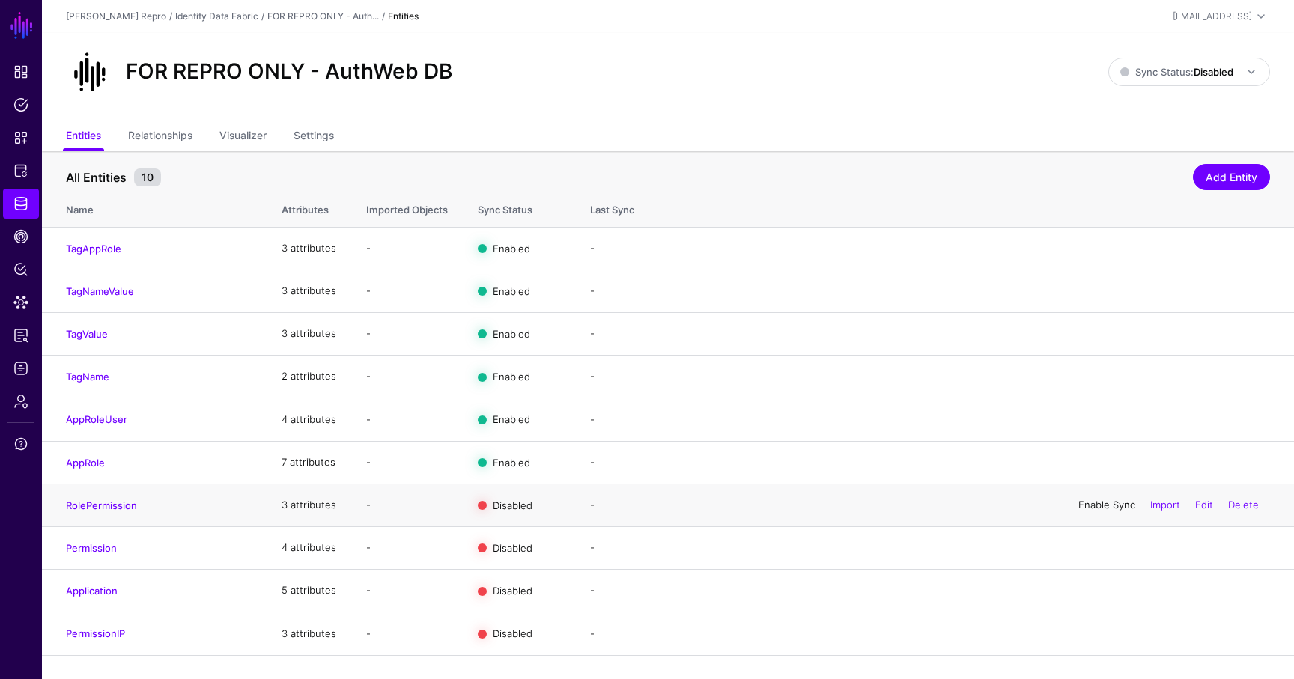
click at [1099, 503] on link "Enable Sync" at bounding box center [1106, 505] width 57 height 12
click at [1099, 547] on link "Enable Sync" at bounding box center [1106, 547] width 57 height 12
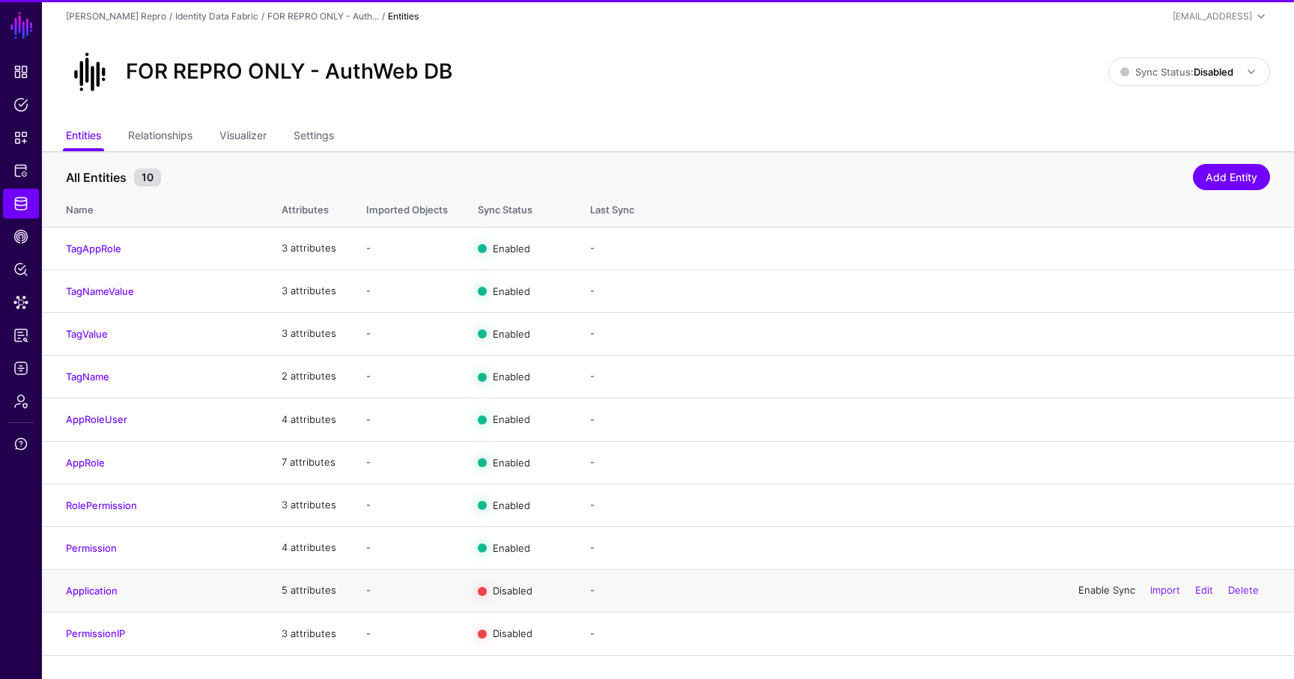
click at [1103, 596] on link "Enable Sync" at bounding box center [1106, 590] width 57 height 12
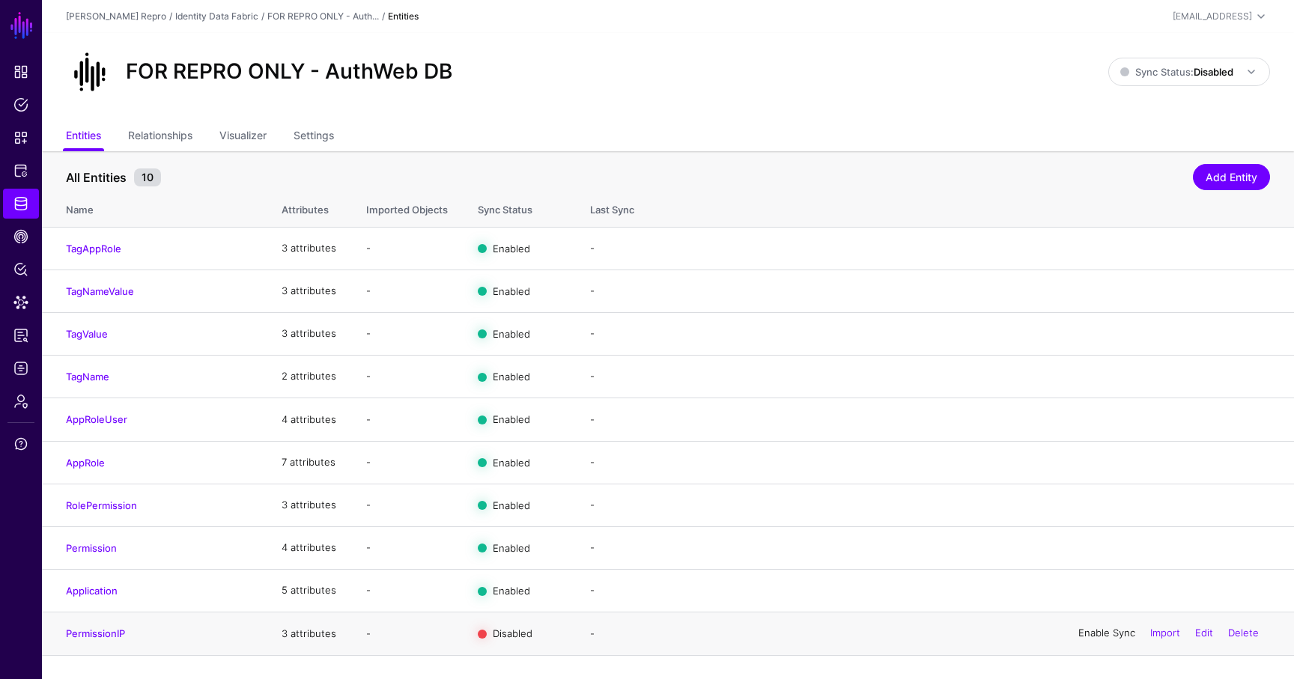
click at [1105, 638] on link "Enable Sync" at bounding box center [1106, 634] width 57 height 12
click at [258, 14] on div "/" at bounding box center [262, 16] width 9 height 13
click at [221, 13] on link "Identity Data Fabric" at bounding box center [216, 15] width 83 height 11
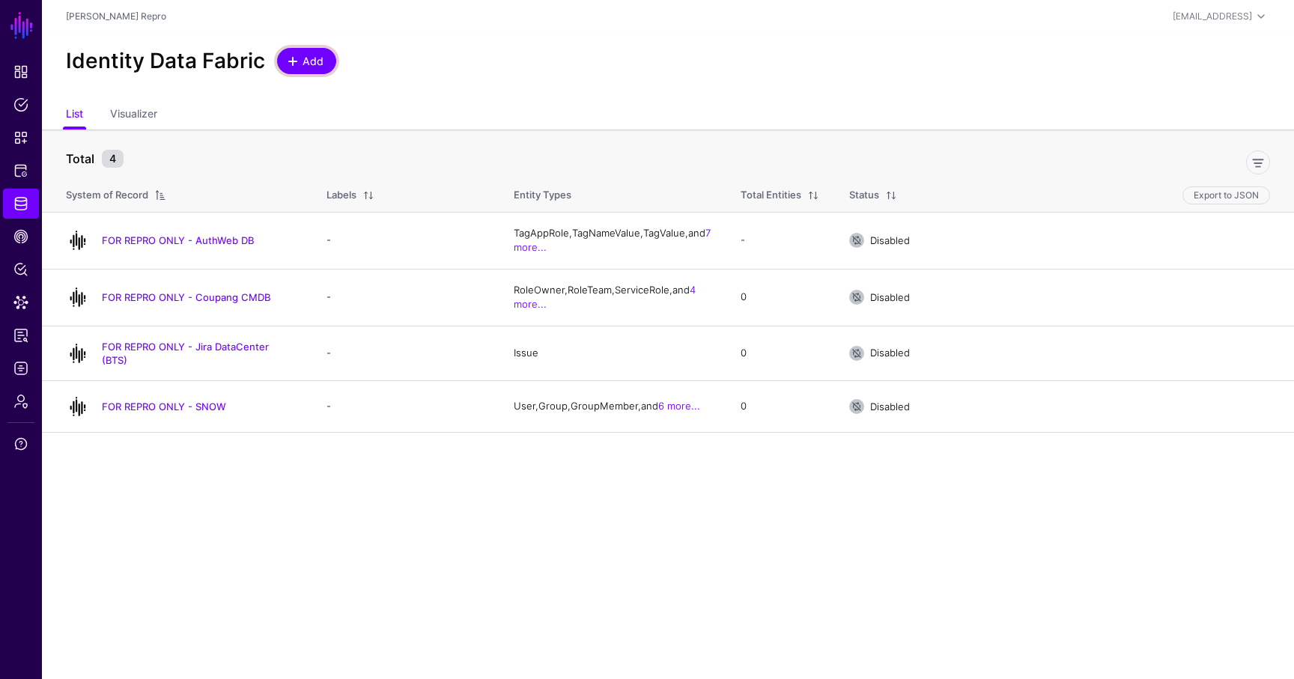
click at [301, 55] on span "Add" at bounding box center [313, 61] width 25 height 16
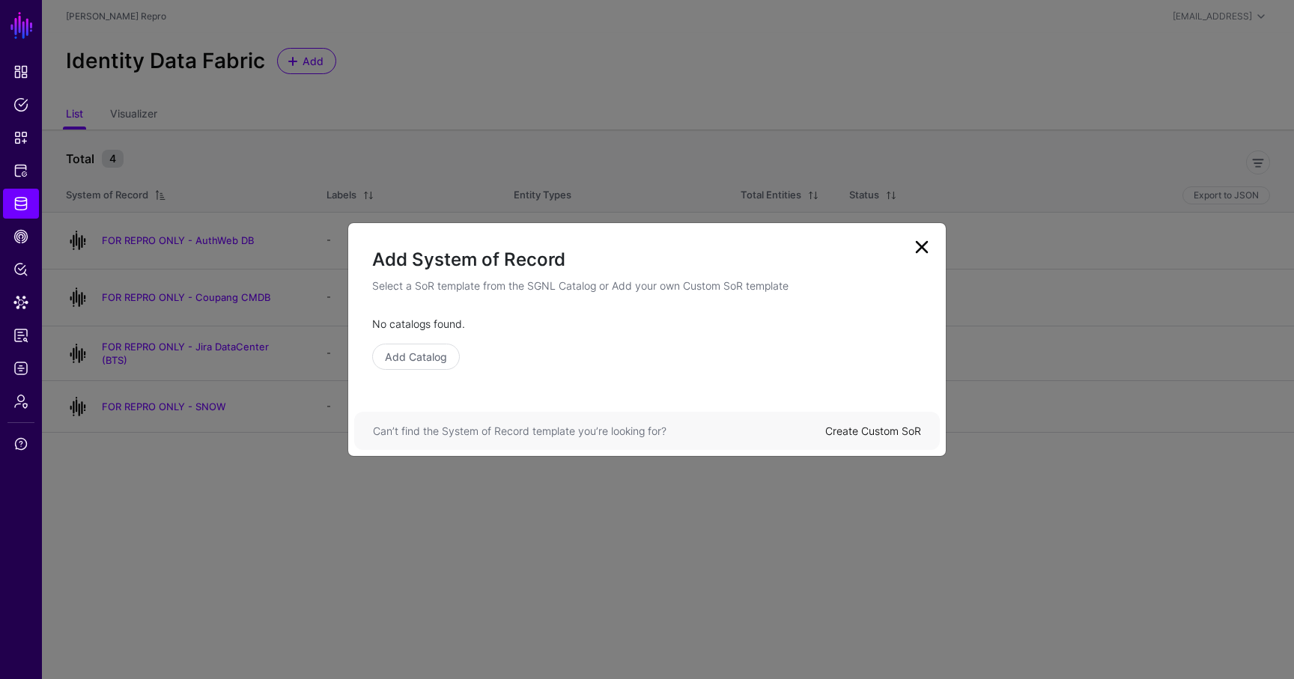
click at [911, 437] on div "Create Custom SoR" at bounding box center [873, 431] width 96 height 16
click at [900, 431] on link "Create Custom SoR" at bounding box center [873, 431] width 96 height 13
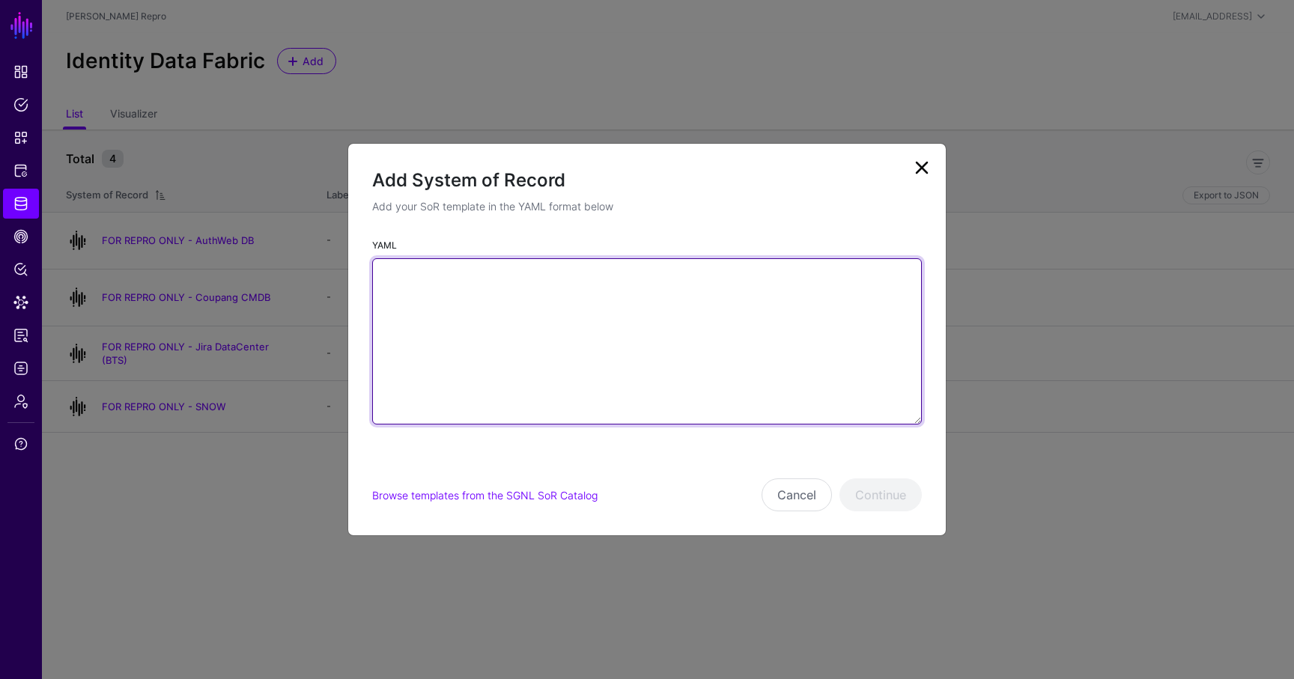
click at [759, 404] on textarea "YAML" at bounding box center [647, 341] width 550 height 166
paste textarea "**********"
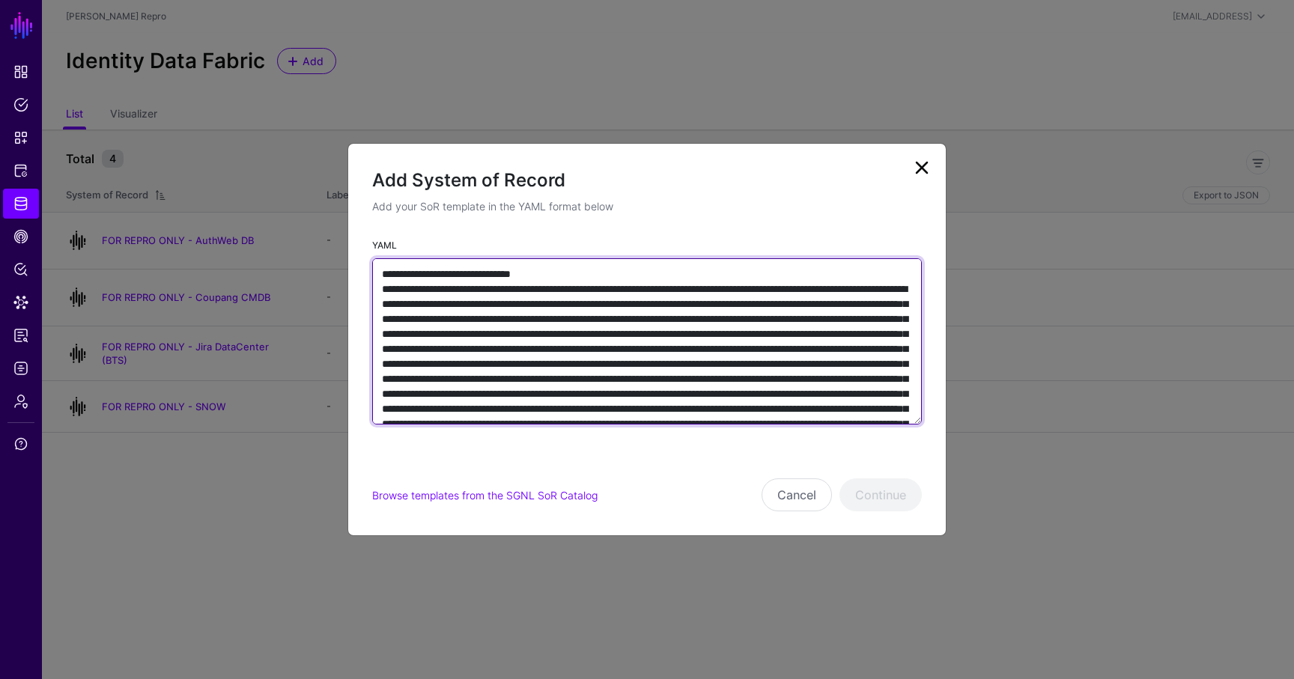
scroll to position [4245, 0]
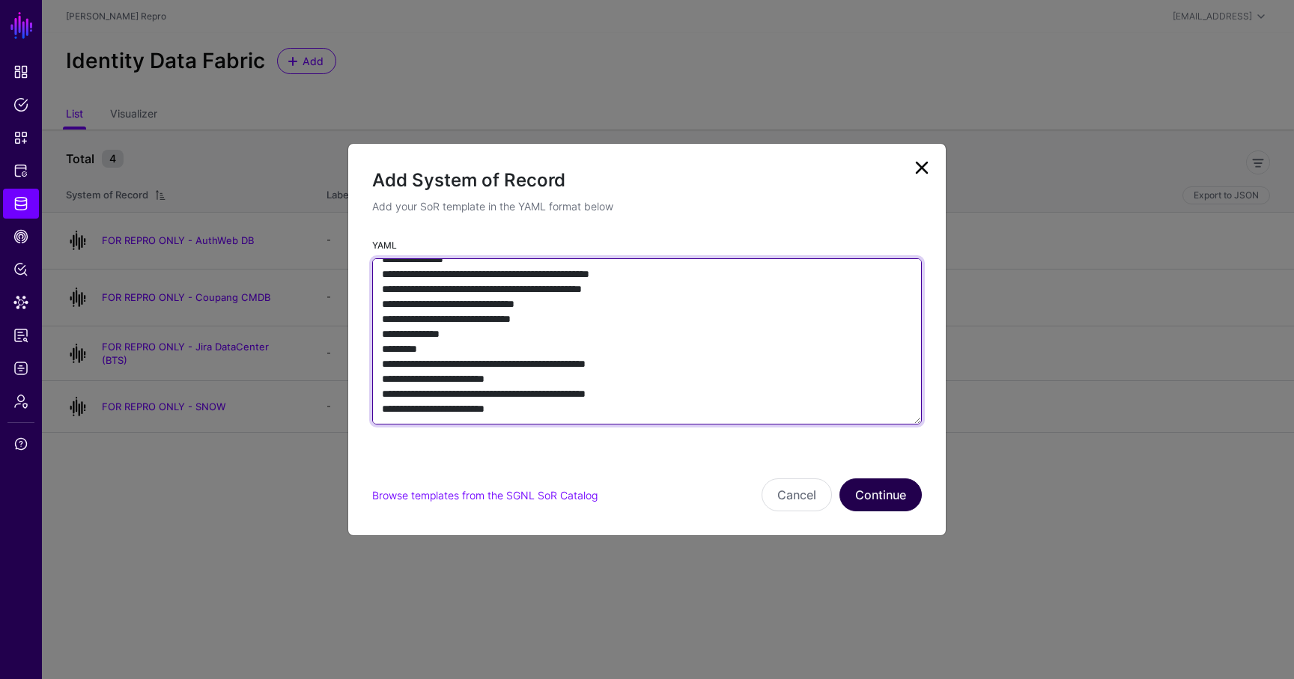
type textarea "**********"
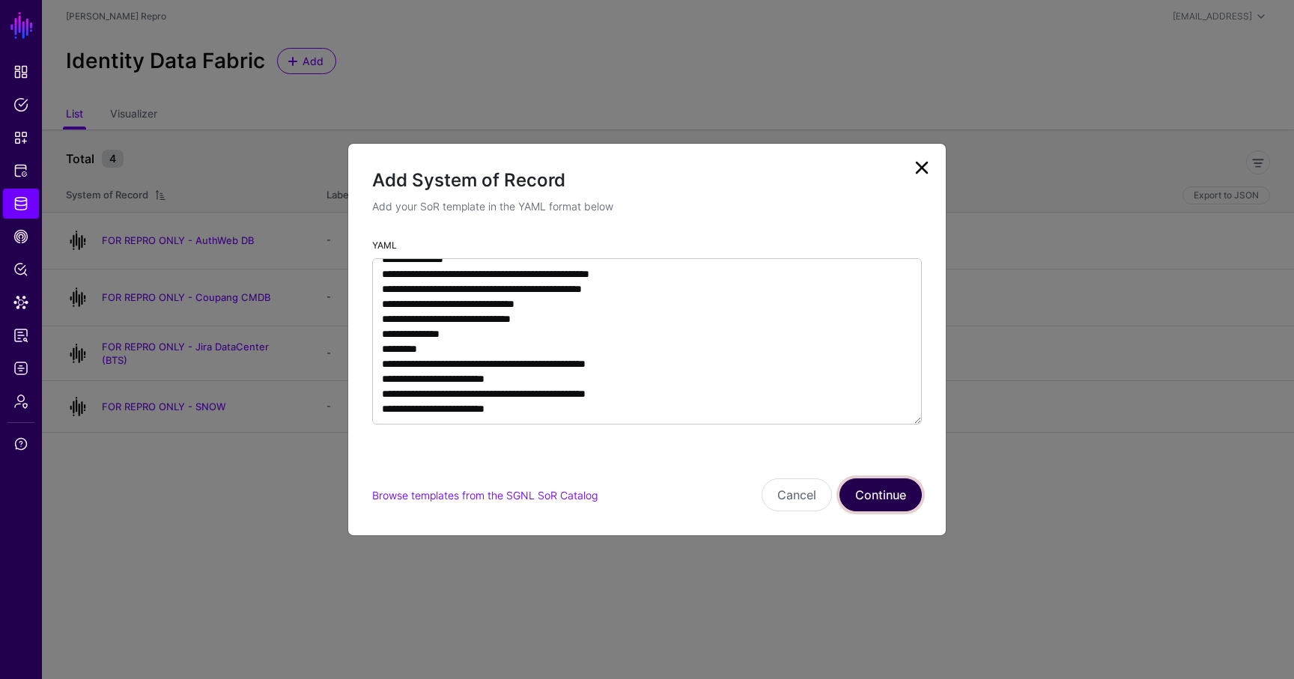
click at [889, 502] on button "Continue" at bounding box center [880, 495] width 82 height 33
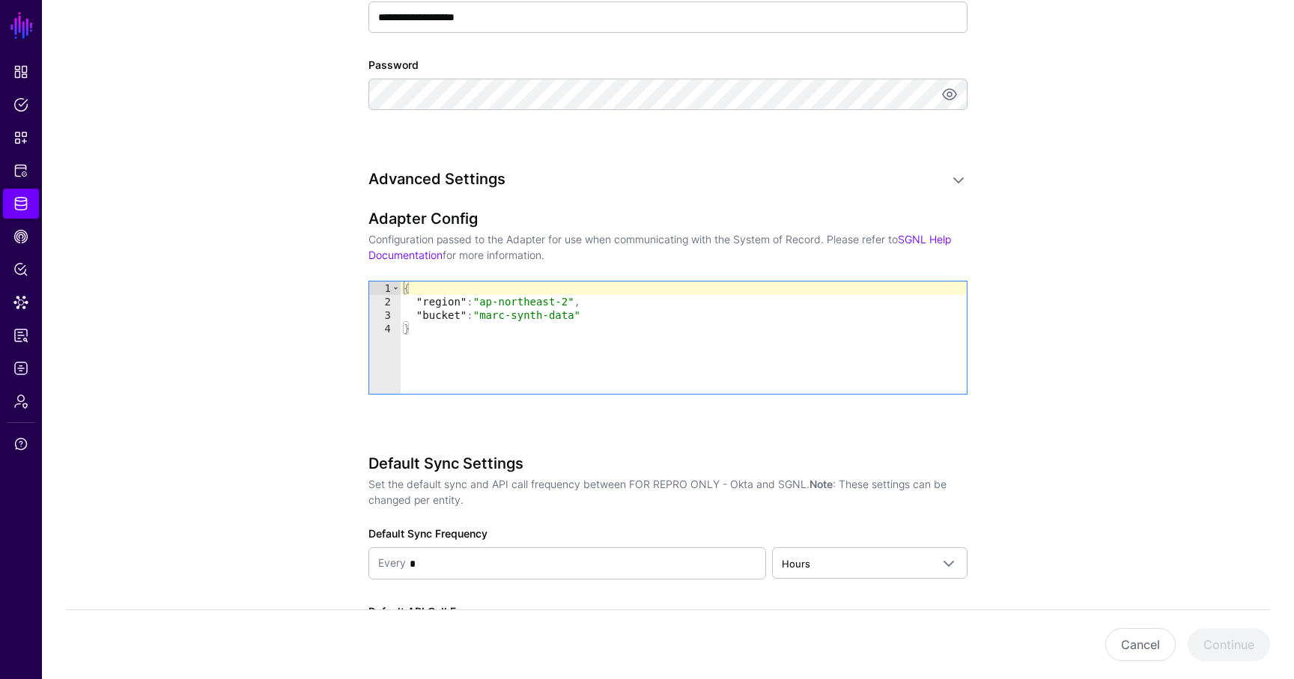
scroll to position [1103, 0]
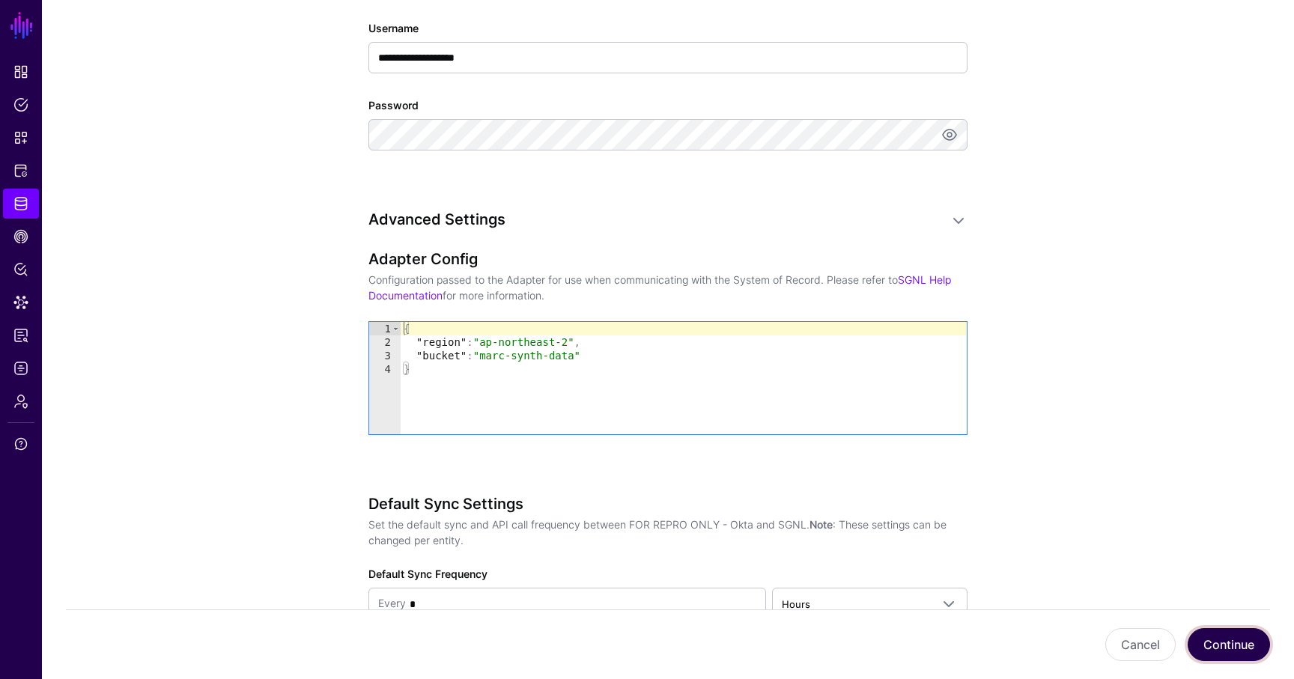
click at [1231, 643] on button "Continue" at bounding box center [1229, 644] width 82 height 33
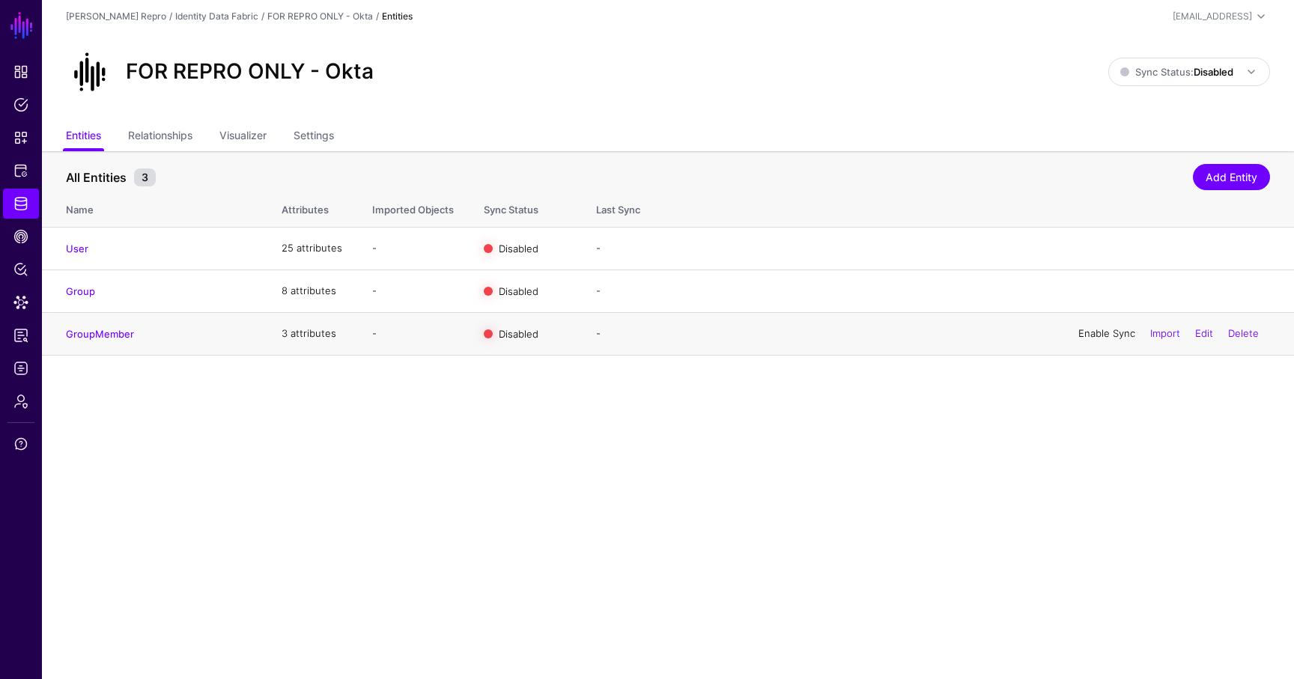
click at [1090, 331] on link "Enable Sync" at bounding box center [1106, 333] width 57 height 12
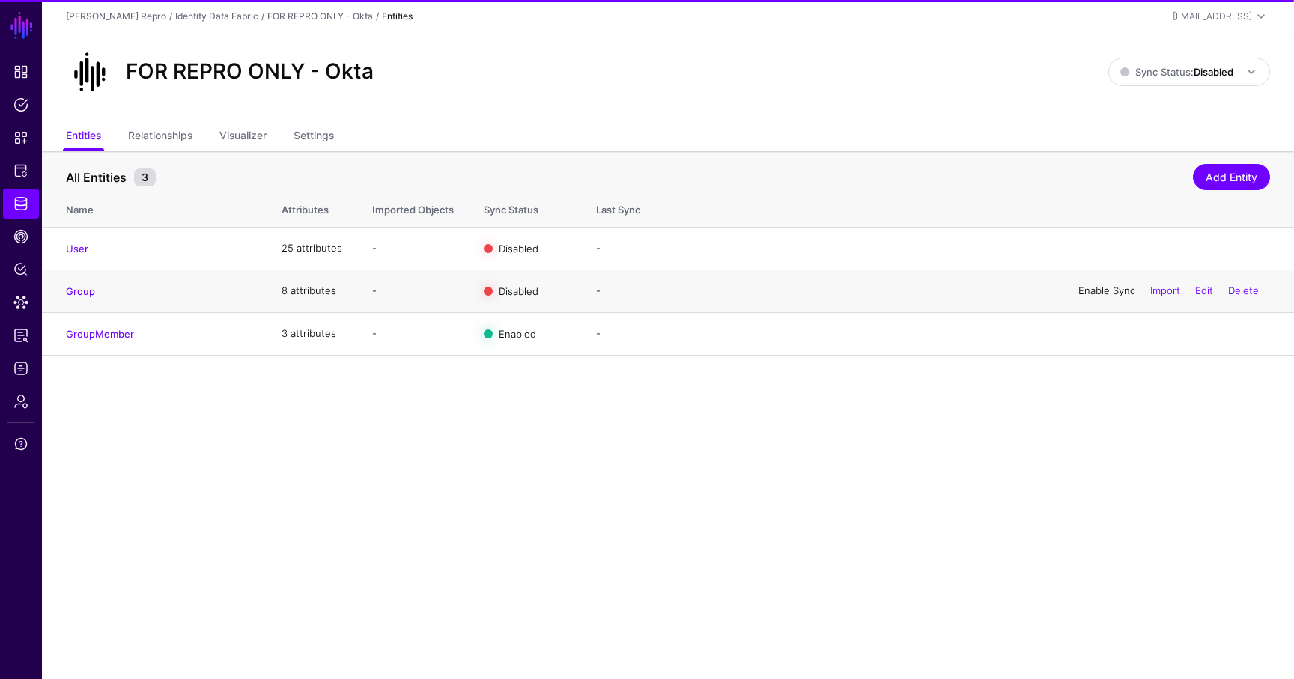
click at [1094, 286] on link "Enable Sync" at bounding box center [1106, 291] width 57 height 12
click at [1096, 246] on link "Enable Sync" at bounding box center [1106, 248] width 57 height 12
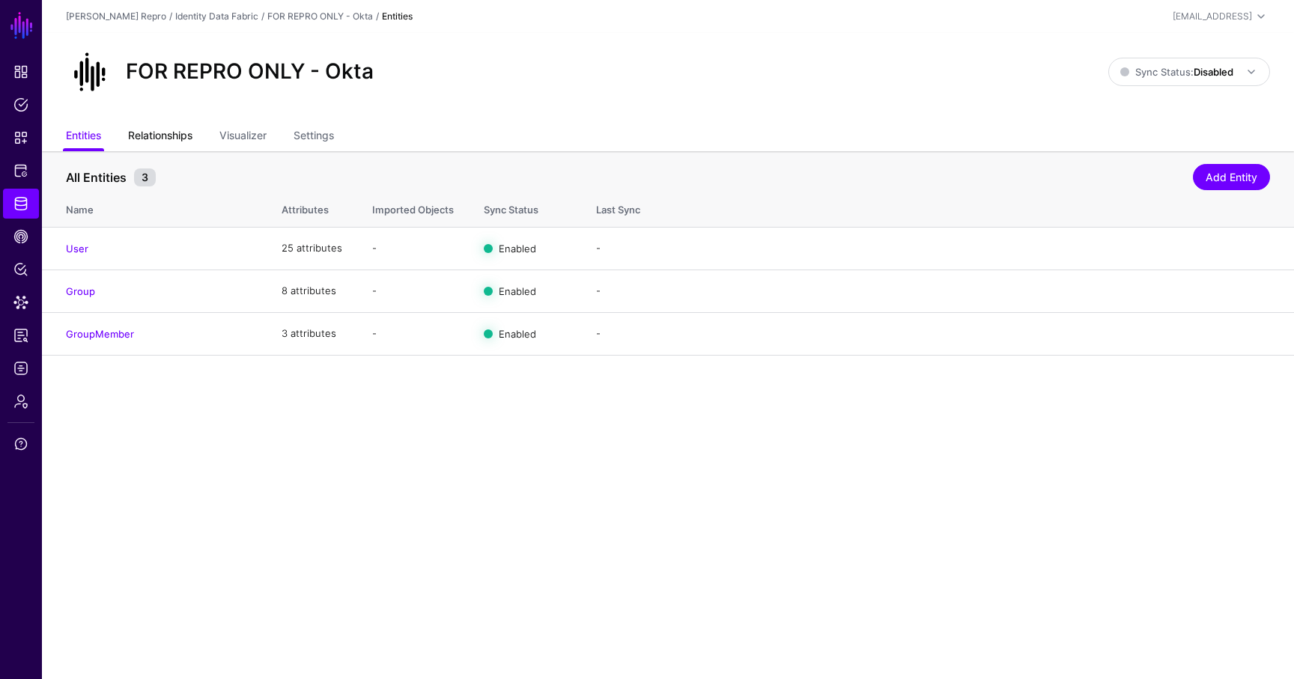
click at [167, 136] on link "Relationships" at bounding box center [160, 137] width 64 height 28
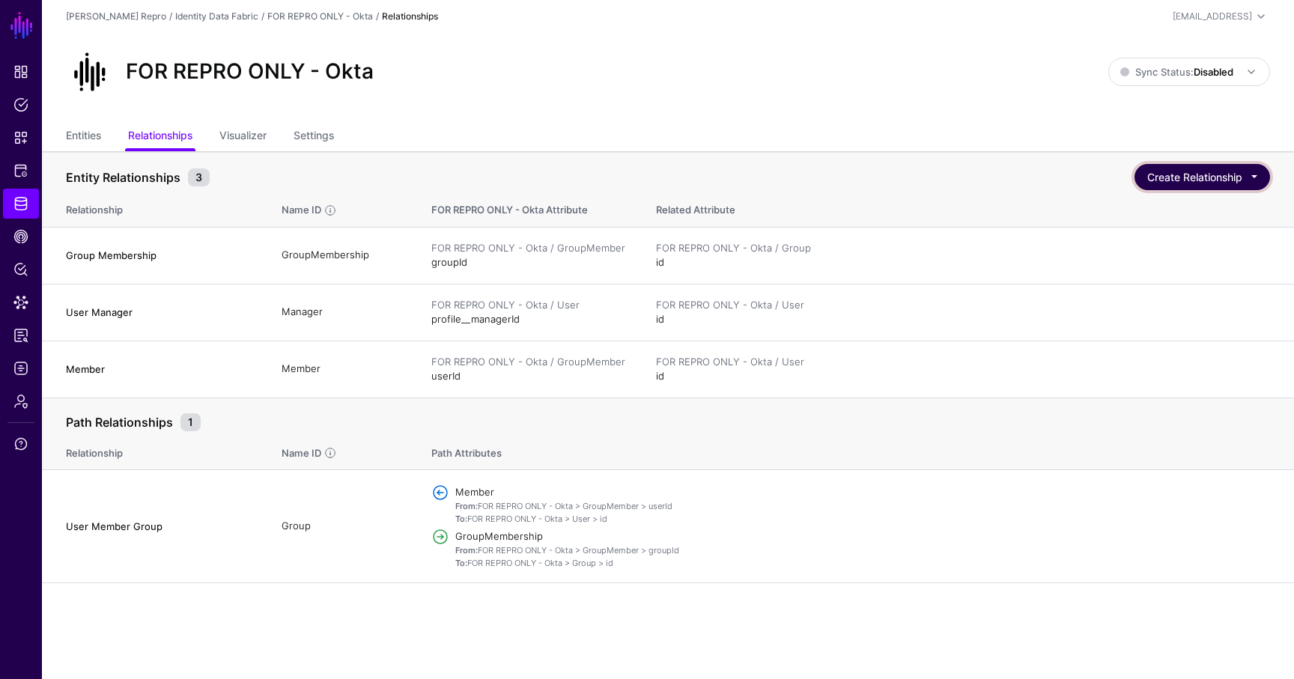
click at [1257, 177] on button "Create Relationship" at bounding box center [1202, 177] width 136 height 26
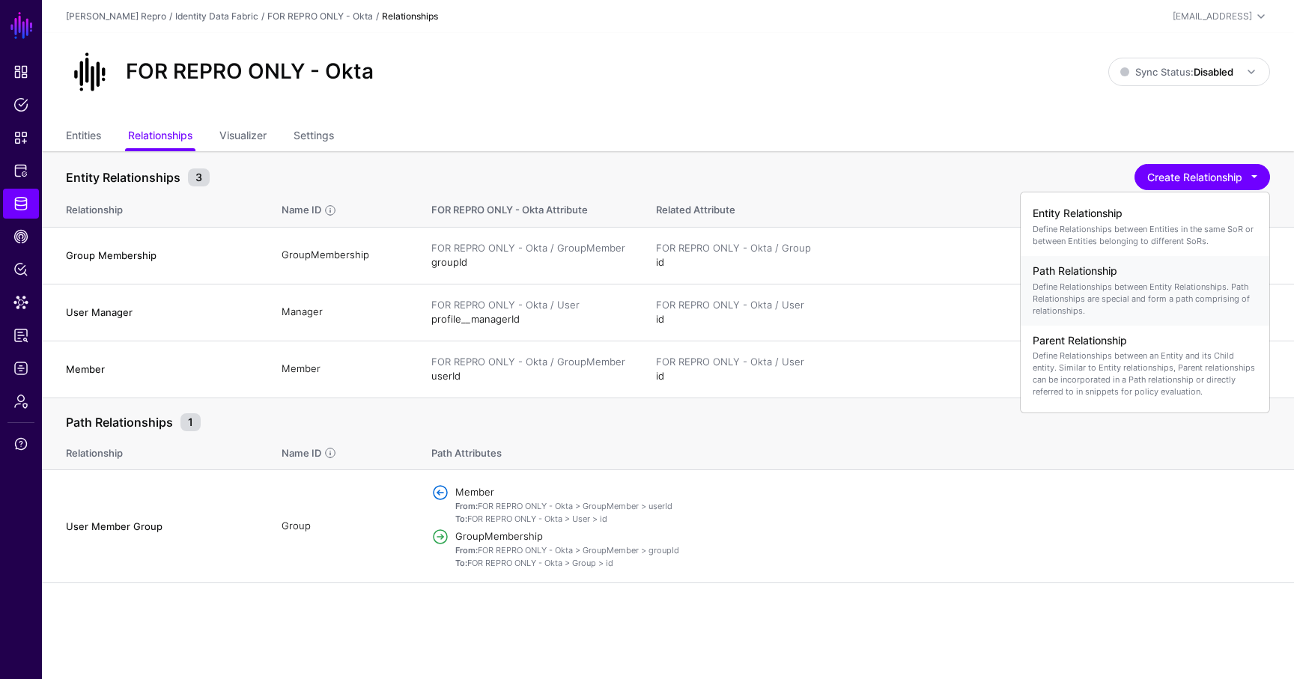
click at [1176, 270] on h4 "Path Relationship" at bounding box center [1145, 271] width 225 height 13
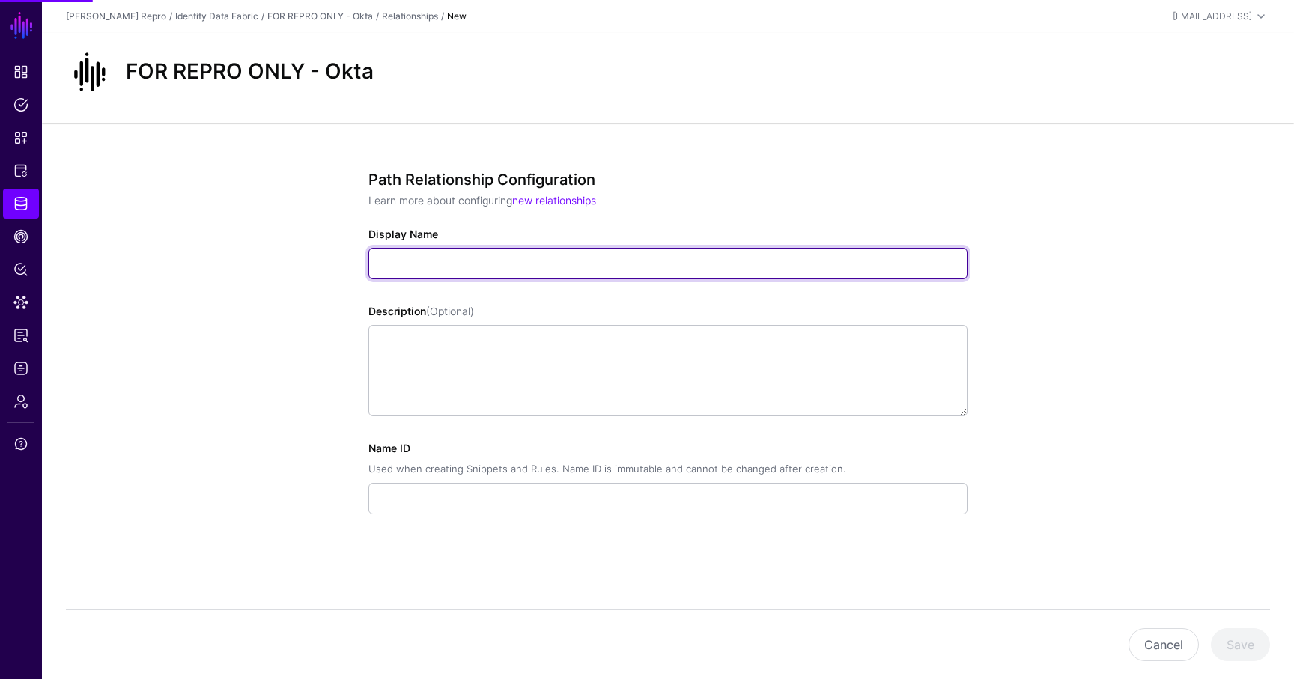
click at [533, 261] on input "Display Name" at bounding box center [667, 263] width 599 height 31
paste input "**********"
click at [398, 260] on input "**********" at bounding box center [667, 263] width 599 height 31
paste input "**********"
type input "**********"
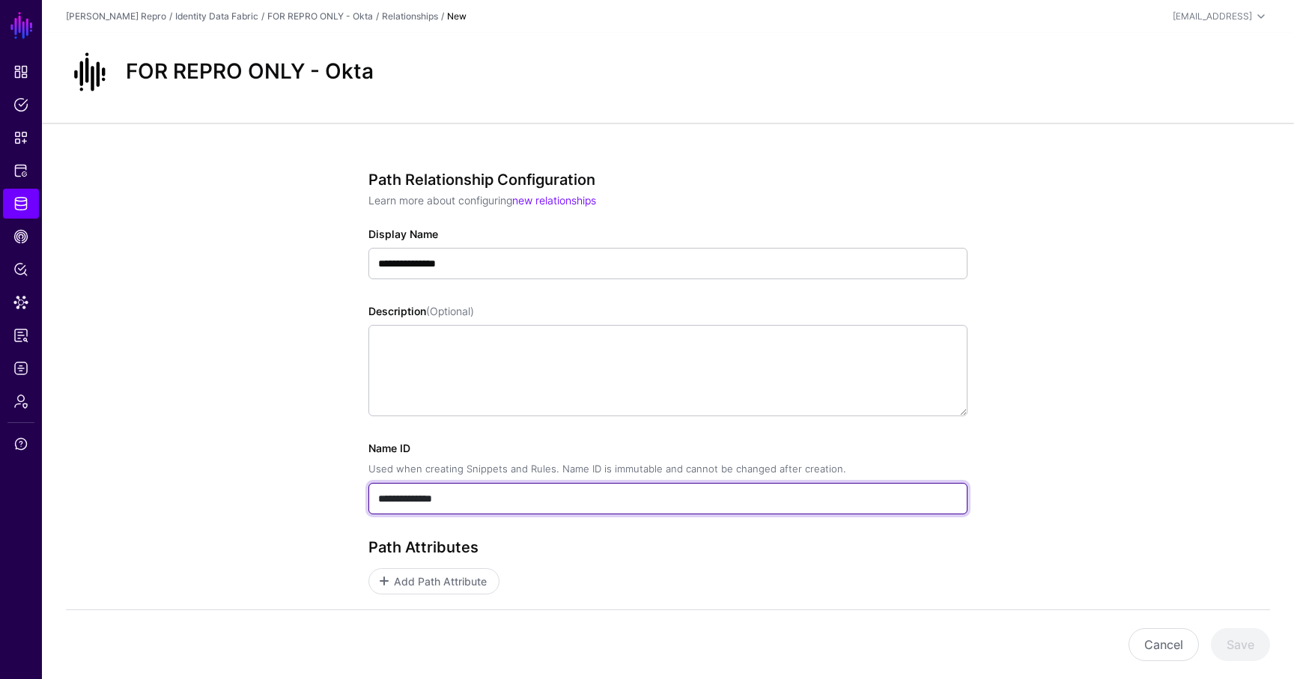
click at [439, 490] on input "**********" at bounding box center [667, 498] width 599 height 31
paste input "**********"
paste input "text"
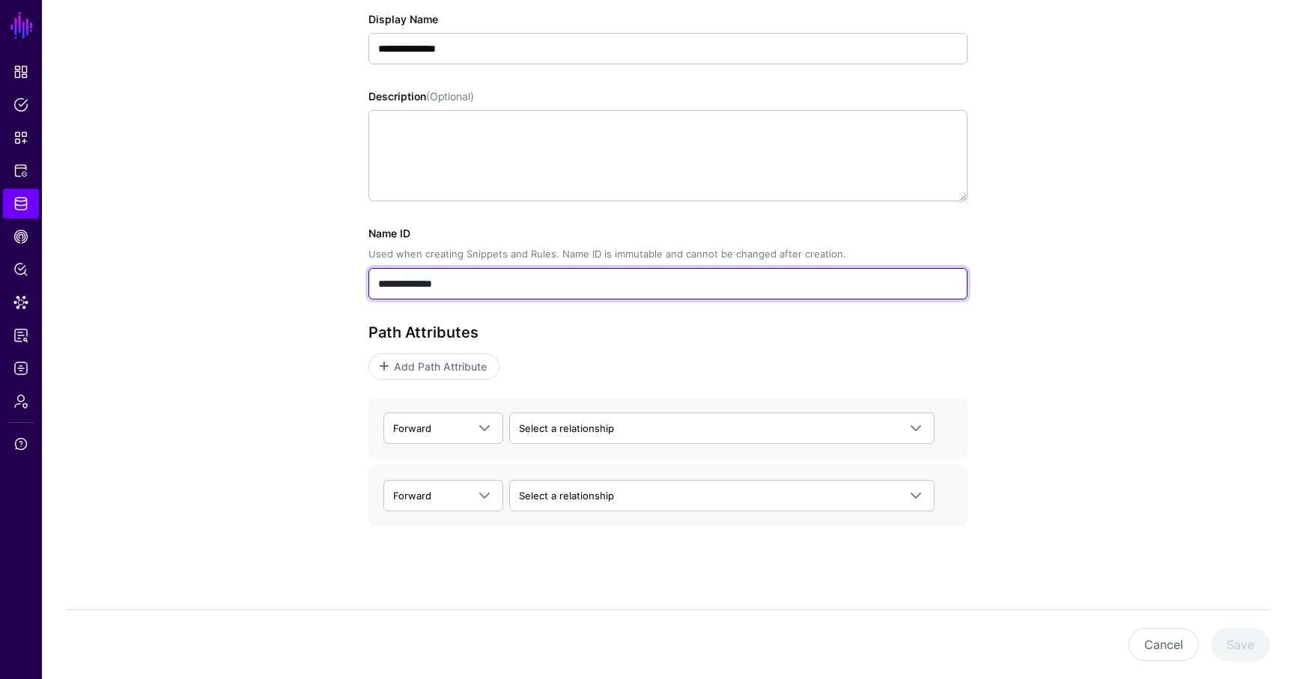
scroll to position [217, 0]
type input "**********"
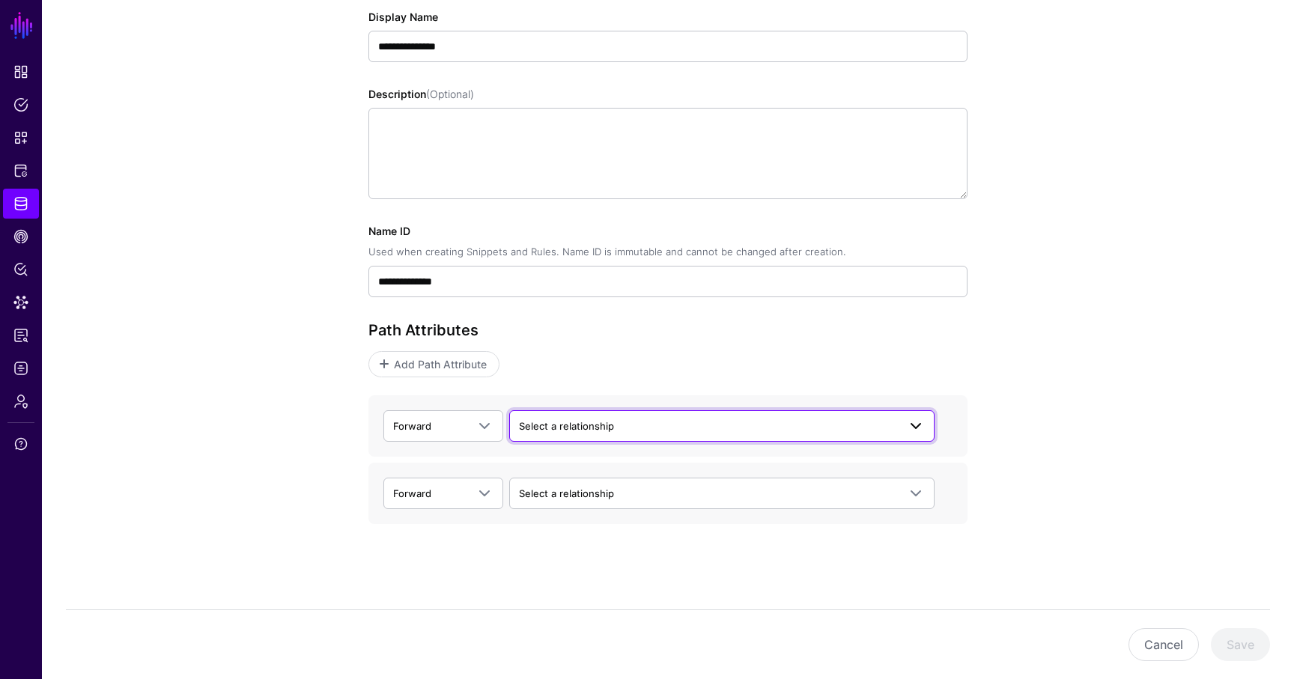
click at [565, 422] on span "Select a relationship" at bounding box center [566, 426] width 95 height 12
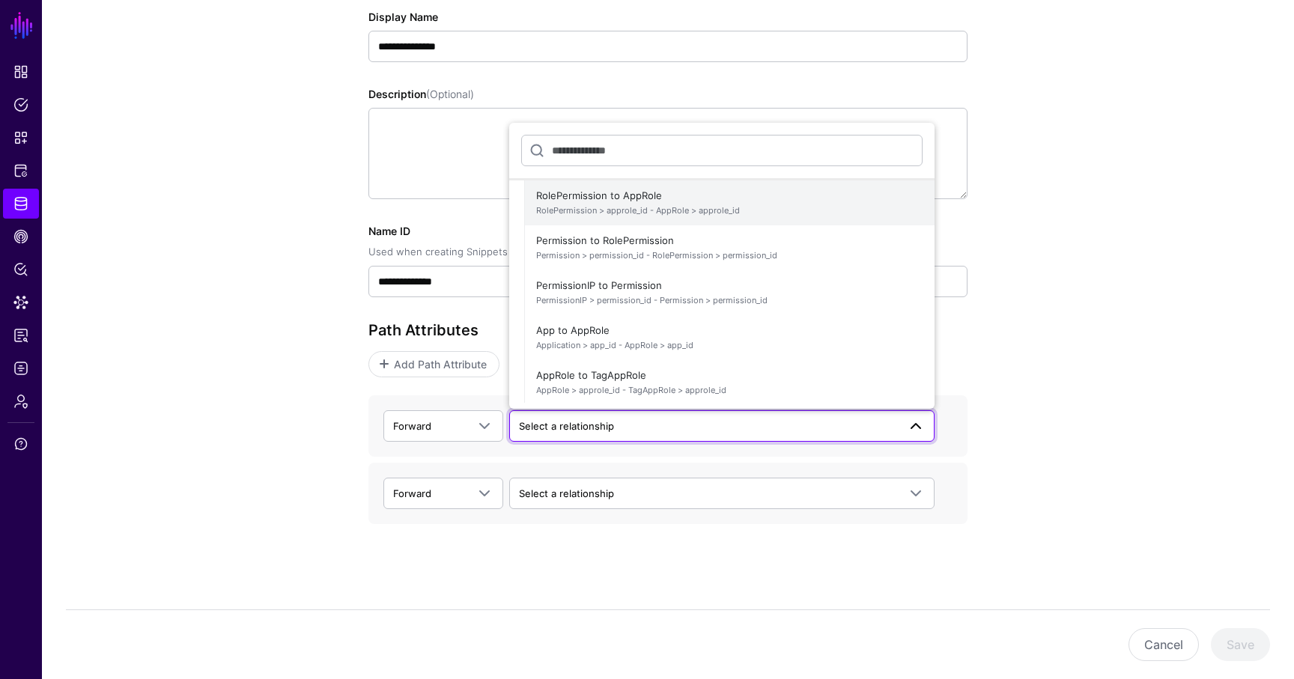
scroll to position [0, 0]
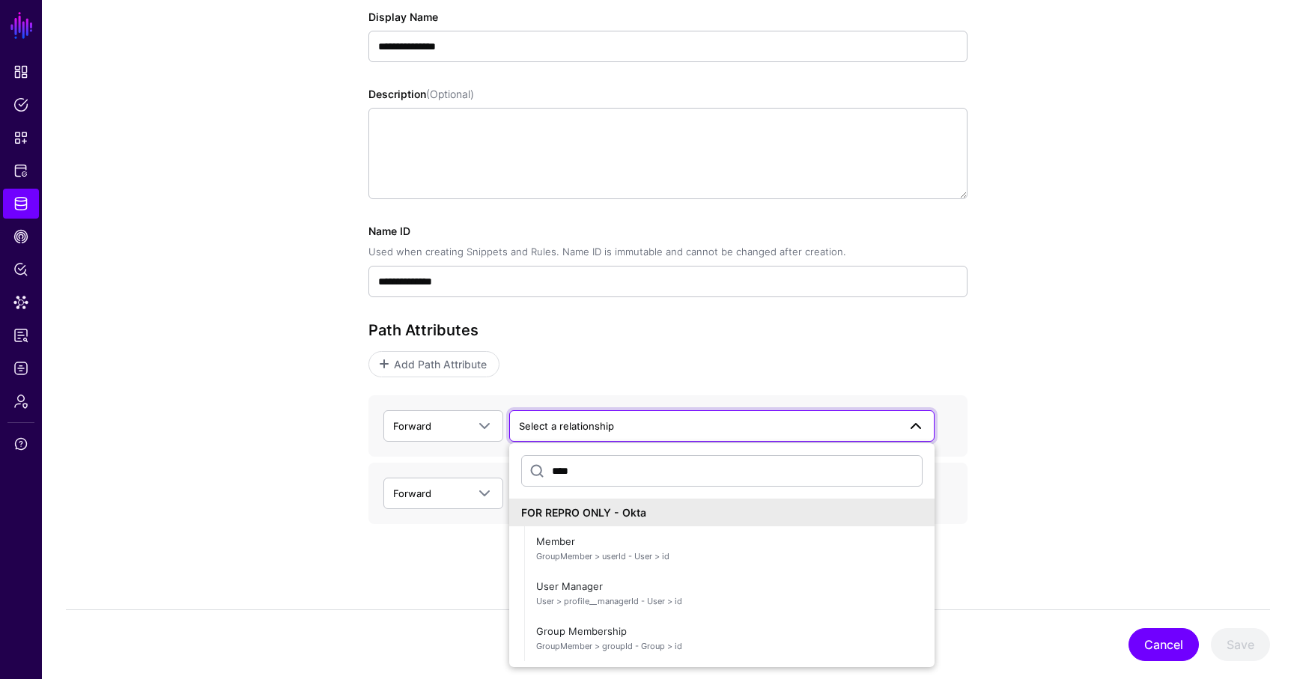
type input "****"
click at [1131, 642] on button "Cancel" at bounding box center [1163, 644] width 70 height 33
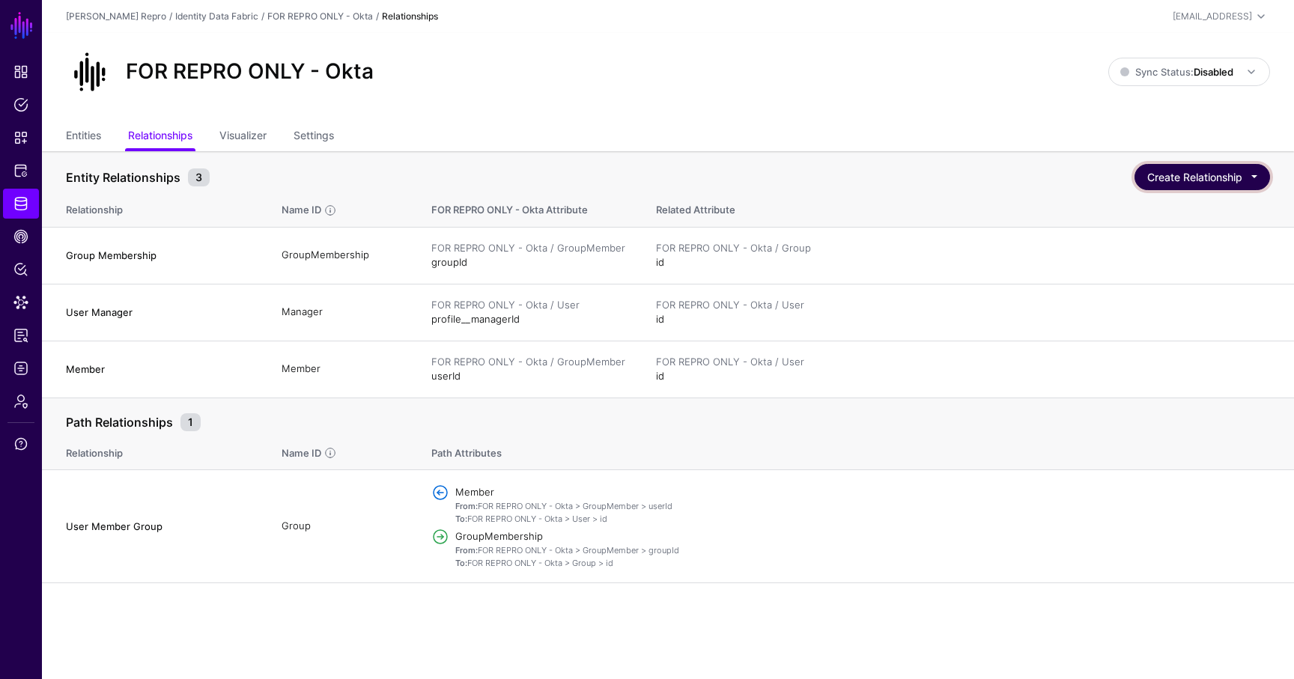
click at [1206, 177] on button "Create Relationship" at bounding box center [1202, 177] width 136 height 26
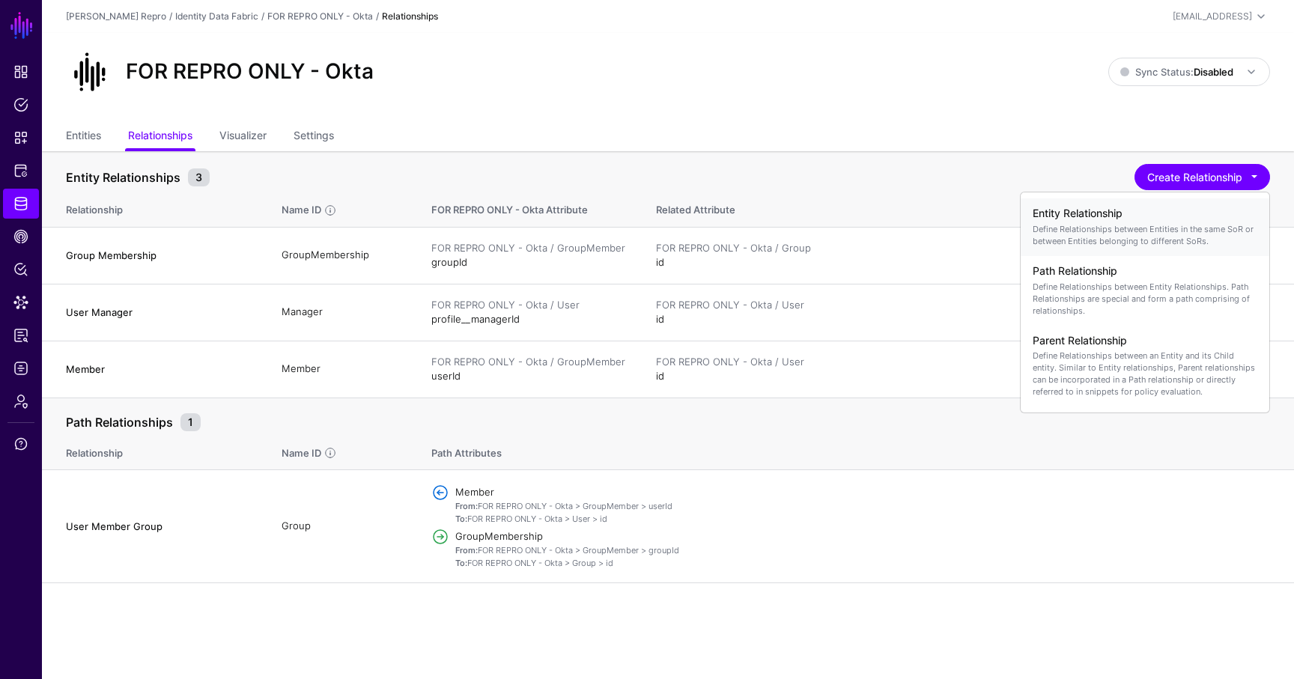
click at [1105, 223] on p "Define Relationships between Entities in the same SoR or between Entities belon…" at bounding box center [1145, 235] width 225 height 24
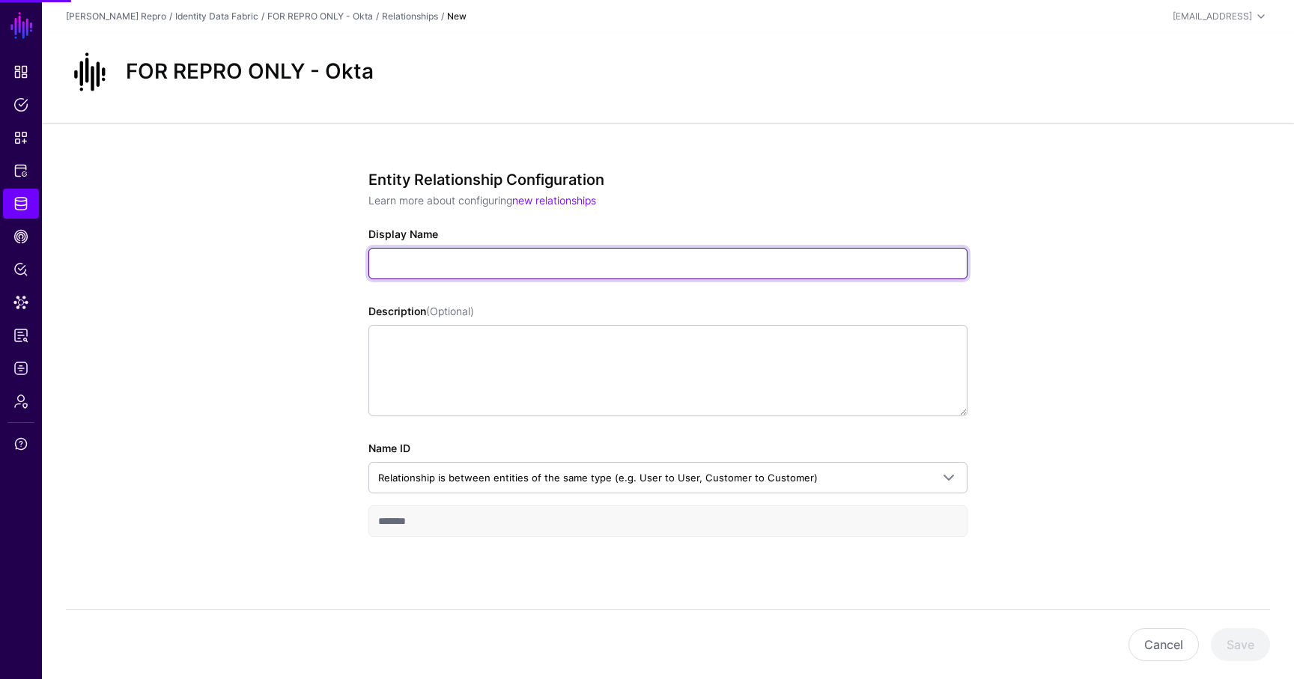
click at [541, 276] on input "Display Name" at bounding box center [667, 263] width 599 height 31
type input "**********"
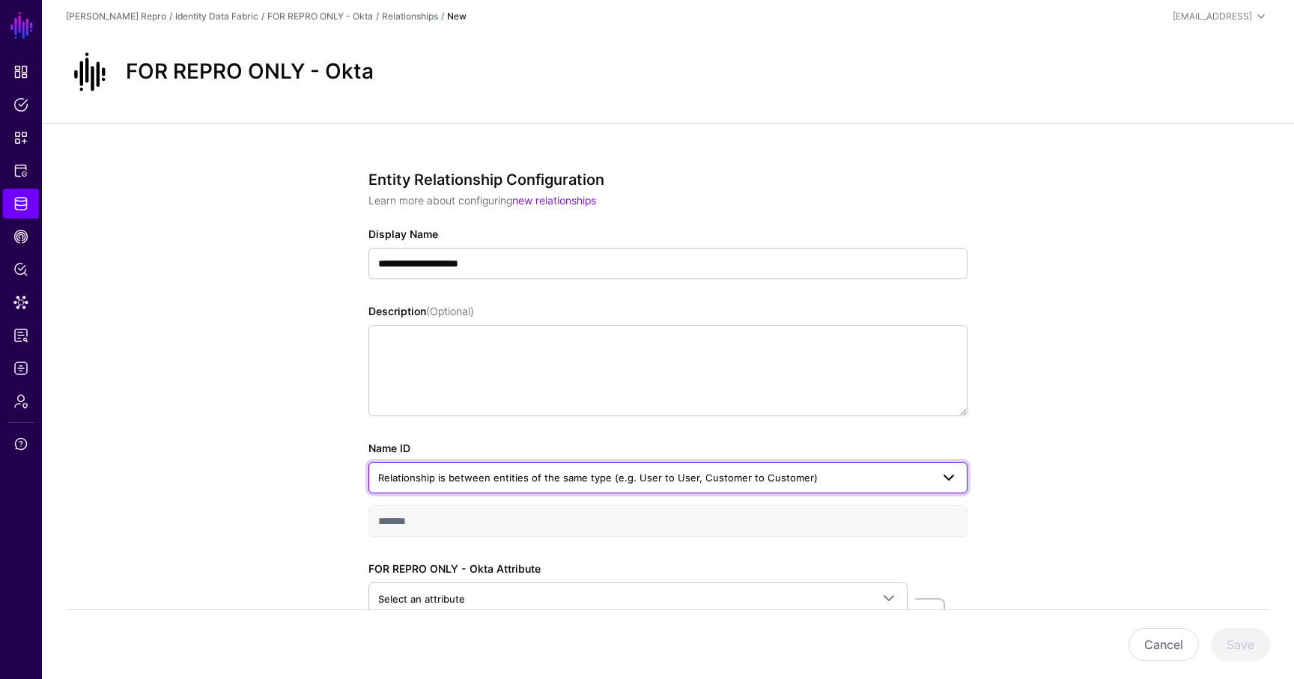
click at [570, 475] on span "Relationship is between entities of the same type (e.g. User to User, Customer …" at bounding box center [598, 478] width 440 height 12
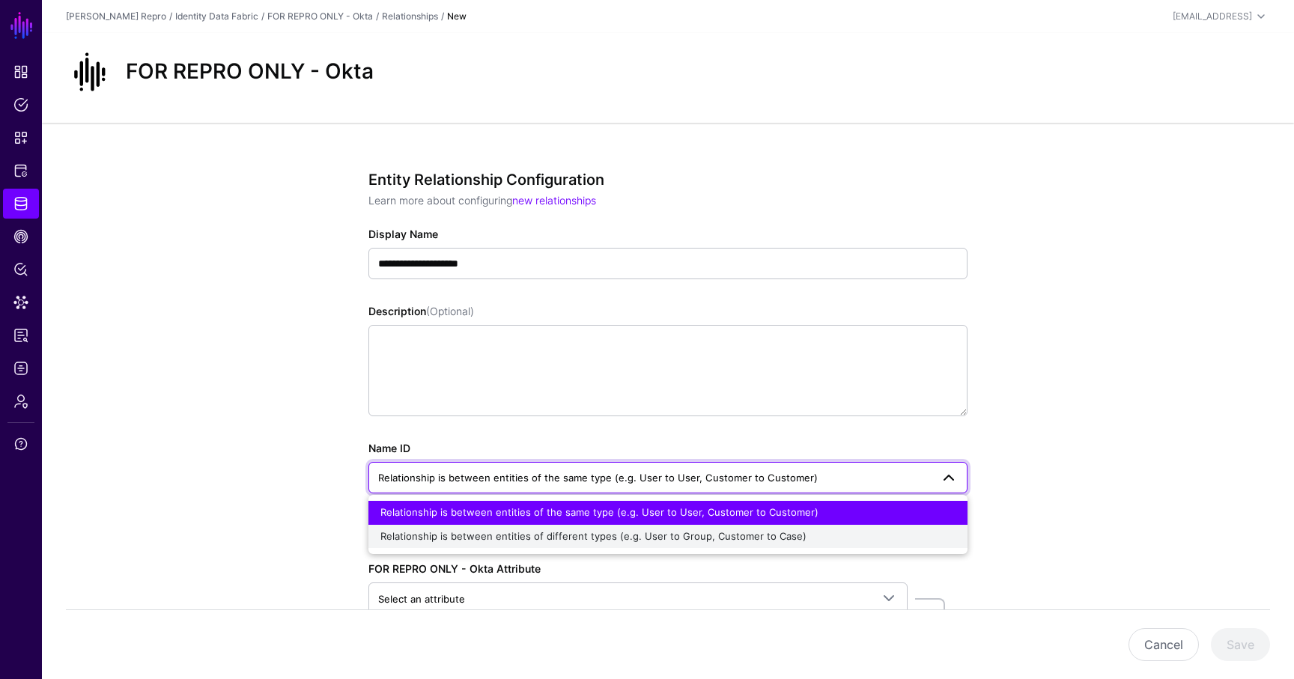
click at [568, 527] on button "Relationship is between entities of different types (e.g. User to Group, Custom…" at bounding box center [667, 537] width 599 height 24
type input "**********"
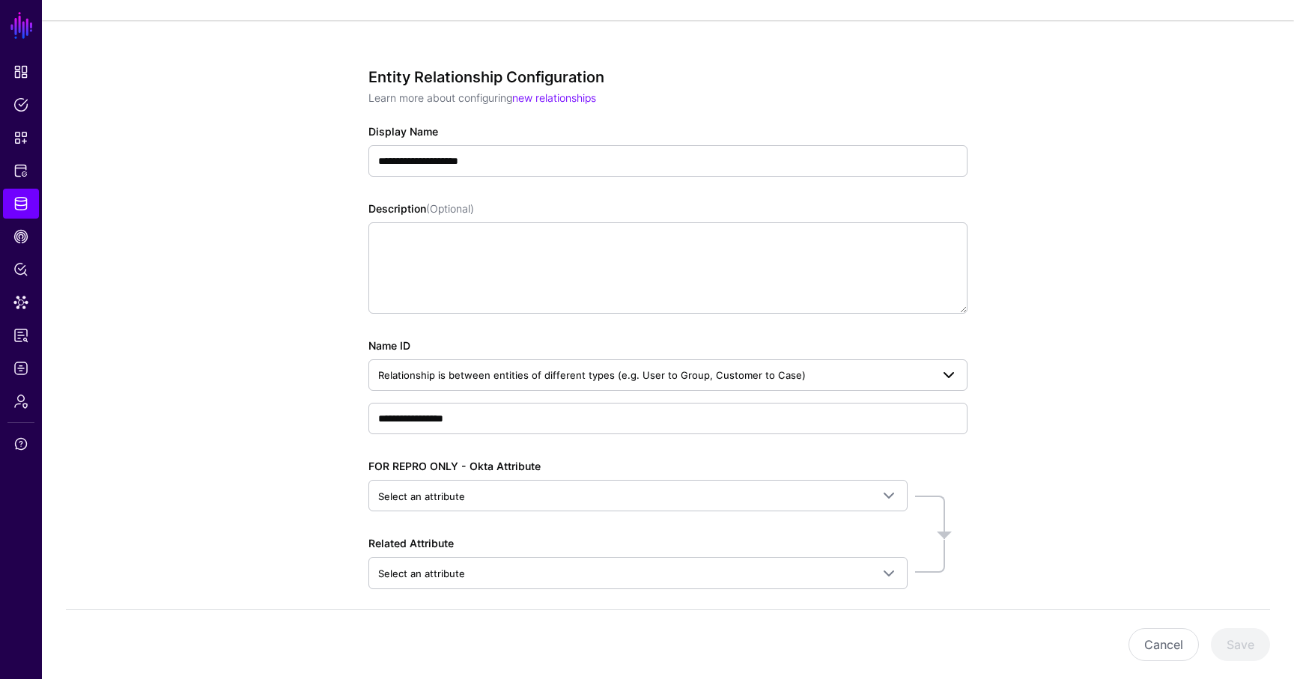
scroll to position [168, 0]
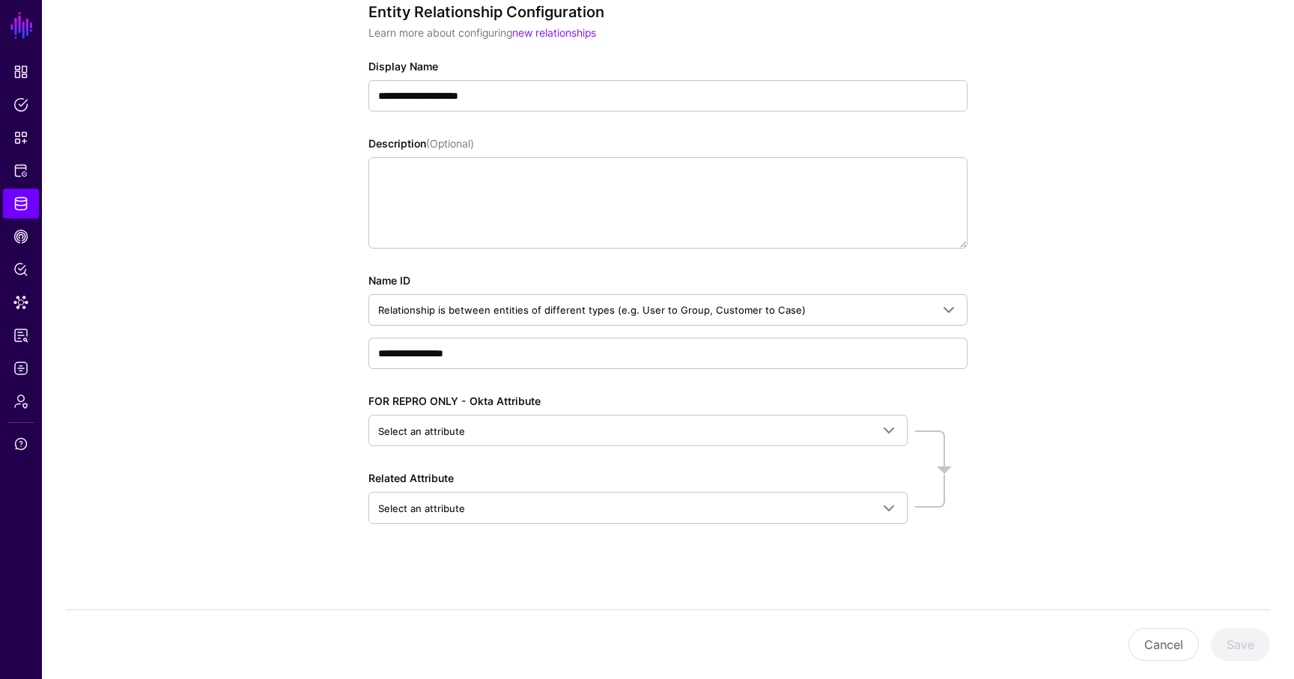
click at [551, 452] on div "FOR REPRO ONLY - Okta Attribute Select an attribute Search by attribute name, t…" at bounding box center [667, 458] width 599 height 130
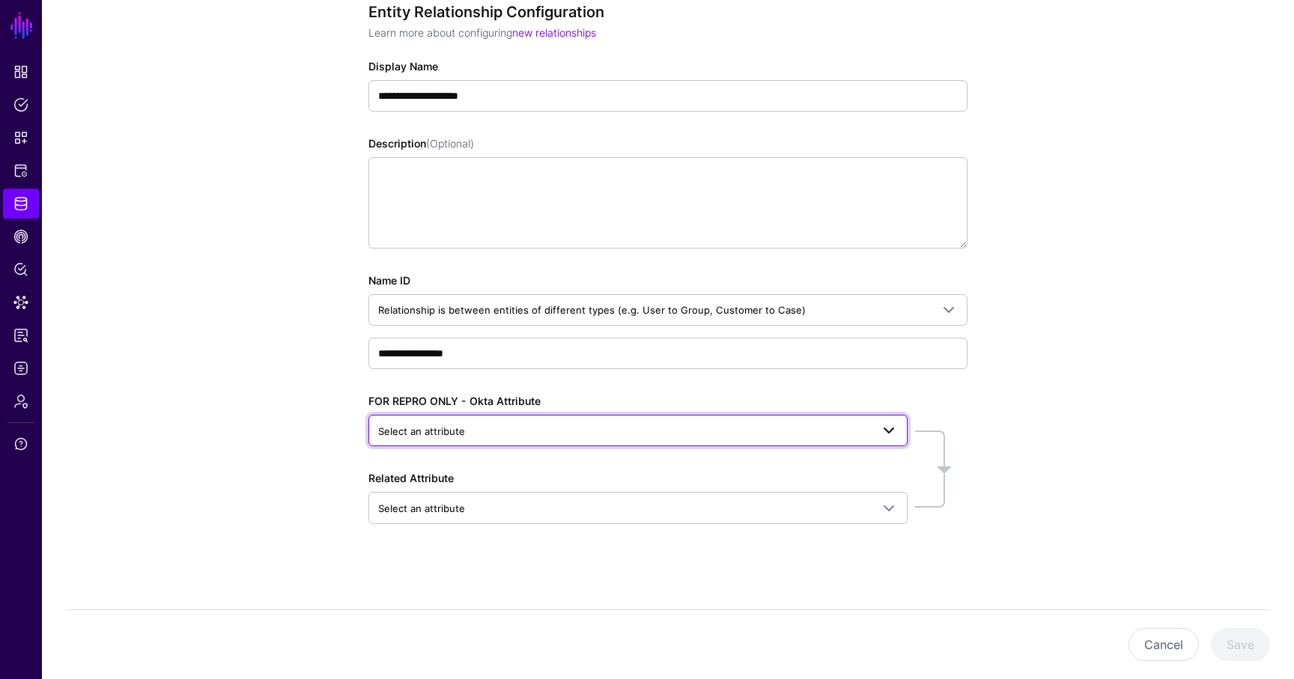
click at [573, 431] on span "Select an attribute" at bounding box center [624, 431] width 493 height 16
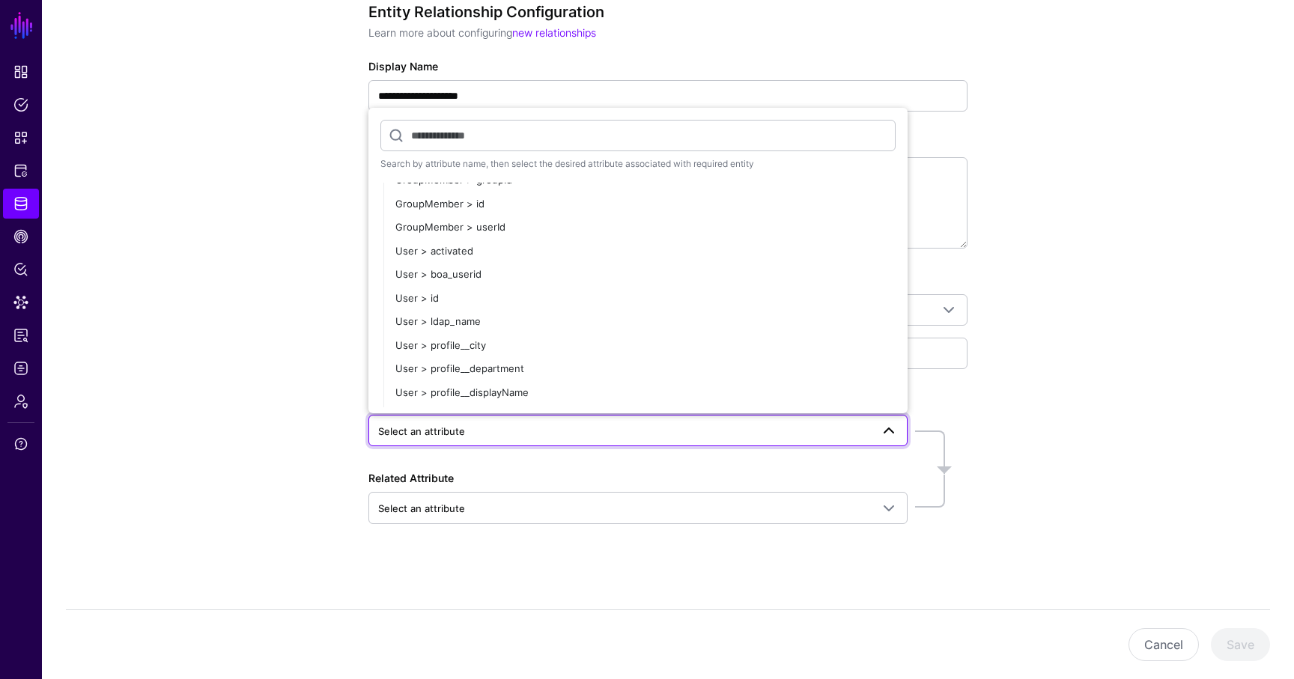
scroll to position [236, 0]
click at [529, 323] on div "User > ldap_name" at bounding box center [645, 319] width 500 height 15
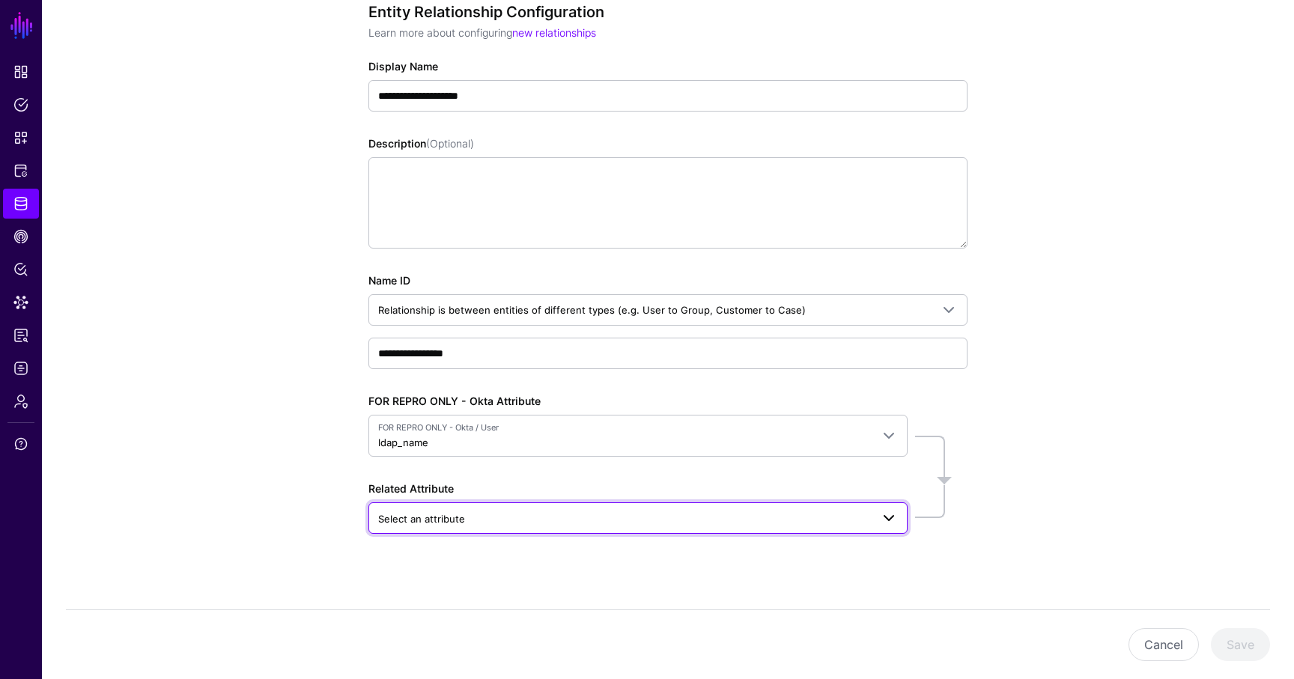
click at [476, 511] on span "Select an attribute" at bounding box center [624, 519] width 493 height 16
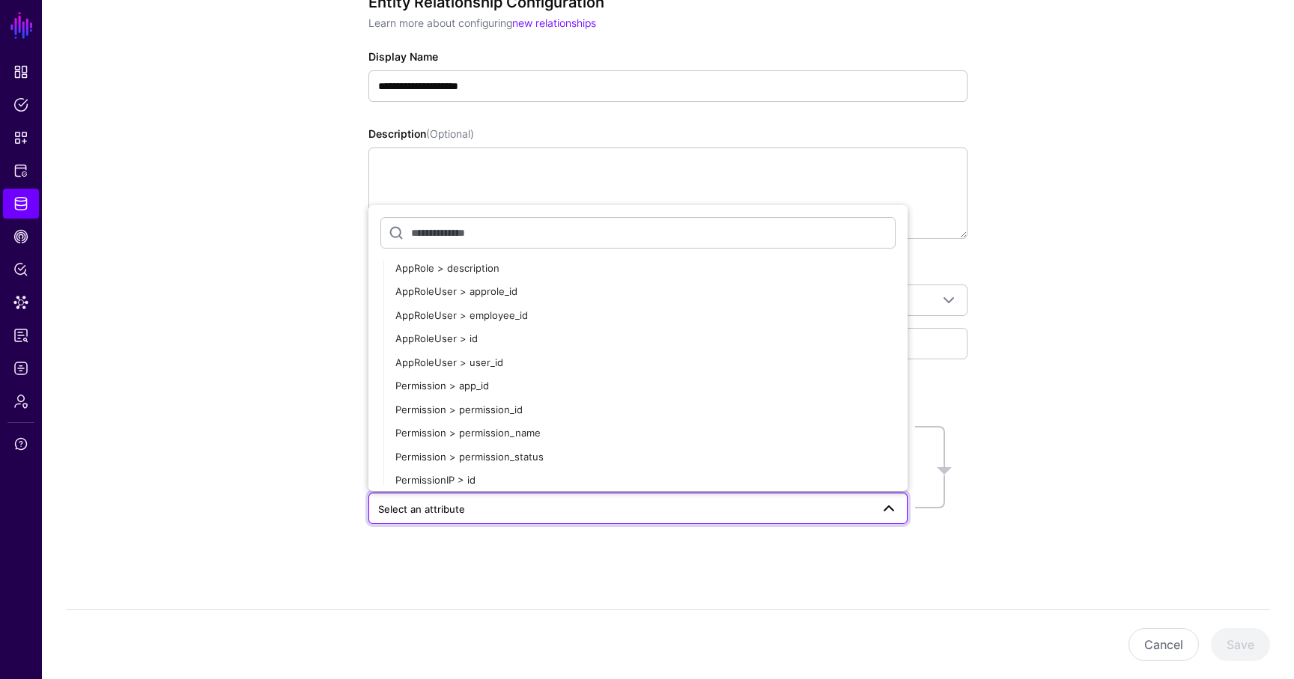
scroll to position [279, 0]
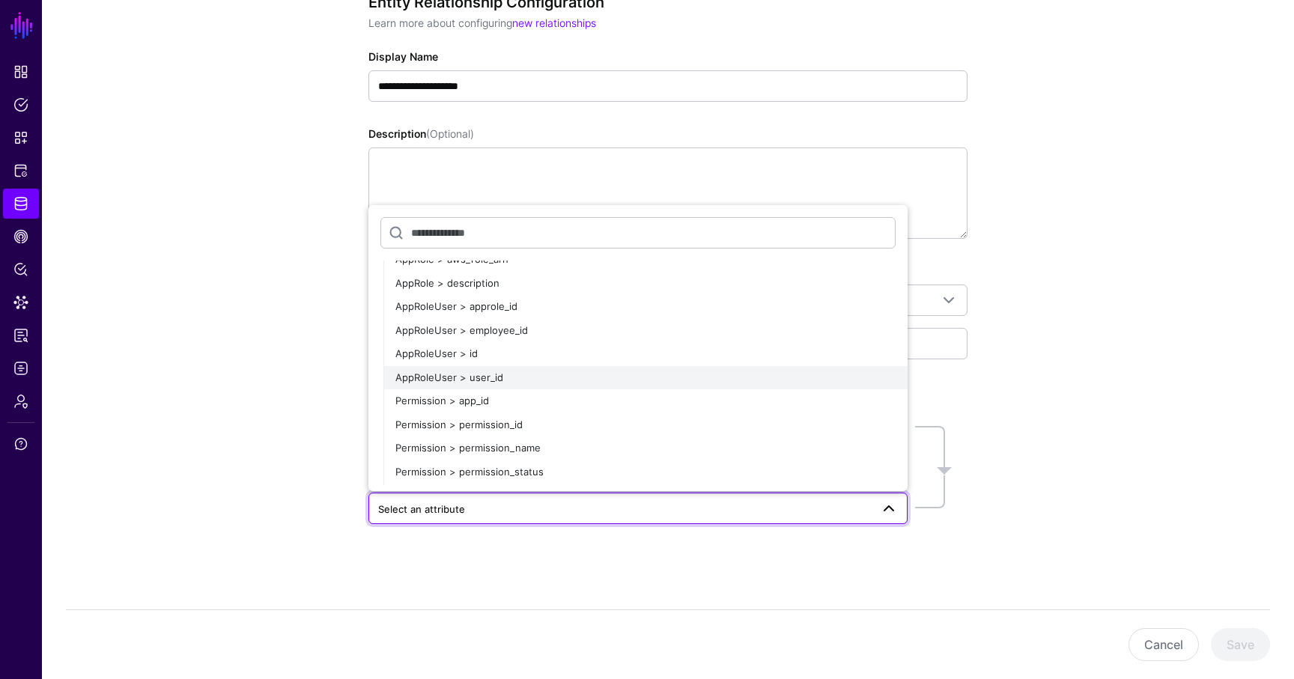
click at [508, 381] on div "AppRoleUser > user_id" at bounding box center [645, 378] width 500 height 15
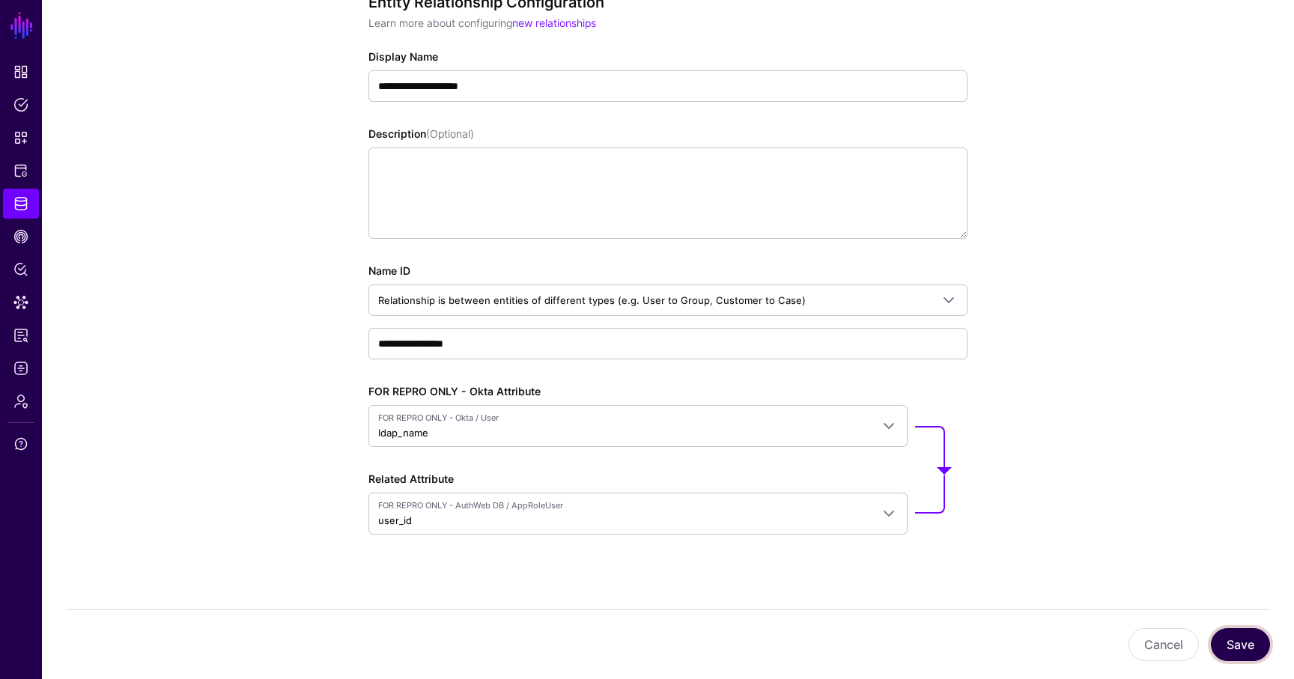
click at [1246, 651] on button "Save" at bounding box center [1240, 644] width 59 height 33
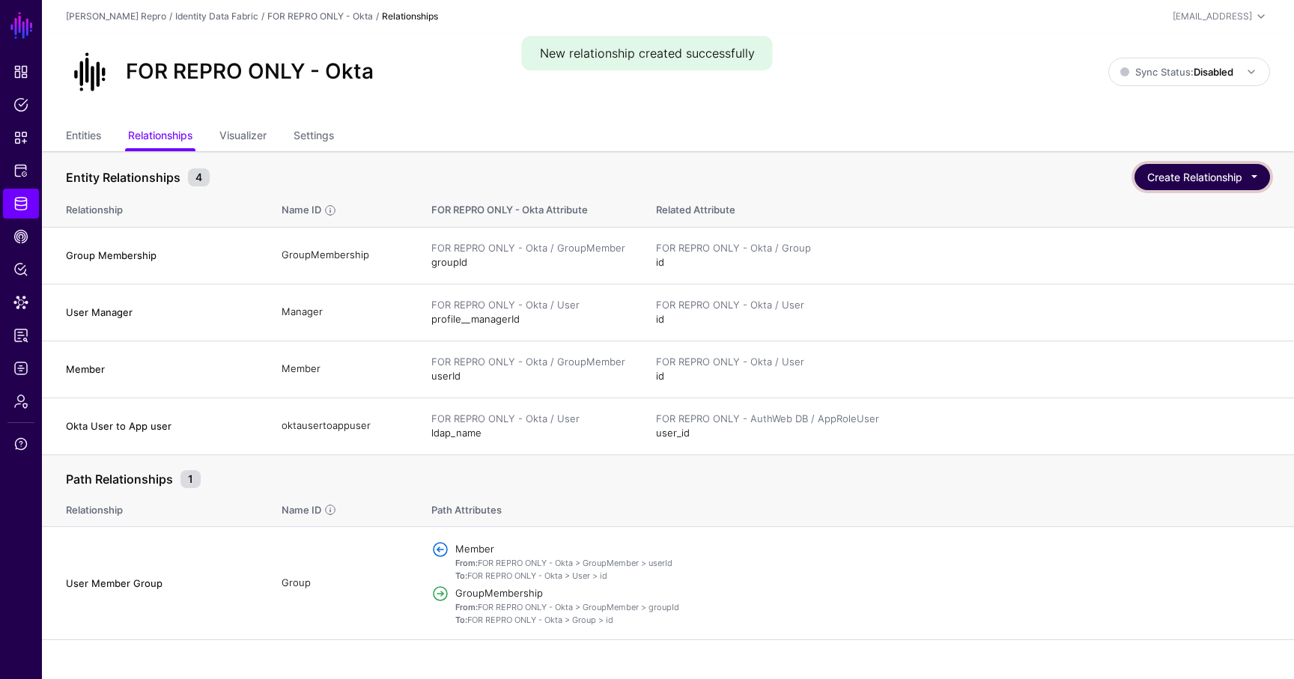
click at [1200, 183] on button "Create Relationship" at bounding box center [1202, 177] width 136 height 26
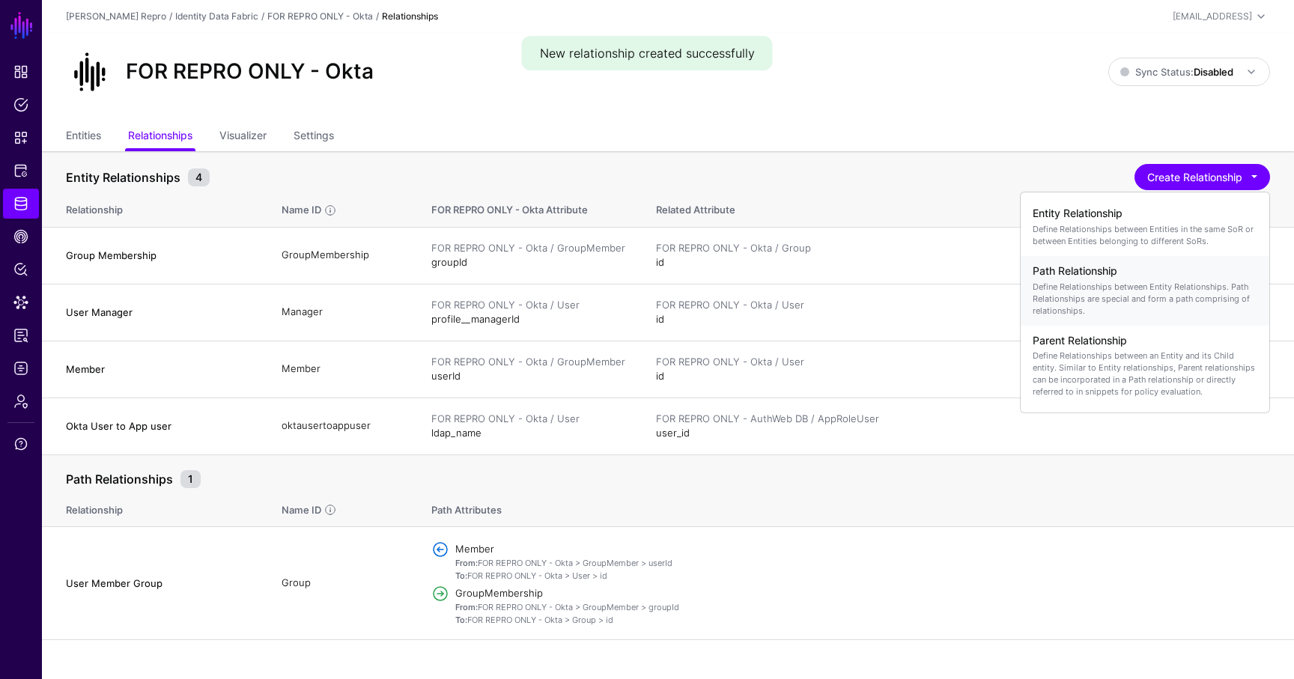
click at [1134, 269] on h4 "Path Relationship" at bounding box center [1145, 271] width 225 height 13
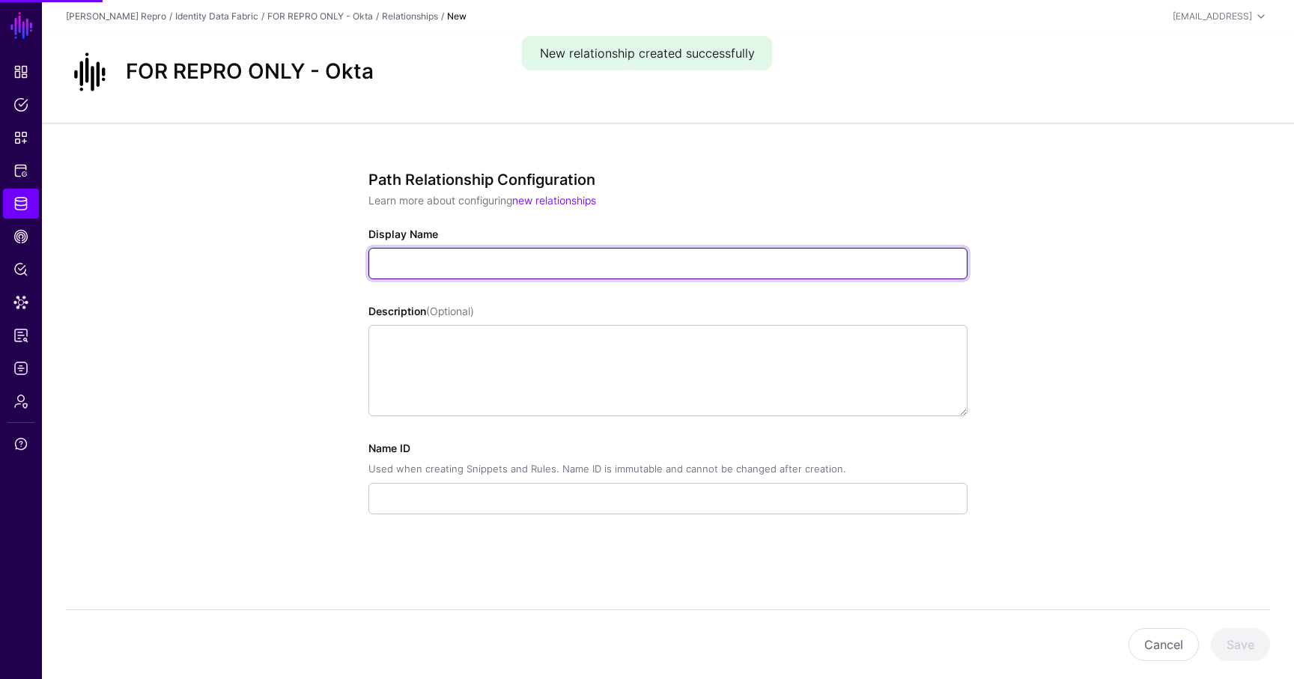
click at [600, 270] on input "Display Name" at bounding box center [667, 263] width 599 height 31
paste input "**********"
type input "**********"
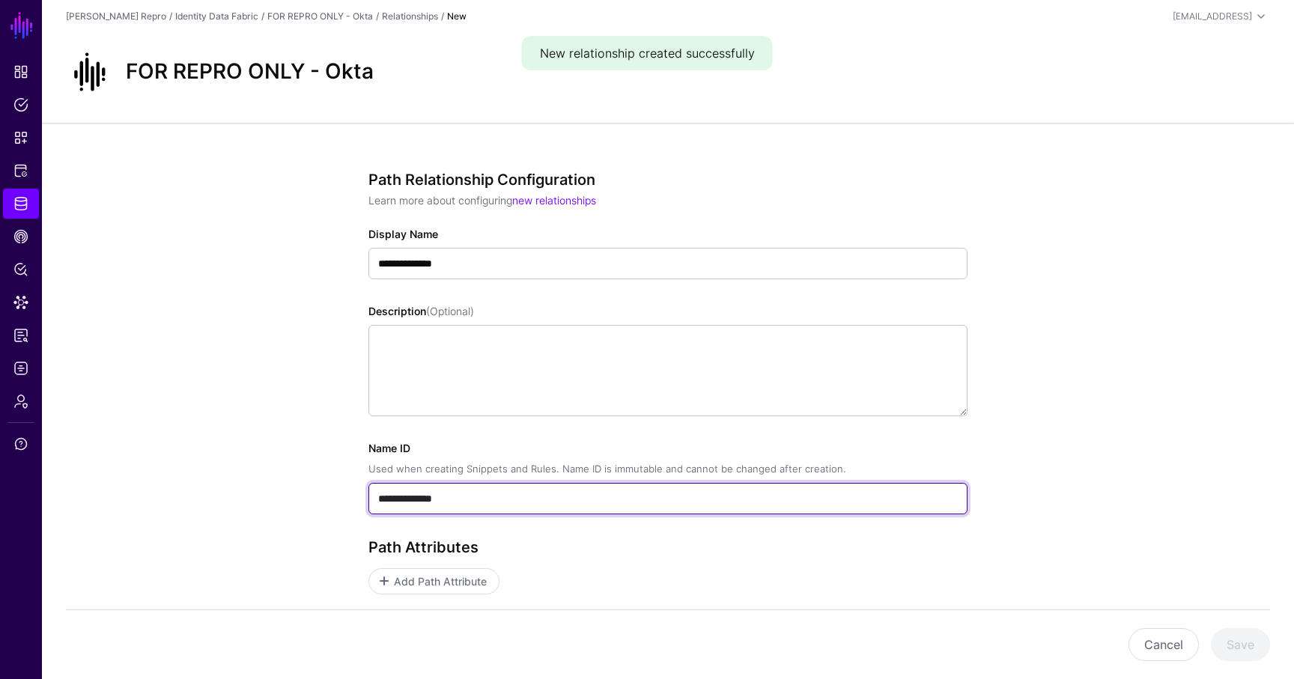
click at [432, 487] on input "**********" at bounding box center [667, 498] width 599 height 31
paste input "**********"
paste input "text"
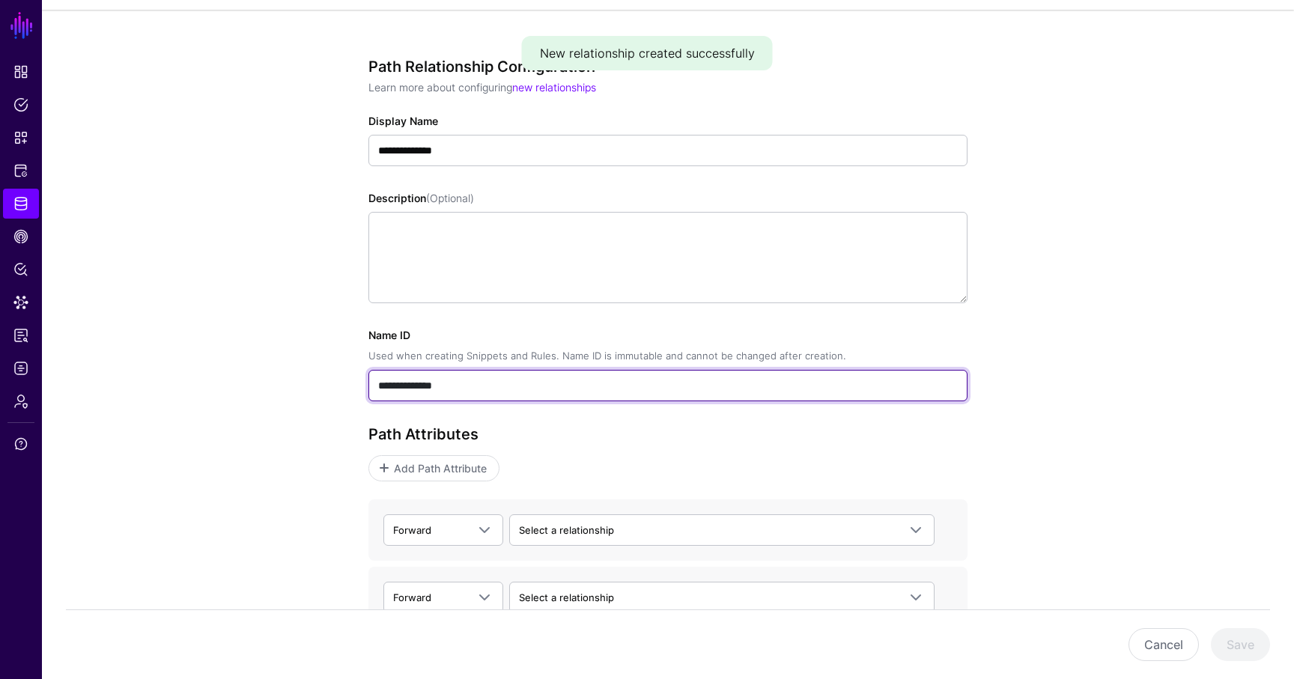
scroll to position [196, 0]
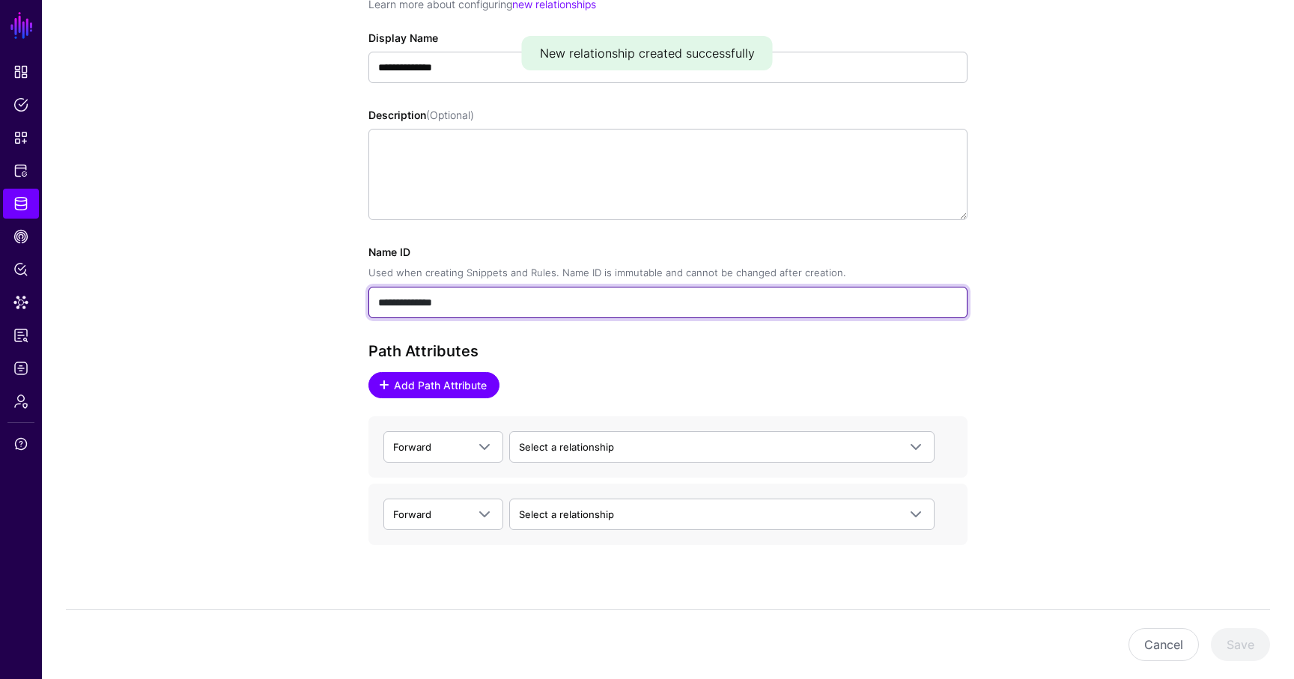
type input "**********"
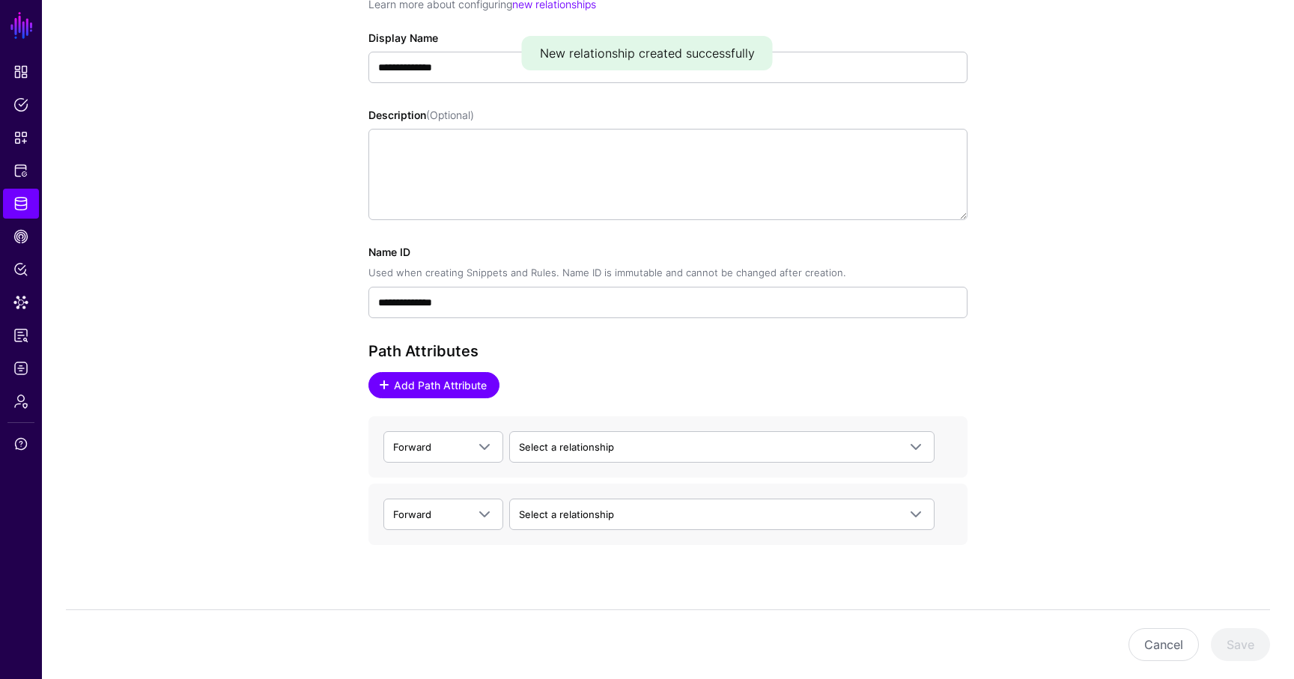
click at [410, 380] on span "Add Path Attribute" at bounding box center [440, 385] width 97 height 16
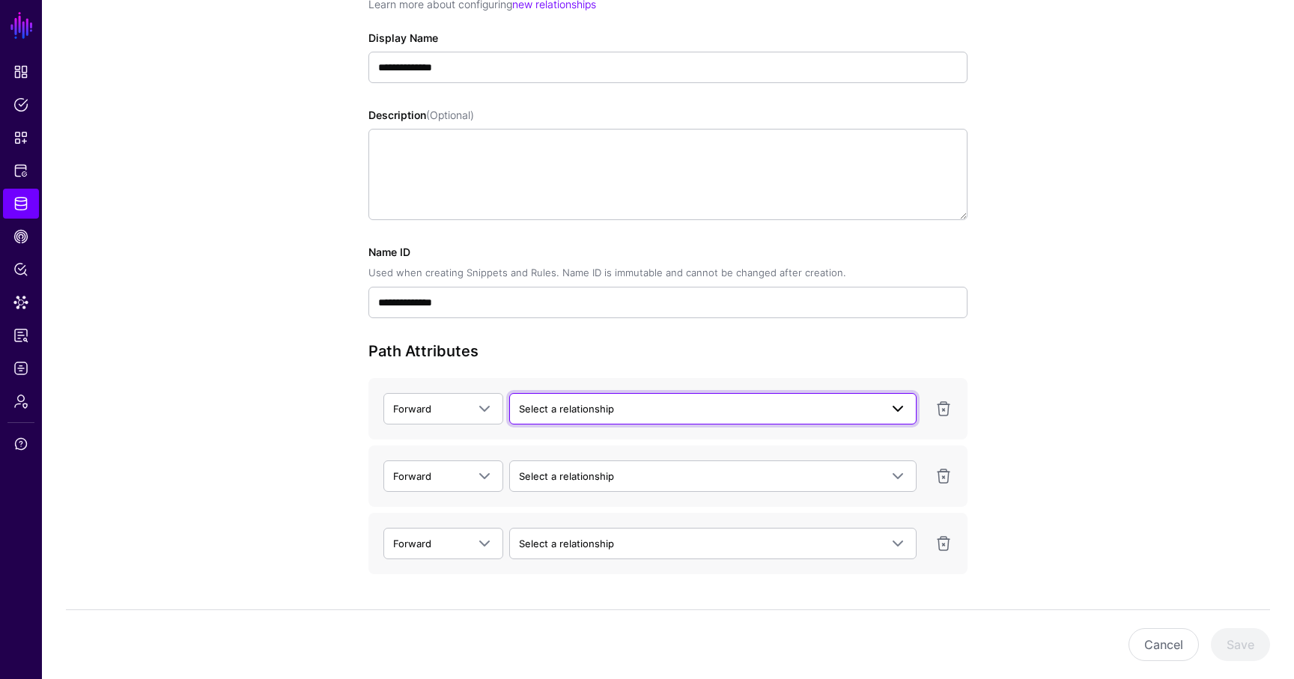
click at [608, 414] on span "Select a relationship" at bounding box center [566, 409] width 95 height 12
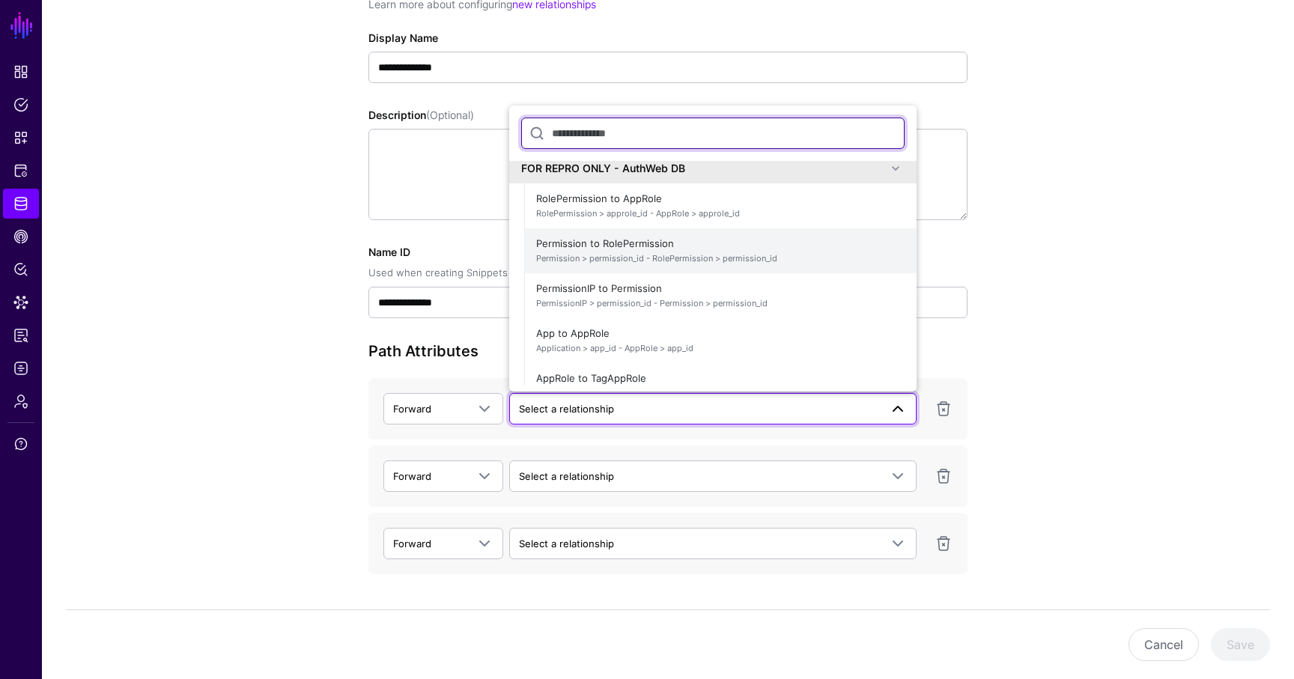
scroll to position [0, 0]
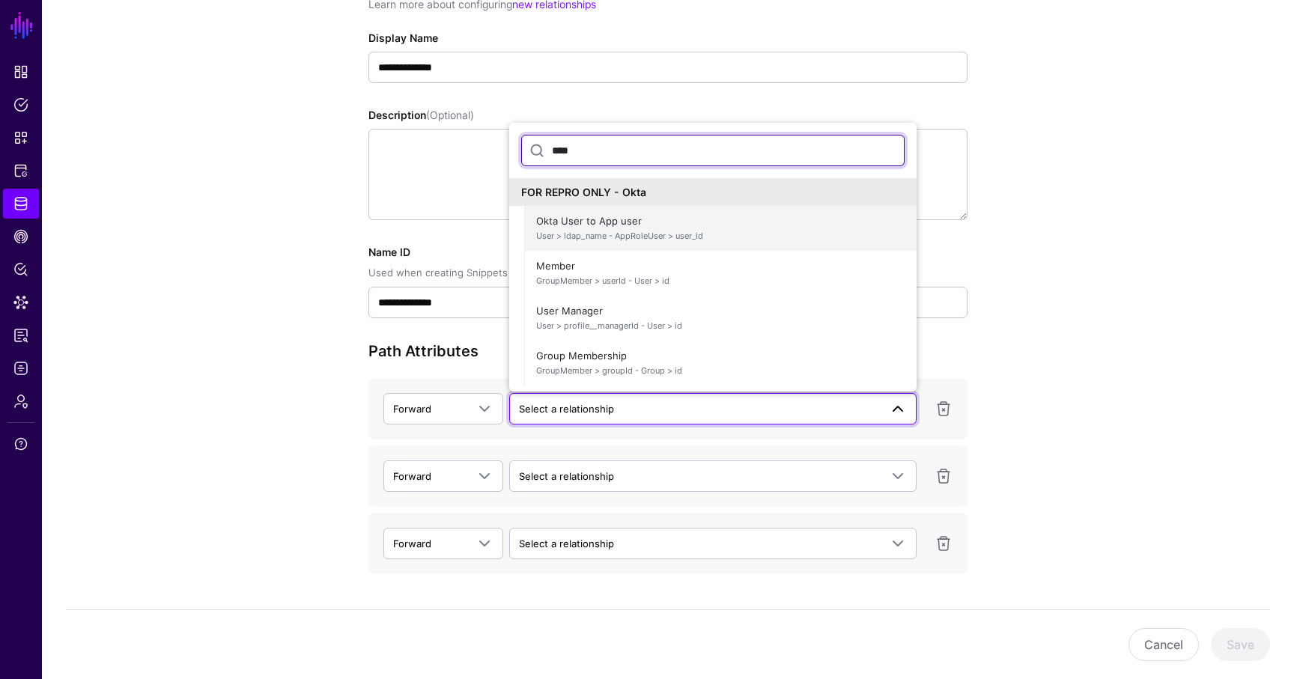
type input "****"
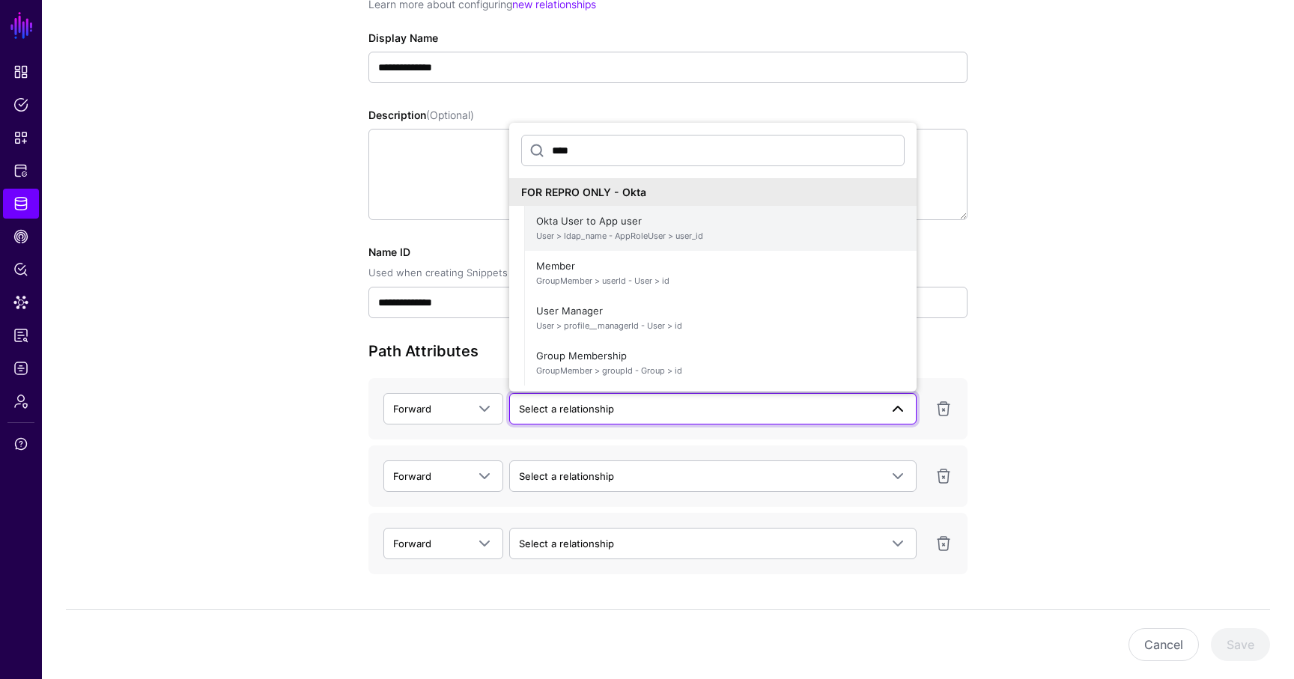
click at [648, 222] on span "Okta User to App user User > ldap_name - AppRoleUser > user_id" at bounding box center [720, 228] width 368 height 36
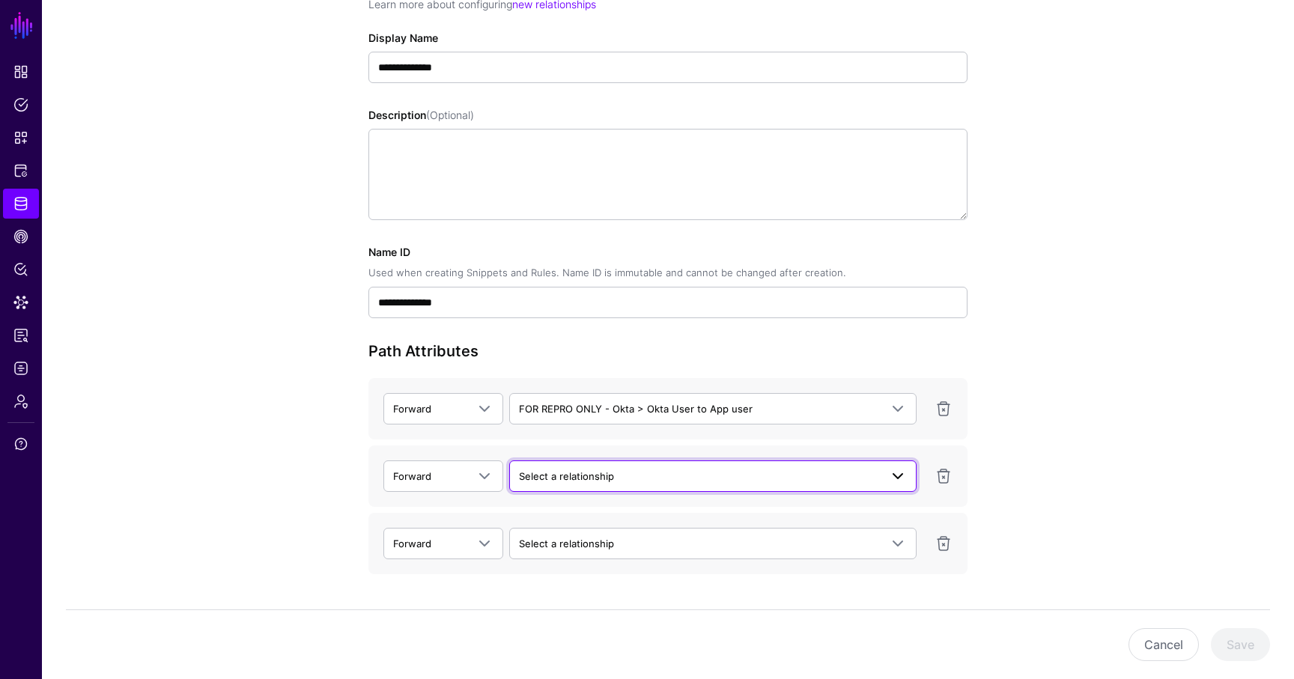
click at [592, 483] on span "Select a relationship" at bounding box center [699, 476] width 361 height 16
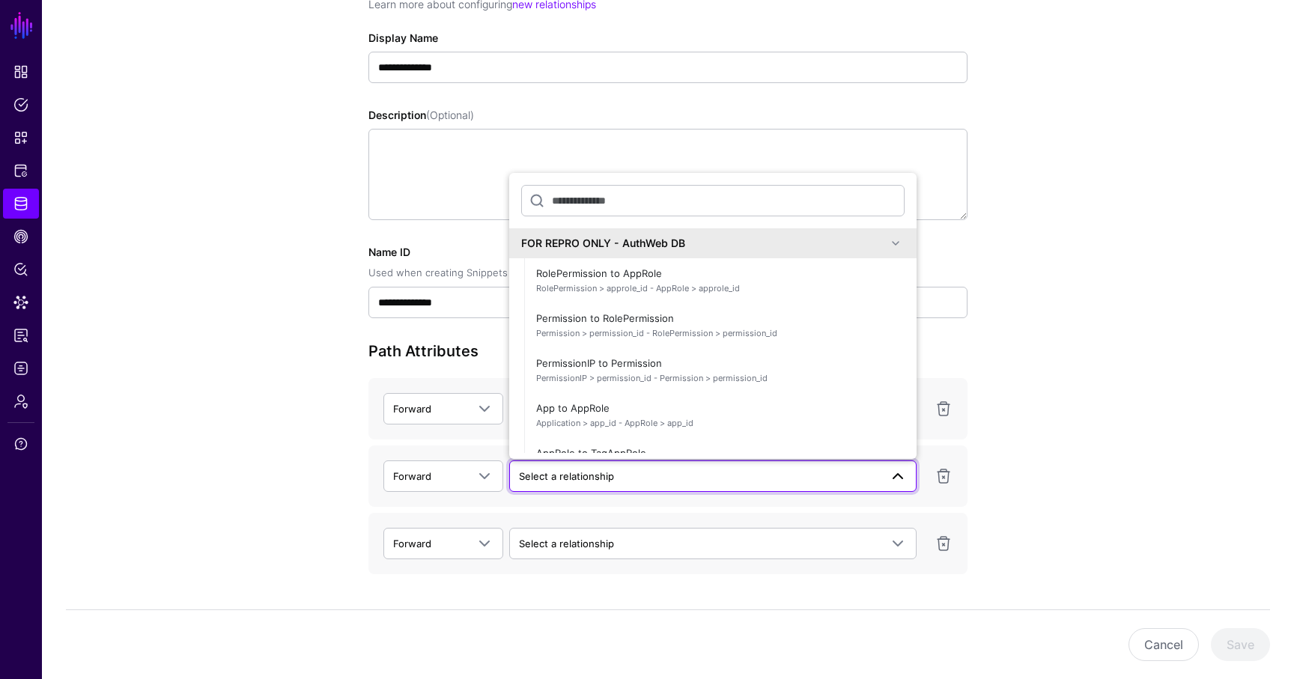
click at [1023, 351] on div "**********" at bounding box center [668, 329] width 1252 height 804
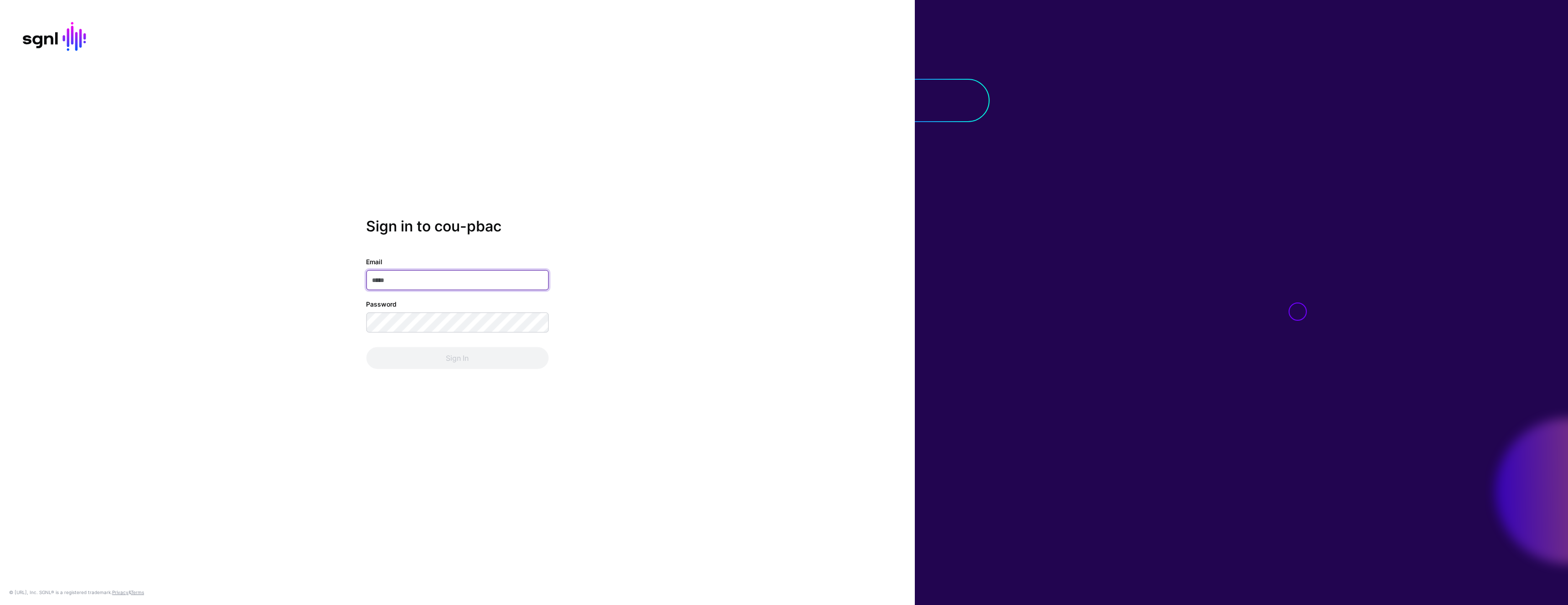
type input "**********"
click at [475, 354] on div "Sign In" at bounding box center [457, 358] width 183 height 22
click at [475, 357] on button "Sign In" at bounding box center [457, 358] width 183 height 22
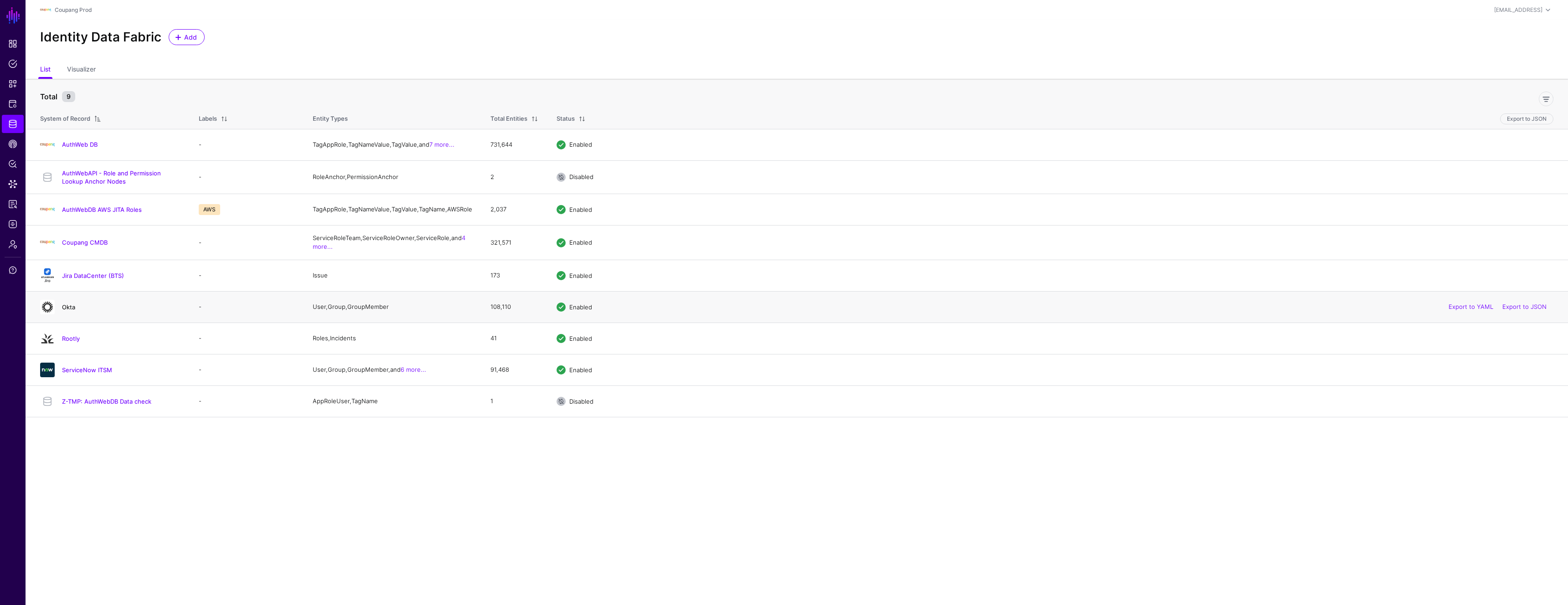
click at [69, 311] on link "Okta" at bounding box center [69, 307] width 13 height 7
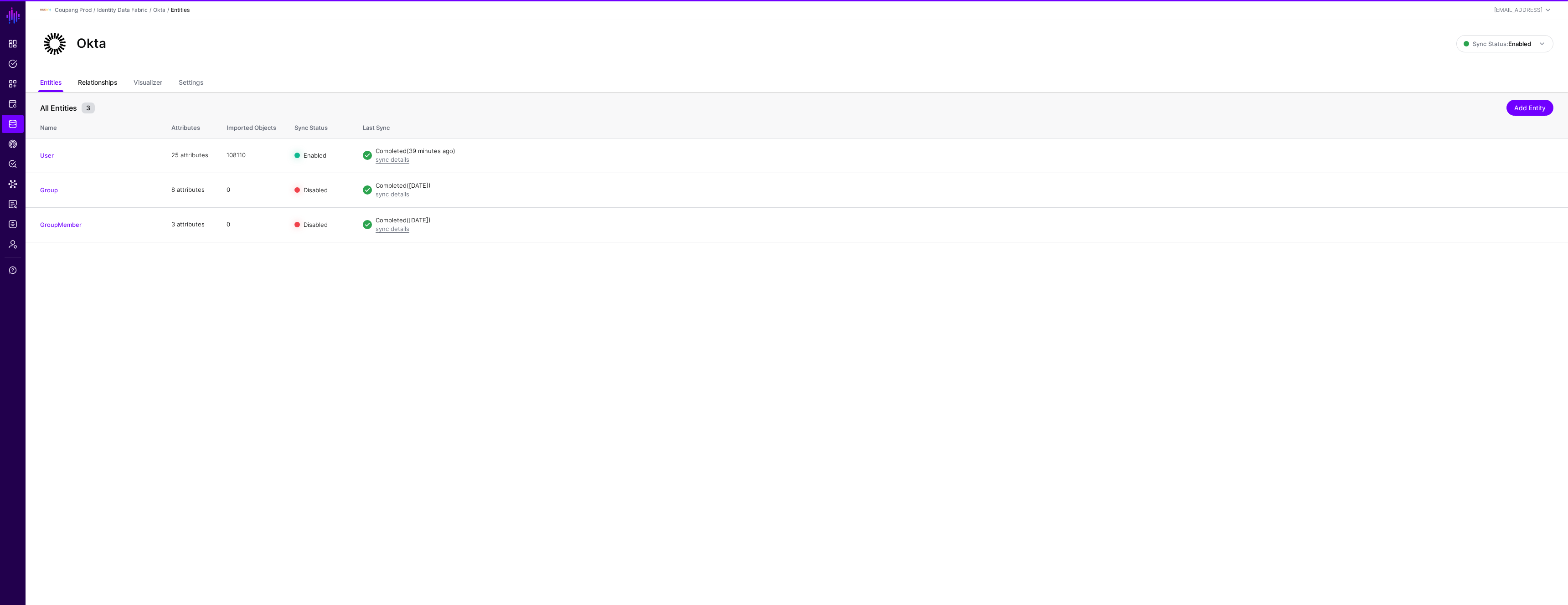
click at [102, 81] on link "Relationships" at bounding box center [97, 83] width 39 height 17
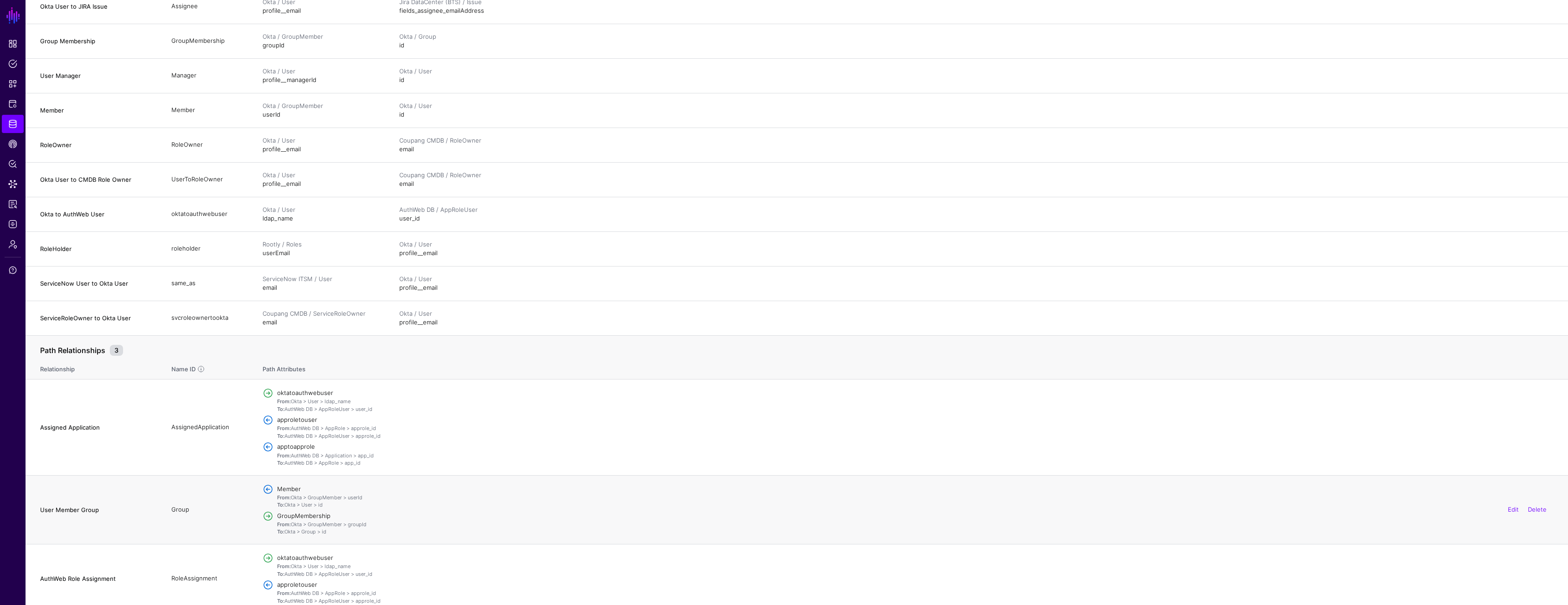
scroll to position [157, 0]
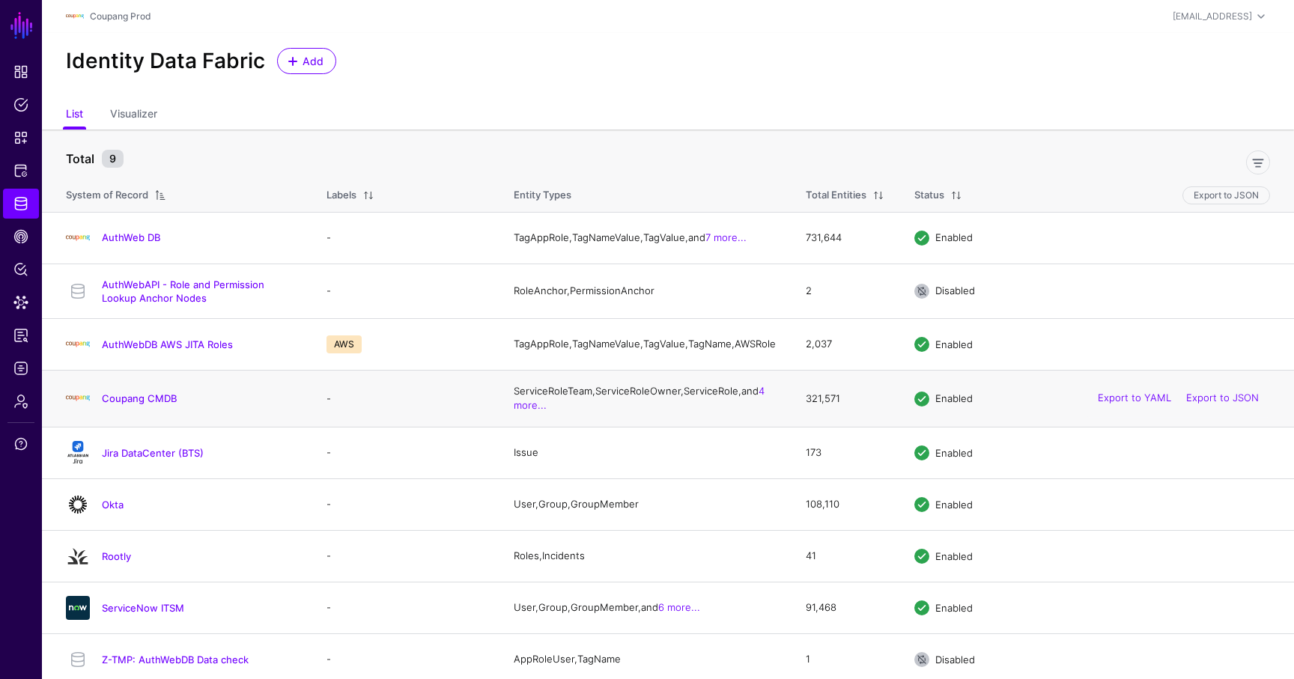
scroll to position [17, 0]
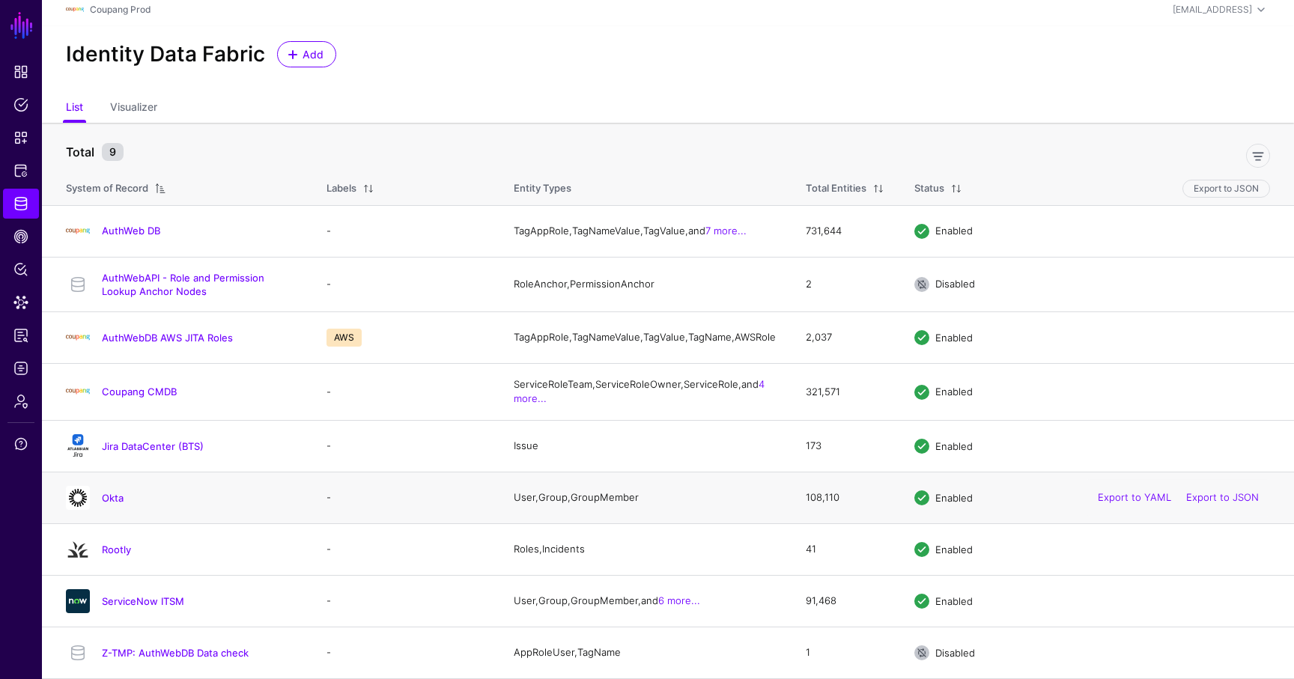
click at [100, 484] on td "Okta" at bounding box center [177, 498] width 270 height 52
click at [100, 493] on div "Okta" at bounding box center [199, 497] width 207 height 13
click at [109, 495] on link "Okta" at bounding box center [113, 498] width 22 height 12
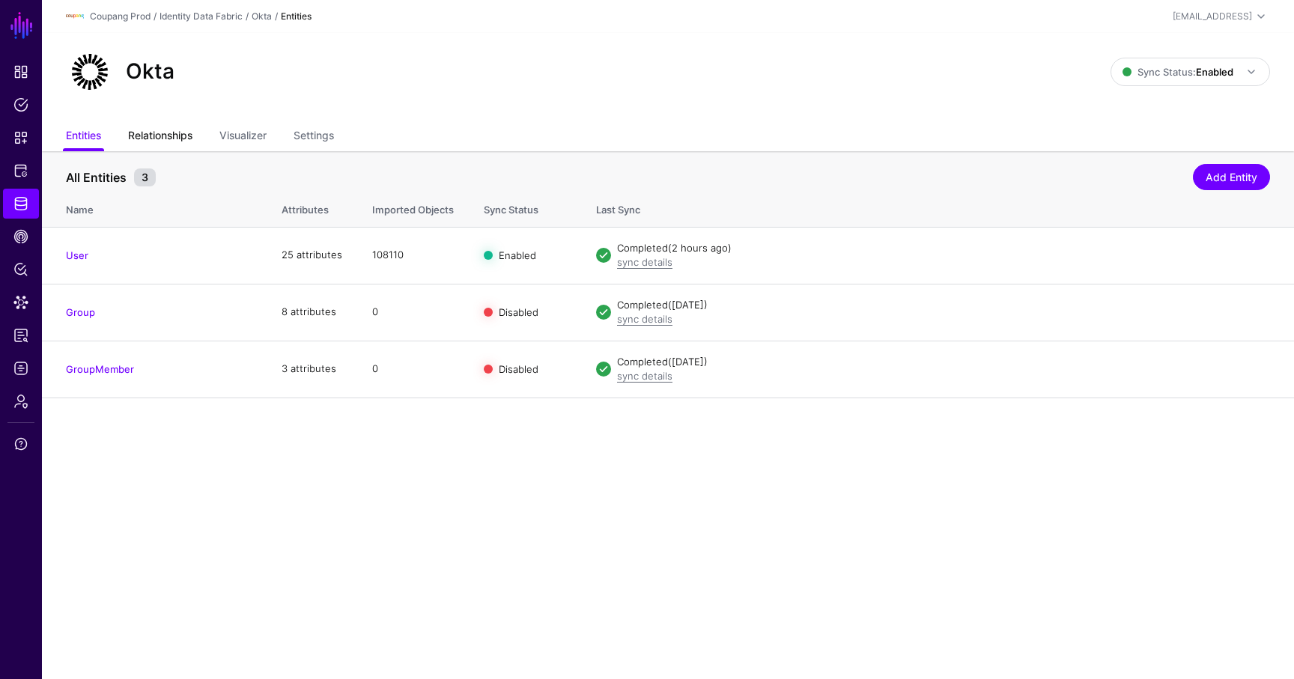
click at [167, 136] on link "Relationships" at bounding box center [160, 137] width 64 height 28
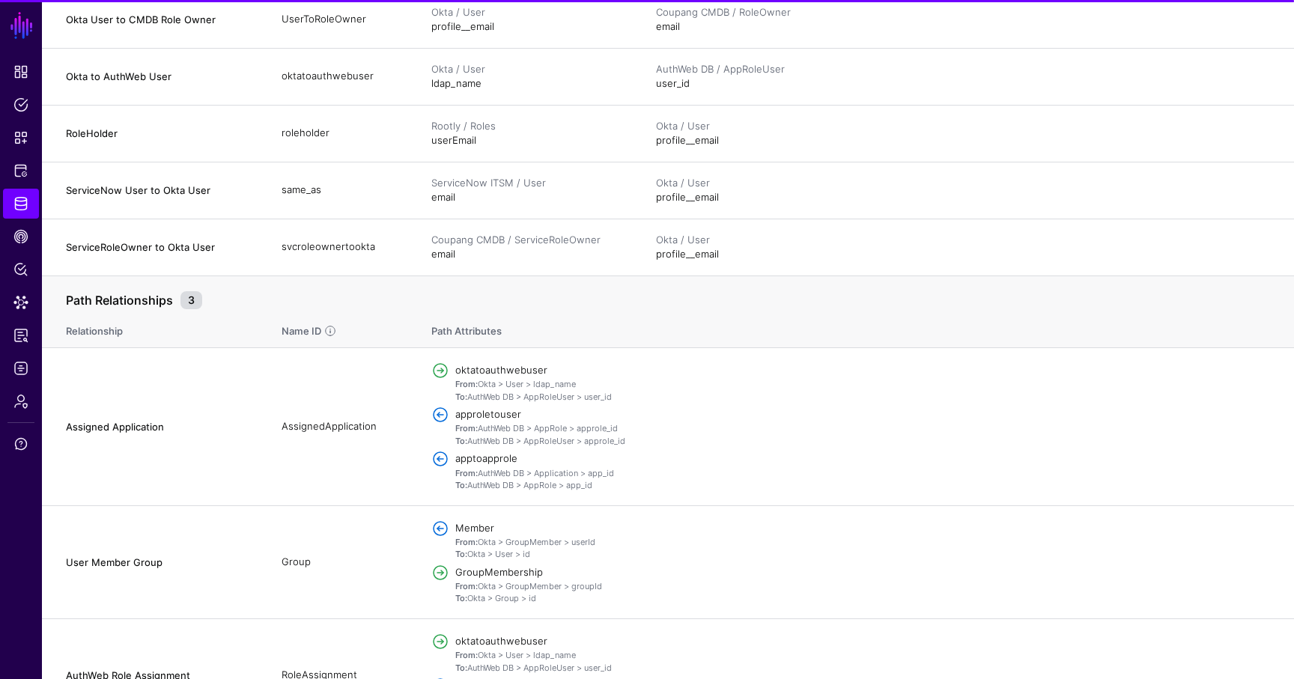
scroll to position [574, 0]
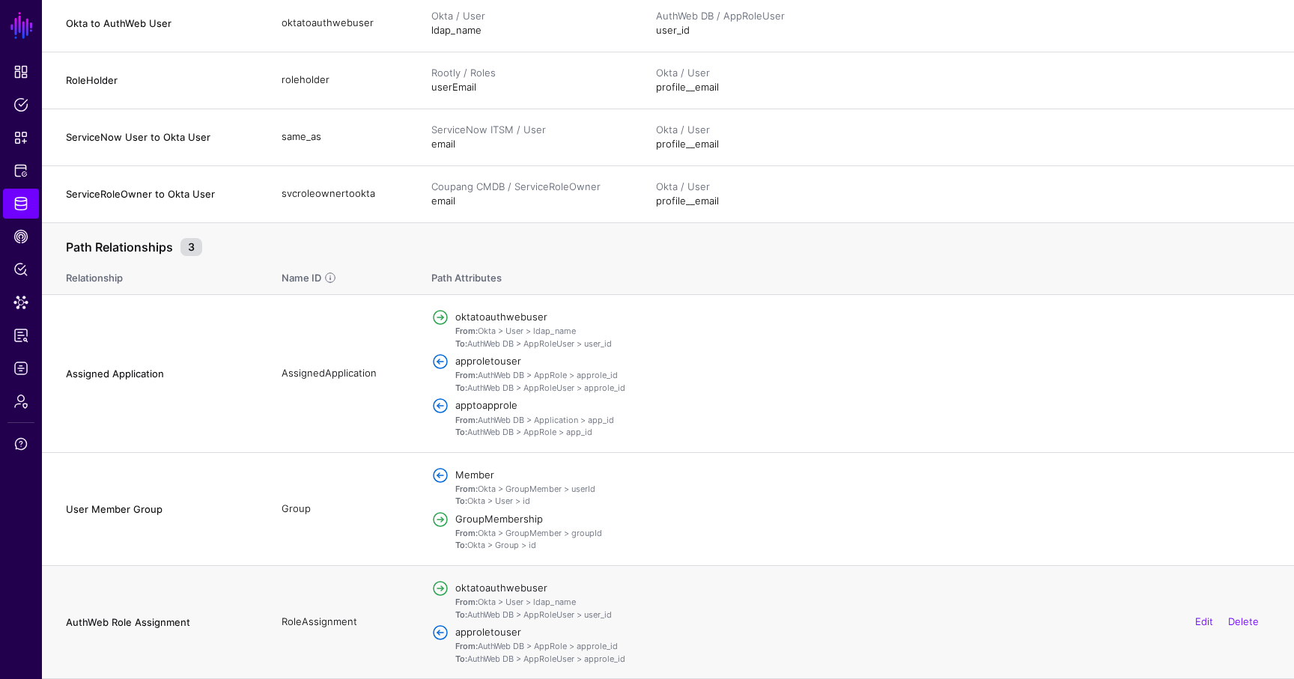
click at [326, 618] on td "RoleAssignment" at bounding box center [342, 621] width 150 height 113
copy td "RoleAssignment"
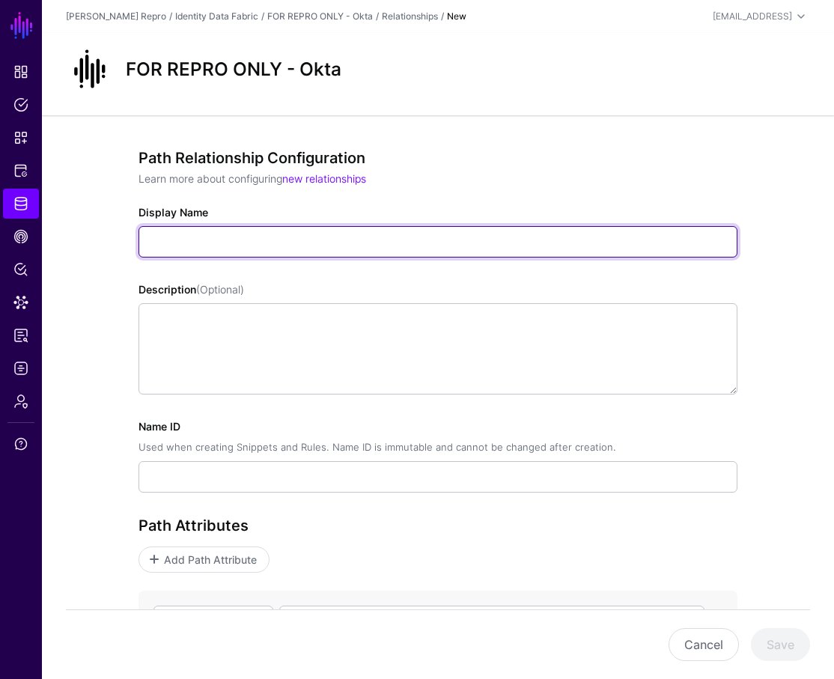
click at [268, 251] on input "Display Name" at bounding box center [438, 241] width 599 height 31
paste input "**********"
type input "**********"
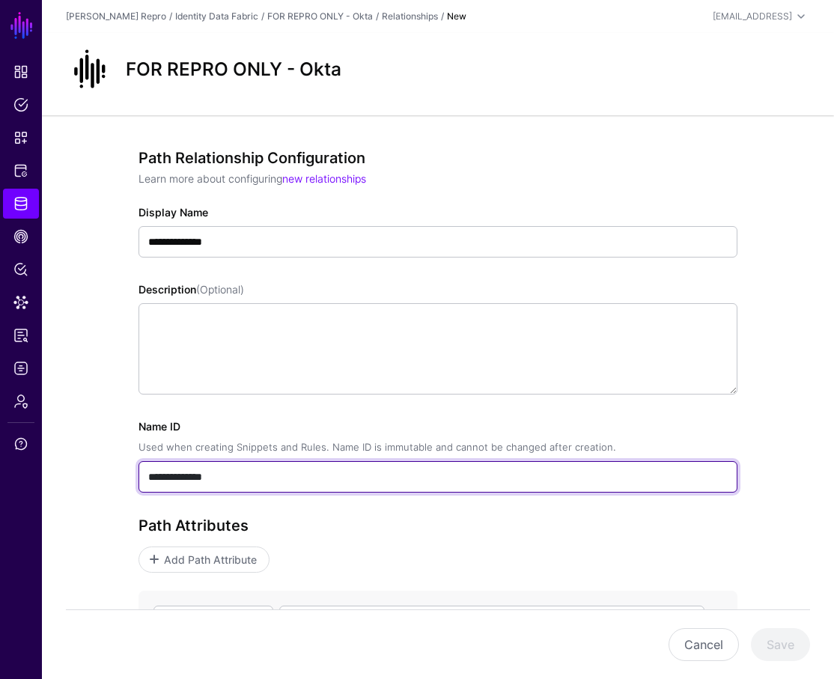
click at [200, 467] on input "**********" at bounding box center [438, 476] width 599 height 31
paste input "text"
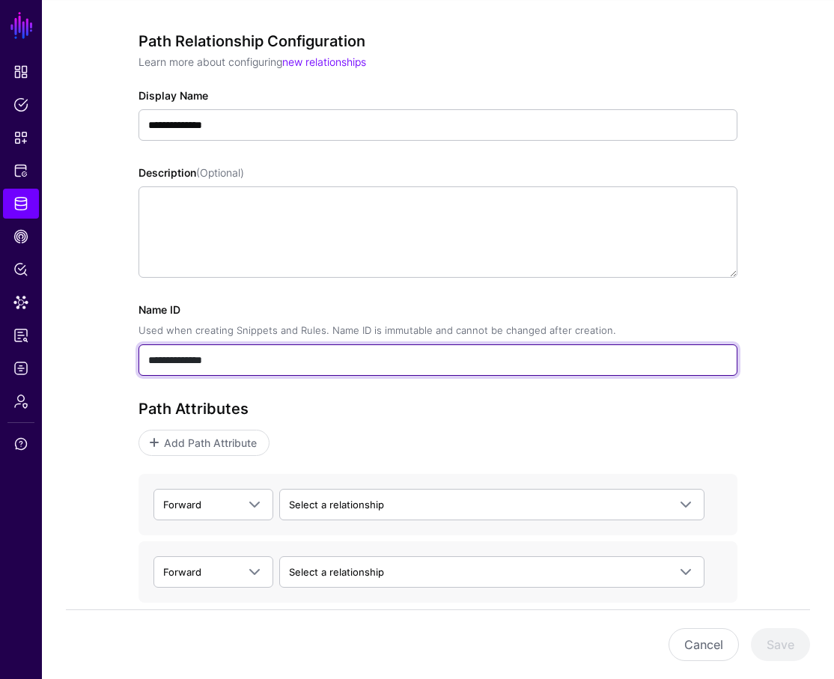
scroll to position [195, 0]
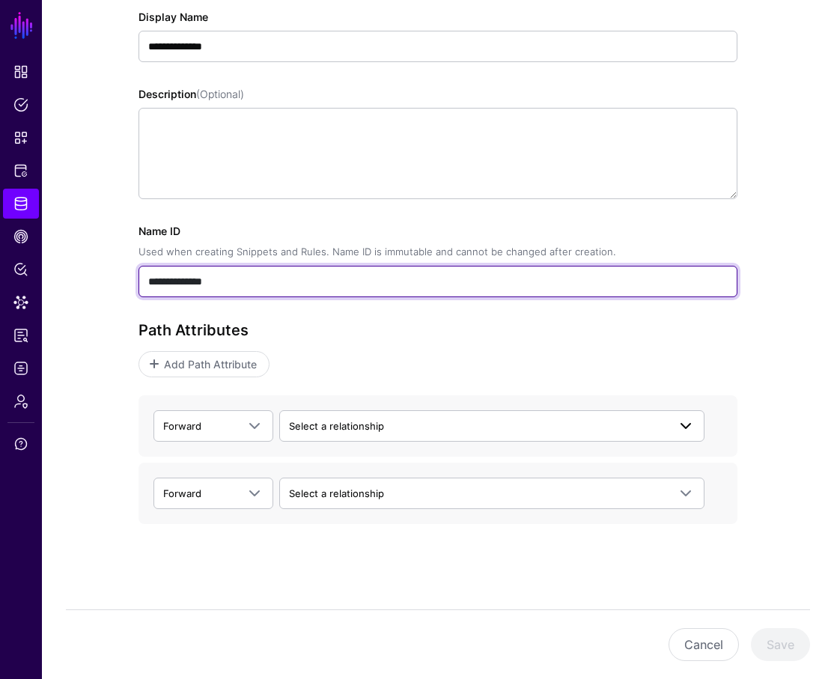
type input "**********"
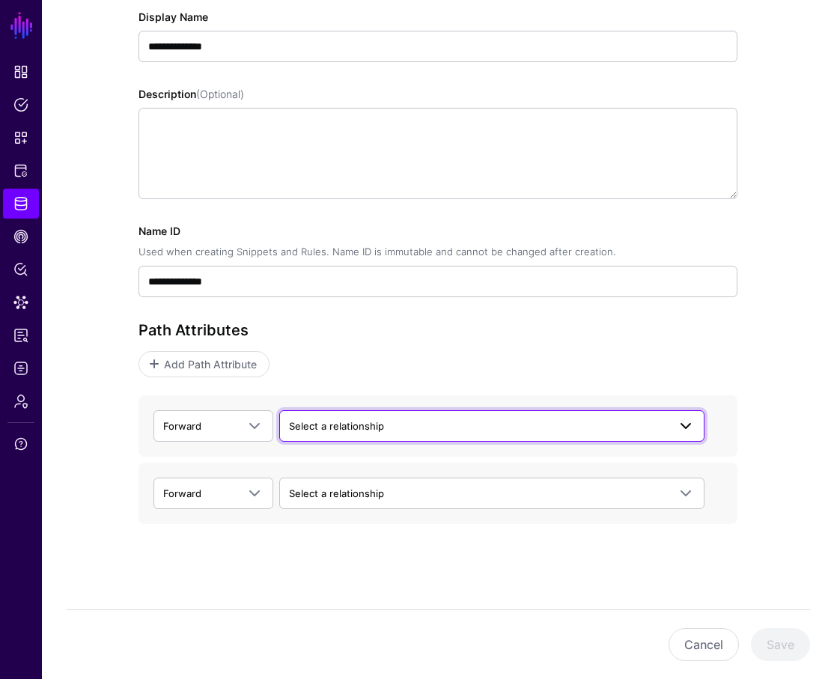
click at [374, 433] on span "Select a relationship" at bounding box center [492, 426] width 406 height 18
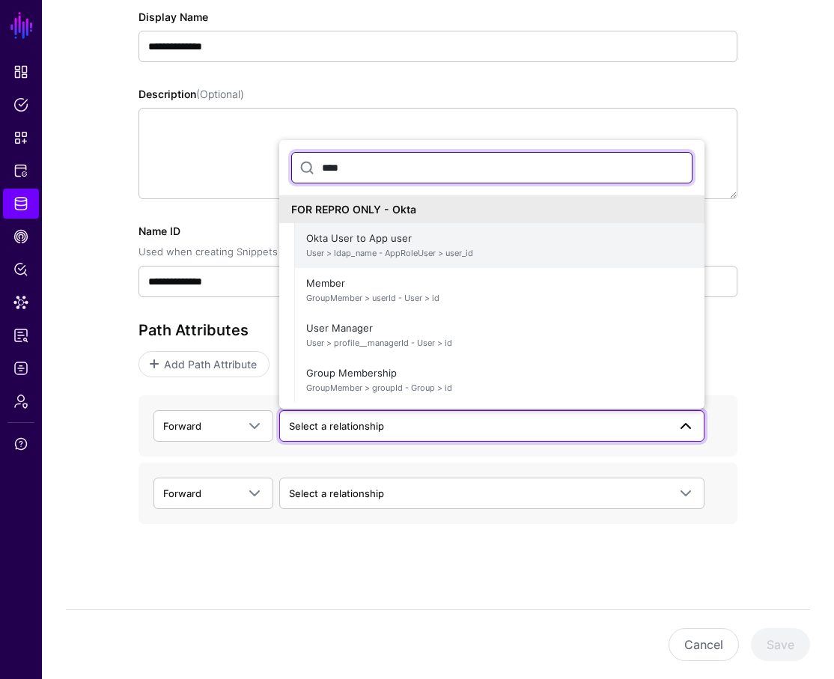
type input "****"
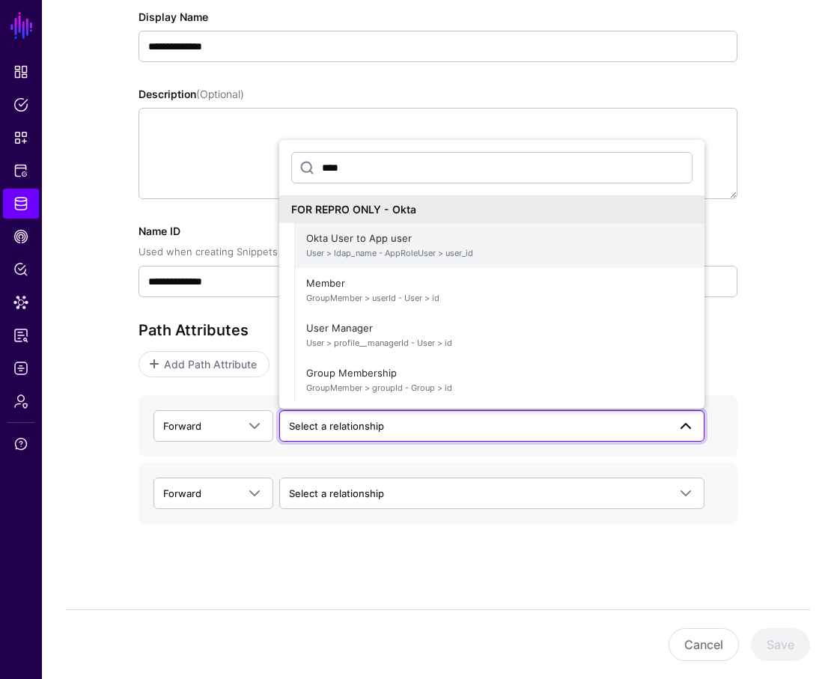
click at [462, 251] on span "User > ldap_name - AppRoleUser > user_id" at bounding box center [499, 253] width 386 height 13
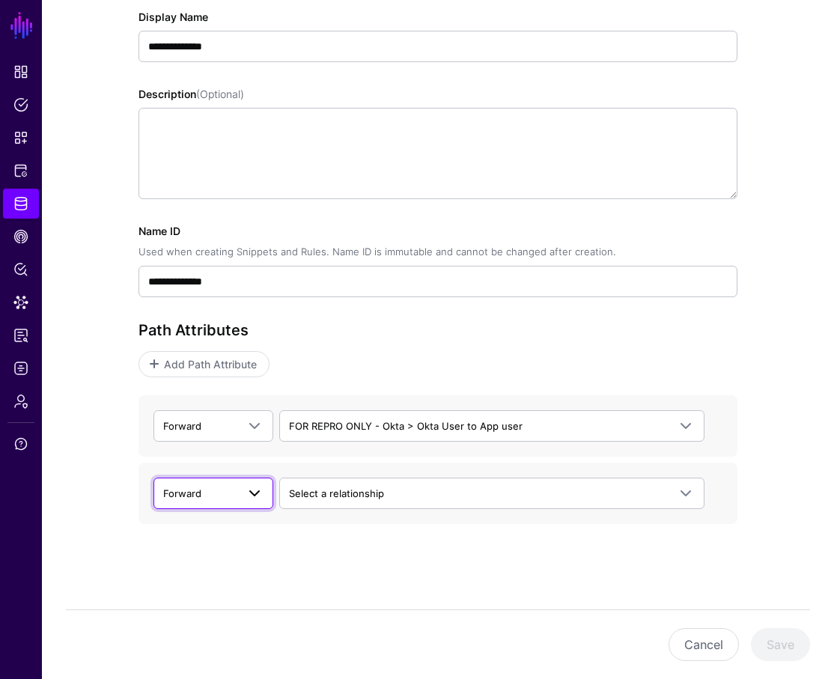
click at [216, 490] on span "Forward" at bounding box center [199, 493] width 73 height 16
click at [234, 548] on div "Backward" at bounding box center [213, 551] width 96 height 15
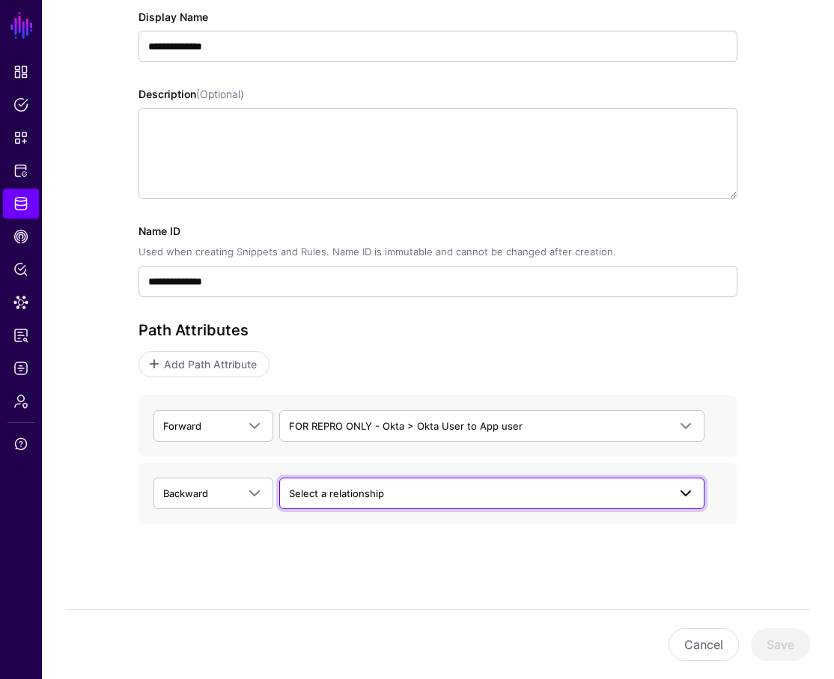
click at [353, 496] on span "Select a relationship" at bounding box center [336, 493] width 95 height 12
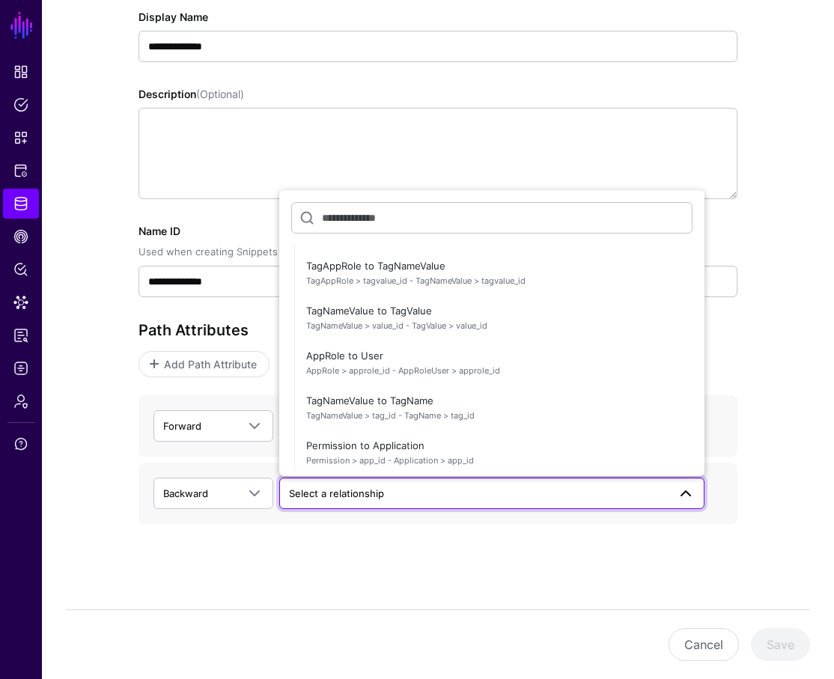
scroll to position [251, 0]
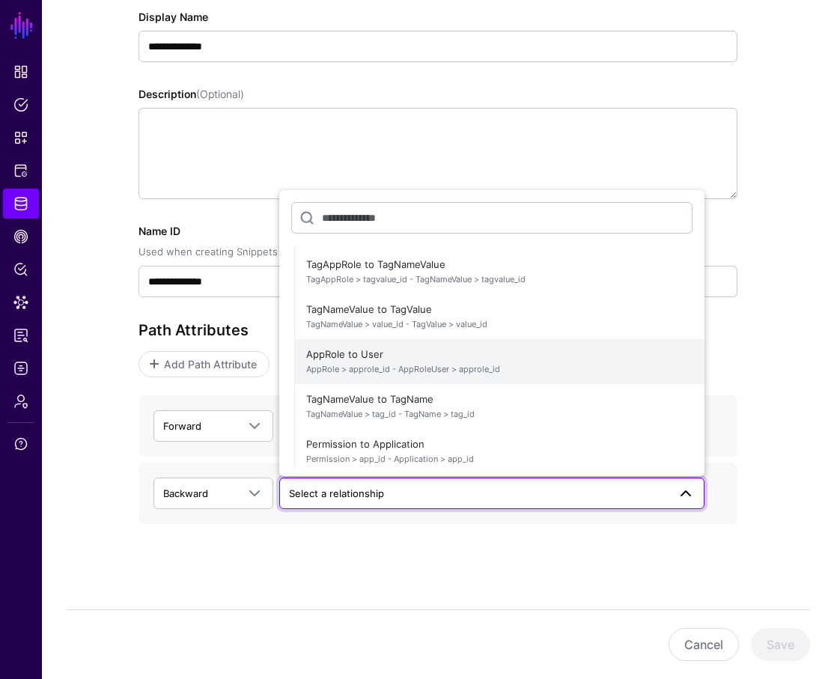
click at [491, 356] on span "AppRole to User AppRole > approle_id - AppRoleUser > approle_id" at bounding box center [499, 362] width 386 height 36
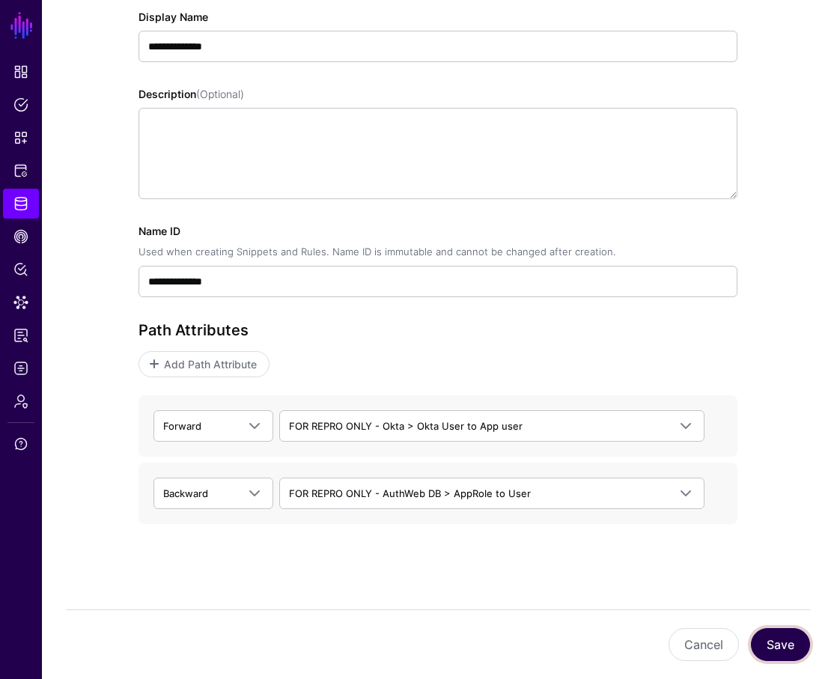
click at [590, 643] on button "Save" at bounding box center [780, 644] width 59 height 33
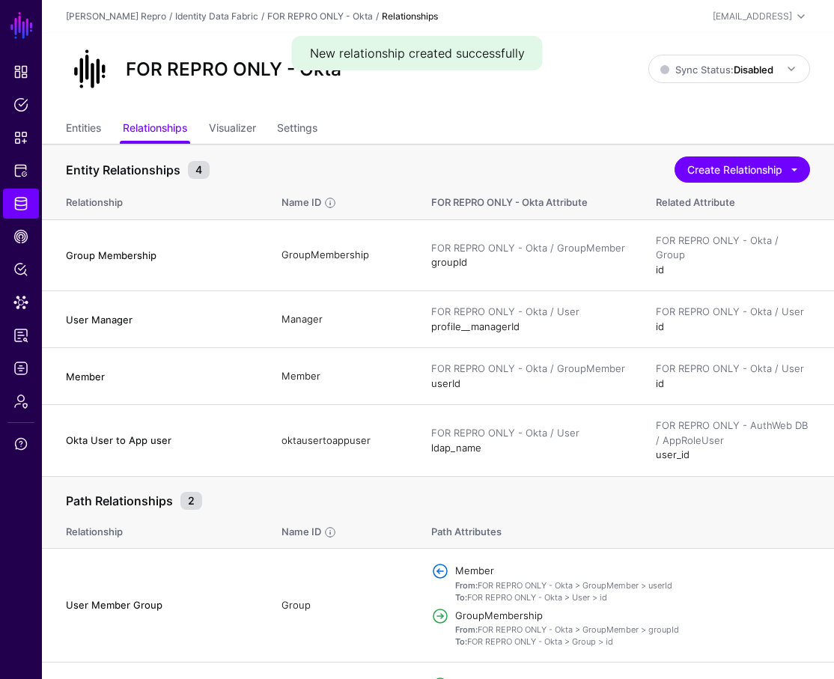
scroll to position [82, 0]
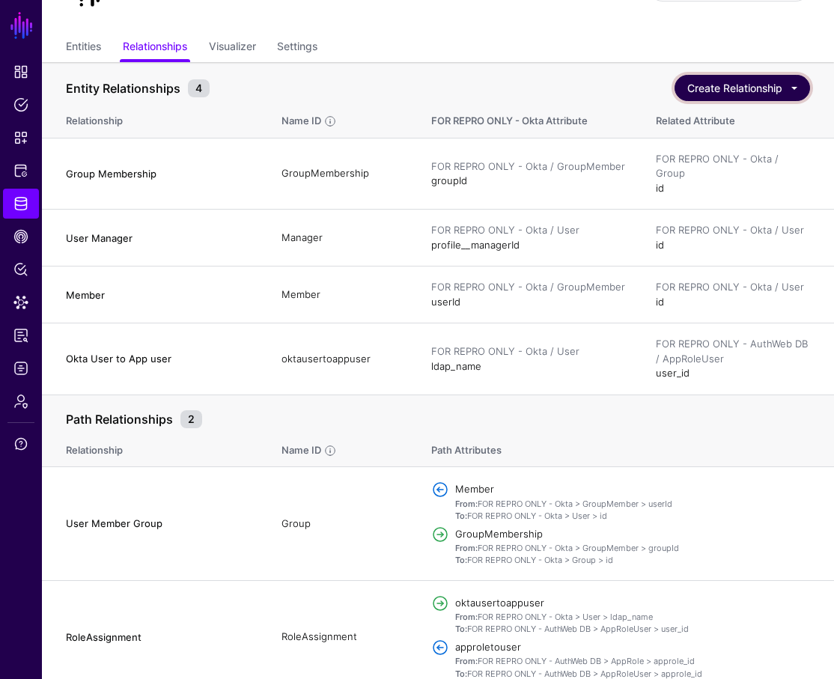
click at [590, 88] on button "Create Relationship" at bounding box center [743, 88] width 136 height 26
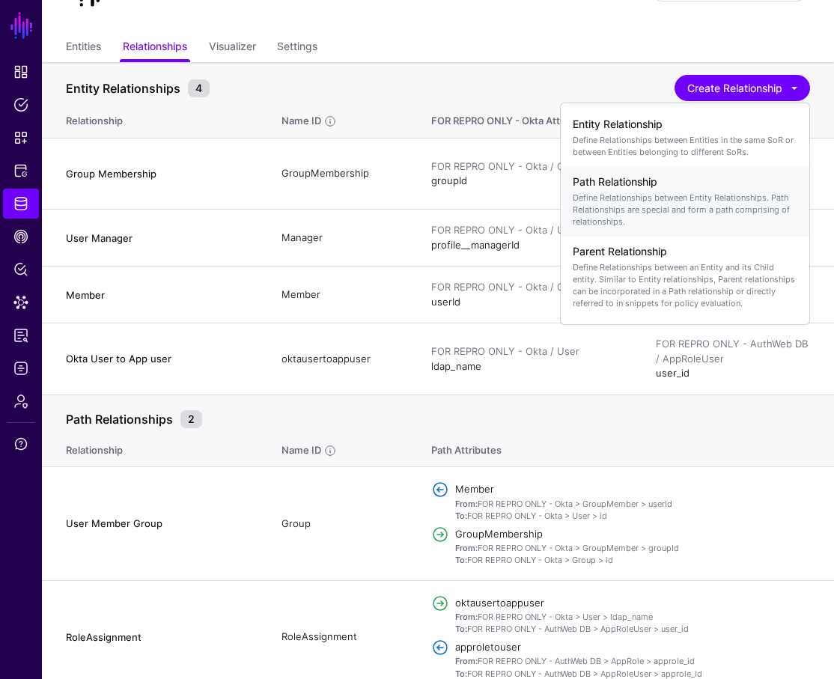
click at [590, 193] on p "Define Relationships between Entity Relationships. Path Relationships are speci…" at bounding box center [685, 210] width 225 height 36
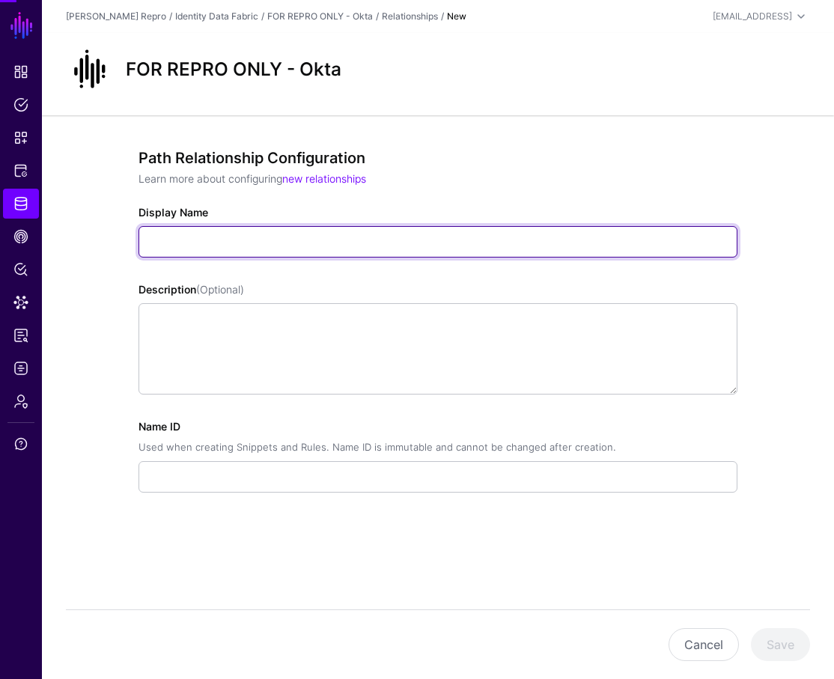
click at [309, 239] on input "Display Name" at bounding box center [438, 241] width 599 height 31
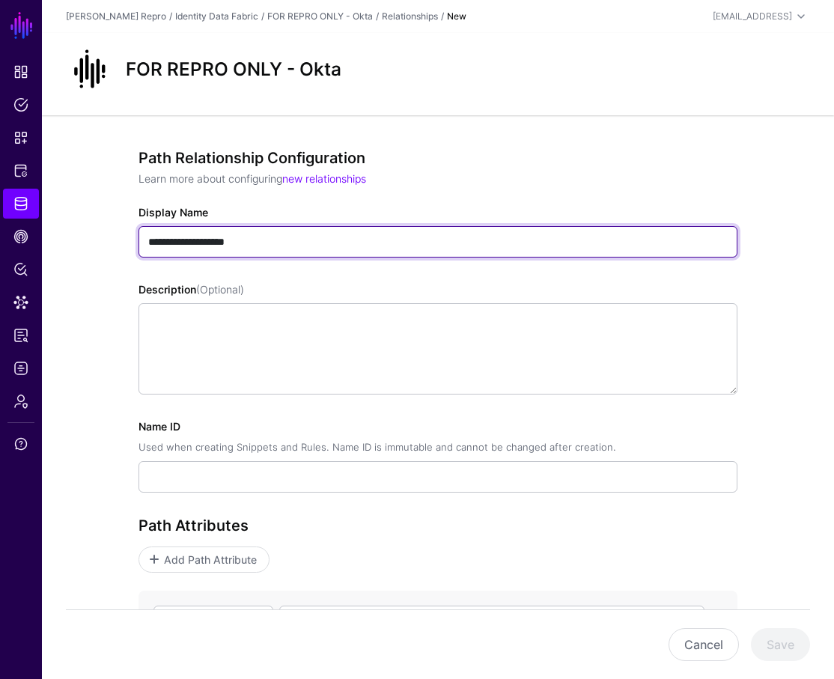
type input "**********"
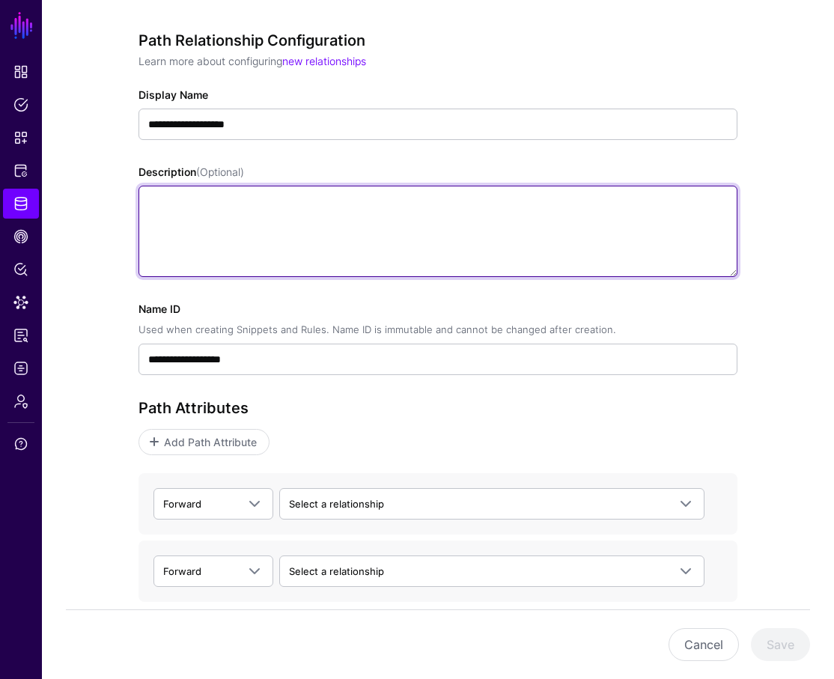
scroll to position [191, 0]
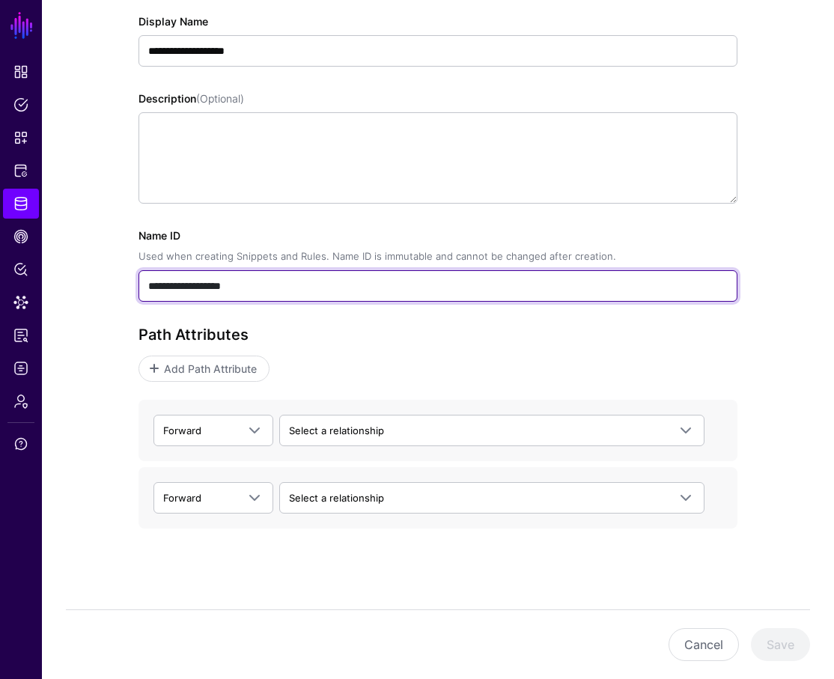
click at [234, 292] on input "**********" at bounding box center [438, 285] width 599 height 31
type input "**********"
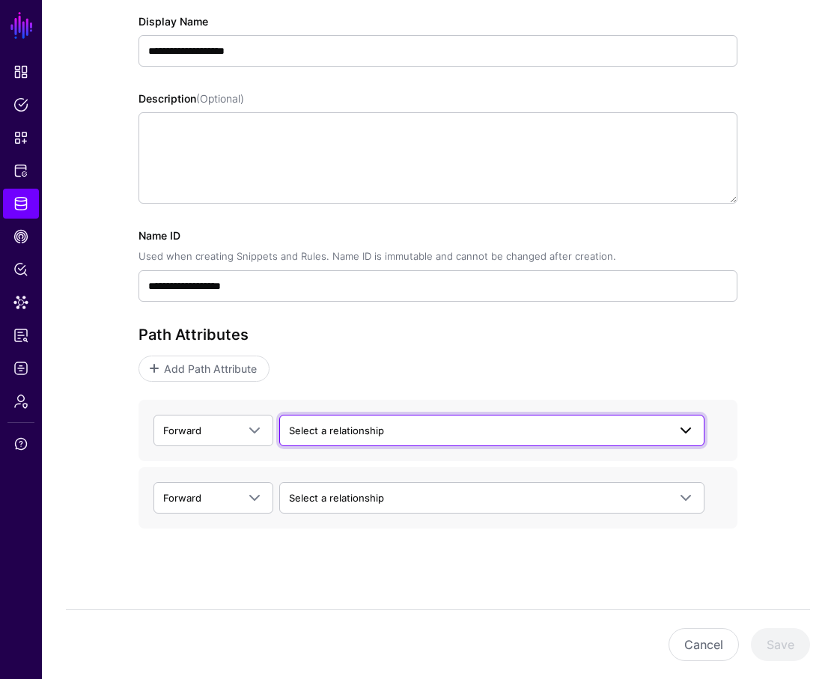
click at [309, 434] on span "Select a relationship" at bounding box center [336, 431] width 95 height 12
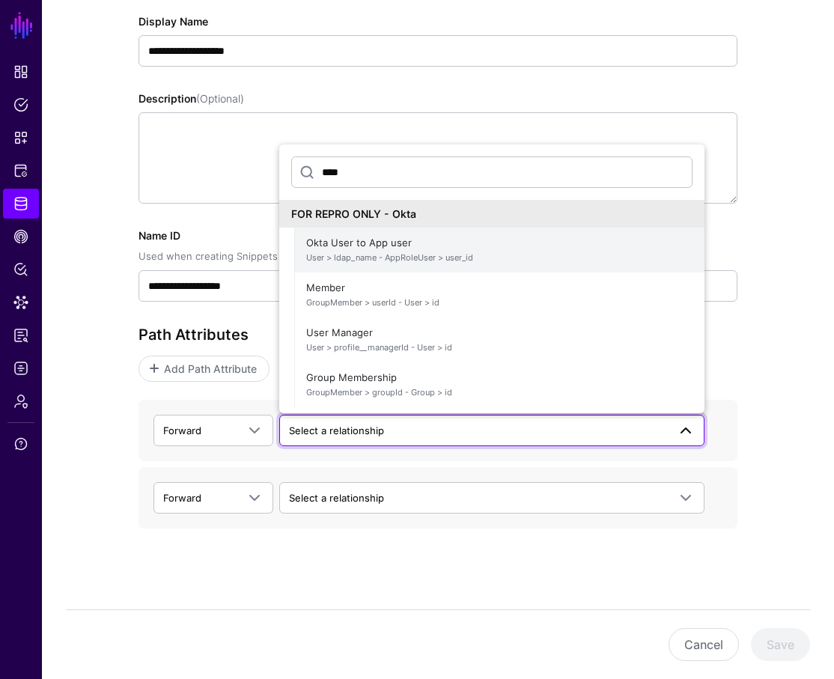
scroll to position [0, 0]
type input "****"
click at [476, 252] on span "User > ldap_name - AppRoleUser > user_id" at bounding box center [499, 258] width 386 height 13
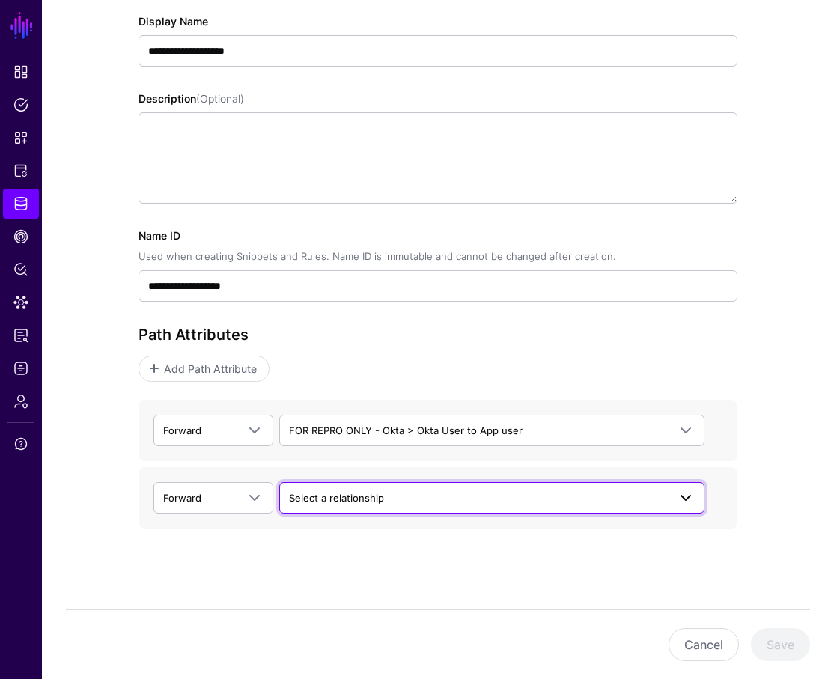
click at [392, 498] on span "Select a relationship" at bounding box center [478, 498] width 379 height 16
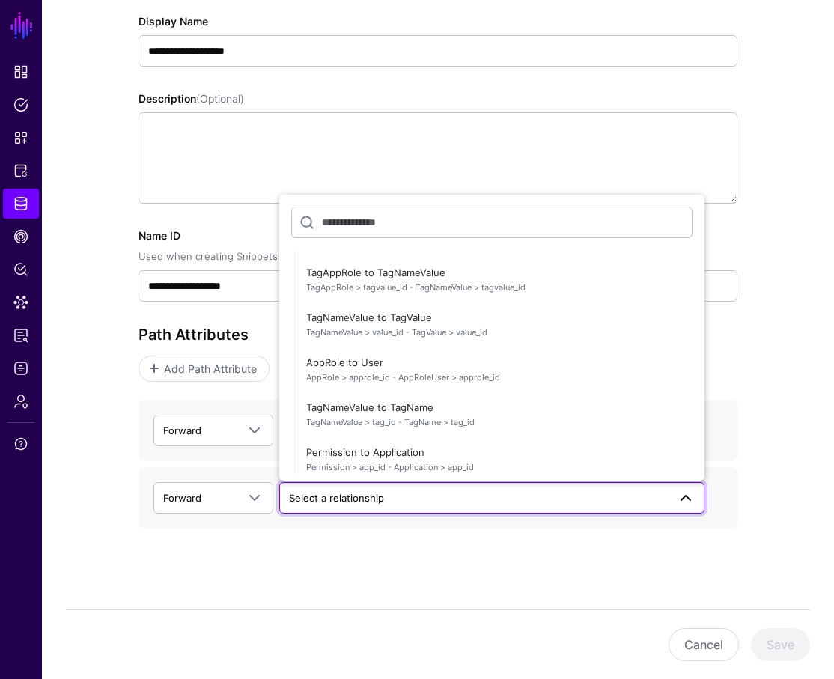
scroll to position [249, 0]
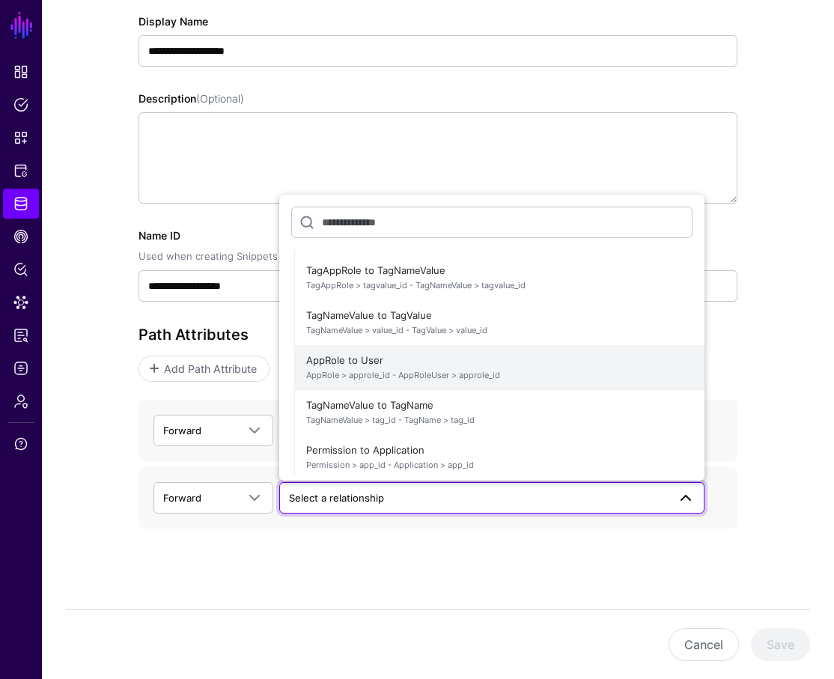
click at [426, 365] on span "AppRole to User AppRole > approle_id - AppRoleUser > approle_id" at bounding box center [499, 368] width 386 height 36
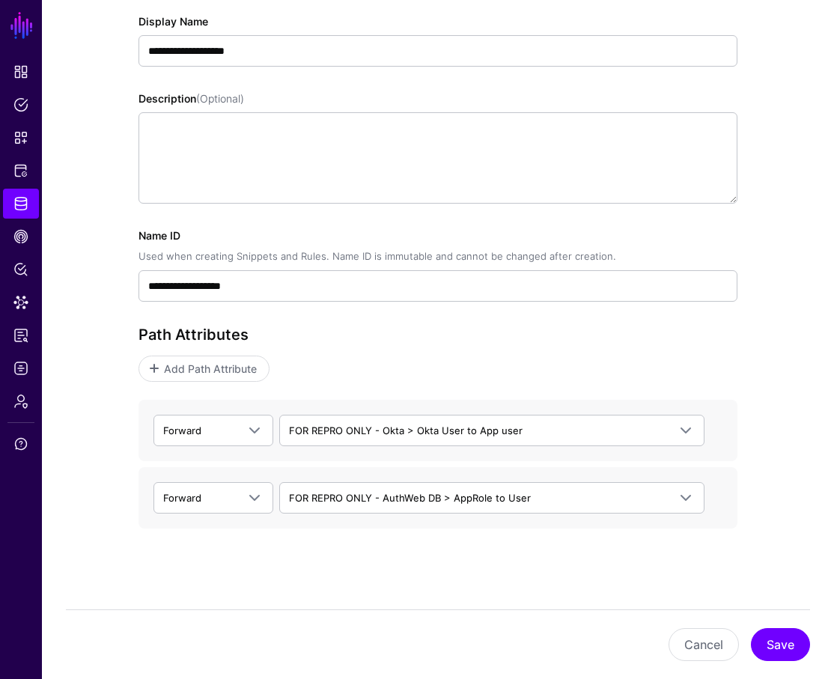
click at [195, 515] on div "Forward Forward Backward FOR REPRO ONLY - AuthWeb DB > AppRole to User FOR REPR…" at bounding box center [438, 497] width 599 height 61
click at [197, 509] on link "Forward" at bounding box center [214, 497] width 120 height 31
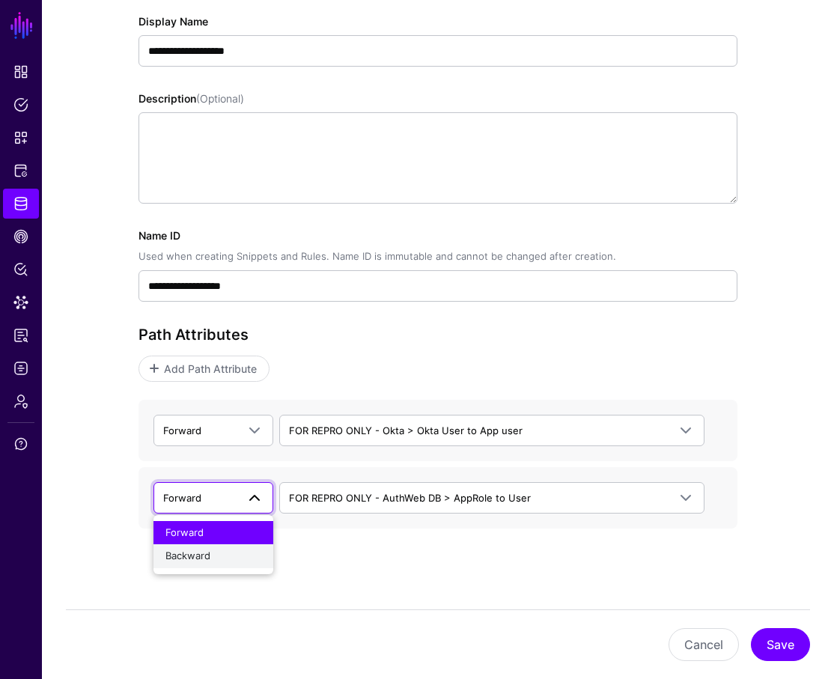
click at [212, 558] on div "Backward" at bounding box center [213, 556] width 96 height 15
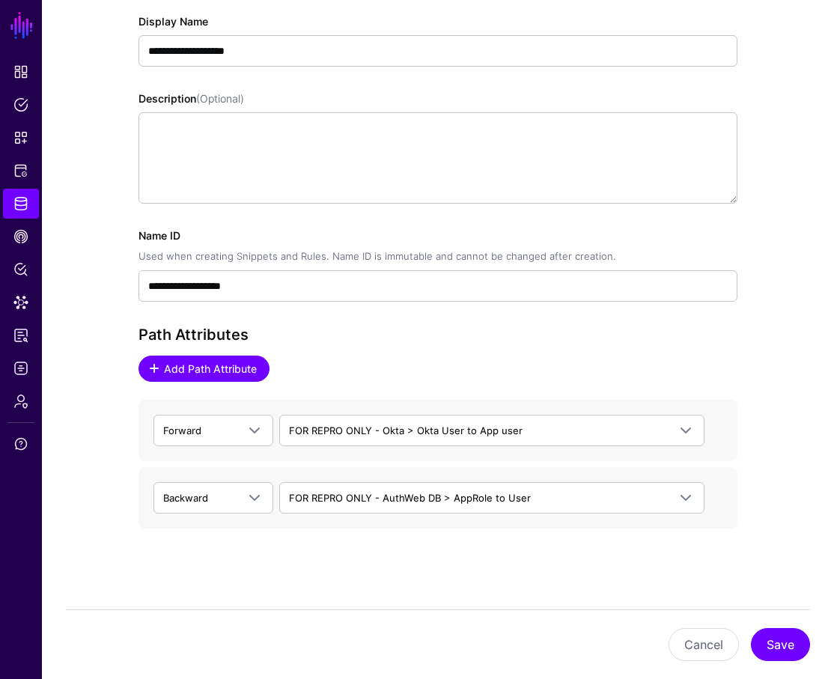
click at [220, 375] on span "Add Path Attribute" at bounding box center [210, 369] width 97 height 16
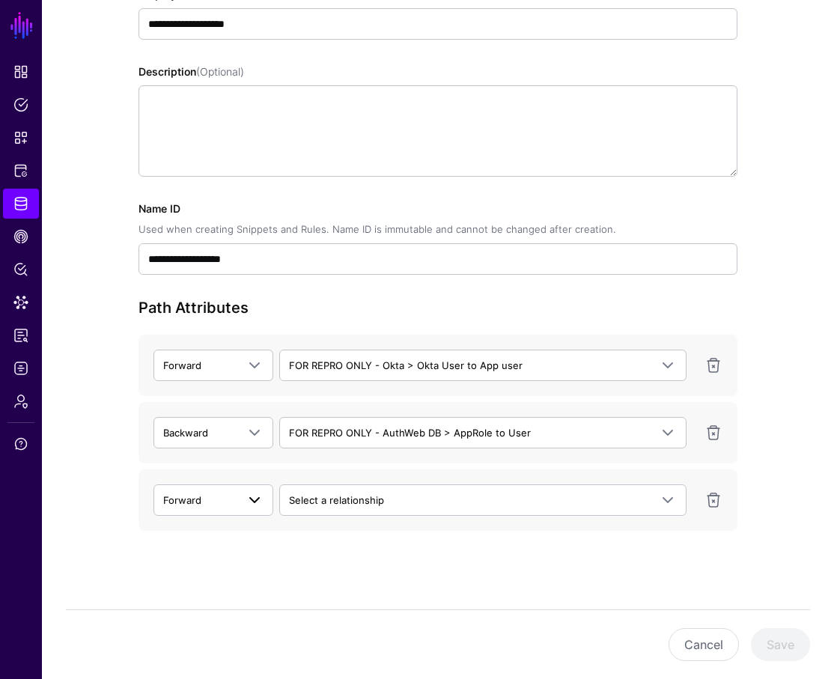
scroll to position [220, 0]
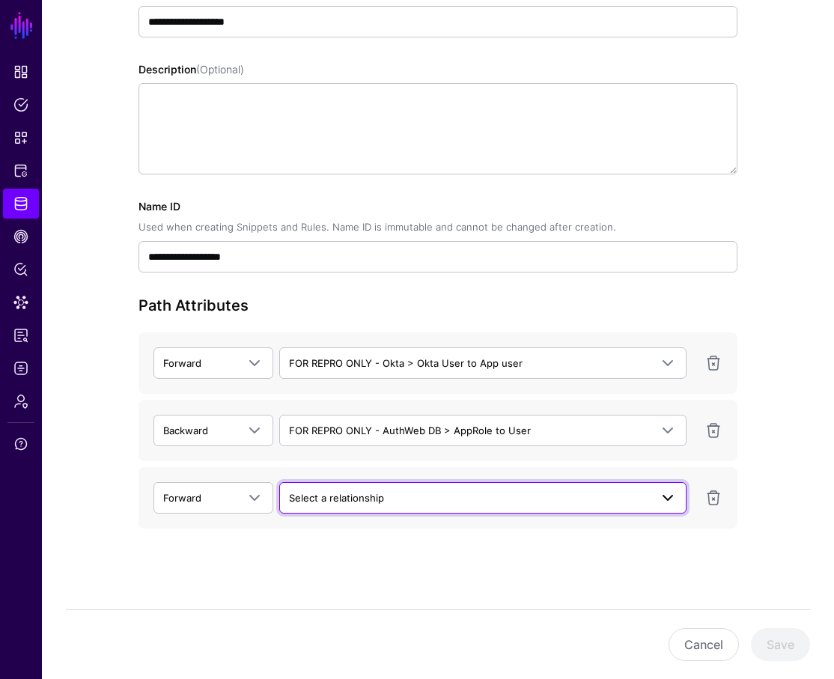
click at [305, 505] on span "Select a relationship" at bounding box center [469, 498] width 361 height 16
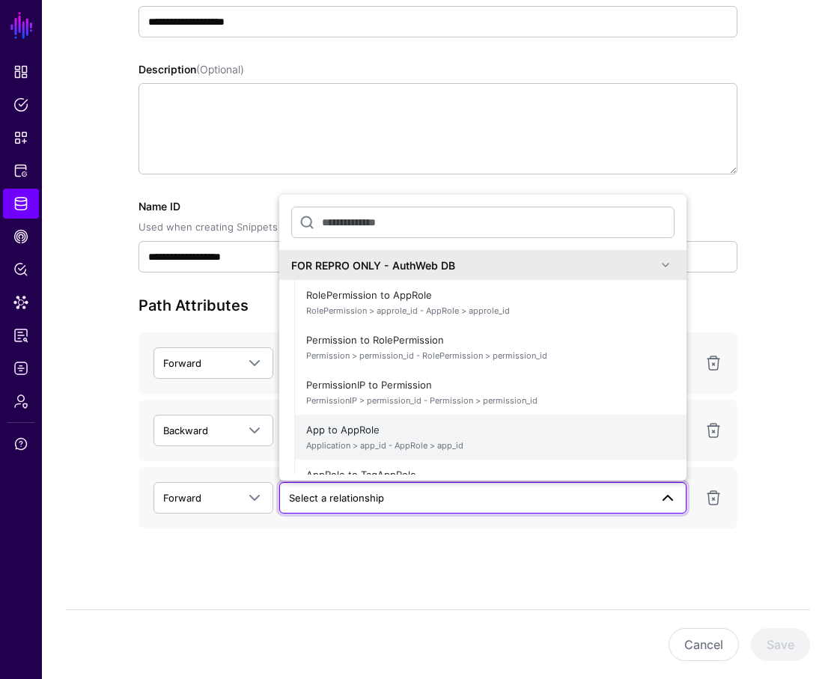
click at [454, 433] on span "App to AppRole Application > app_id - AppRole > app_id" at bounding box center [490, 437] width 368 height 36
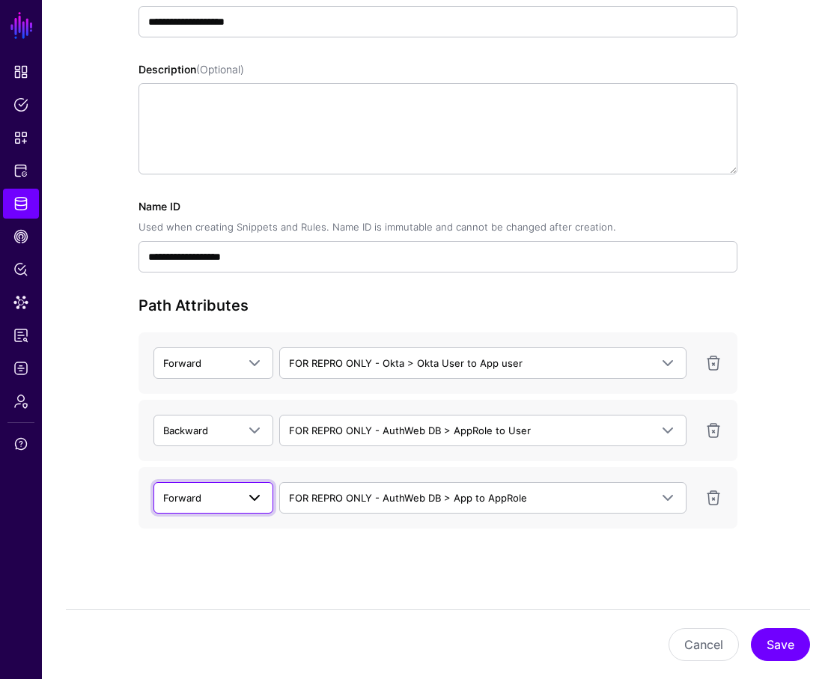
click at [234, 496] on span "Forward" at bounding box center [199, 498] width 73 height 16
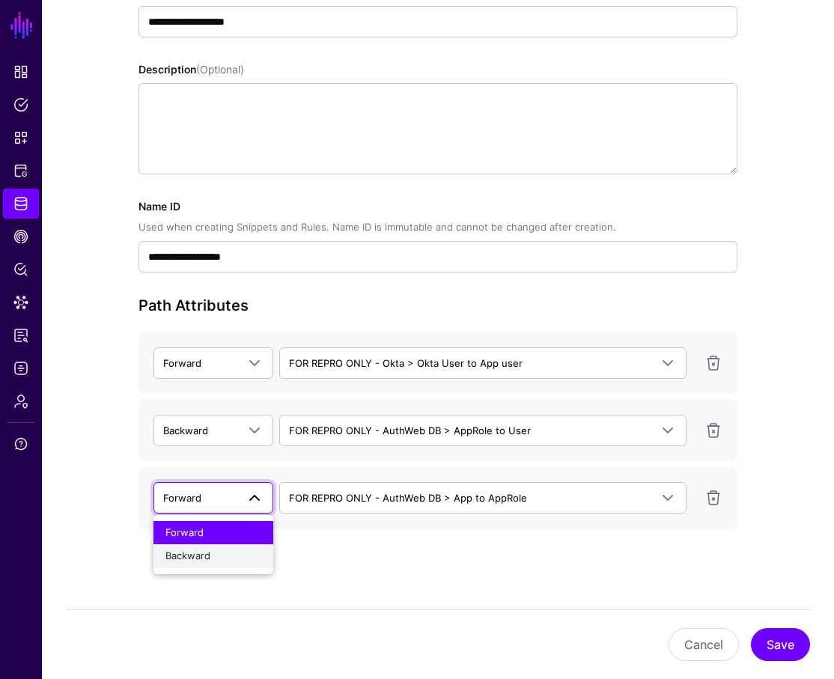
click at [233, 549] on div "Backward" at bounding box center [213, 556] width 96 height 15
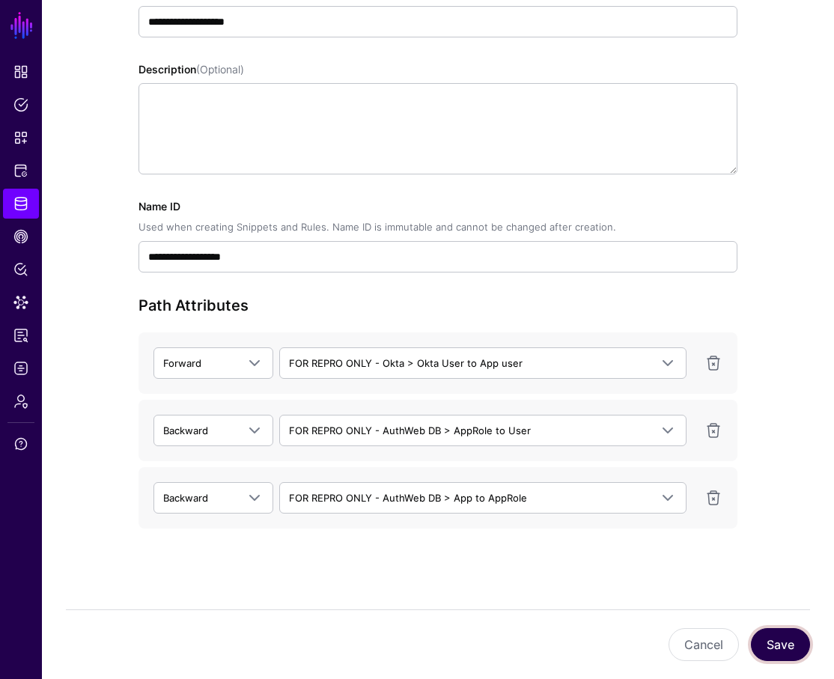
click at [590, 651] on button "Save" at bounding box center [780, 644] width 59 height 33
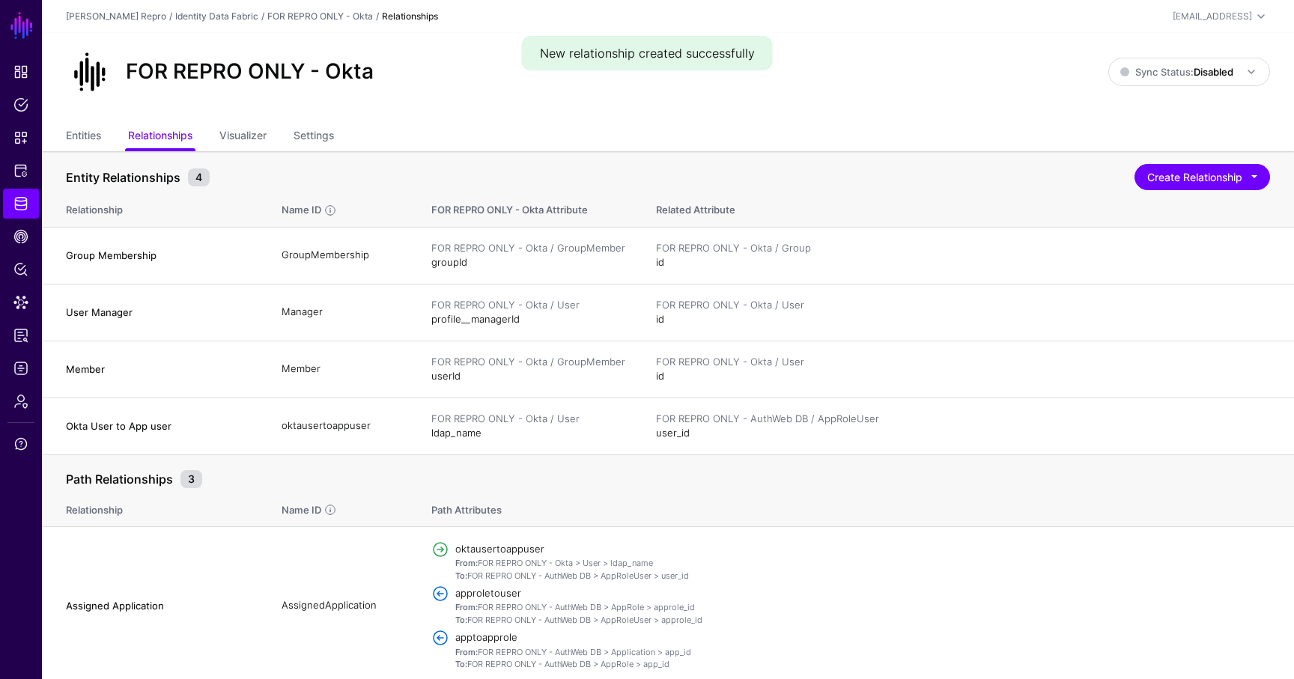
click at [61, 141] on div "Entities Relationships Visualizer Settings" at bounding box center [668, 137] width 1252 height 28
click at [85, 139] on link "Entities" at bounding box center [83, 137] width 35 height 28
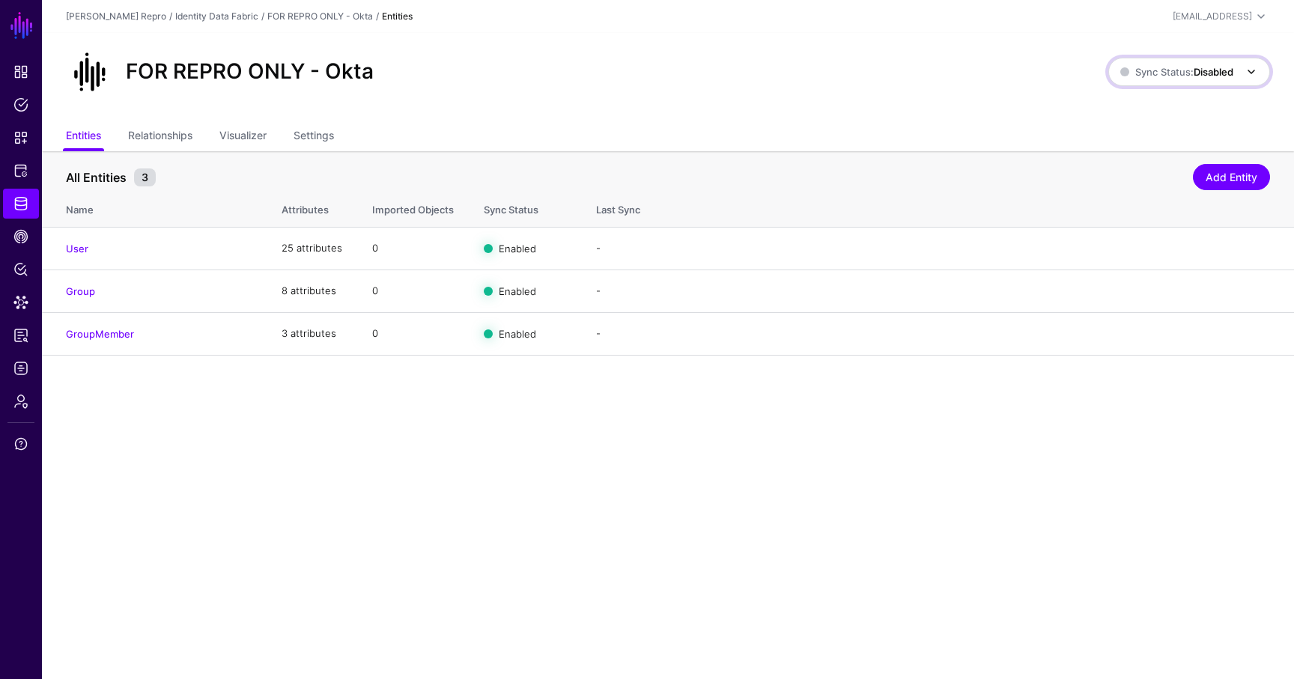
click at [590, 76] on span "Sync Status: Disabled" at bounding box center [1176, 72] width 113 height 12
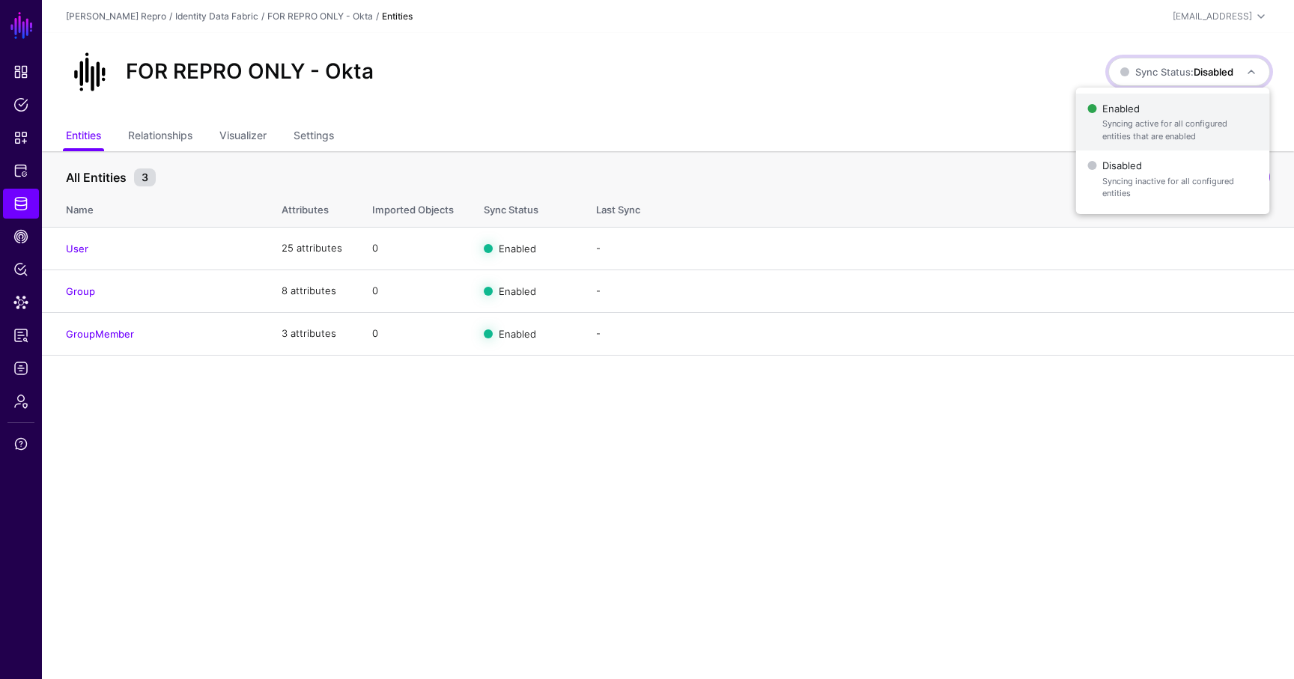
click at [590, 125] on span "Syncing active for all configured entities that are enabled" at bounding box center [1179, 130] width 155 height 25
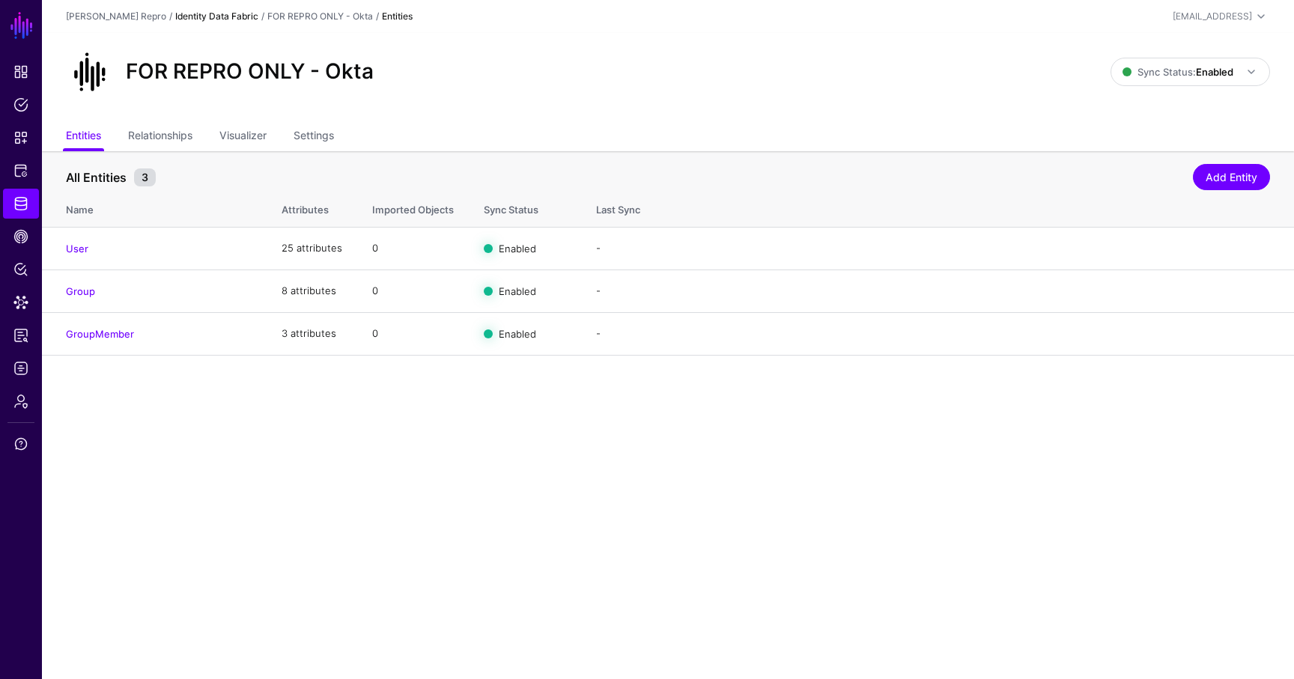
click at [198, 17] on link "Identity Data Fabric" at bounding box center [216, 15] width 83 height 11
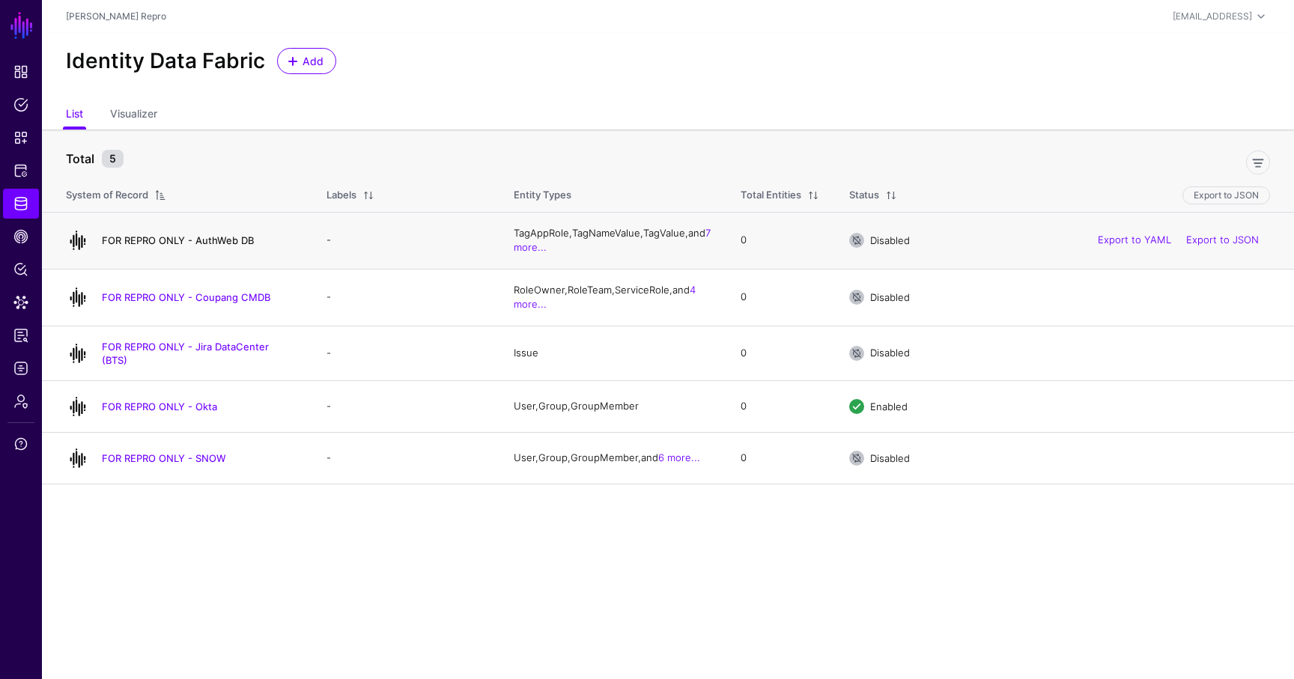
click at [201, 243] on link "FOR REPRO ONLY - AuthWeb DB" at bounding box center [178, 240] width 152 height 12
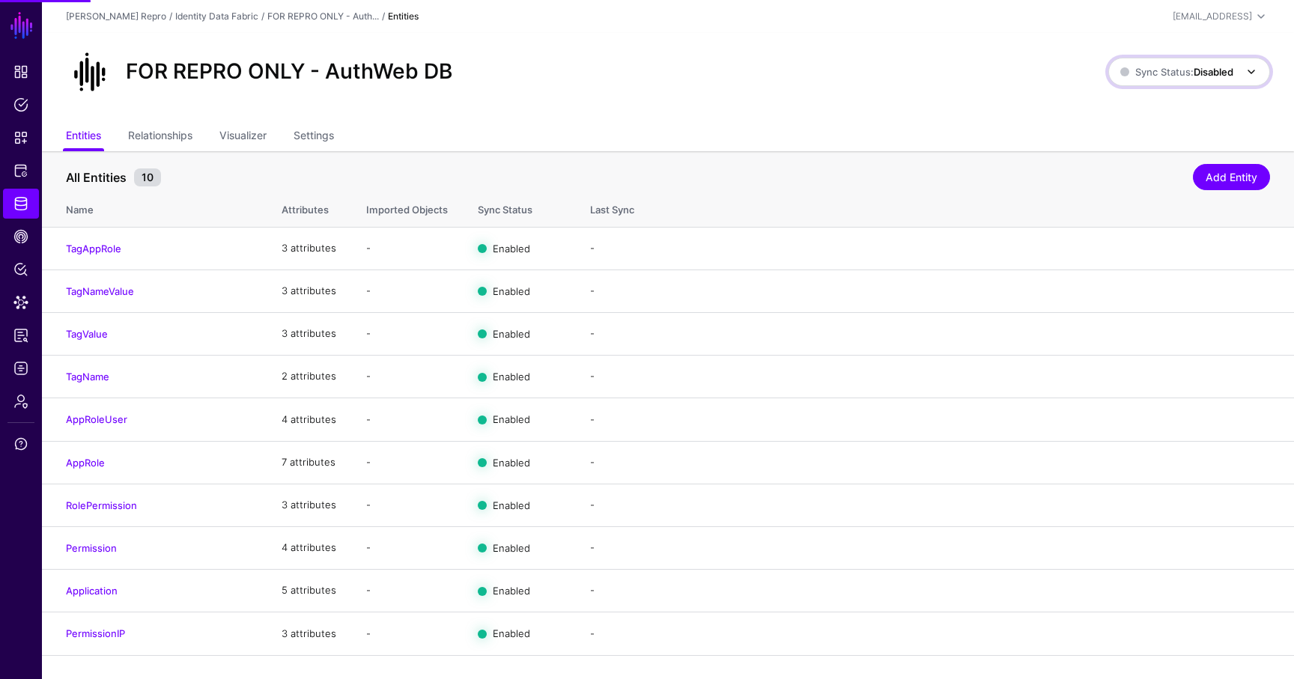
click at [590, 76] on span "Sync Status: Disabled" at bounding box center [1176, 72] width 113 height 12
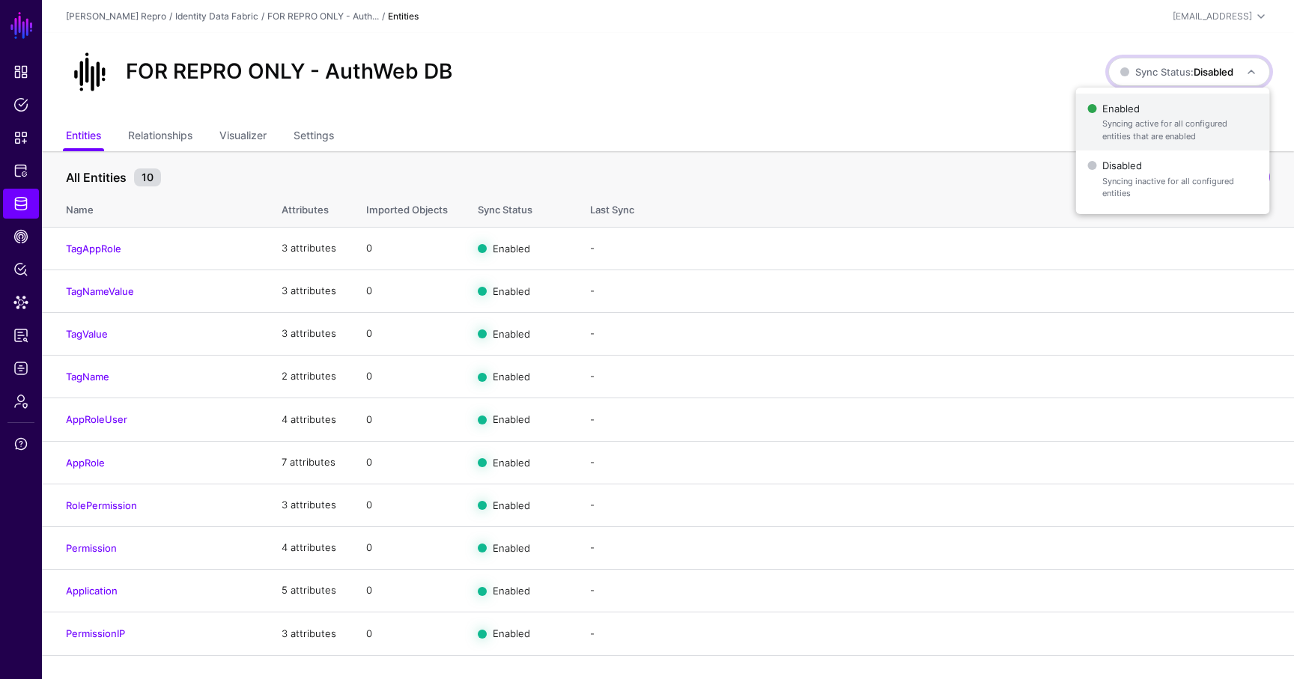
click at [590, 117] on span "Enabled Syncing active for all configured entities that are enabled" at bounding box center [1172, 122] width 170 height 49
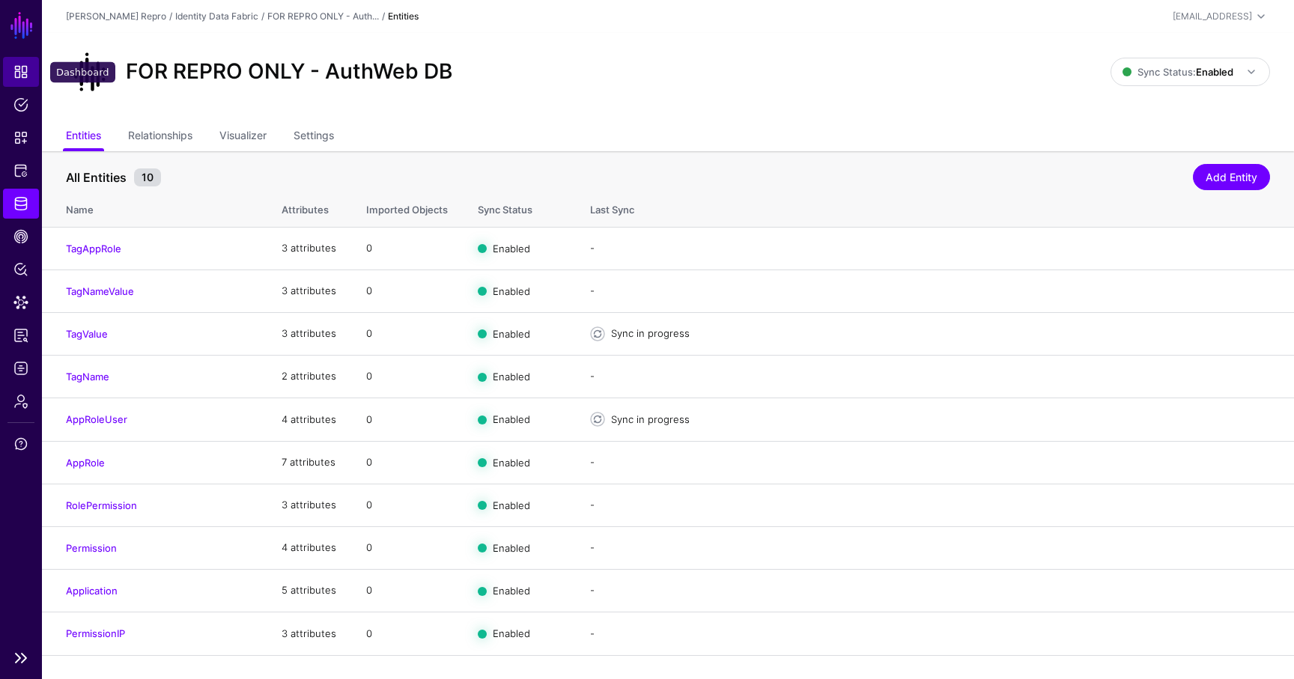
click at [14, 61] on link "Dashboard" at bounding box center [21, 72] width 36 height 30
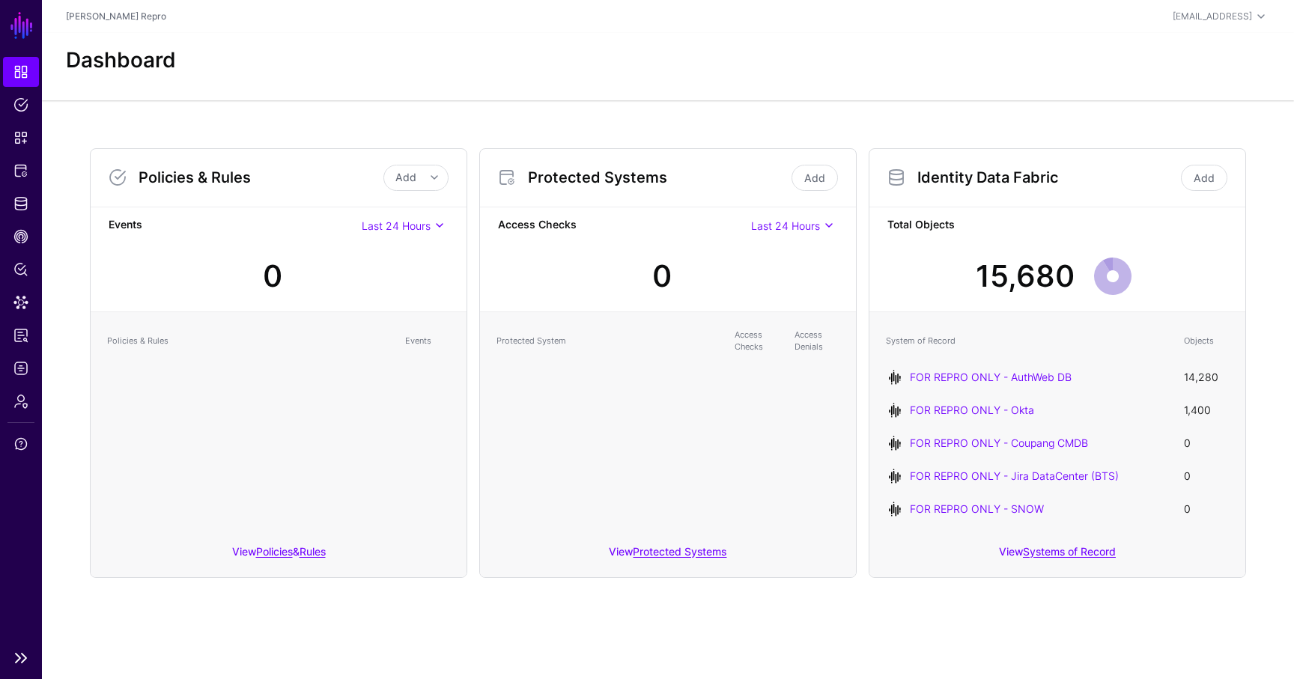
click at [26, 385] on ul "Dashboard Policies Snippets Protected Systems Identity Data Fabric CAEP Hub Pol…" at bounding box center [21, 349] width 42 height 585
click at [25, 392] on link "Admin" at bounding box center [21, 401] width 36 height 30
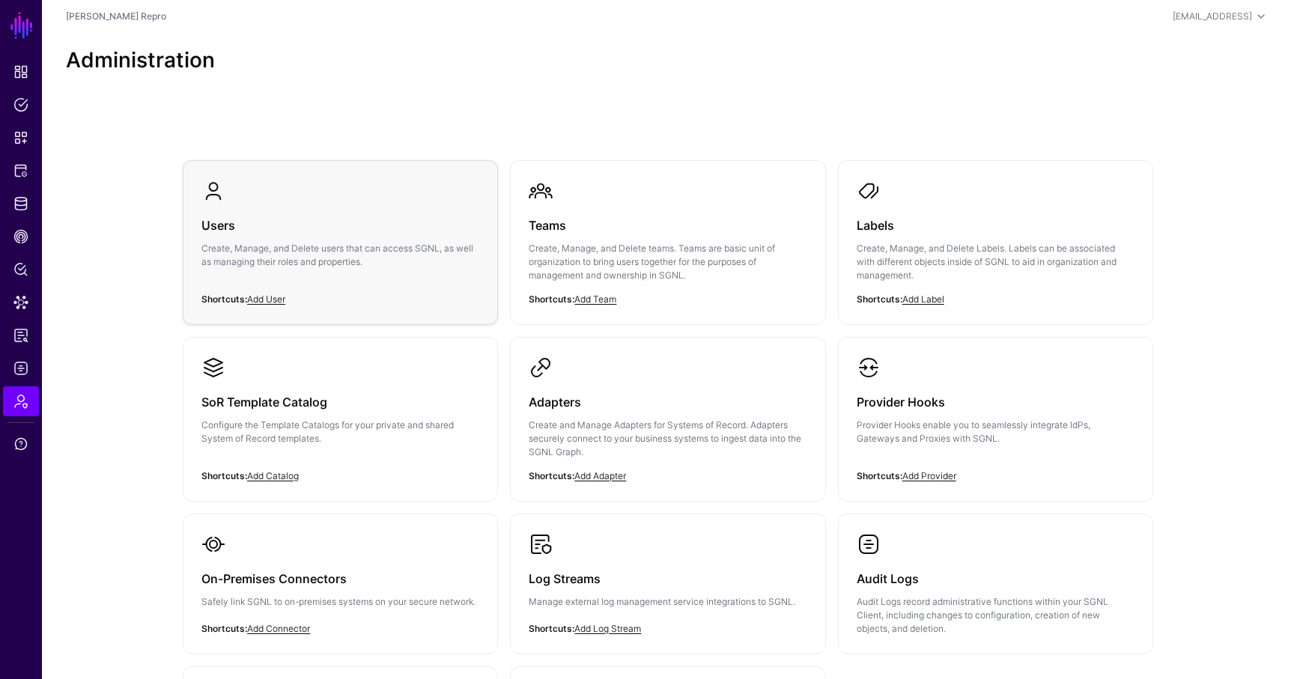
click at [234, 225] on h3 "Users" at bounding box center [340, 225] width 278 height 21
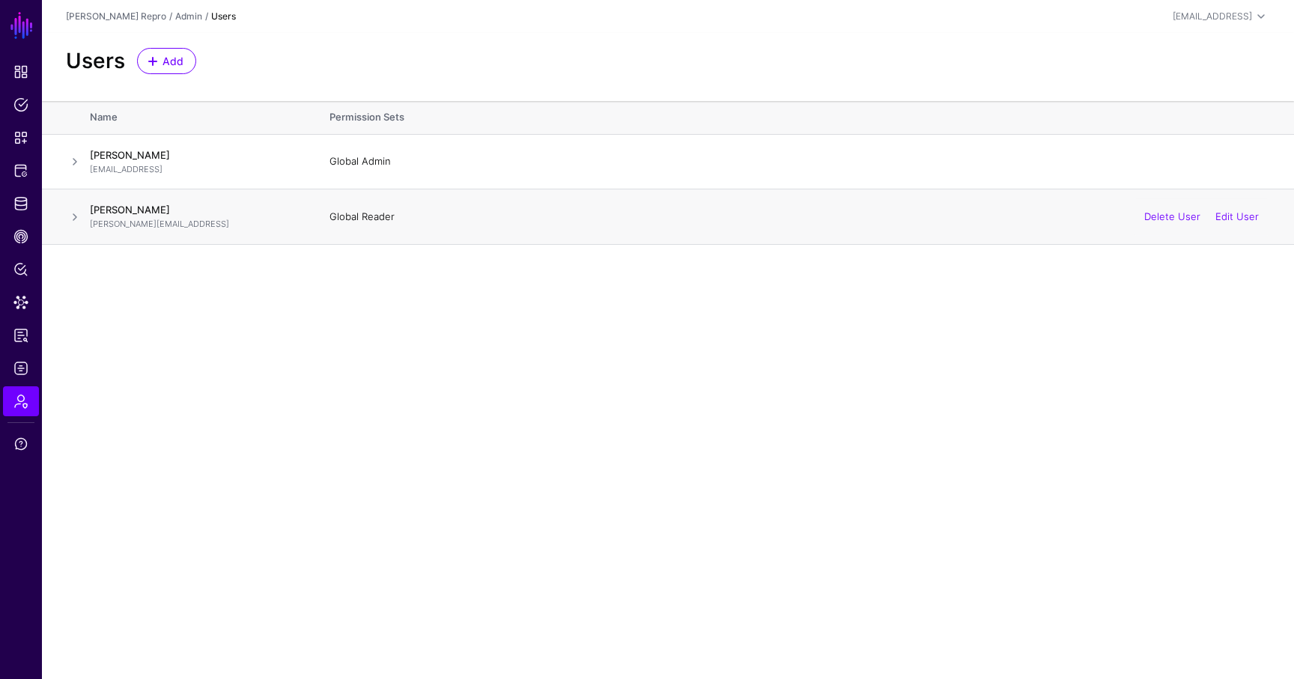
click at [69, 215] on span at bounding box center [75, 217] width 18 height 18
click at [180, 400] on div "Permission Set Permissions Global Reader Scope: Global accessLogs , actions , a…" at bounding box center [667, 334] width 1159 height 168
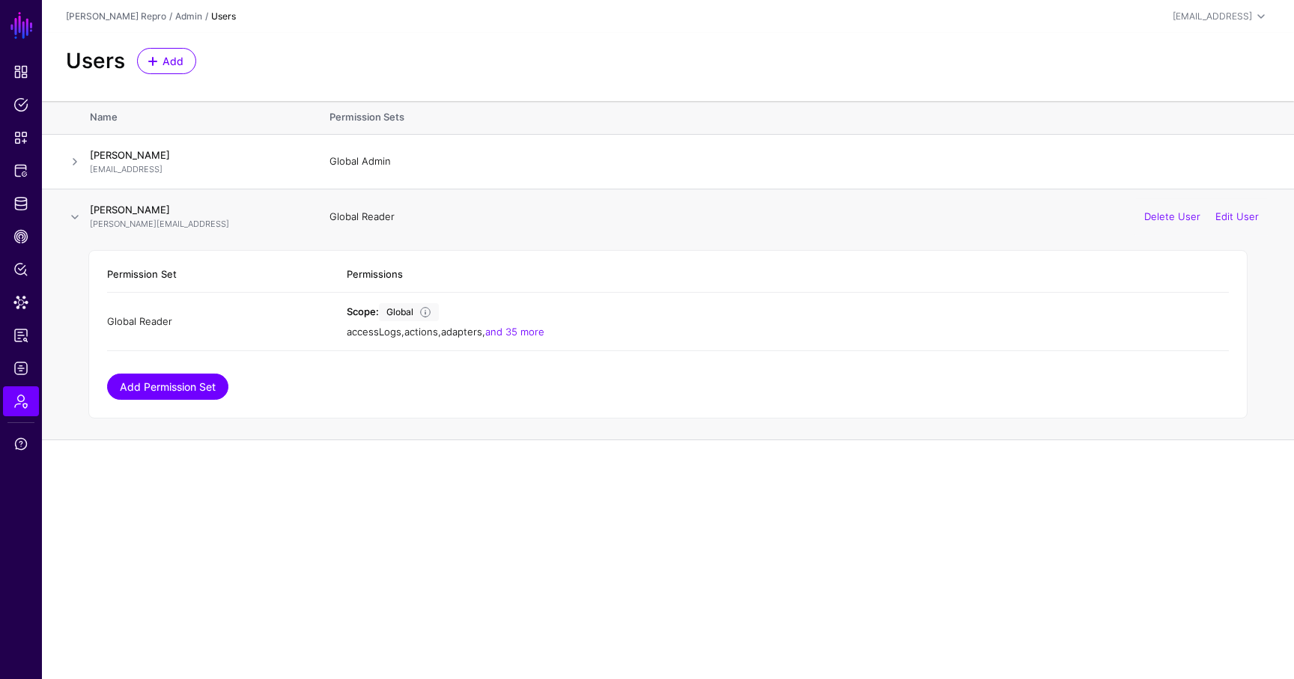
click at [177, 397] on link "Add Permission Set" at bounding box center [167, 387] width 121 height 26
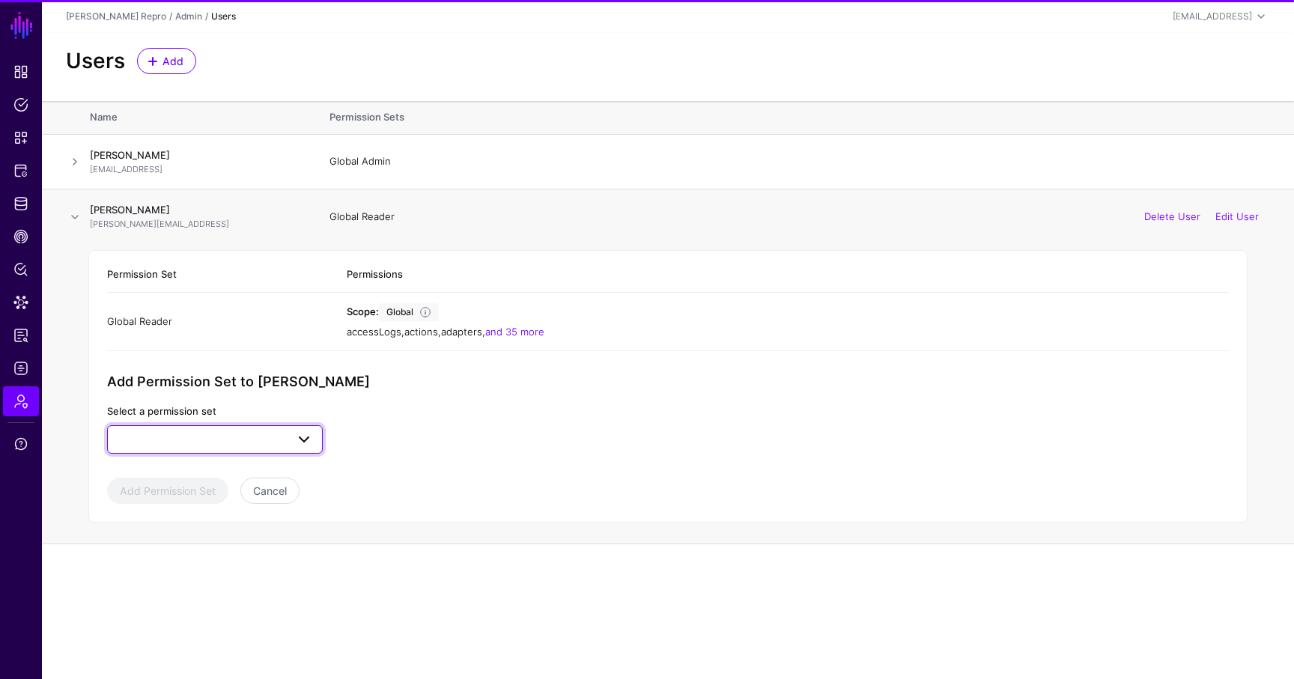
click at [202, 440] on span at bounding box center [215, 440] width 196 height 18
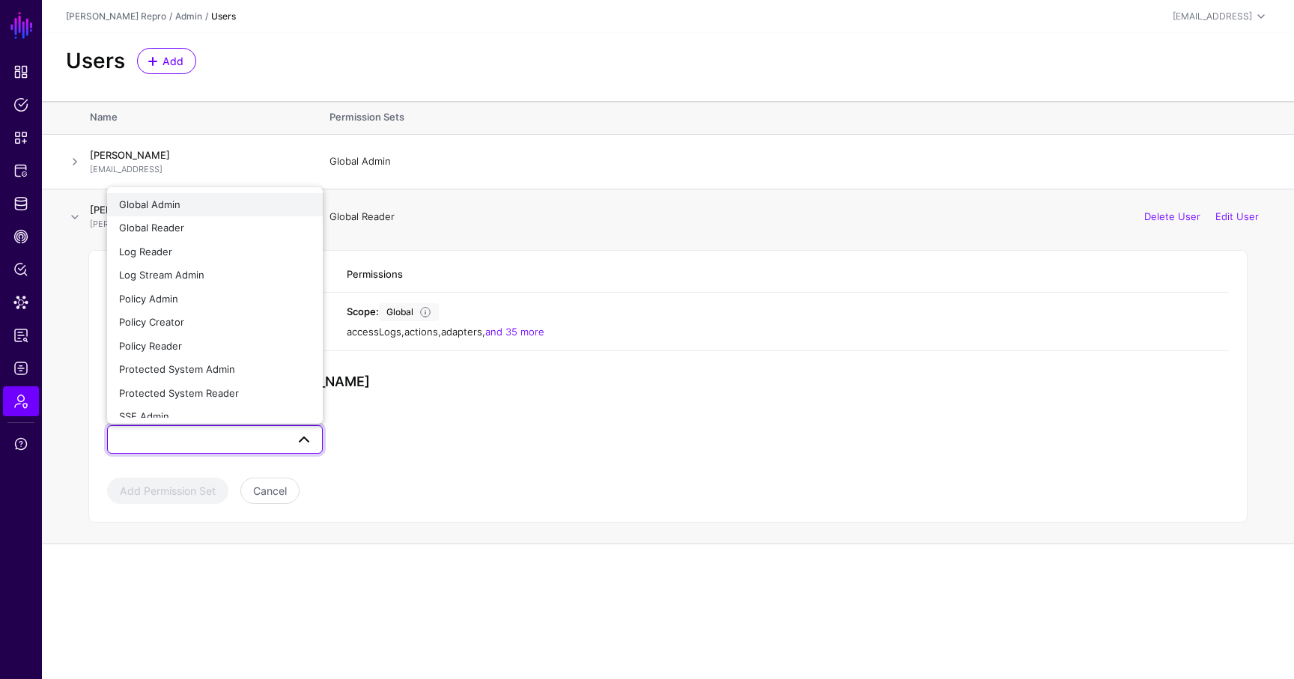
click at [189, 212] on div "Global Admin" at bounding box center [215, 205] width 192 height 15
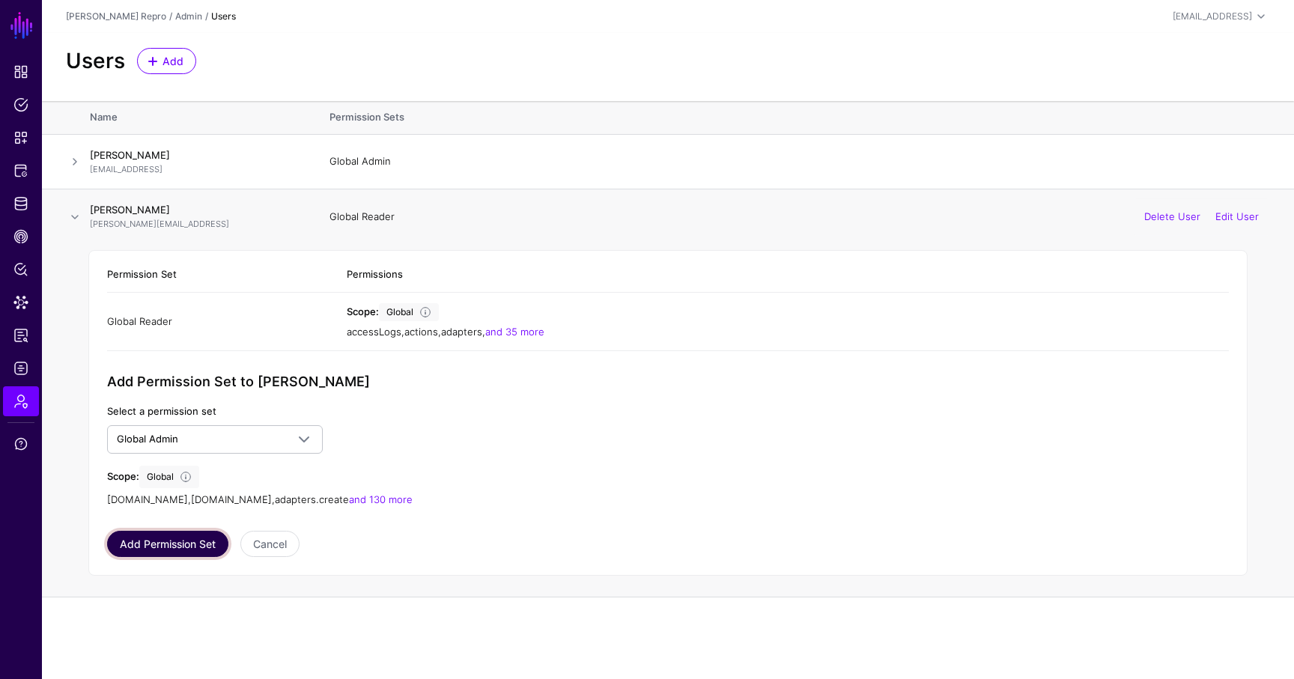
click at [200, 543] on button "Add Permission Set" at bounding box center [167, 544] width 121 height 26
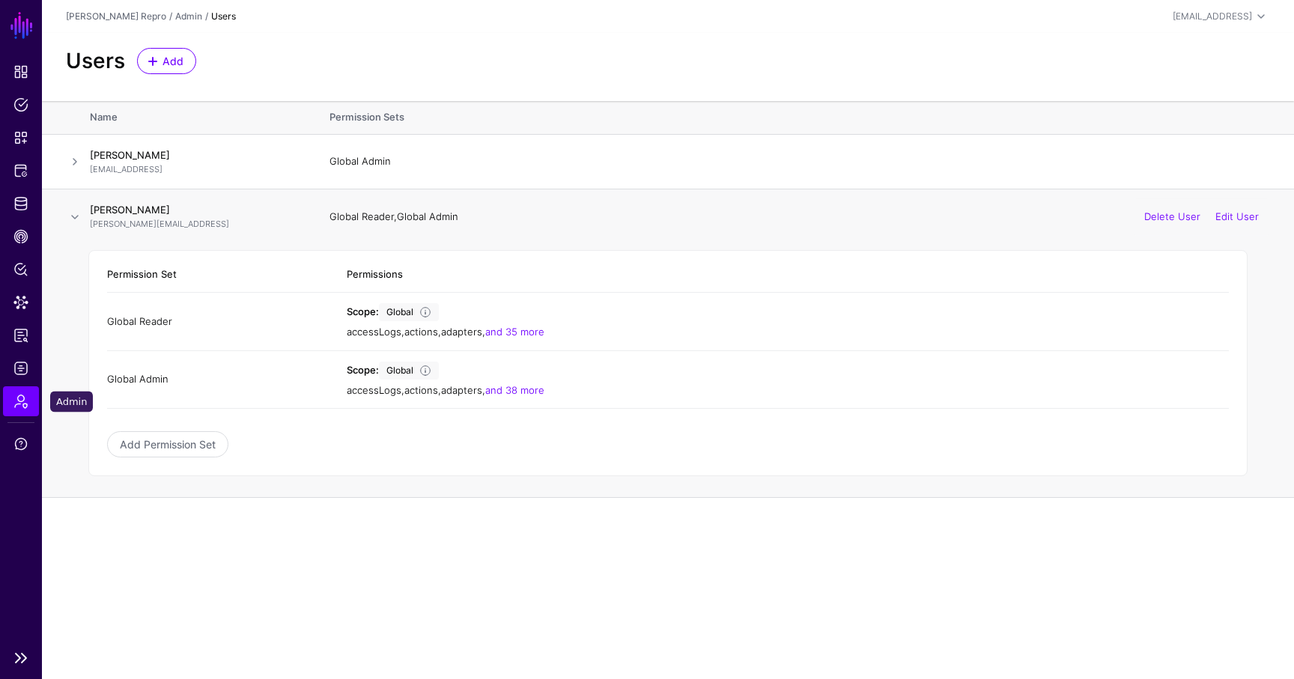
click at [28, 400] on link "Admin" at bounding box center [21, 401] width 36 height 30
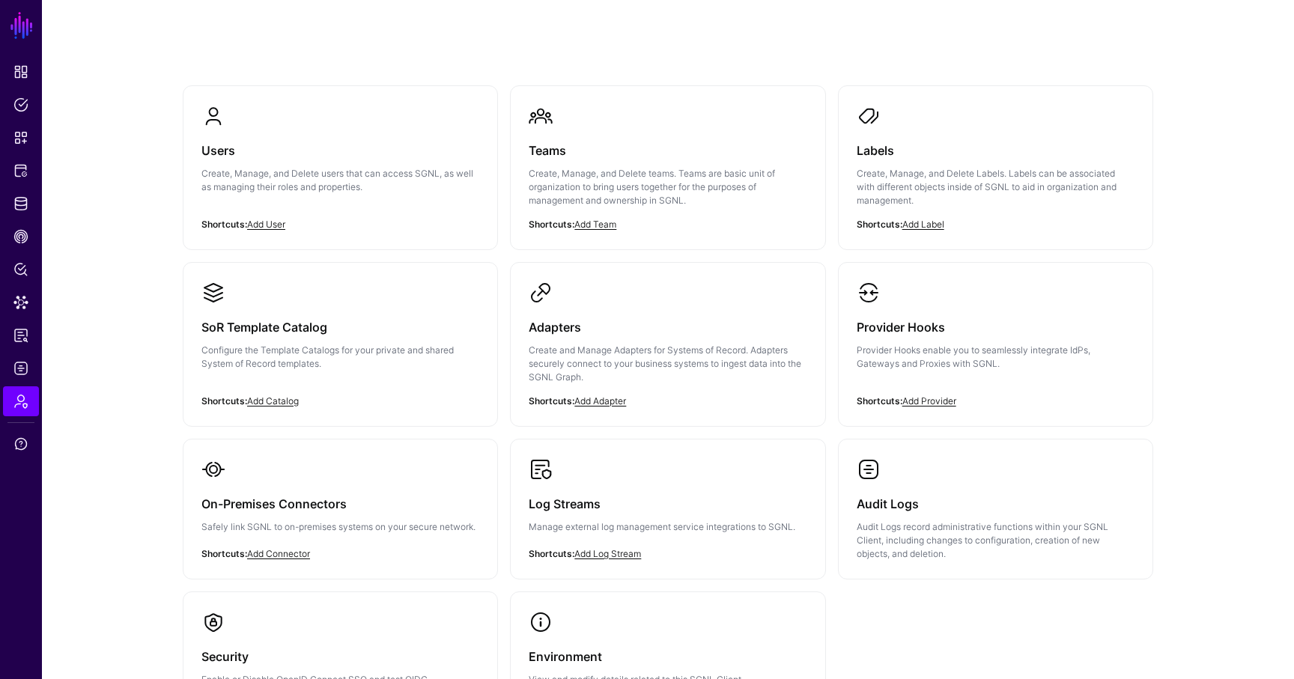
scroll to position [86, 0]
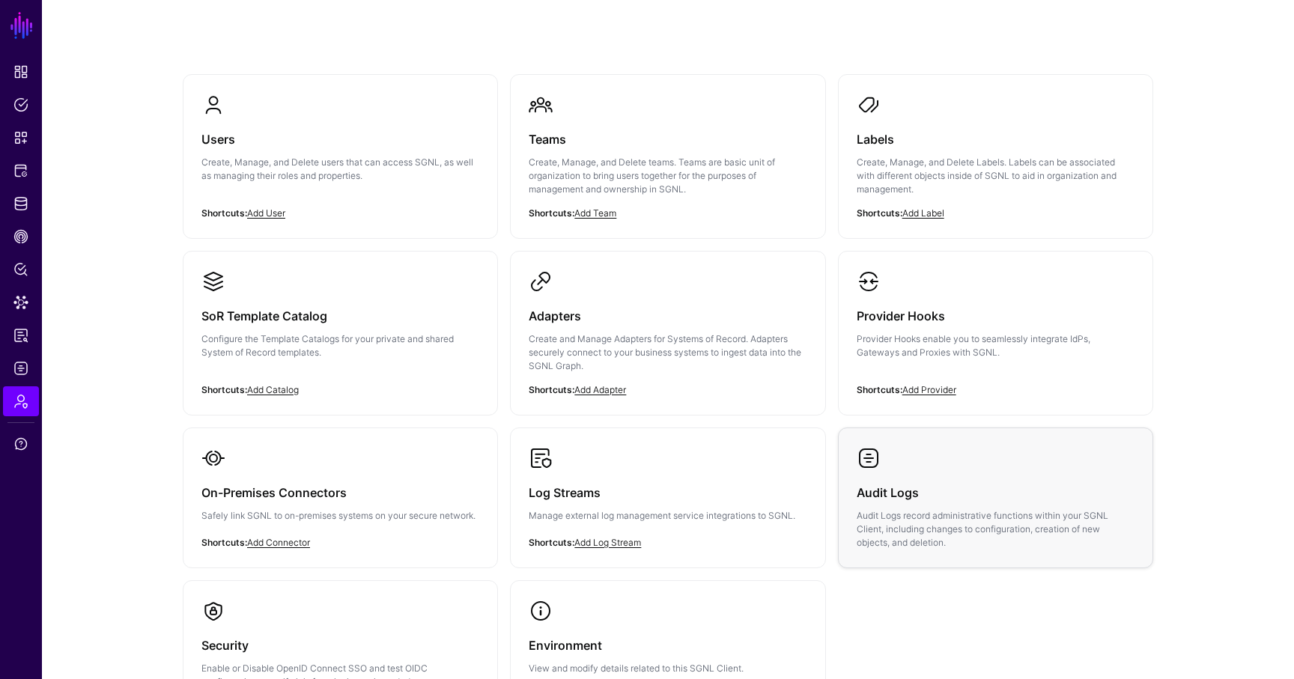
click at [590, 483] on link "Audit Logs Audit Logs record administrative functions within your SGNL Client, …" at bounding box center [996, 497] width 314 height 139
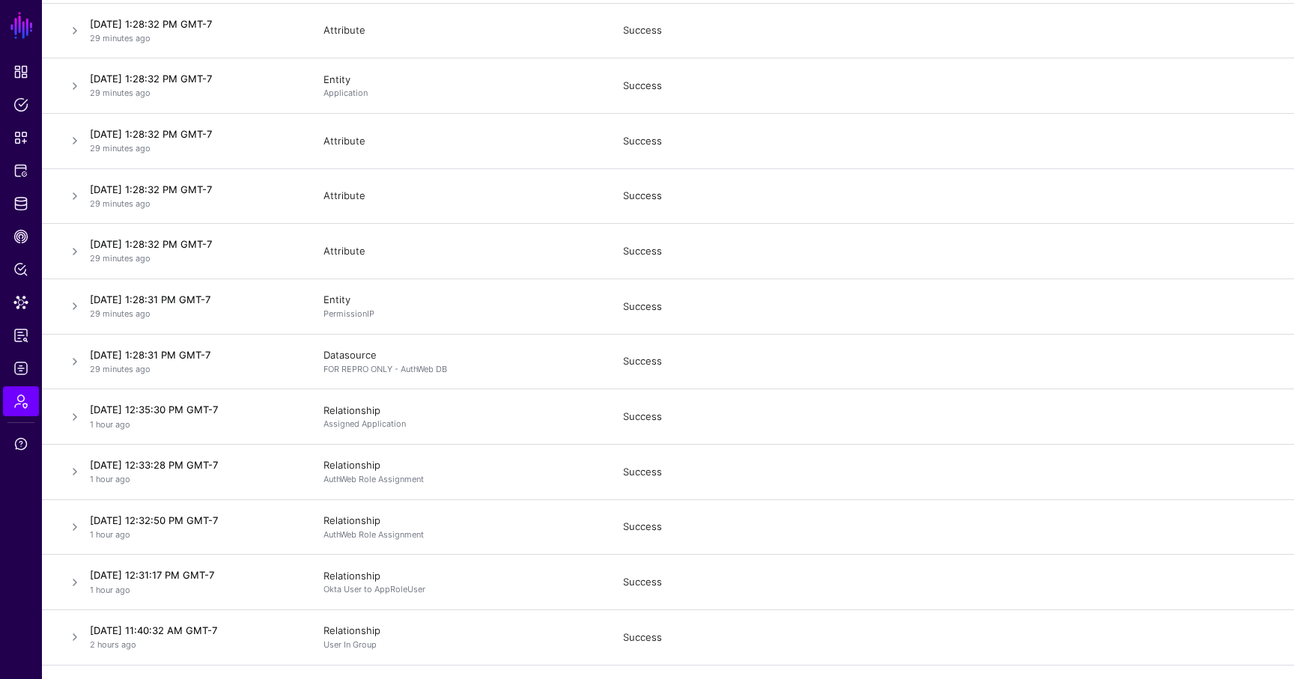
scroll to position [5764, 0]
click at [19, 70] on span "Dashboard" at bounding box center [20, 71] width 15 height 15
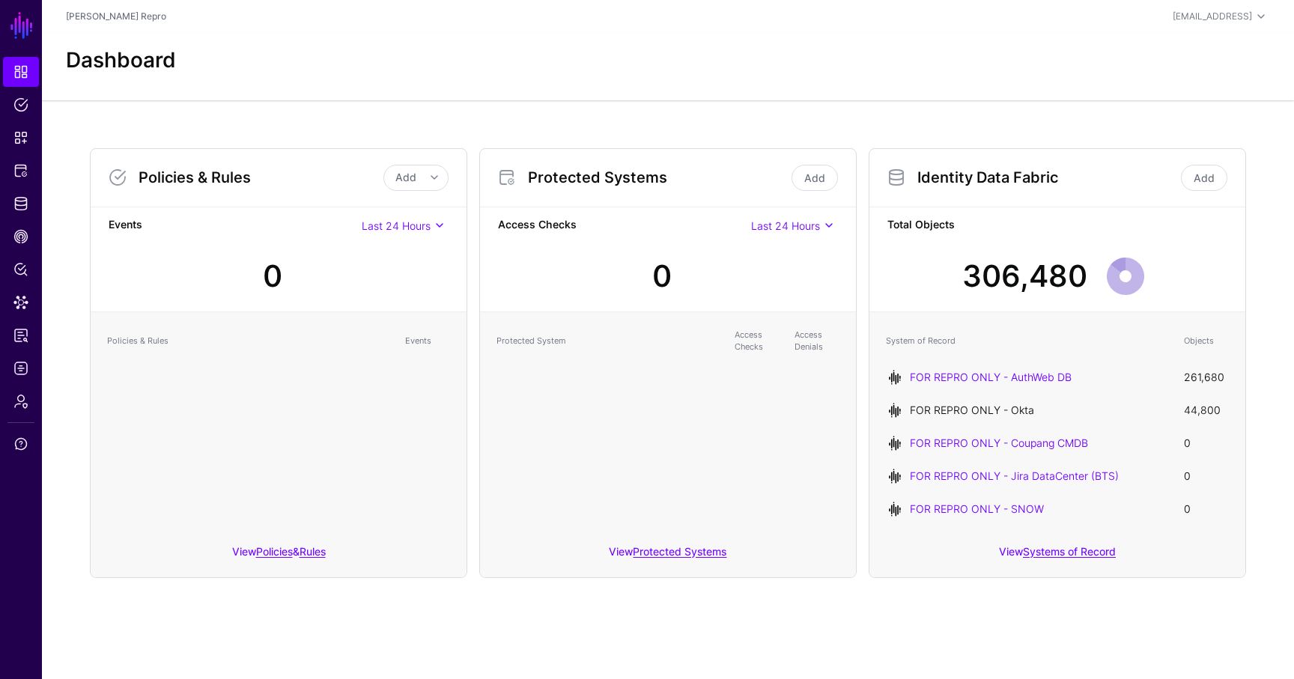
click at [590, 407] on link "FOR REPRO ONLY - Okta" at bounding box center [972, 410] width 124 height 13
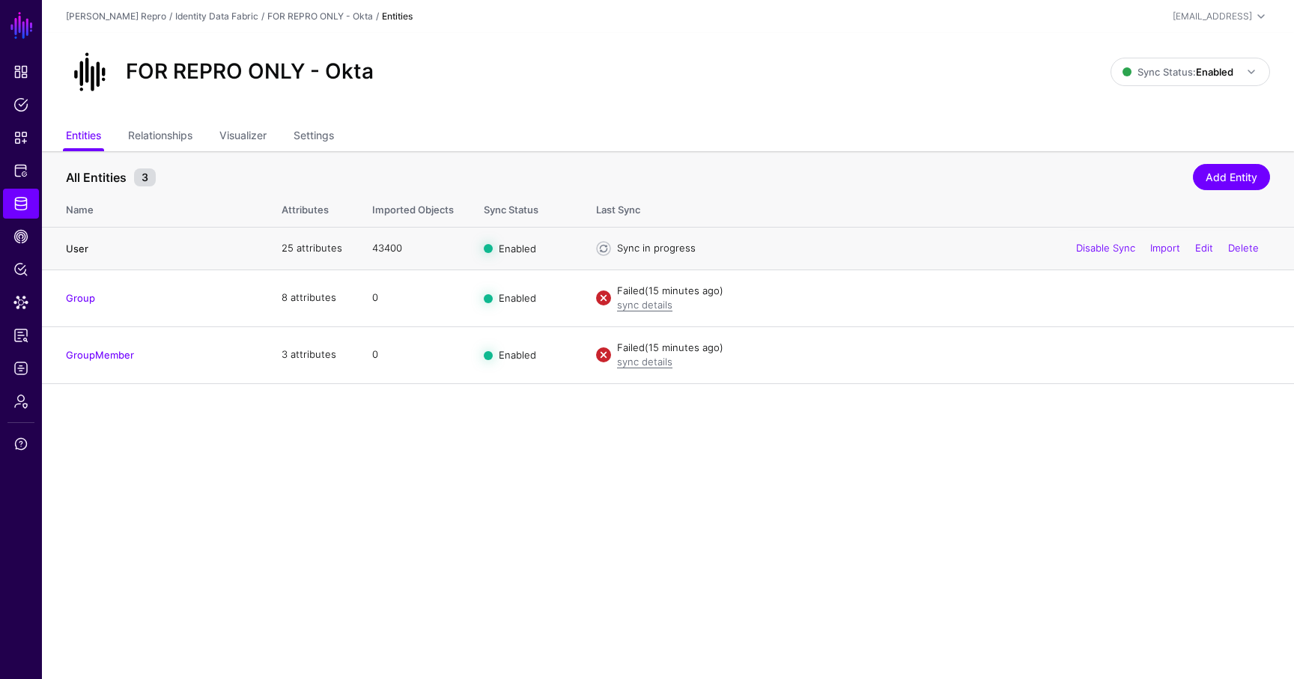
click at [78, 246] on link "User" at bounding box center [77, 249] width 22 height 12
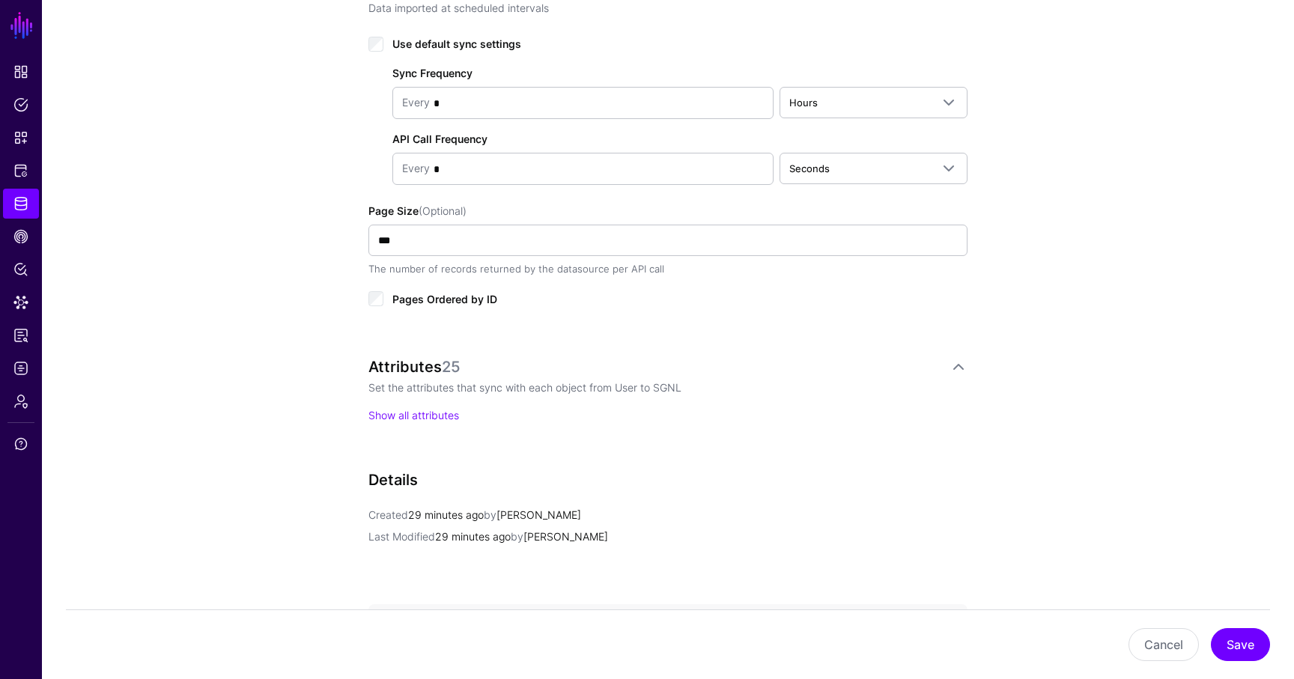
scroll to position [885, 0]
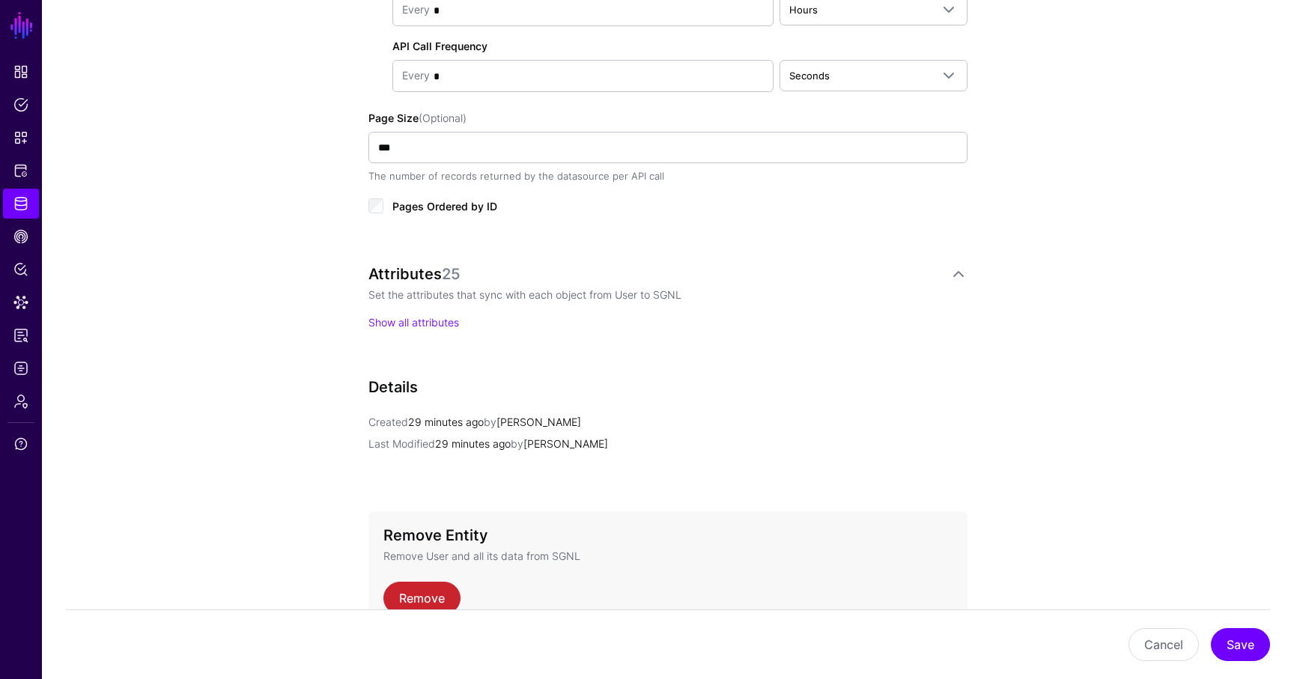
click at [416, 337] on div "Attributes 25 Set the attributes that sync with each object from User to SGNL S…" at bounding box center [667, 312] width 599 height 95
click at [428, 323] on link "Show all attributes" at bounding box center [413, 322] width 91 height 13
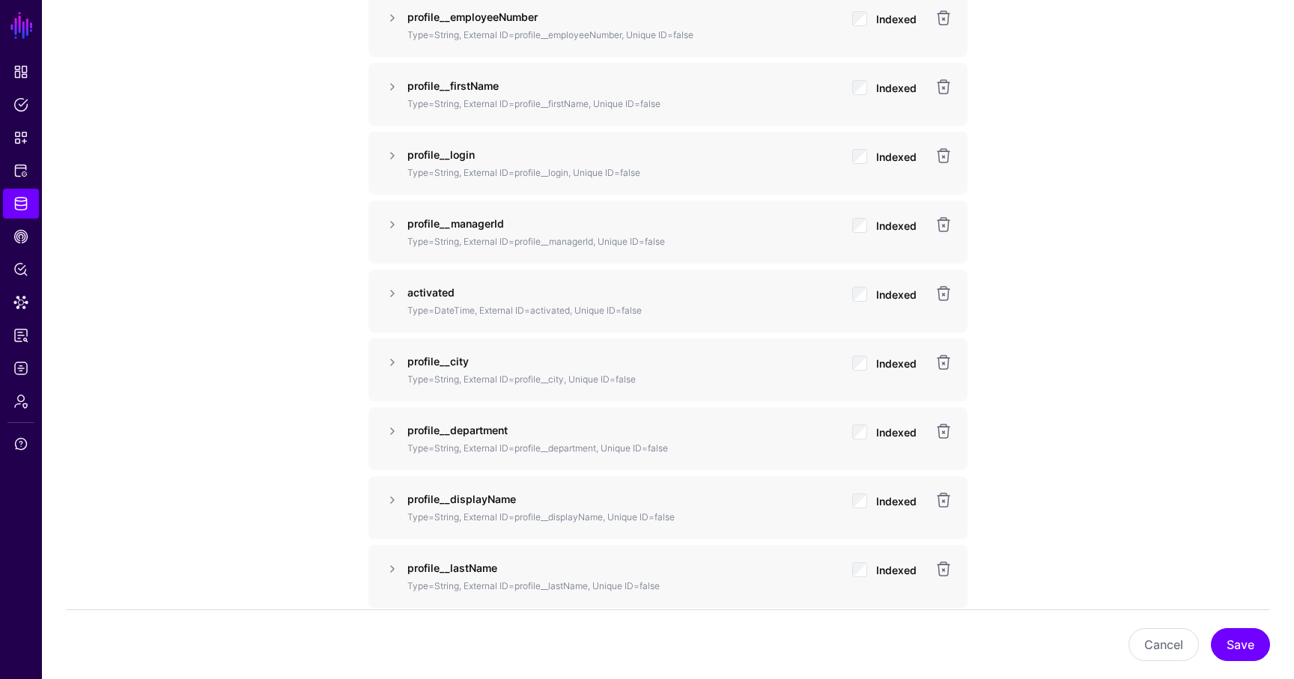
scroll to position [1648, 0]
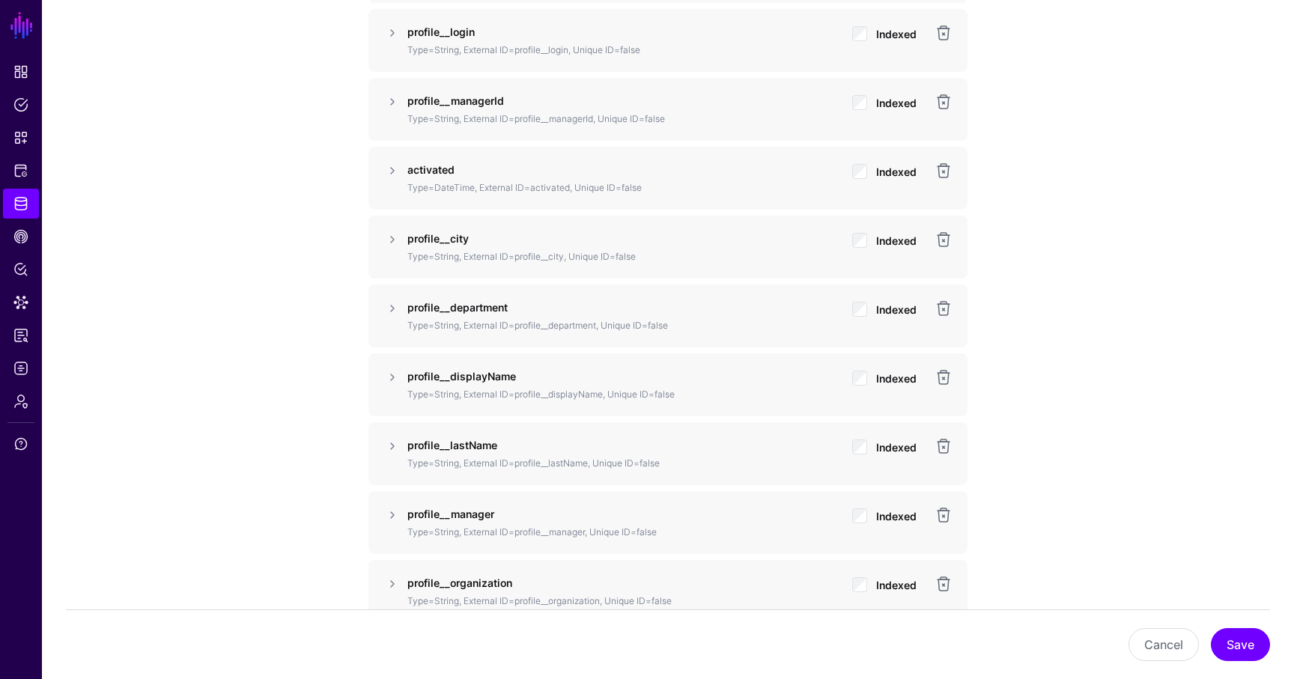
click at [590, 231] on div "Indexed" at bounding box center [884, 246] width 64 height 30
click at [590, 641] on button "Save" at bounding box center [1240, 644] width 59 height 33
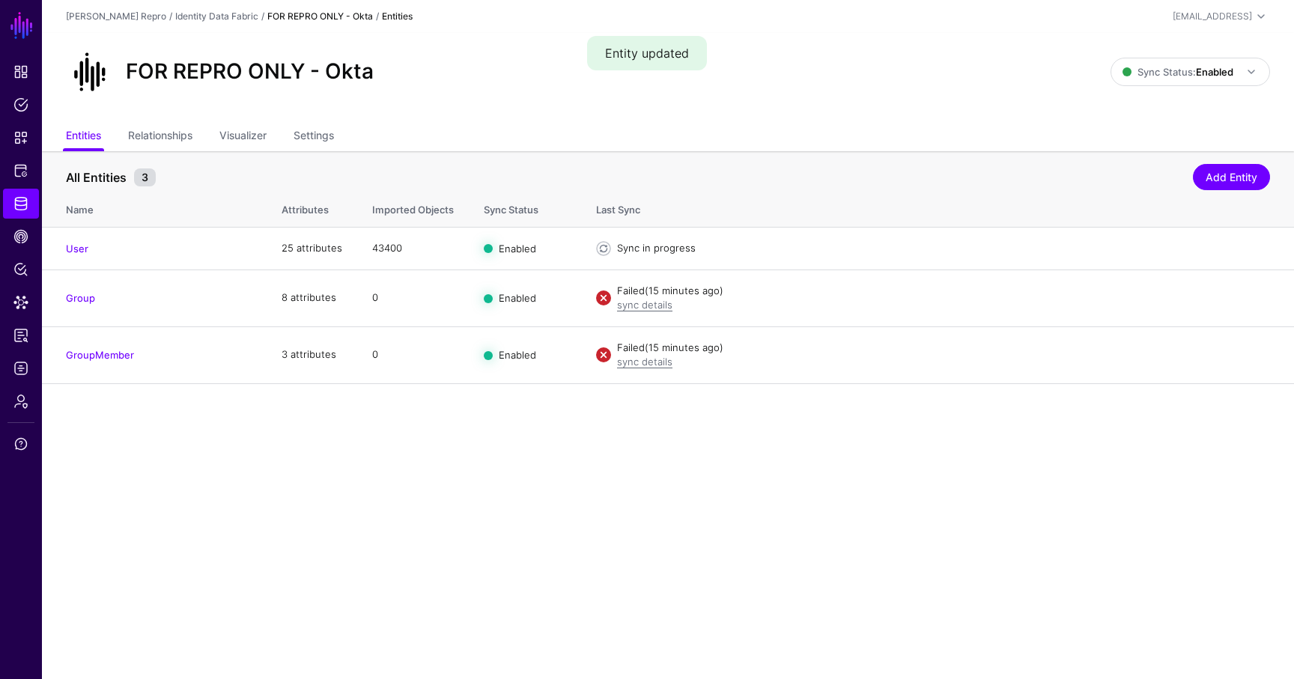
click at [278, 10] on link "FOR REPRO ONLY - Okta" at bounding box center [320, 15] width 106 height 11
click at [204, 10] on div "Identity Data Fabric" at bounding box center [216, 16] width 83 height 13
click at [204, 17] on link "Identity Data Fabric" at bounding box center [216, 15] width 83 height 11
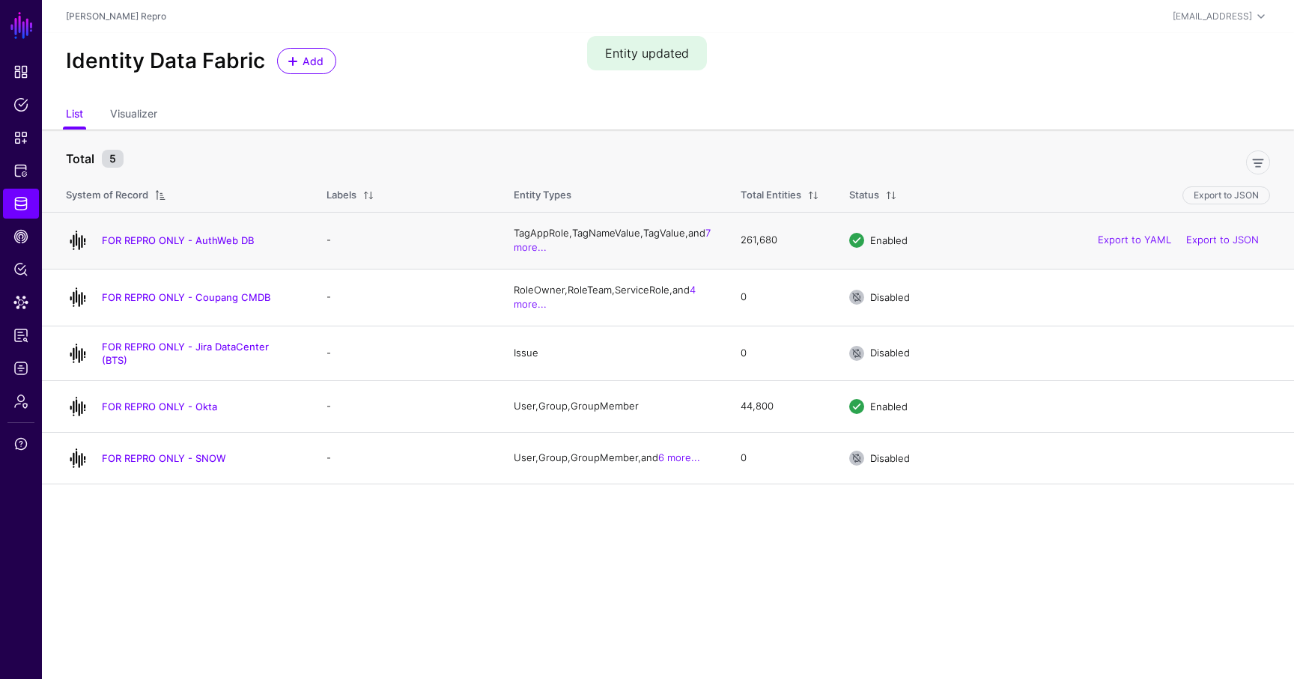
click at [210, 234] on h4 "FOR REPRO ONLY - AuthWeb DB" at bounding box center [199, 240] width 195 height 13
click at [210, 235] on link "FOR REPRO ONLY - AuthWeb DB" at bounding box center [178, 240] width 152 height 12
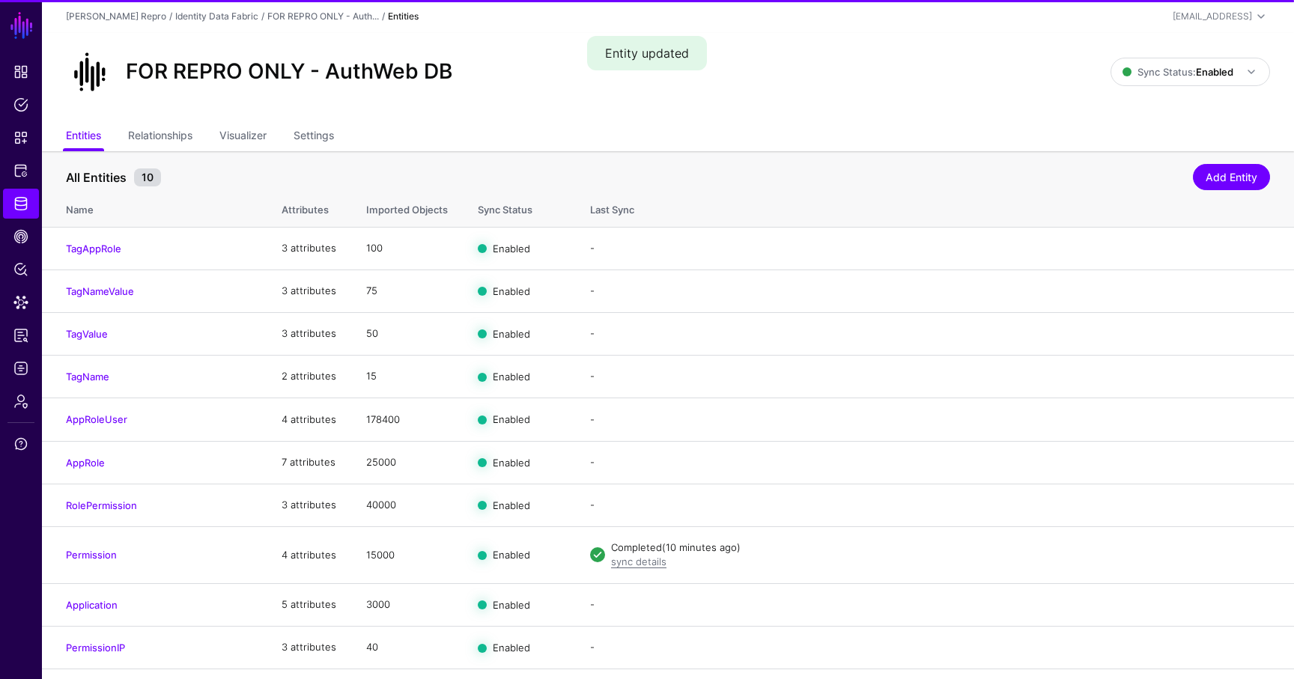
scroll to position [103, 0]
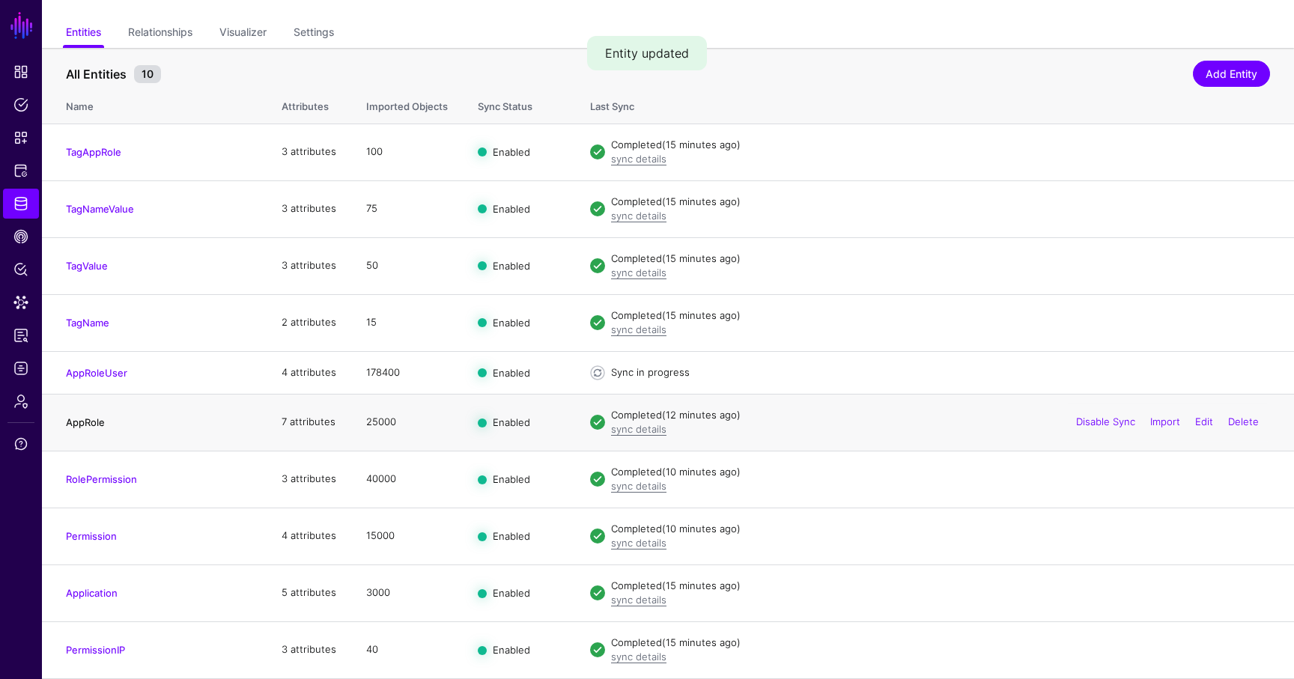
click at [85, 425] on link "AppRole" at bounding box center [85, 422] width 39 height 12
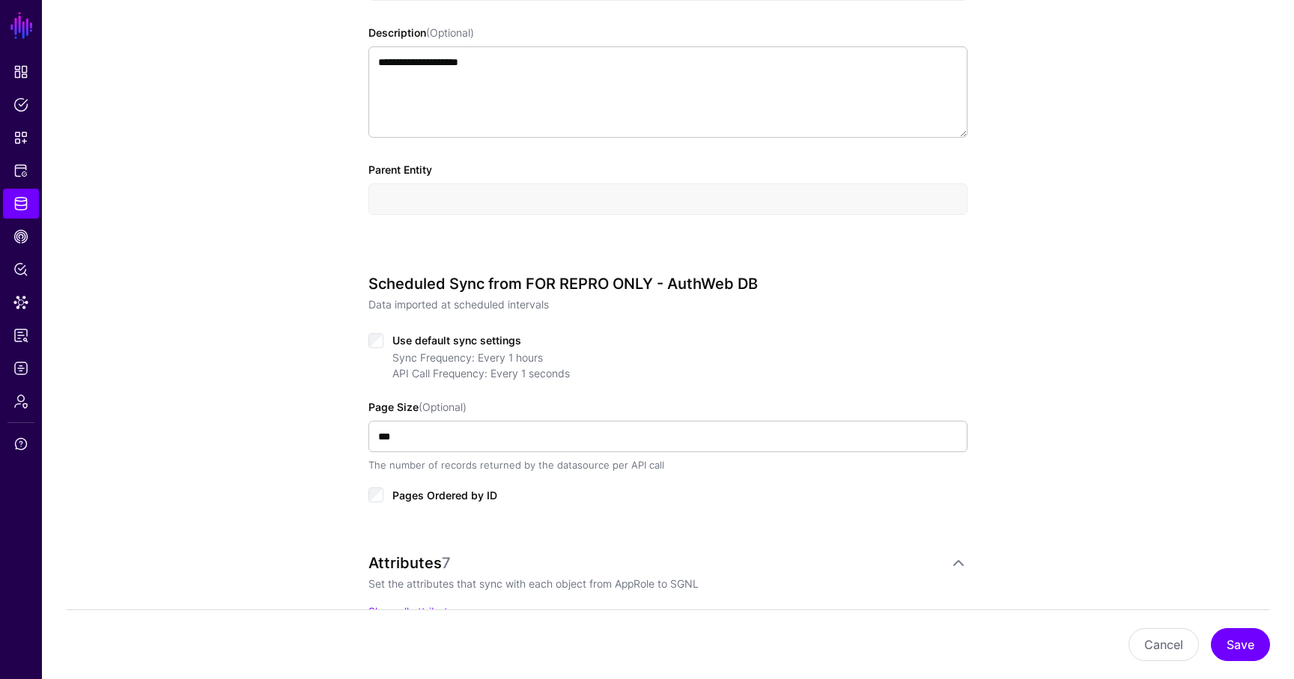
scroll to position [529, 0]
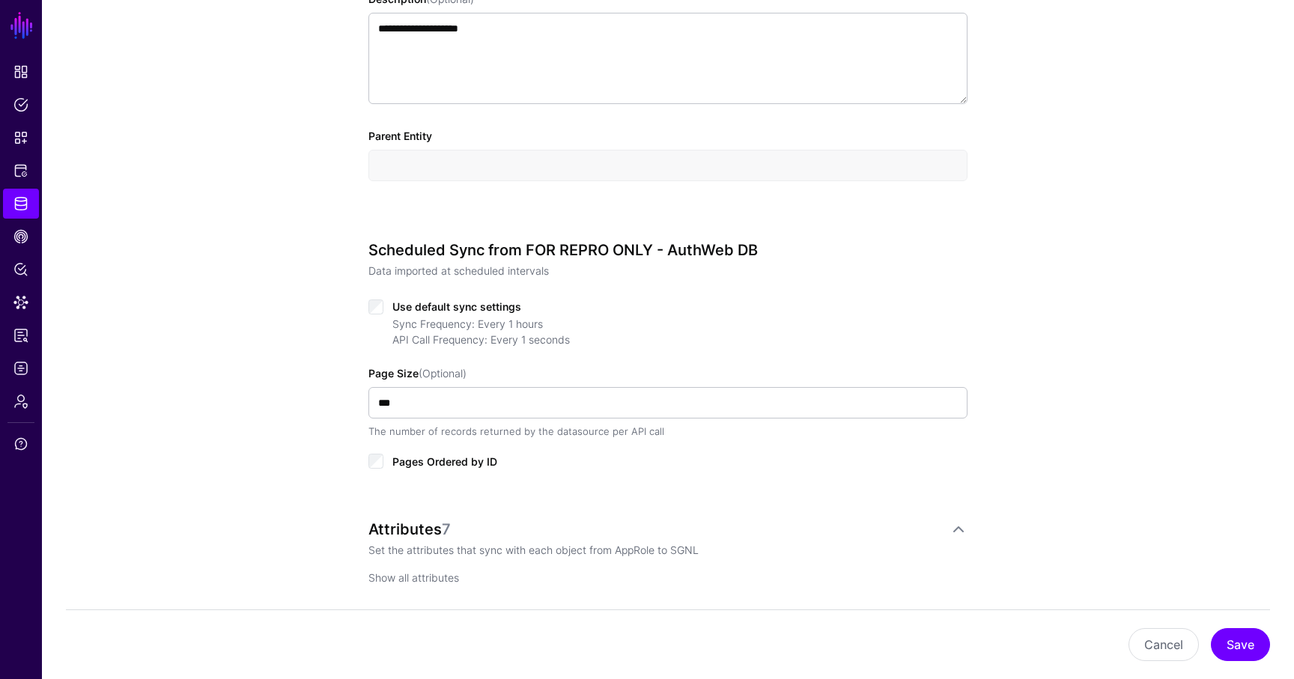
click at [404, 575] on link "Show all attributes" at bounding box center [413, 577] width 91 height 13
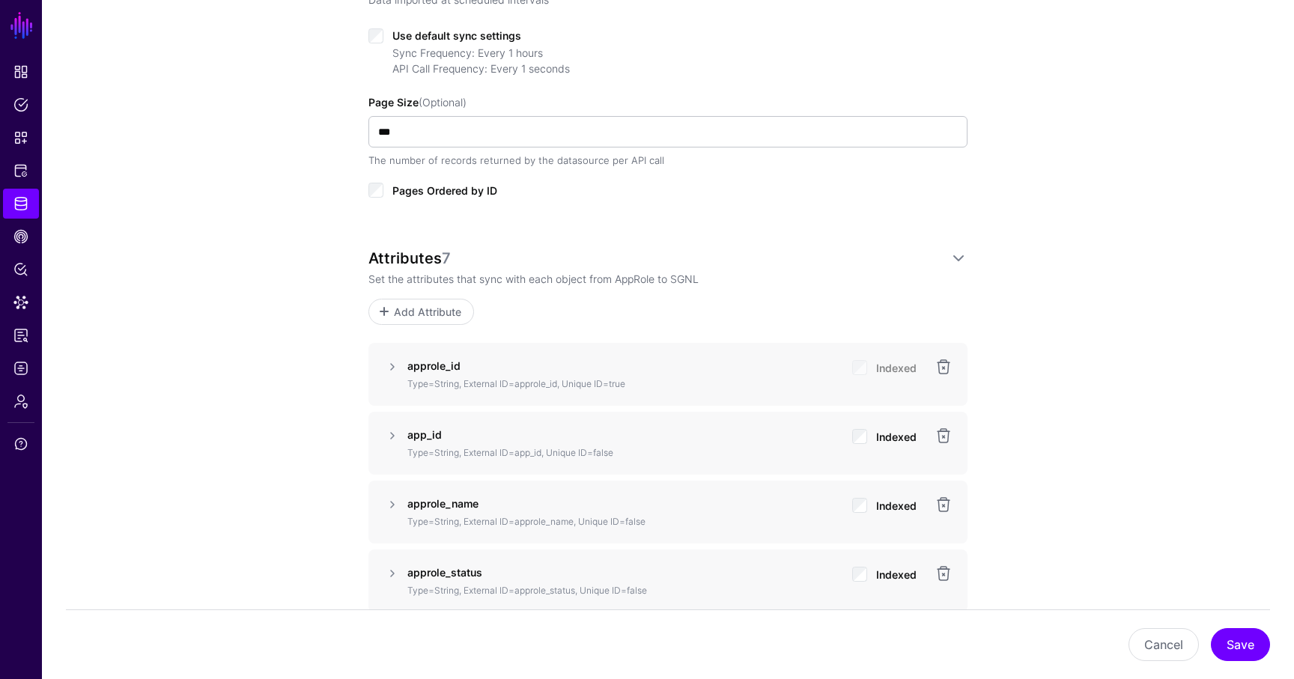
scroll to position [1085, 0]
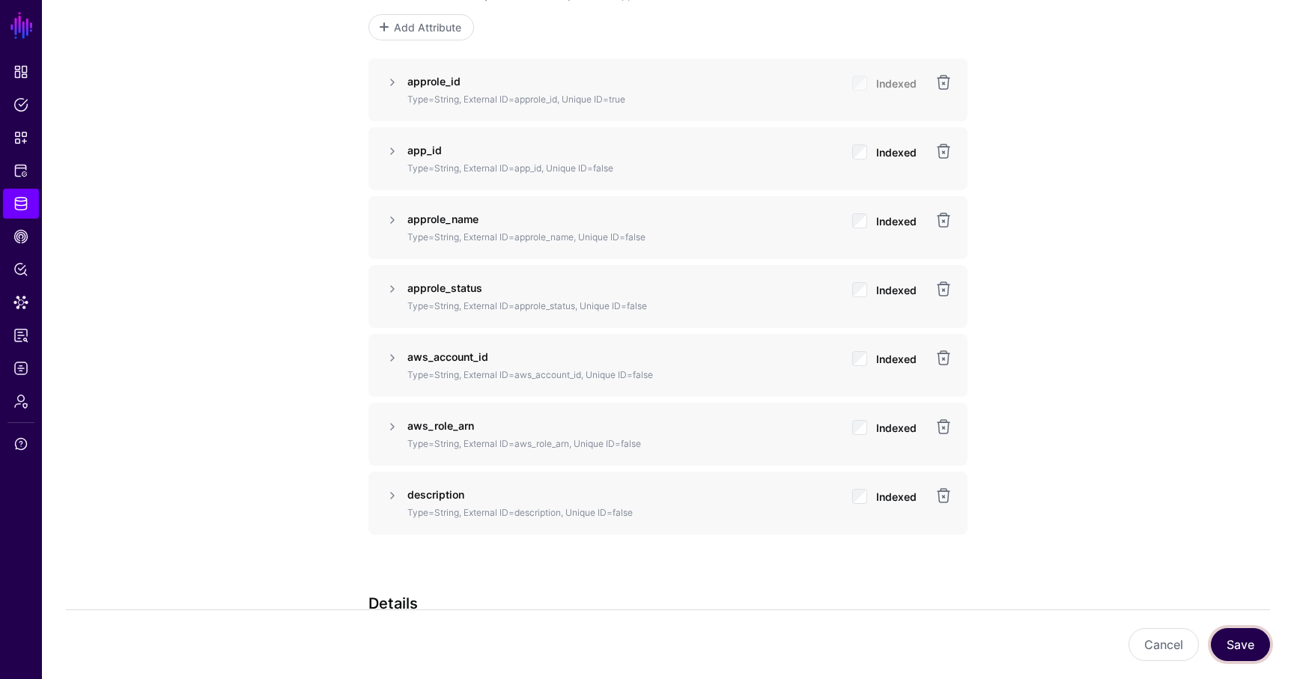
click at [590, 648] on button "Save" at bounding box center [1240, 644] width 59 height 33
